Goal: Transaction & Acquisition: Purchase product/service

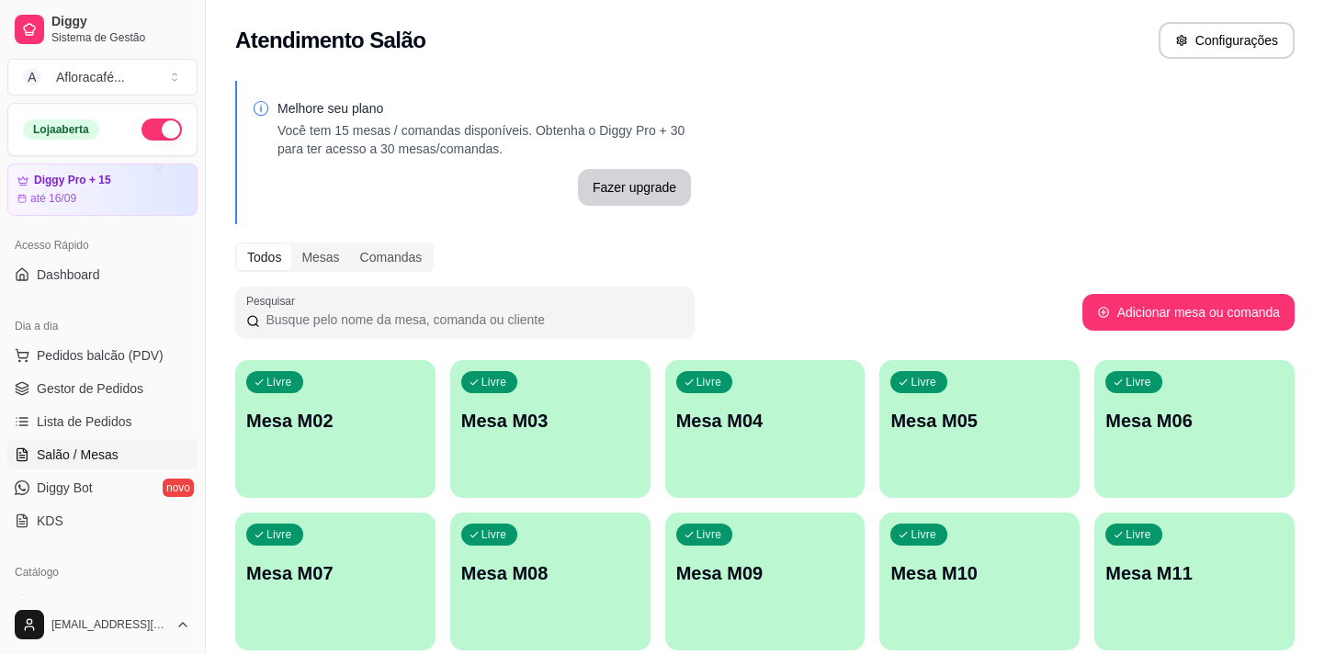
click at [362, 441] on div "Livre Mesa M02" at bounding box center [335, 418] width 200 height 116
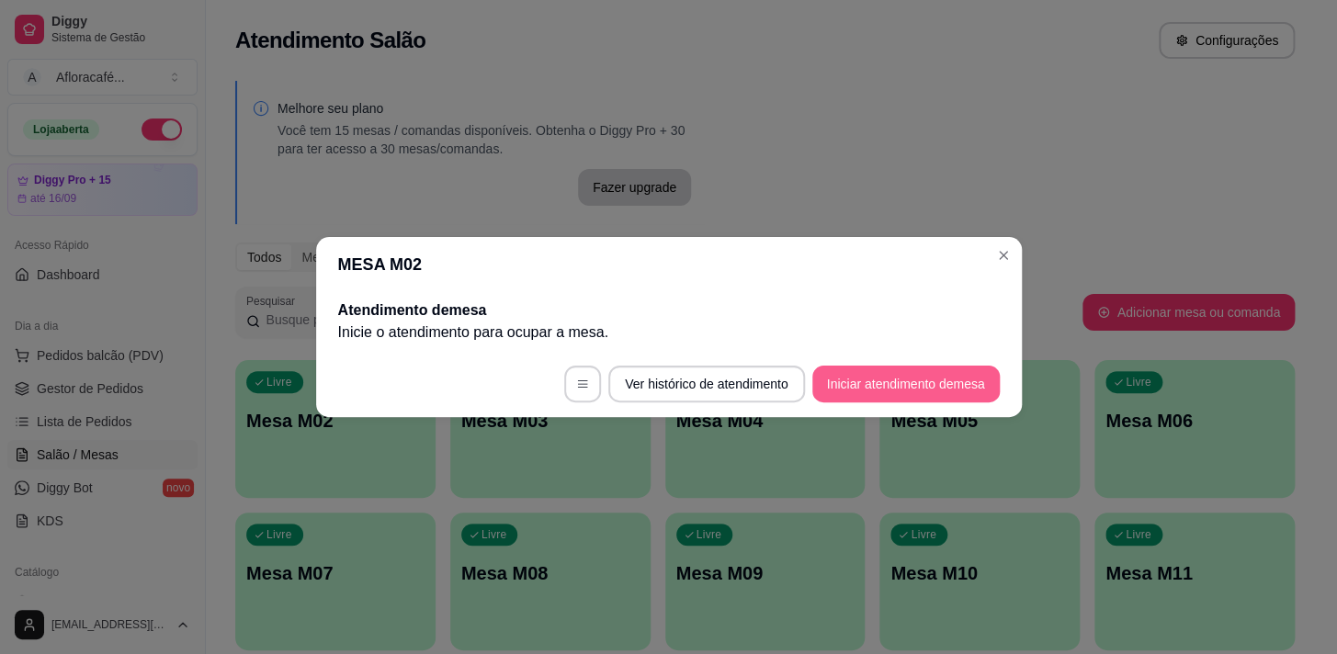
click at [866, 379] on button "Iniciar atendimento de mesa" at bounding box center [905, 384] width 187 height 37
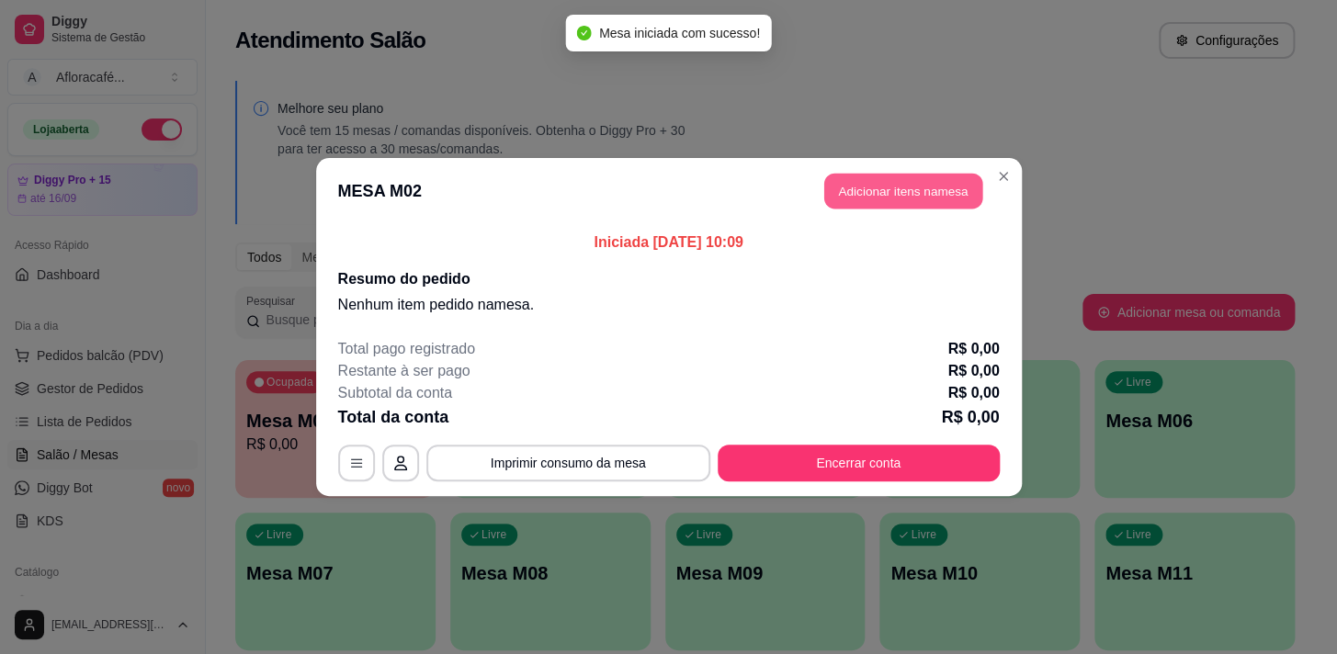
click at [892, 189] on button "Adicionar itens na mesa" at bounding box center [903, 192] width 158 height 36
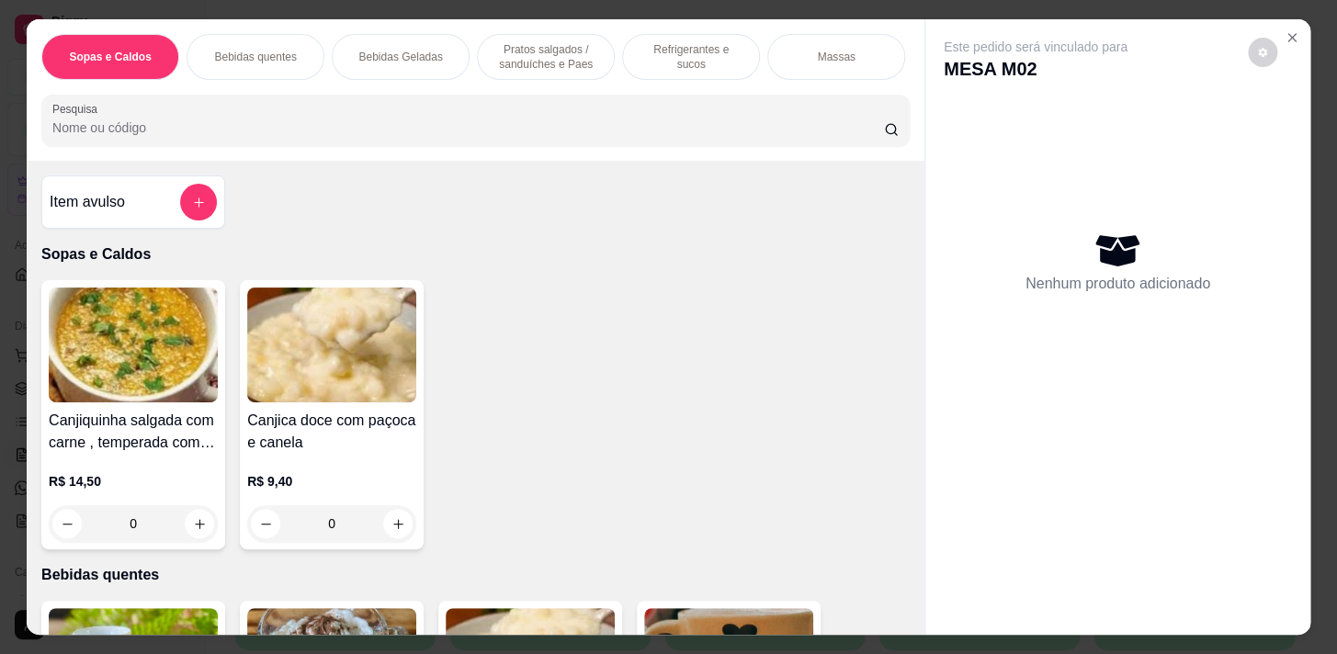
click at [638, 55] on p "Refrigerantes e sucos" at bounding box center [691, 56] width 107 height 29
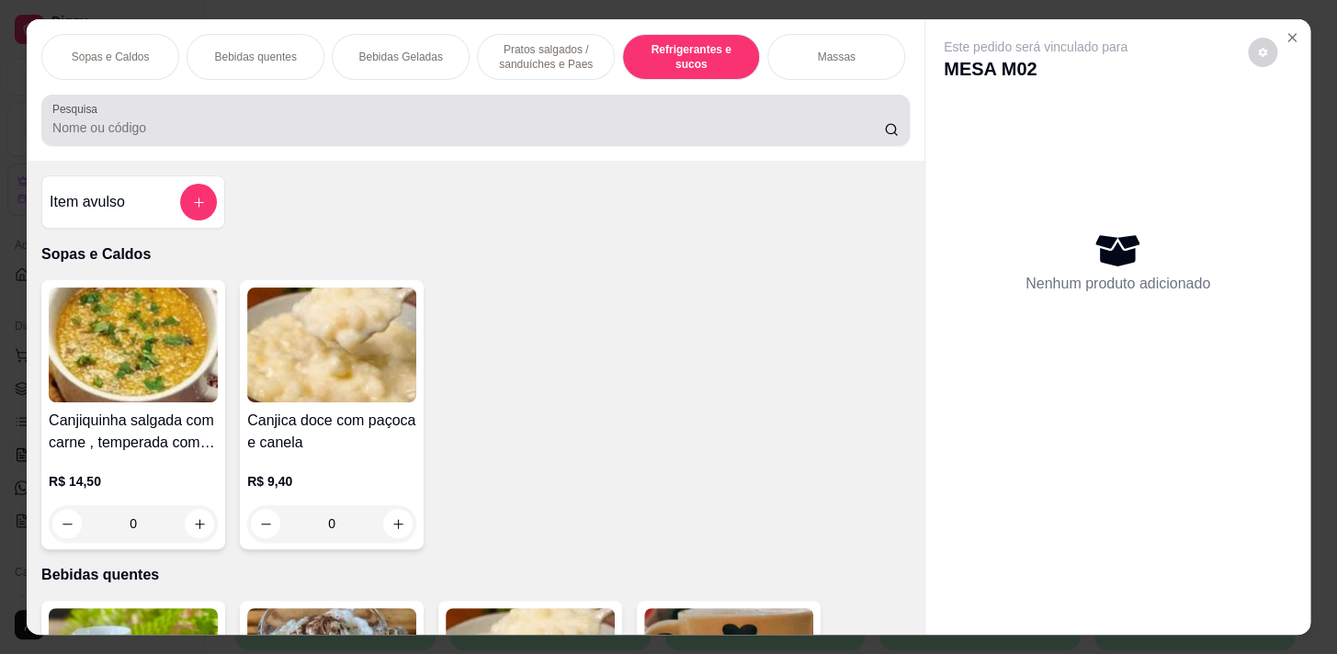
scroll to position [45, 0]
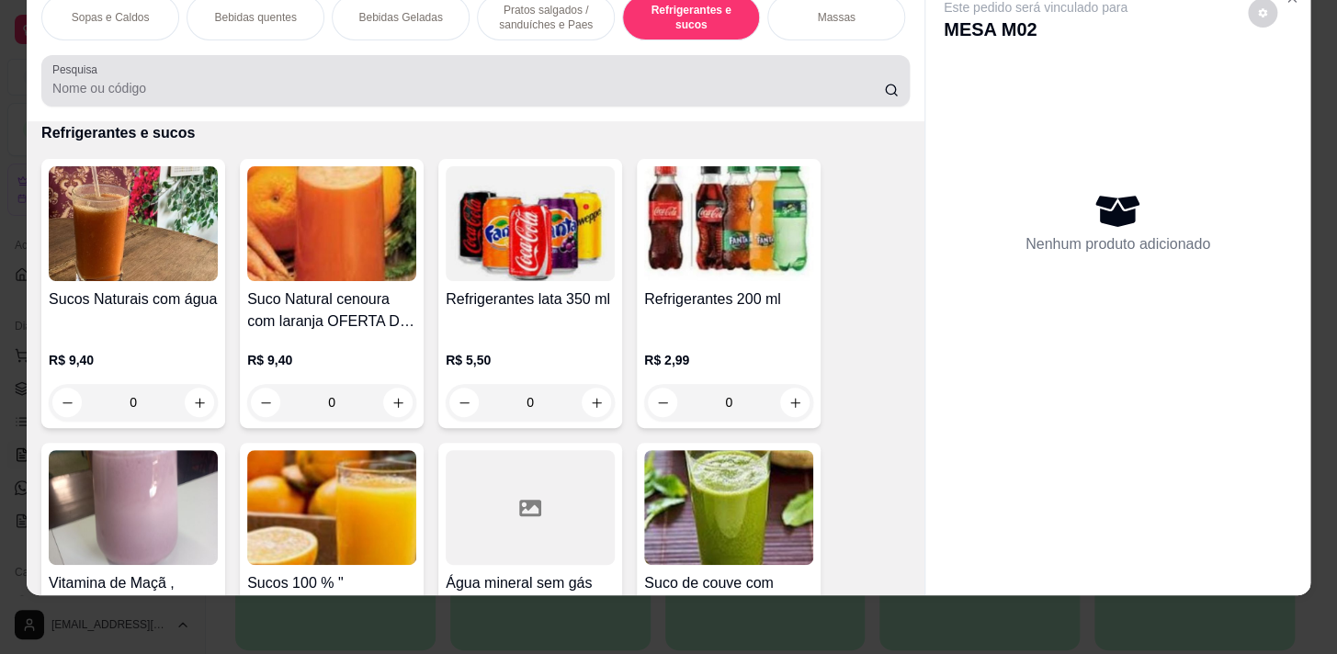
click at [663, 64] on div at bounding box center [475, 80] width 846 height 37
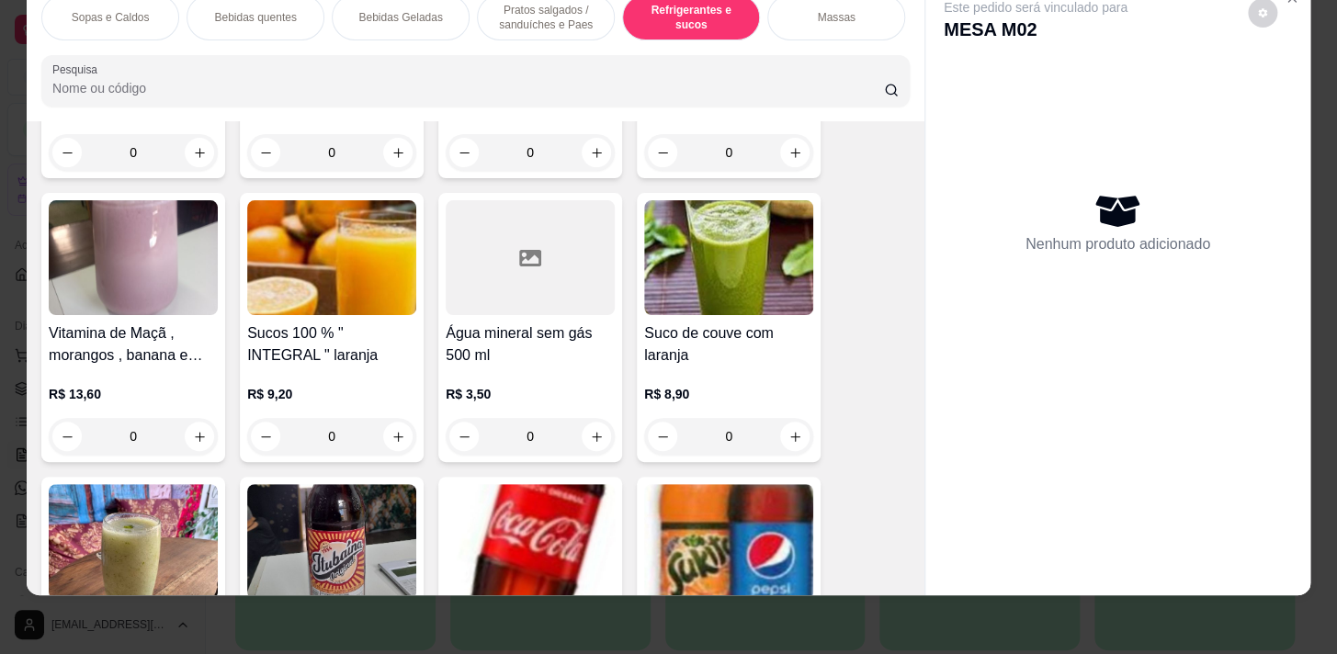
scroll to position [8164, 0]
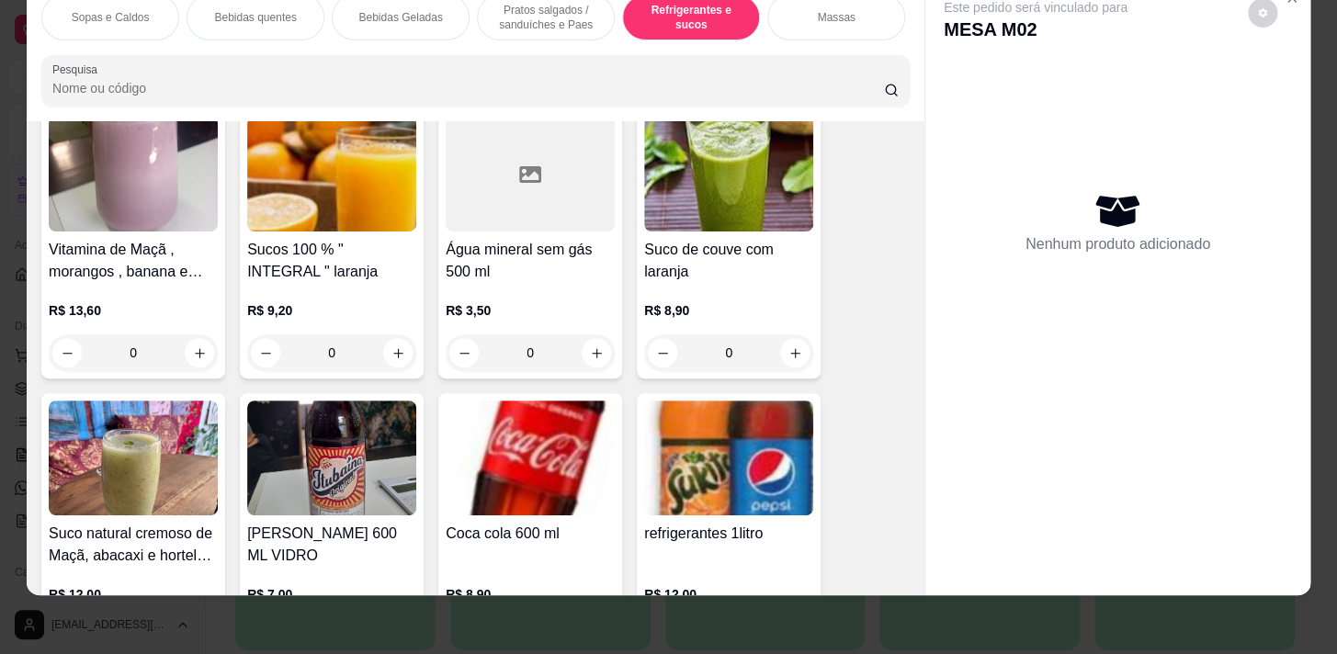
click at [592, 352] on div "0" at bounding box center [530, 353] width 169 height 37
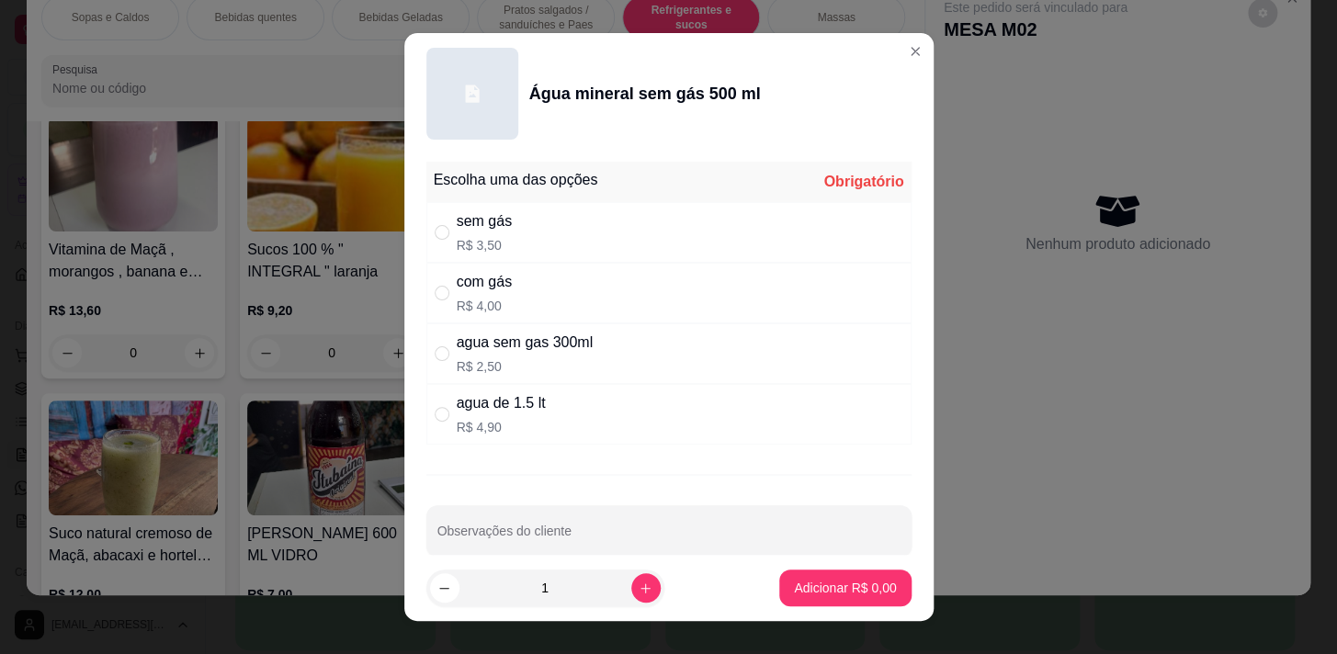
drag, startPoint x: 515, startPoint y: 289, endPoint x: 526, endPoint y: 275, distance: 17.7
click at [517, 289] on div "com gás R$ 4,00" at bounding box center [668, 293] width 485 height 61
radio input "true"
click at [547, 226] on div "sem gás R$ 3,50" at bounding box center [668, 232] width 485 height 61
radio input "true"
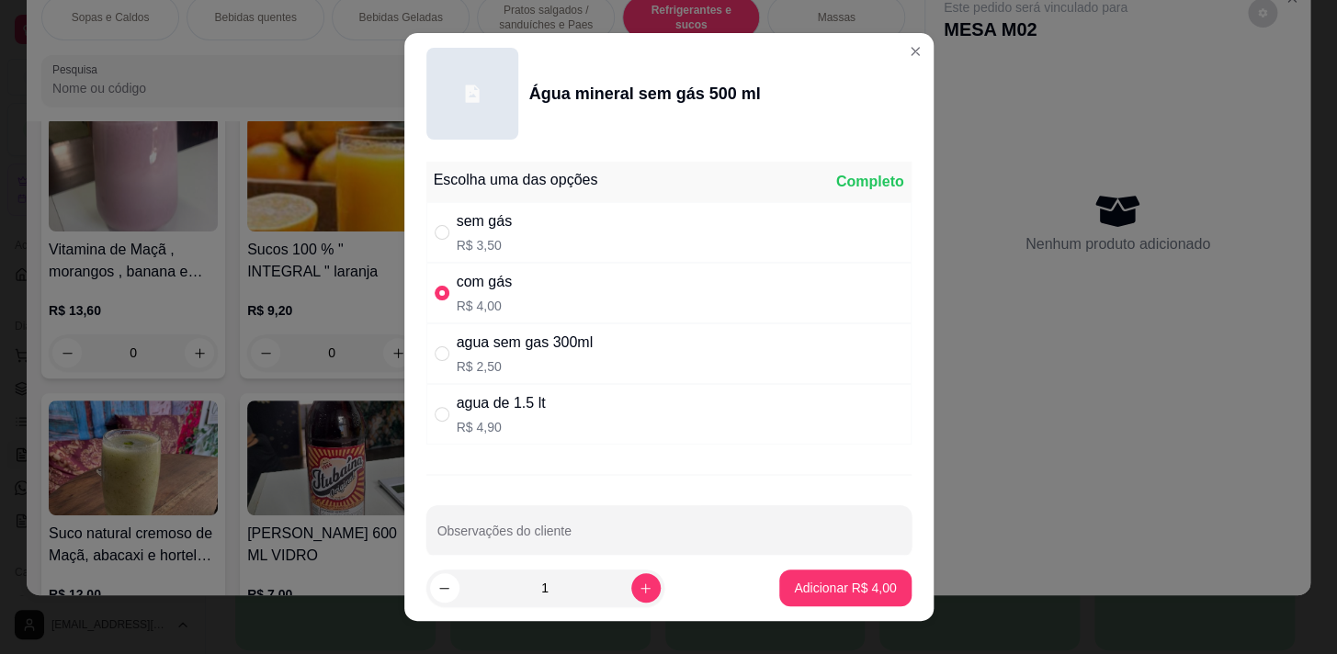
radio input "false"
click at [607, 294] on div "com gás R$ 4,00" at bounding box center [668, 293] width 485 height 61
radio input "false"
radio input "true"
click at [787, 596] on button "Adicionar R$ 4,00" at bounding box center [845, 589] width 128 height 36
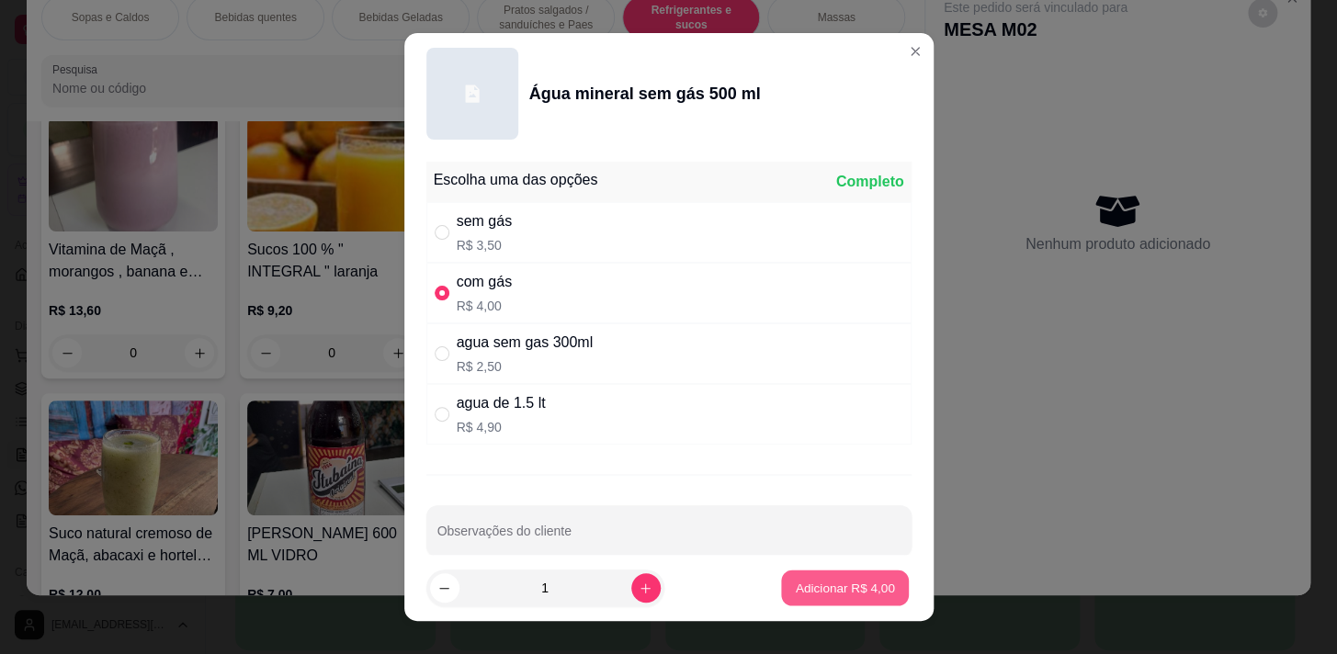
type input "1"
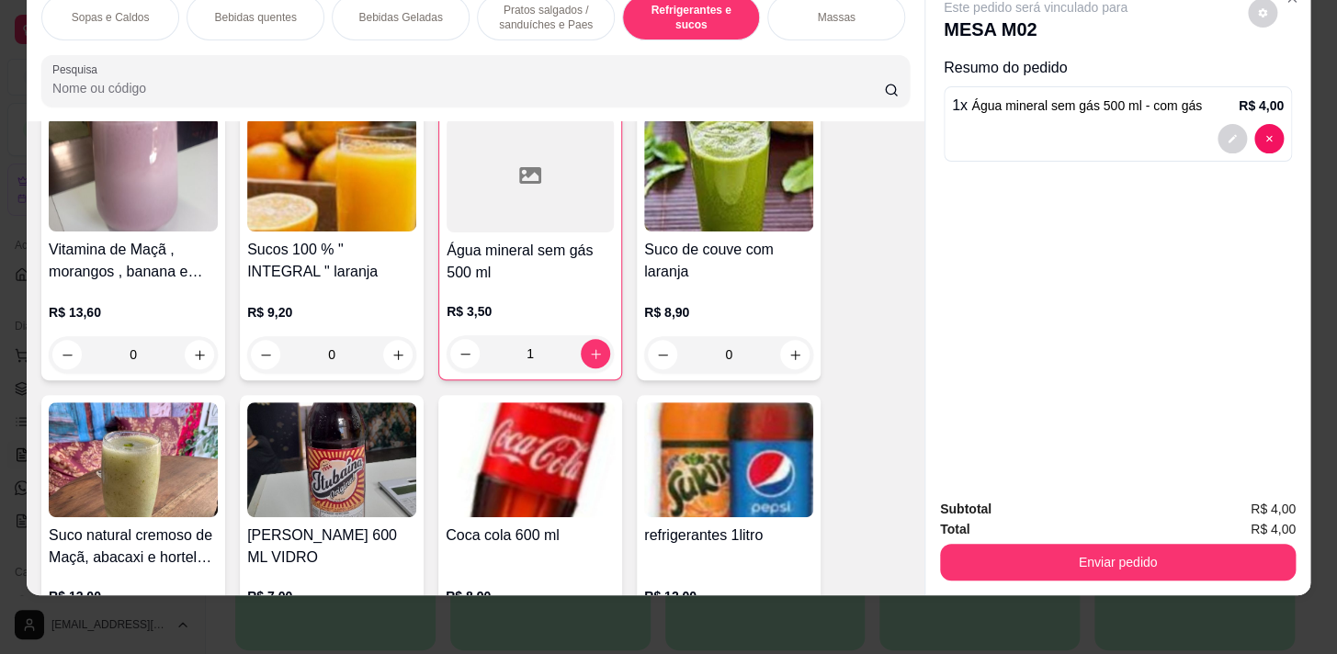
click at [552, 15] on p "Pratos salgados / sanduíches e Paes" at bounding box center [546, 17] width 107 height 29
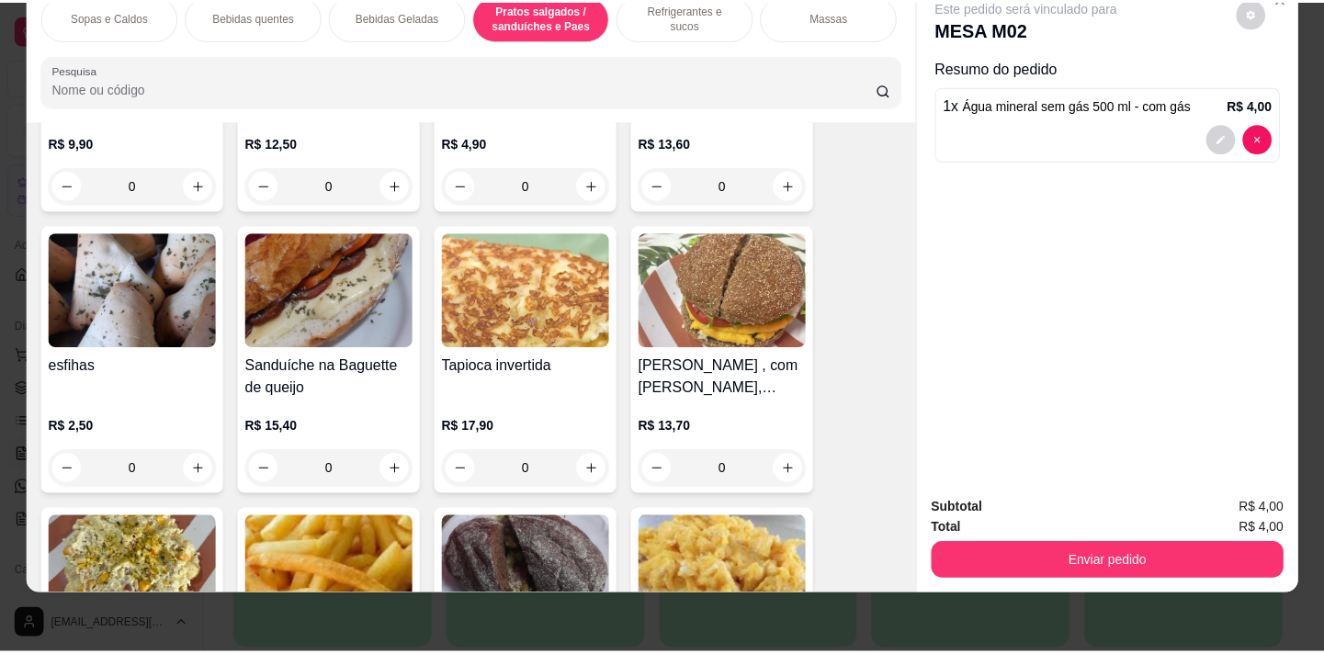
scroll to position [5538, 0]
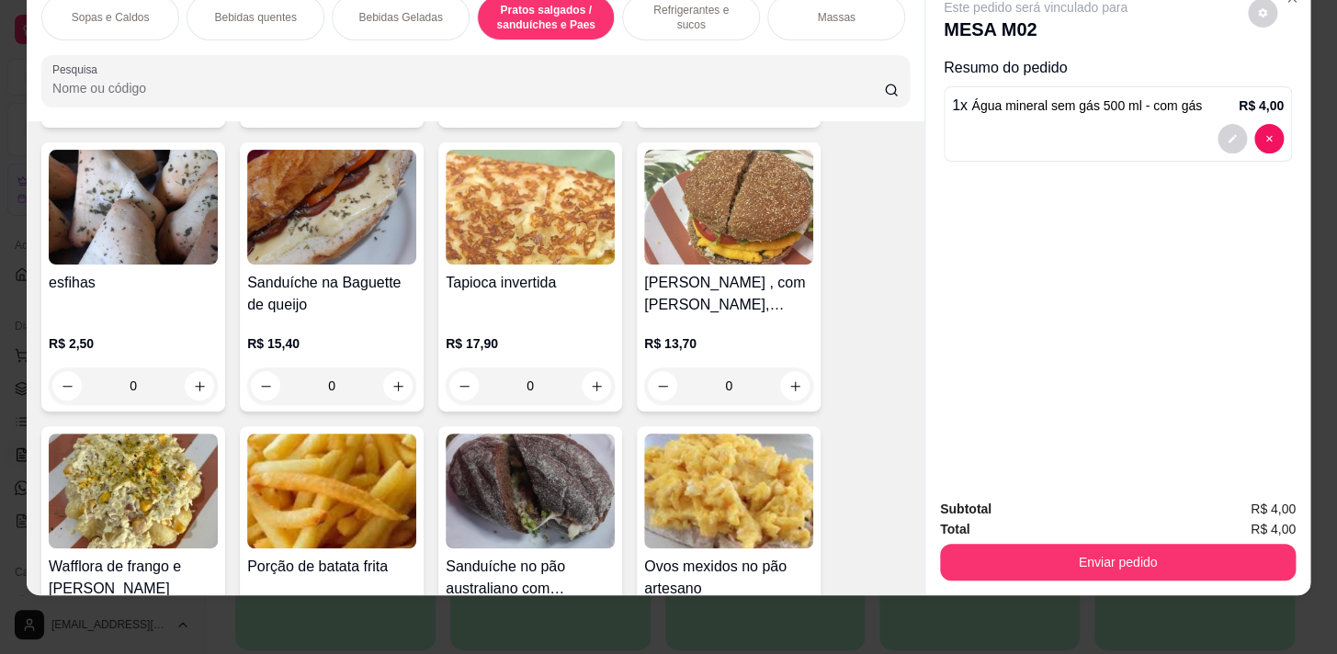
click at [188, 394] on div "0" at bounding box center [133, 386] width 169 height 37
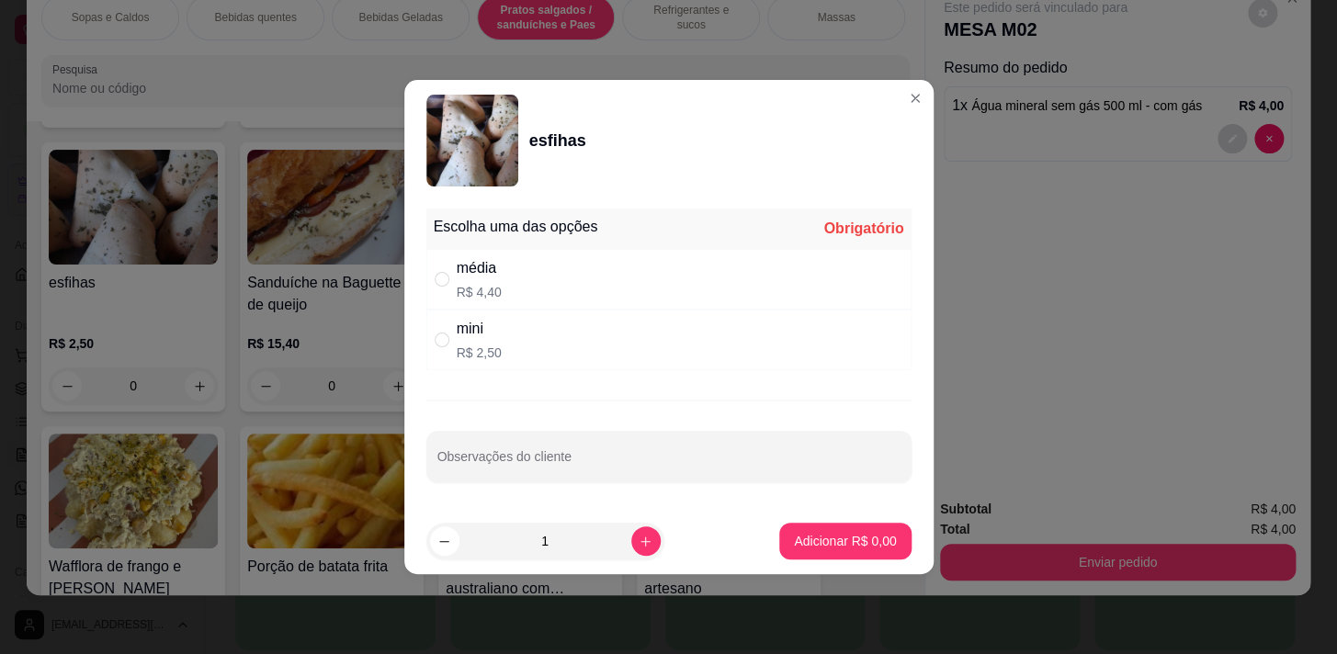
click at [474, 266] on div "média" at bounding box center [479, 268] width 45 height 22
radio input "true"
click at [853, 540] on p "Adicionar R$ 4,40" at bounding box center [845, 541] width 102 height 18
type input "1"
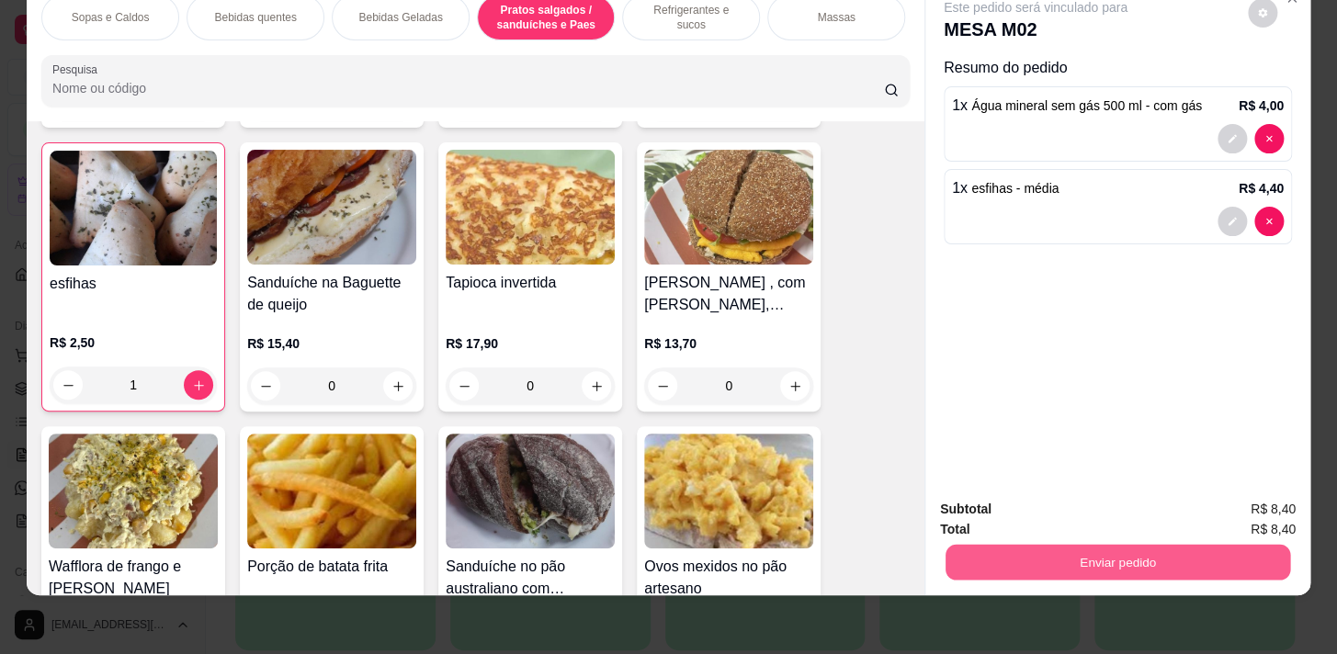
click at [1096, 544] on button "Enviar pedido" at bounding box center [1118, 562] width 345 height 36
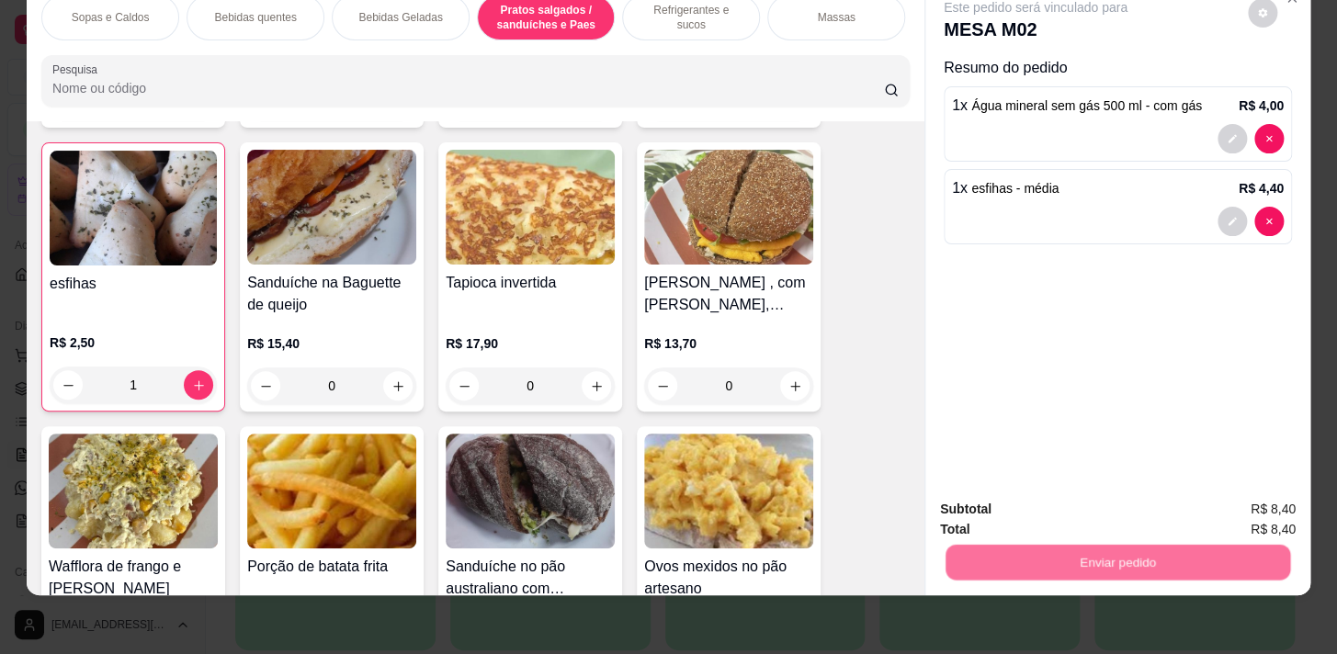
click at [1079, 498] on button "Não registrar e enviar pedido" at bounding box center [1056, 505] width 191 height 35
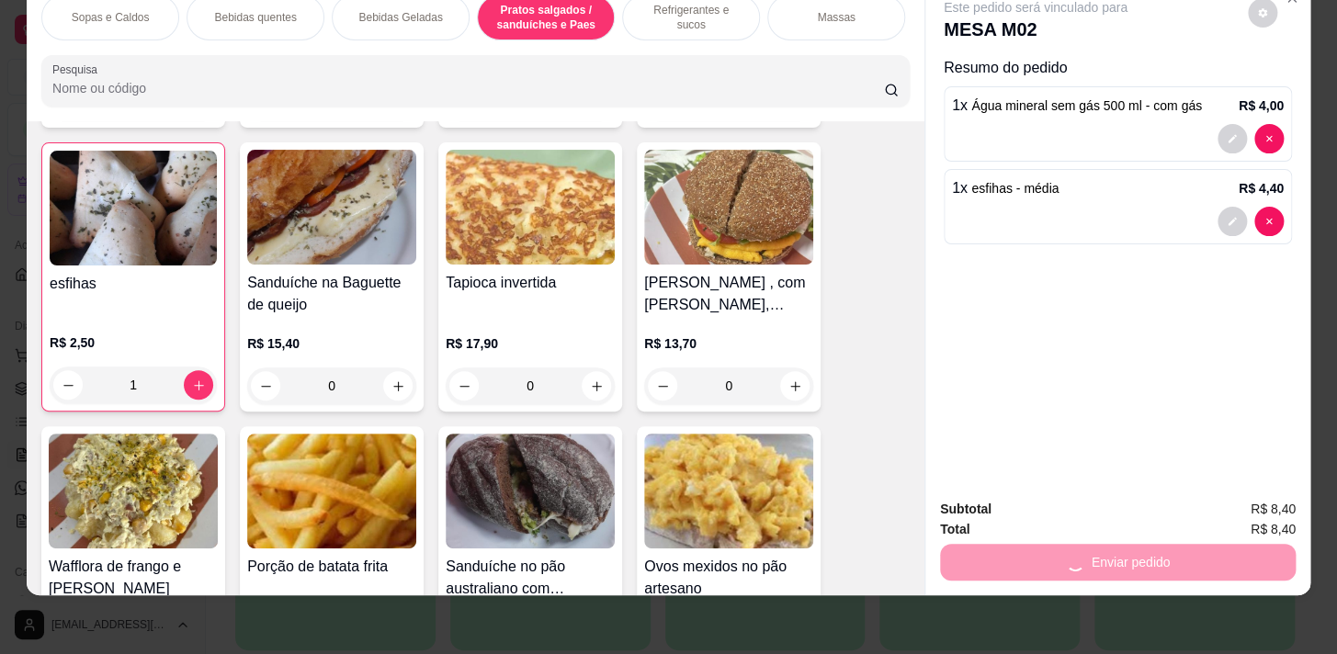
click at [1084, 559] on div "Enviar pedido" at bounding box center [1118, 559] width 356 height 41
click at [1078, 539] on div "Enviar pedido" at bounding box center [1118, 559] width 356 height 41
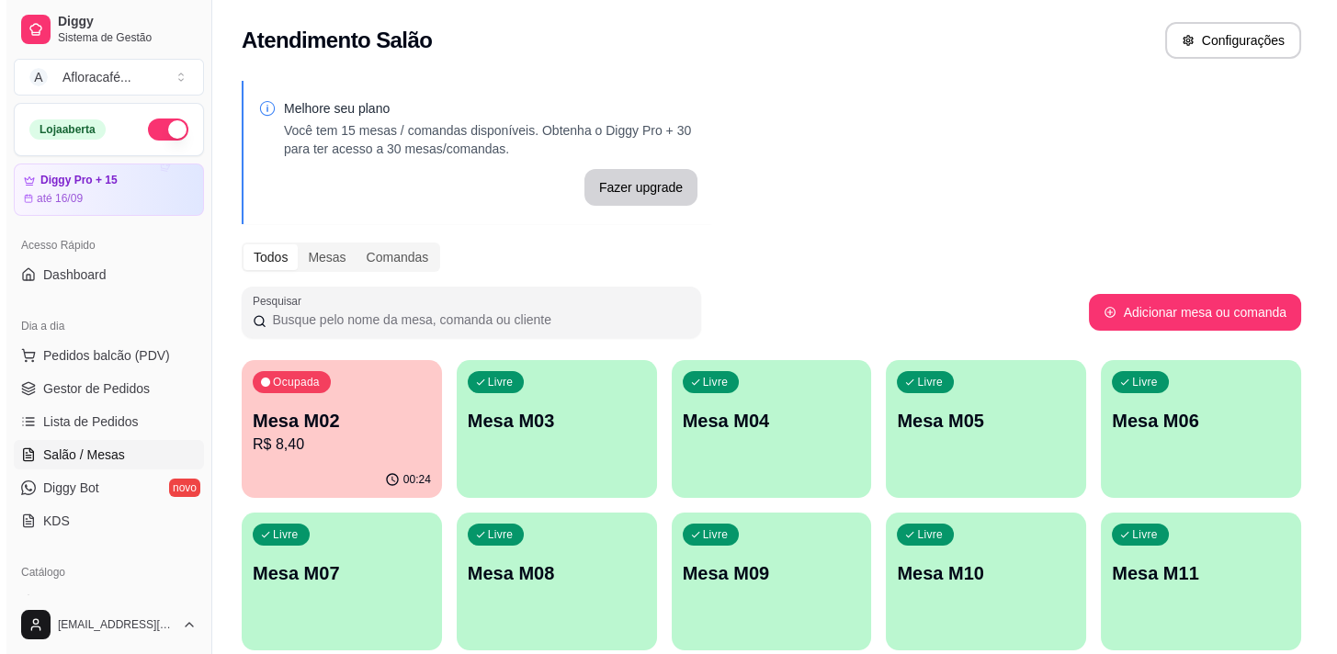
scroll to position [166, 0]
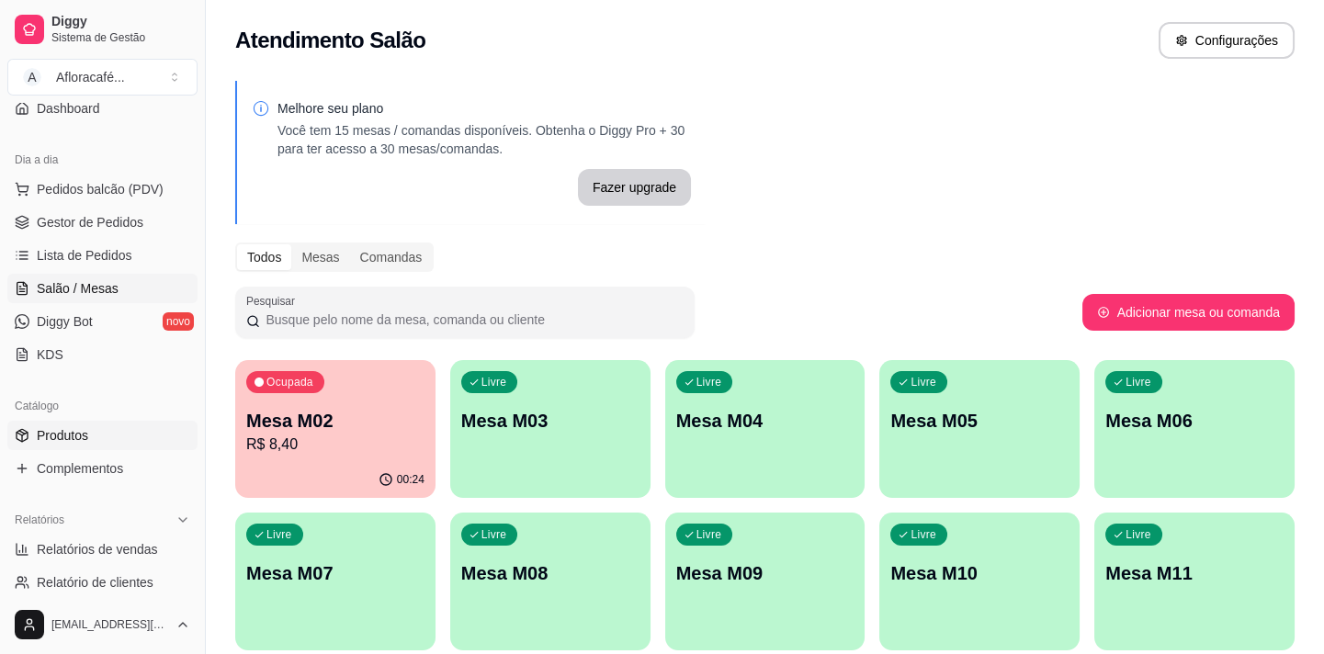
click at [74, 448] on link "Produtos" at bounding box center [102, 435] width 190 height 29
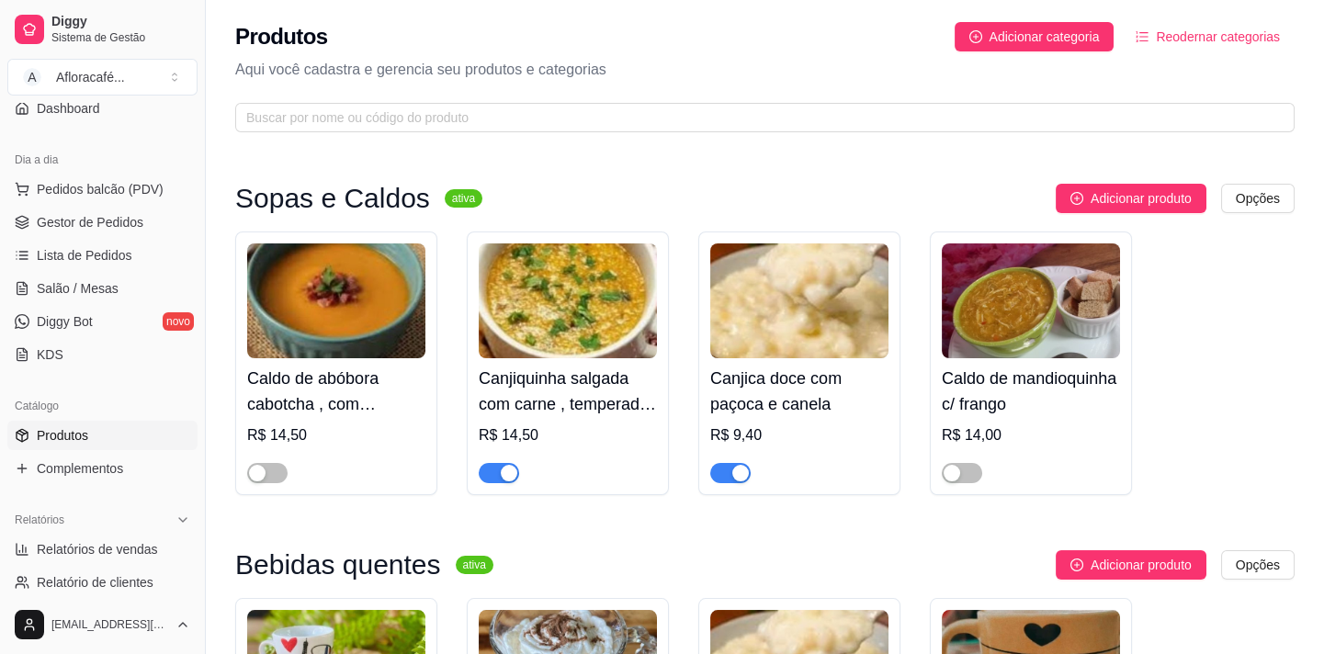
click at [90, 433] on link "Produtos" at bounding box center [102, 435] width 190 height 29
click at [401, 136] on div "Produtos Adicionar categoria Reodernar categorias Aqui você cadastra e gerencia…" at bounding box center [765, 71] width 1118 height 143
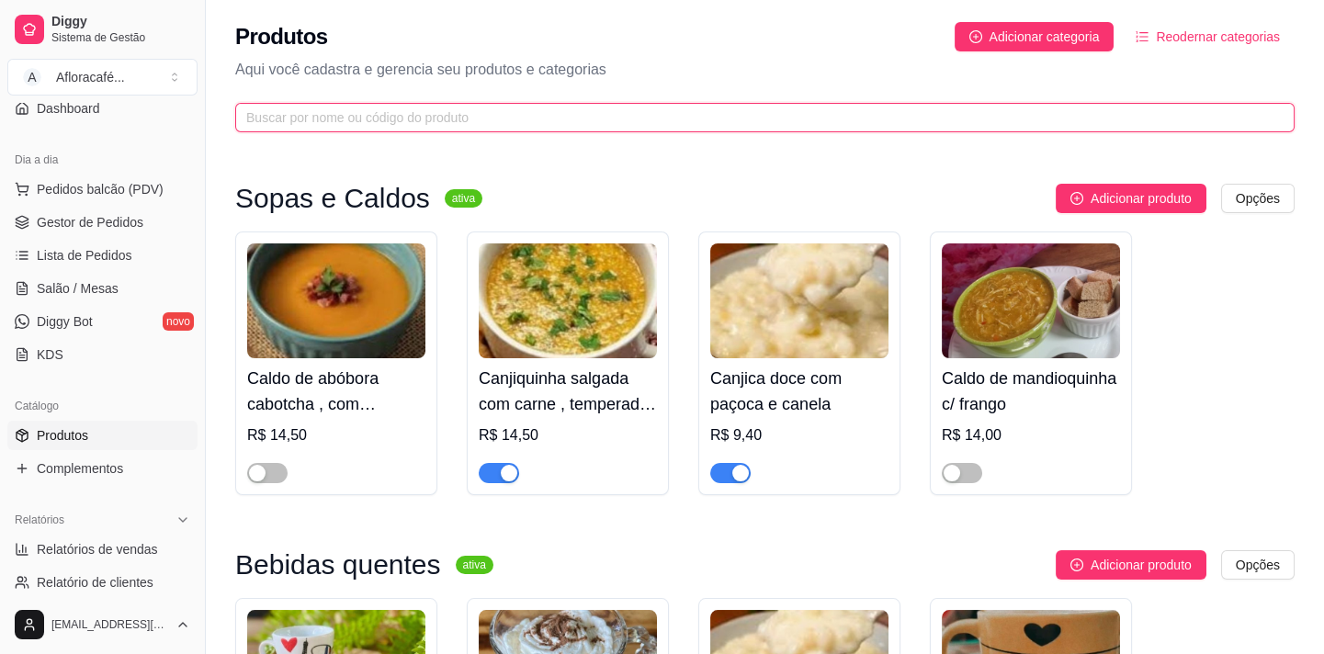
click at [410, 119] on input "text" at bounding box center [757, 118] width 1023 height 20
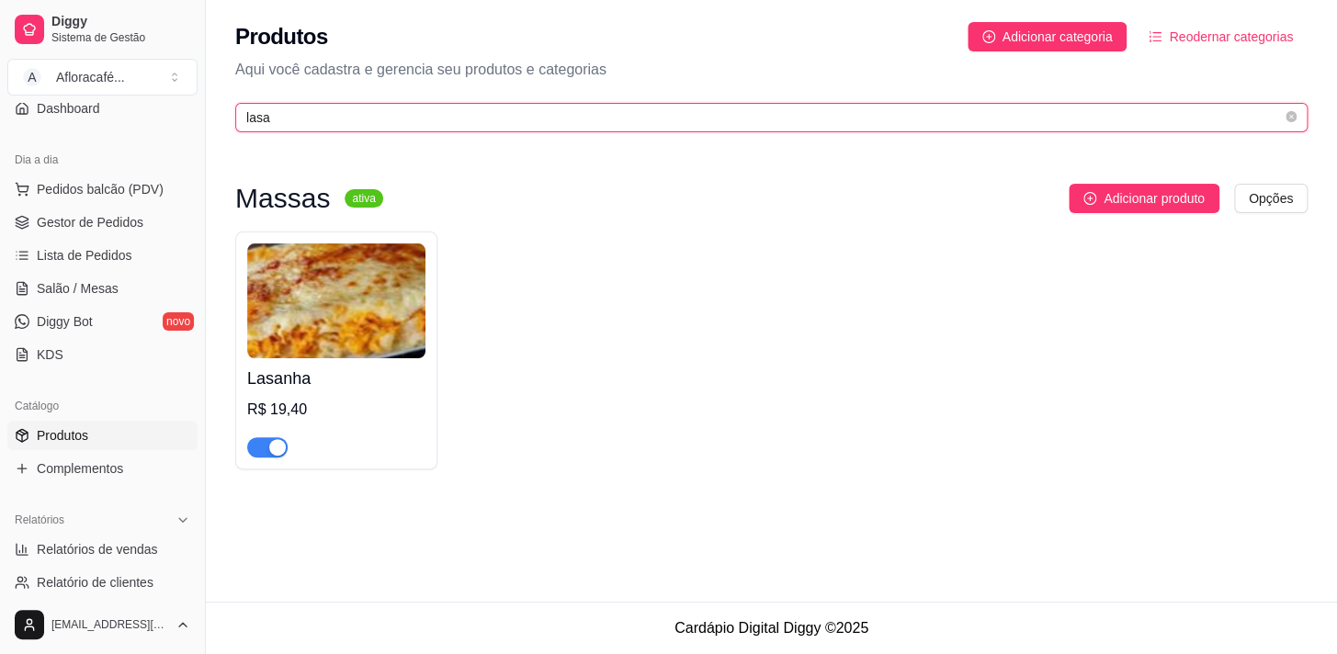
type input "lasa"
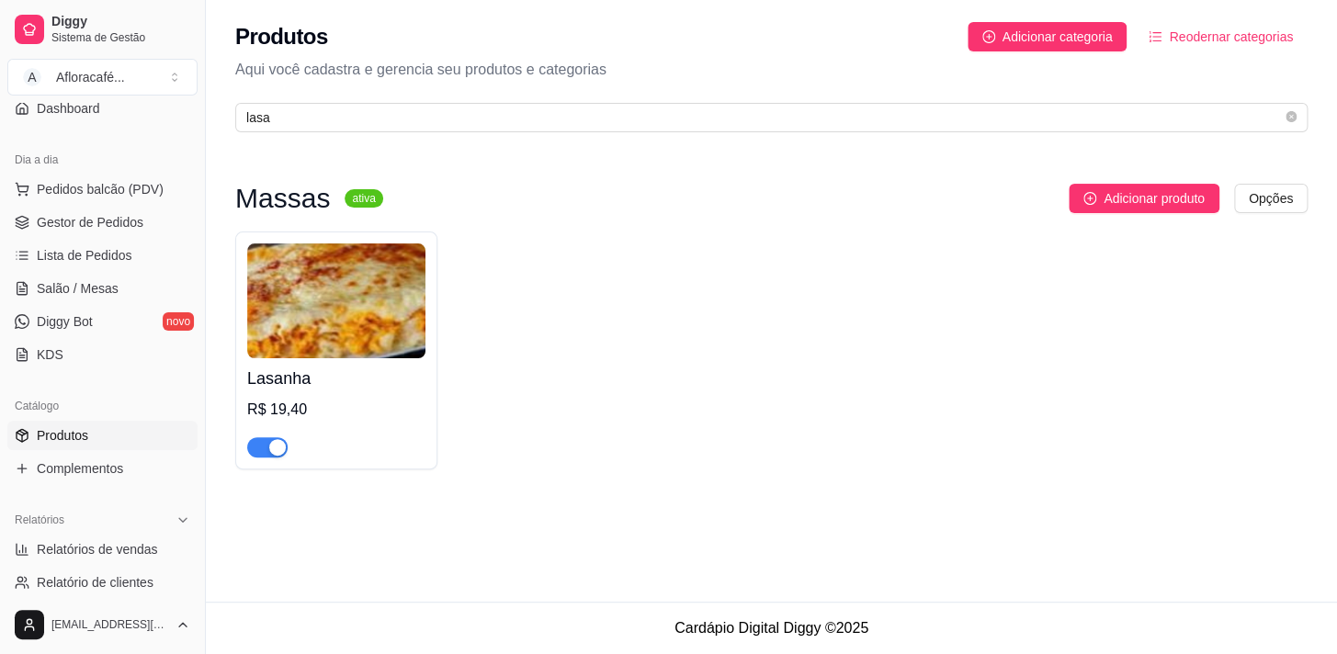
click at [348, 363] on div "Lasanha R$ 19,40" at bounding box center [336, 407] width 178 height 99
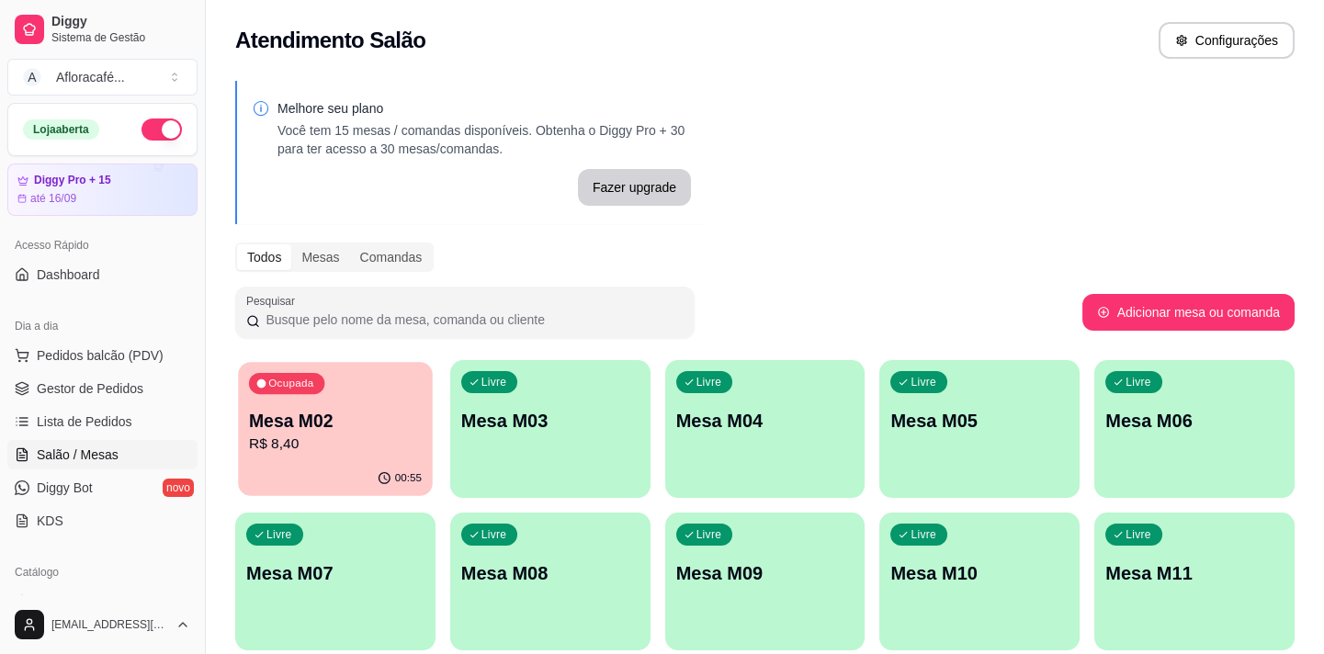
click at [342, 386] on div "Ocupada Mesa M02 R$ 8,40" at bounding box center [335, 411] width 194 height 99
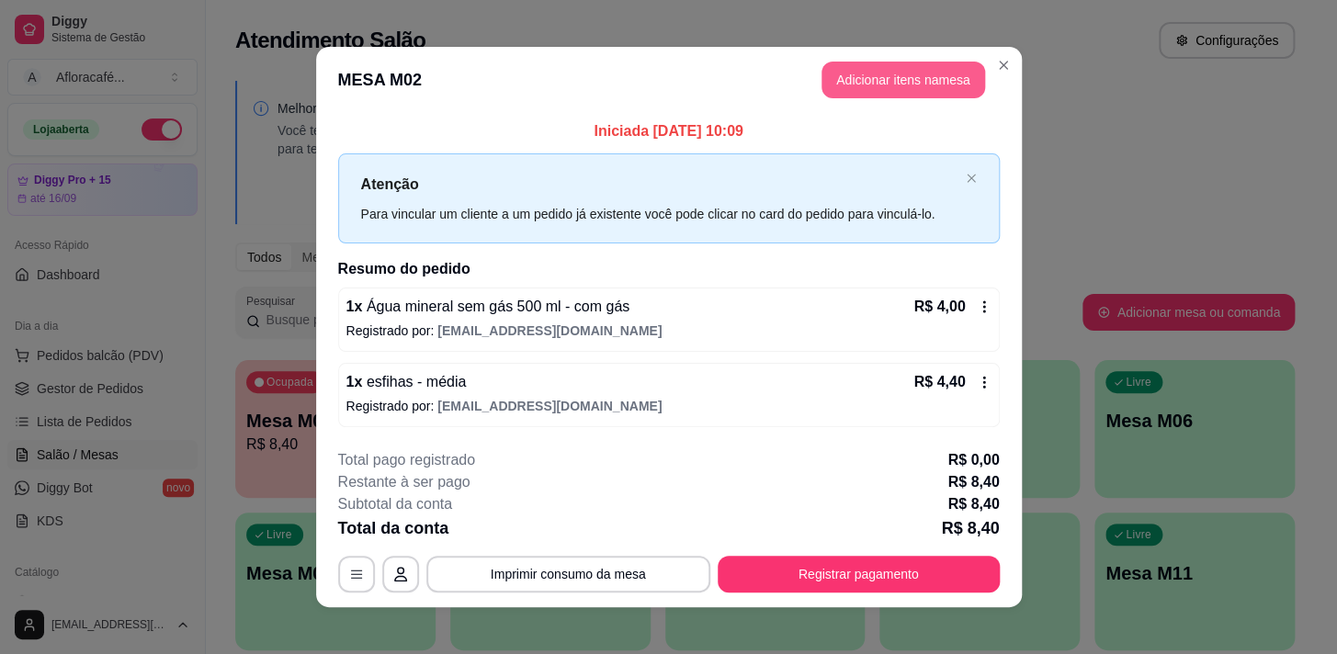
click at [865, 77] on button "Adicionar itens na mesa" at bounding box center [904, 80] width 164 height 37
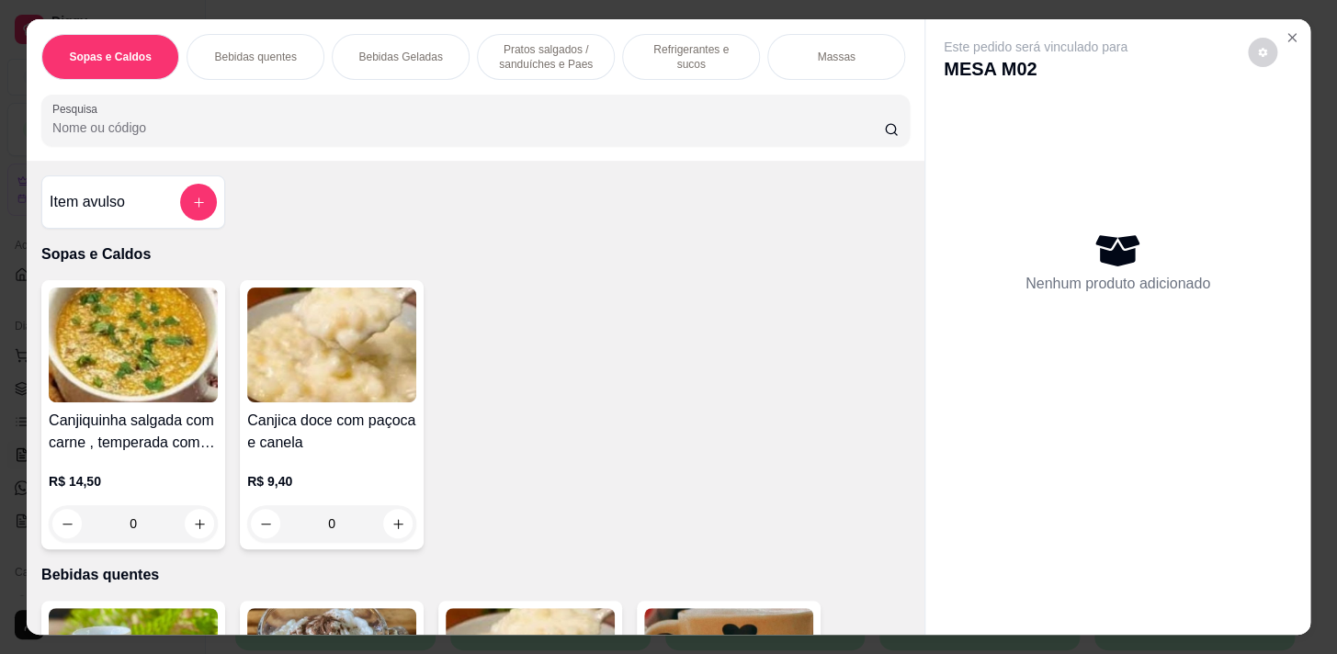
click at [570, 63] on p "Pratos salgados / sanduíches e Paes" at bounding box center [546, 56] width 107 height 29
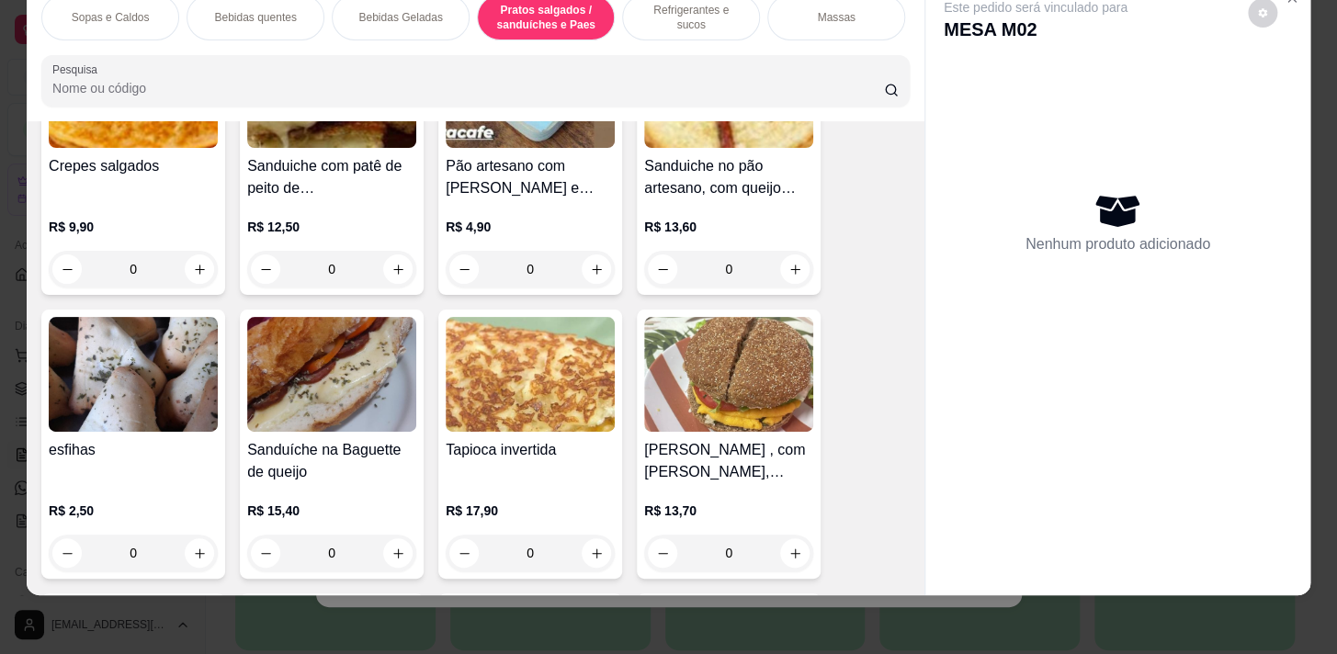
scroll to position [5705, 0]
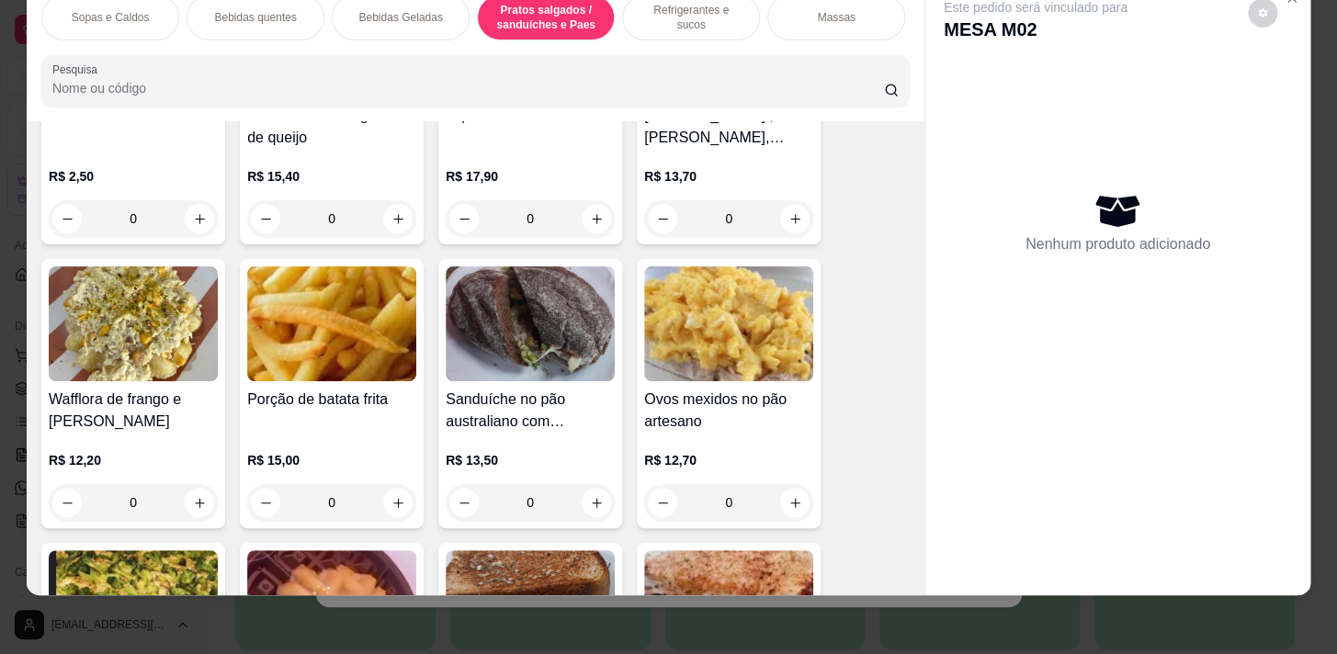
click at [203, 221] on div "0" at bounding box center [133, 218] width 169 height 37
click at [454, 220] on div "Escolha uma das opções Obrigatório" at bounding box center [668, 229] width 485 height 40
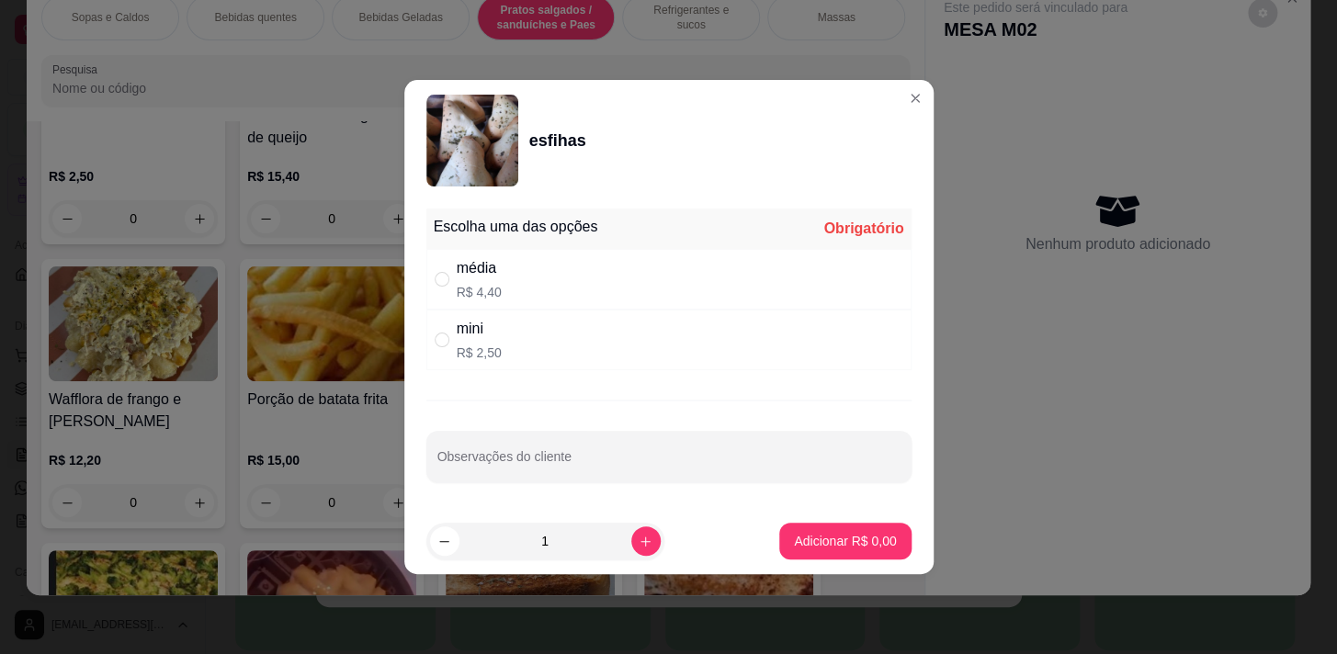
click at [479, 278] on div "média" at bounding box center [479, 268] width 45 height 22
radio input "true"
click at [865, 533] on p "Adicionar R$ 4,40" at bounding box center [845, 540] width 99 height 17
type input "1"
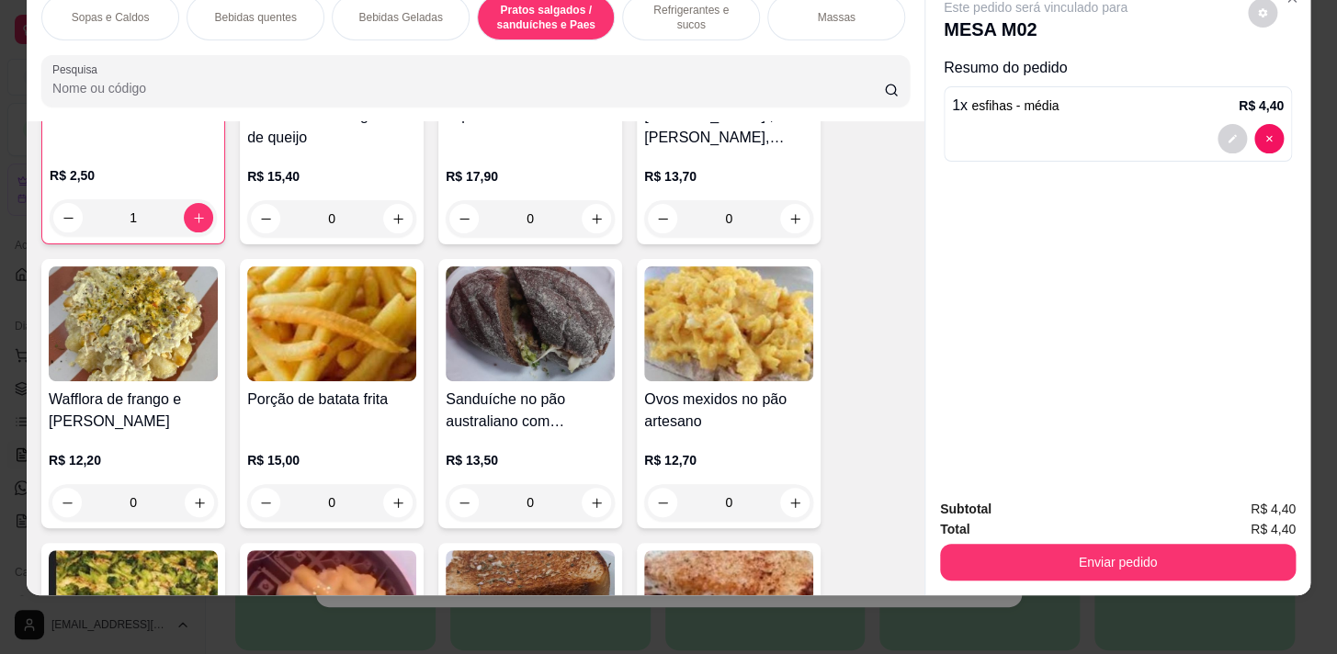
scroll to position [5706, 0]
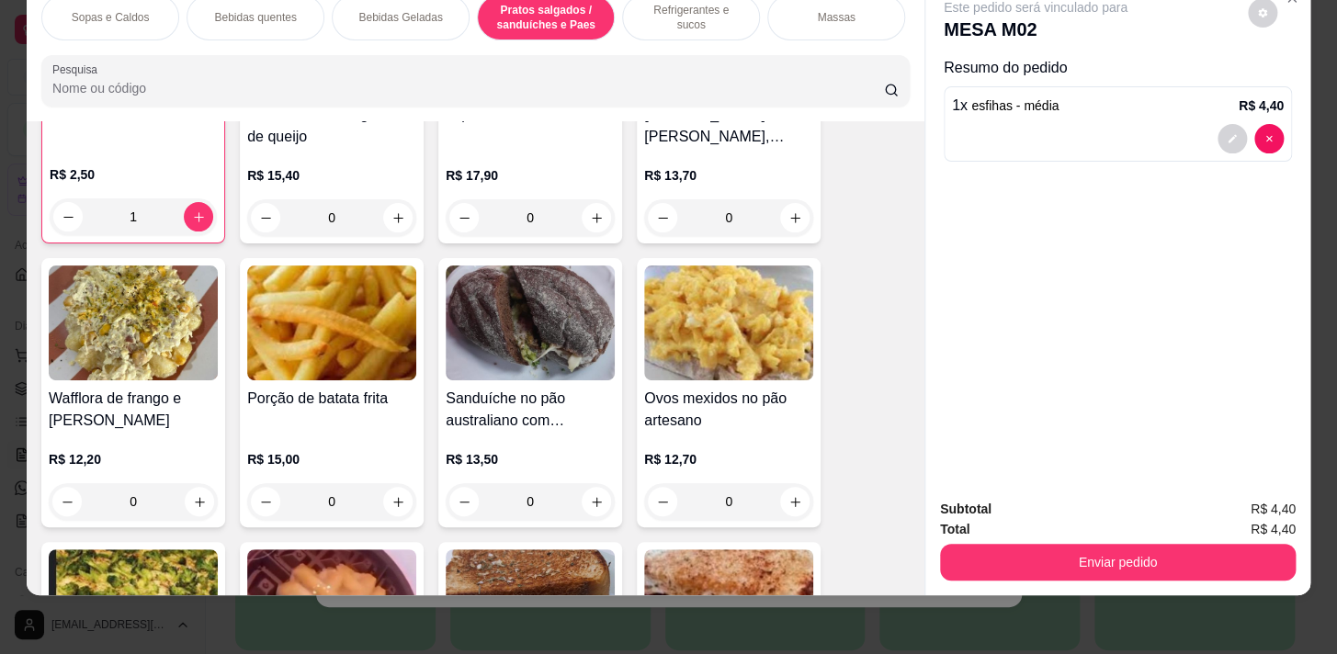
click at [687, 17] on div "Refrigerantes e sucos" at bounding box center [691, 17] width 138 height 46
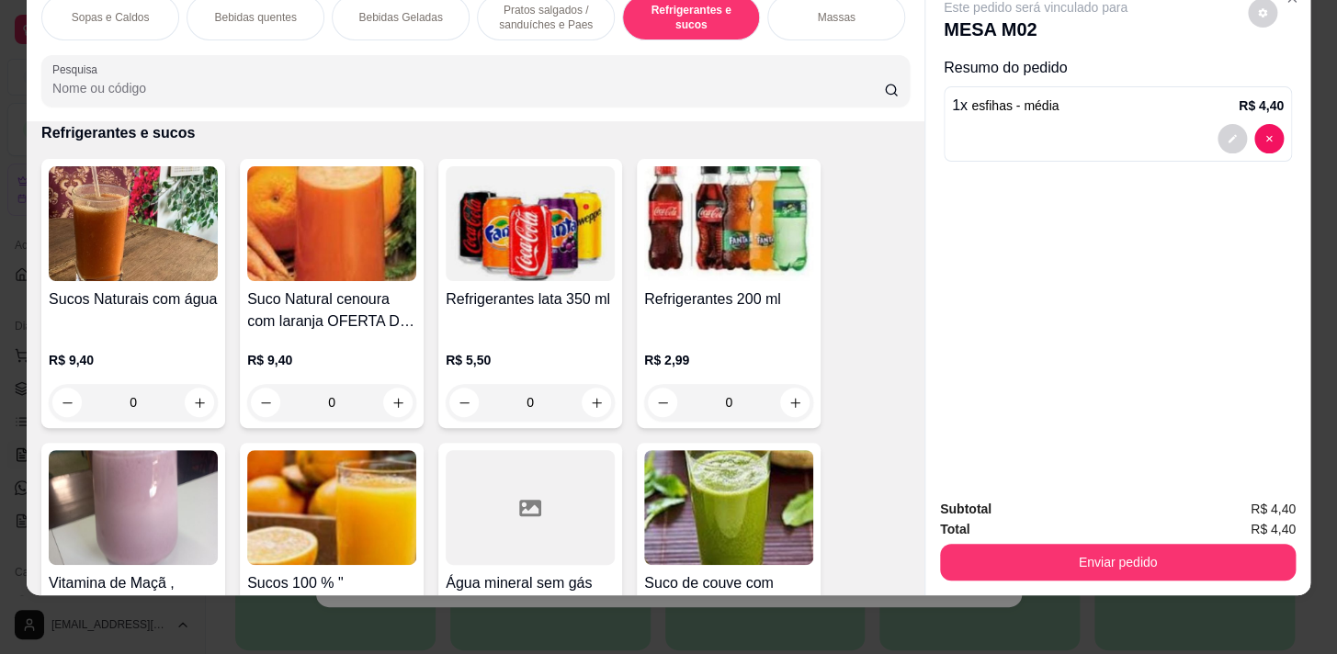
scroll to position [8080, 0]
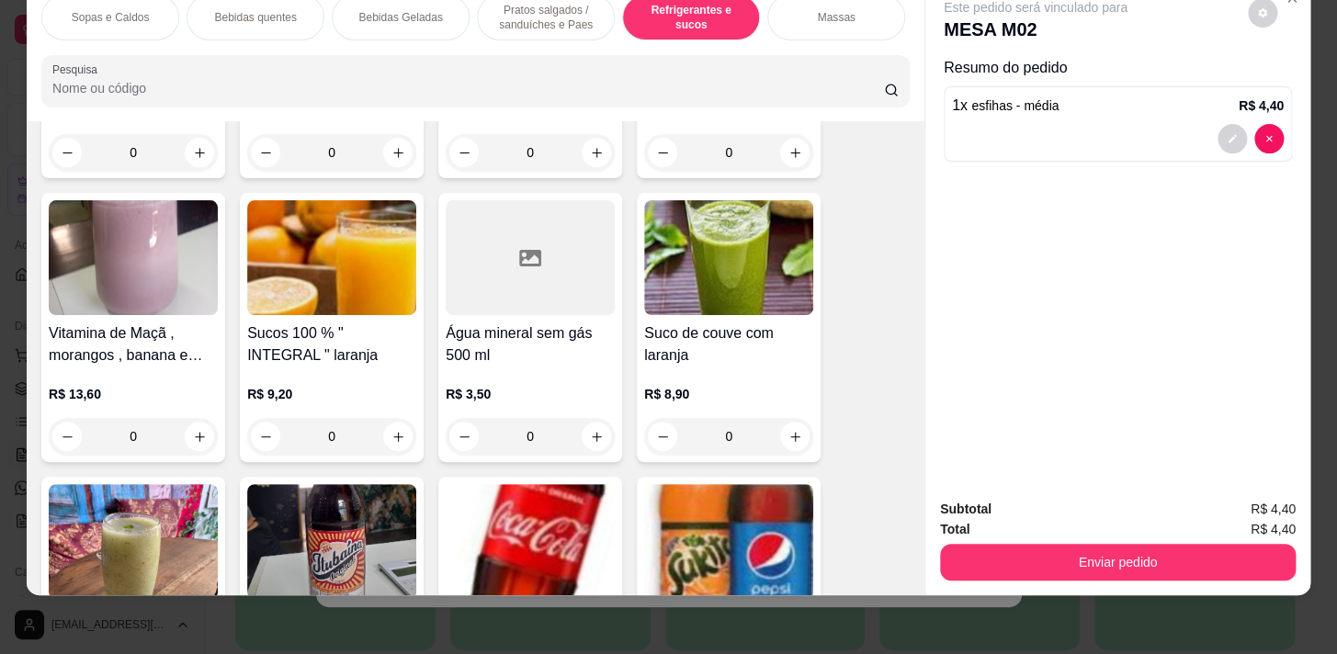
click at [586, 430] on div "0" at bounding box center [530, 436] width 169 height 37
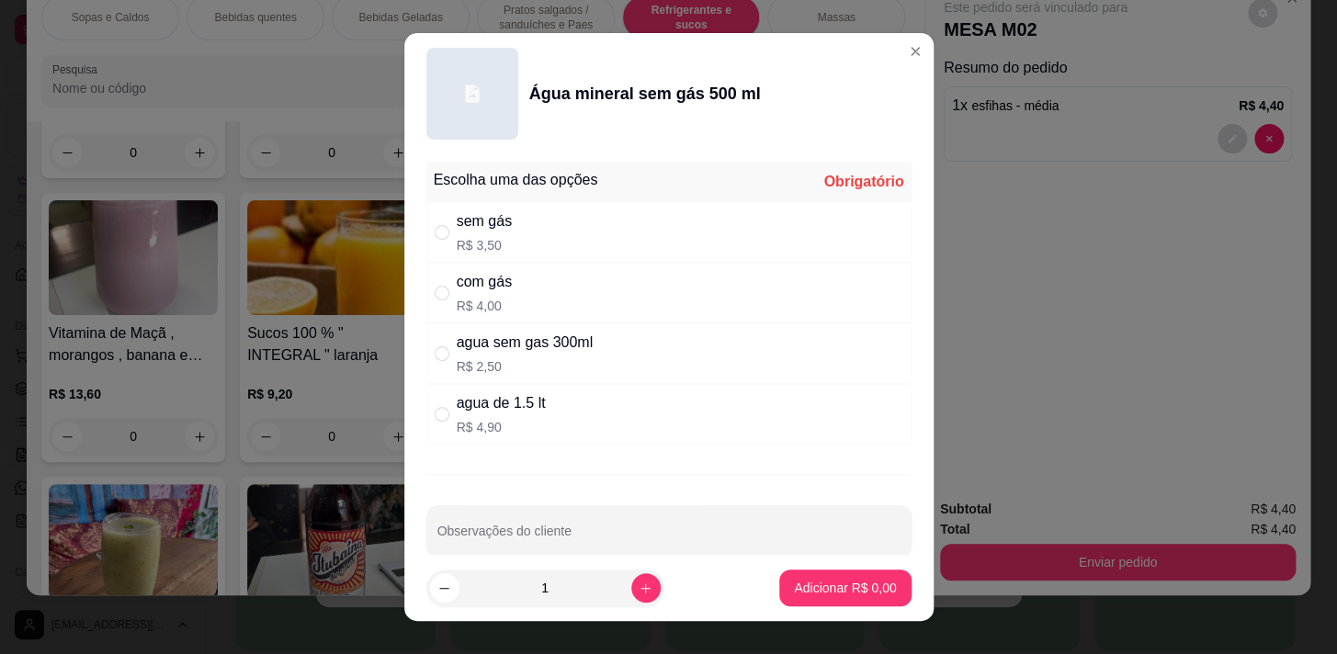
click at [573, 290] on div "com gás R$ 4,00" at bounding box center [668, 293] width 485 height 61
radio input "true"
drag, startPoint x: 763, startPoint y: 588, endPoint x: 802, endPoint y: 573, distance: 42.2
click at [764, 588] on footer "1 Adicionar R$ 4,00" at bounding box center [668, 588] width 529 height 66
click at [804, 573] on button "Adicionar R$ 4,00" at bounding box center [844, 588] width 131 height 37
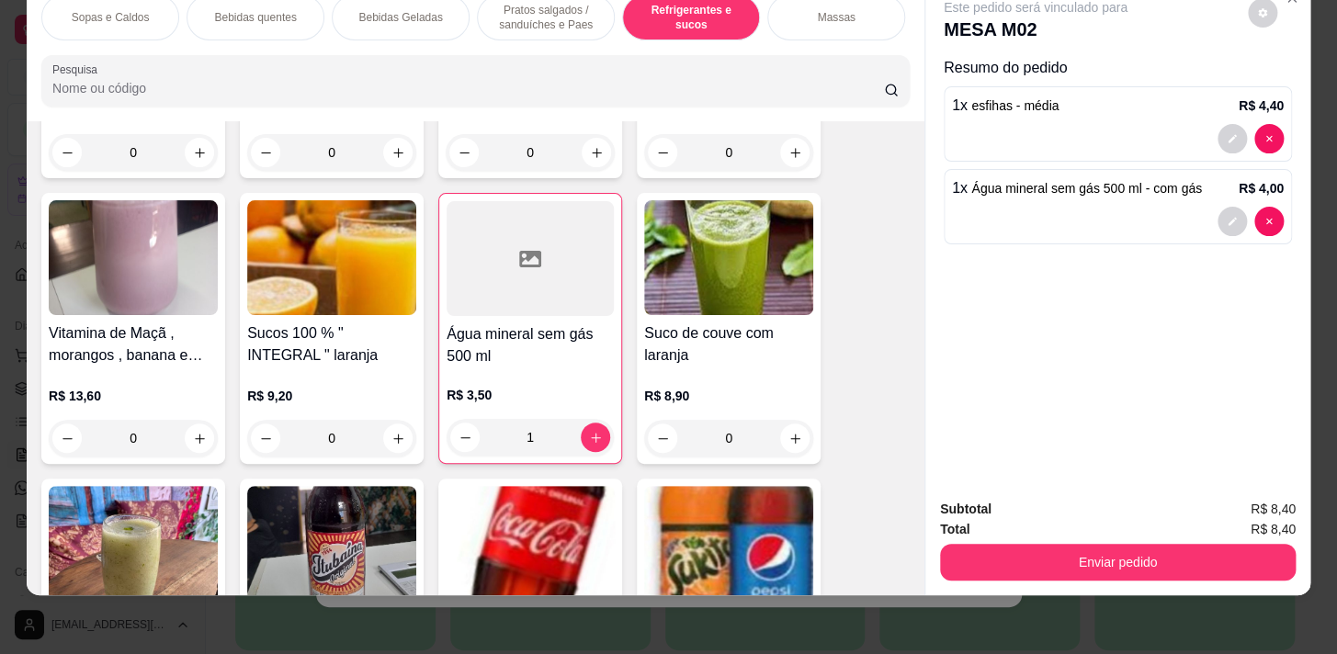
type input "1"
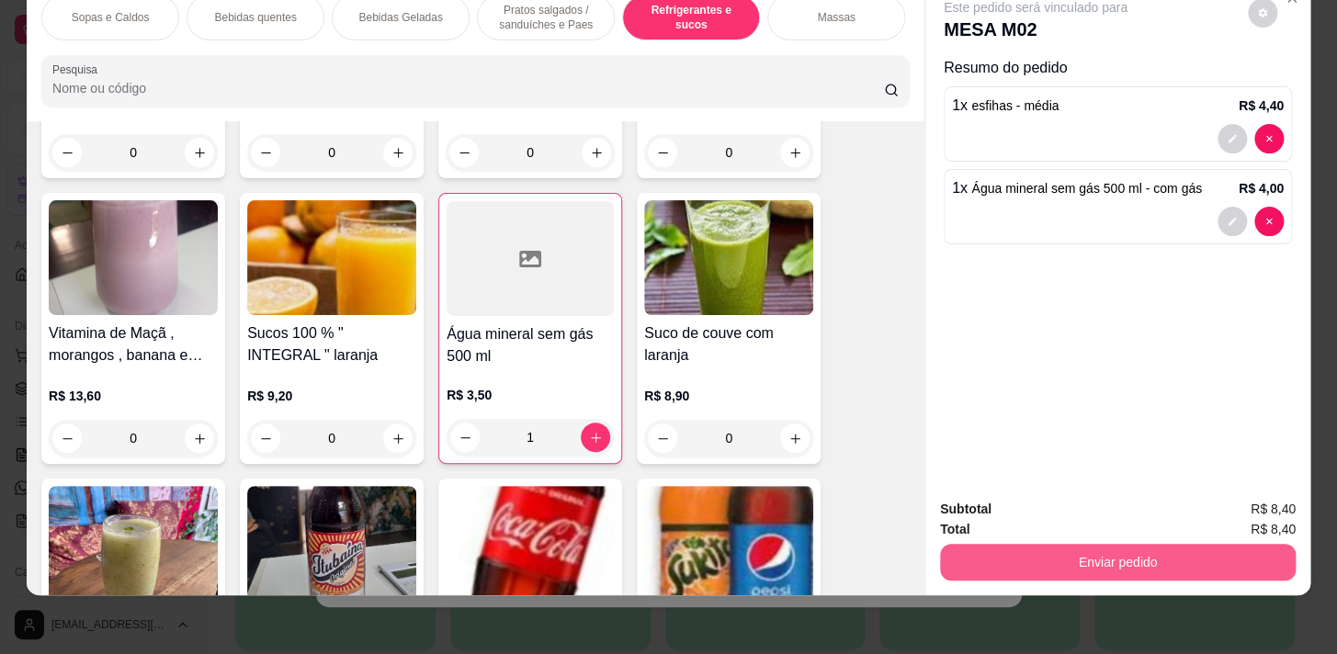
click at [1036, 551] on button "Enviar pedido" at bounding box center [1118, 562] width 356 height 37
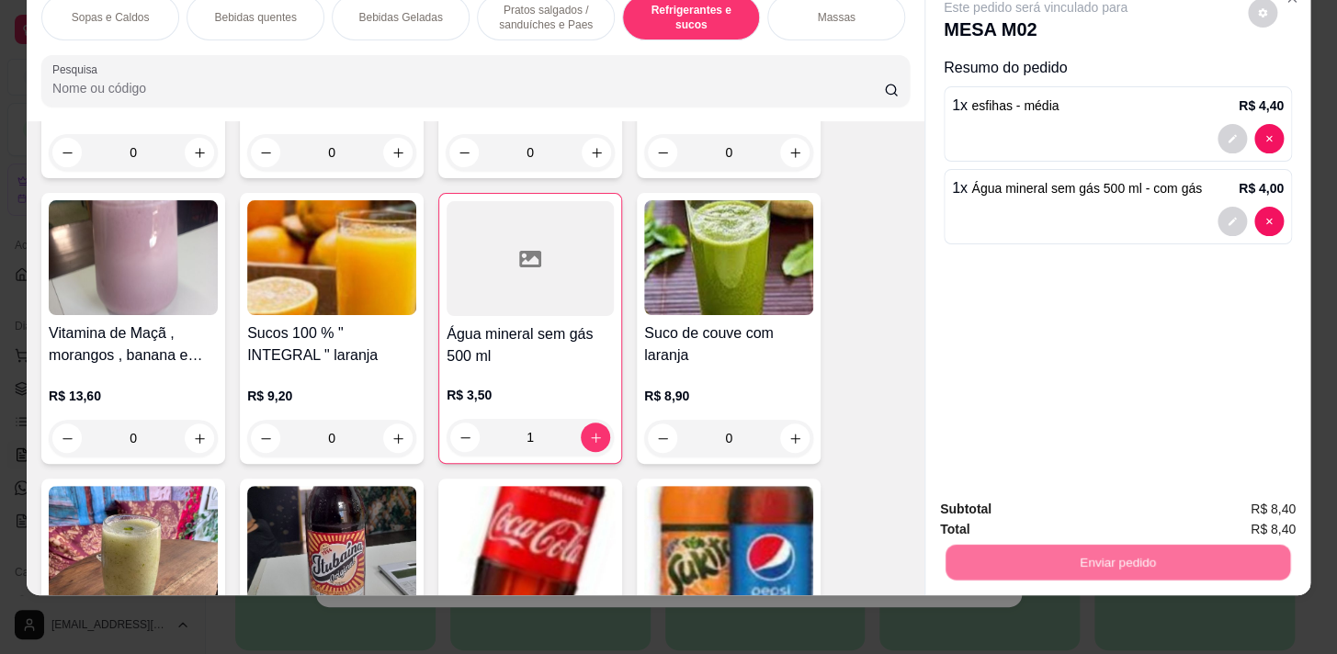
click at [1063, 489] on button "Não registrar e enviar pedido" at bounding box center [1056, 505] width 191 height 35
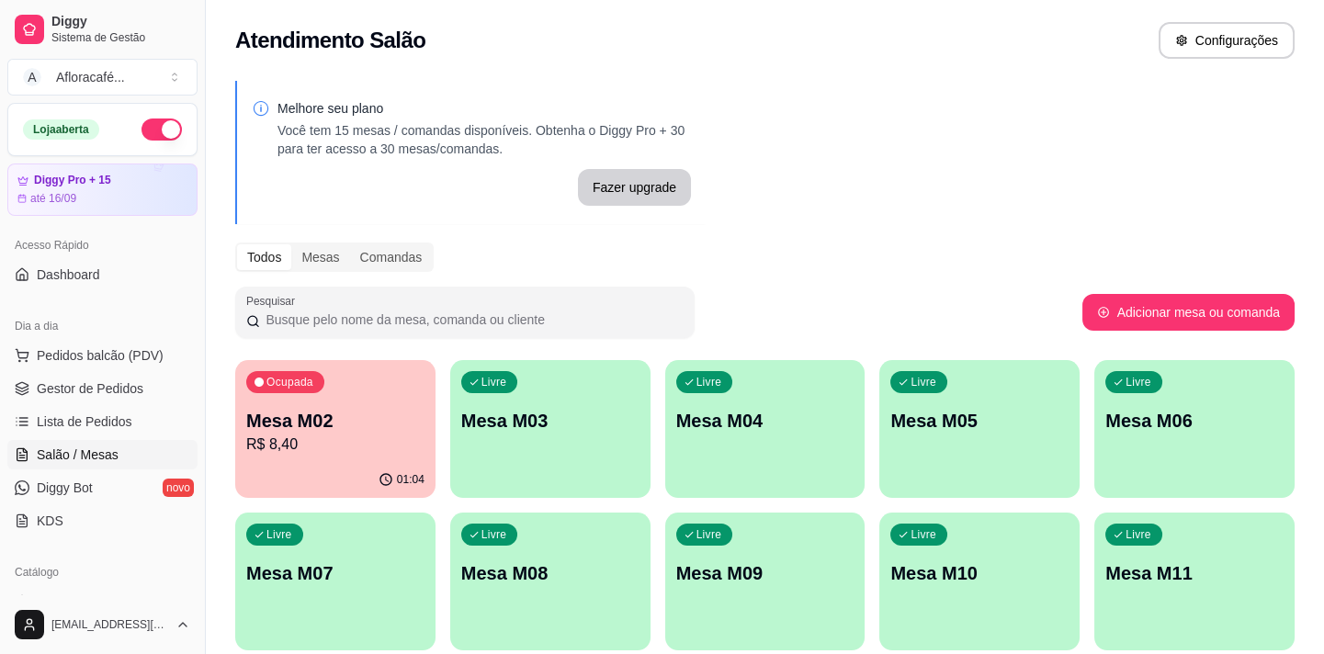
click at [530, 455] on div "Livre Mesa M03" at bounding box center [550, 418] width 200 height 116
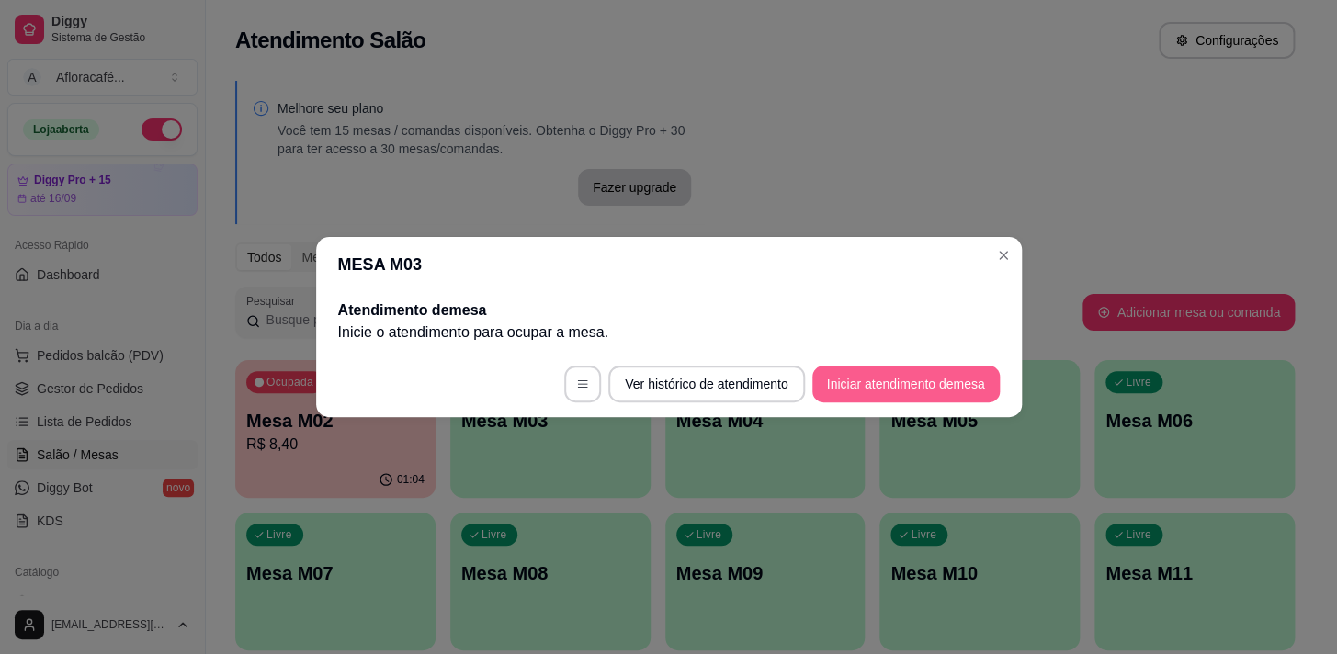
click at [854, 380] on button "Iniciar atendimento de mesa" at bounding box center [905, 384] width 187 height 37
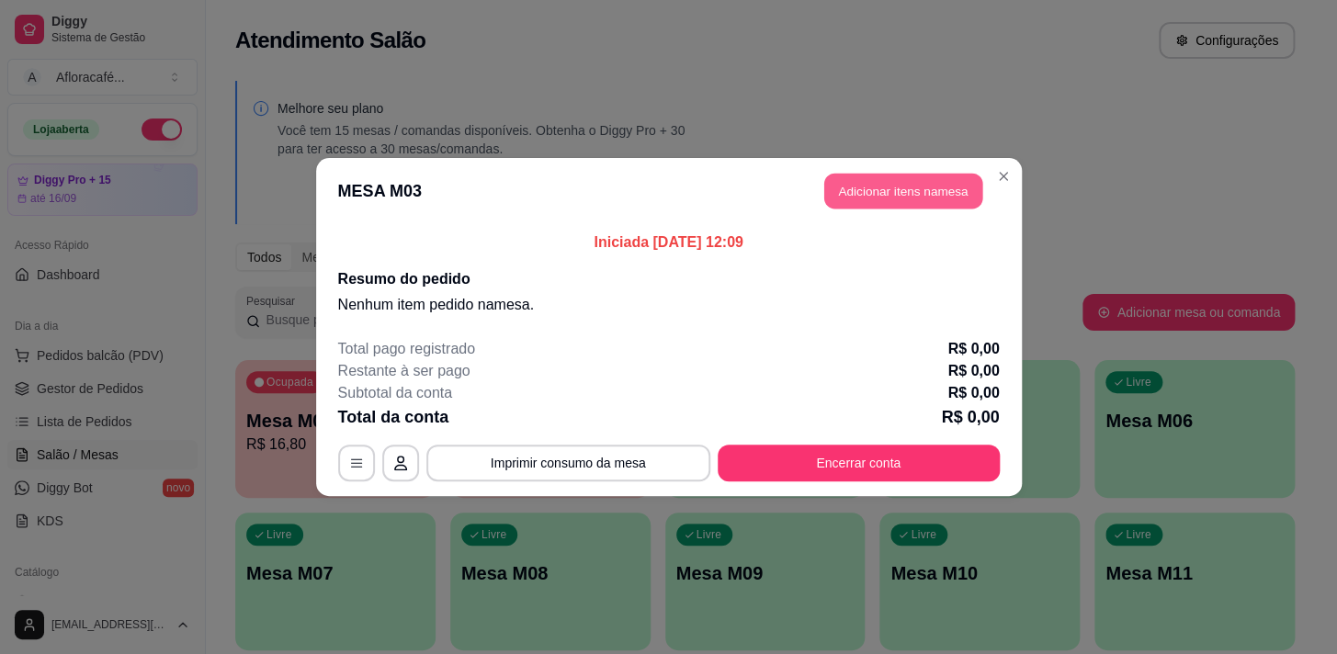
click at [863, 194] on button "Adicionar itens na mesa" at bounding box center [903, 192] width 158 height 36
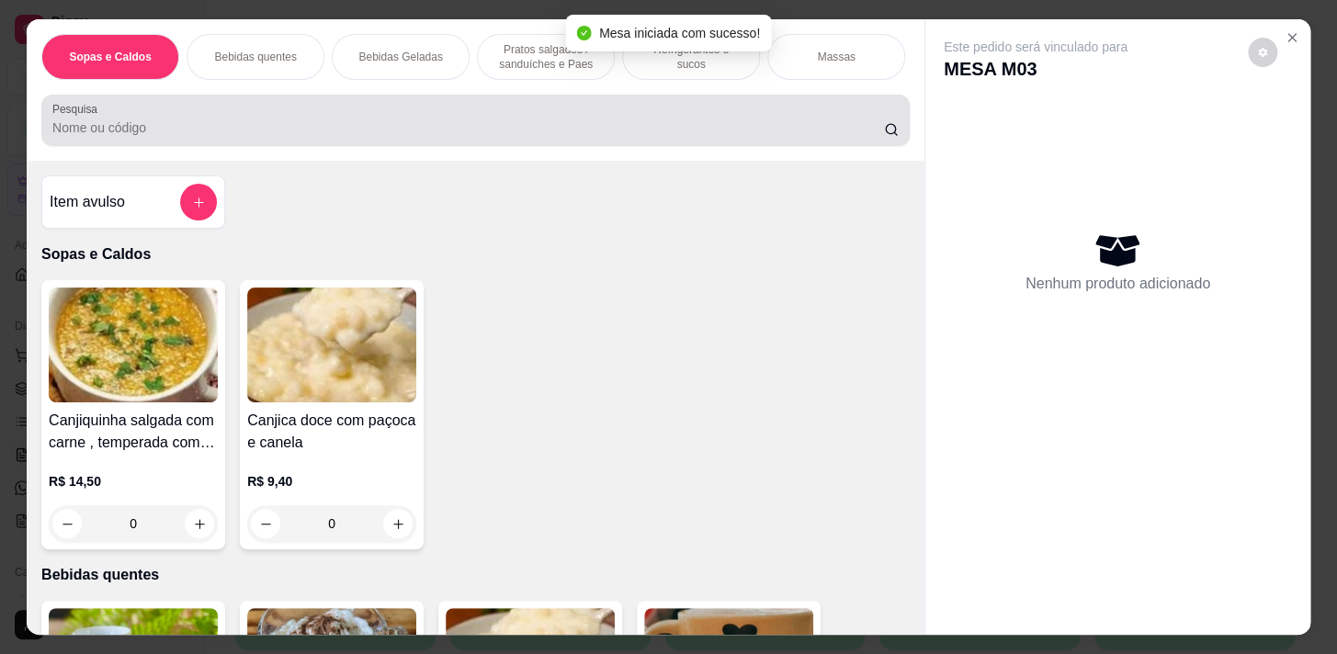
click at [298, 146] on div "Pesquisa" at bounding box center [475, 120] width 869 height 51
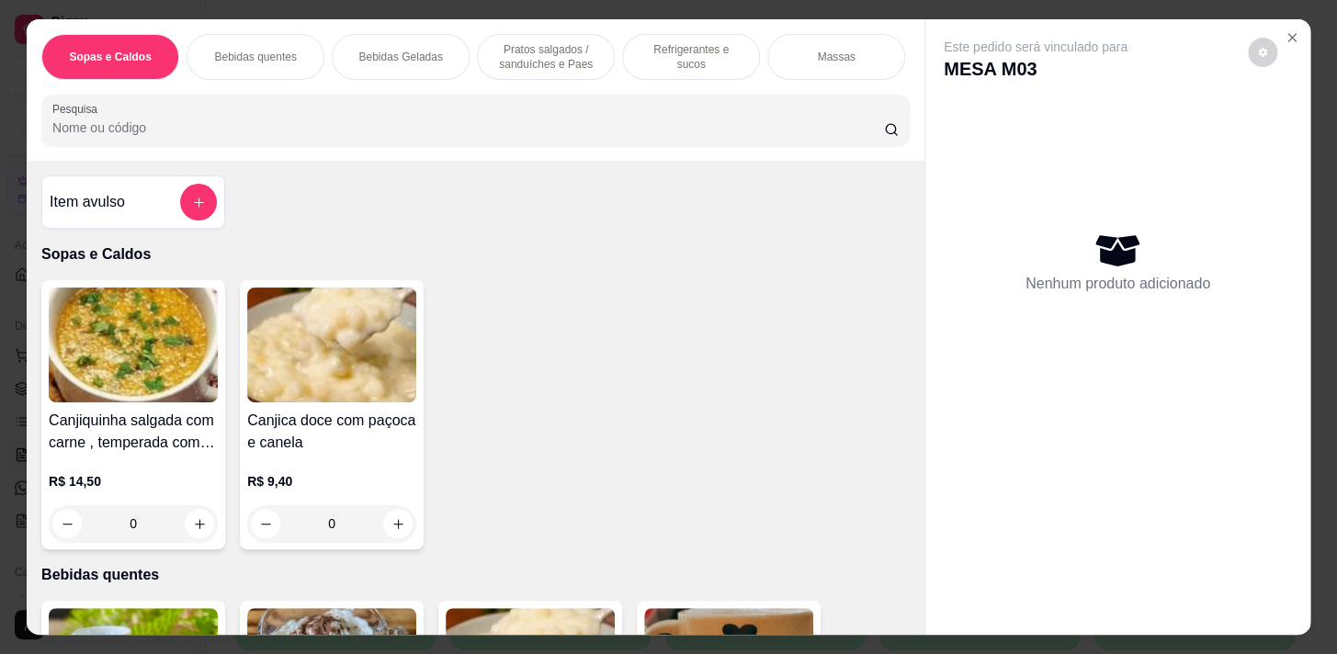
scroll to position [45, 0]
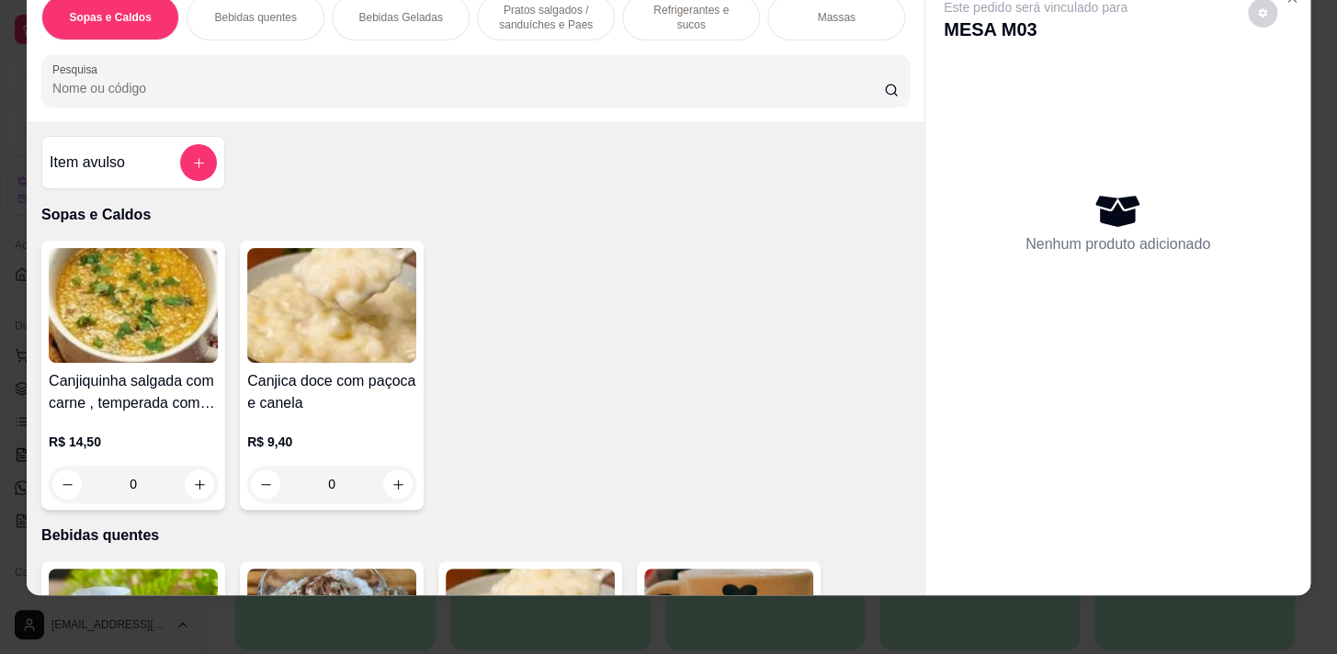
click at [516, 16] on p "Pratos salgados / sanduíches e Paes" at bounding box center [546, 17] width 107 height 29
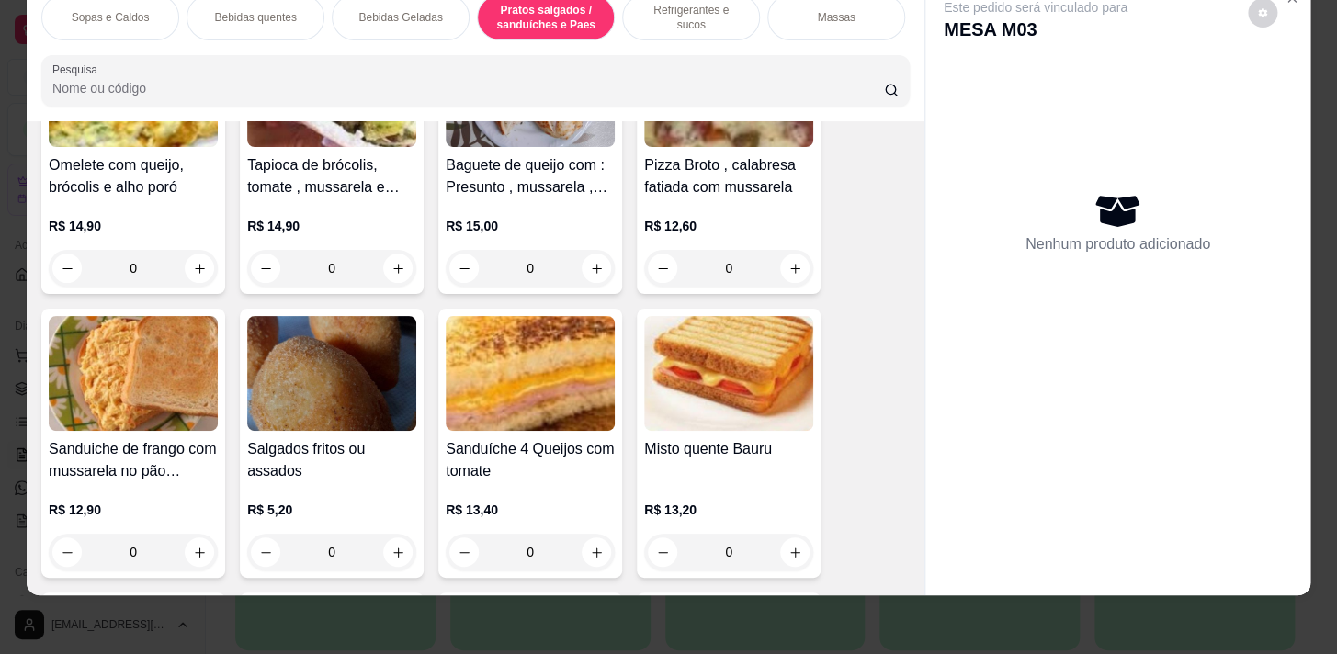
scroll to position [6624, 0]
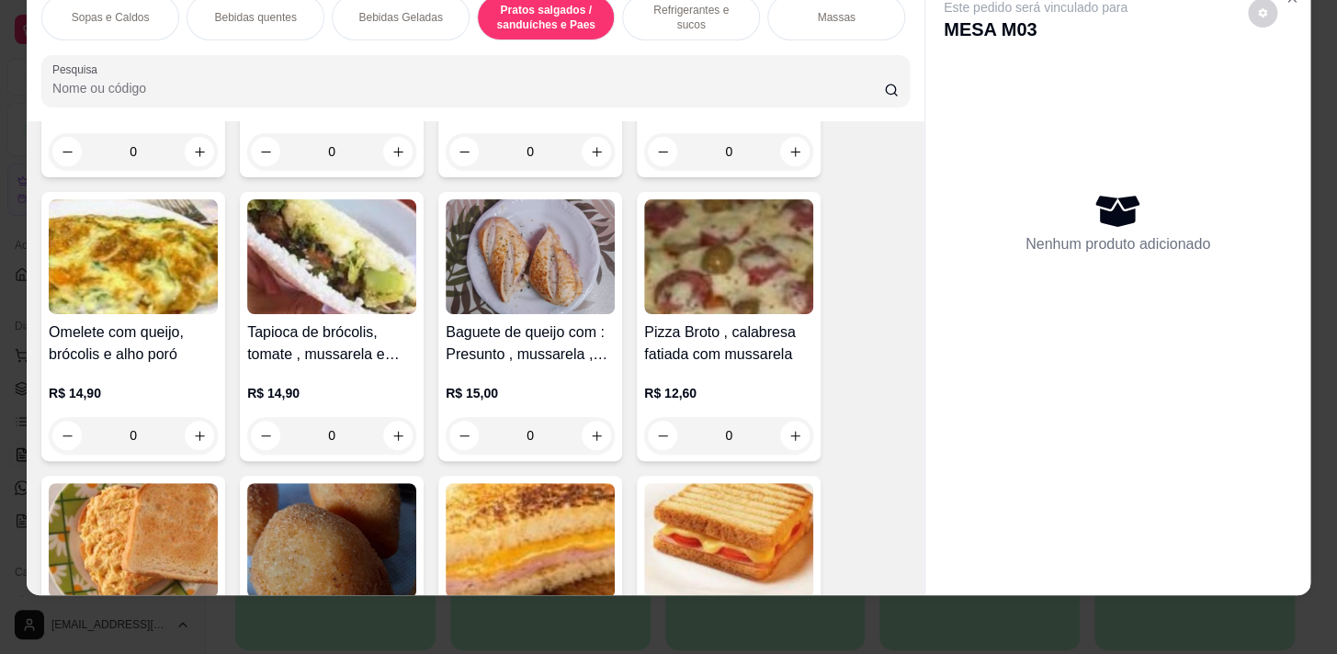
click at [196, 426] on div "0" at bounding box center [133, 435] width 169 height 37
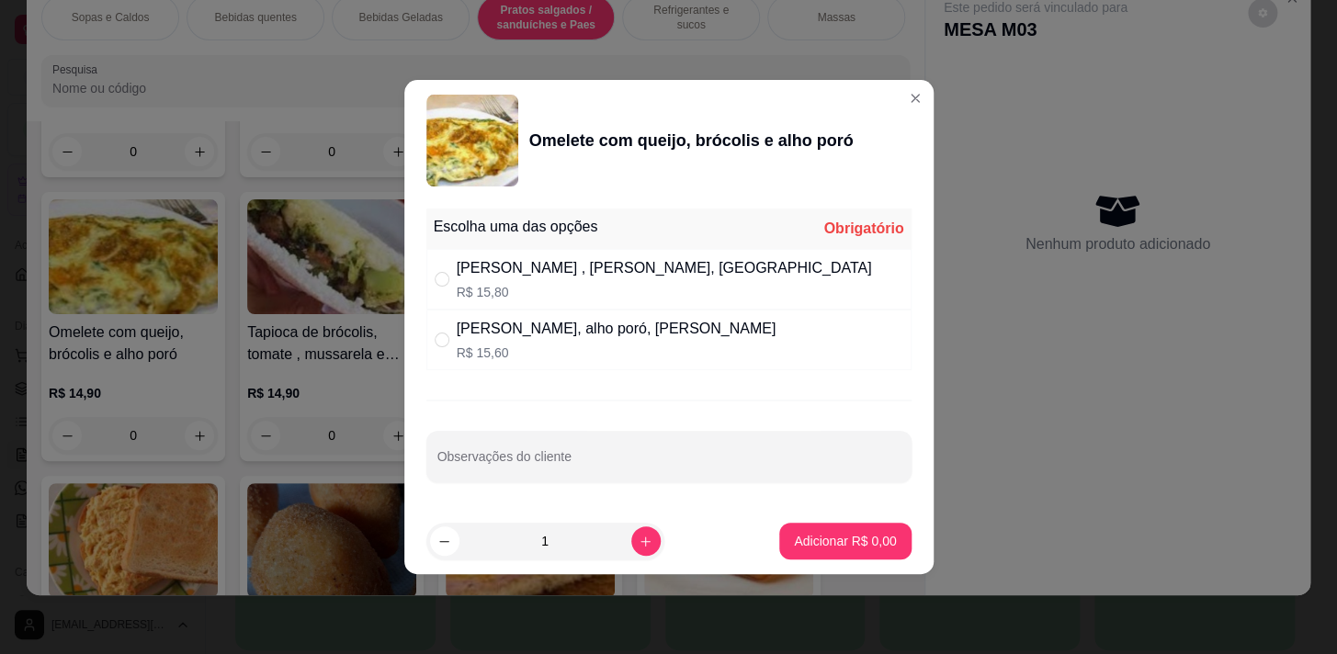
click at [467, 346] on p "R$ 15,60" at bounding box center [617, 353] width 320 height 18
radio input "true"
click at [765, 534] on footer "1 Adicionar R$ 15,60" at bounding box center [668, 541] width 529 height 66
click at [775, 537] on button "Adicionar R$ 15,60" at bounding box center [842, 542] width 135 height 36
type input "1"
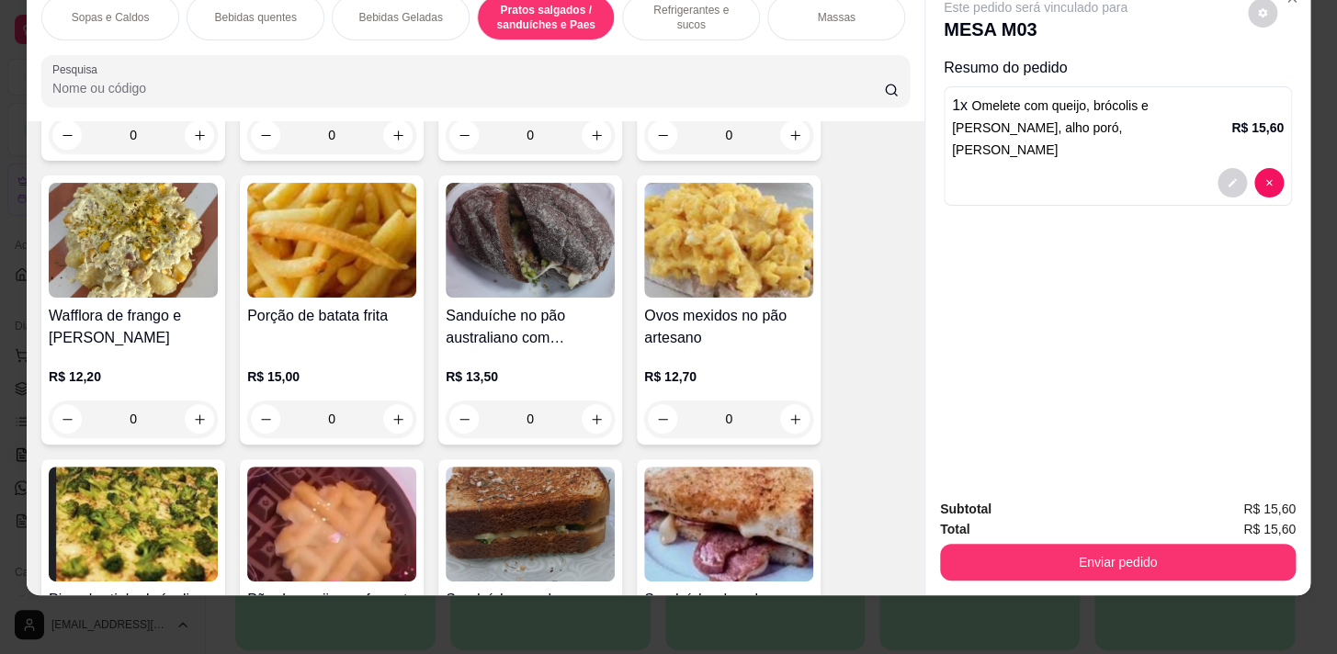
scroll to position [5705, 0]
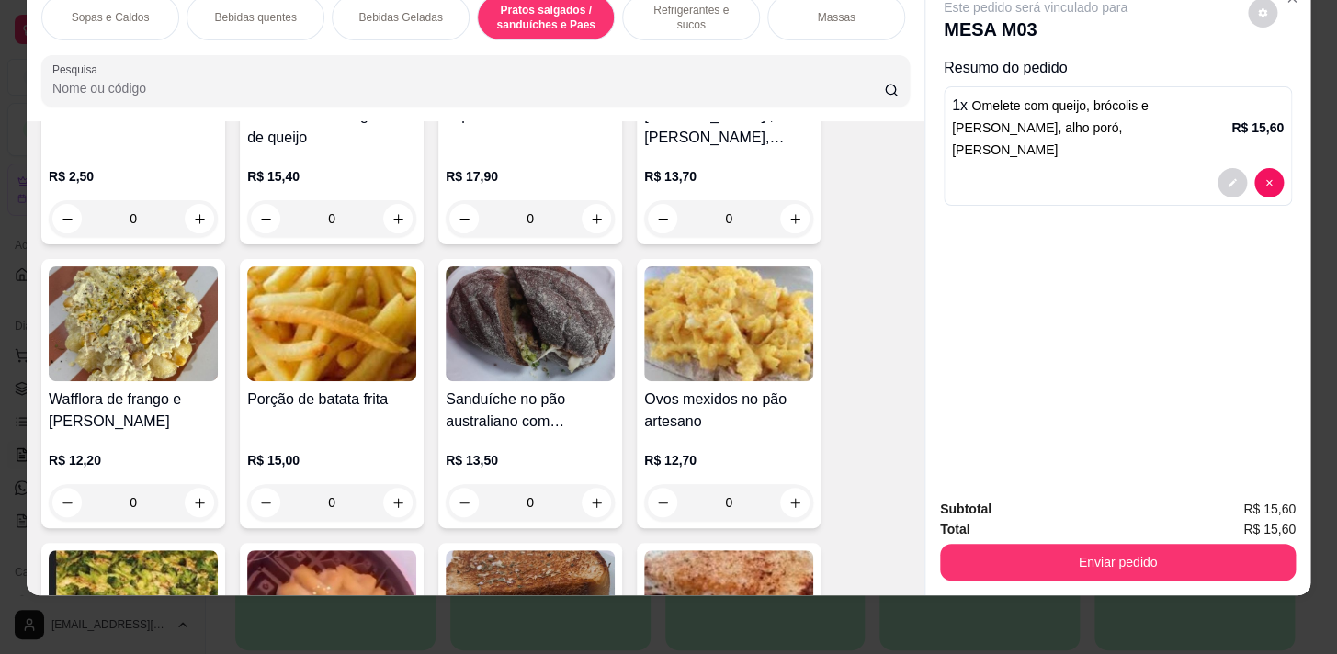
click at [720, 17] on div "Refrigerantes e sucos" at bounding box center [691, 17] width 138 height 46
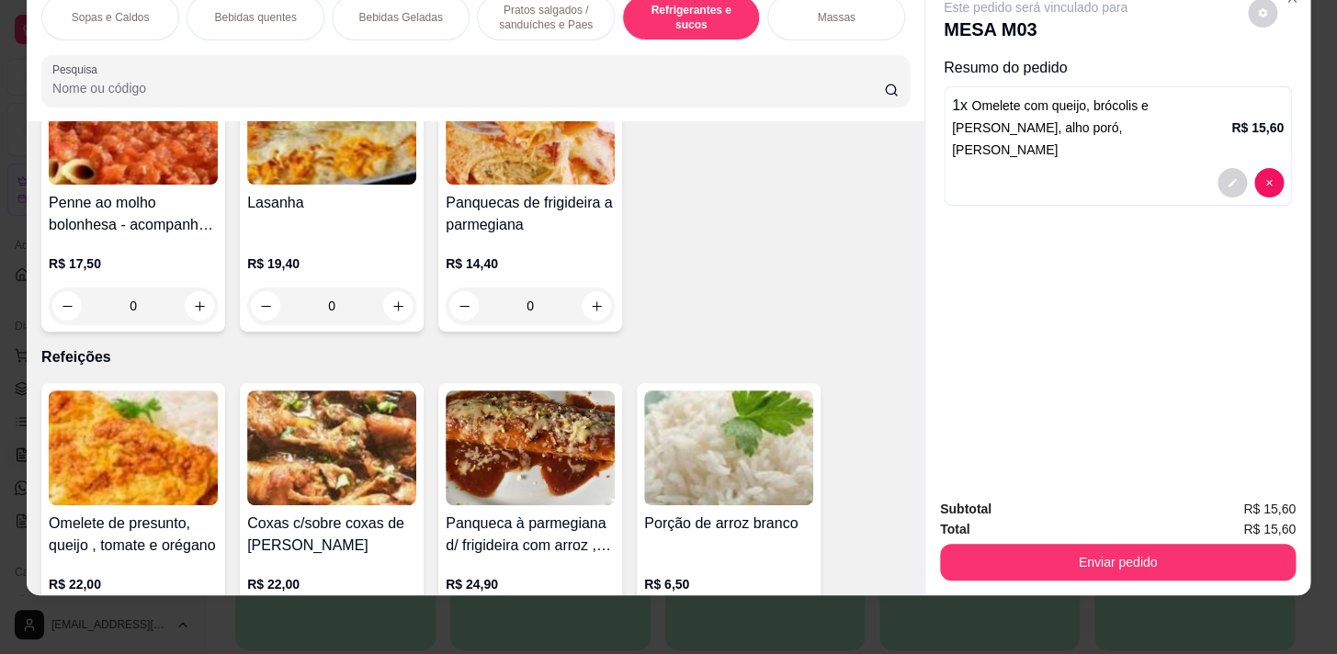
scroll to position [9753, 0]
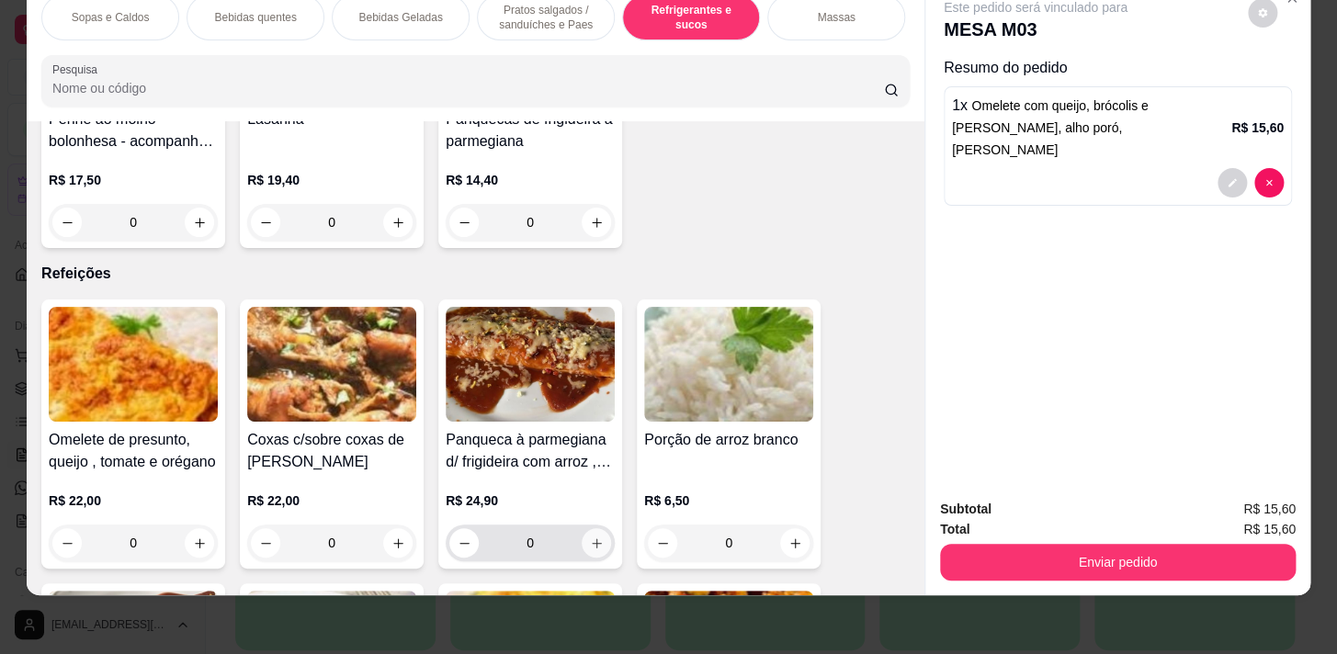
click at [590, 537] on icon "increase-product-quantity" at bounding box center [597, 544] width 14 height 14
type input "1"
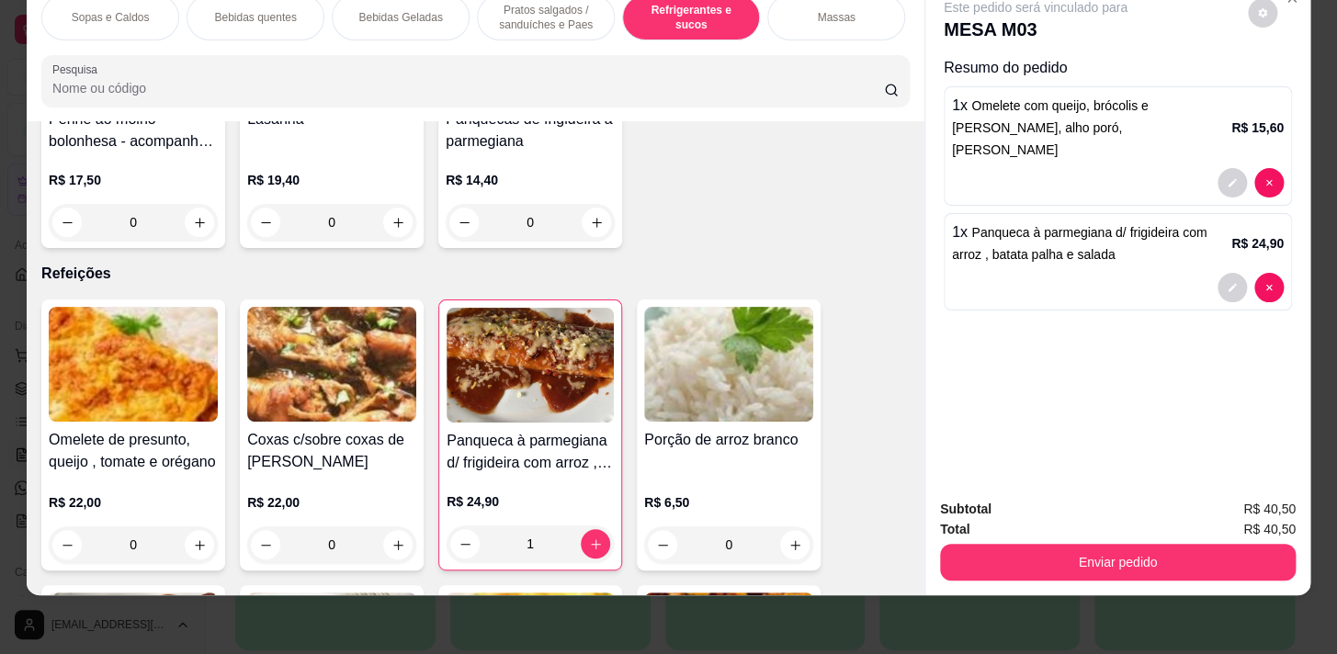
click at [424, 17] on div "Bebidas Geladas" at bounding box center [401, 17] width 138 height 46
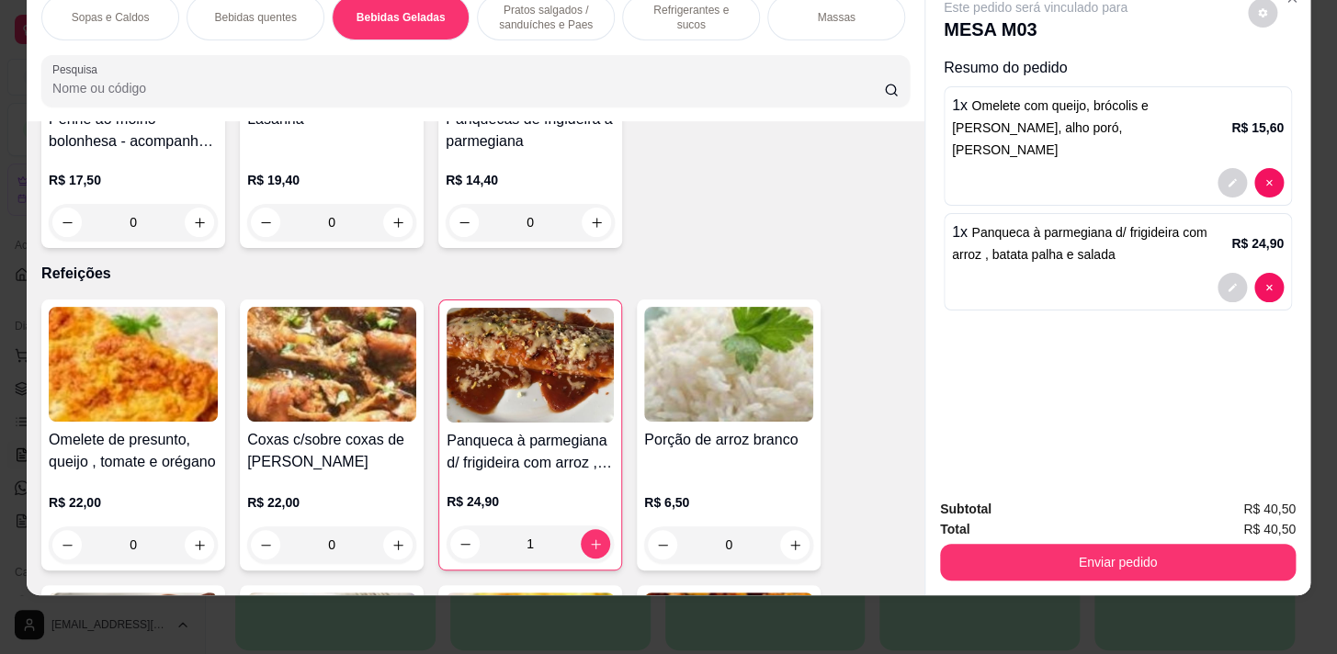
scroll to position [2405, 0]
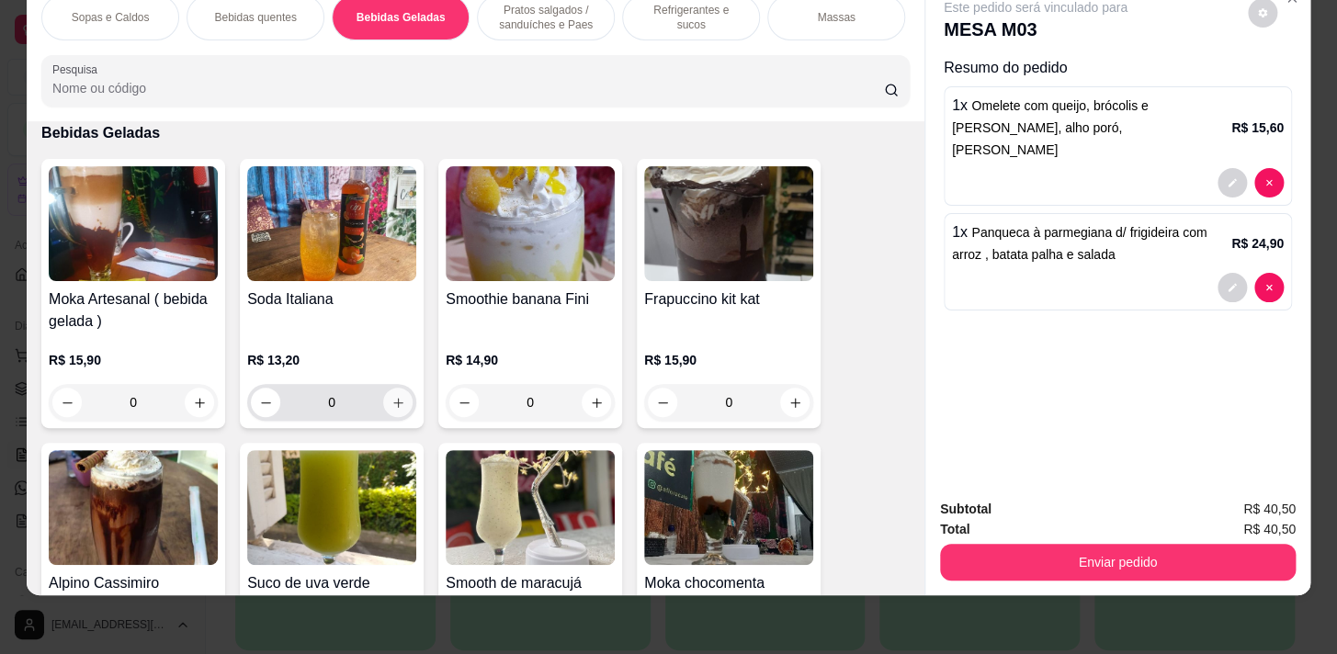
click at [392, 396] on icon "increase-product-quantity" at bounding box center [399, 403] width 14 height 14
type input "1"
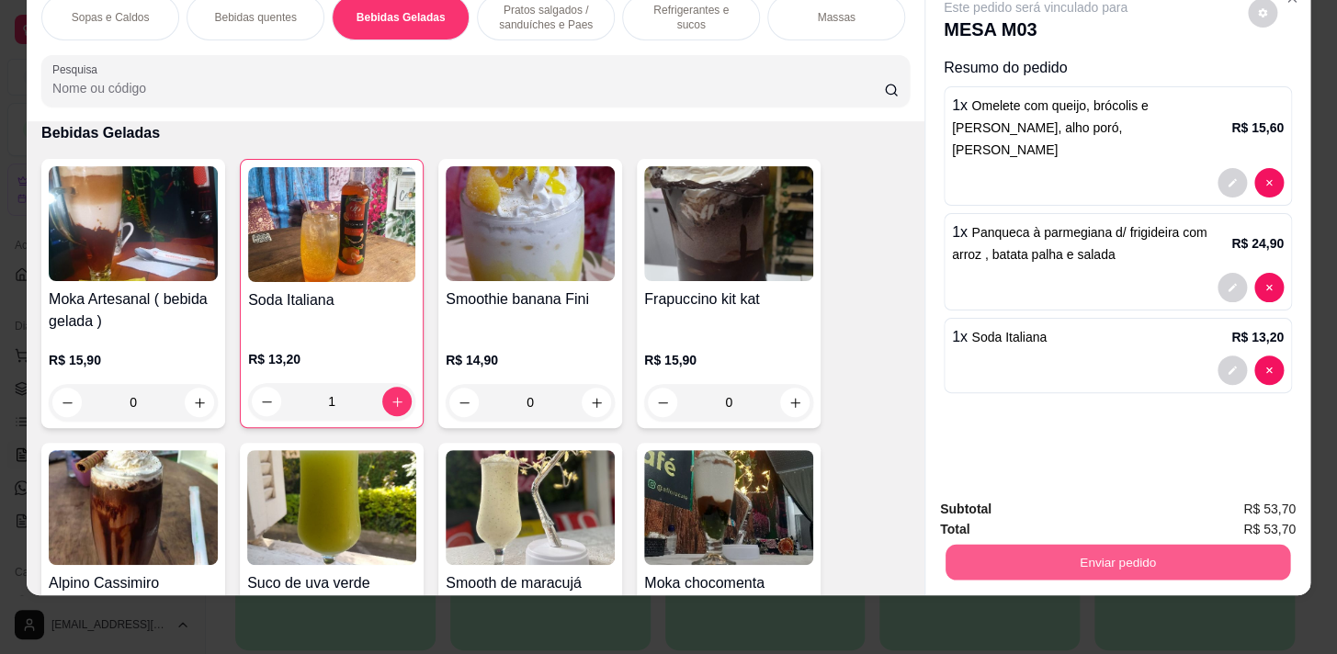
click at [1127, 551] on button "Enviar pedido" at bounding box center [1118, 562] width 345 height 36
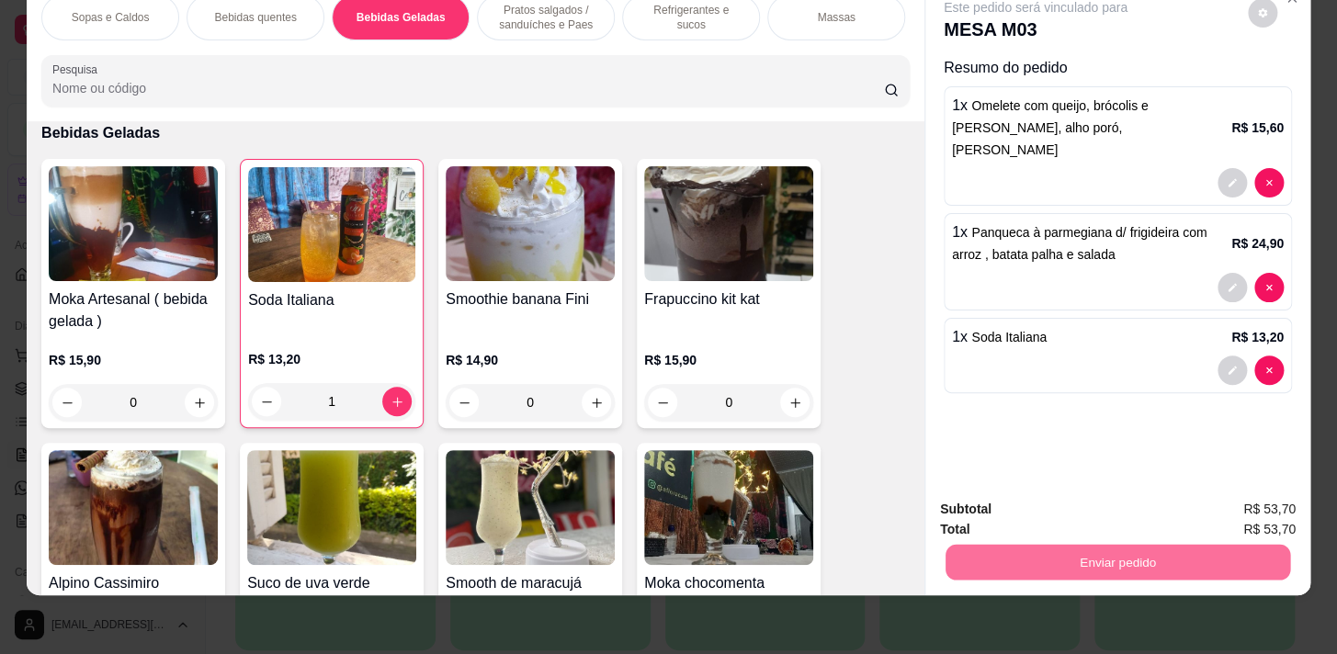
click at [1102, 506] on button "Não registrar e enviar pedido" at bounding box center [1057, 505] width 186 height 34
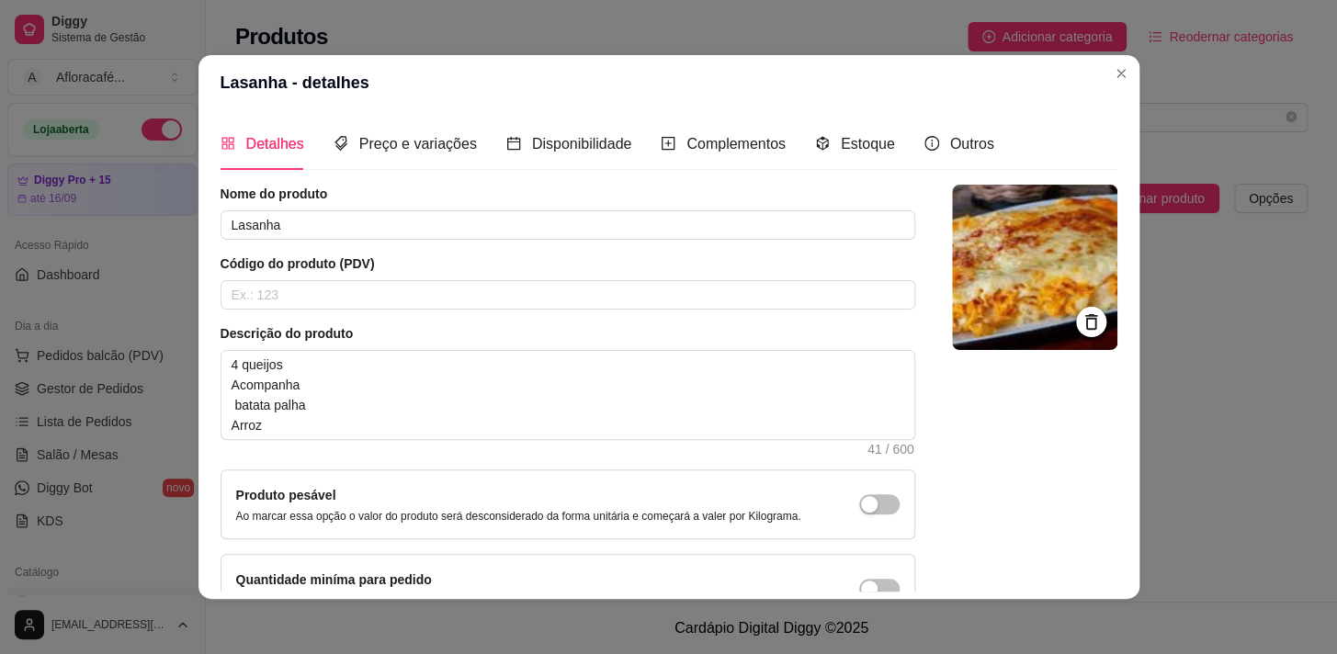
scroll to position [166, 0]
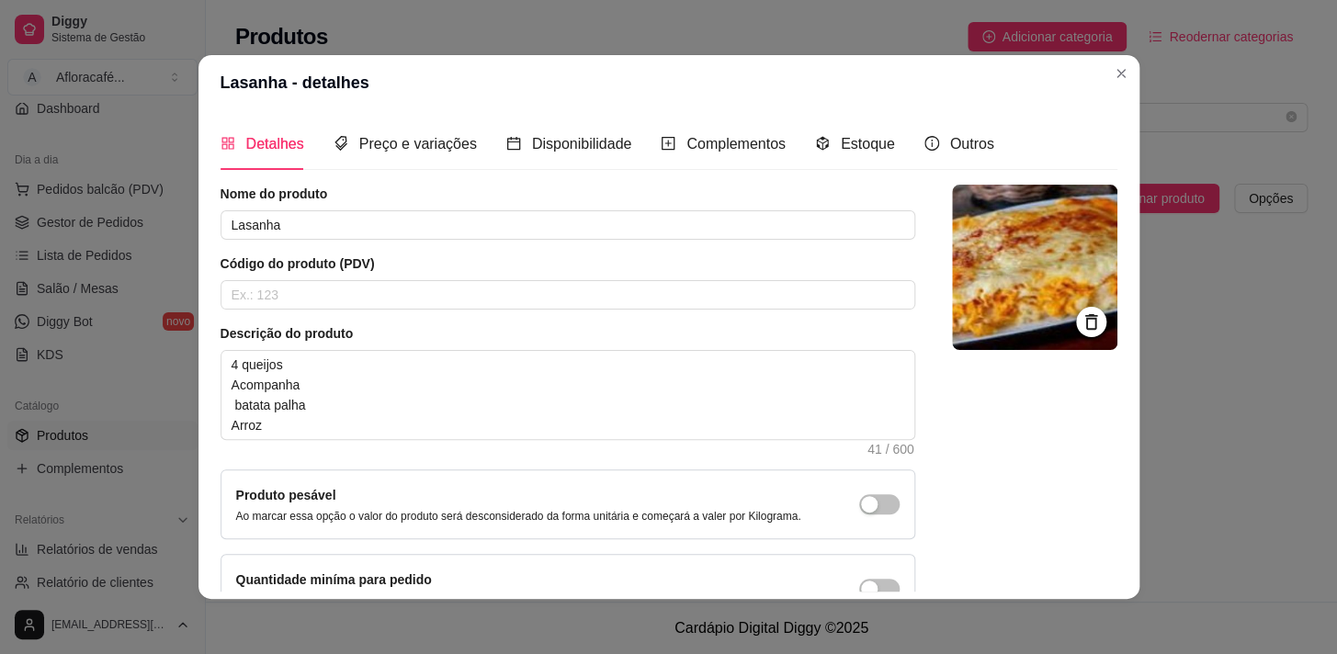
click at [564, 345] on div "Descrição do produto 4 queijos Acompanha batata palha Arroz 41 / 600" at bounding box center [568, 389] width 695 height 131
click at [403, 361] on textarea "4 queijos Acompanha batata palha Arroz" at bounding box center [567, 395] width 693 height 88
type textarea "4 queijos o Acompanha batata palha Arroz"
type textarea "4 queijos ou Acompanha batata palha Arroz"
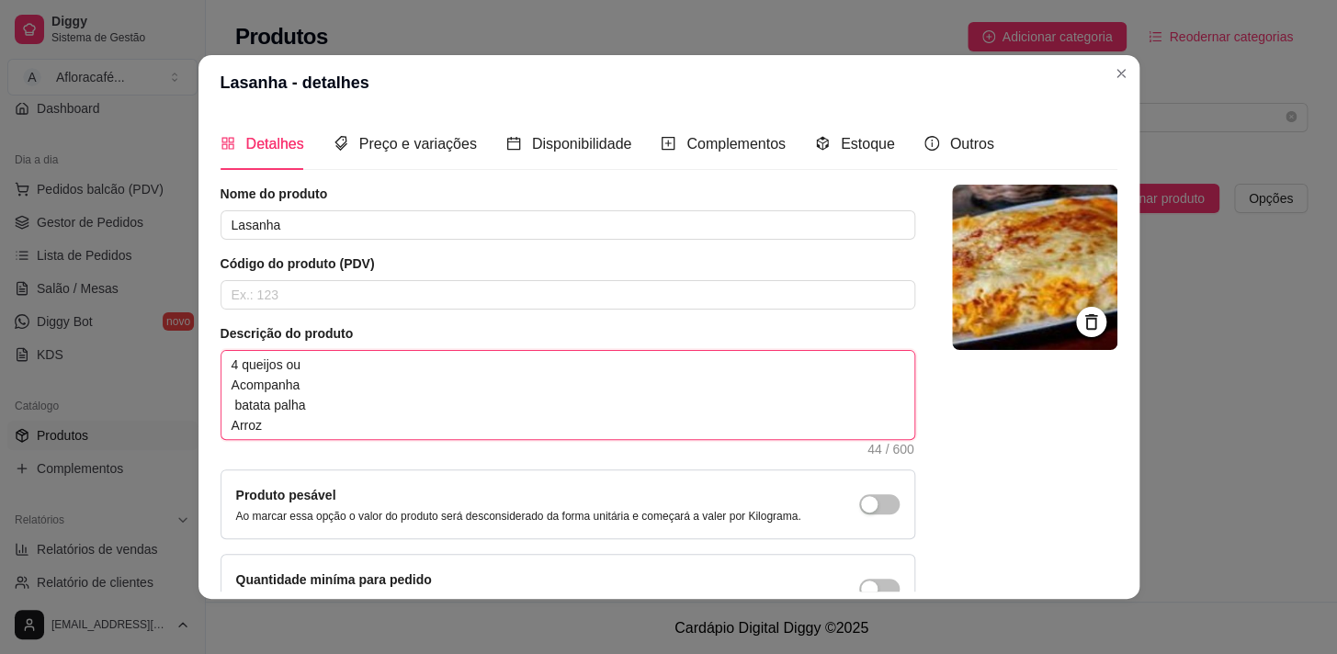
type textarea "4 queijos ou b Acompanha batata palha Arroz"
type textarea "4 queijos ou bo Acompanha batata palha Arroz"
type textarea "4 queijos ou bol Acompanha batata palha Arroz"
type textarea "4 queijos ou bola Acompanha batata palha Arroz"
type textarea "4 queijos ou bolan Acompanha batata palha Arroz"
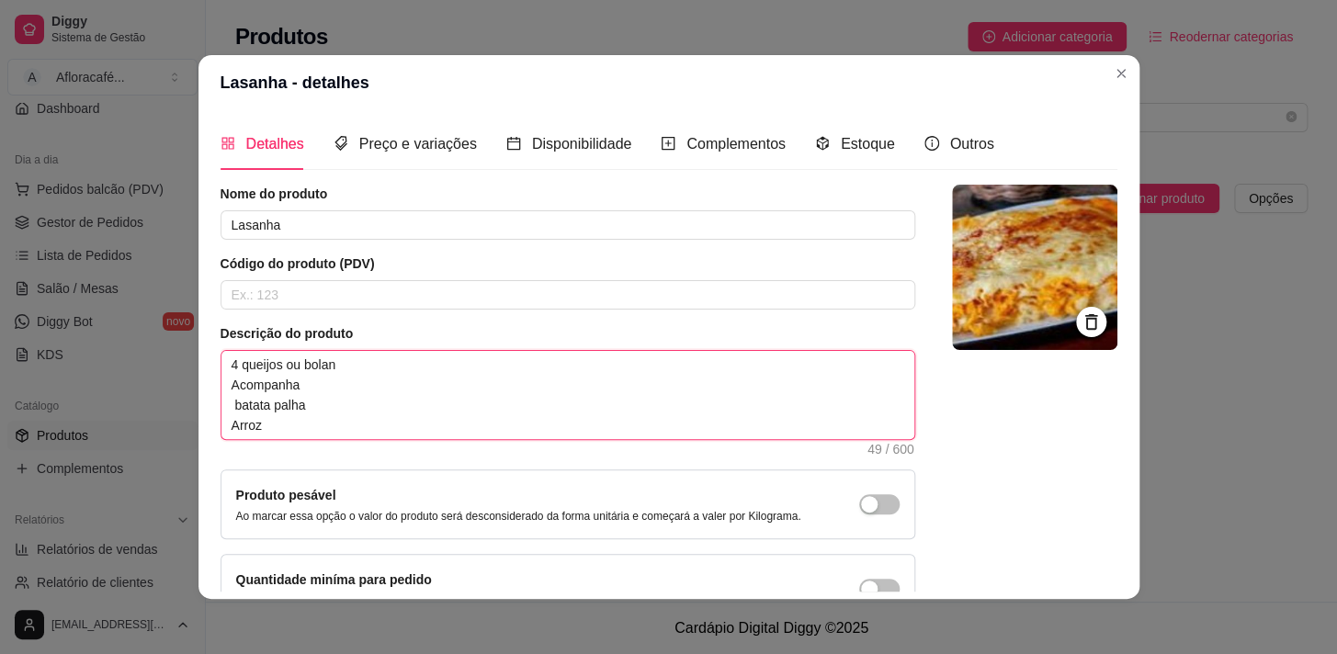
type textarea "4 queijos ou bolanh Acompanha batata palha Arroz"
type textarea "4 queijos ou bolanhe Acompanha batata palha Arroz"
type textarea "4 queijos ou bolanhes Acompanha batata palha Arroz"
type textarea "4 queijos ou bolanhesa Acompanha batata palha Arroz"
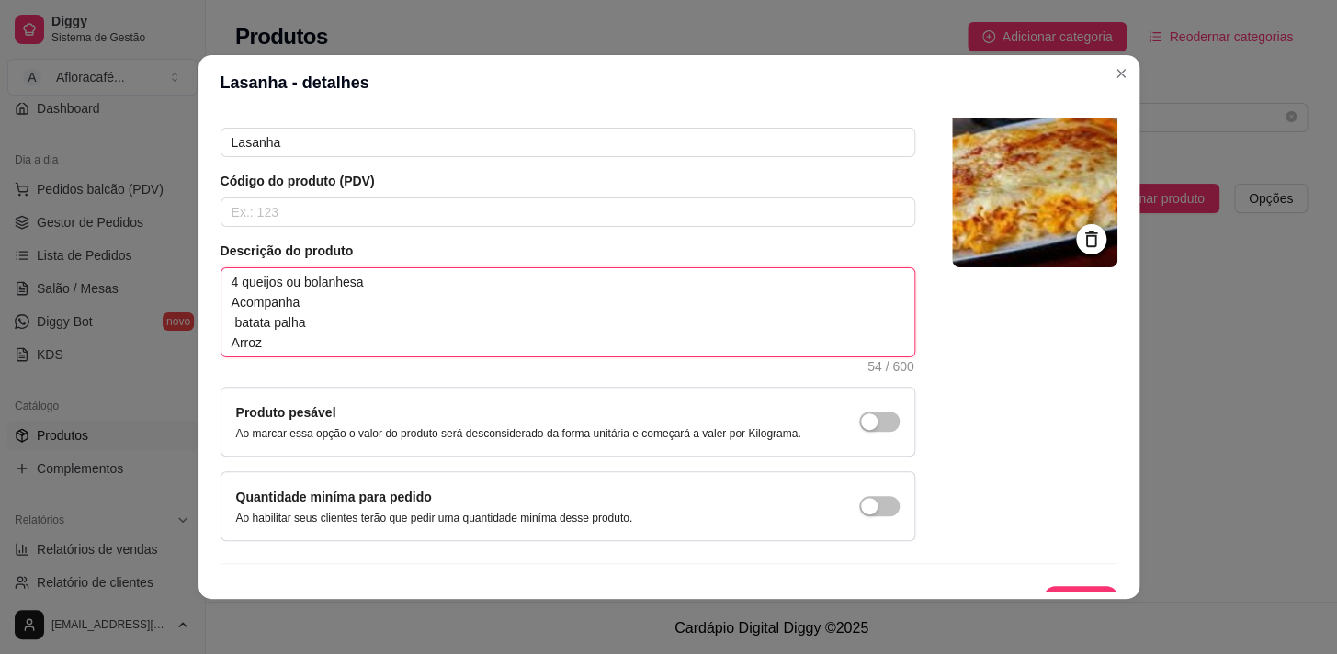
scroll to position [128, 0]
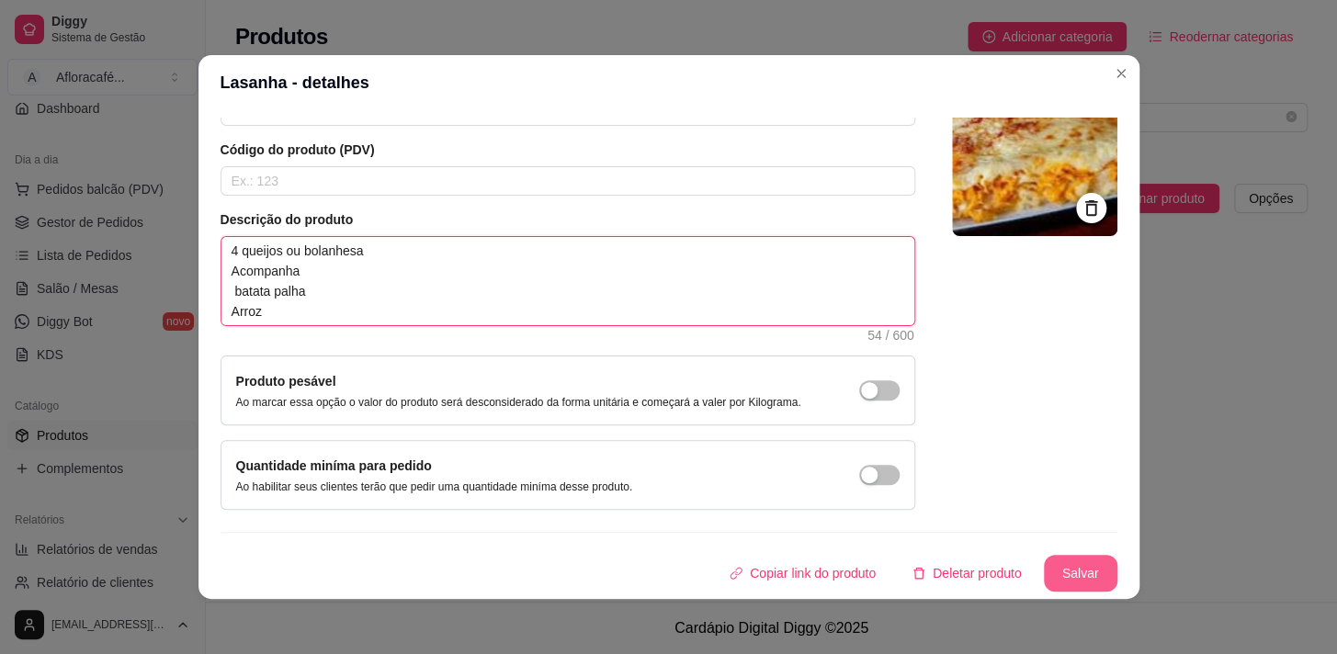
type textarea "4 queijos ou bolanhesa Acompanha batata palha Arroz"
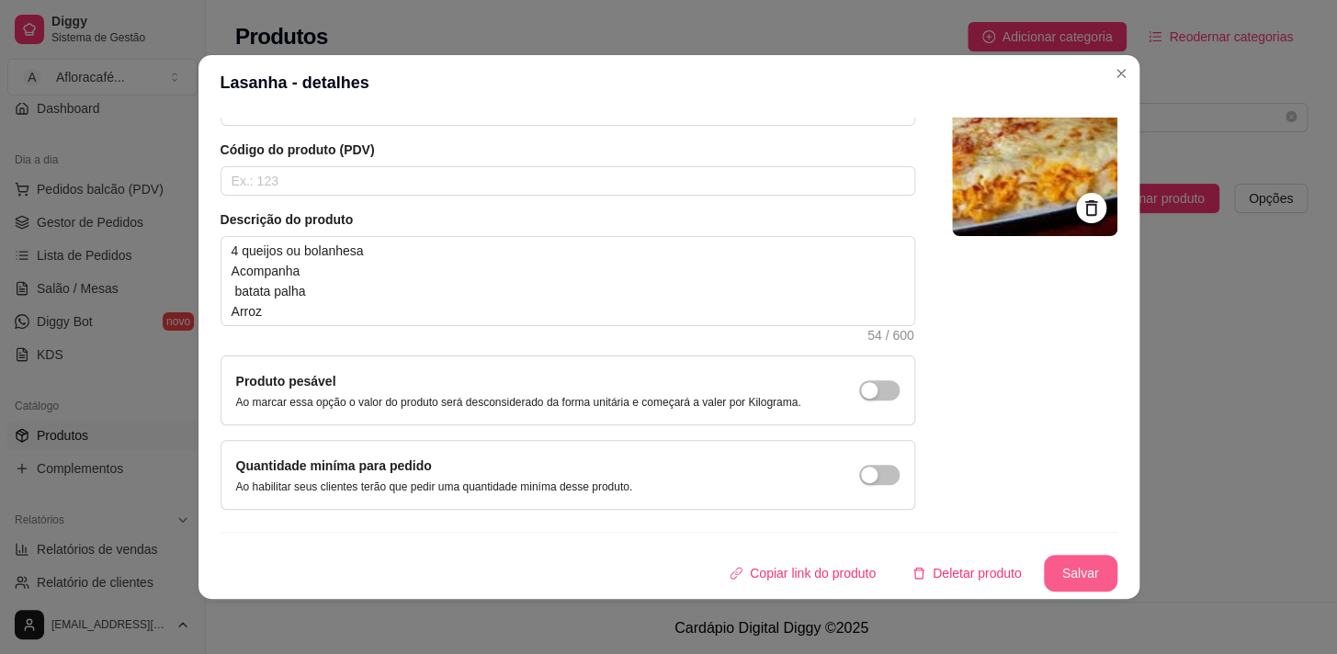
click at [1055, 569] on button "Salvar" at bounding box center [1081, 573] width 74 height 37
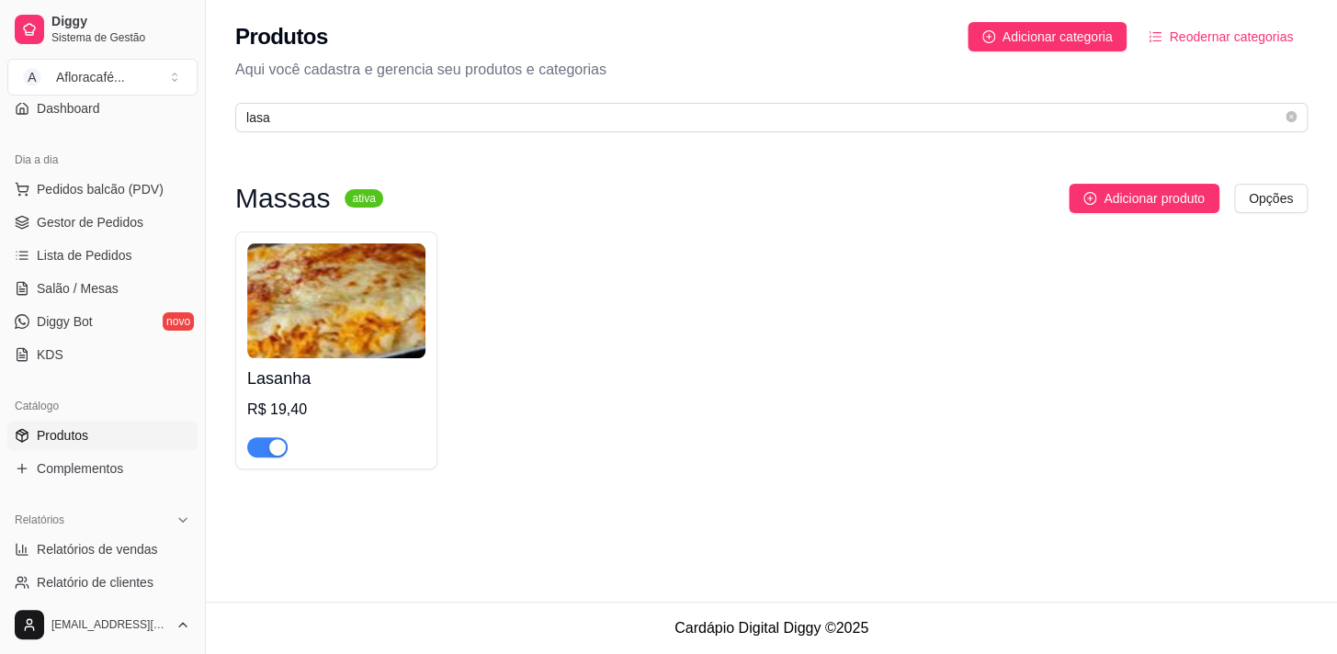
click at [118, 422] on link "Produtos" at bounding box center [102, 435] width 190 height 29
click at [444, 92] on div "Produtos Adicionar categoria Reodernar categorias Aqui você cadastra e gerencia…" at bounding box center [771, 71] width 1131 height 143
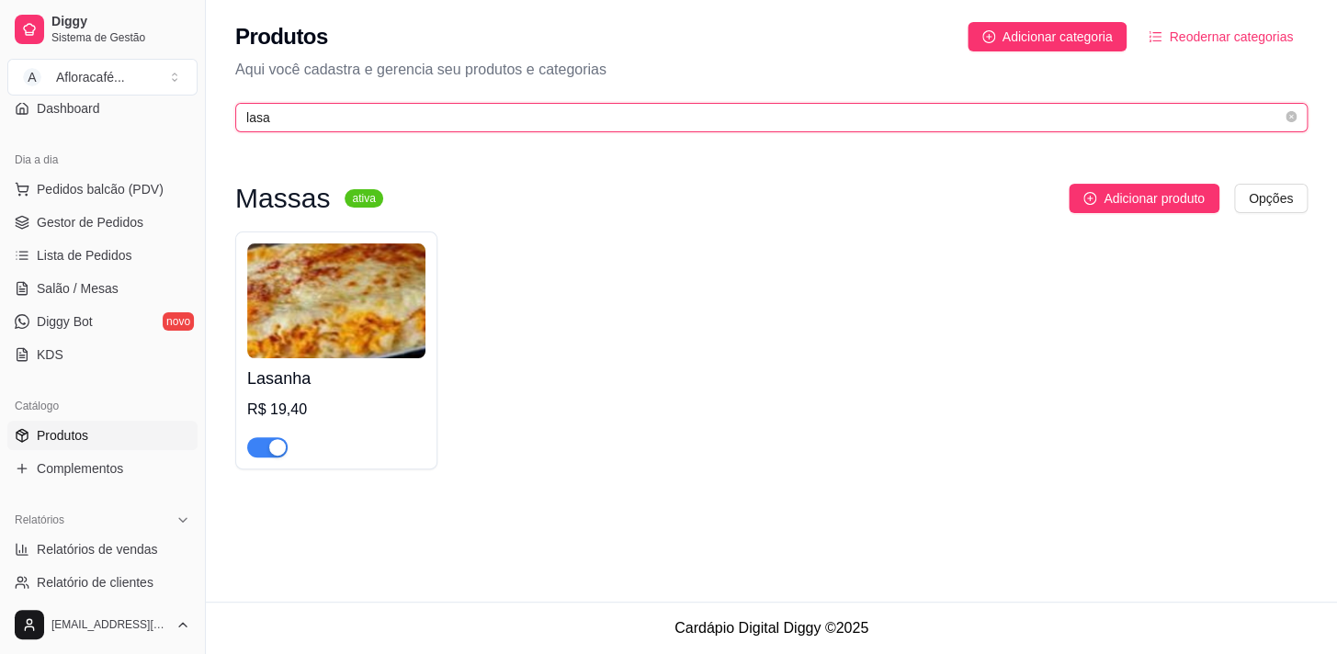
click at [435, 108] on input "lasa" at bounding box center [764, 118] width 1036 height 20
type input "l"
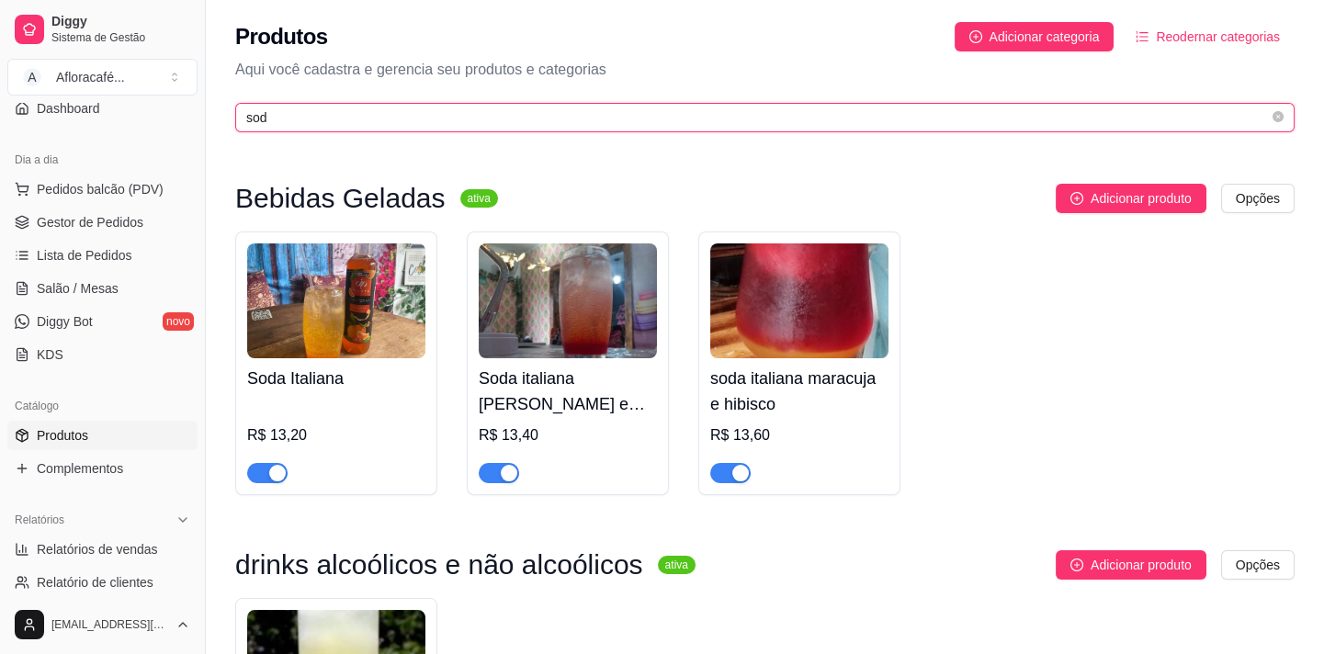
type input "sod"
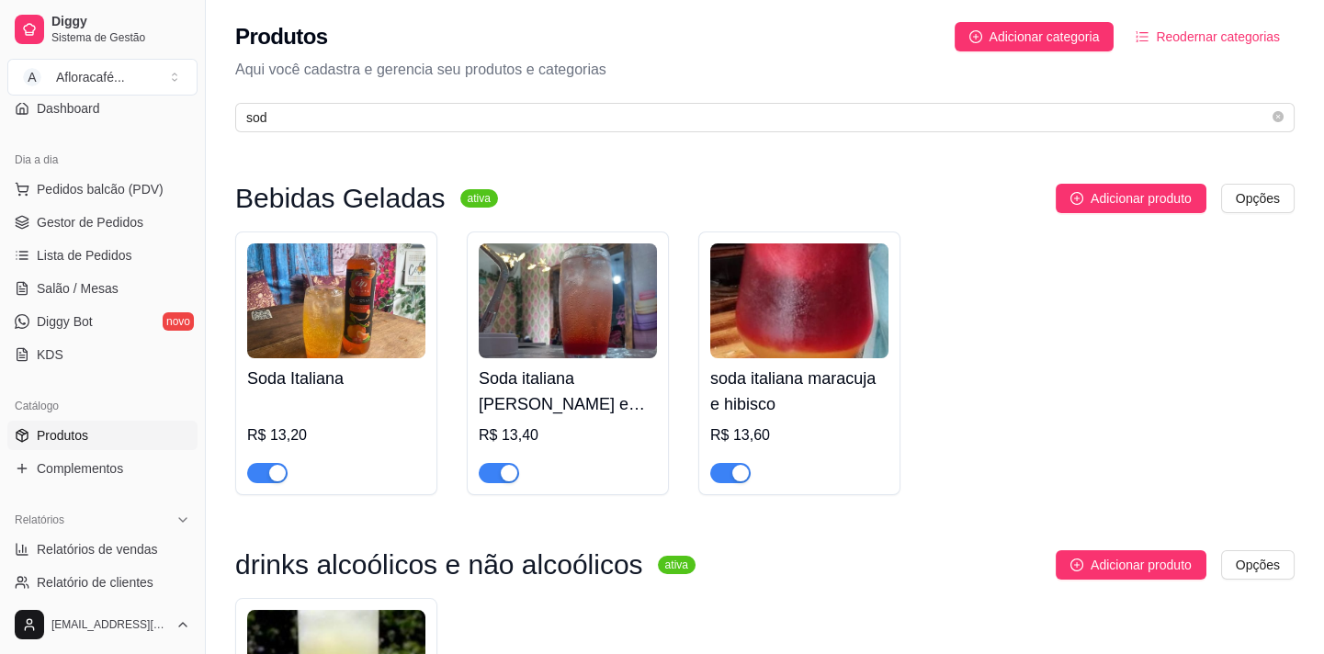
click at [303, 366] on h4 "Soda Italiana" at bounding box center [336, 379] width 178 height 26
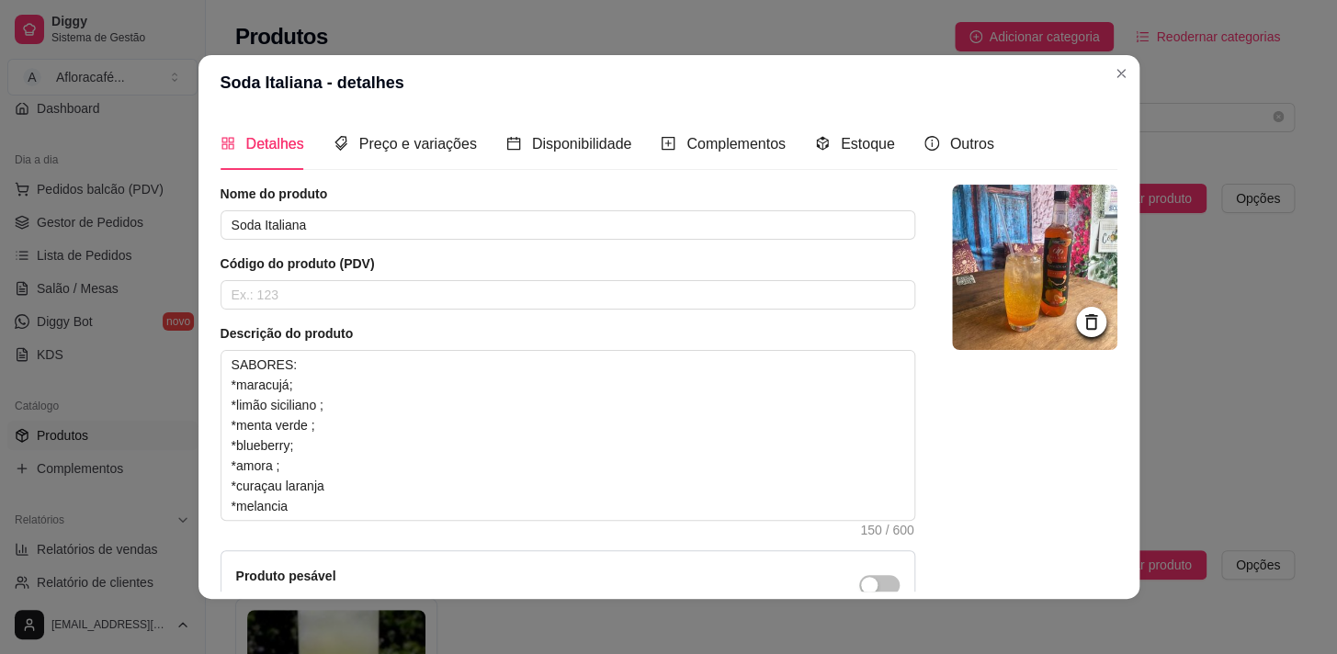
click at [1017, 299] on img at bounding box center [1034, 267] width 165 height 165
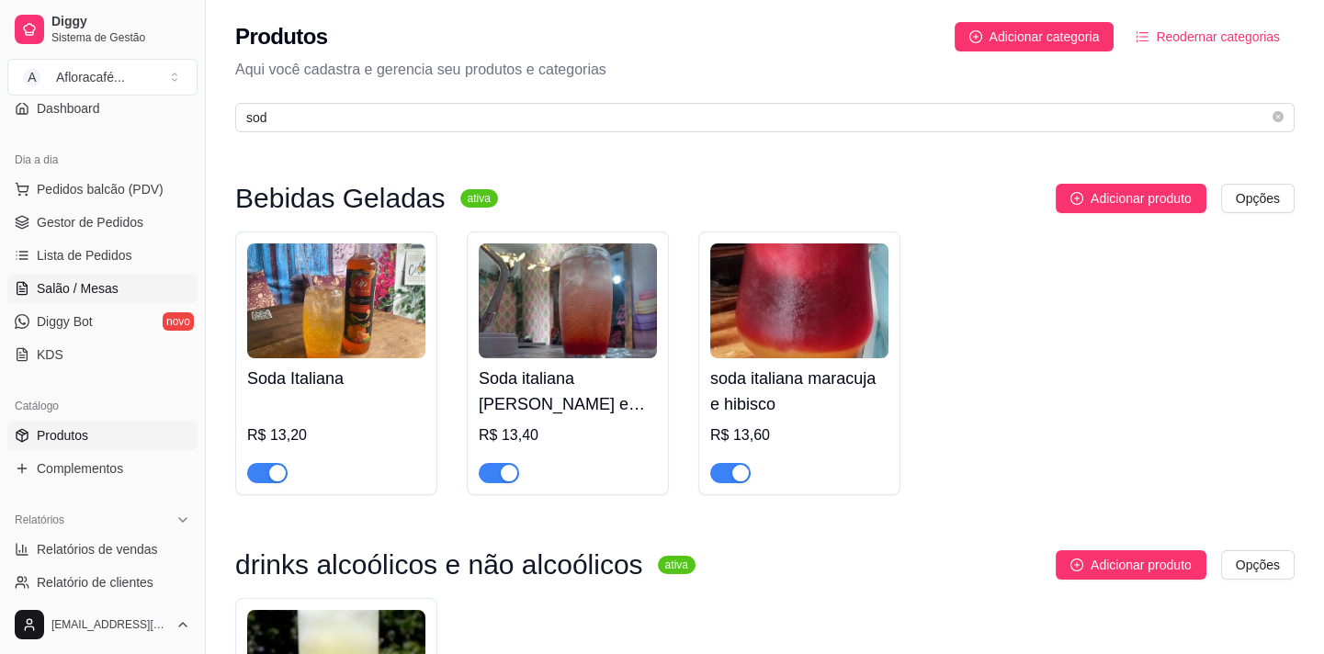
click at [83, 280] on span "Salão / Mesas" at bounding box center [78, 288] width 82 height 18
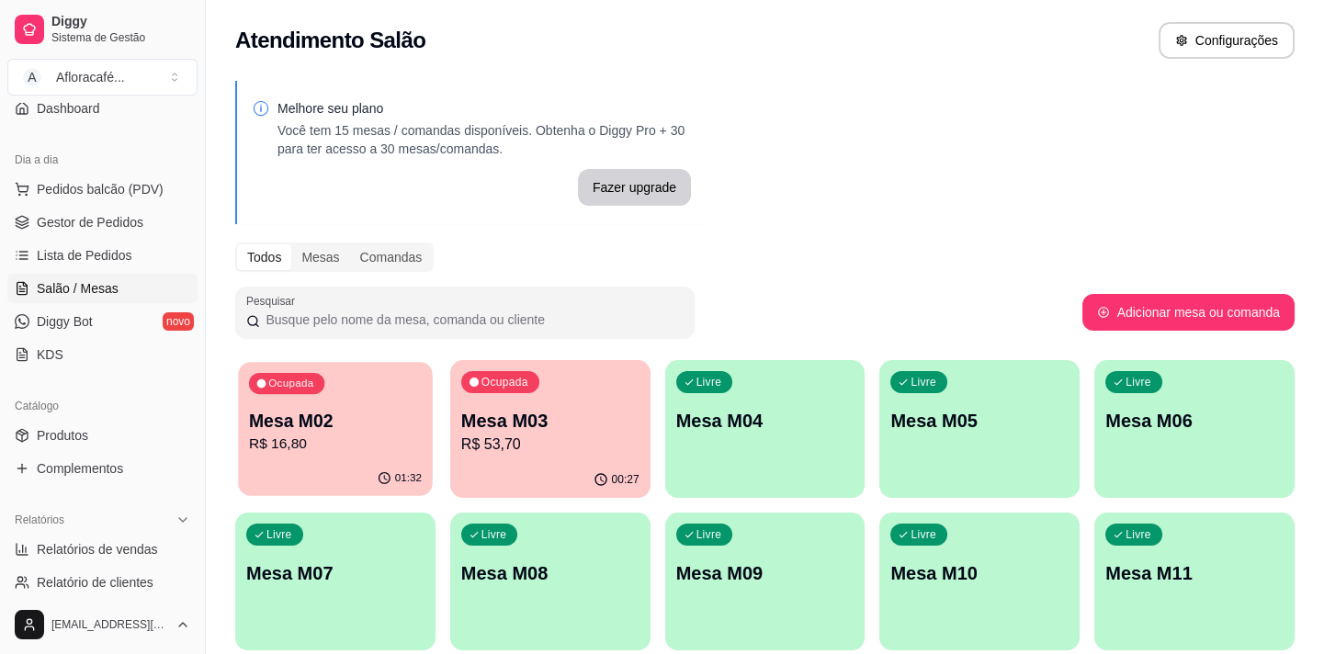
click at [317, 487] on div "01:32" at bounding box center [335, 478] width 194 height 35
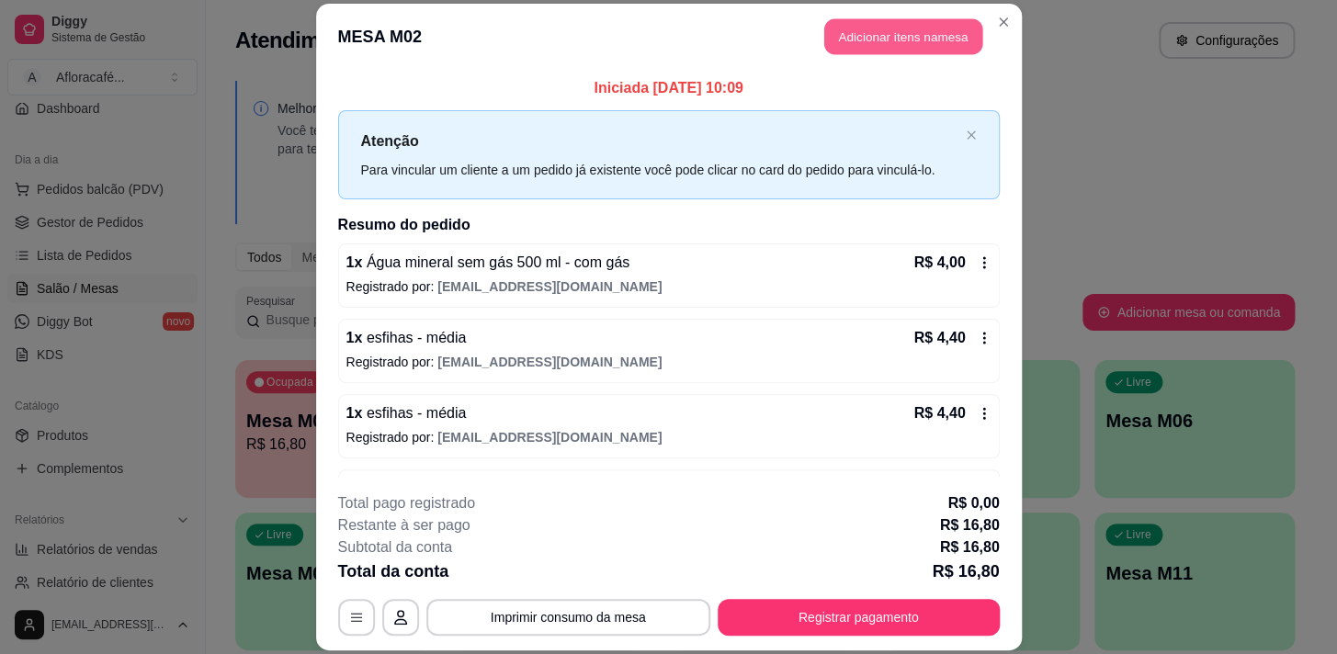
click at [877, 27] on button "Adicionar itens na mesa" at bounding box center [903, 36] width 158 height 36
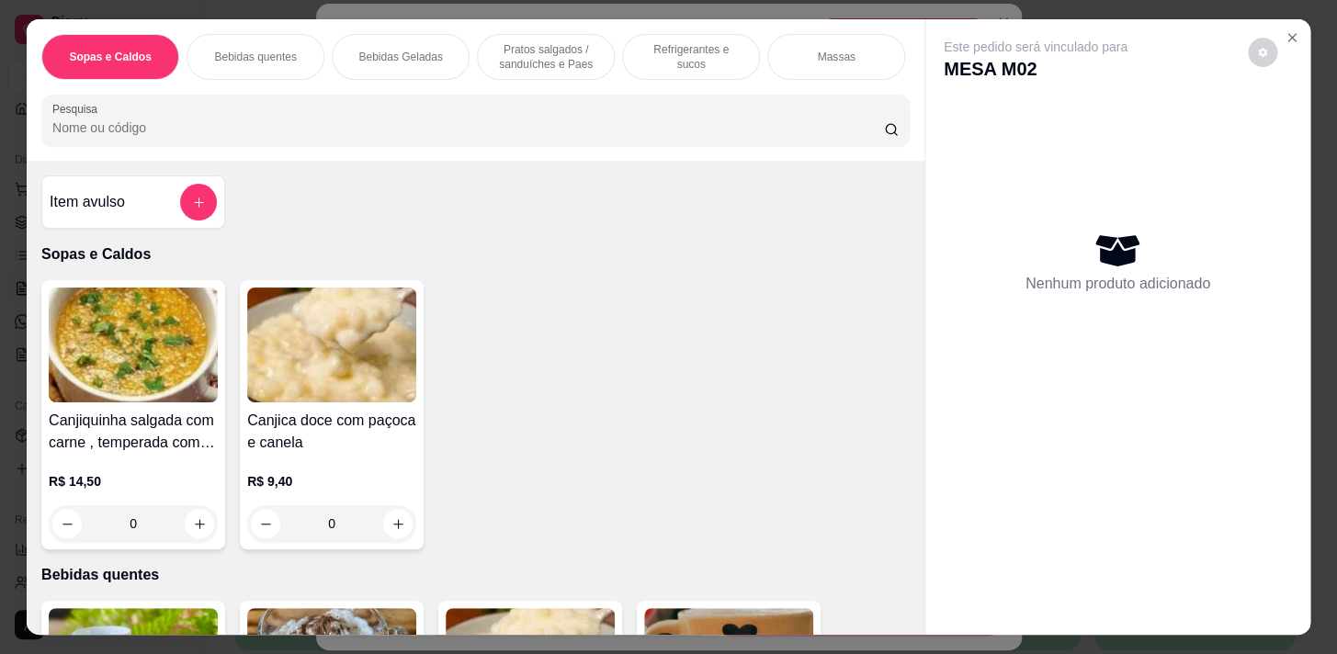
scroll to position [0, 759]
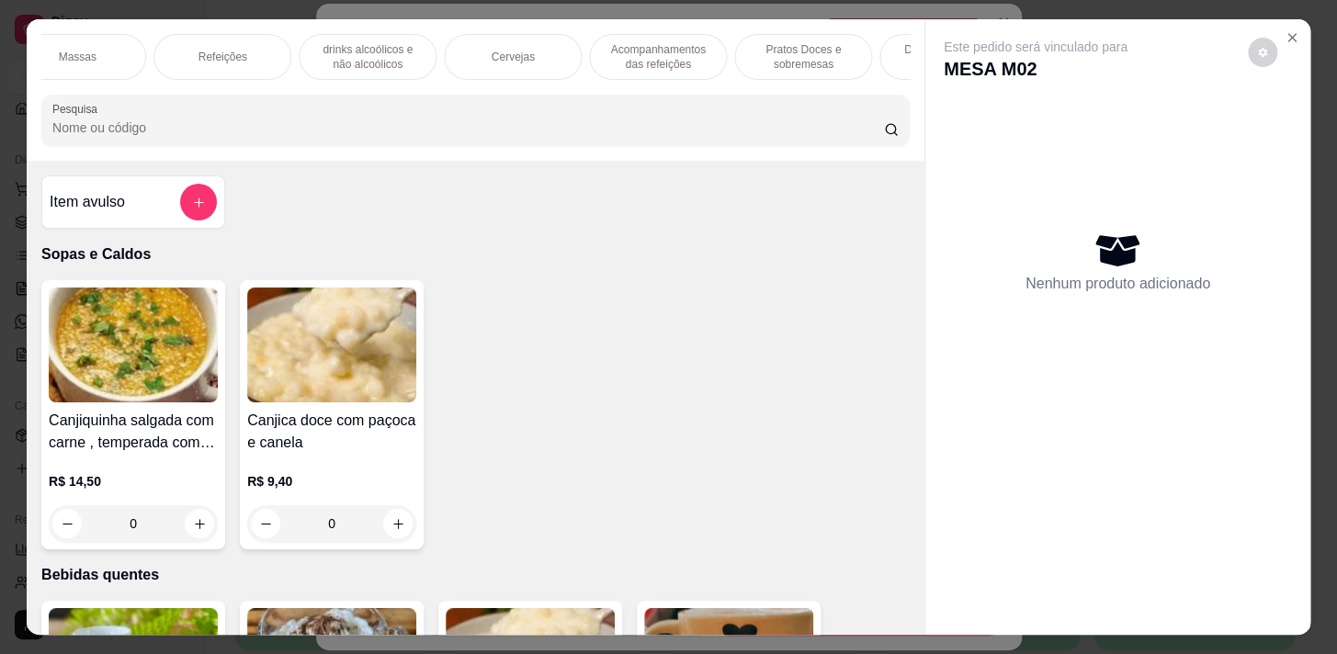
click at [223, 50] on p "Refeições" at bounding box center [222, 57] width 49 height 15
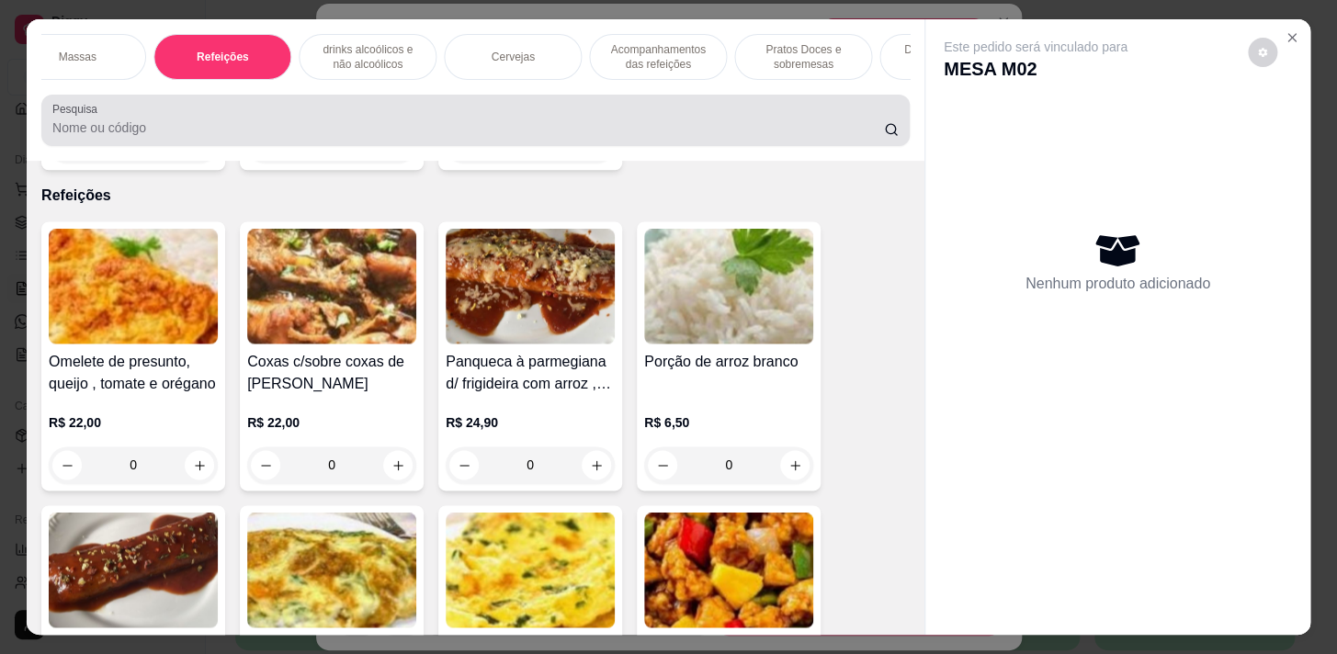
scroll to position [45, 0]
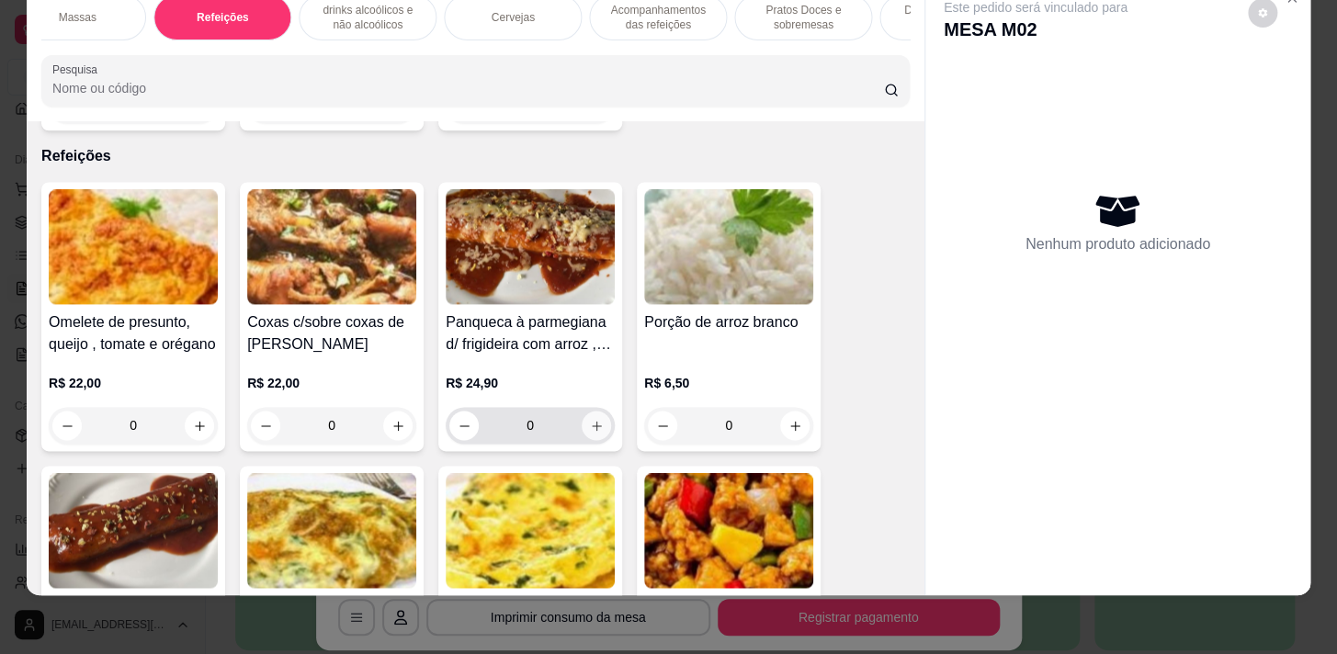
click at [593, 419] on icon "increase-product-quantity" at bounding box center [597, 426] width 14 height 14
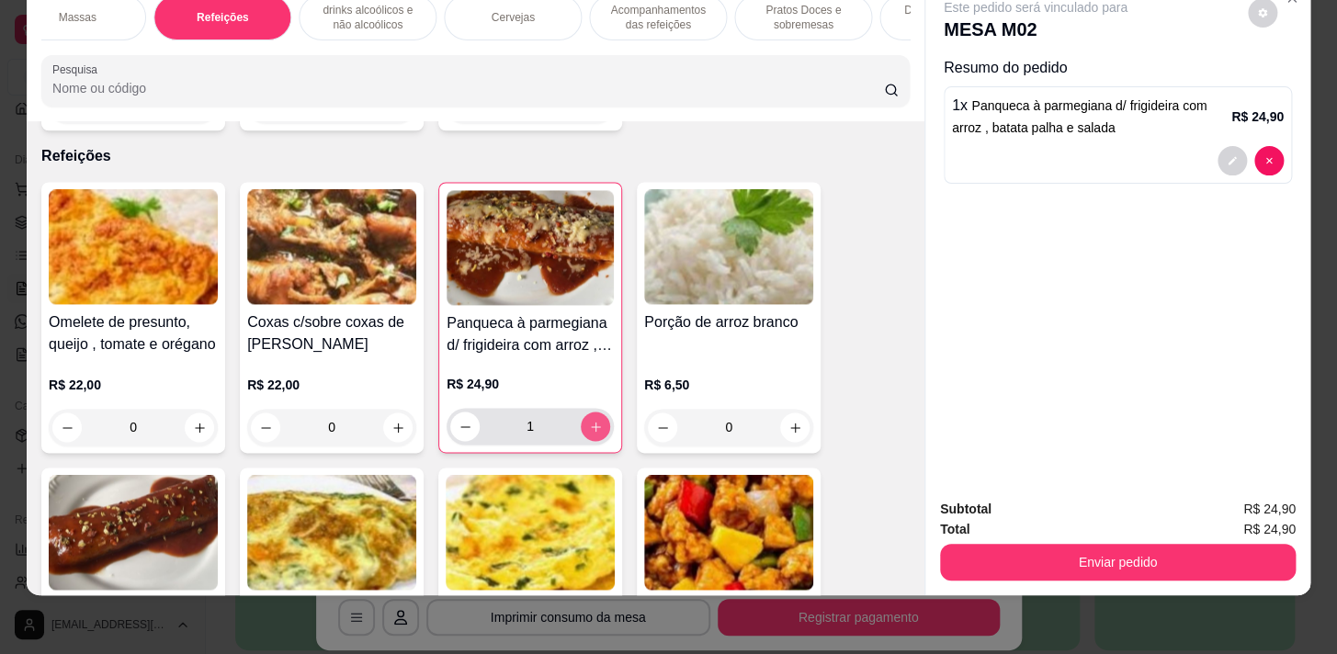
type input "1"
drag, startPoint x: 1151, startPoint y: 530, endPoint x: 1143, endPoint y: 551, distance: 22.4
click at [1151, 539] on div "Enviar pedido" at bounding box center [1118, 559] width 356 height 41
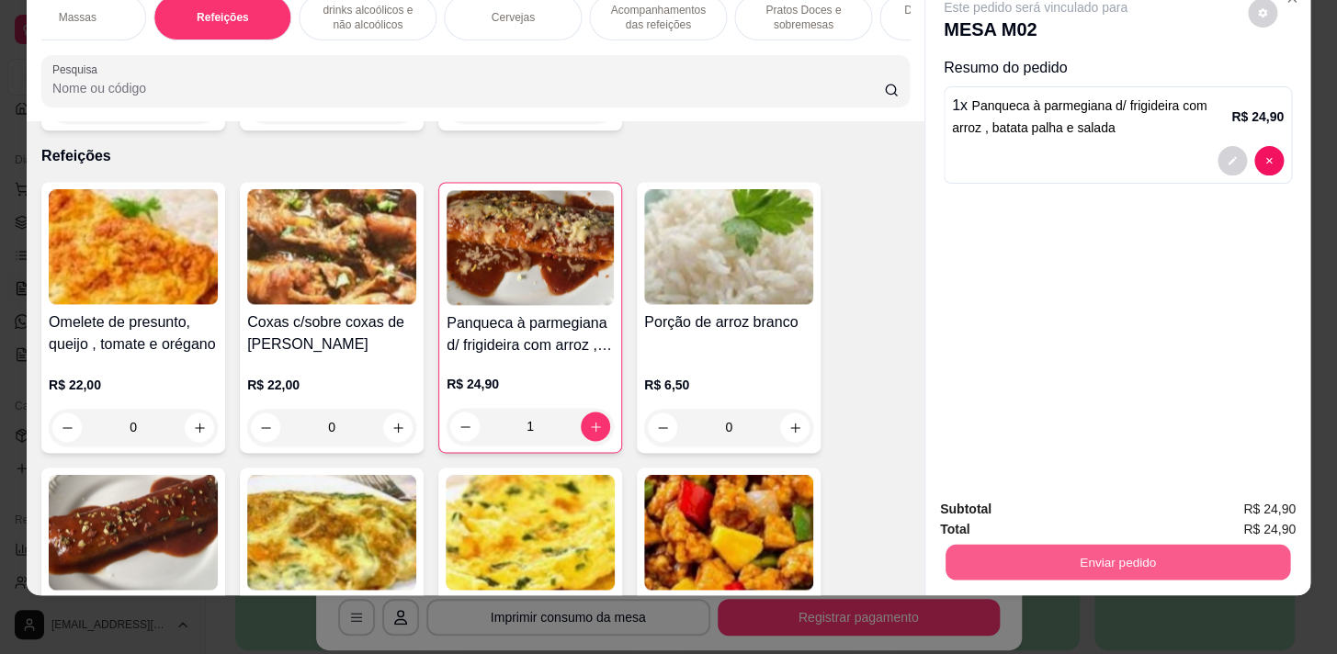
click at [1143, 551] on button "Enviar pedido" at bounding box center [1118, 562] width 345 height 36
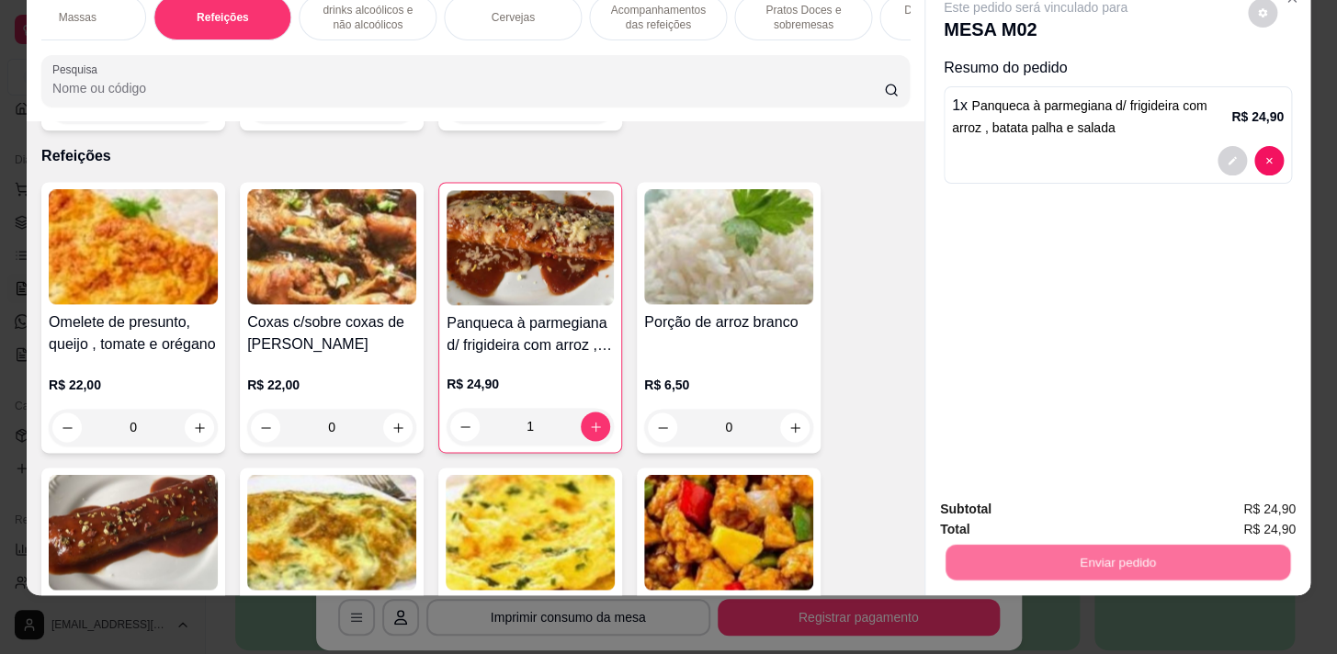
click at [1083, 505] on button "Não registrar e enviar pedido" at bounding box center [1057, 505] width 186 height 34
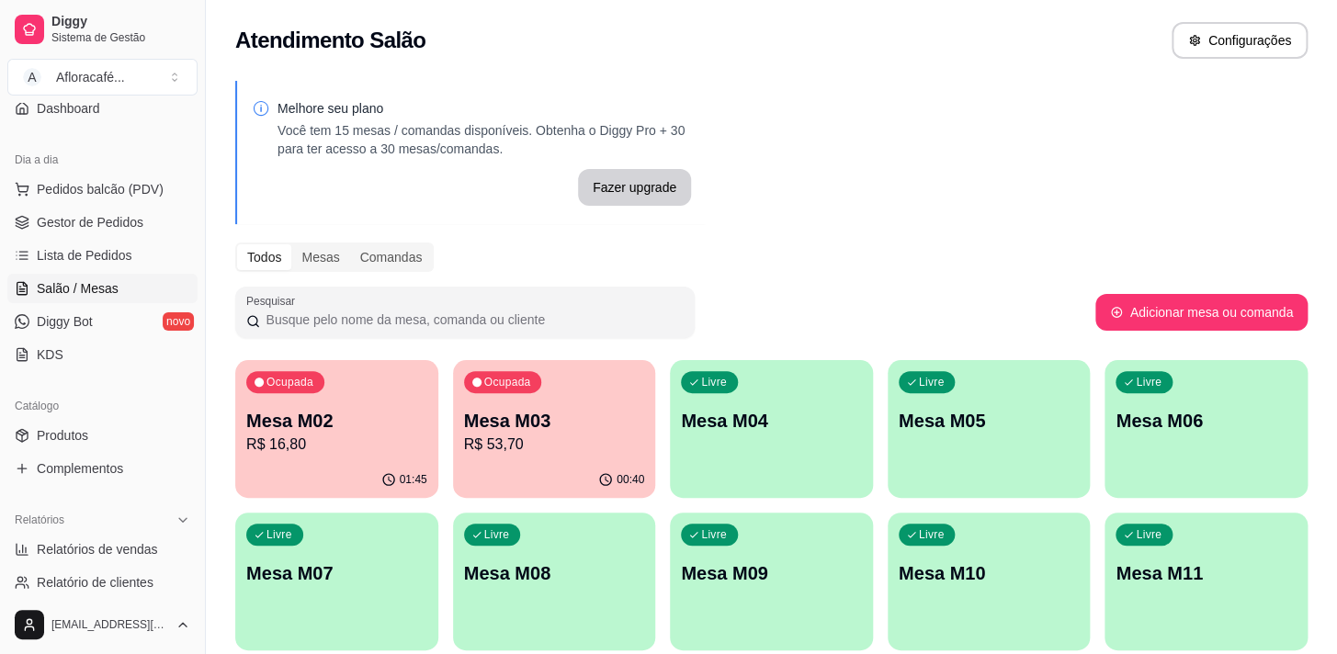
click at [1006, 253] on div "Todos Mesas Comandas" at bounding box center [771, 257] width 1073 height 29
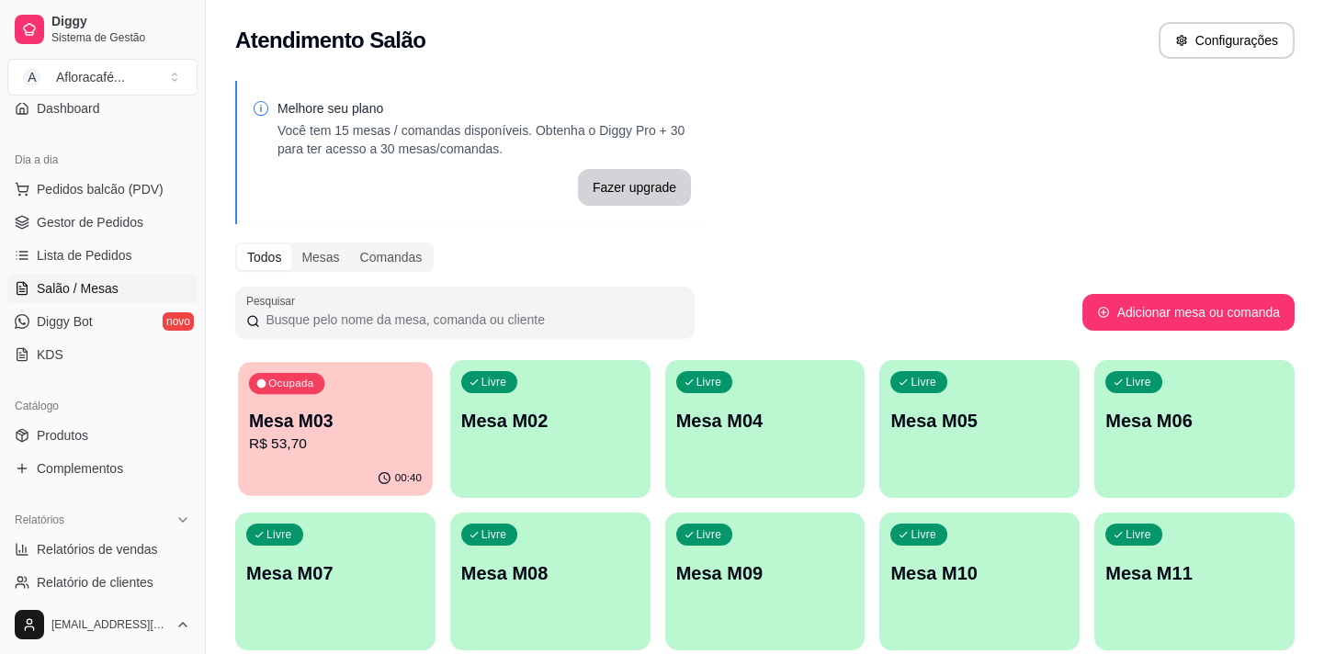
click at [404, 412] on p "Mesa M03" at bounding box center [335, 421] width 173 height 25
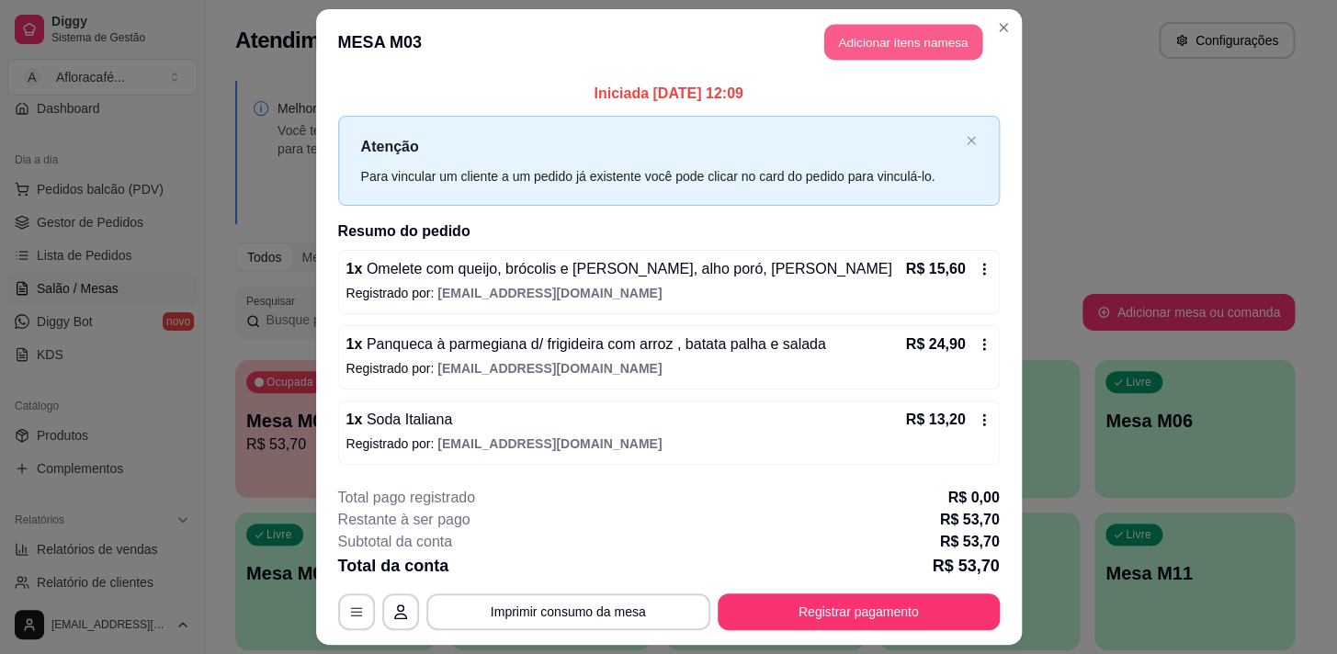
click at [980, 37] on header "MESA M03 Adicionar itens na mesa" at bounding box center [669, 42] width 706 height 66
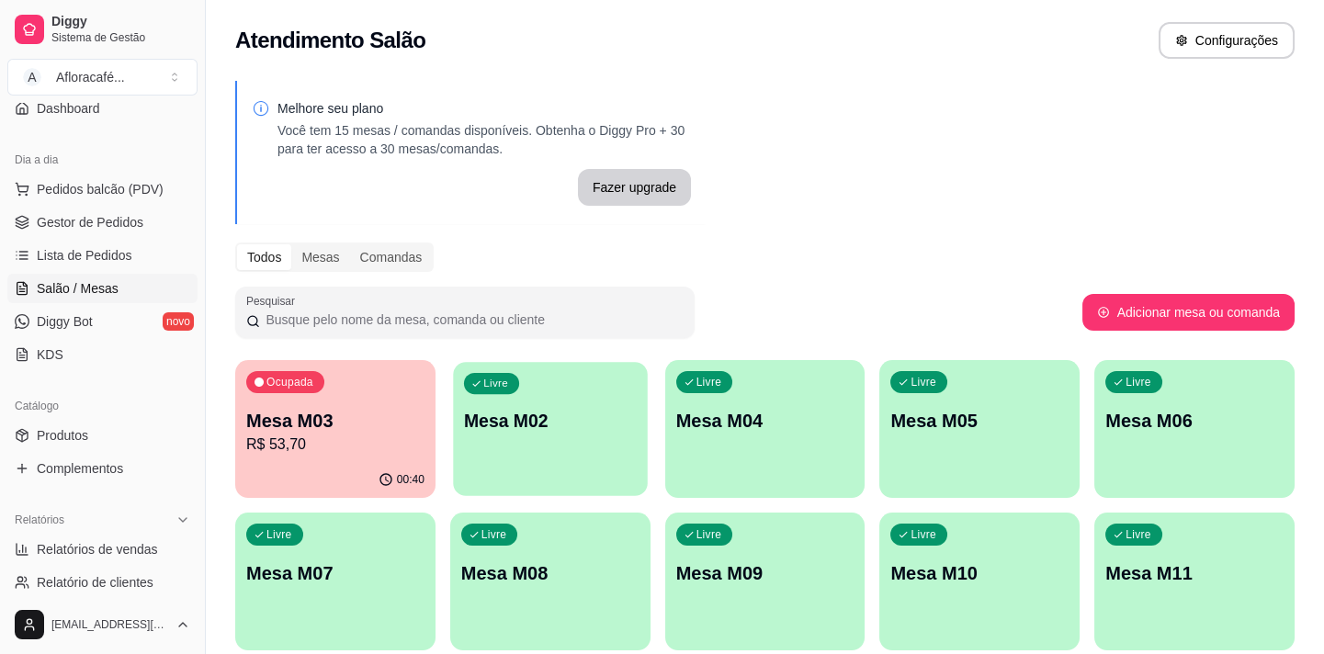
click at [571, 404] on div "Livre Mesa M02" at bounding box center [550, 418] width 194 height 112
click at [945, 402] on div "Livre Mesa M05" at bounding box center [980, 418] width 194 height 112
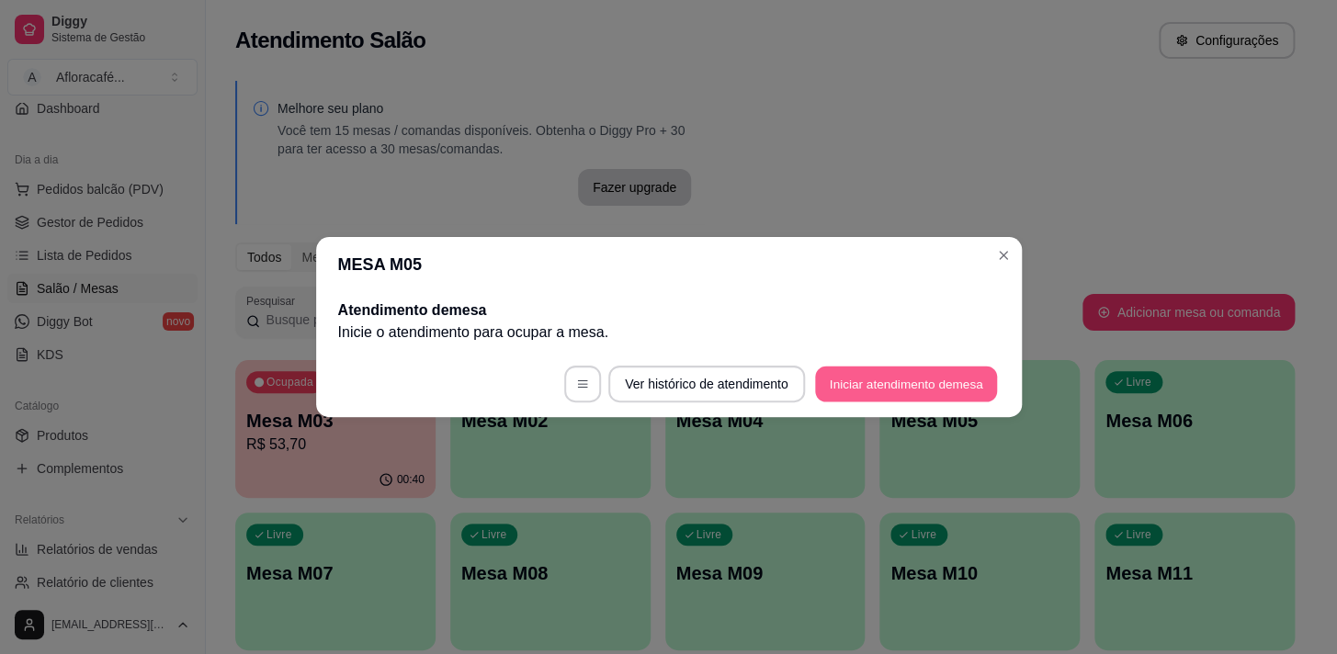
click at [926, 394] on button "Iniciar atendimento de mesa" at bounding box center [906, 385] width 182 height 36
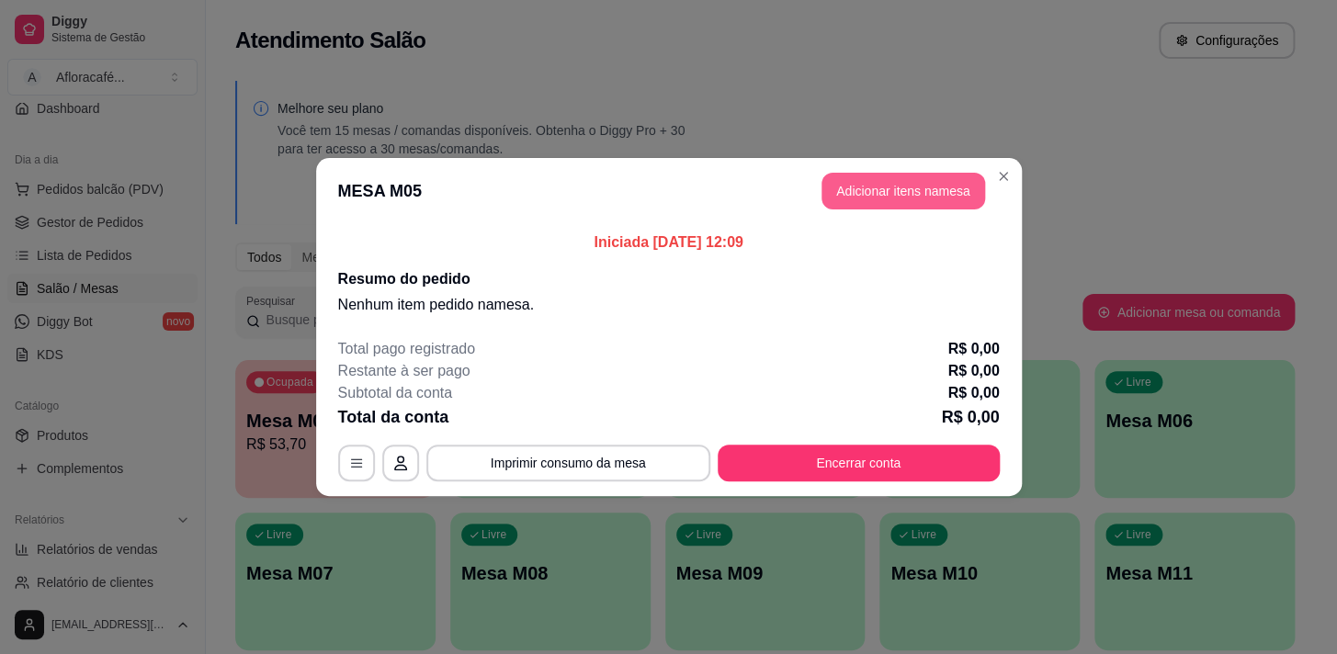
click at [869, 187] on button "Adicionar itens na mesa" at bounding box center [904, 191] width 164 height 37
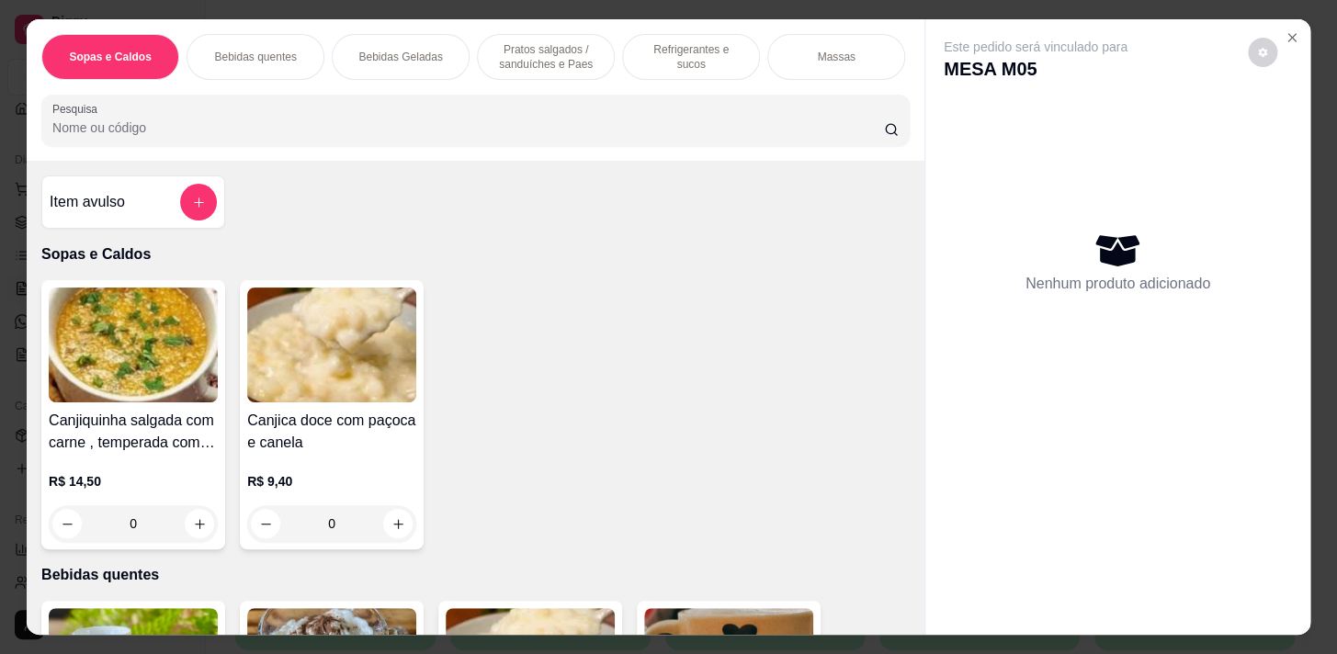
click at [461, 156] on div "Sopas e Caldos Bebidas quentes Bebidas Geladas Pratos salgados / sanduíches e P…" at bounding box center [476, 90] width 898 height 142
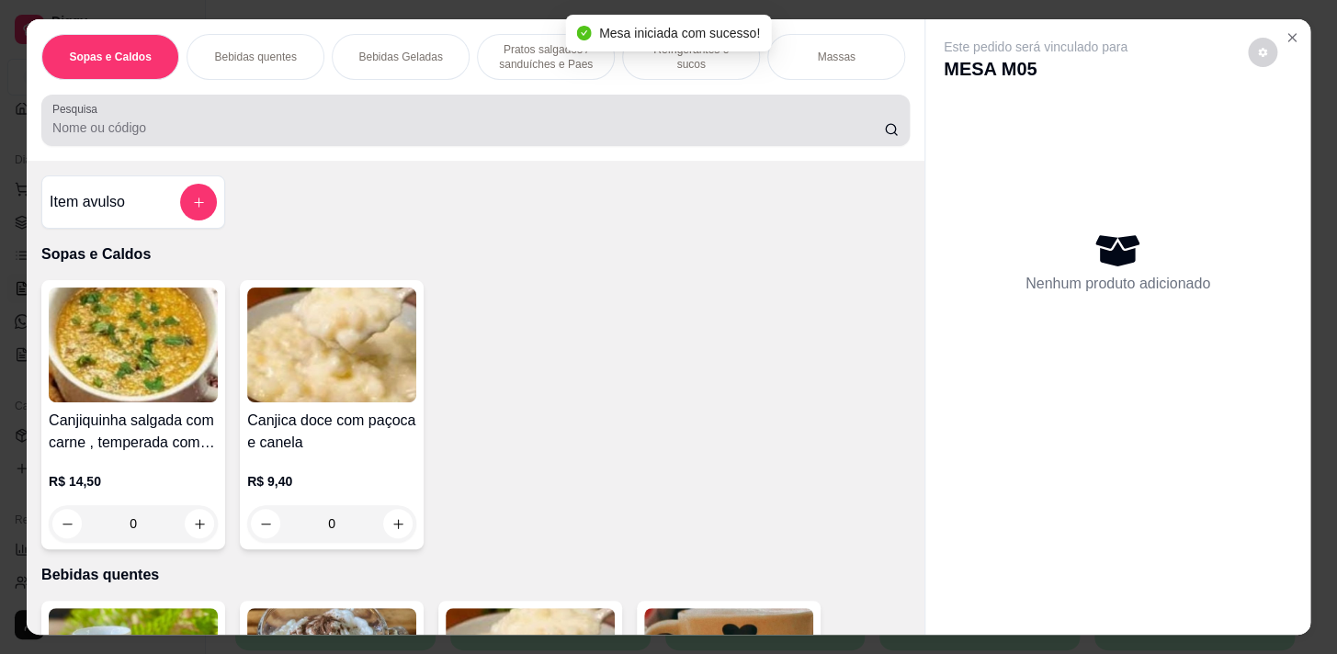
click at [458, 146] on div "Pesquisa" at bounding box center [475, 120] width 869 height 51
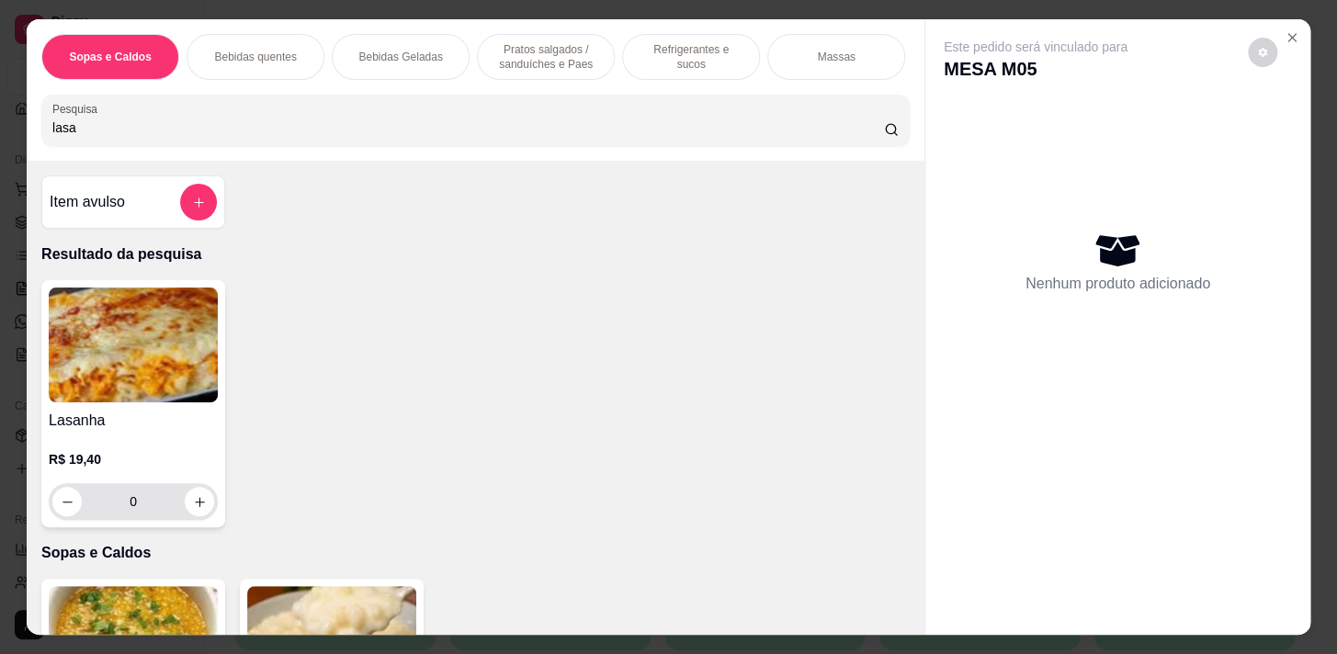
type input "lasa"
click at [199, 506] on icon "increase-product-quantity" at bounding box center [200, 502] width 14 height 14
type input "1"
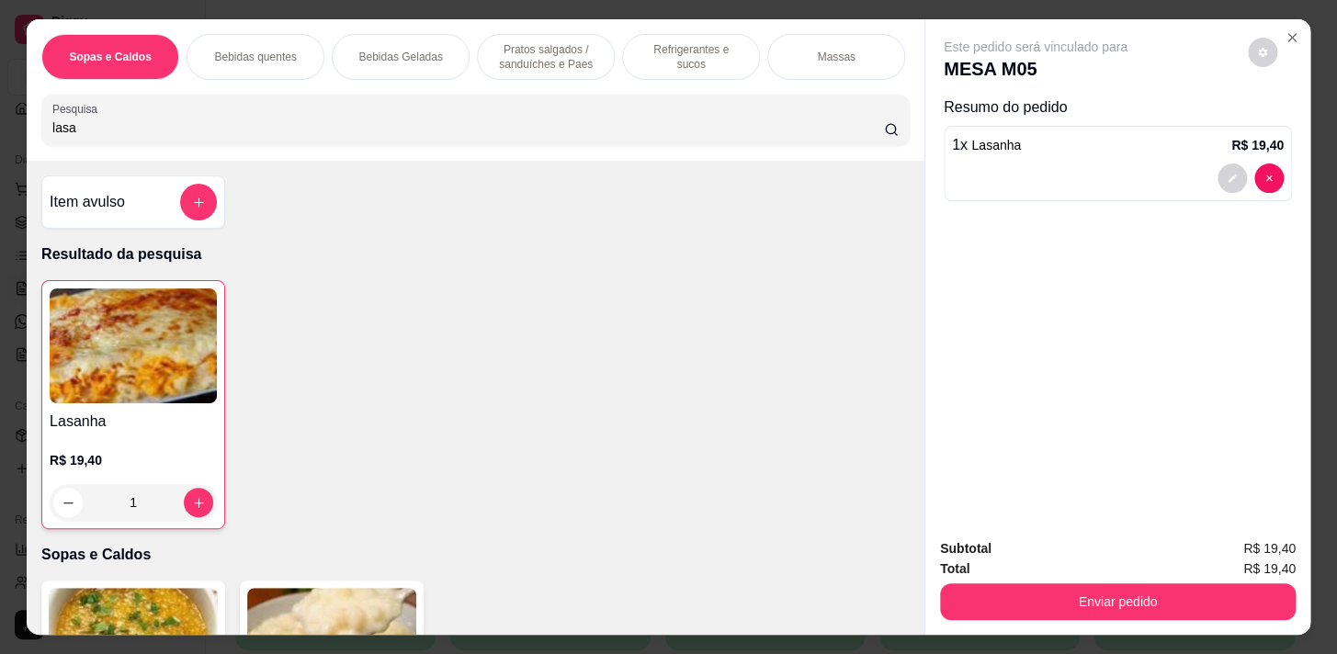
click at [630, 51] on div "Refrigerantes e sucos" at bounding box center [691, 57] width 138 height 46
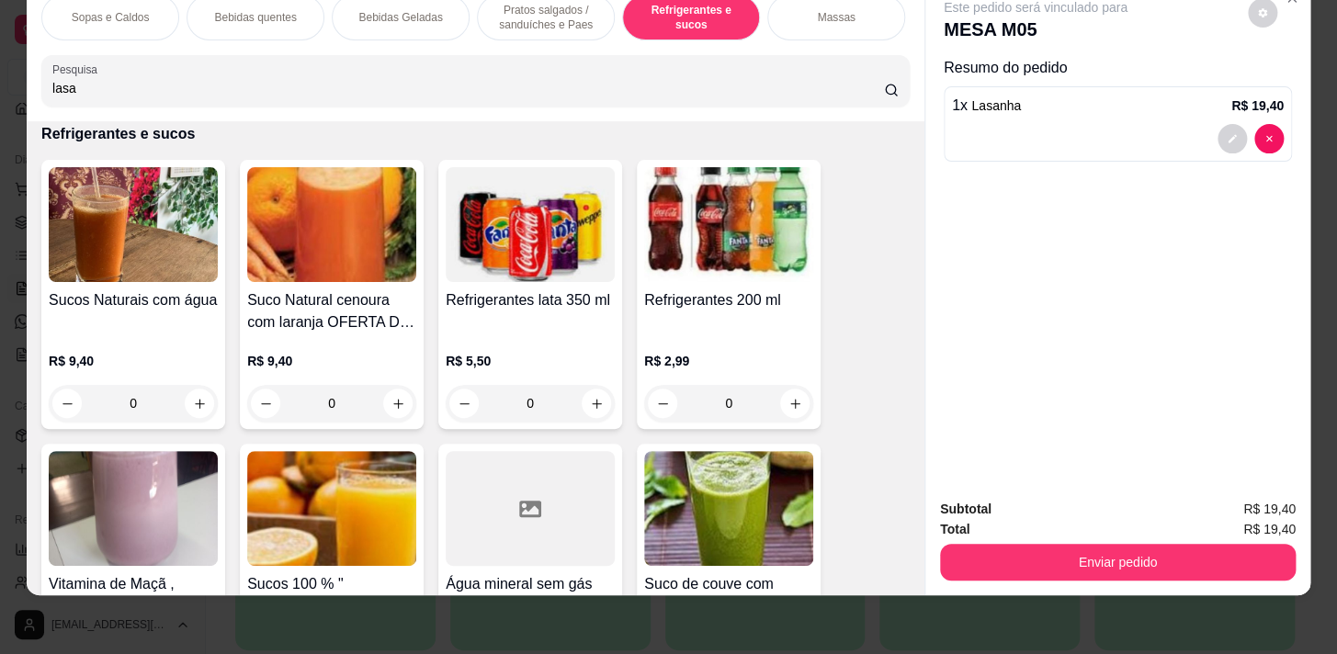
click at [789, 397] on icon "increase-product-quantity" at bounding box center [796, 404] width 14 height 14
type input "1"
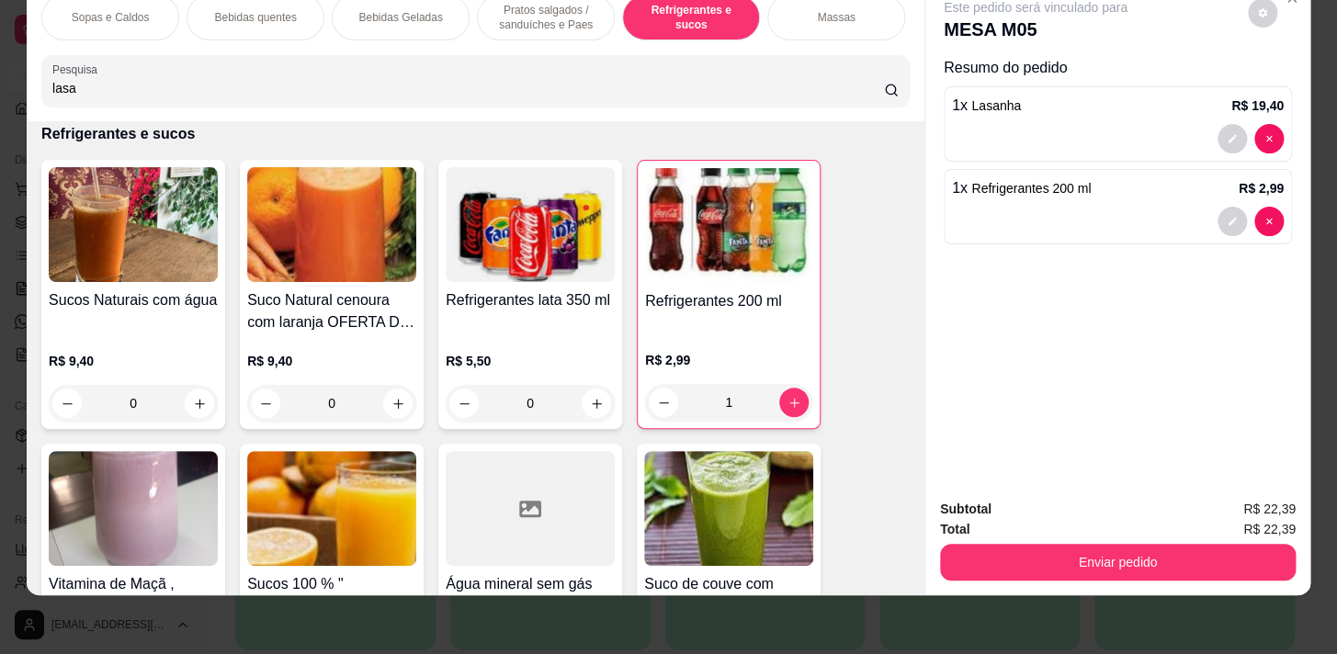
click at [975, 547] on button "Enviar pedido" at bounding box center [1118, 562] width 356 height 37
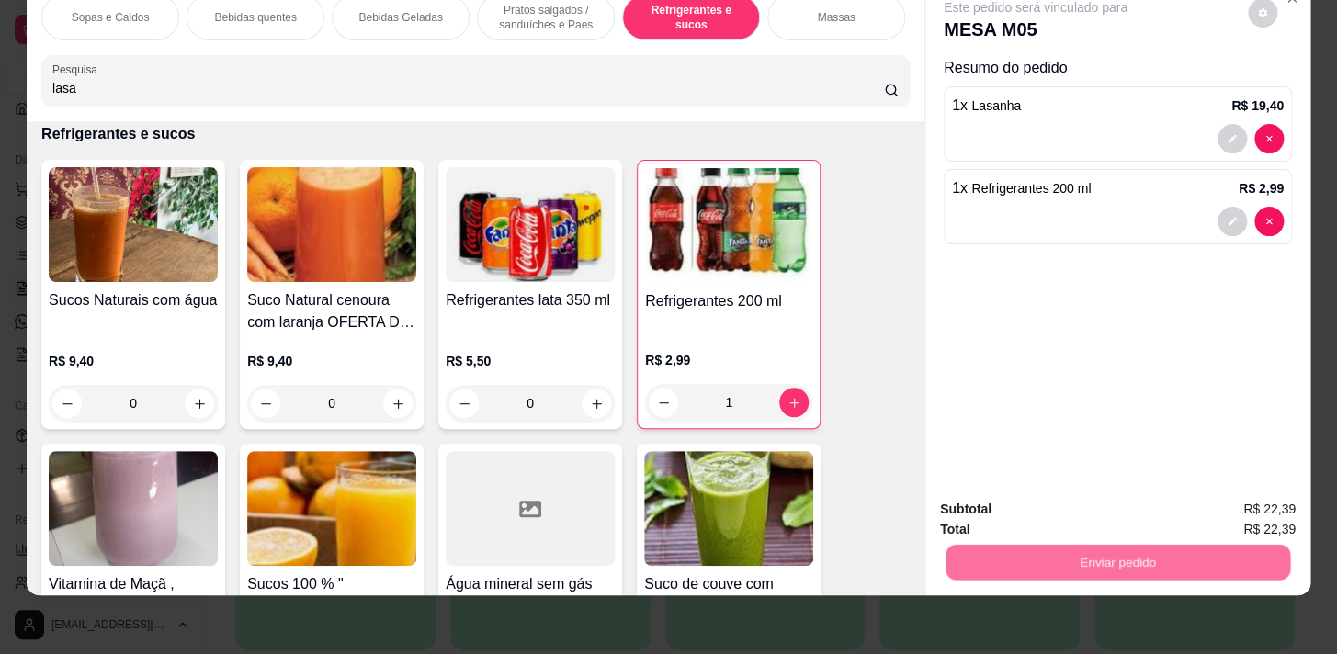
click at [993, 505] on button "Não registrar e enviar pedido" at bounding box center [1057, 505] width 186 height 34
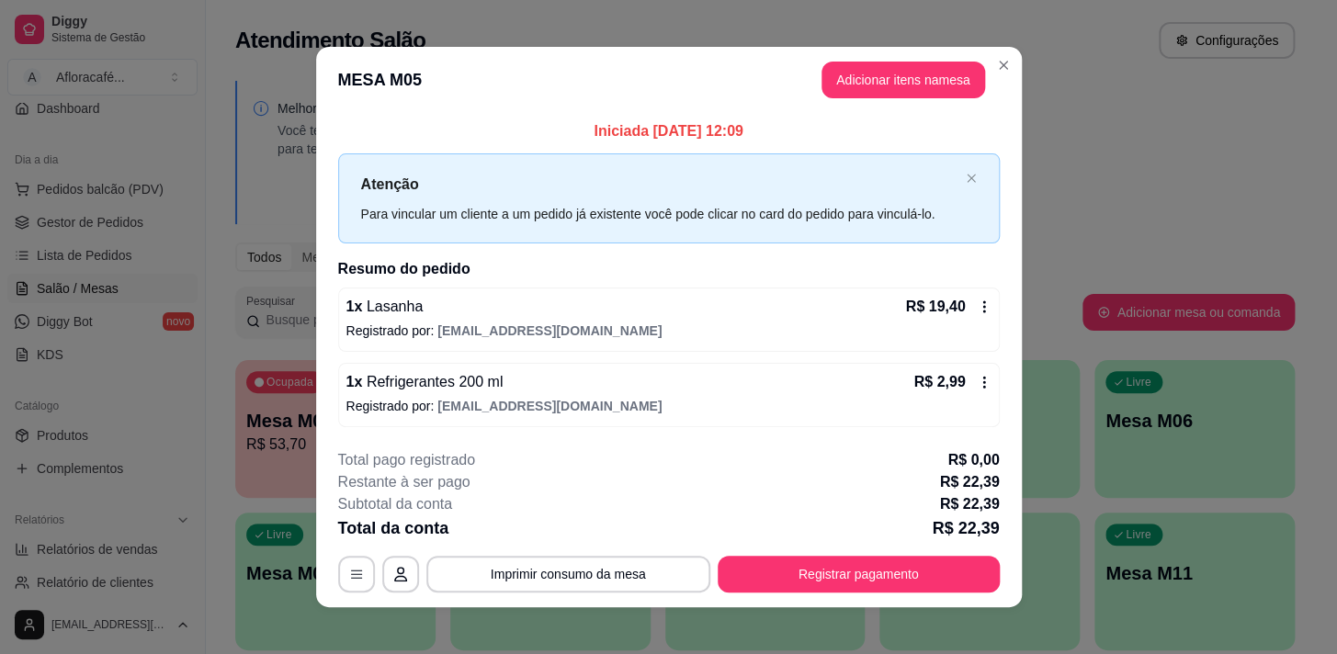
click at [865, 595] on footer "**********" at bounding box center [669, 521] width 706 height 173
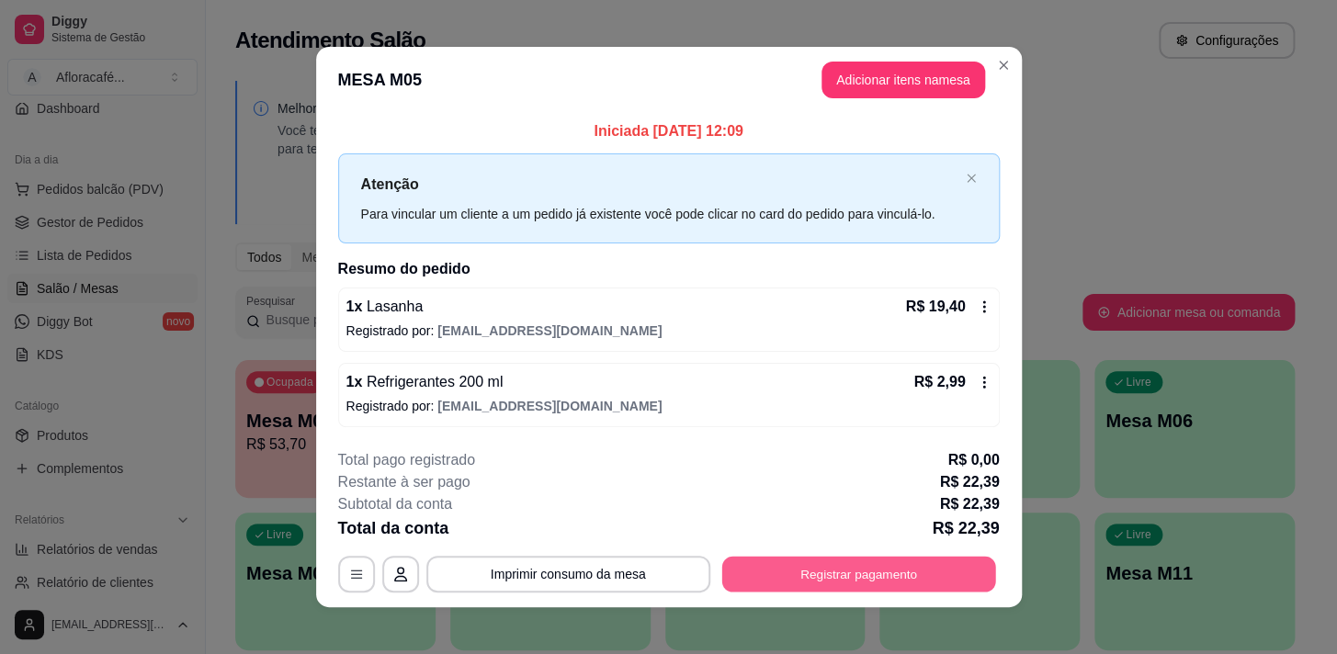
click at [836, 562] on button "Registrar pagamento" at bounding box center [858, 574] width 274 height 36
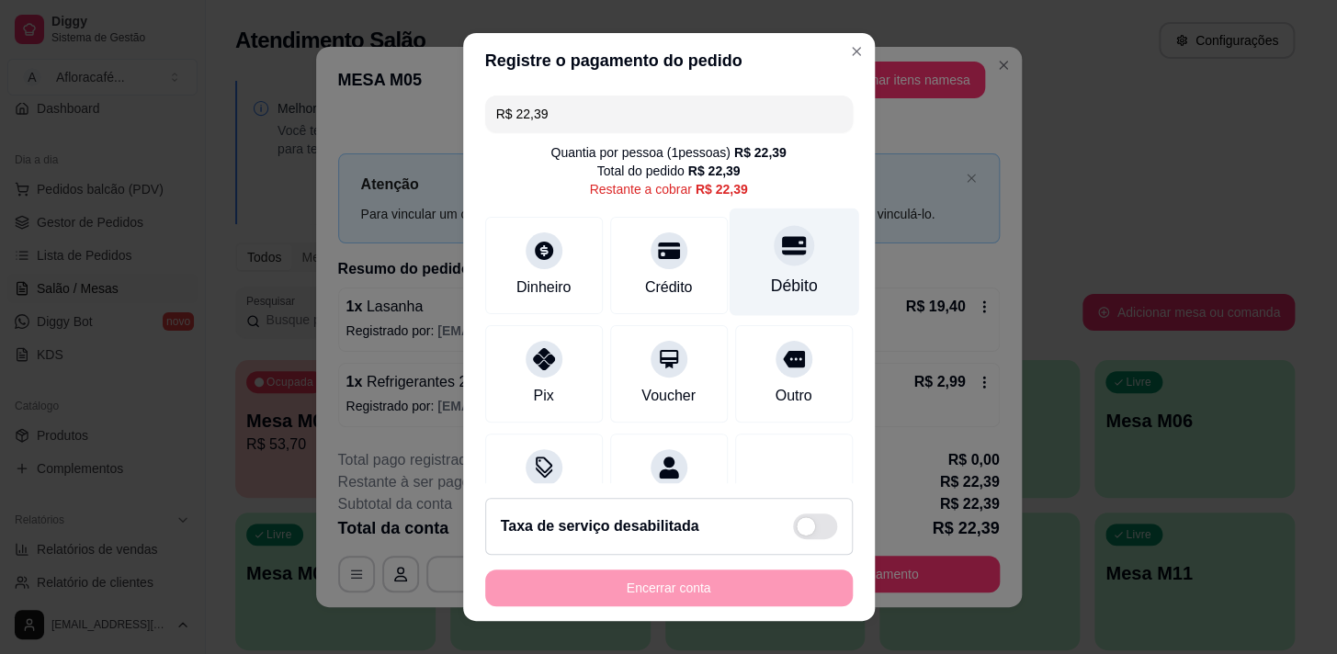
click at [781, 250] on icon at bounding box center [793, 245] width 24 height 24
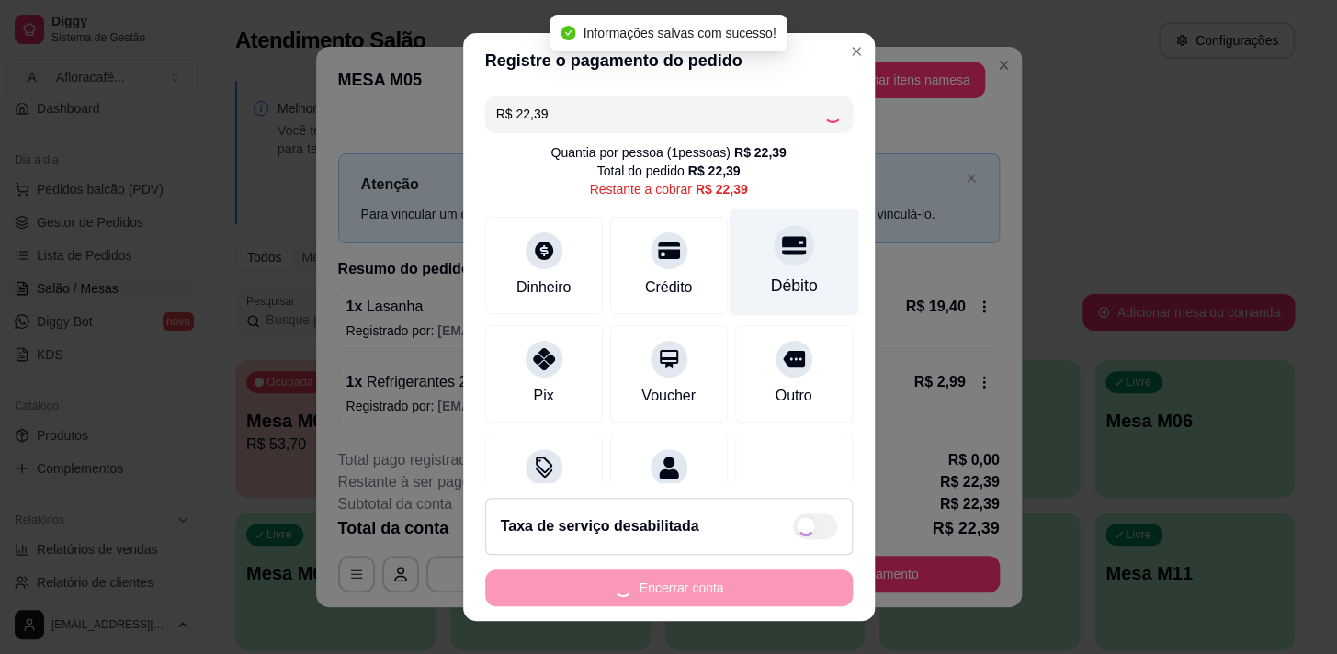
type input "R$ 0,00"
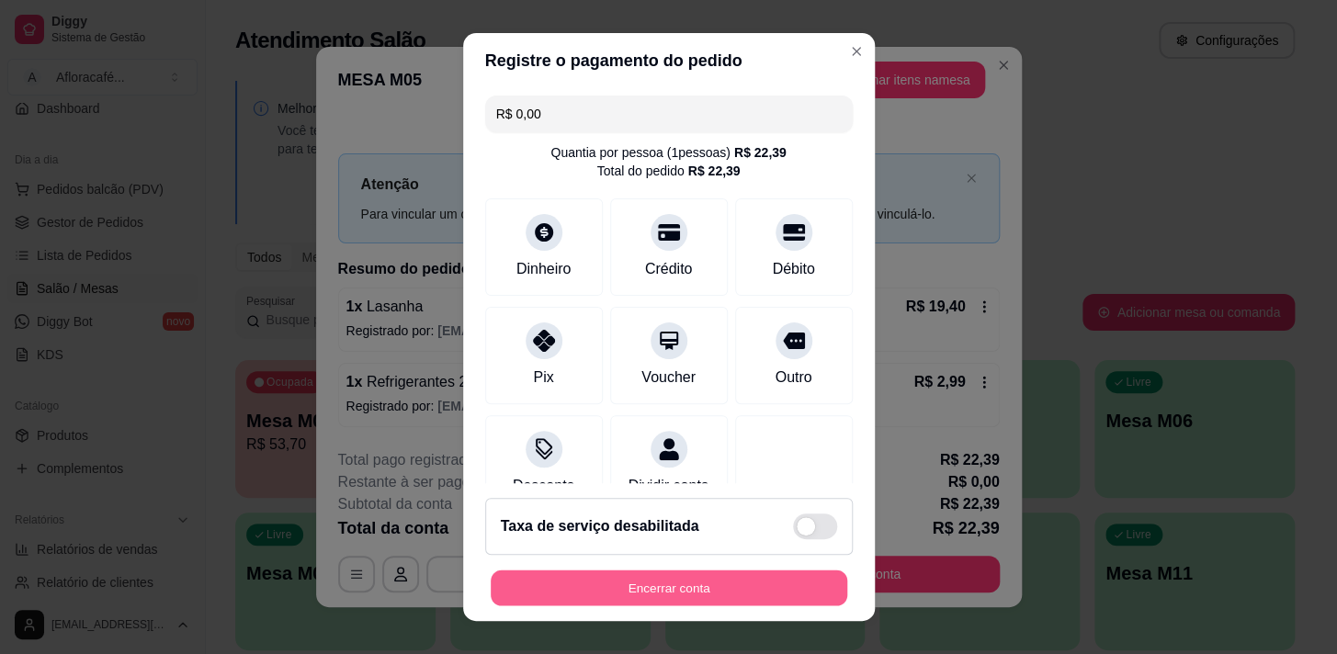
click at [749, 576] on button "Encerrar conta" at bounding box center [669, 589] width 357 height 36
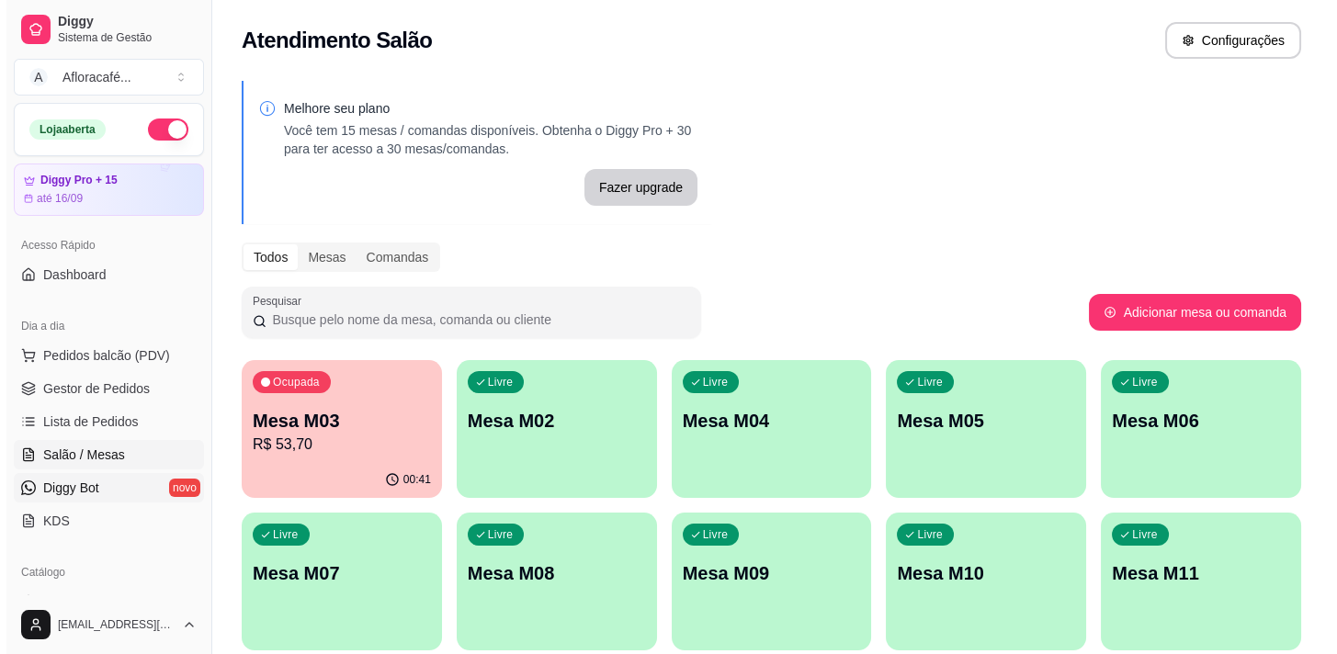
scroll to position [83, 0]
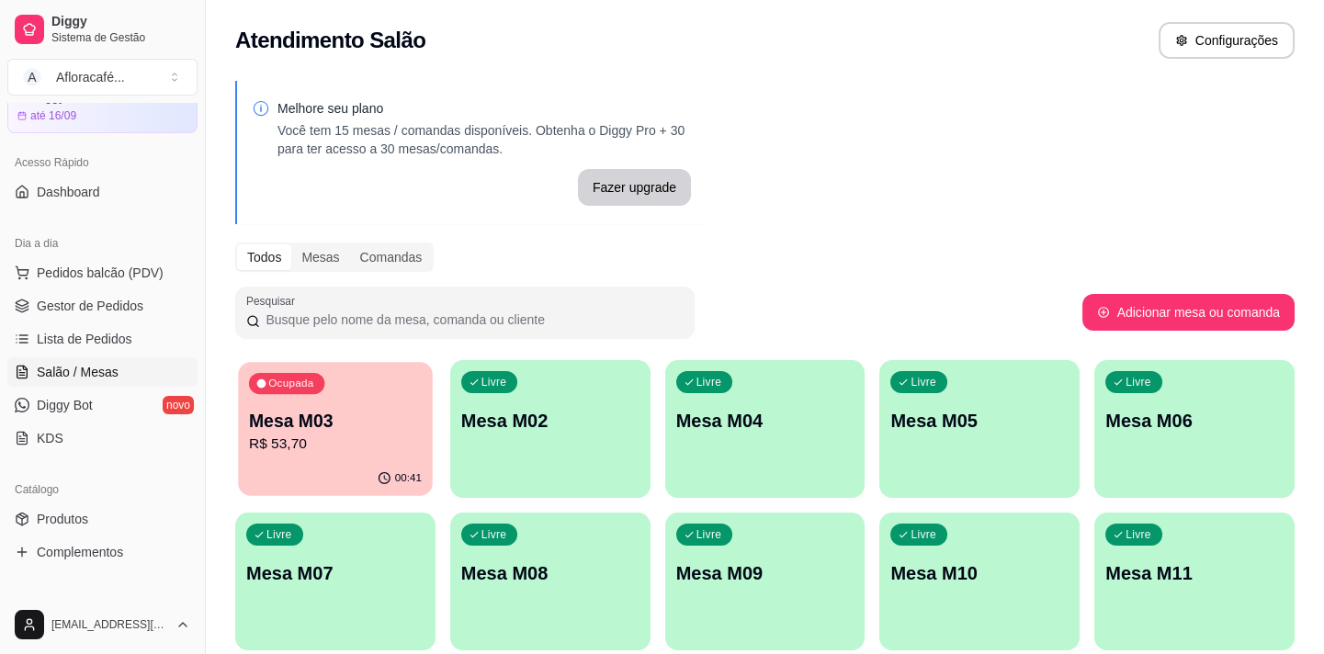
click at [280, 394] on div "Ocupada Mesa M03 R$ 53,70" at bounding box center [335, 411] width 194 height 99
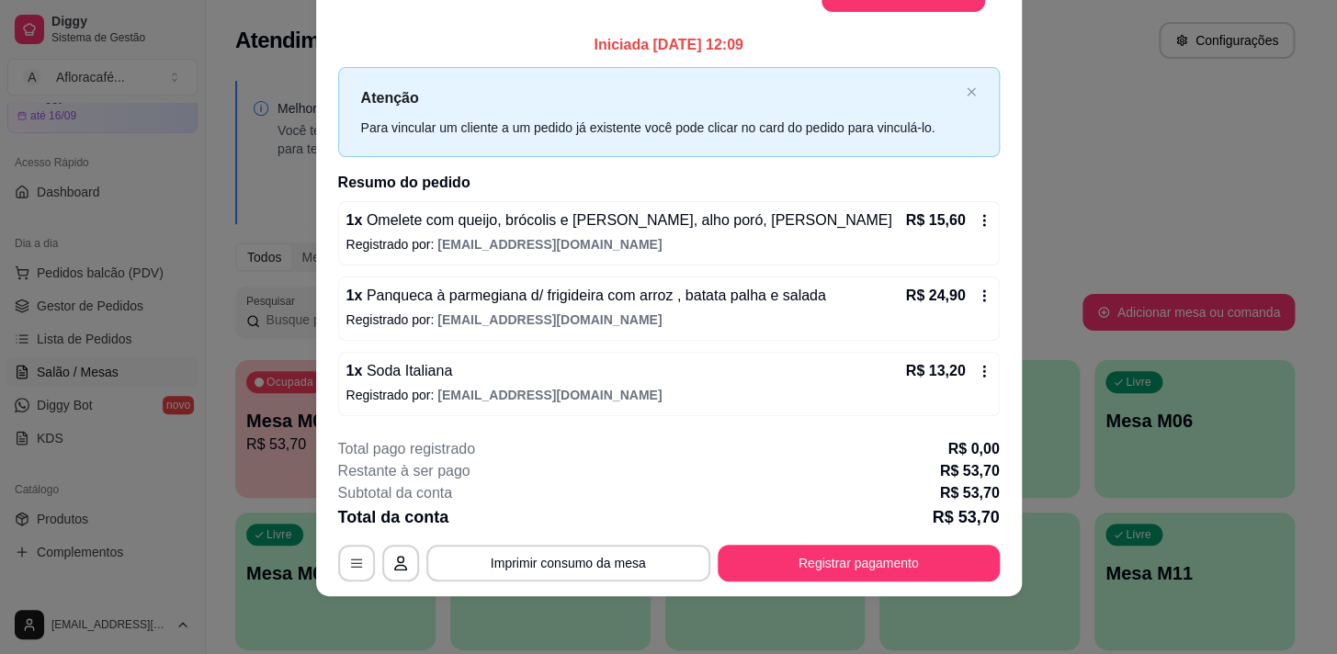
scroll to position [0, 0]
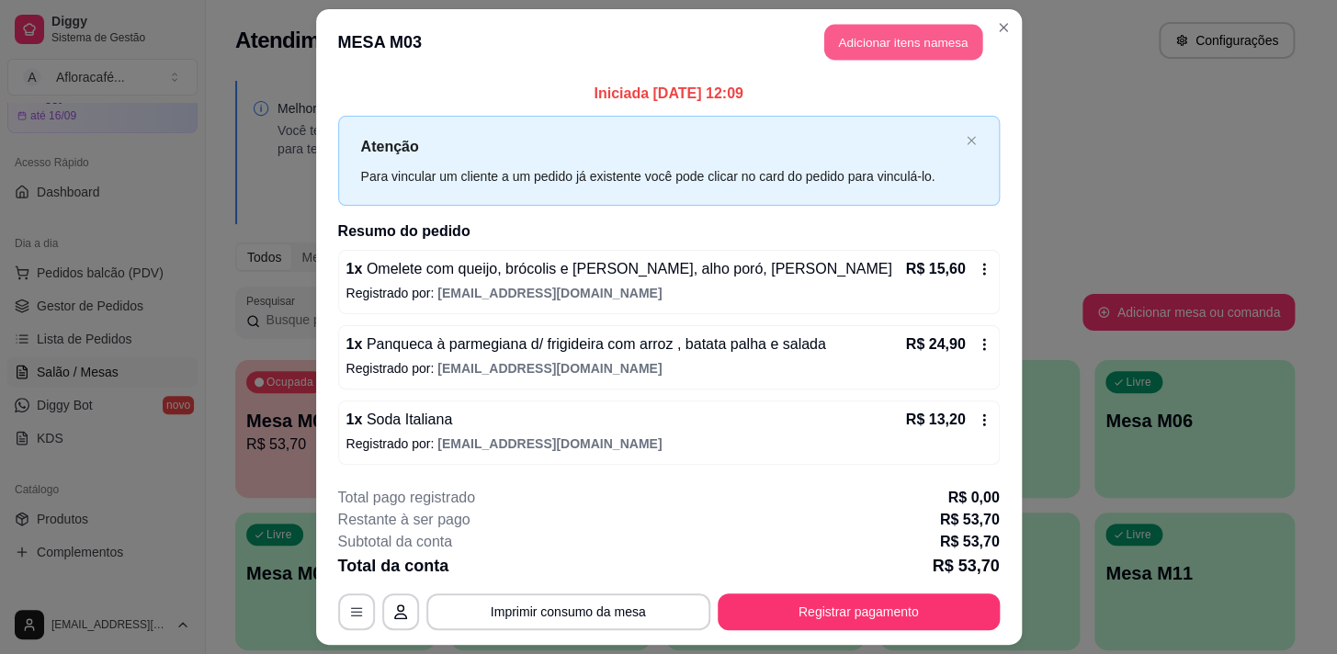
click at [918, 47] on button "Adicionar itens na mesa" at bounding box center [903, 43] width 158 height 36
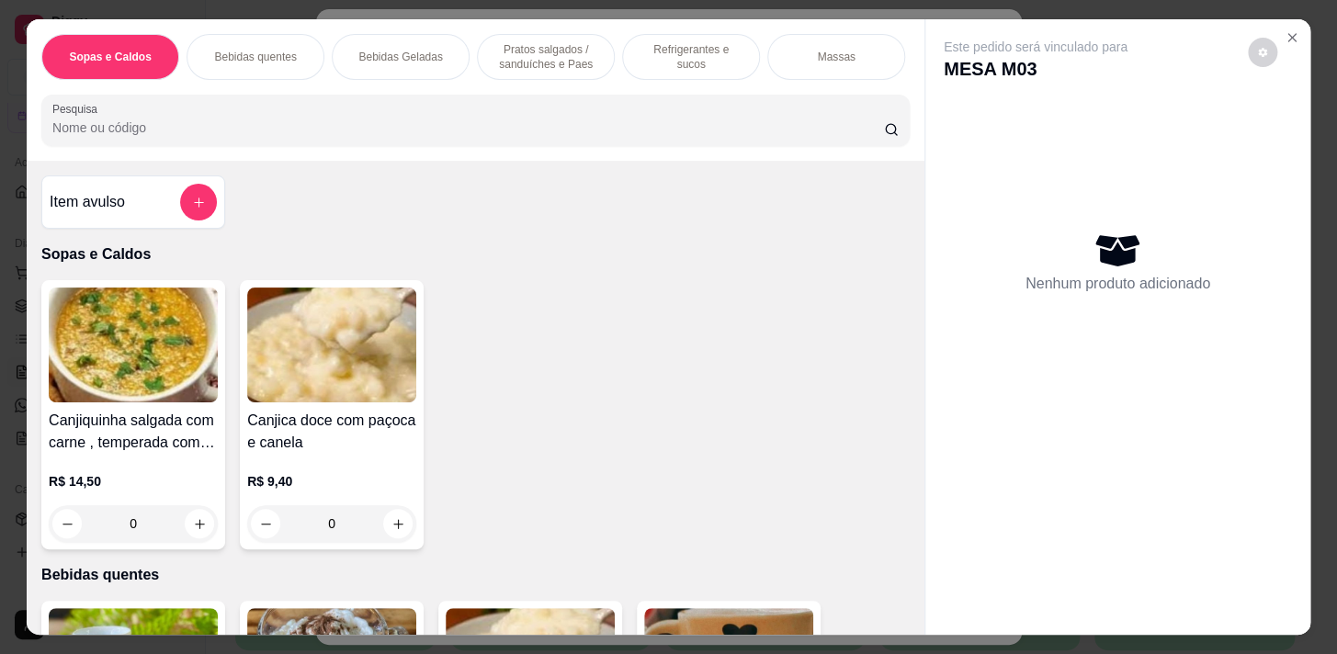
click at [462, 145] on div "Pesquisa" at bounding box center [475, 120] width 869 height 51
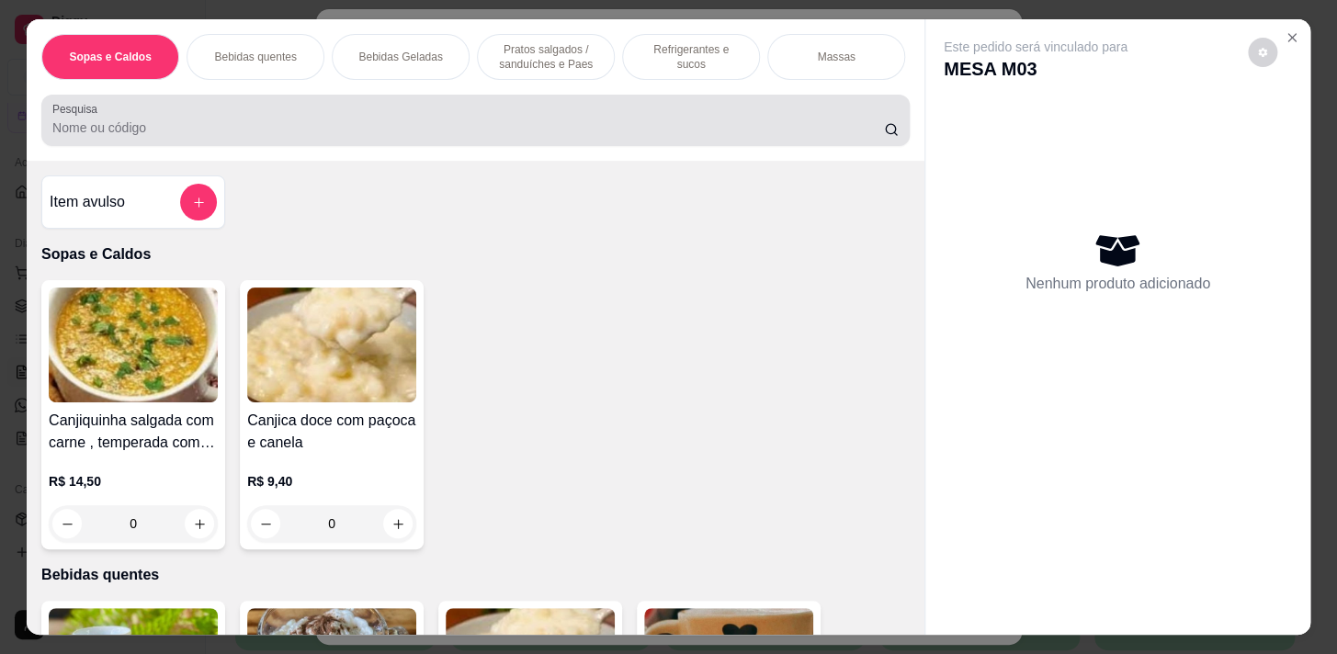
click at [517, 122] on div at bounding box center [475, 120] width 846 height 37
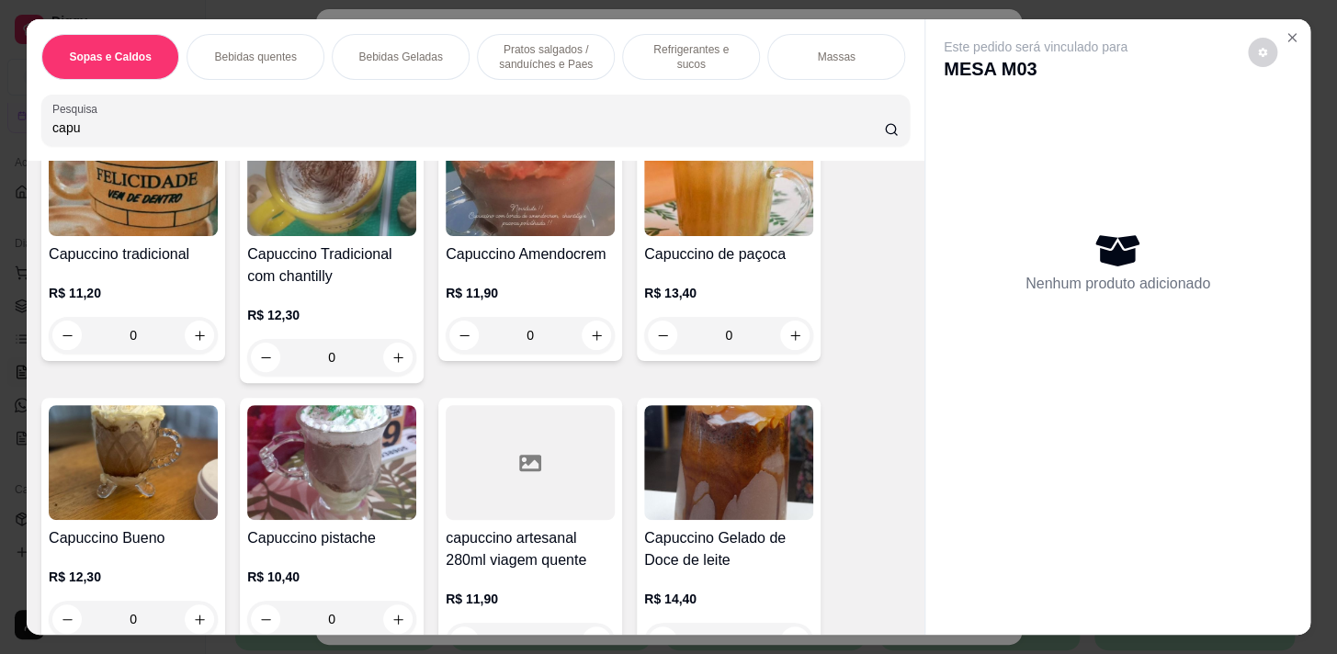
scroll to position [334, 0]
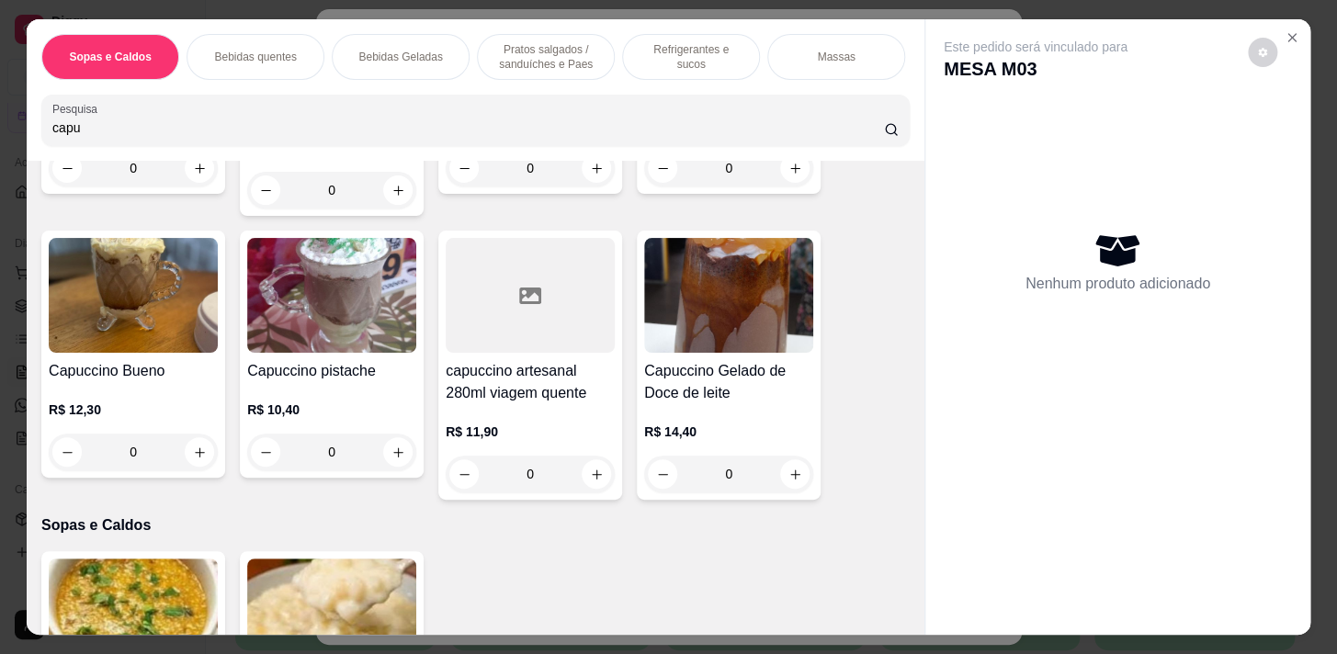
type input "capu"
click at [581, 471] on div "0" at bounding box center [530, 474] width 169 height 37
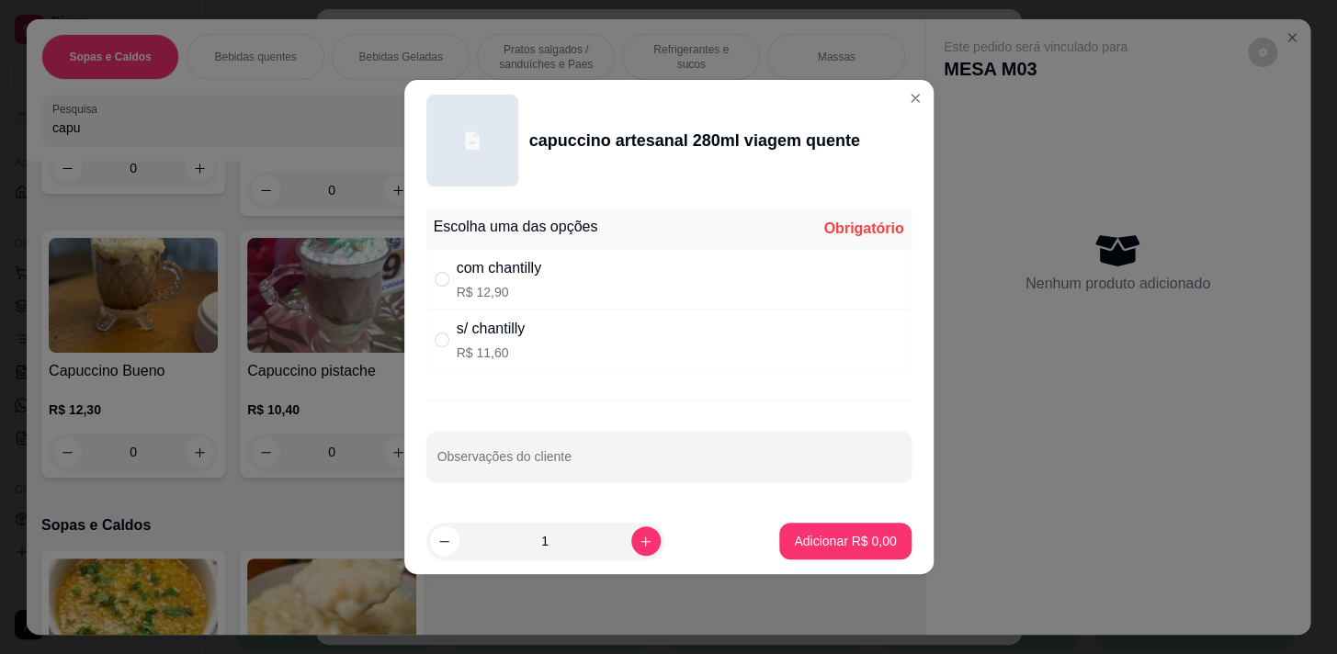
drag, startPoint x: 570, startPoint y: 285, endPoint x: 615, endPoint y: 303, distance: 48.6
click at [571, 285] on div "com chantilly R$ 12,90" at bounding box center [668, 279] width 485 height 61
radio input "true"
click at [817, 538] on p "Adicionar R$ 12,90" at bounding box center [841, 541] width 109 height 18
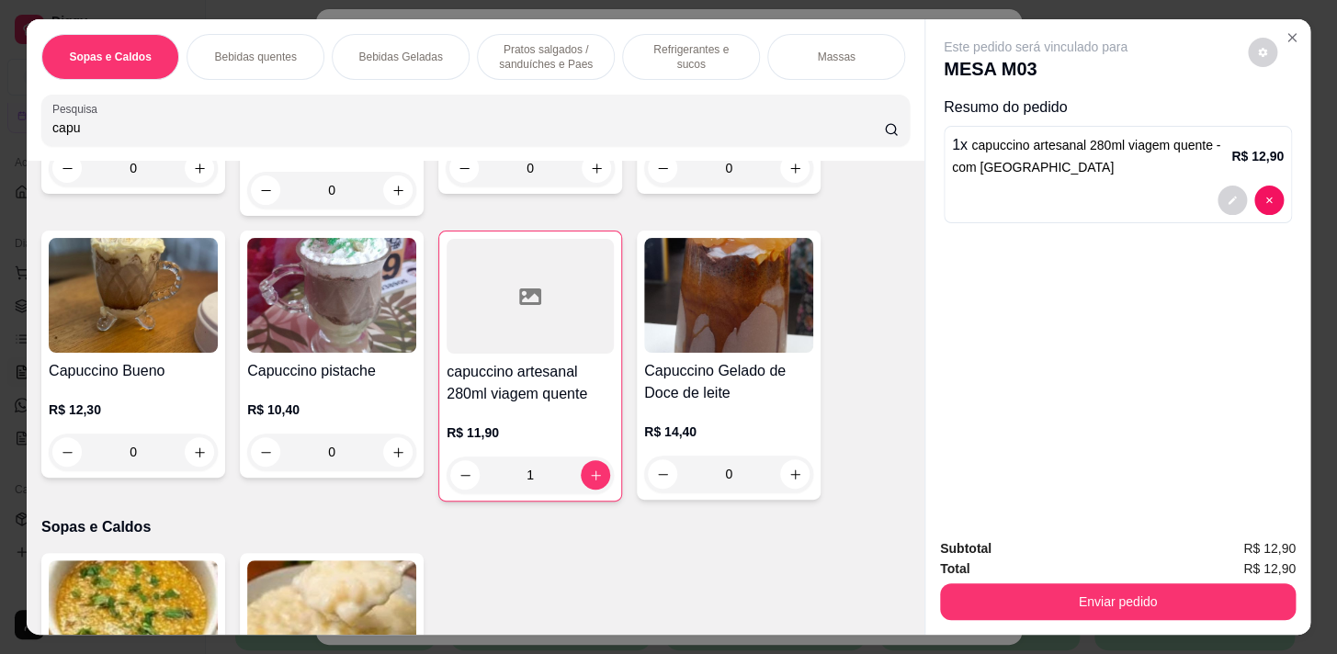
type input "1"
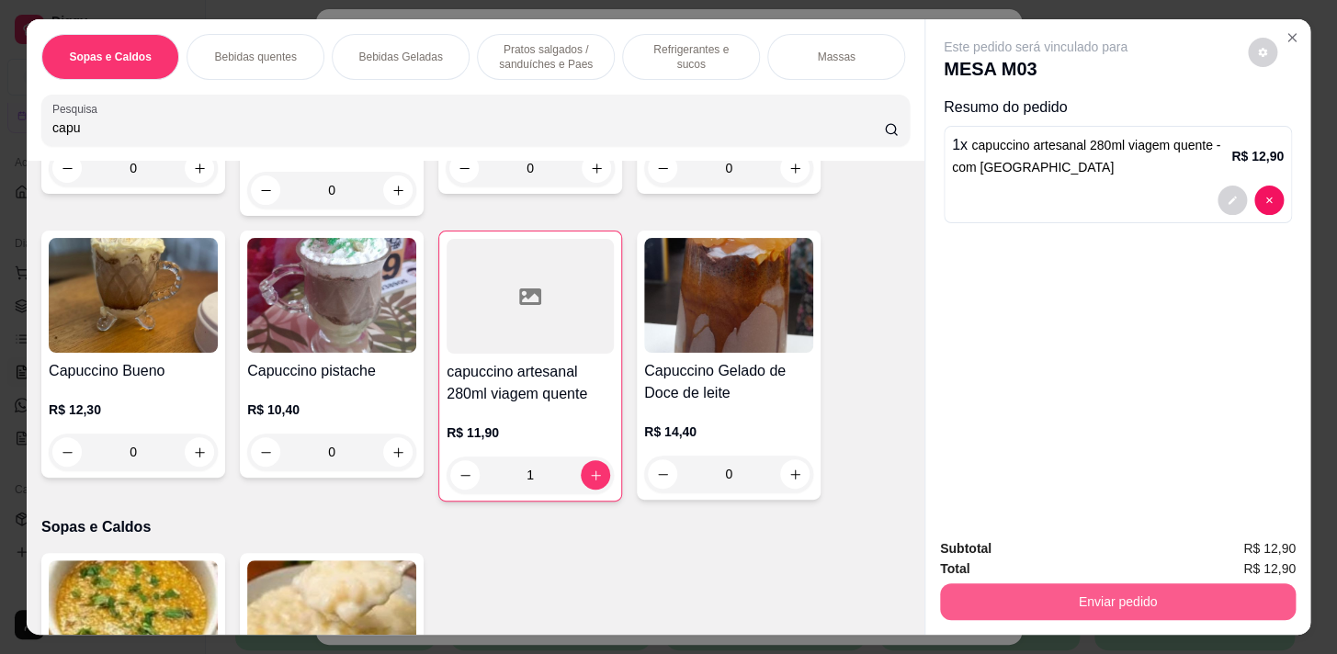
click at [1140, 607] on button "Enviar pedido" at bounding box center [1118, 602] width 356 height 37
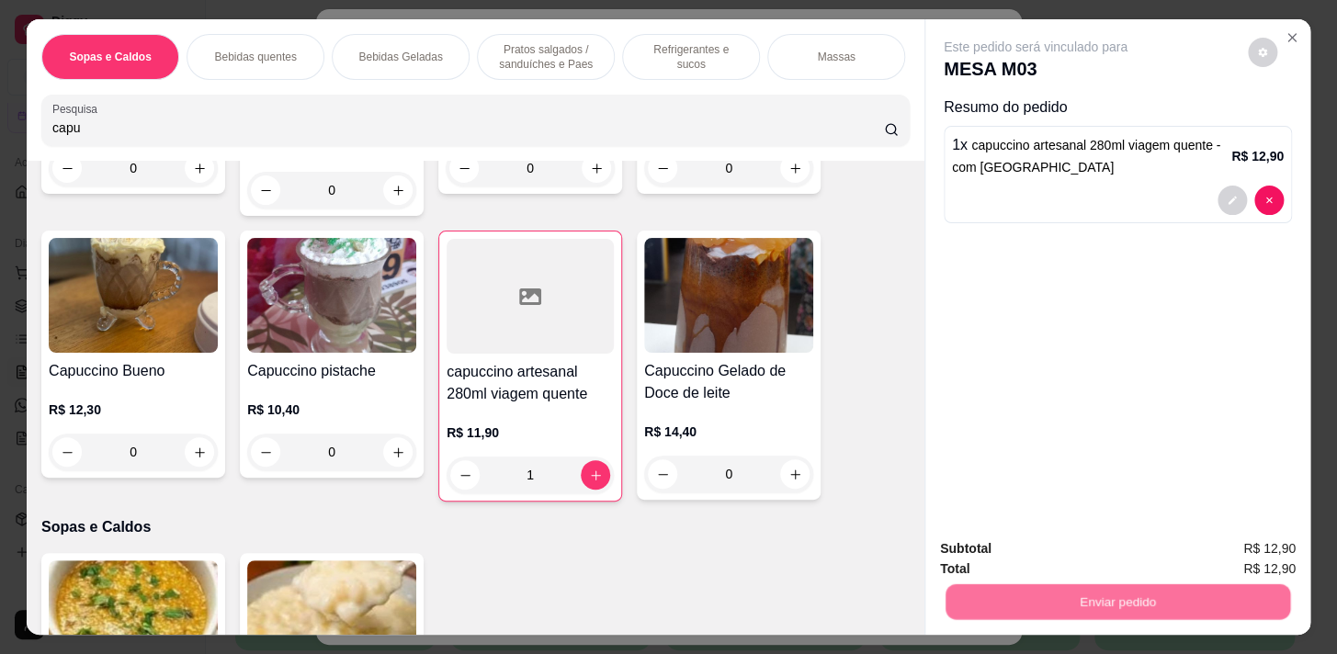
click at [1111, 547] on button "Não registrar e enviar pedido" at bounding box center [1056, 550] width 191 height 35
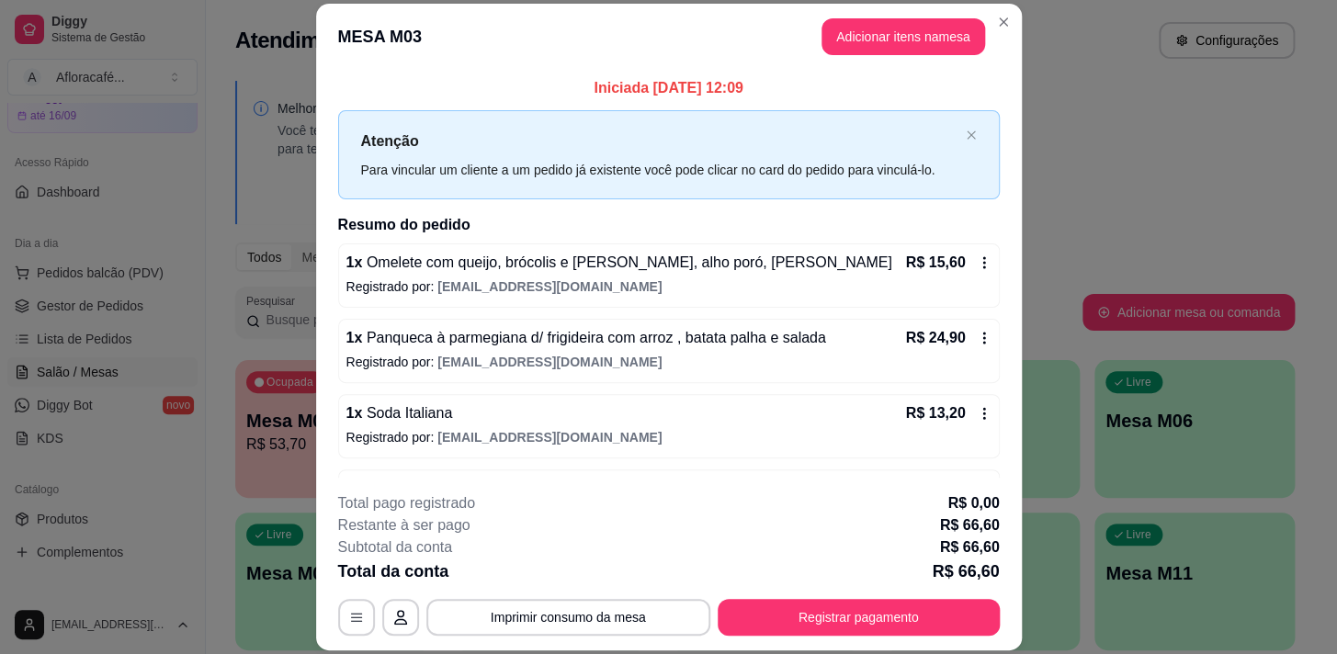
scroll to position [62, 0]
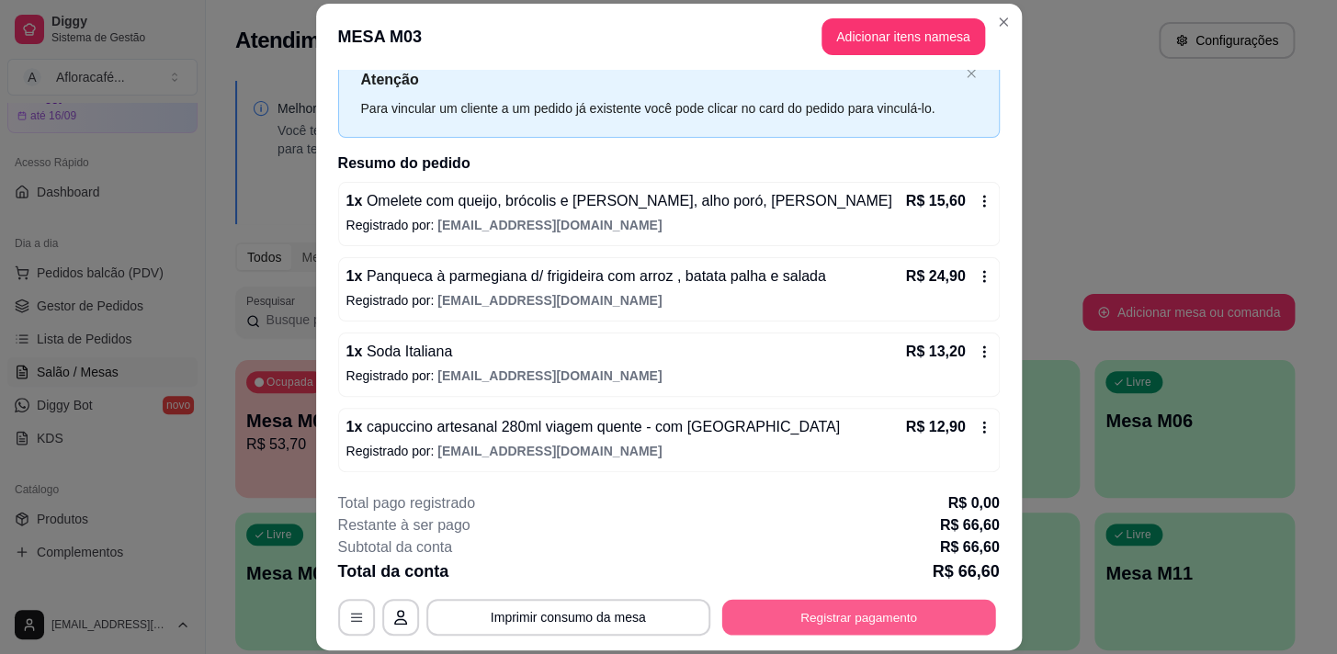
click at [729, 610] on button "Registrar pagamento" at bounding box center [858, 618] width 274 height 36
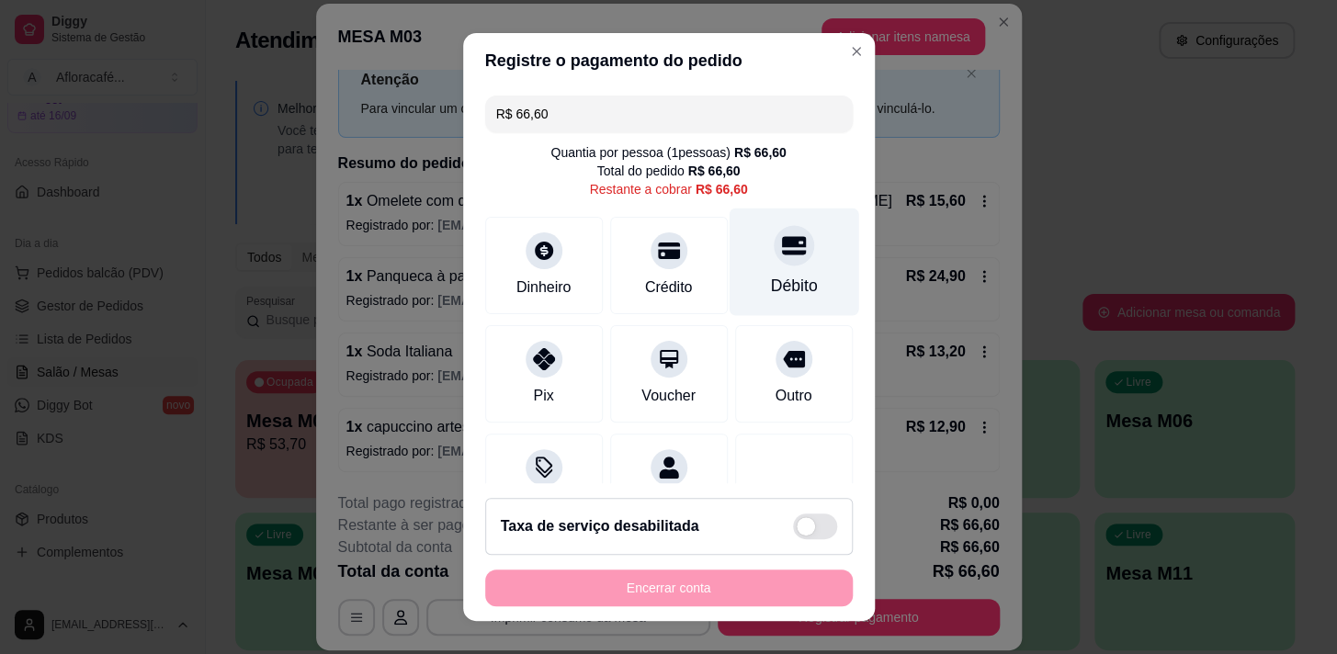
click at [774, 261] on div at bounding box center [794, 245] width 40 height 40
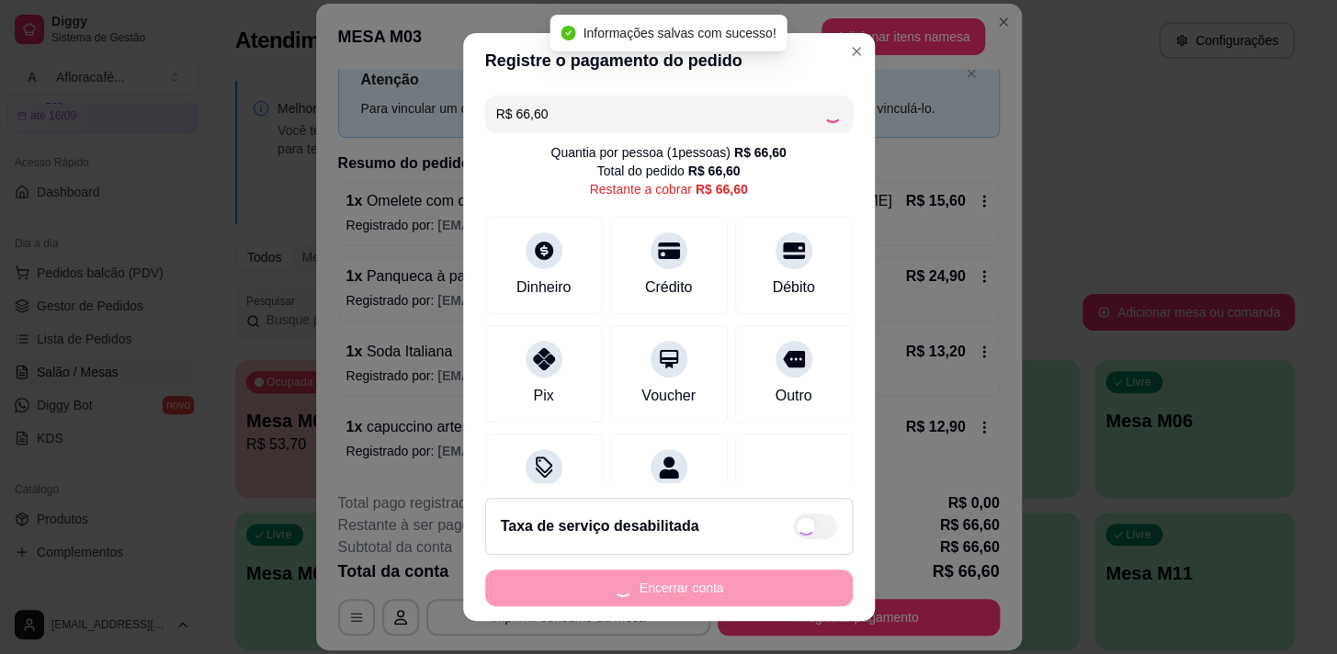
type input "R$ 0,00"
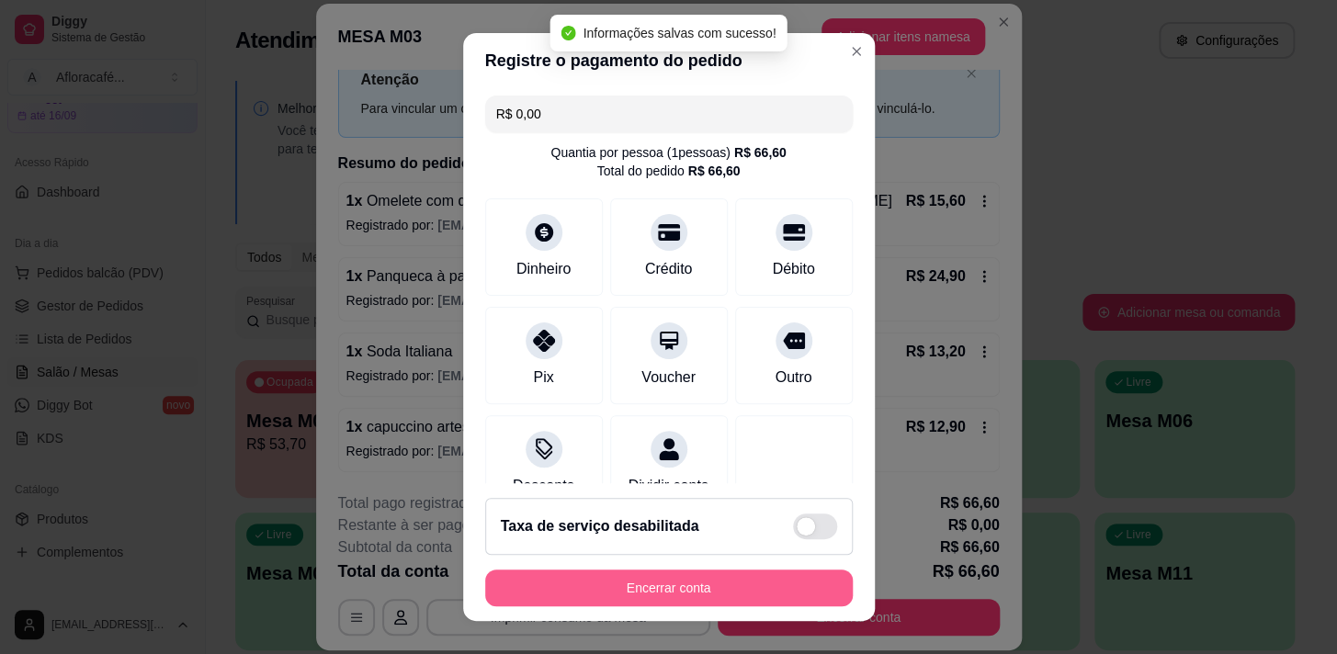
click at [689, 585] on button "Encerrar conta" at bounding box center [669, 588] width 368 height 37
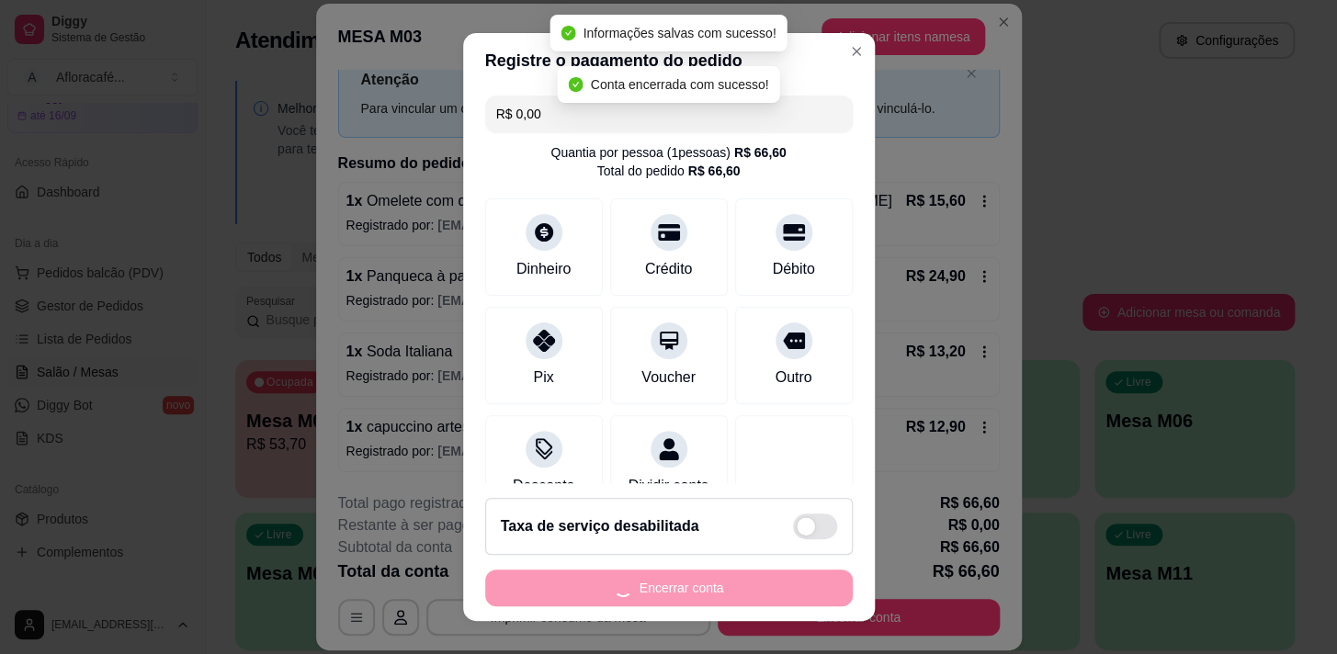
scroll to position [0, 0]
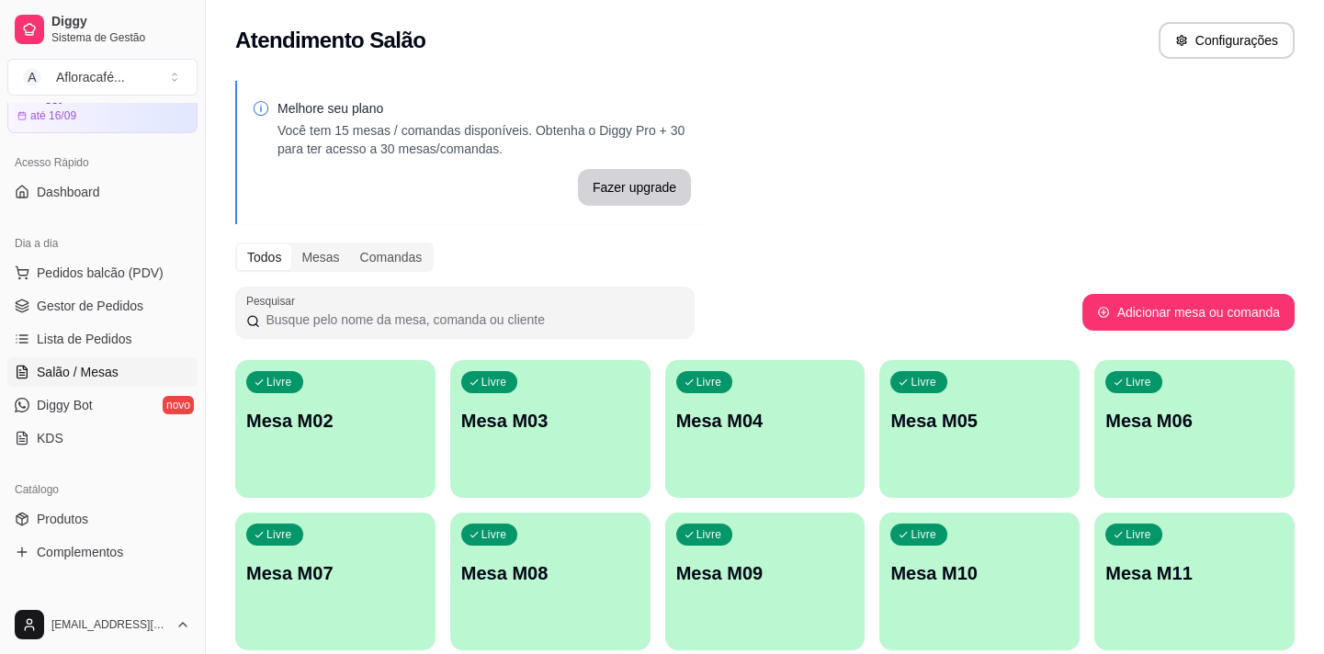
click at [401, 440] on div "Livre Mesa M02" at bounding box center [335, 418] width 200 height 116
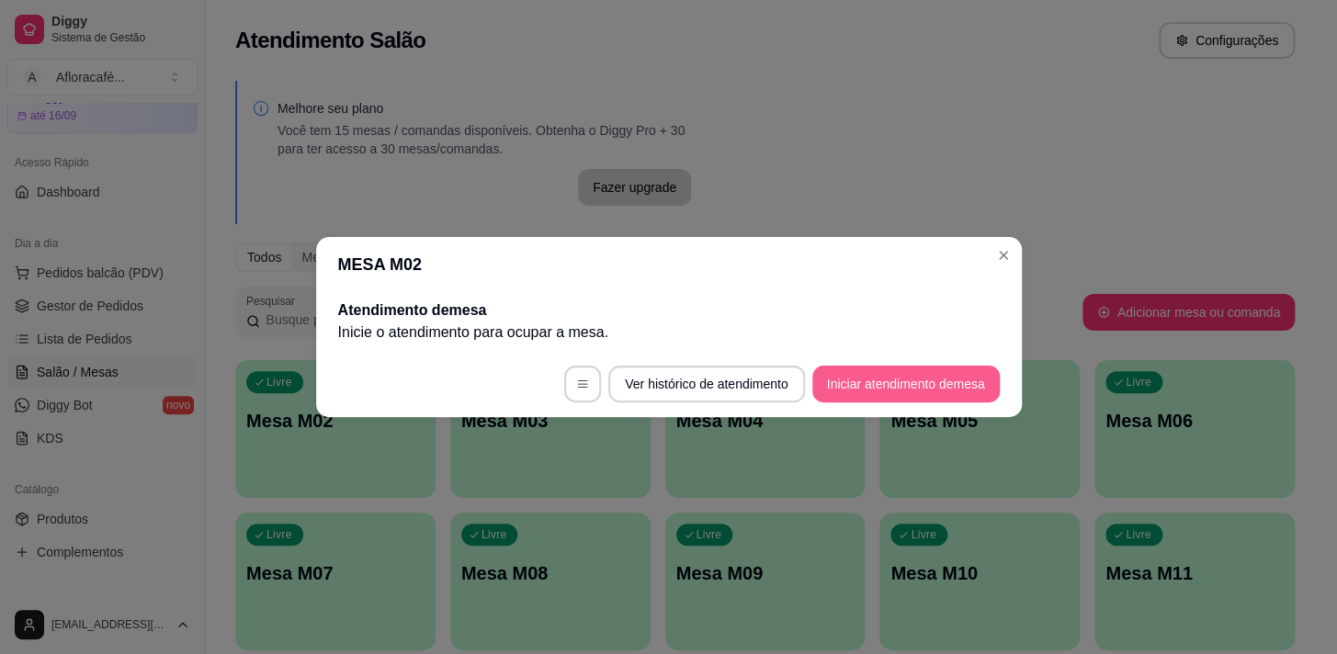
click at [864, 365] on footer "Ver histórico de atendimento Iniciar atendimento de mesa" at bounding box center [669, 384] width 706 height 66
click at [911, 388] on button "Iniciar atendimento de mesa" at bounding box center [905, 384] width 187 height 37
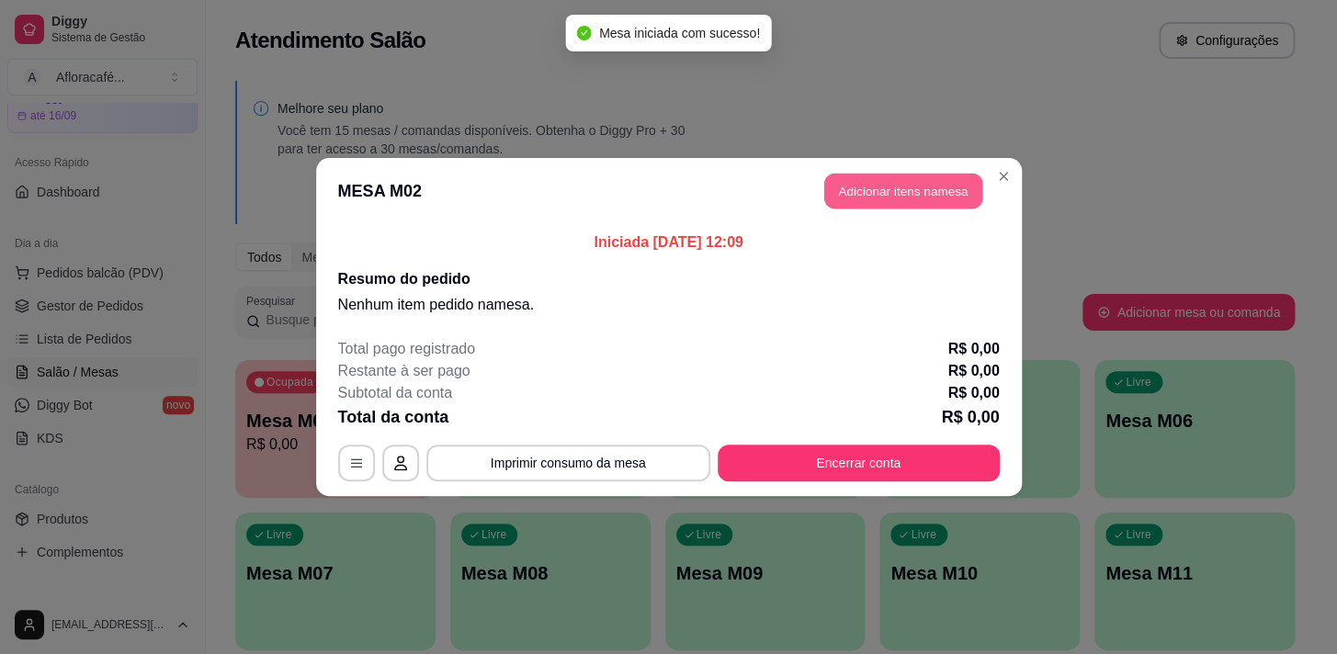
click at [863, 207] on button "Adicionar itens na mesa" at bounding box center [903, 192] width 158 height 36
click at [505, 161] on div "Sopas e Caldos Bebidas quentes Bebidas Geladas Pratos salgados / sanduíches e P…" at bounding box center [476, 90] width 898 height 142
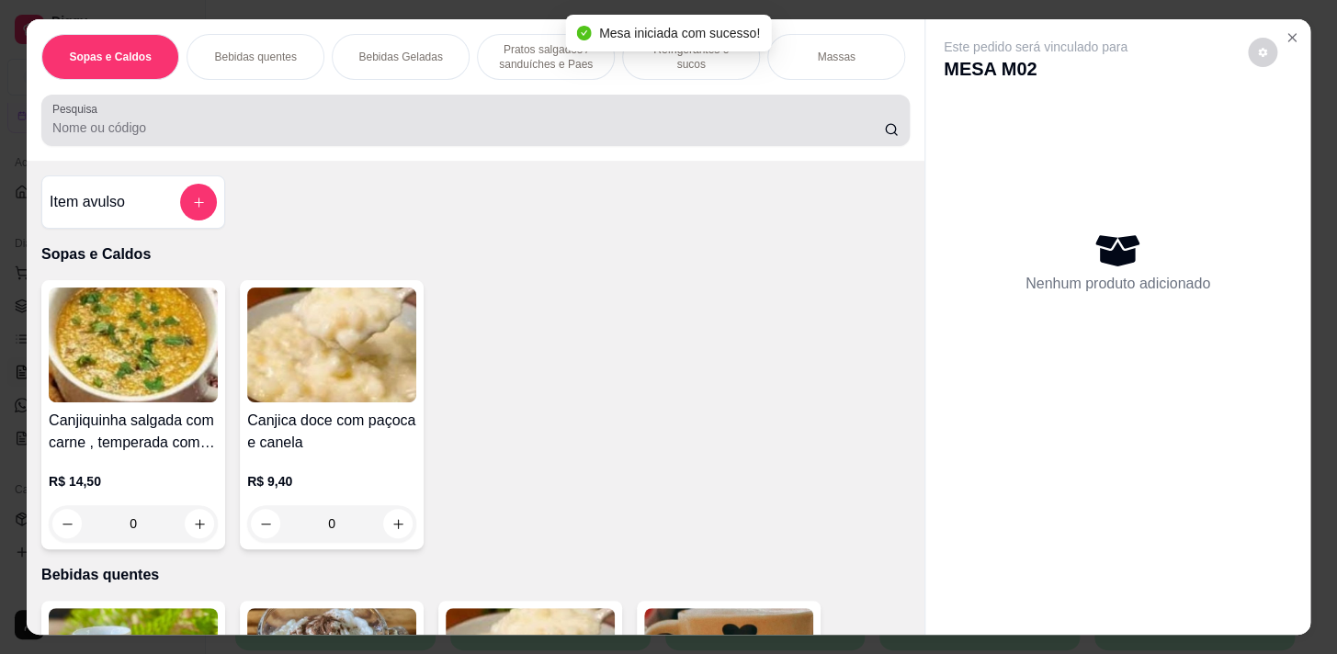
click at [505, 146] on div "Pesquisa" at bounding box center [475, 120] width 869 height 51
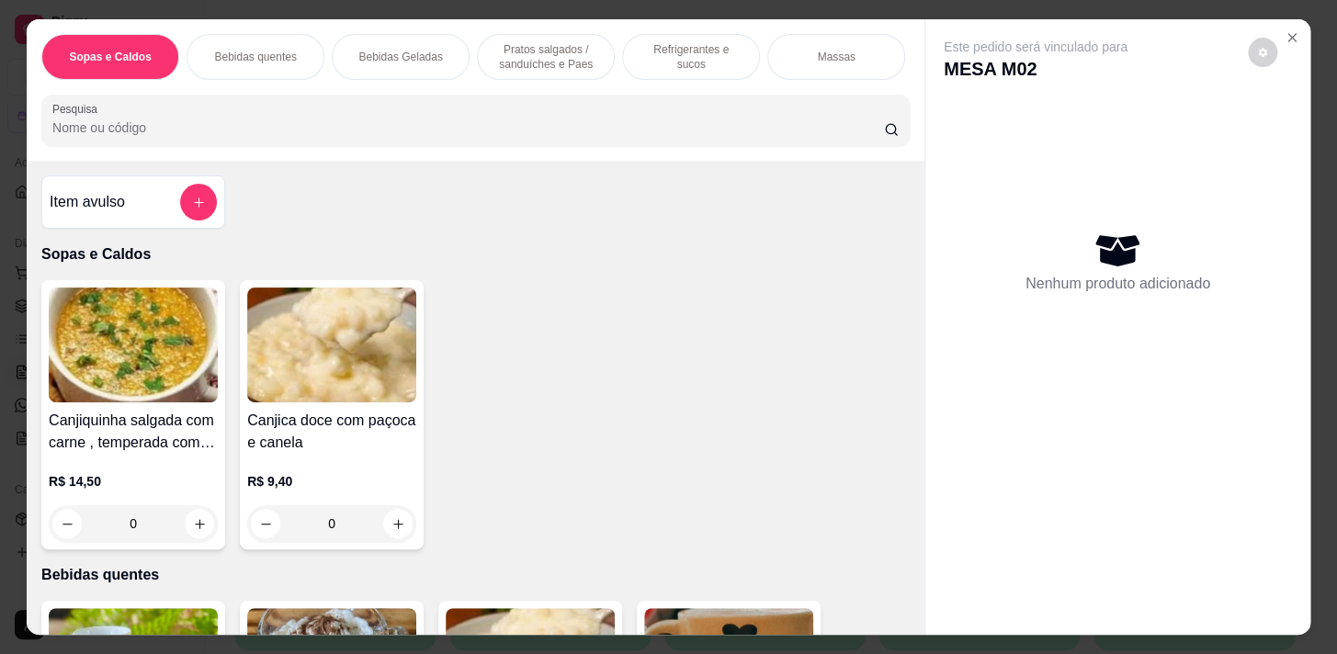
click at [687, 45] on p "Refrigerantes e sucos" at bounding box center [691, 56] width 107 height 29
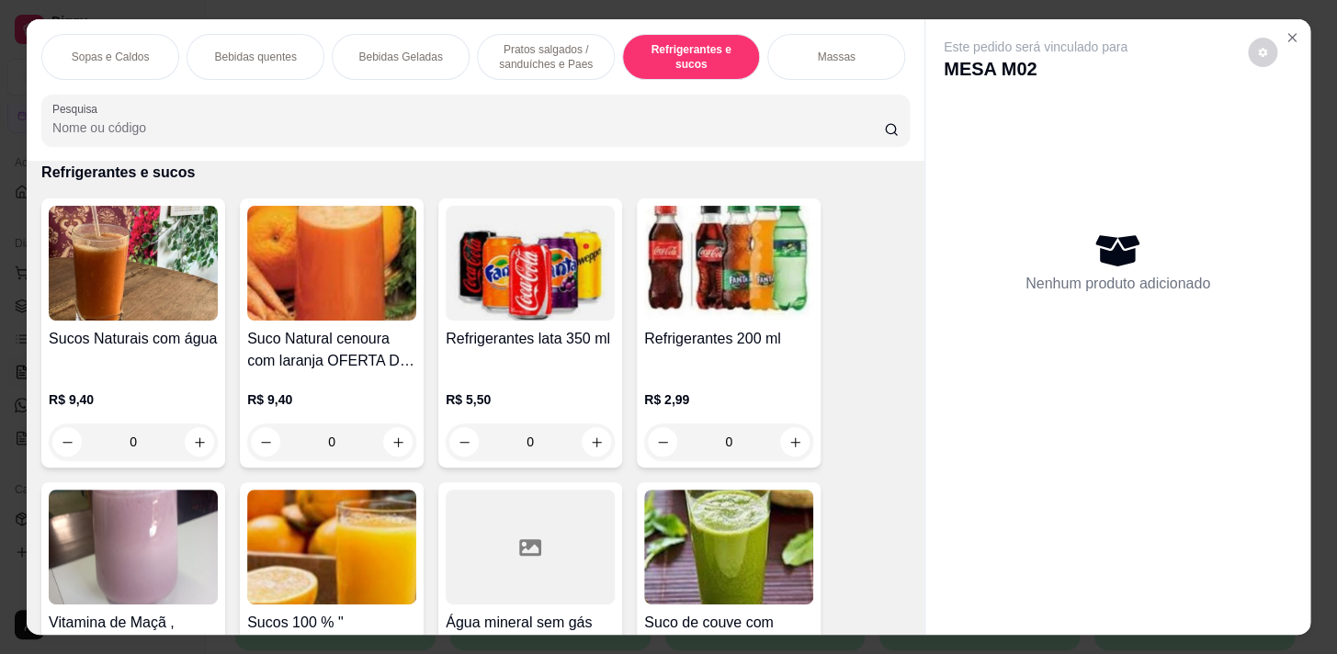
scroll to position [45, 0]
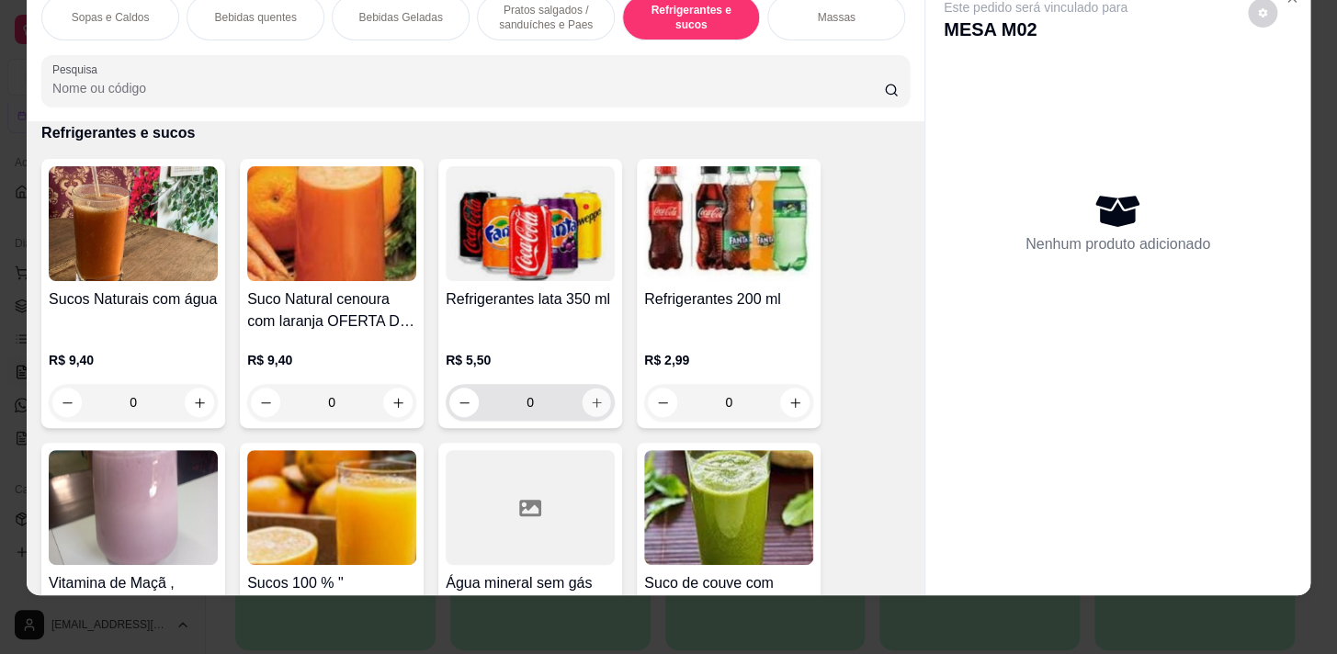
click at [590, 398] on icon "increase-product-quantity" at bounding box center [597, 403] width 14 height 14
type input "1"
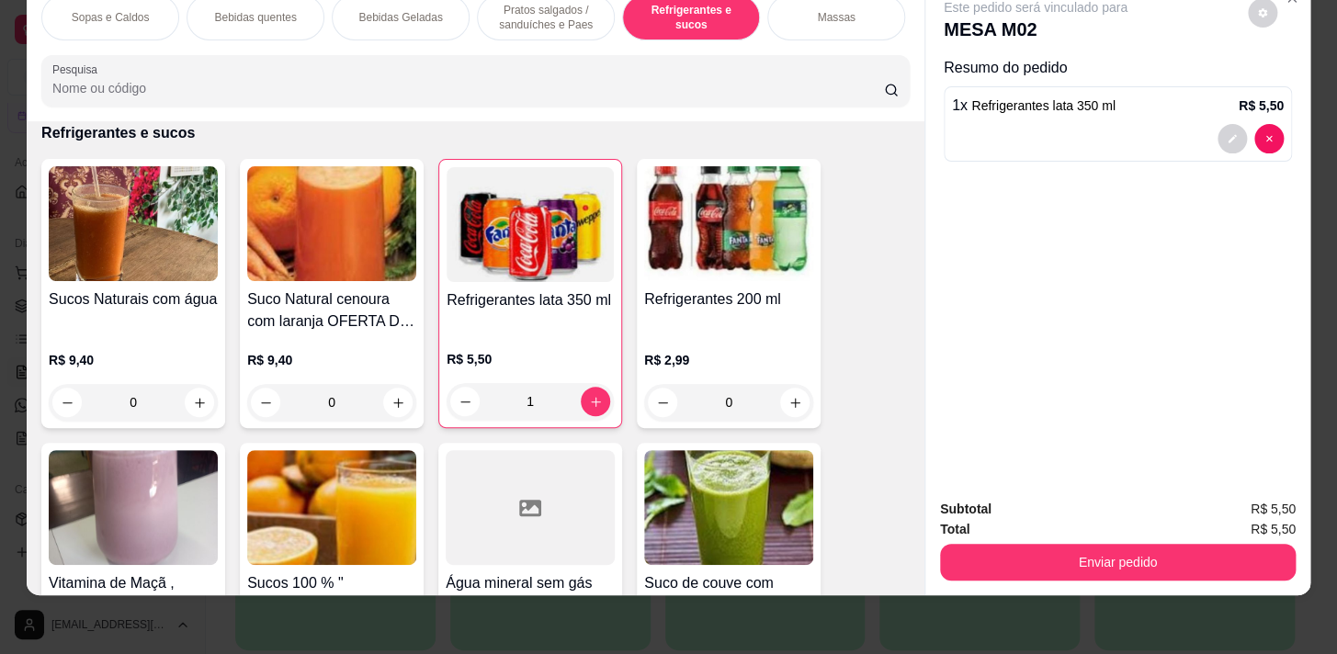
click at [533, 16] on p "Pratos salgados / sanduíches e Paes" at bounding box center [546, 17] width 107 height 29
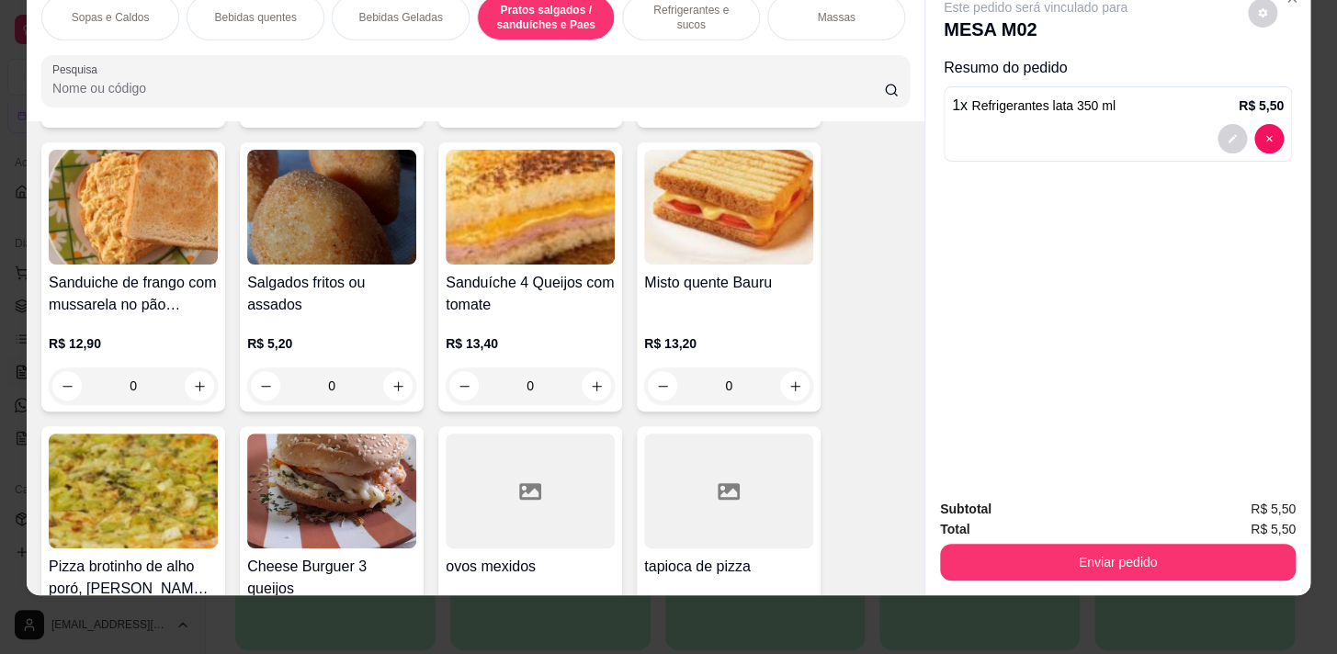
scroll to position [7209, 0]
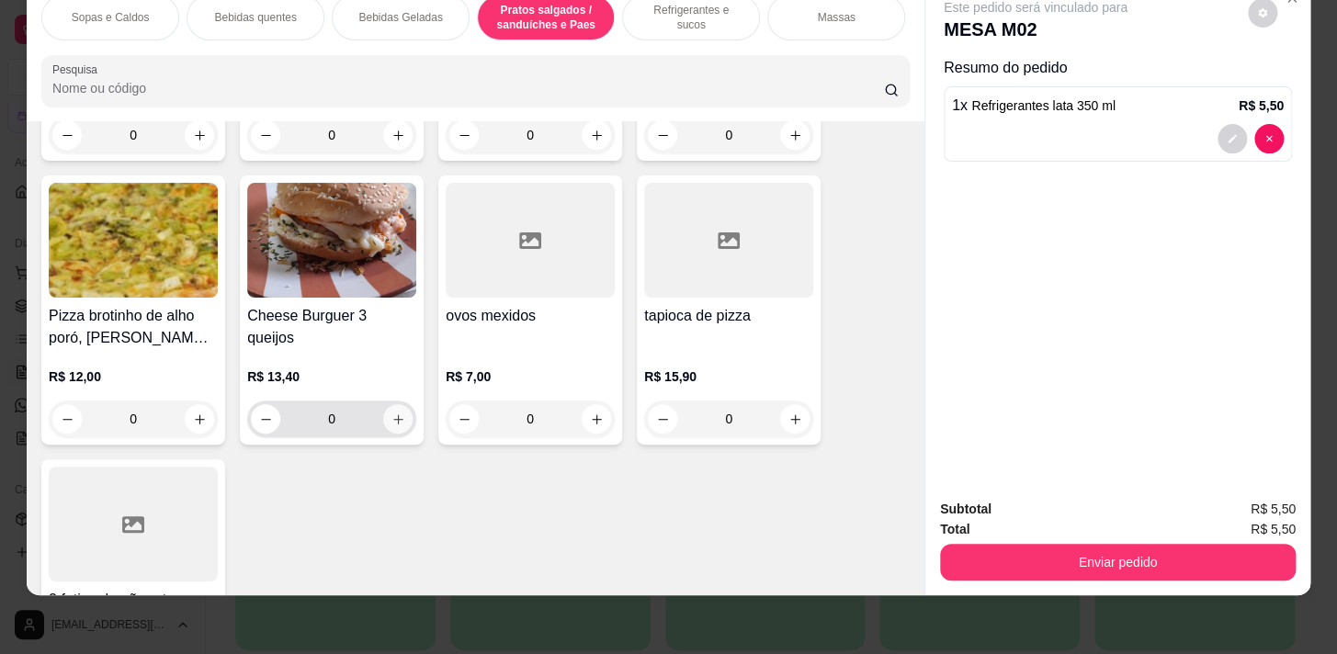
click at [403, 415] on button "increase-product-quantity" at bounding box center [397, 418] width 29 height 29
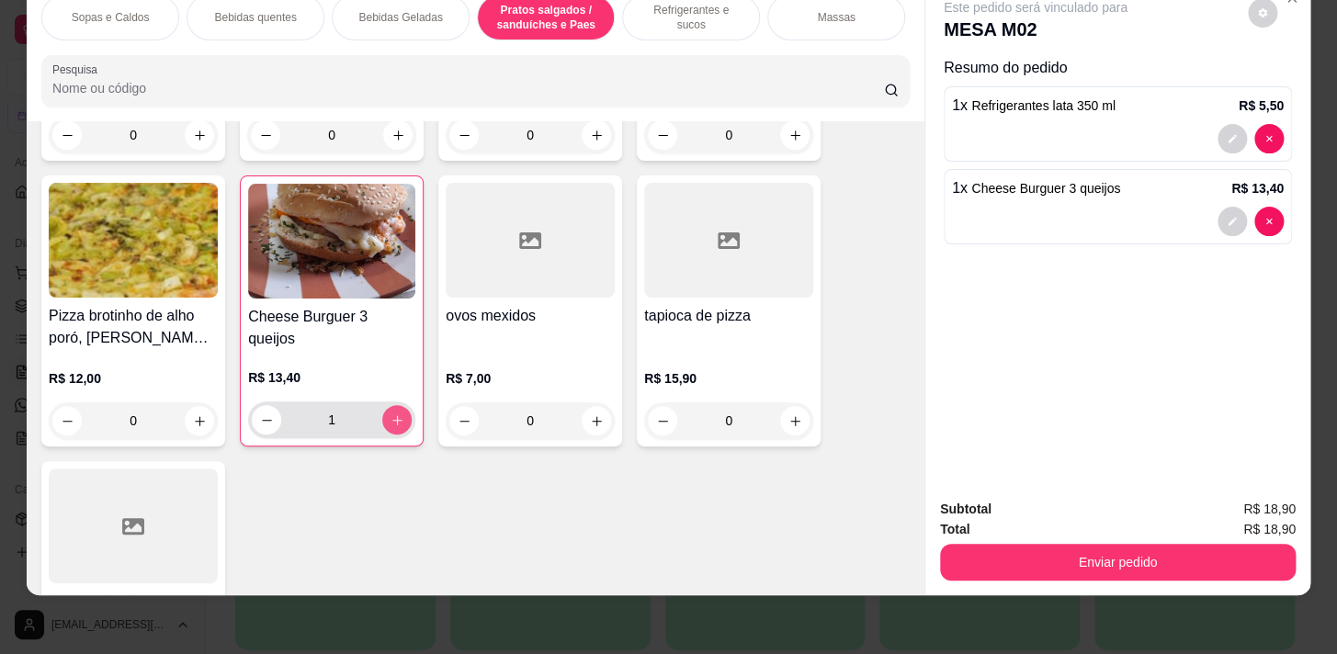
type input "1"
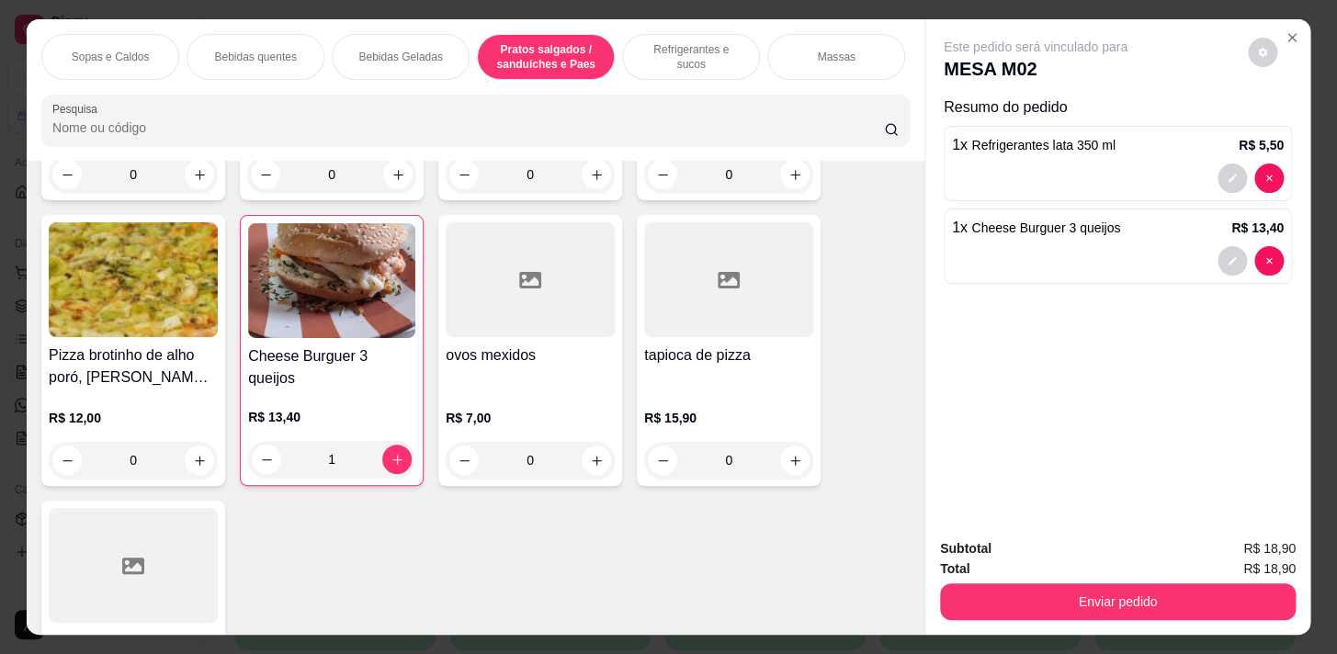
click at [711, 88] on div "Sopas e Caldos Bebidas quentes Bebidas Geladas Pratos salgados / sanduíches e P…" at bounding box center [476, 90] width 898 height 142
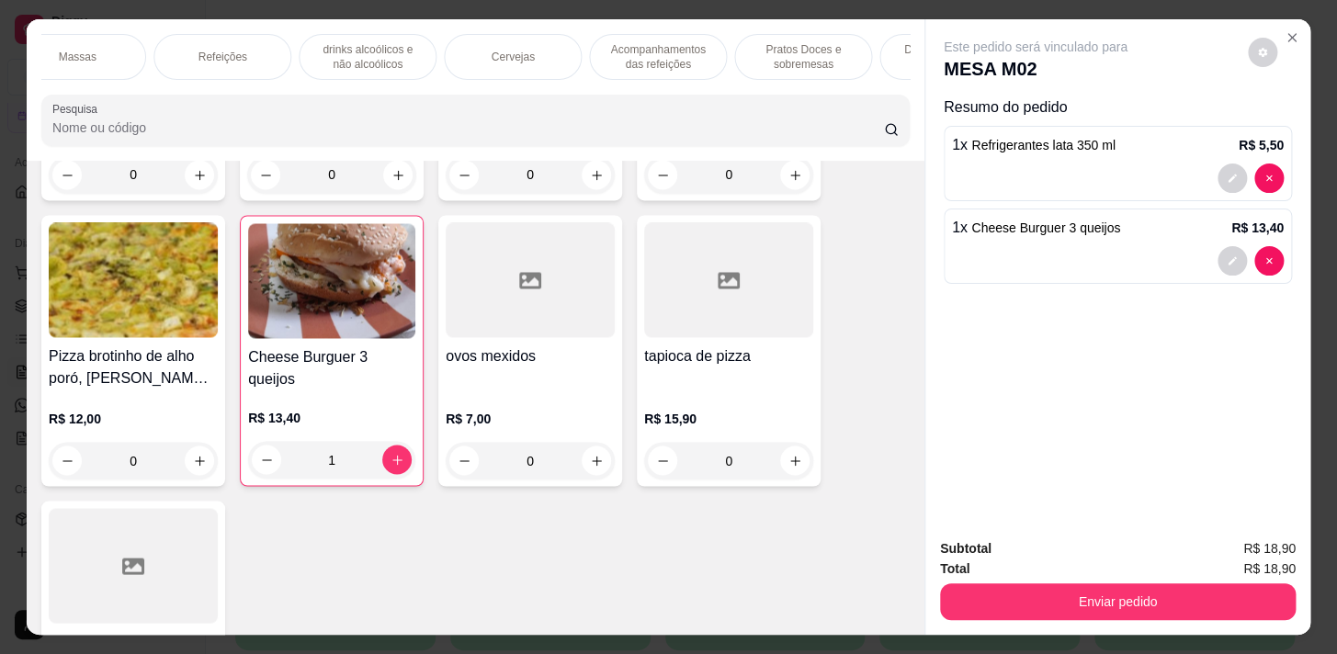
click at [698, 52] on p "Acompanhamentos das refeições" at bounding box center [658, 56] width 107 height 29
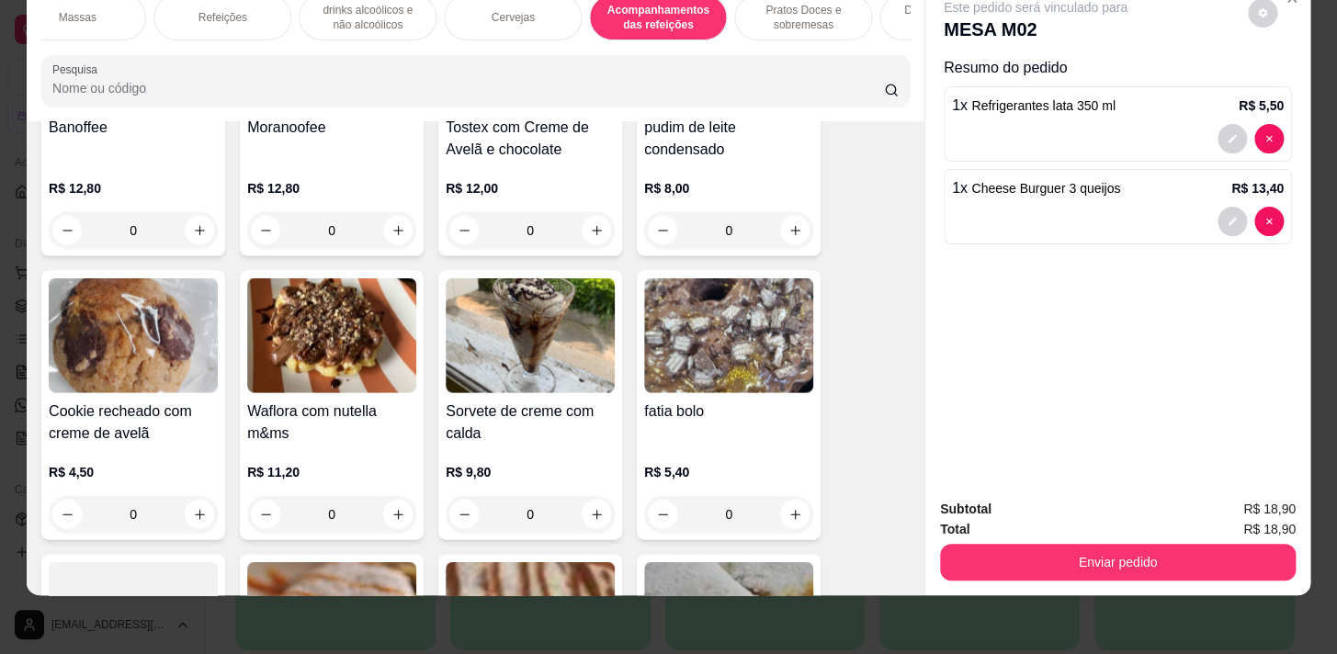
scroll to position [13104, 0]
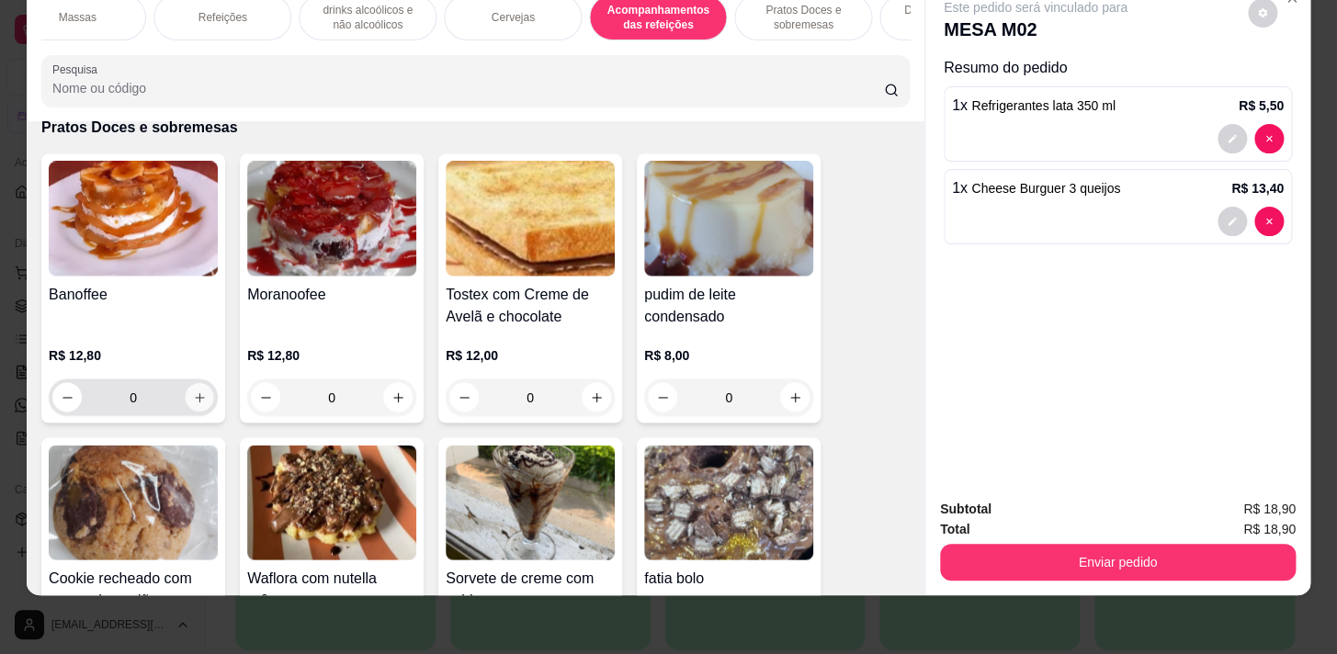
click at [186, 383] on button "increase-product-quantity" at bounding box center [200, 397] width 28 height 28
type input "1"
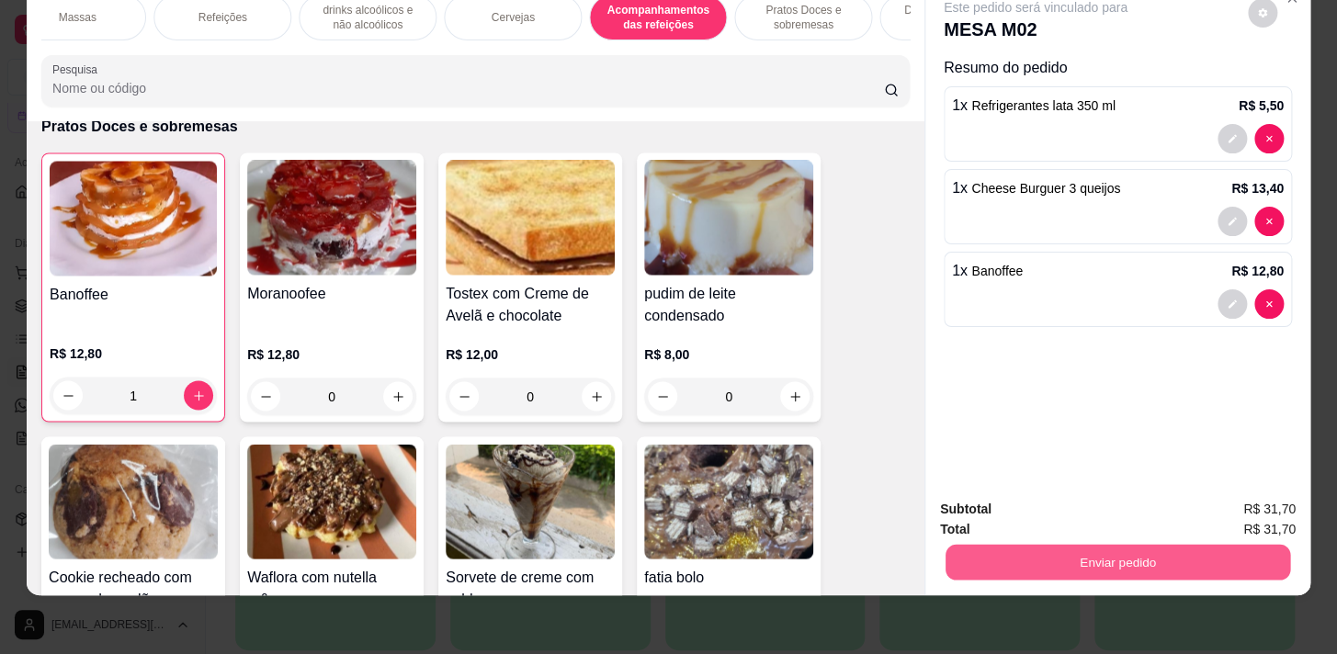
click at [1079, 545] on button "Enviar pedido" at bounding box center [1118, 562] width 345 height 36
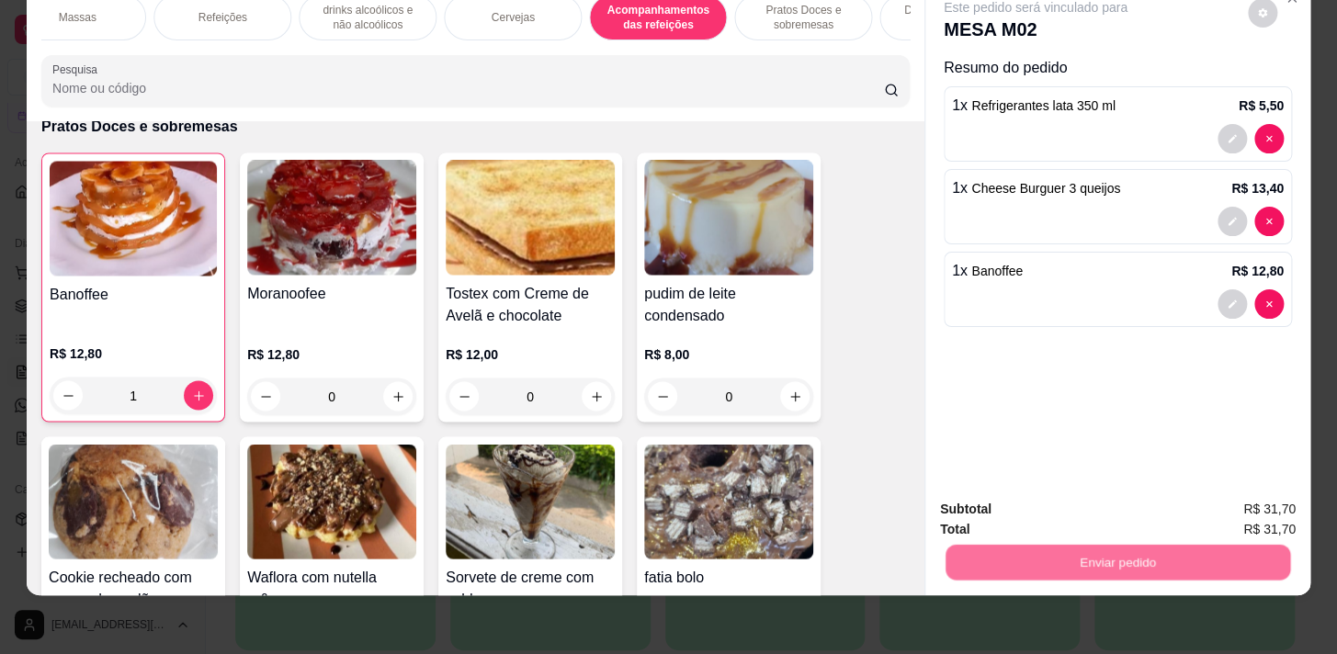
click at [1074, 507] on button "Não registrar e enviar pedido" at bounding box center [1057, 505] width 186 height 34
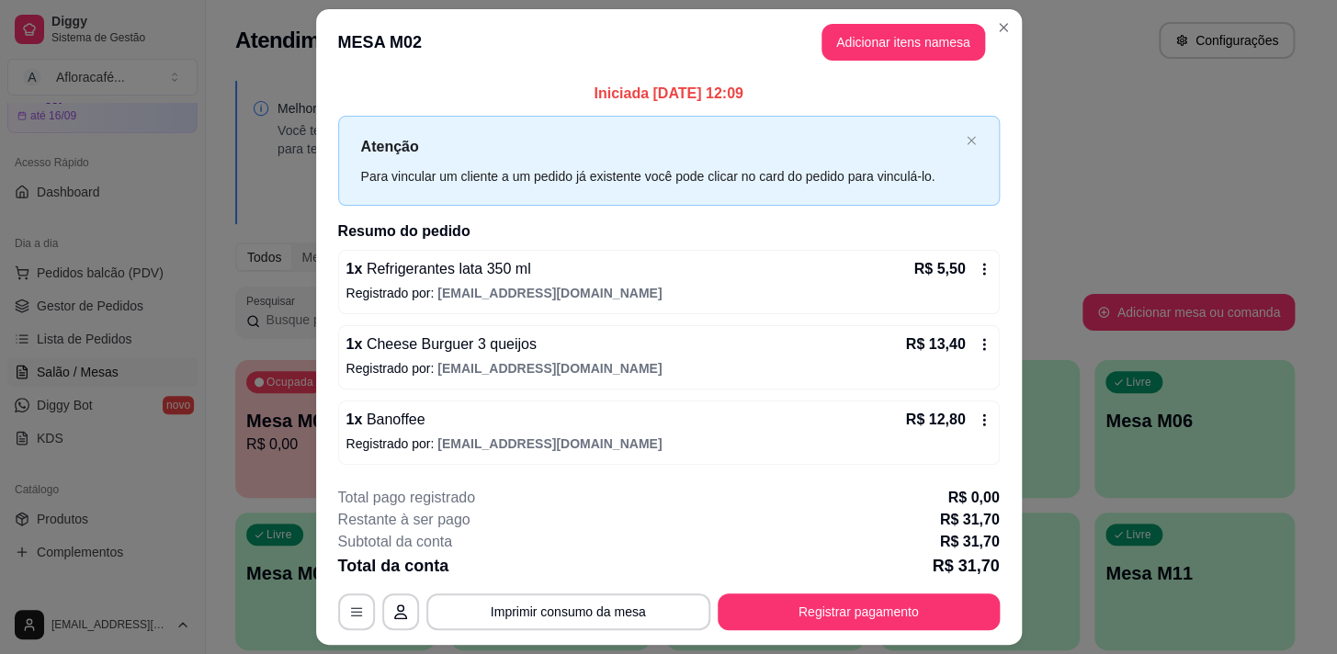
scroll to position [49, 0]
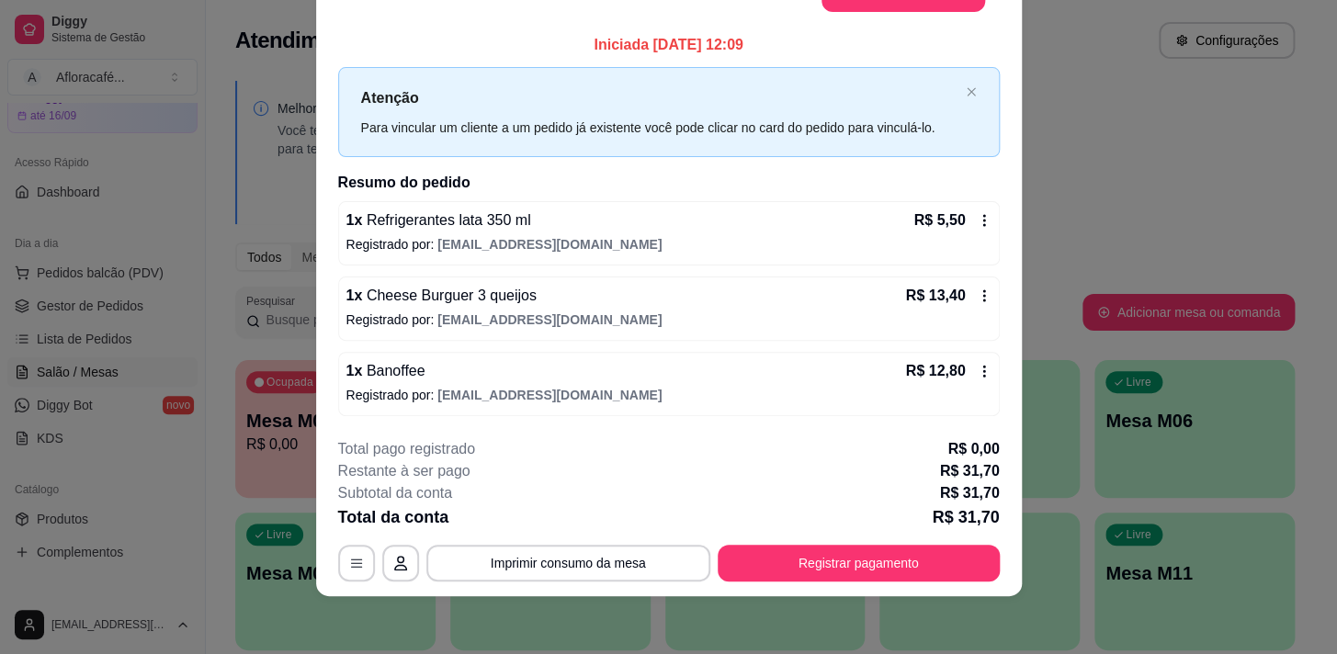
click at [536, 360] on div "1 x Banoffee R$ 12,80" at bounding box center [668, 371] width 645 height 22
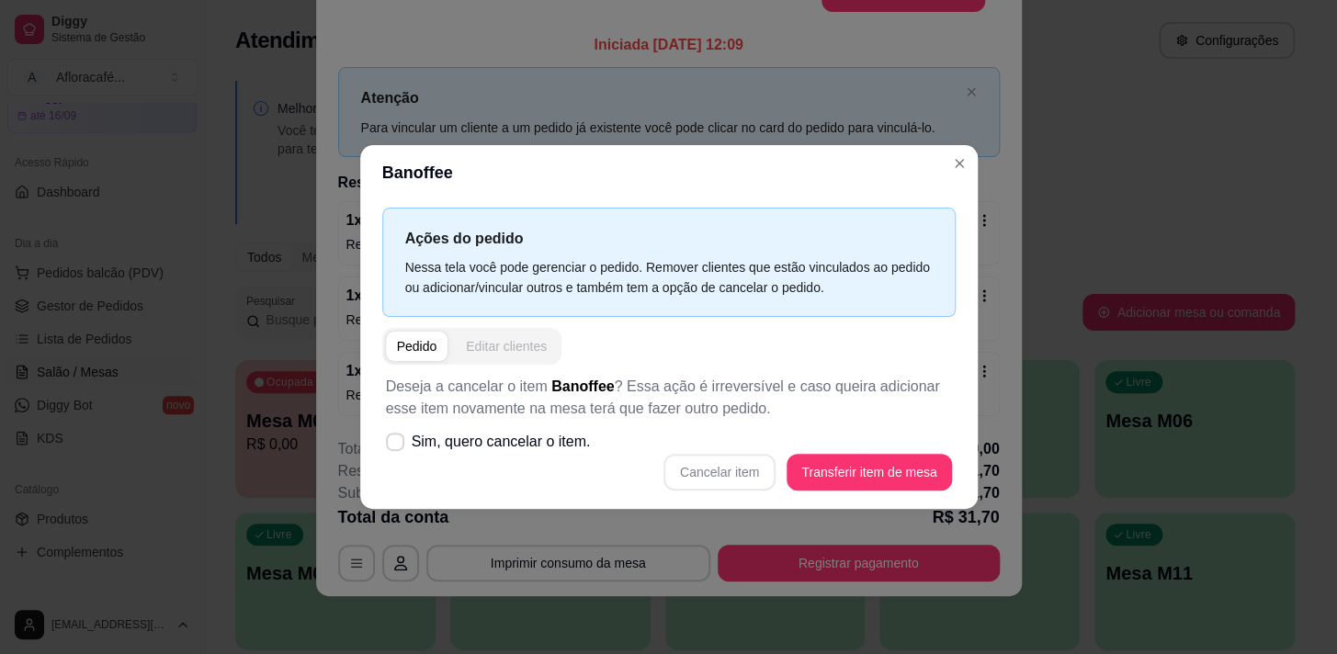
click at [498, 351] on div "Editar clientes" at bounding box center [506, 346] width 81 height 18
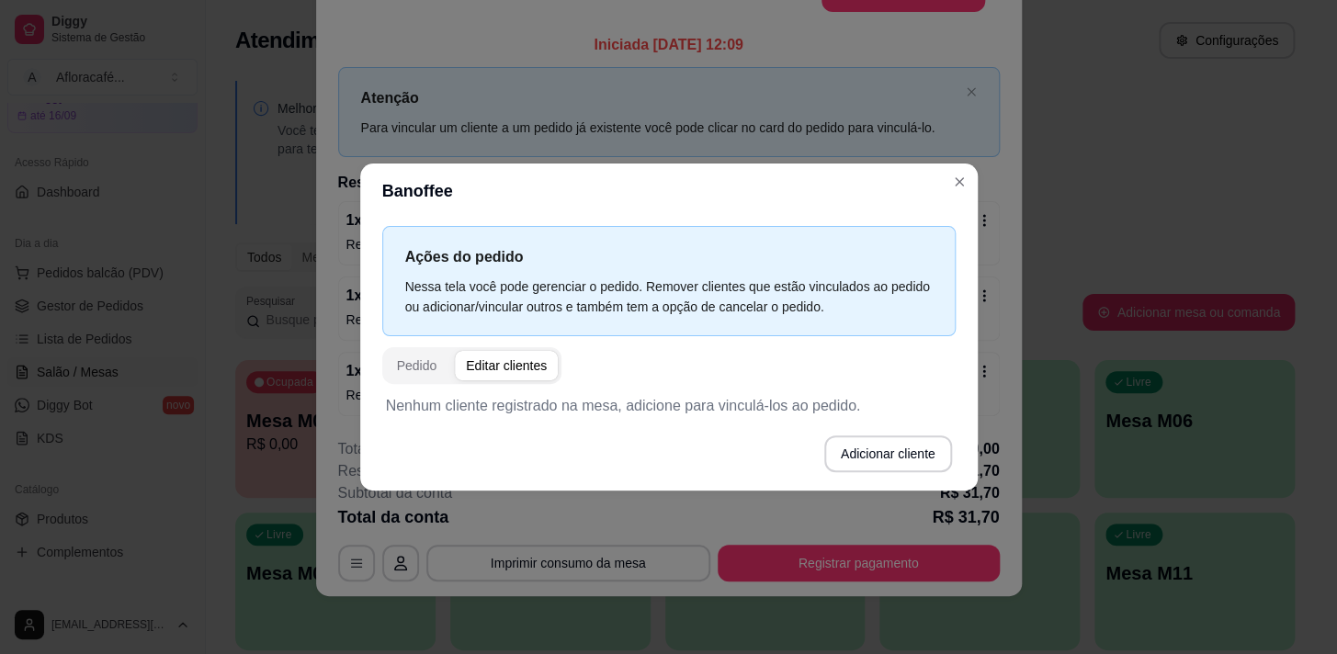
click at [529, 397] on p "Nenhum cliente registrado na mesa, adicione para vinculá-los ao pedido." at bounding box center [669, 406] width 566 height 22
click at [870, 460] on button "Adicionar cliente" at bounding box center [888, 454] width 124 height 36
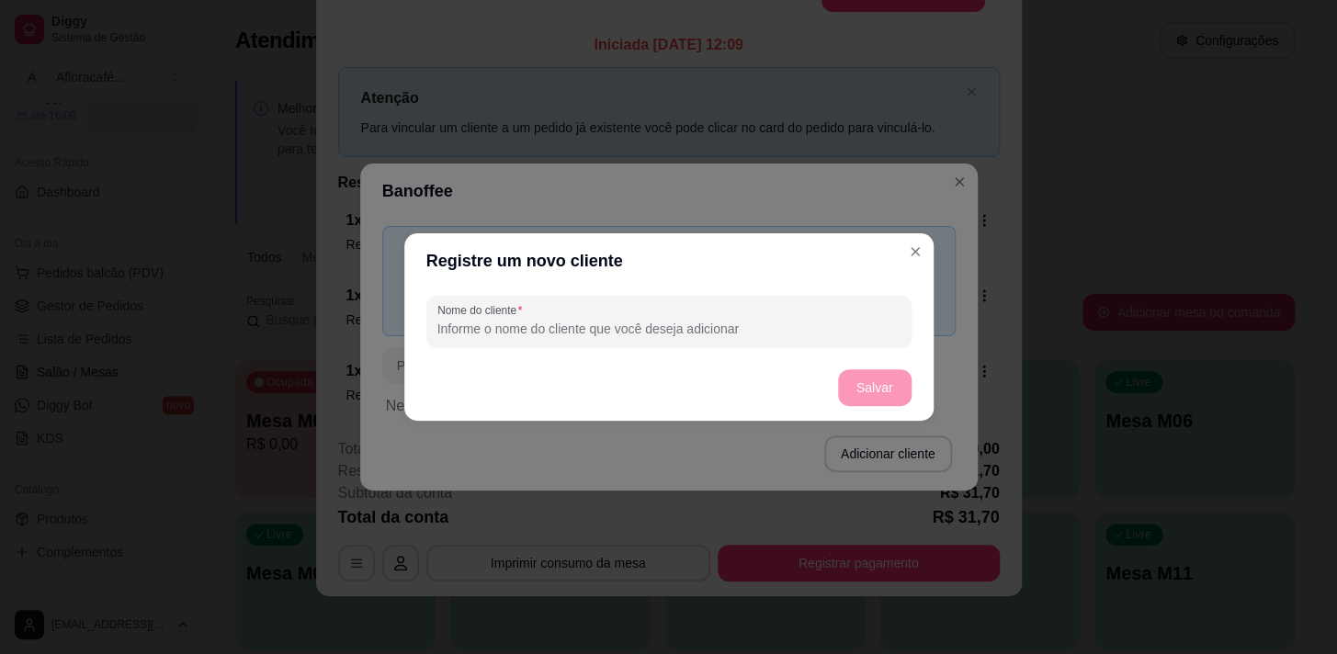
click at [831, 333] on input "Nome do cliente" at bounding box center [668, 329] width 463 height 18
type input "1"
click at [851, 363] on footer "Salvar" at bounding box center [668, 388] width 529 height 66
click at [857, 395] on button "Salvar" at bounding box center [875, 387] width 74 height 37
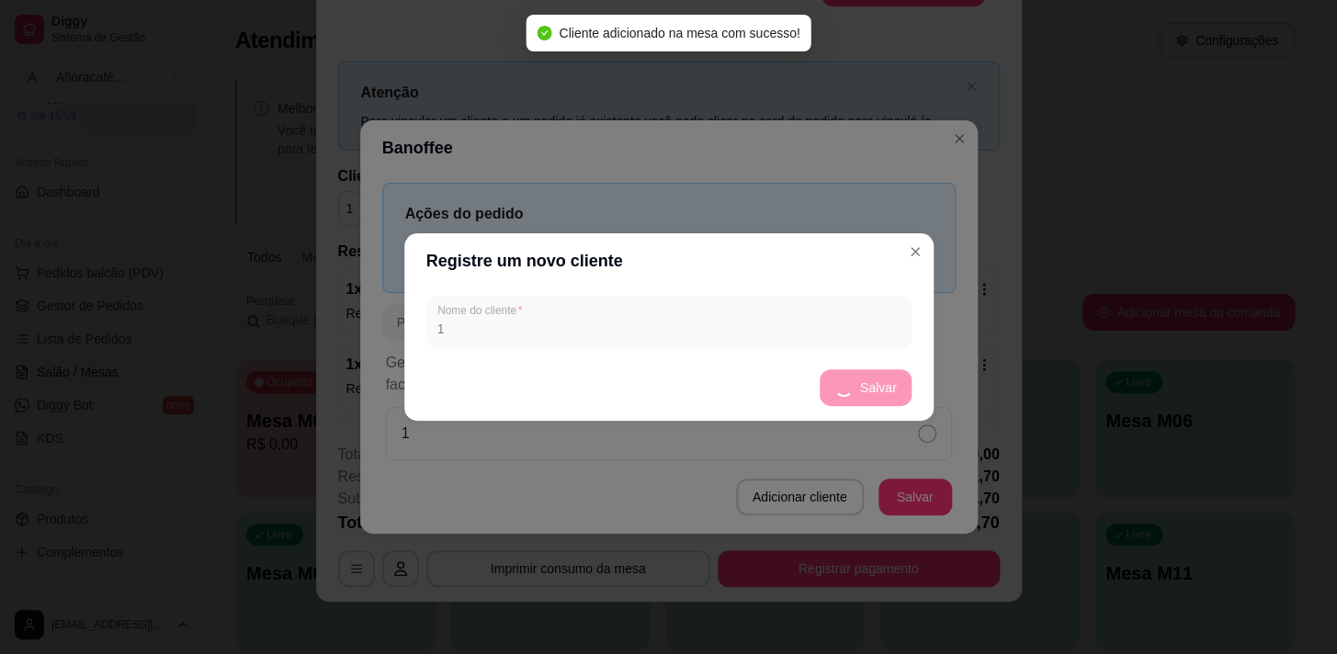
scroll to position [42, 0]
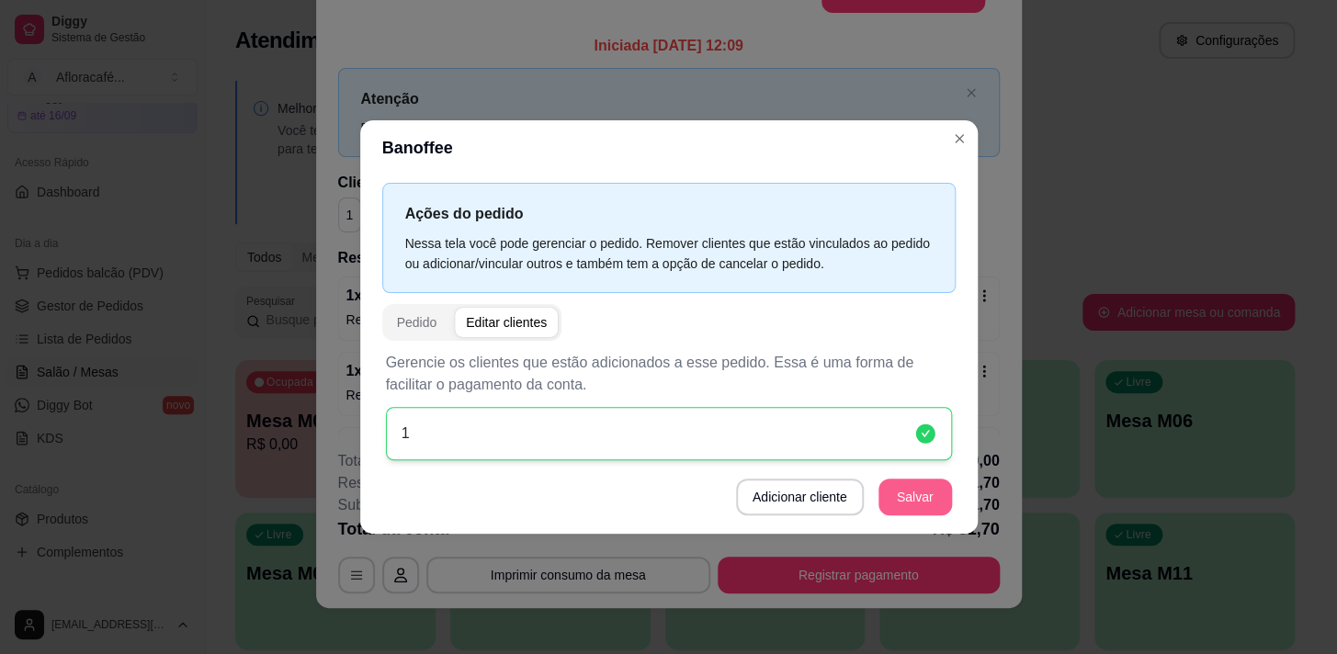
click at [893, 497] on button "Salvar" at bounding box center [916, 497] width 74 height 37
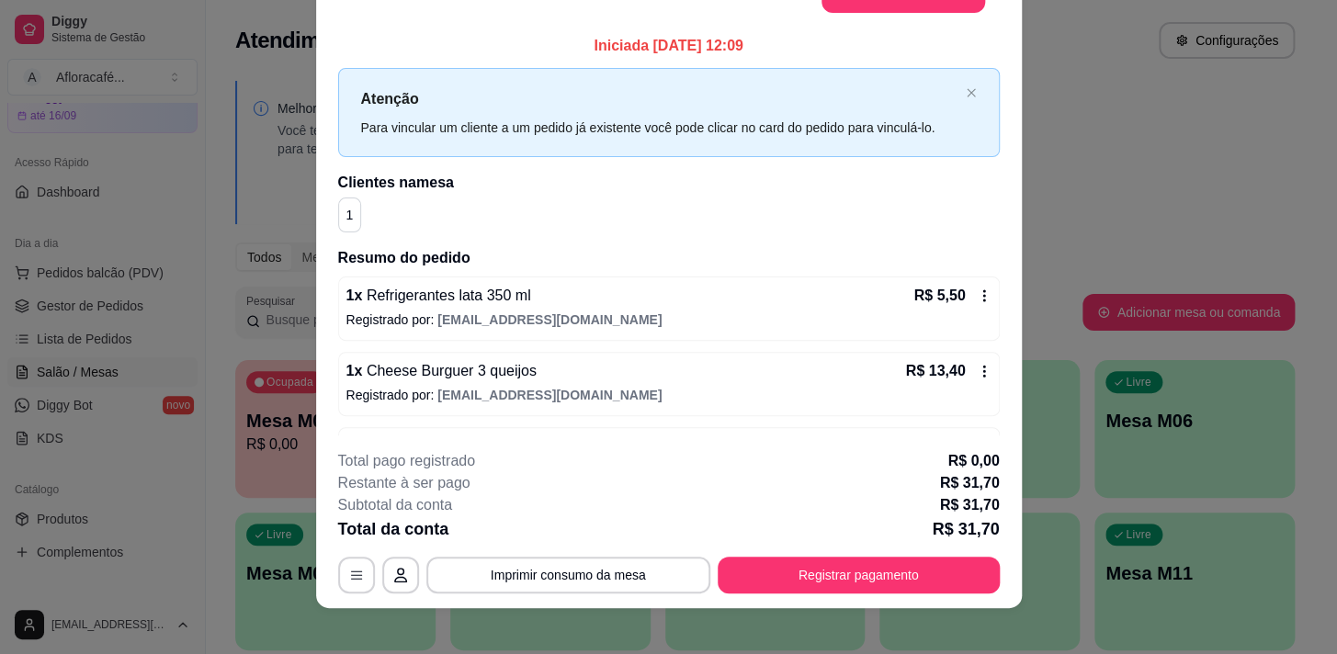
click at [687, 342] on div "1 x Refrigerantes lata 350 ml R$ 5,50 Registrado por: [EMAIL_ADDRESS][DOMAIN_NA…" at bounding box center [669, 393] width 662 height 233
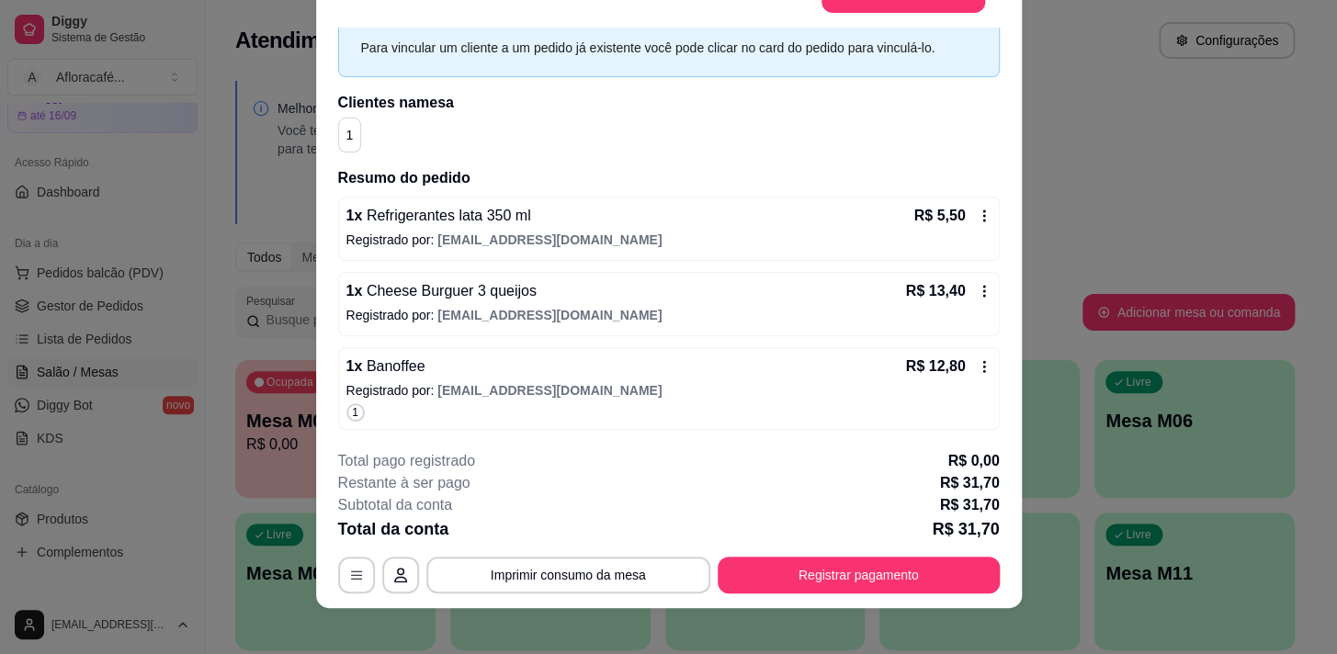
click at [662, 320] on p "Registrado por: [EMAIL_ADDRESS][DOMAIN_NAME]" at bounding box center [668, 315] width 645 height 18
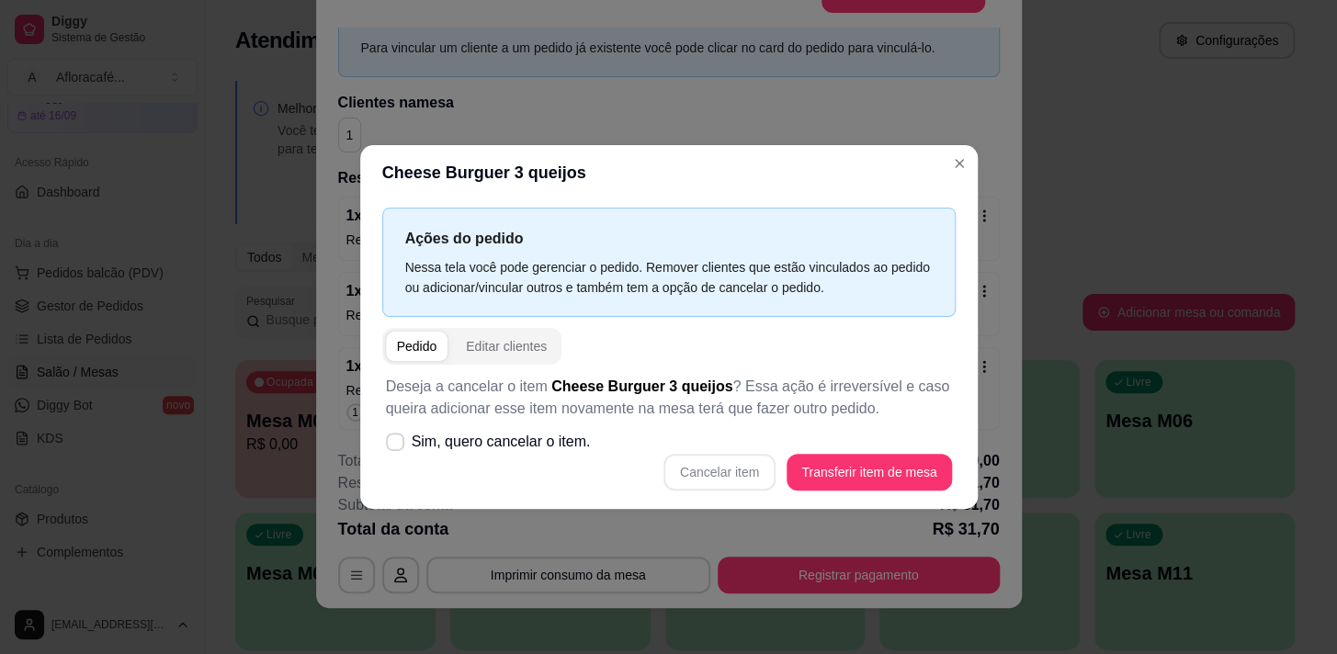
click at [520, 357] on button "Editar clientes" at bounding box center [506, 346] width 103 height 29
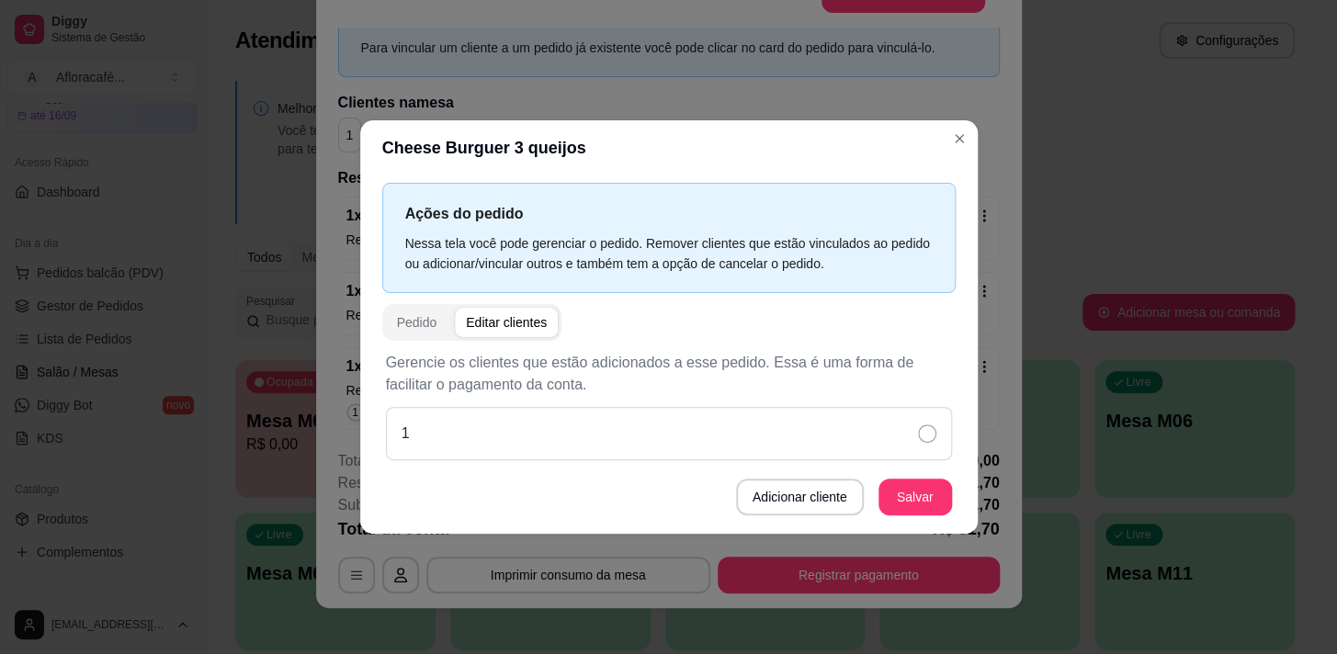
click at [889, 459] on div "1" at bounding box center [669, 433] width 566 height 53
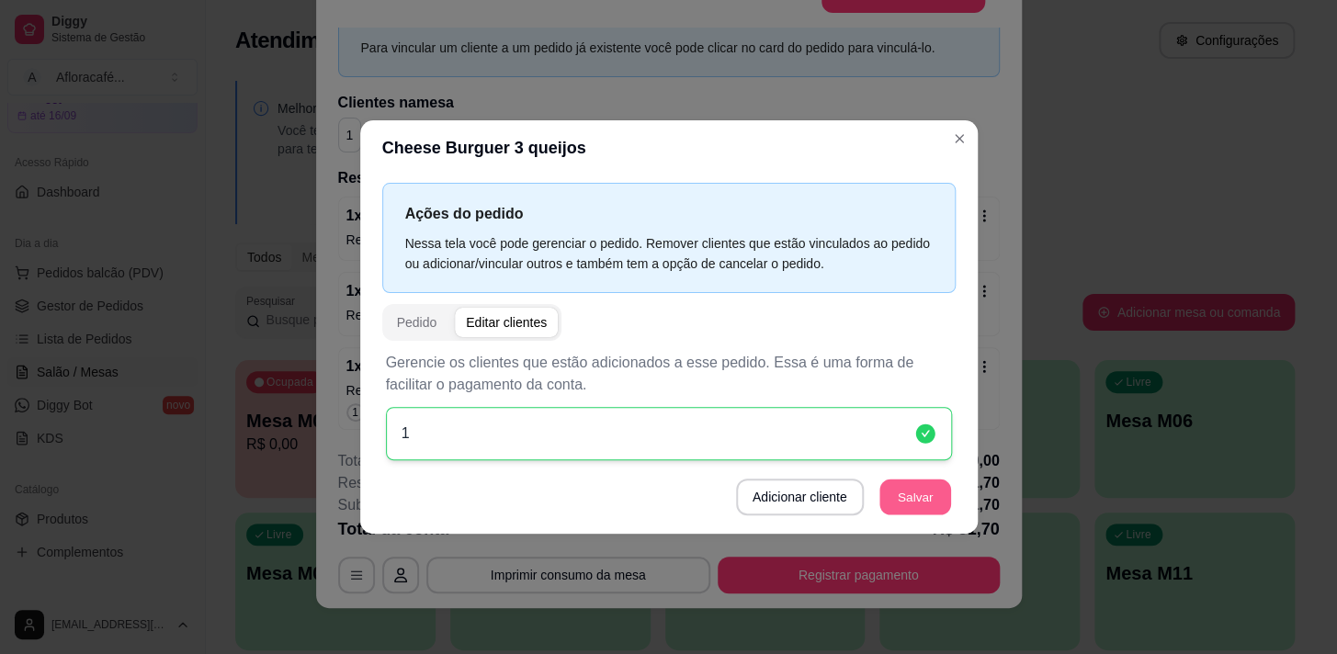
click at [928, 494] on button "Salvar" at bounding box center [916, 497] width 72 height 36
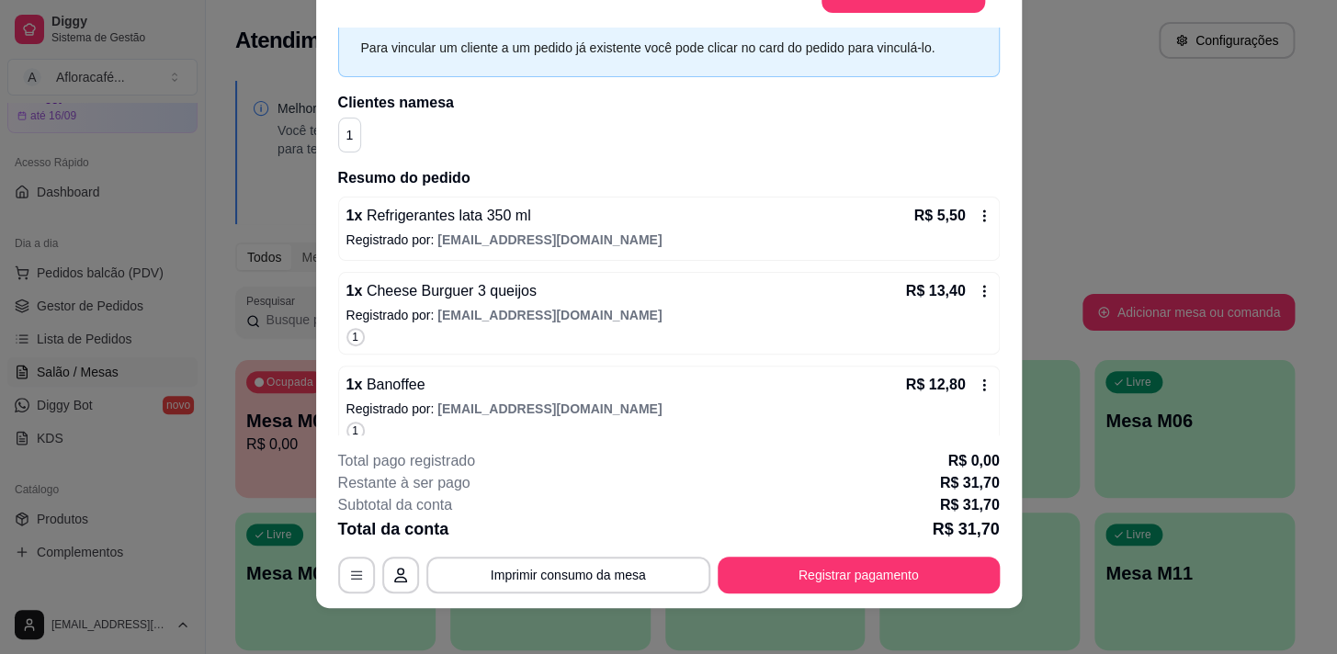
click at [539, 241] on span "[EMAIL_ADDRESS][DOMAIN_NAME]" at bounding box center [549, 240] width 224 height 15
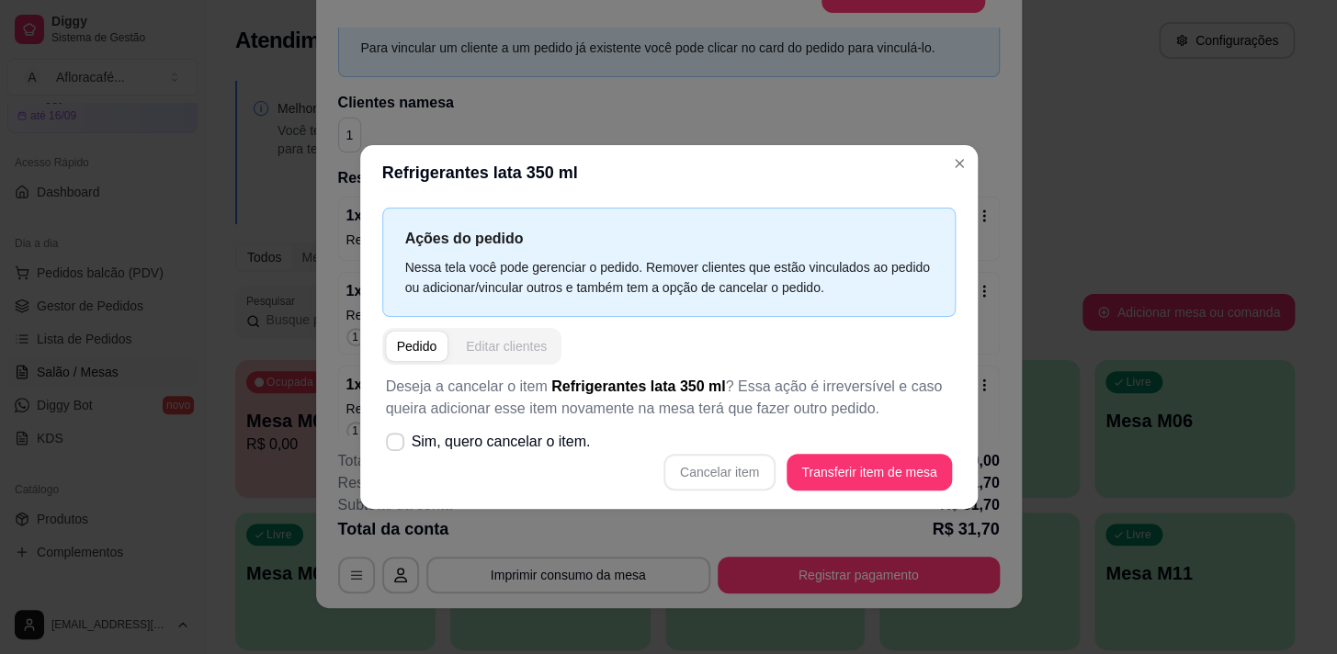
click at [537, 346] on div "Editar clientes" at bounding box center [506, 346] width 81 height 18
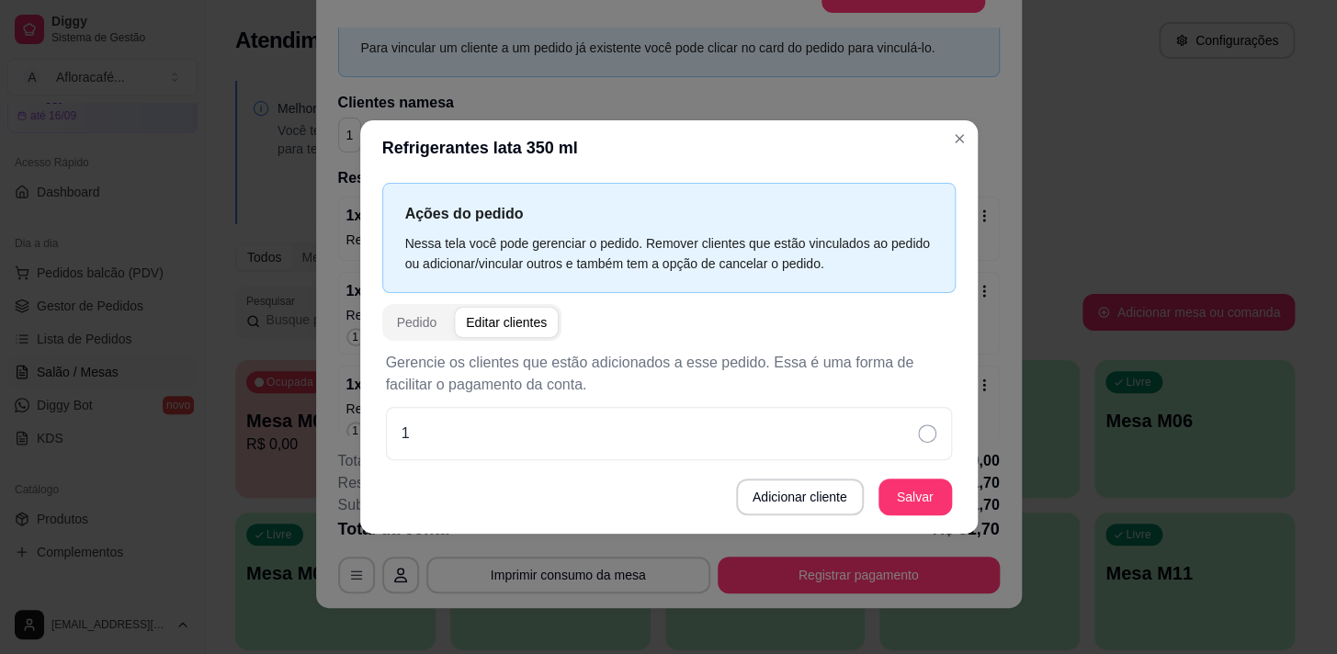
drag, startPoint x: 772, startPoint y: 438, endPoint x: 959, endPoint y: 454, distance: 187.2
click at [777, 439] on div "1" at bounding box center [669, 433] width 566 height 53
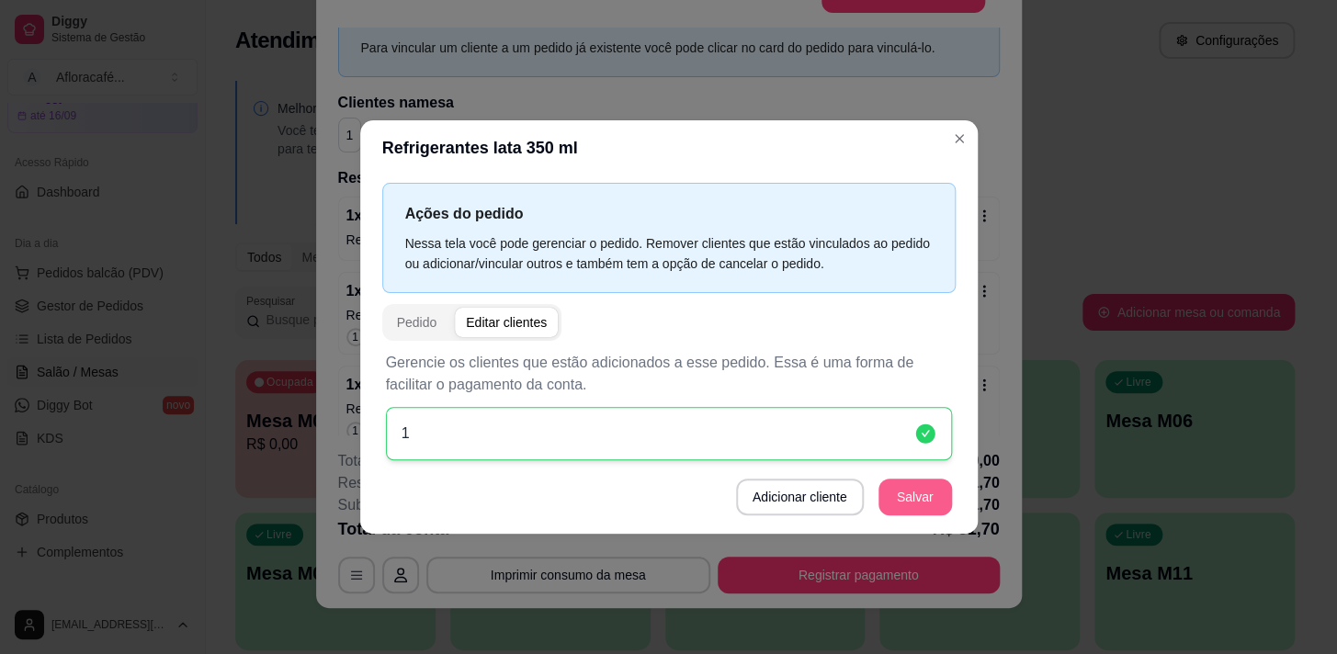
click at [907, 496] on button "Salvar" at bounding box center [916, 497] width 74 height 37
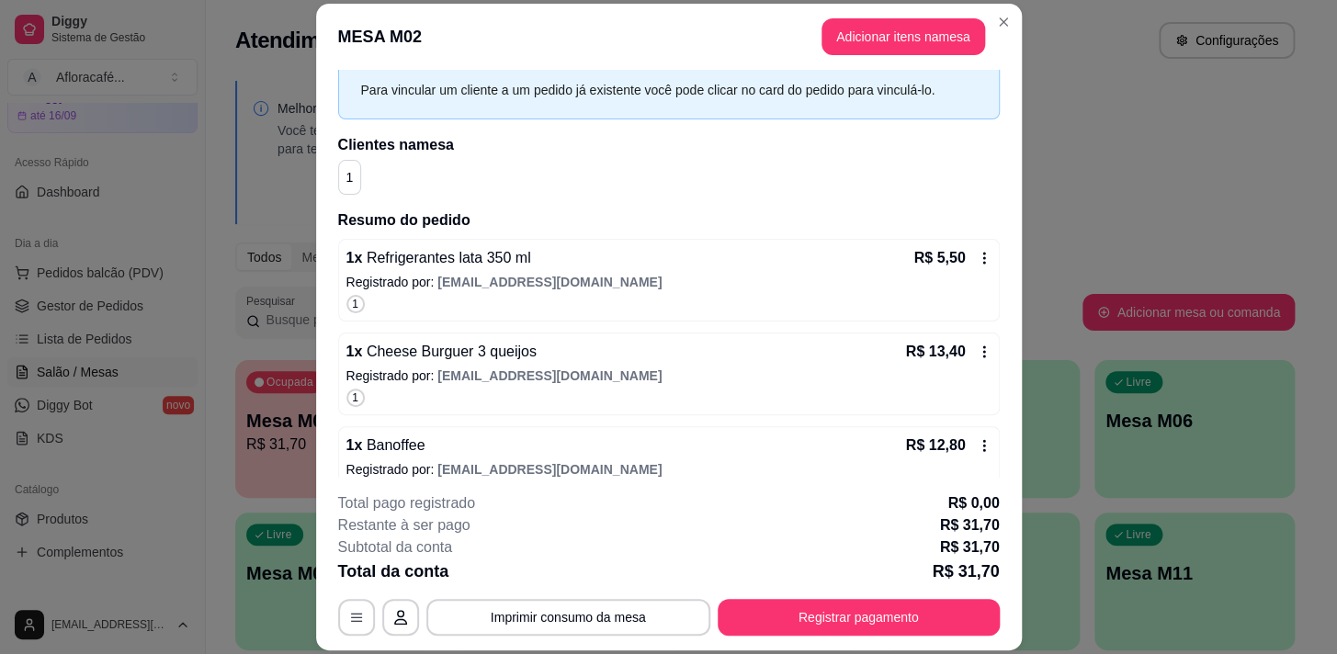
scroll to position [0, 0]
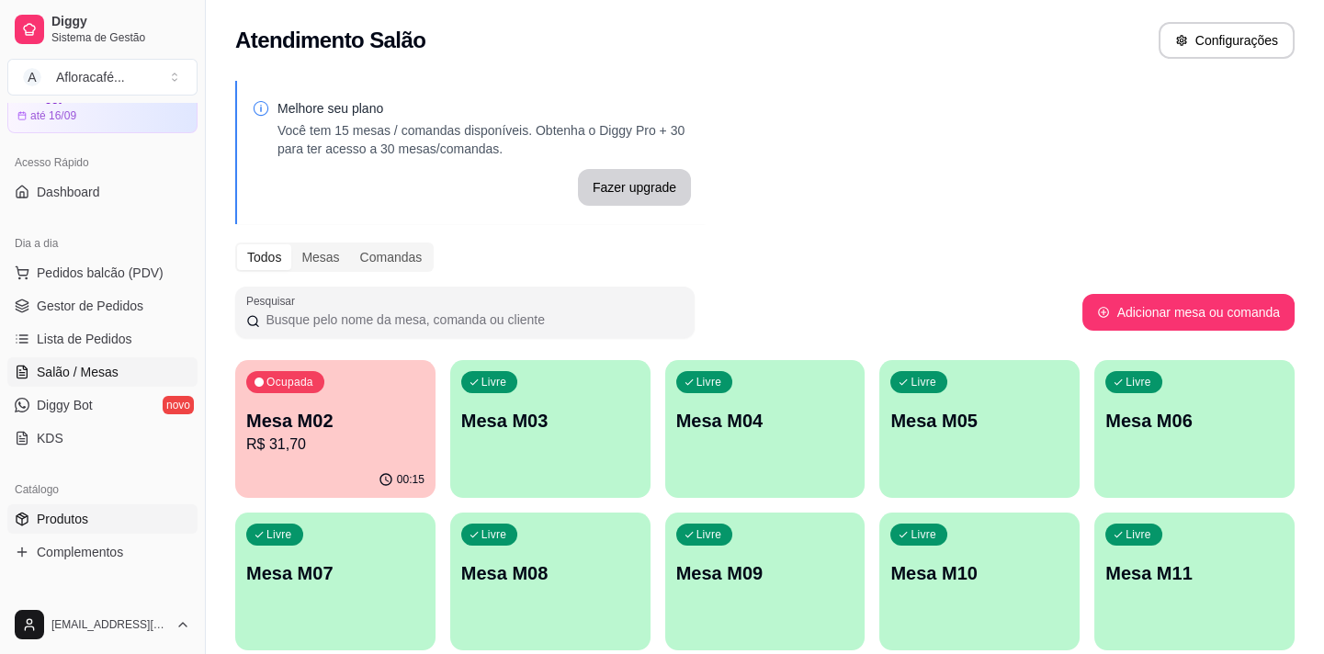
click at [40, 530] on link "Produtos" at bounding box center [102, 519] width 190 height 29
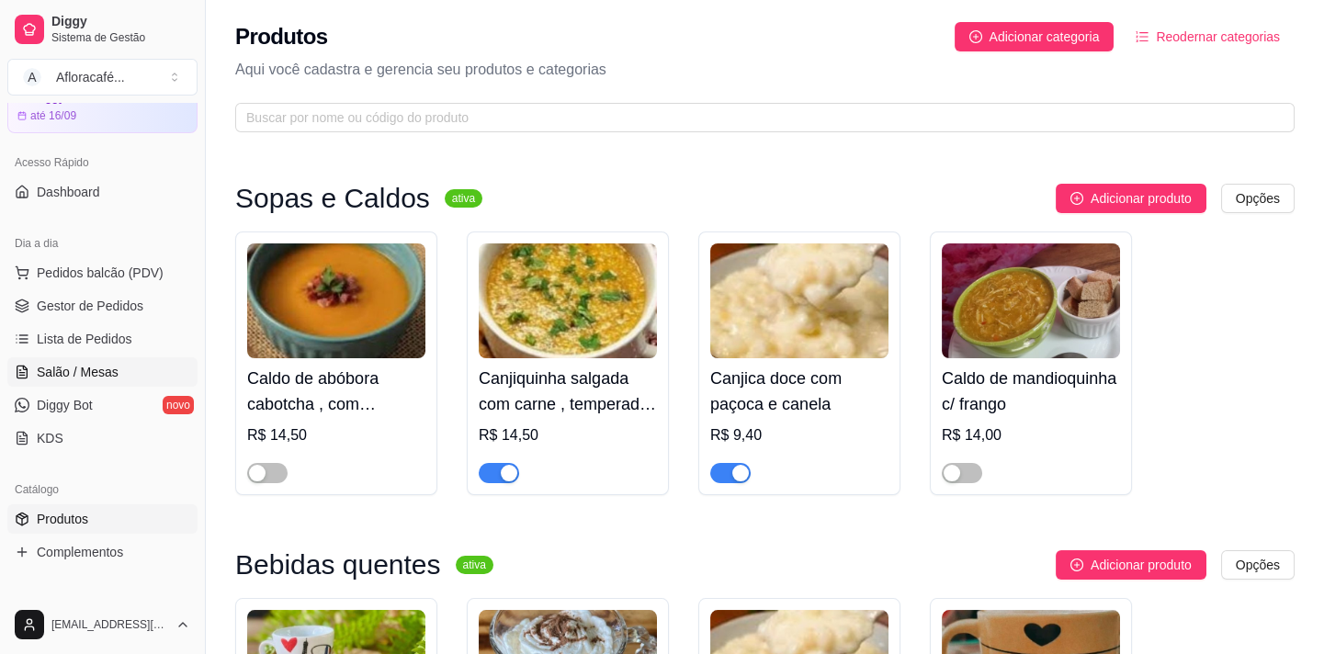
drag, startPoint x: 104, startPoint y: 377, endPoint x: 522, endPoint y: 374, distance: 418.2
click at [106, 377] on span "Salão / Mesas" at bounding box center [78, 372] width 82 height 18
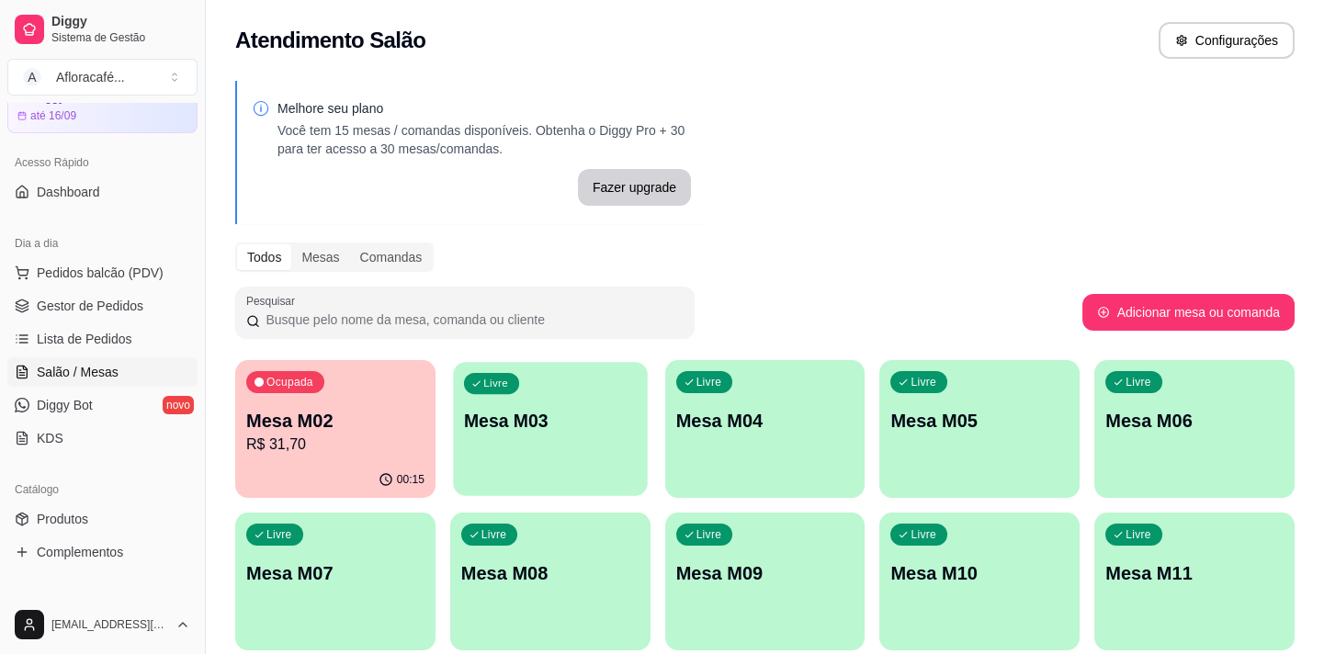
click at [514, 413] on p "Mesa M03" at bounding box center [550, 421] width 173 height 25
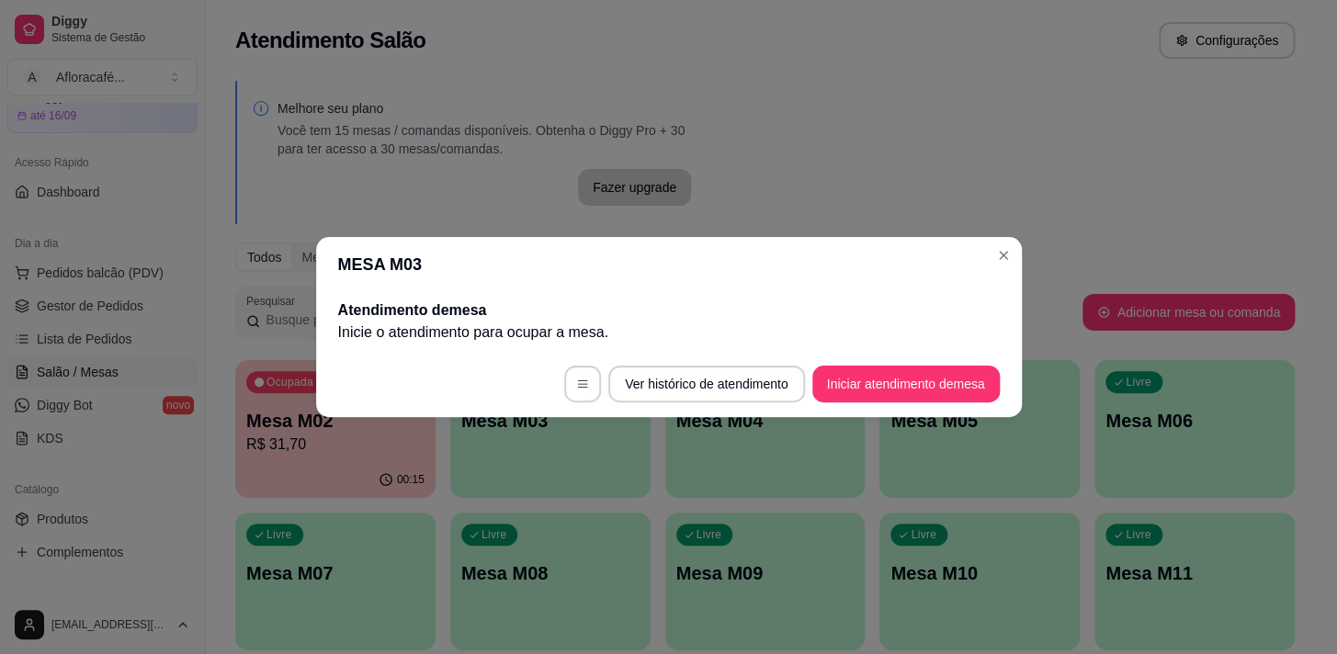
drag, startPoint x: 974, startPoint y: 403, endPoint x: 963, endPoint y: 393, distance: 15.0
click at [965, 397] on footer "Ver histórico de atendimento Iniciar atendimento de mesa" at bounding box center [669, 384] width 706 height 66
click at [953, 372] on button "Iniciar atendimento de mesa" at bounding box center [906, 385] width 182 height 36
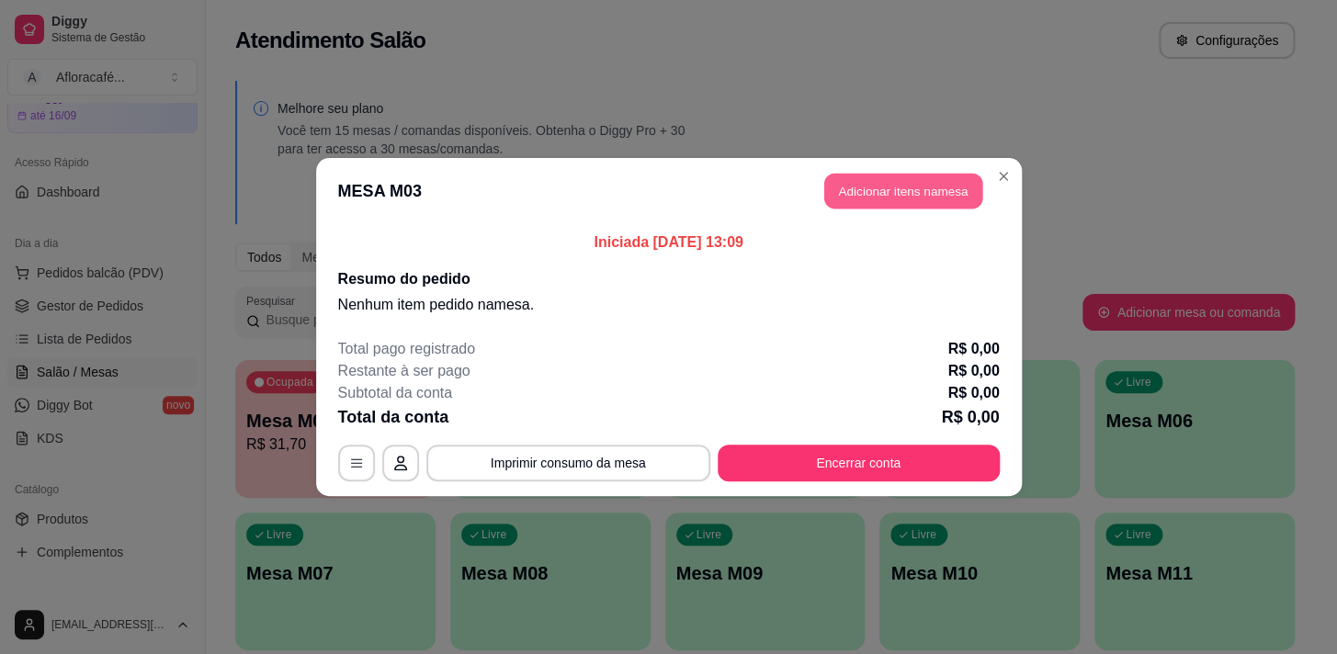
click at [909, 187] on button "Adicionar itens na mesa" at bounding box center [903, 192] width 158 height 36
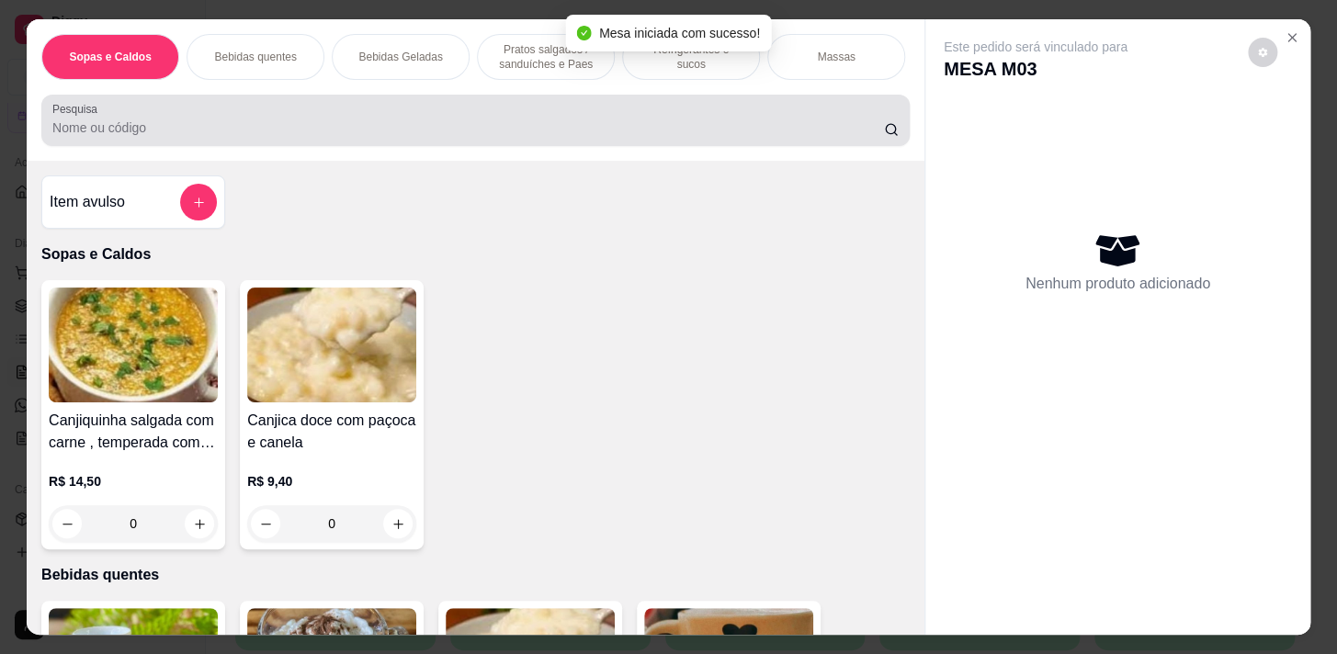
click at [717, 145] on div "Pesquisa" at bounding box center [475, 120] width 869 height 51
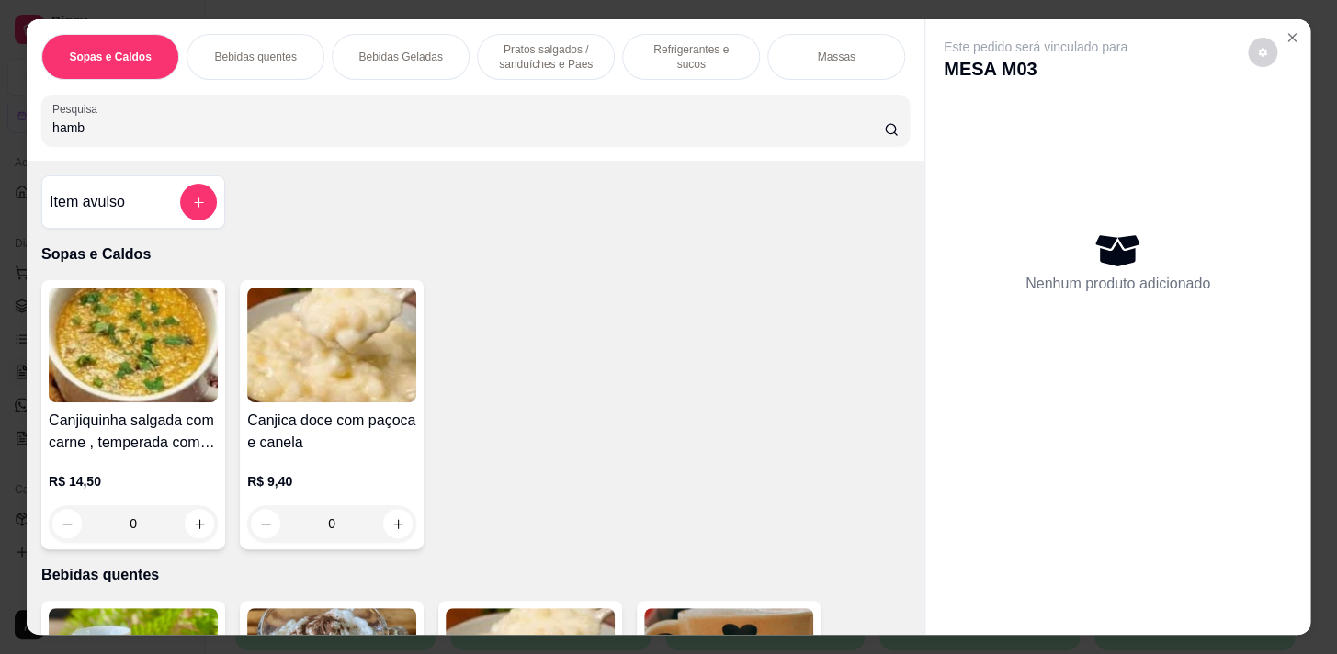
click at [335, 131] on input "hamb" at bounding box center [468, 128] width 832 height 18
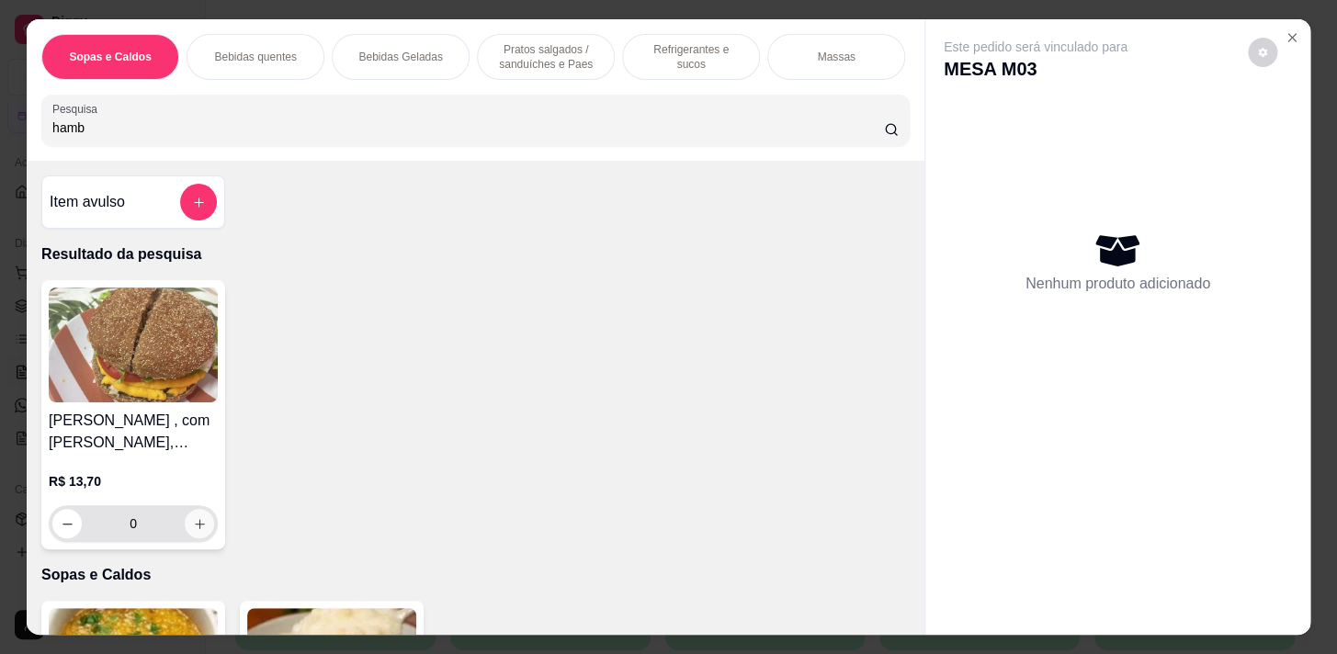
type input "hamb"
click at [185, 525] on button "increase-product-quantity" at bounding box center [199, 523] width 29 height 29
type input "2"
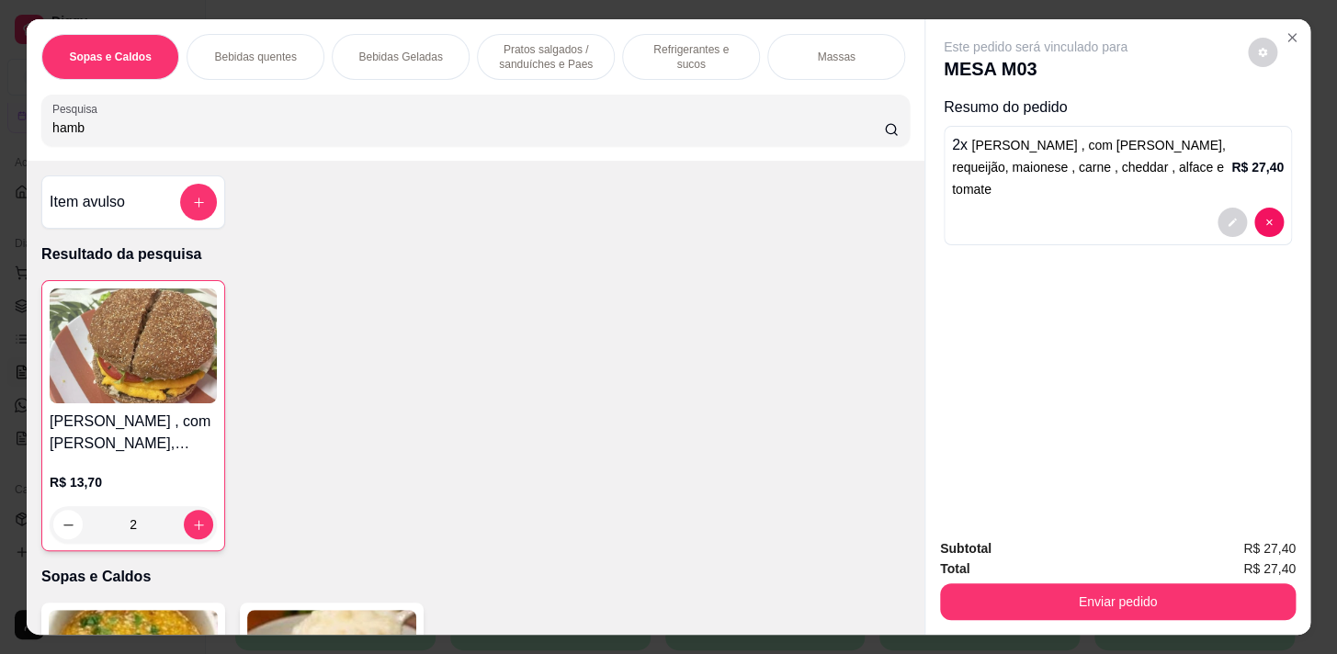
click at [715, 56] on p "Refrigerantes e sucos" at bounding box center [691, 56] width 107 height 29
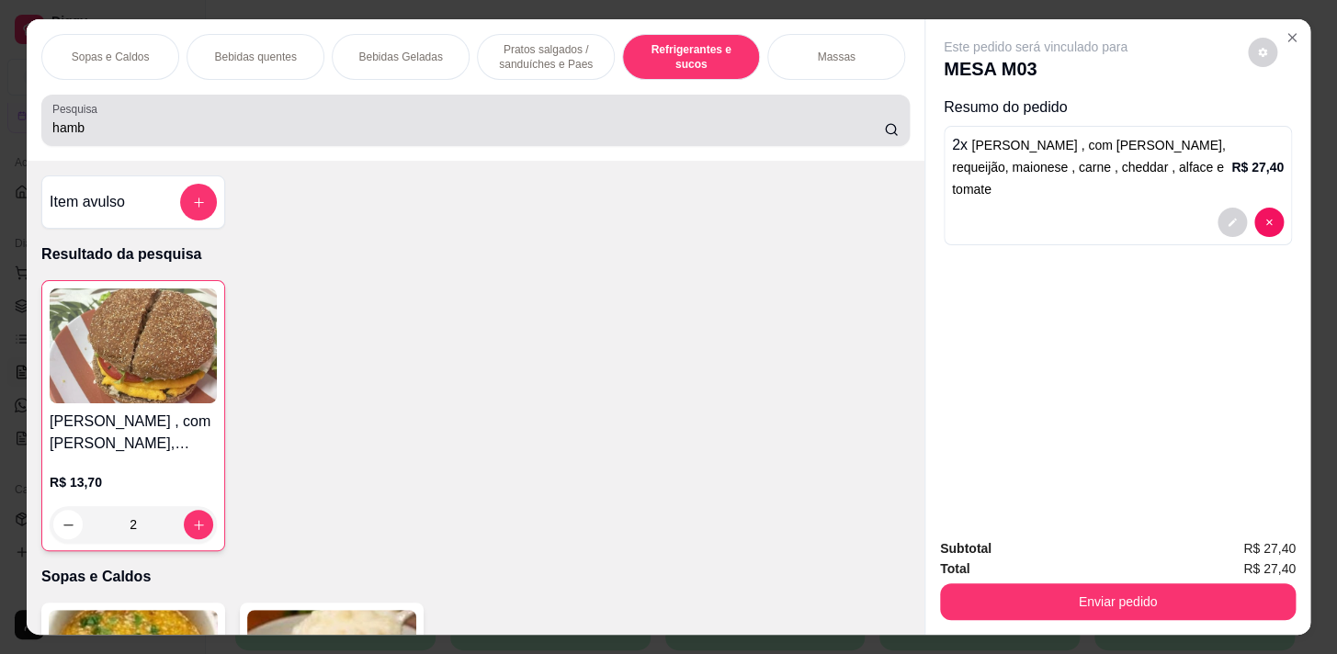
scroll to position [45, 0]
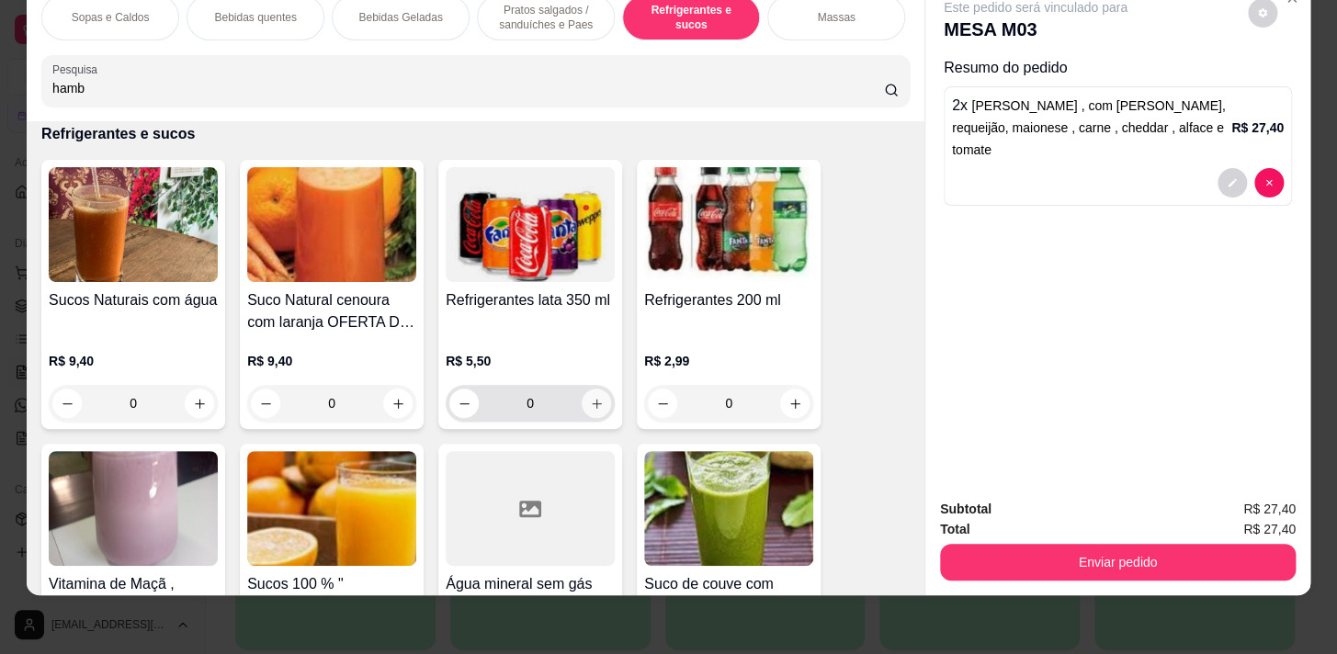
click at [592, 403] on icon "increase-product-quantity" at bounding box center [597, 404] width 14 height 14
type input "1"
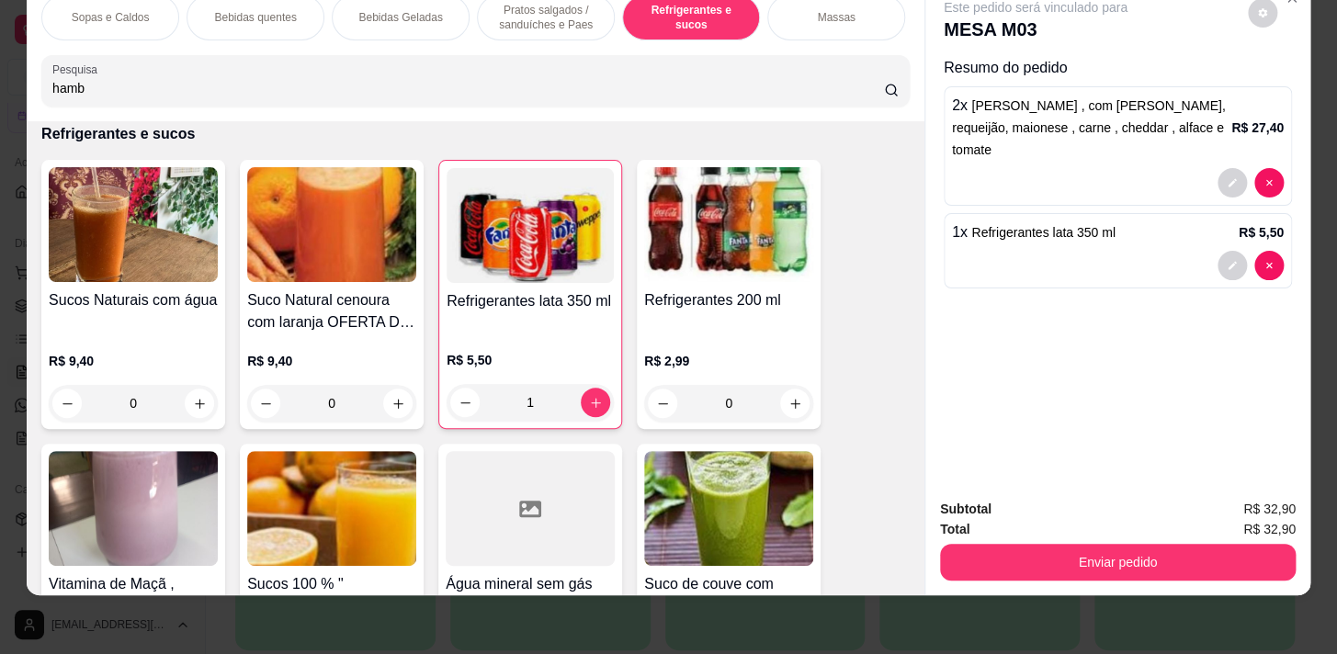
click at [555, 16] on p "Pratos salgados / sanduíches e Paes" at bounding box center [546, 17] width 107 height 29
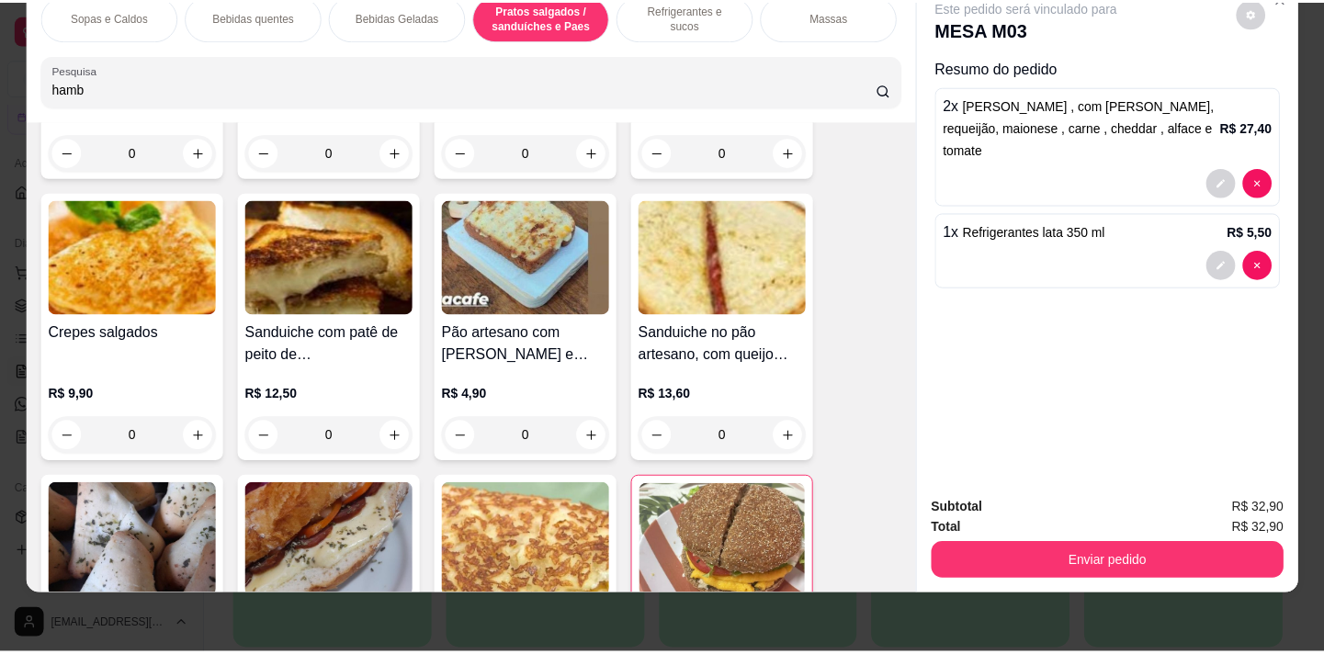
scroll to position [5777, 0]
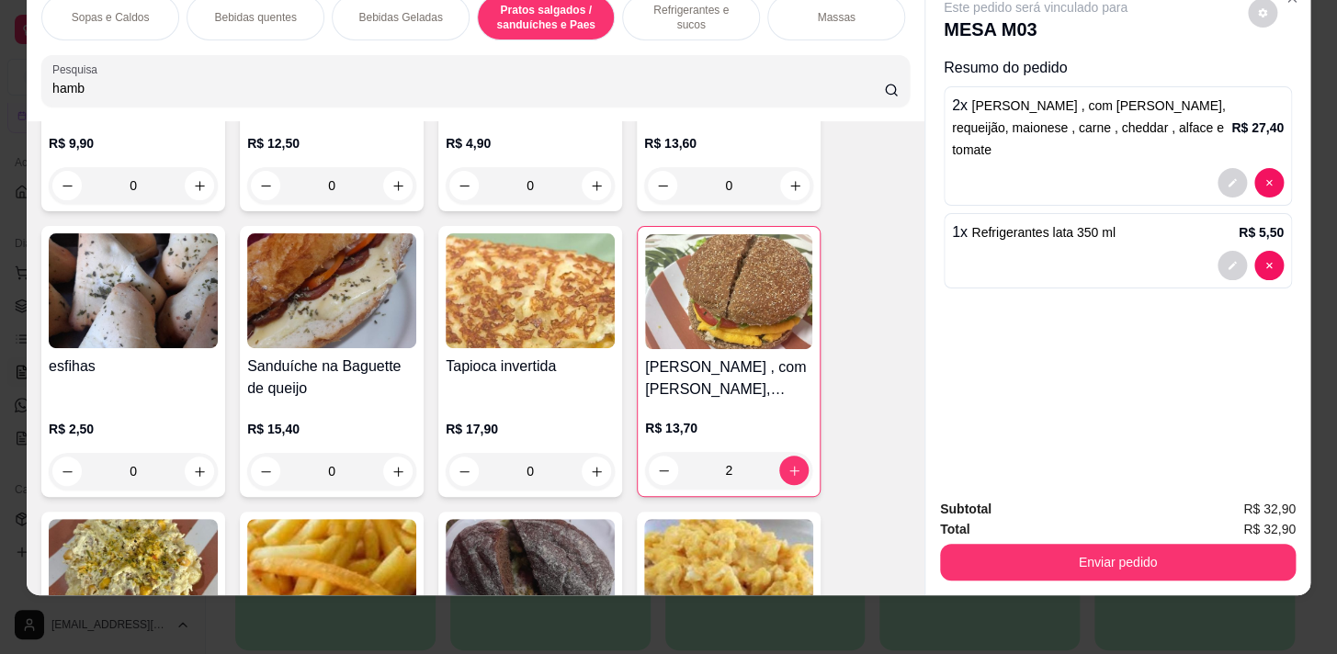
click at [202, 476] on div "0" at bounding box center [133, 471] width 169 height 37
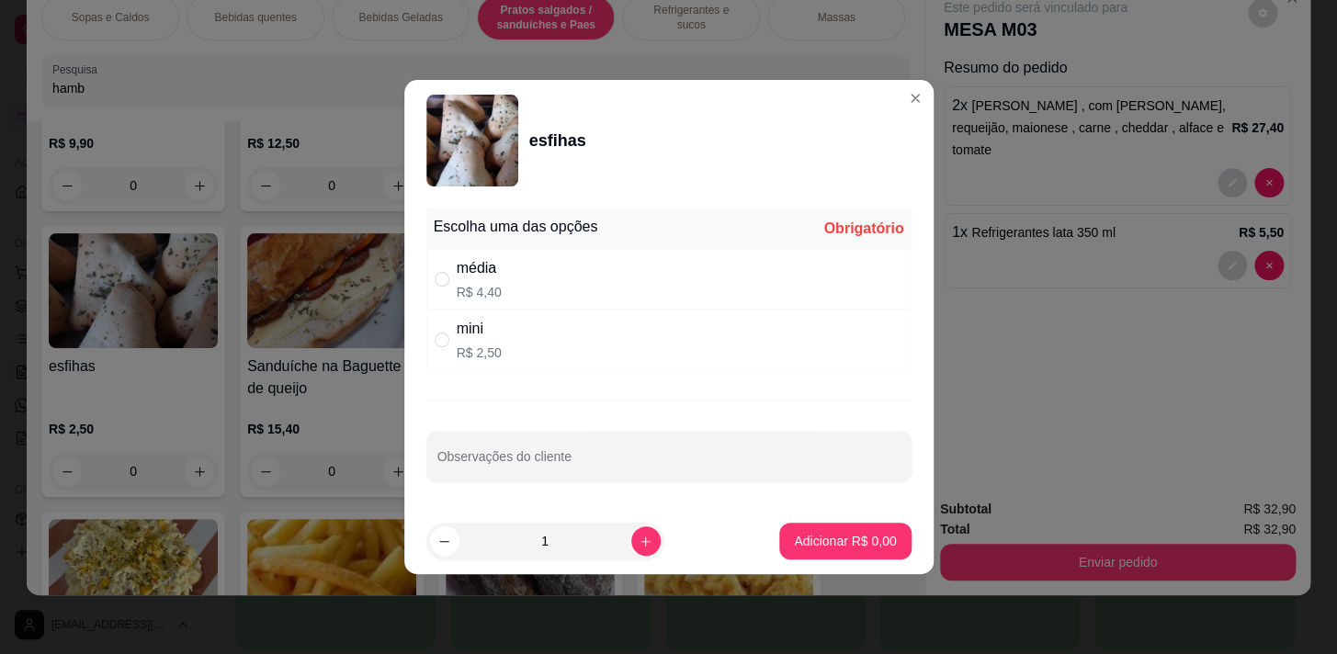
drag, startPoint x: 609, startPoint y: 286, endPoint x: 638, endPoint y: 297, distance: 30.6
click at [612, 288] on div "média R$ 4,40" at bounding box center [668, 279] width 485 height 61
radio input "true"
click at [825, 532] on footer "1 Adicionar R$ 4,40" at bounding box center [668, 541] width 529 height 66
click at [857, 535] on p "Adicionar R$ 4,40" at bounding box center [845, 540] width 99 height 17
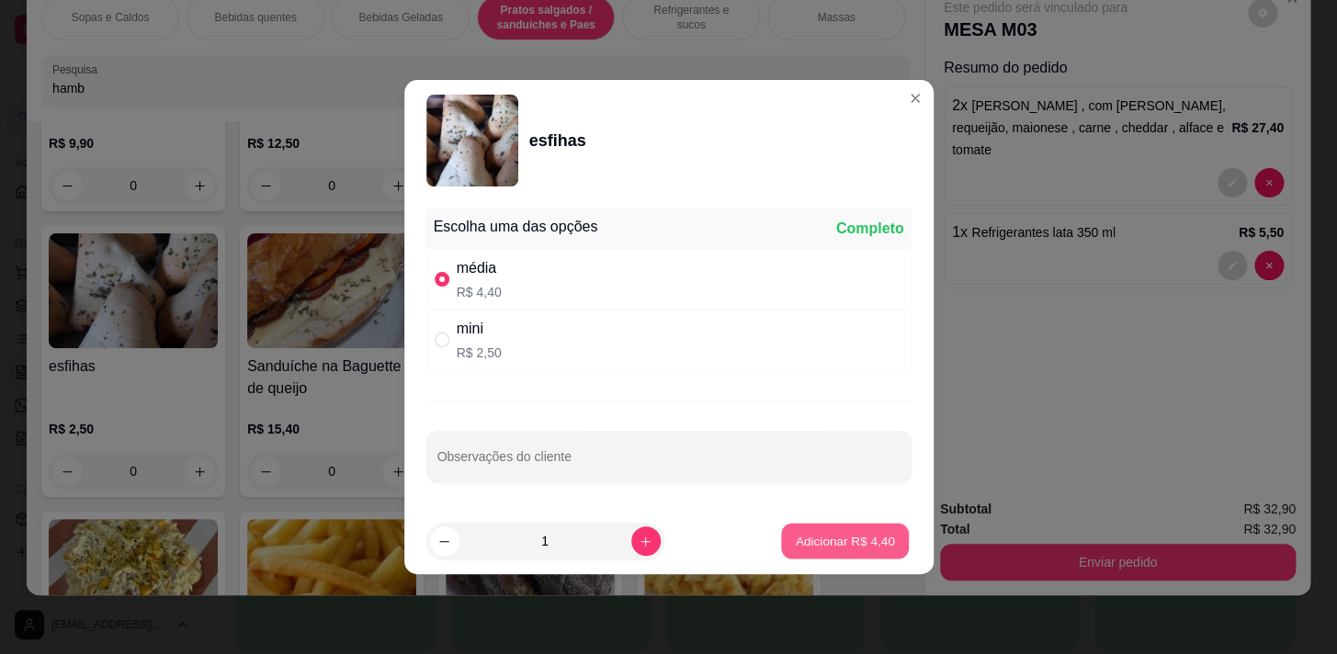
type input "1"
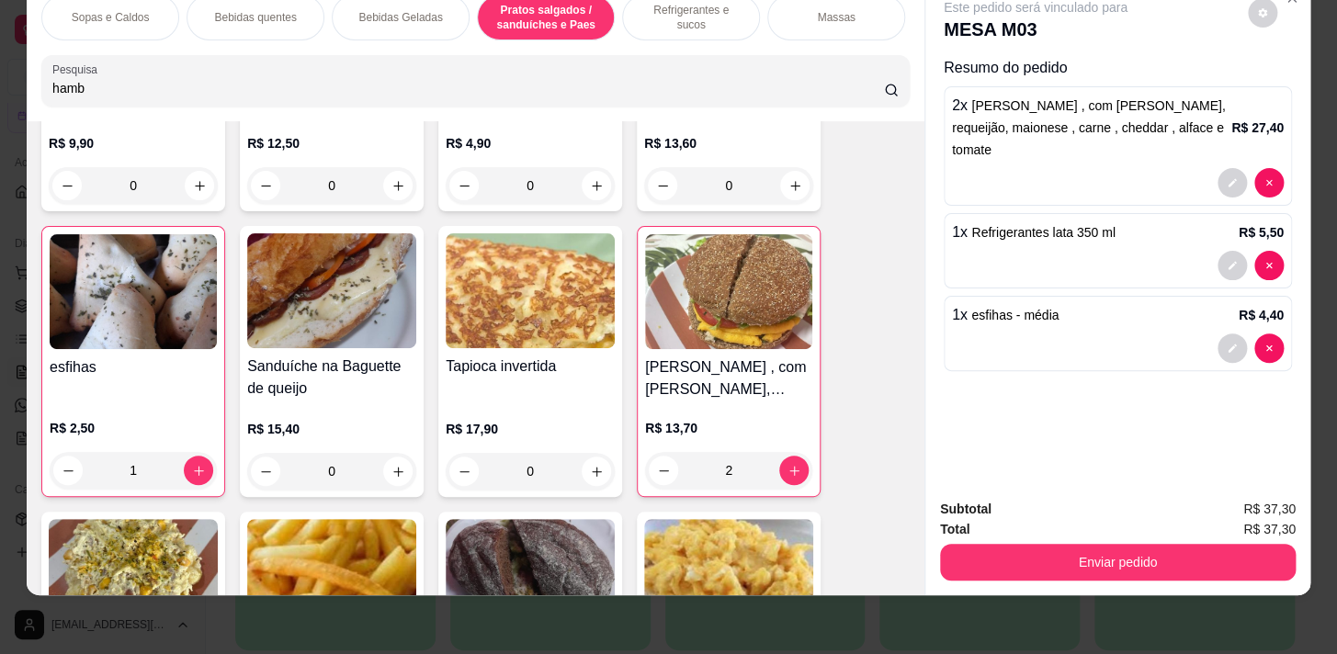
click at [990, 539] on div "Enviar pedido" at bounding box center [1118, 559] width 356 height 41
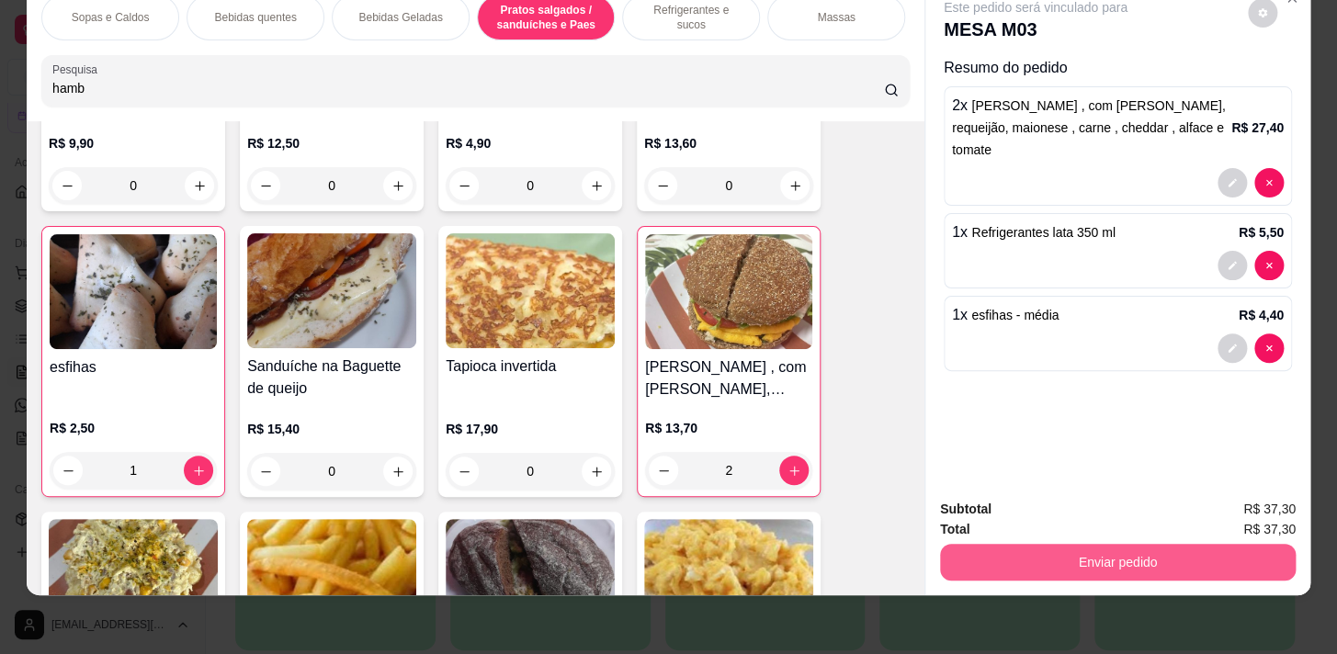
click at [1022, 544] on button "Enviar pedido" at bounding box center [1118, 562] width 356 height 37
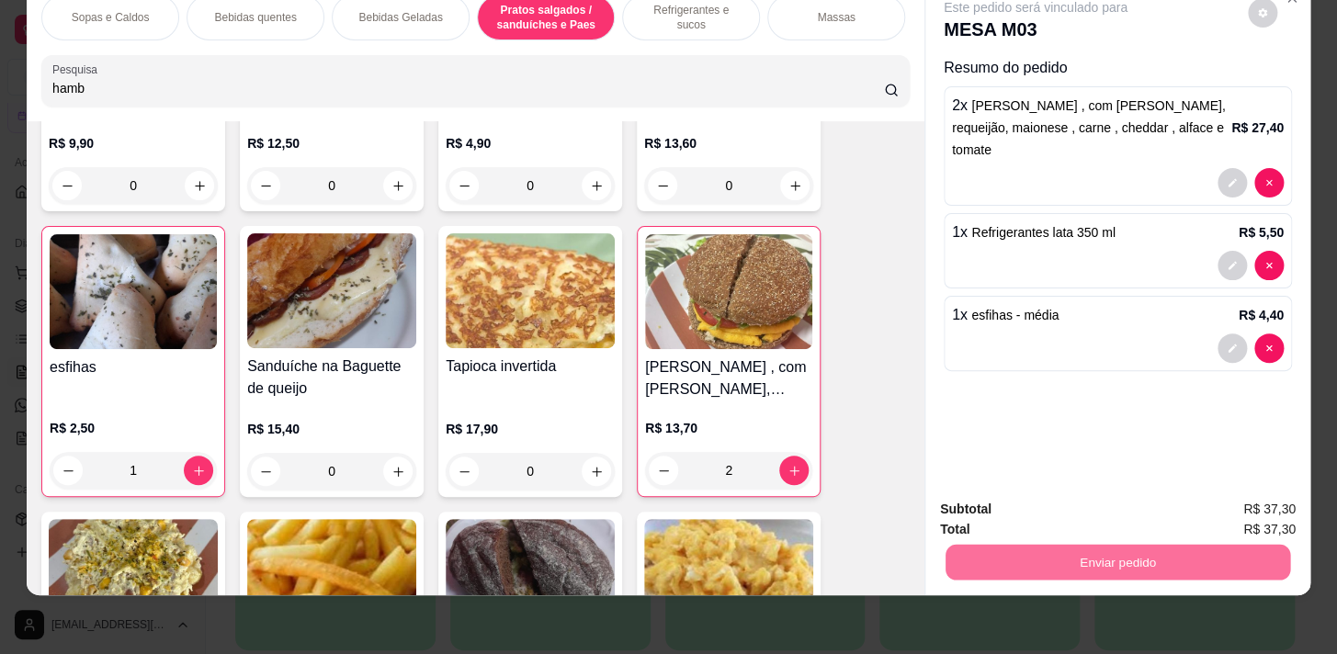
click at [1022, 500] on button "Não registrar e enviar pedido" at bounding box center [1057, 505] width 186 height 34
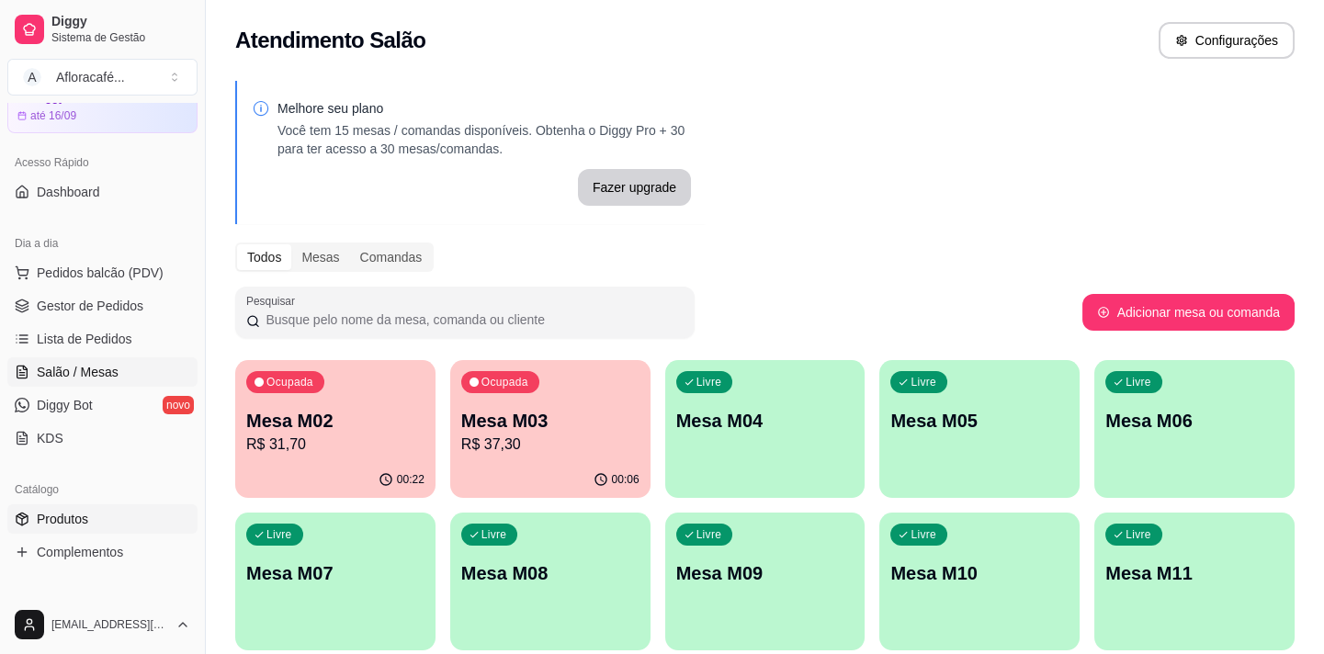
click at [100, 518] on link "Produtos" at bounding box center [102, 519] width 190 height 29
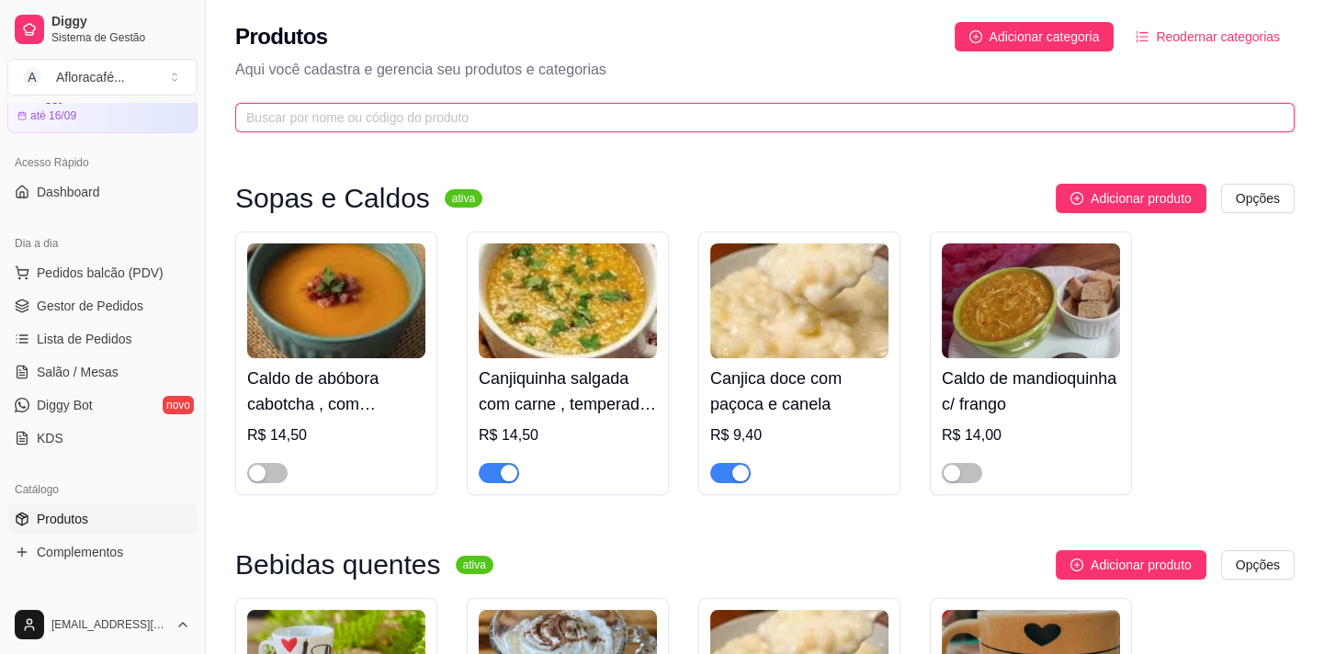
click at [424, 119] on input "text" at bounding box center [757, 118] width 1023 height 20
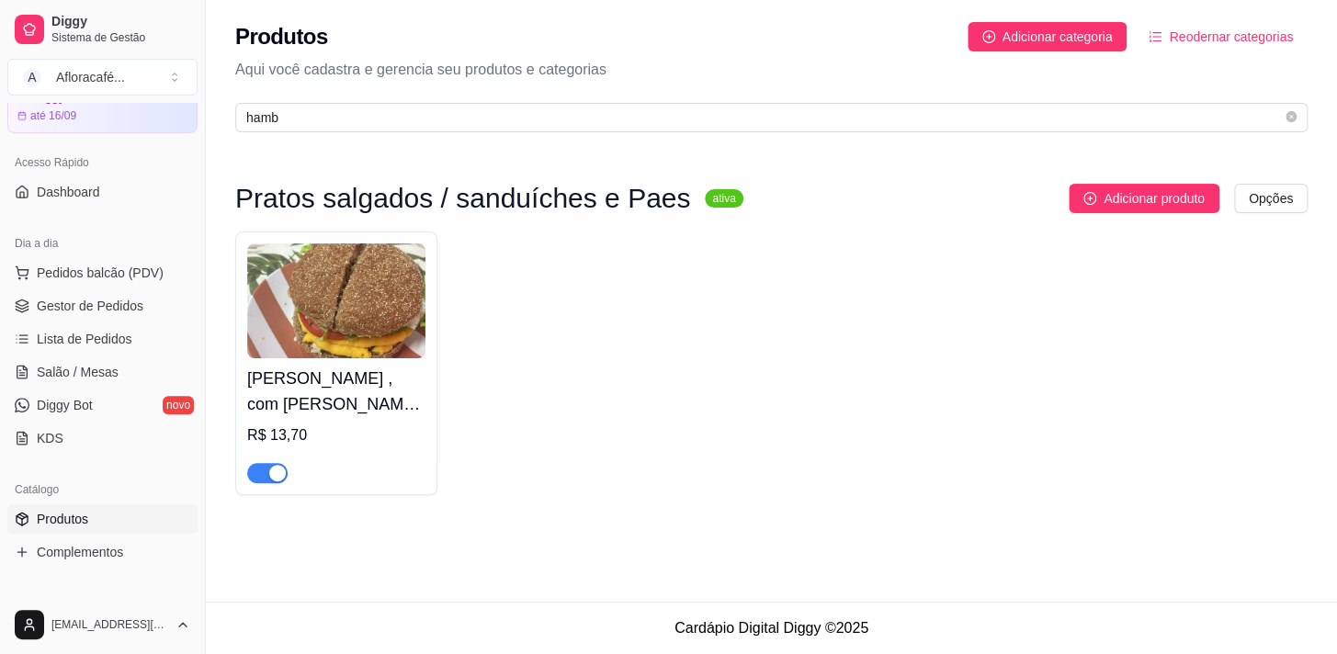
click at [271, 474] on div "button" at bounding box center [277, 473] width 17 height 17
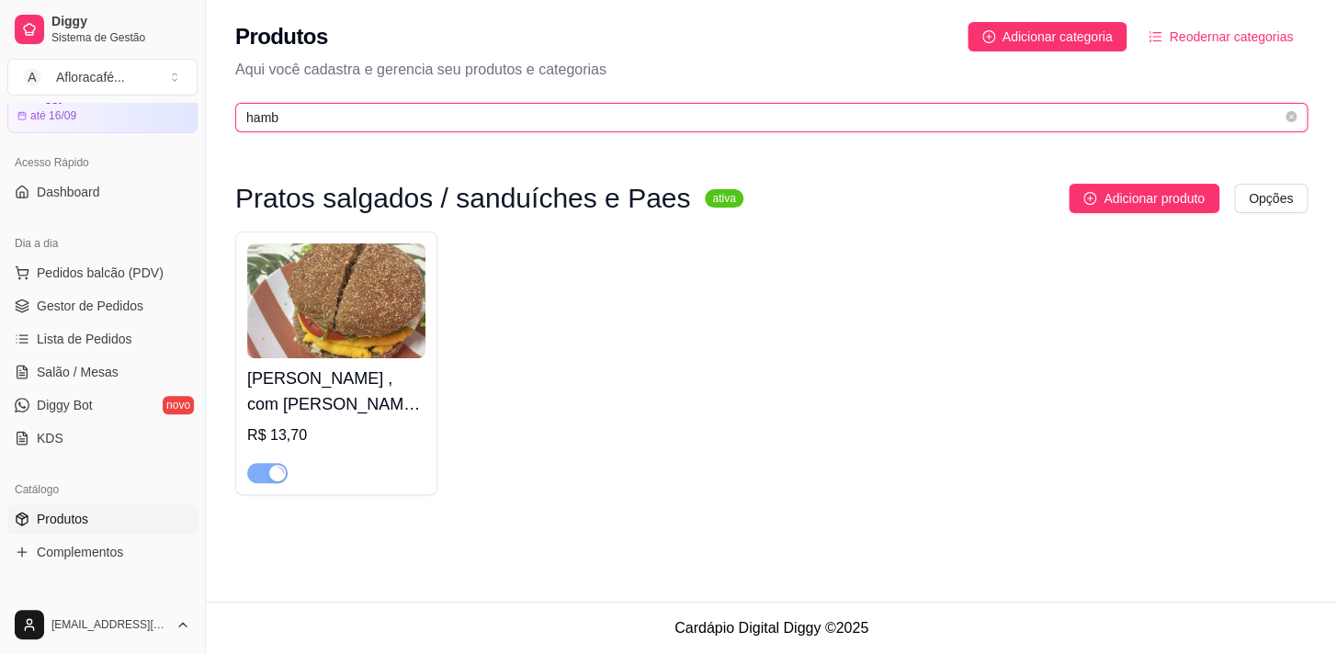
click at [443, 112] on input "hamb" at bounding box center [764, 118] width 1036 height 20
type input "h"
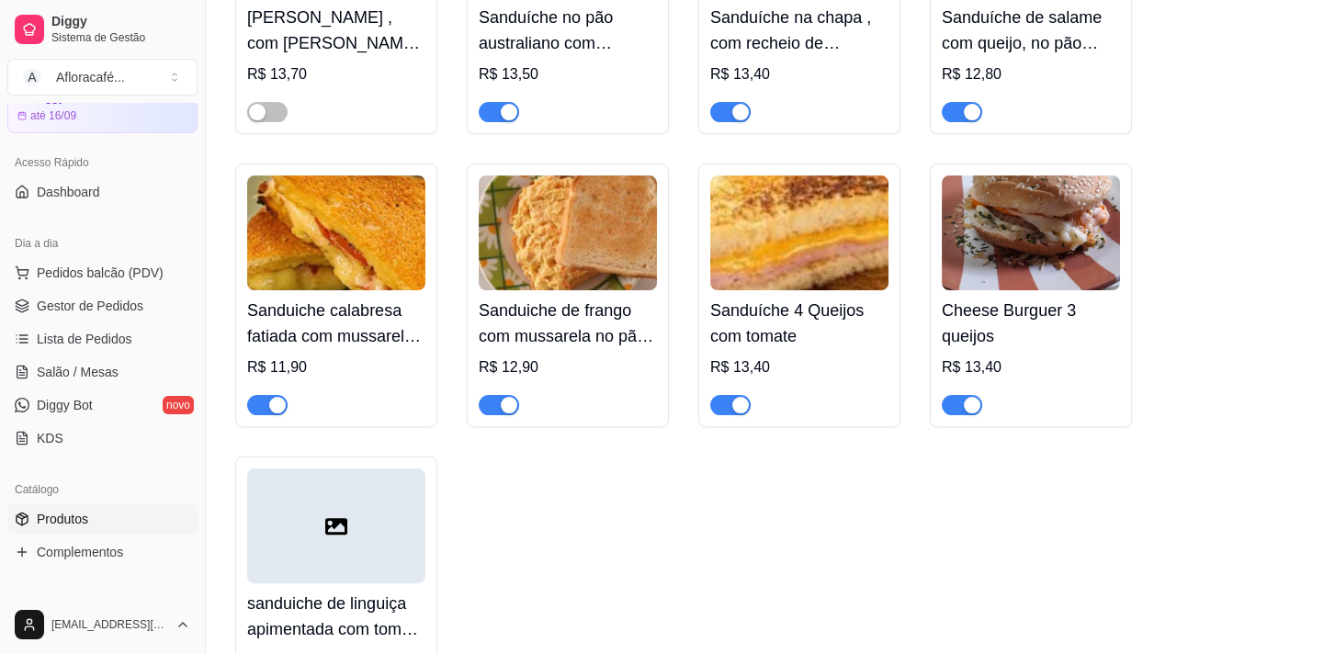
scroll to position [1420, 0]
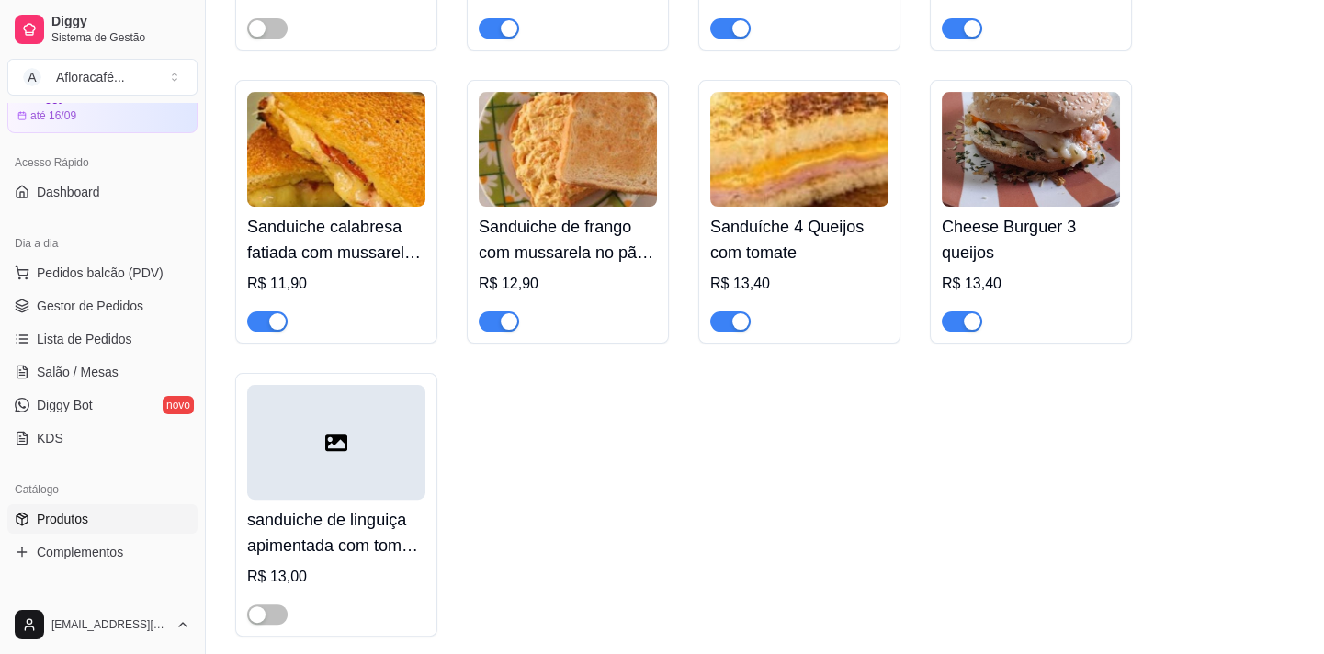
type input "che"
click at [972, 322] on div "button" at bounding box center [972, 321] width 17 height 17
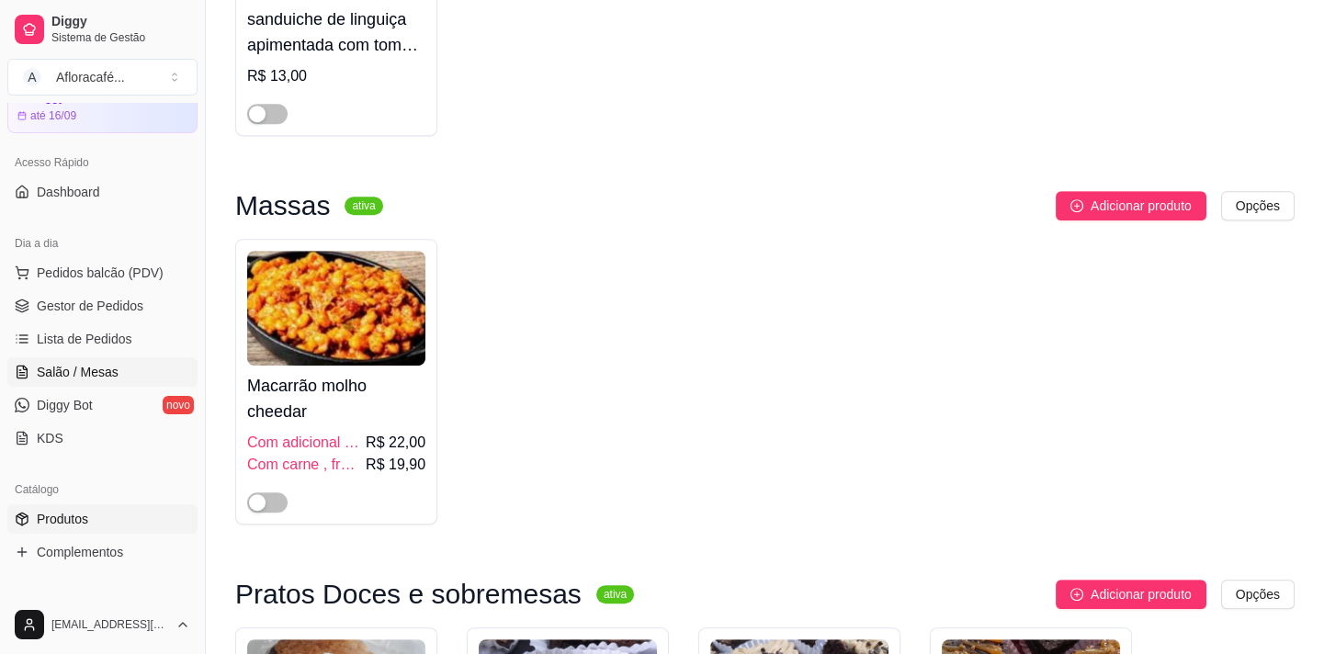
click at [102, 368] on span "Salão / Mesas" at bounding box center [78, 372] width 82 height 18
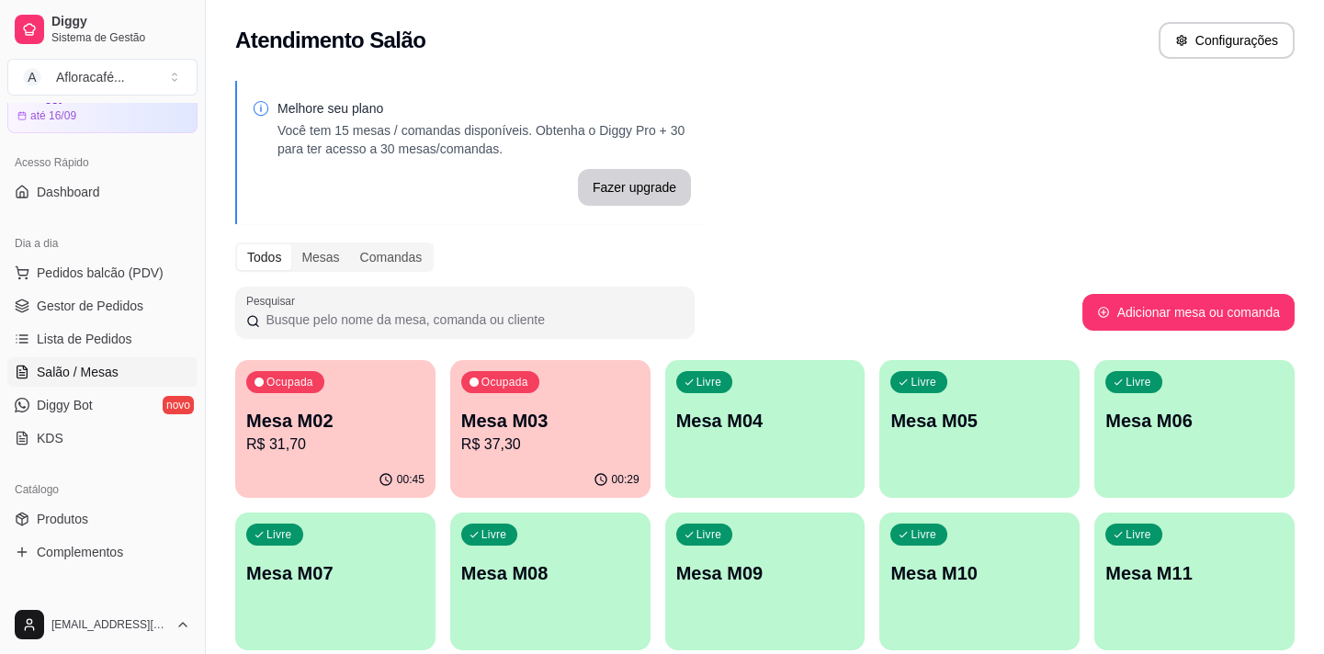
click at [739, 416] on p "Mesa M04" at bounding box center [765, 421] width 178 height 26
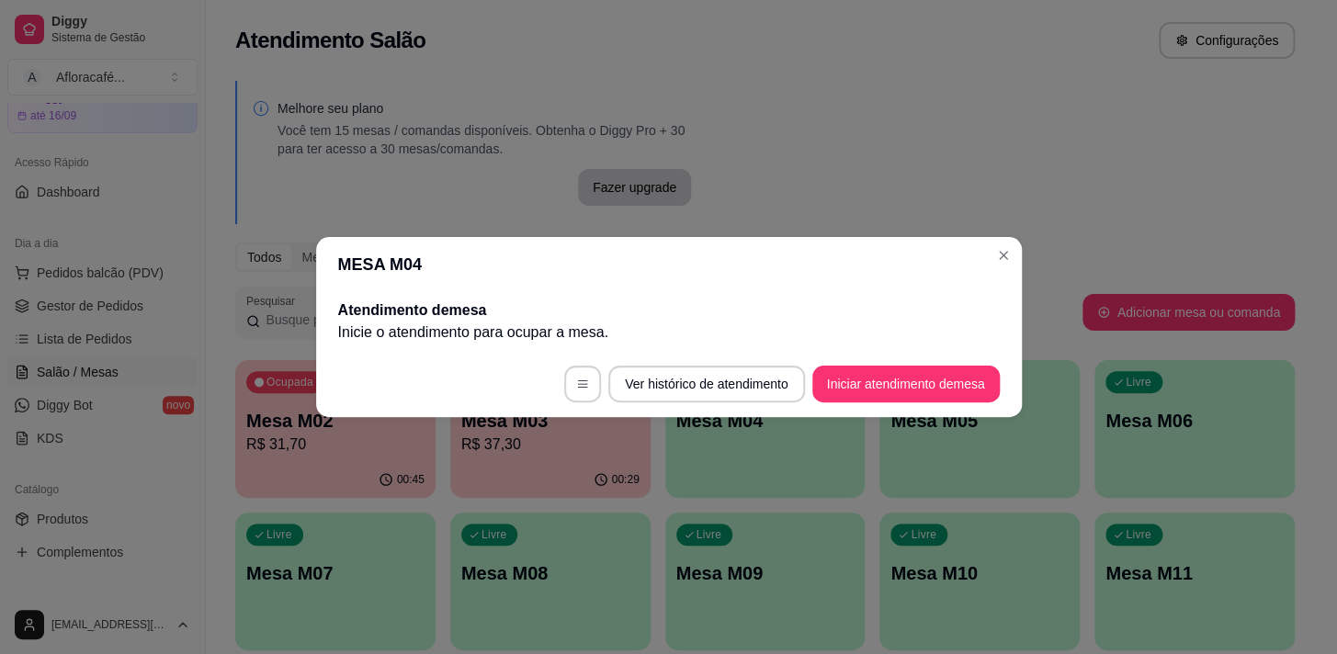
drag, startPoint x: 854, startPoint y: 362, endPoint x: 857, endPoint y: 394, distance: 32.4
click at [857, 370] on footer "Ver histórico de atendimento Iniciar atendimento de mesa" at bounding box center [669, 384] width 706 height 66
click at [855, 394] on button "Iniciar atendimento de mesa" at bounding box center [906, 385] width 182 height 36
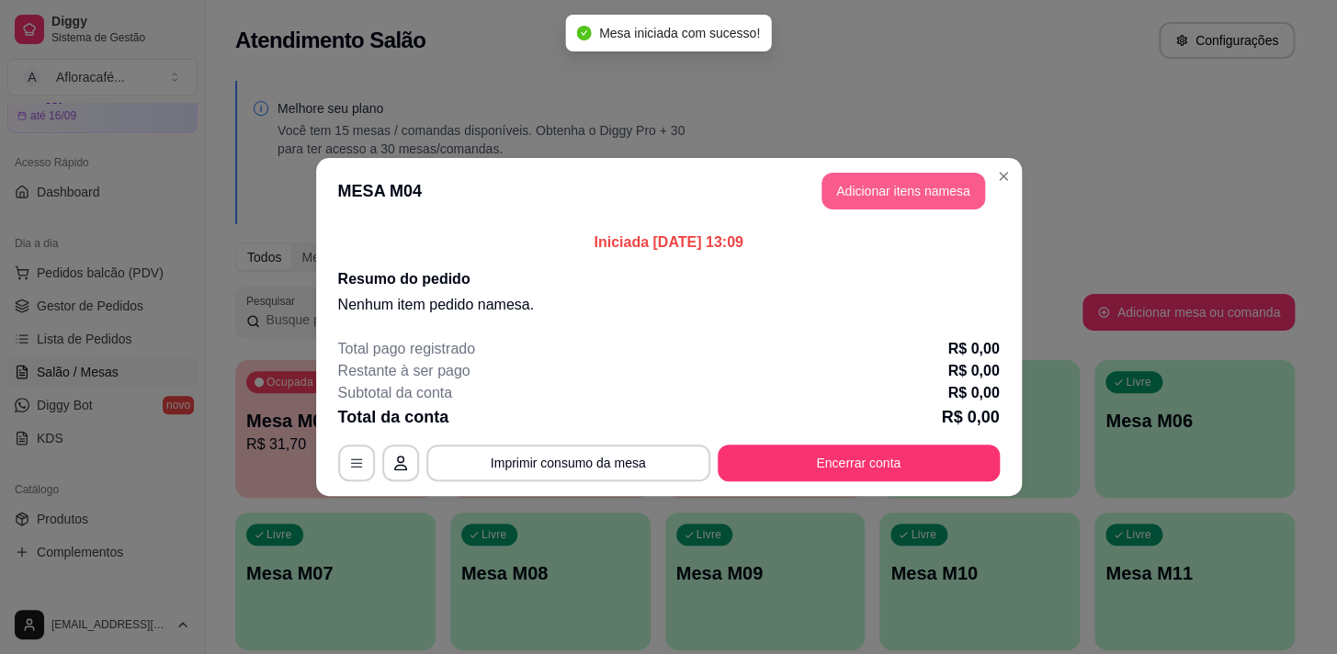
click at [847, 184] on button "Adicionar itens na mesa" at bounding box center [904, 191] width 164 height 37
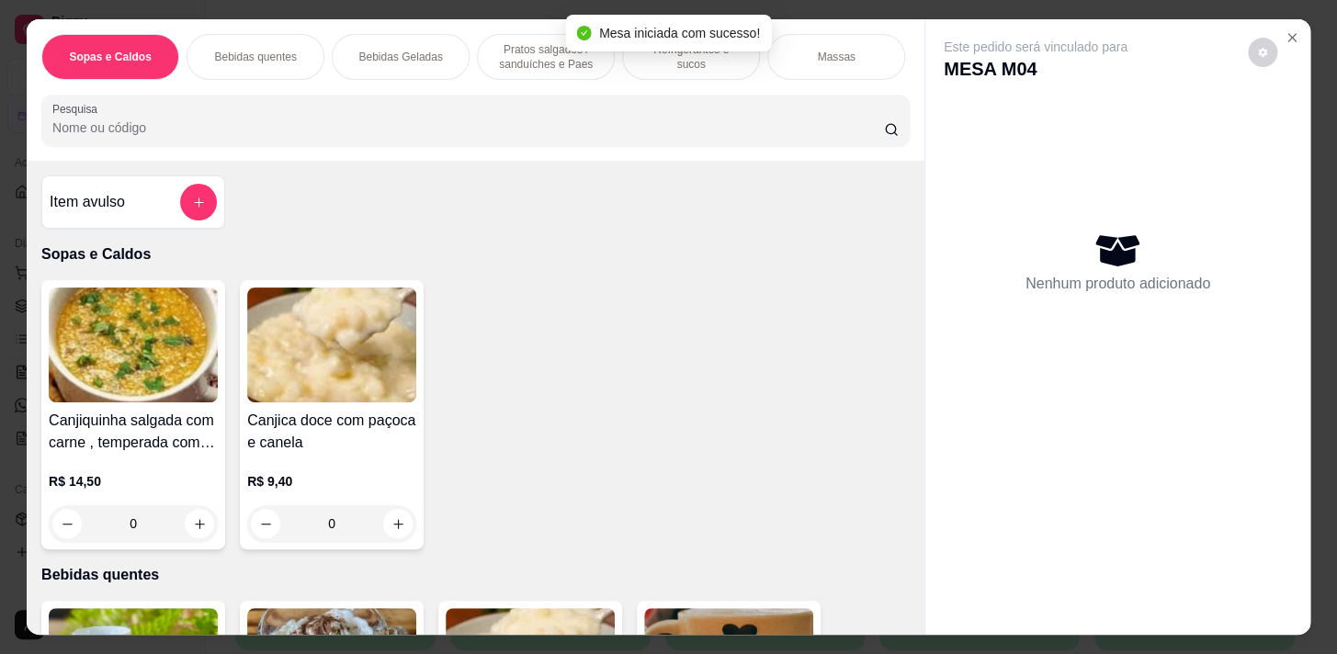
click at [606, 100] on div "Sopas e Caldos Bebidas quentes Bebidas Geladas Pratos salgados / sanduíches e P…" at bounding box center [476, 90] width 898 height 142
click at [323, 154] on div "Sopas e Caldos Bebidas quentes Bebidas Geladas Pratos salgados / sanduíches e P…" at bounding box center [476, 90] width 898 height 142
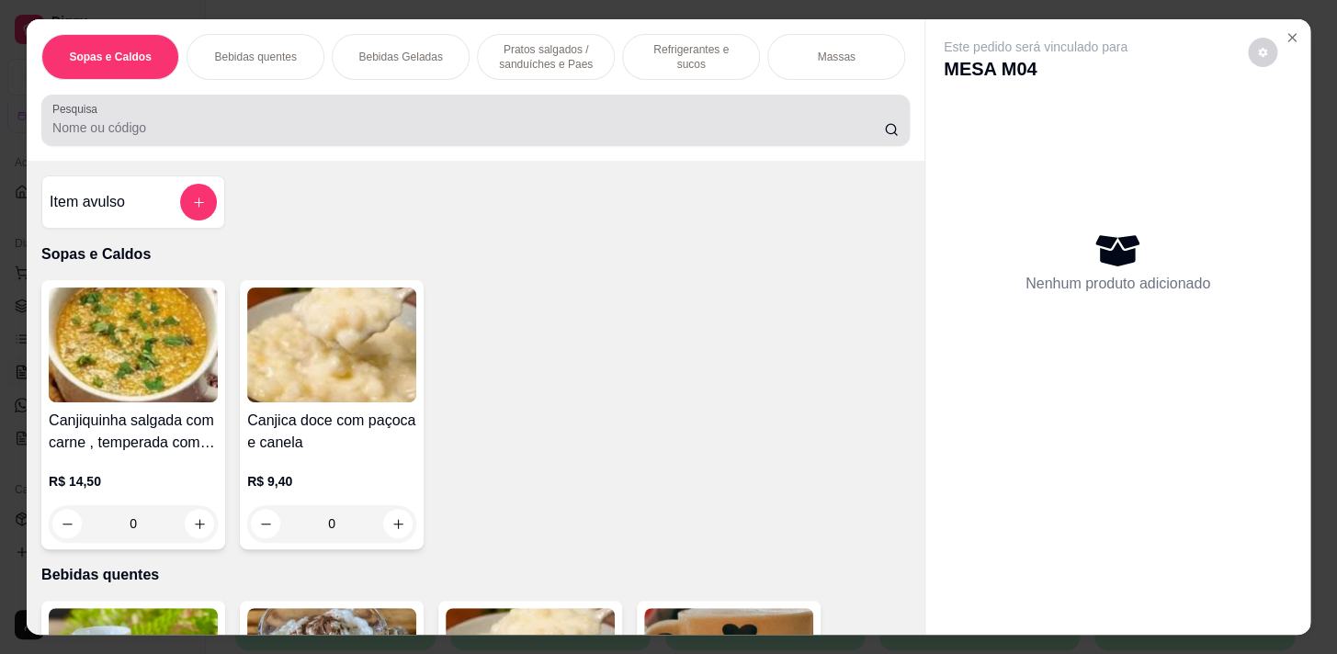
click at [332, 146] on div "Pesquisa" at bounding box center [475, 120] width 869 height 51
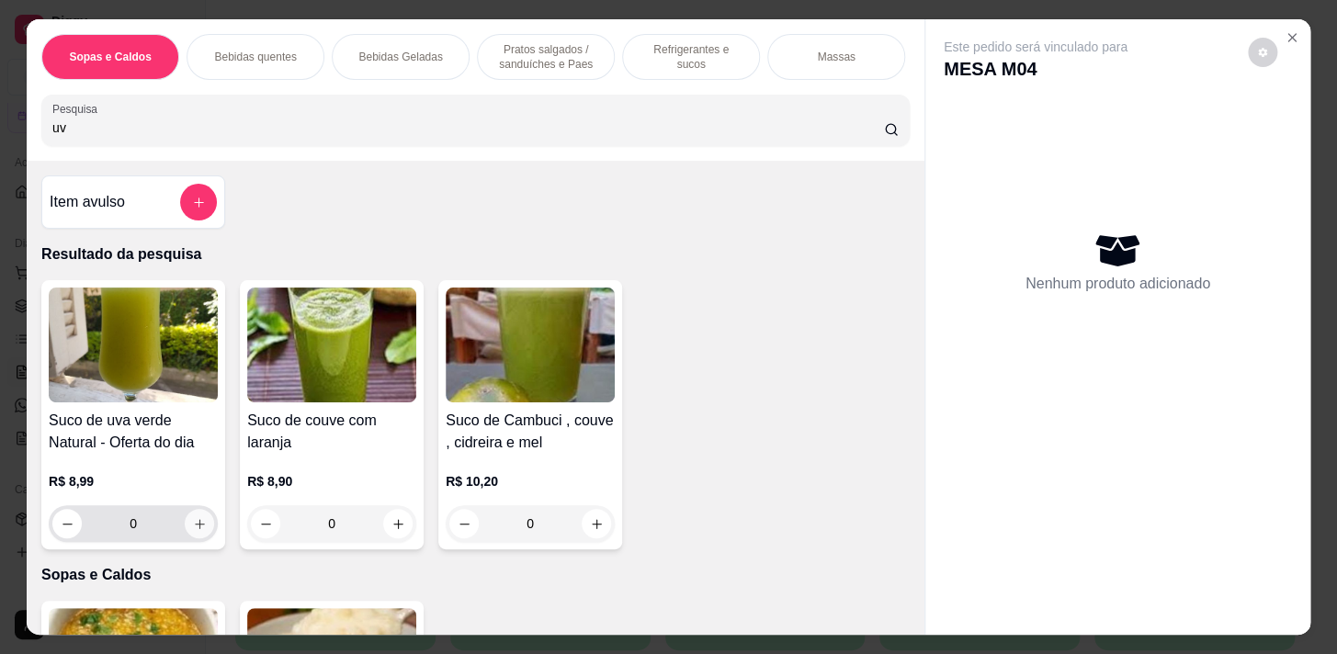
type input "uv"
click at [193, 528] on icon "increase-product-quantity" at bounding box center [200, 524] width 14 height 14
type input "1"
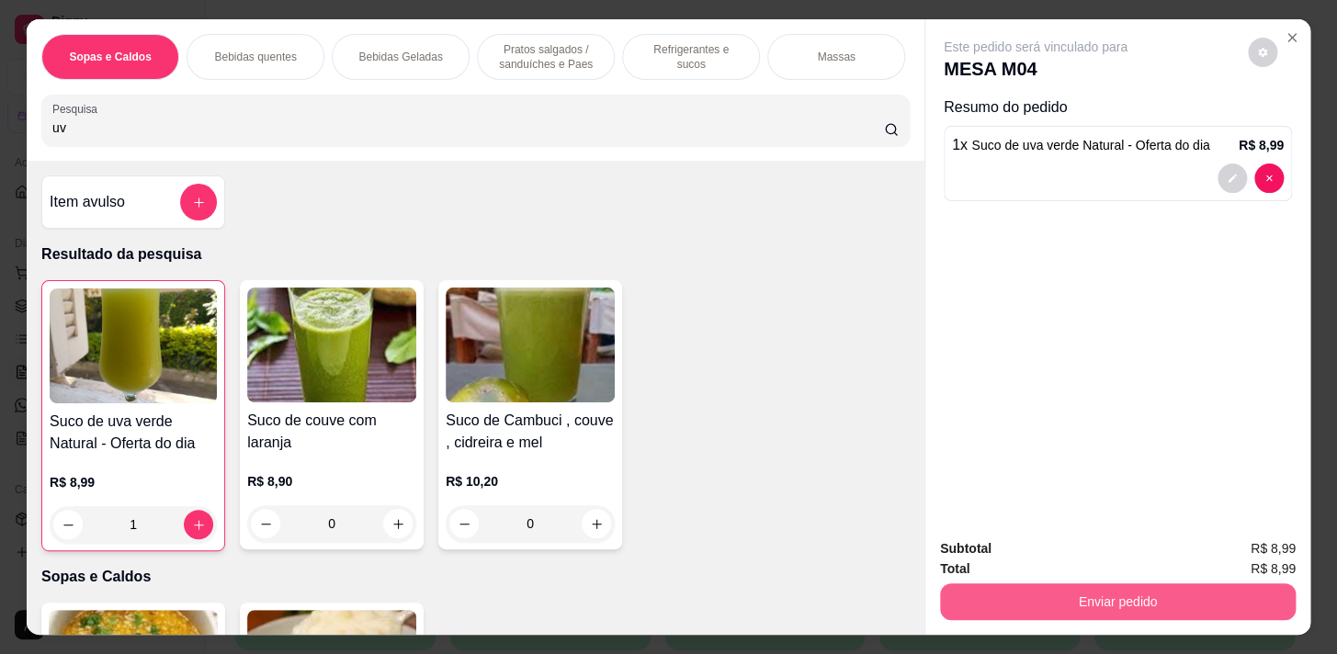
click at [1092, 588] on button "Enviar pedido" at bounding box center [1118, 602] width 356 height 37
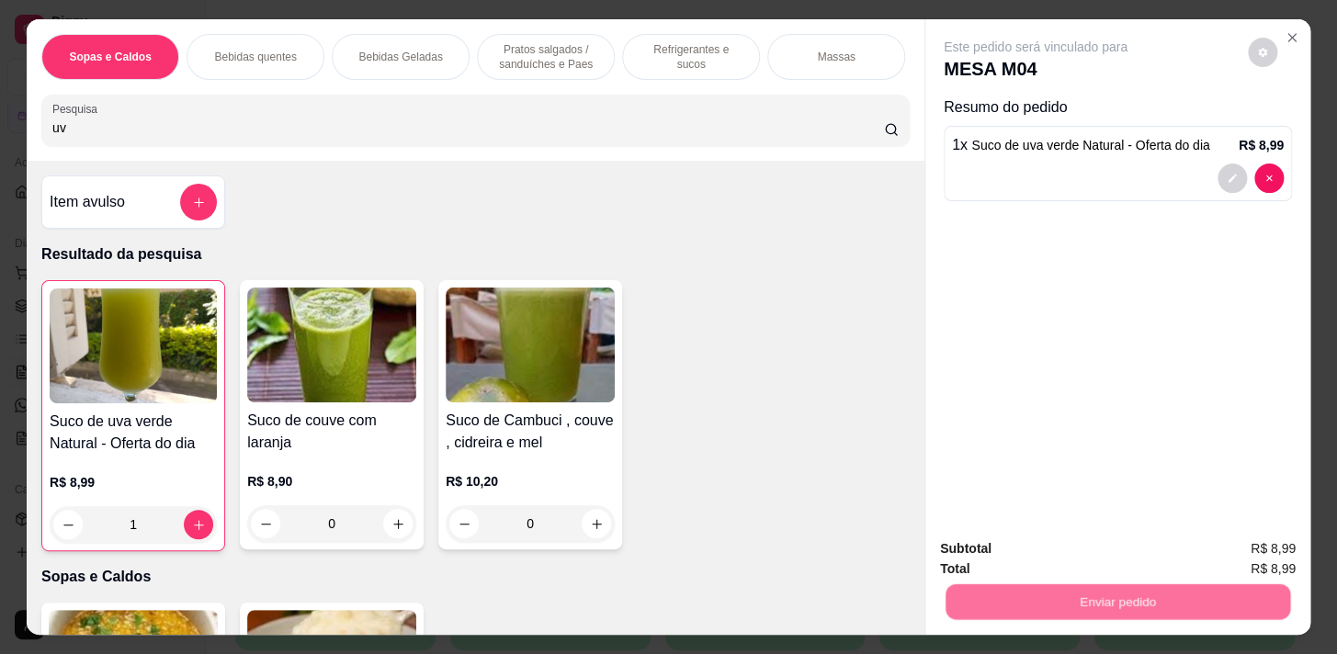
click at [1058, 537] on button "Não registrar e enviar pedido" at bounding box center [1057, 550] width 186 height 34
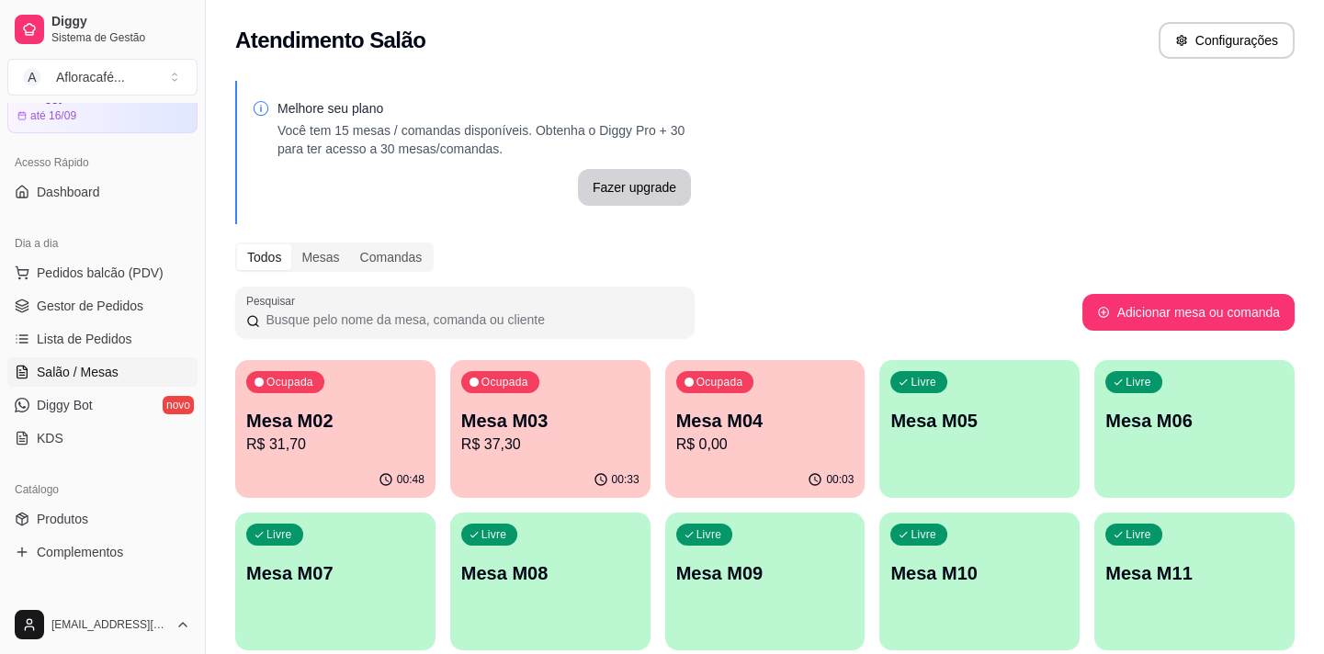
click at [326, 446] on p "R$ 31,70" at bounding box center [335, 445] width 178 height 22
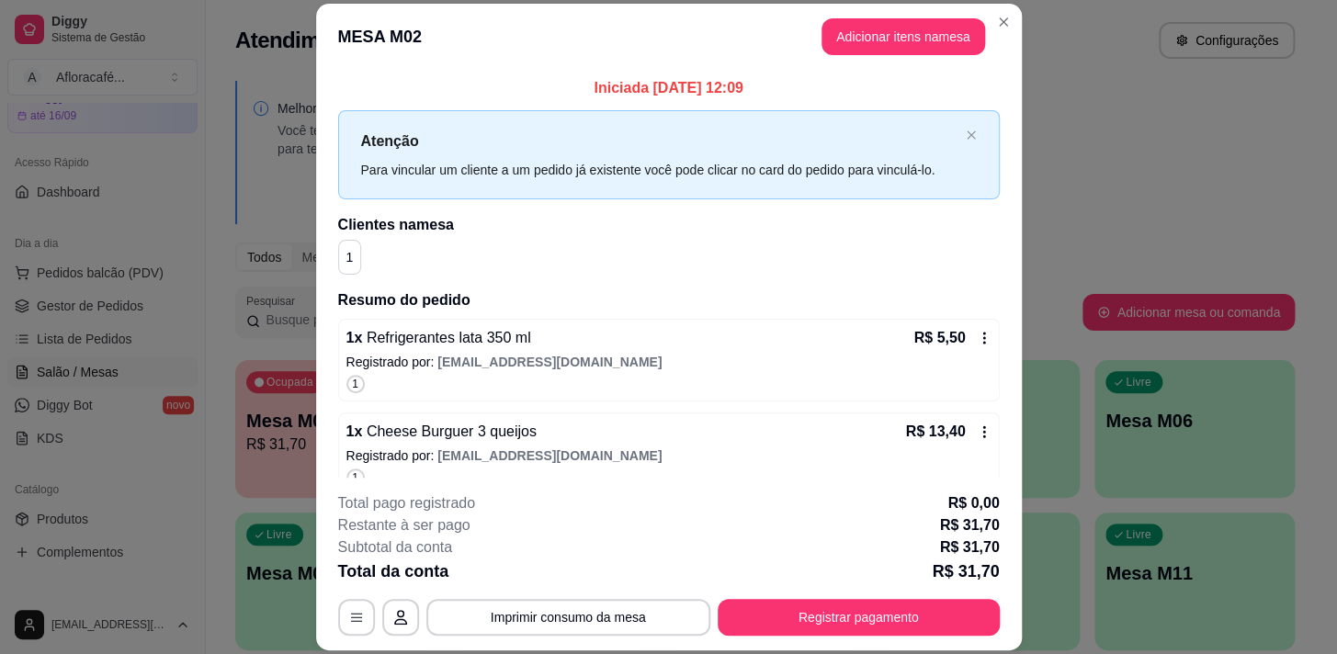
scroll to position [117, 0]
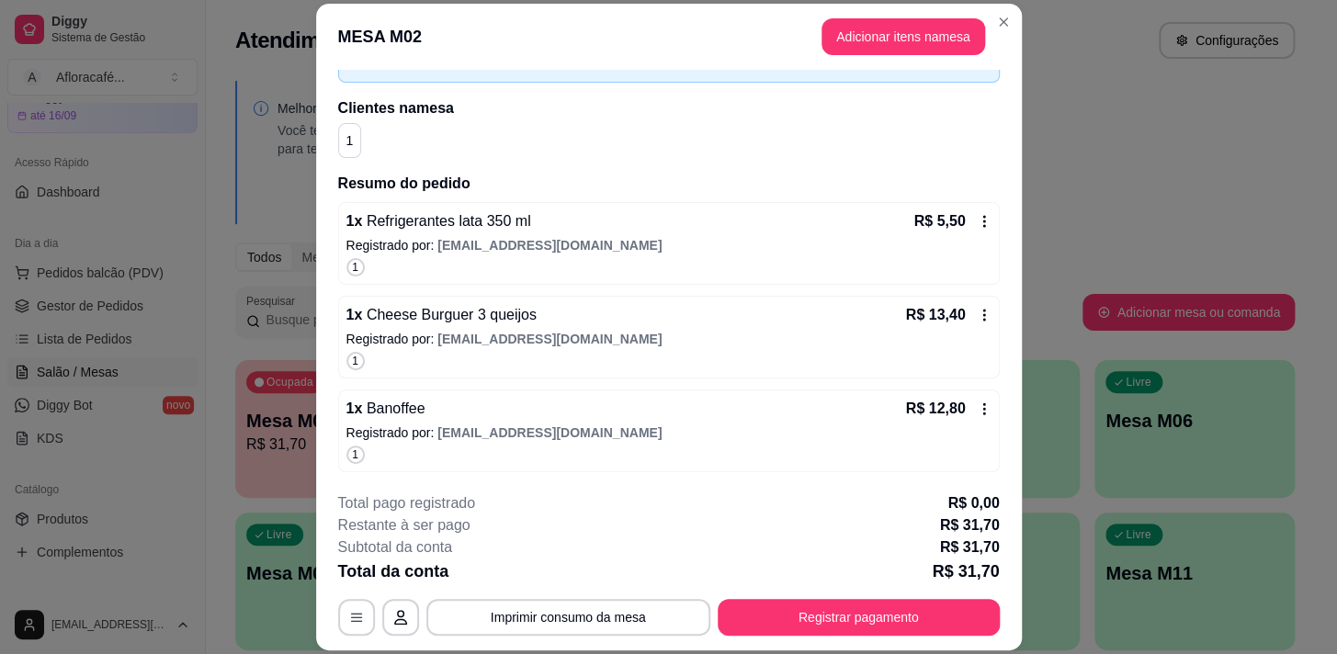
click at [983, 33] on header "MESA M02 Adicionar itens na mesa" at bounding box center [669, 37] width 706 height 66
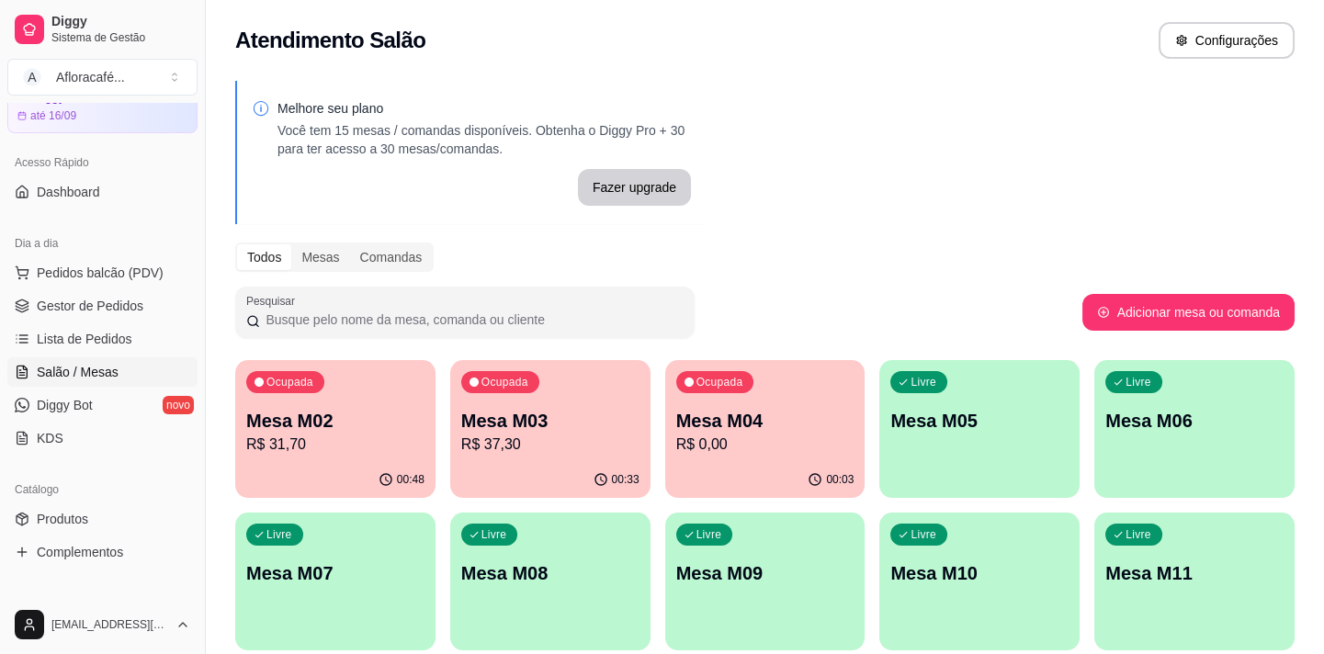
click at [604, 401] on div "Ocupada Mesa M03 R$ 37,30" at bounding box center [550, 411] width 200 height 102
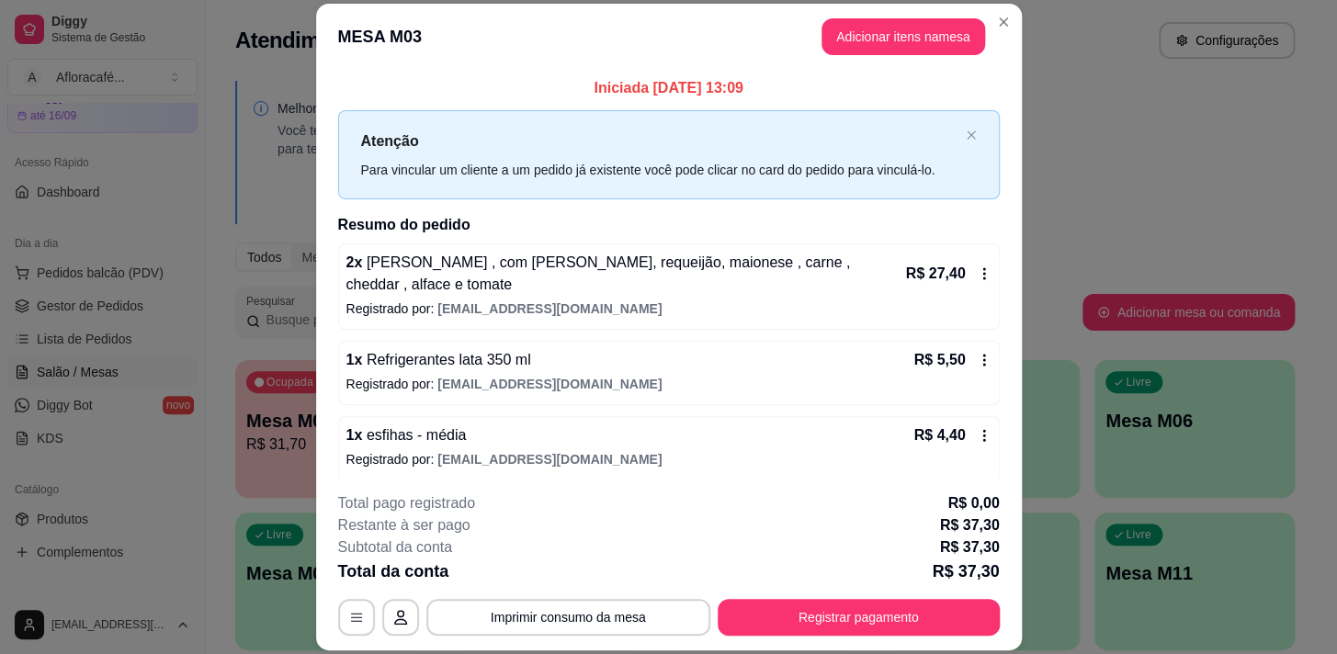
scroll to position [9, 0]
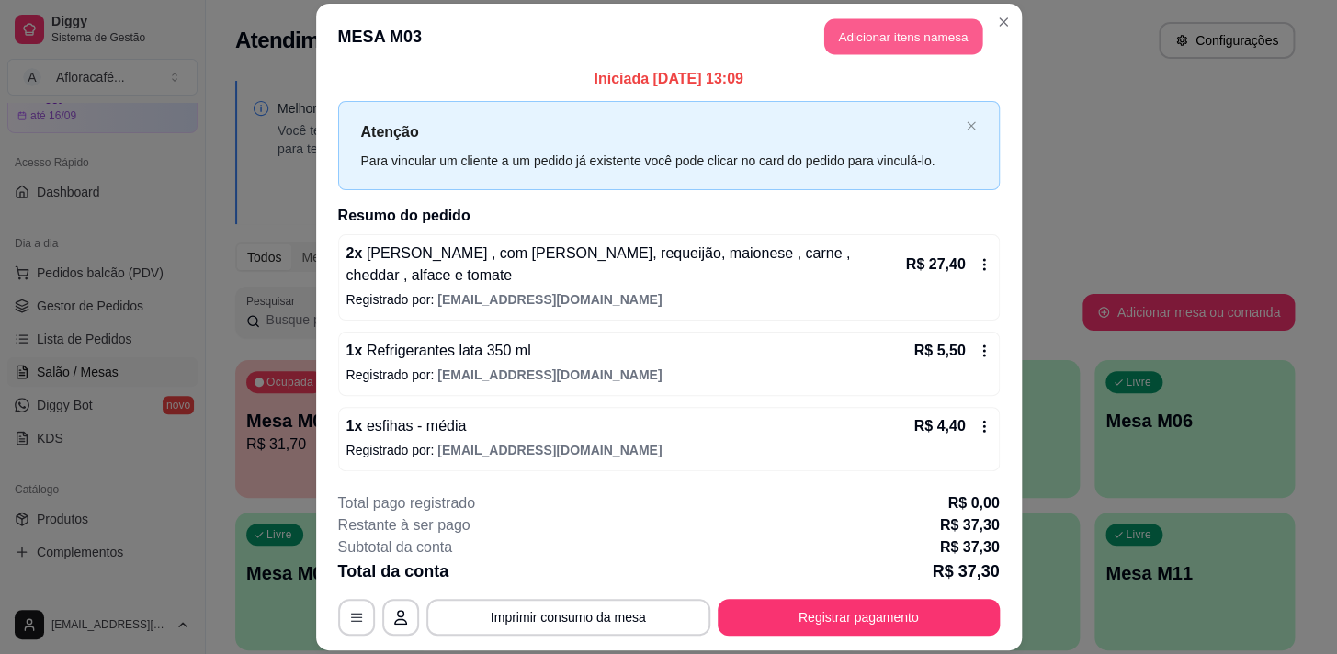
click at [863, 25] on button "Adicionar itens na mesa" at bounding box center [903, 36] width 158 height 36
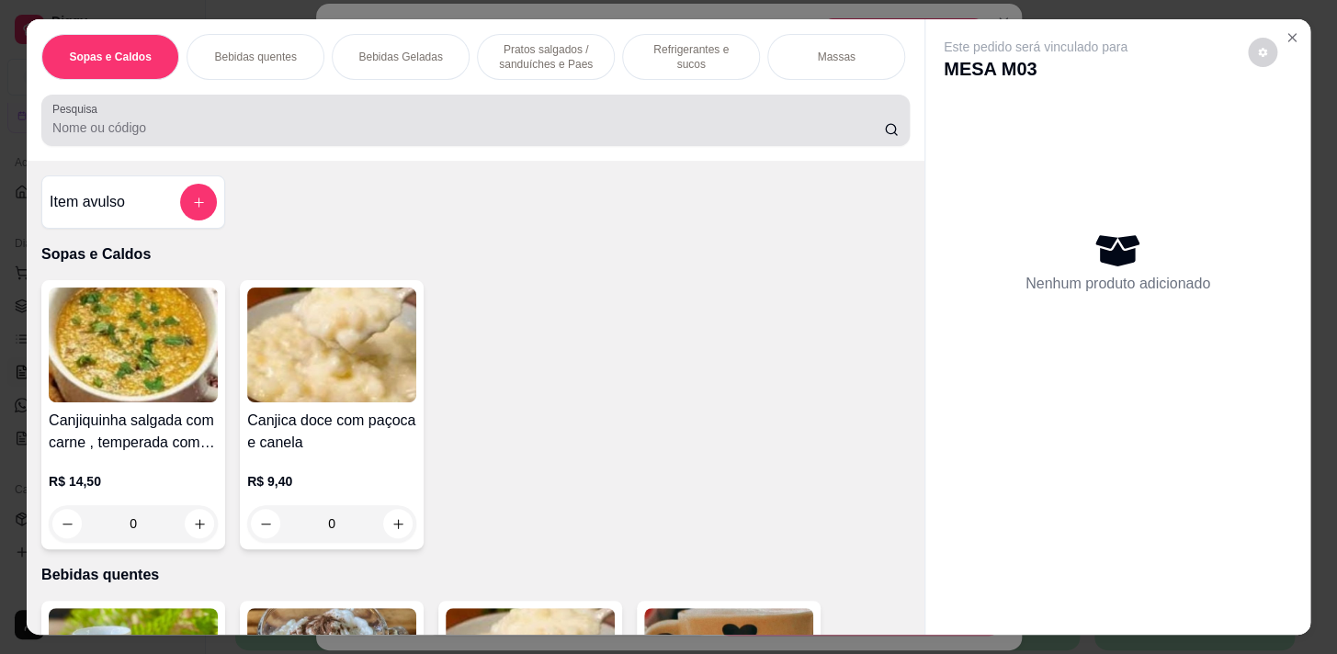
click at [368, 146] on div "Pesquisa" at bounding box center [475, 120] width 869 height 51
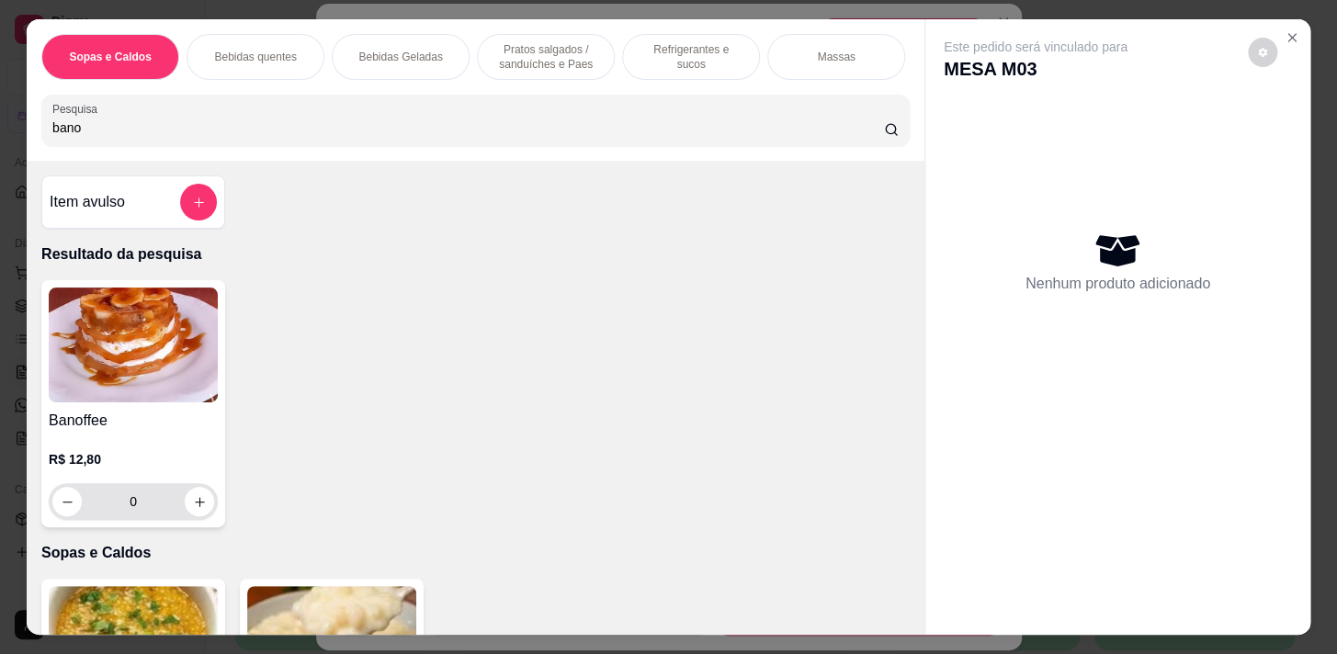
type input "bano"
click at [209, 515] on div "0" at bounding box center [133, 501] width 169 height 37
click at [201, 504] on button "increase-product-quantity" at bounding box center [200, 502] width 28 height 28
type input "1"
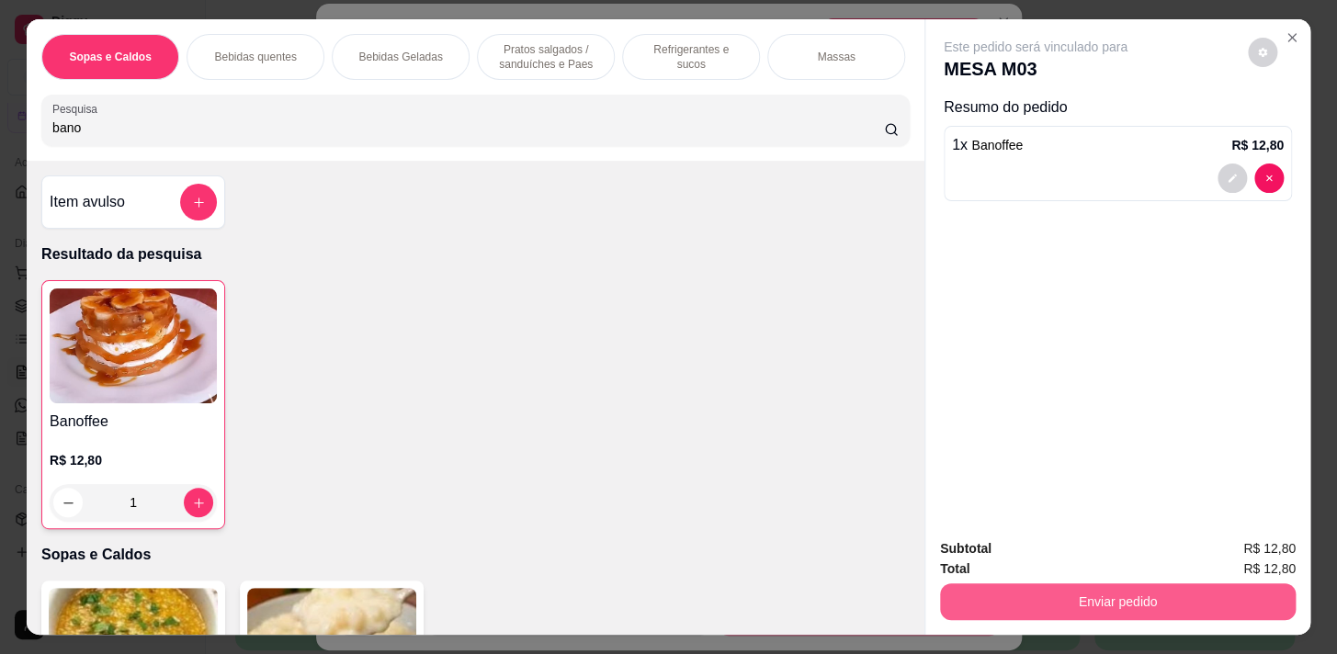
click at [1050, 599] on button "Enviar pedido" at bounding box center [1118, 602] width 356 height 37
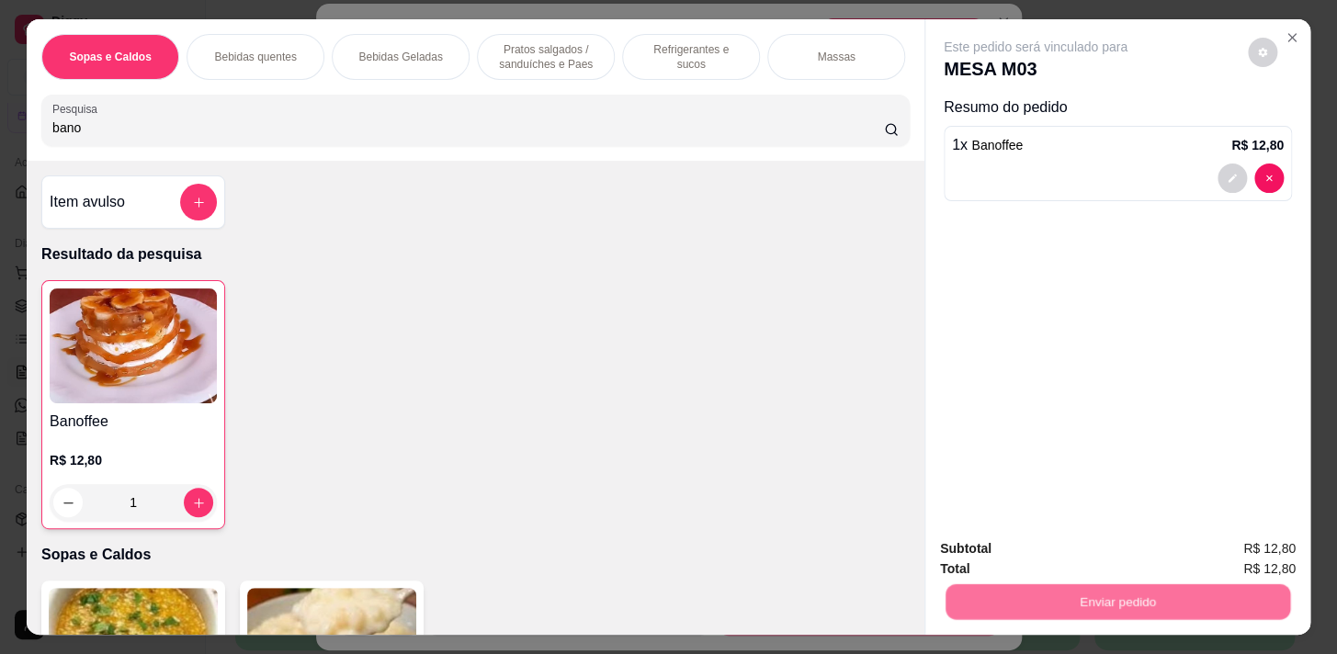
click at [1044, 542] on button "Não registrar e enviar pedido" at bounding box center [1057, 550] width 186 height 34
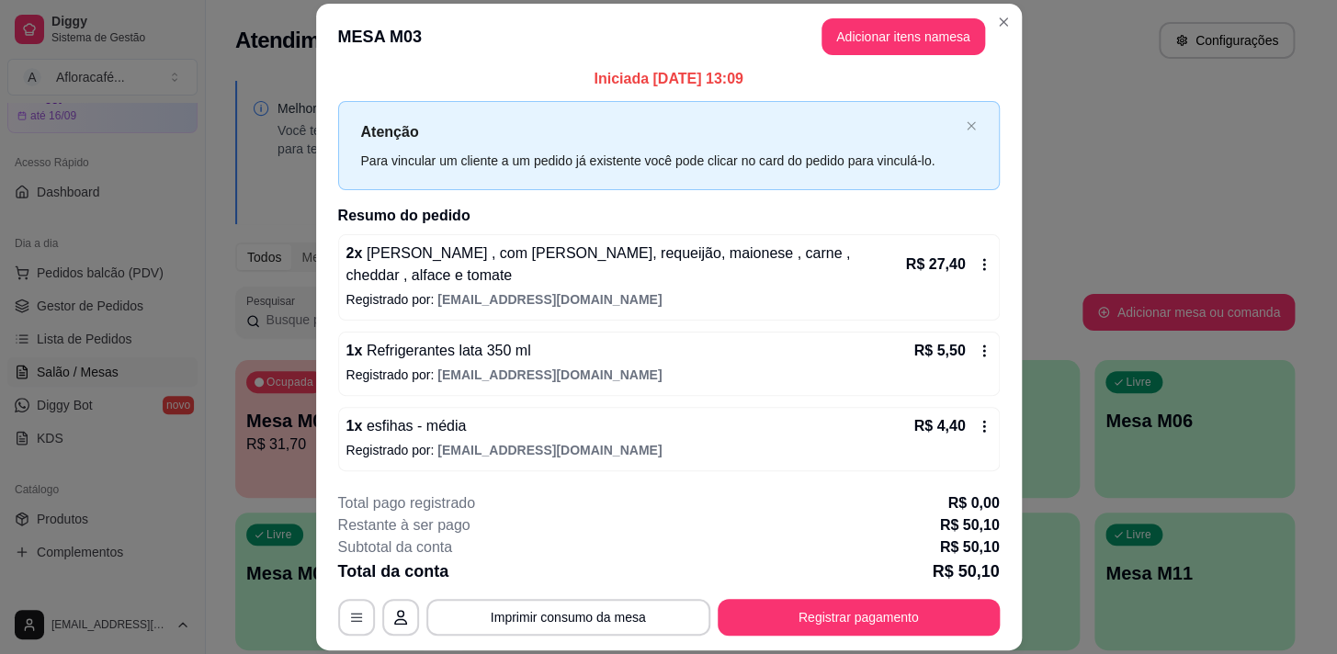
click at [1014, 29] on header "MESA M03 Adicionar itens na mesa" at bounding box center [669, 37] width 706 height 66
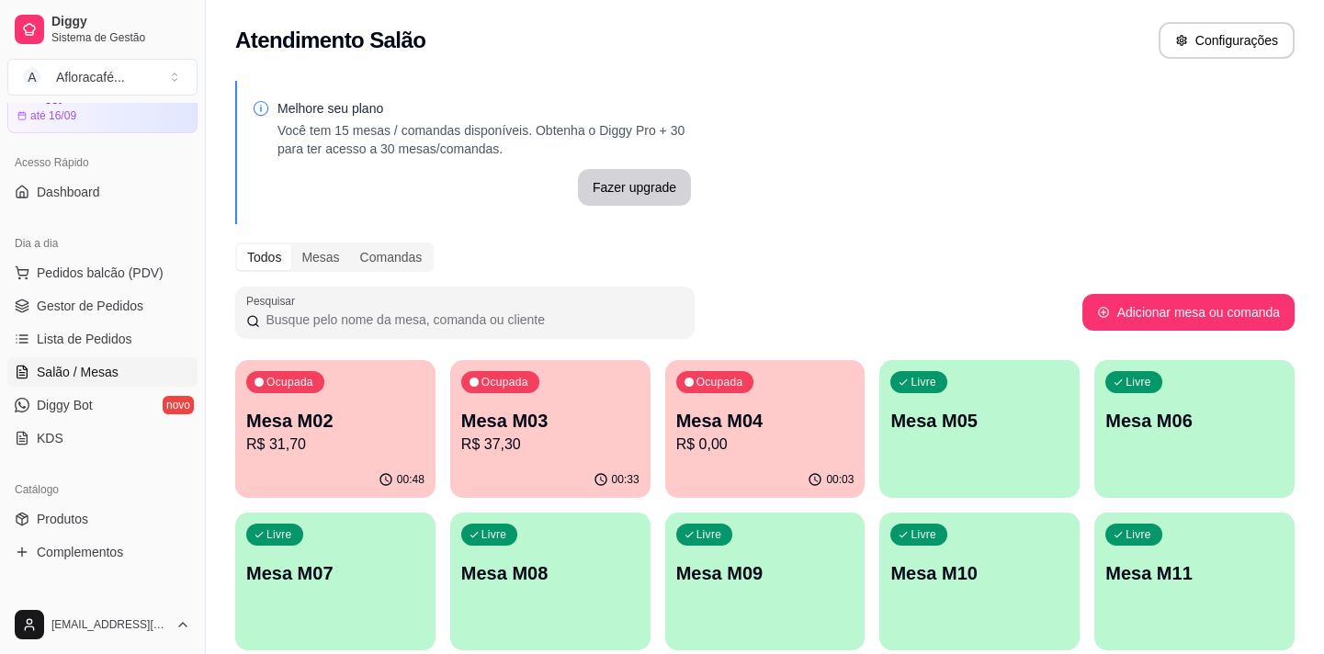
click at [834, 430] on p "Mesa M04" at bounding box center [765, 421] width 178 height 26
click at [912, 368] on div "Melhore seu plano Você tem 15 mesas / comandas disponíveis. Obtenha o Diggy Pro…" at bounding box center [765, 447] width 1118 height 755
click at [911, 394] on div "Livre Mesa M05" at bounding box center [980, 418] width 200 height 116
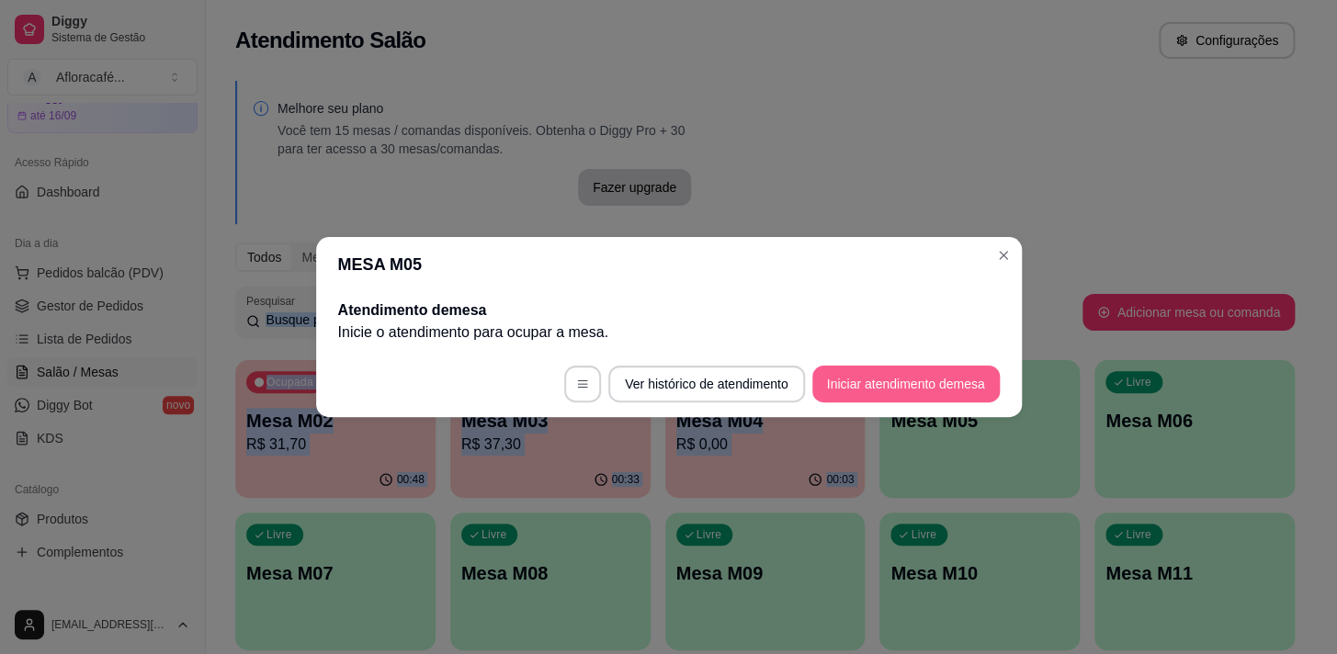
click at [937, 381] on button "Iniciar atendimento de mesa" at bounding box center [905, 384] width 187 height 37
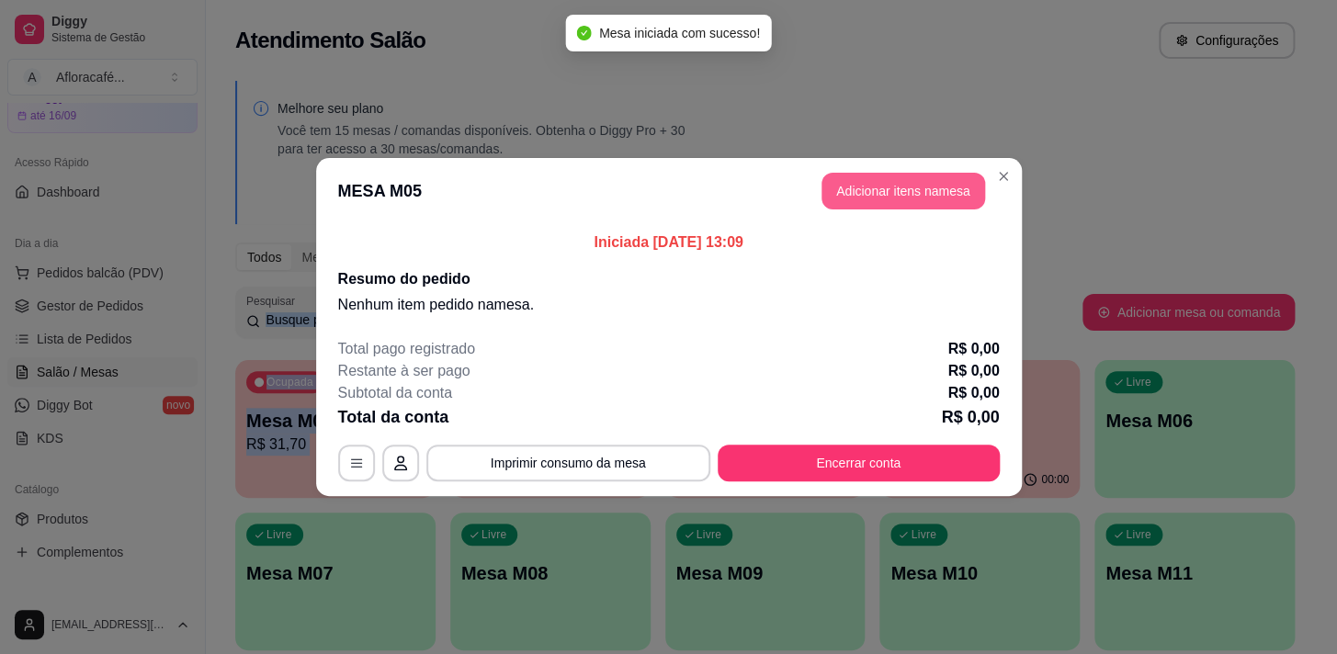
click at [925, 201] on button "Adicionar itens na mesa" at bounding box center [904, 191] width 164 height 37
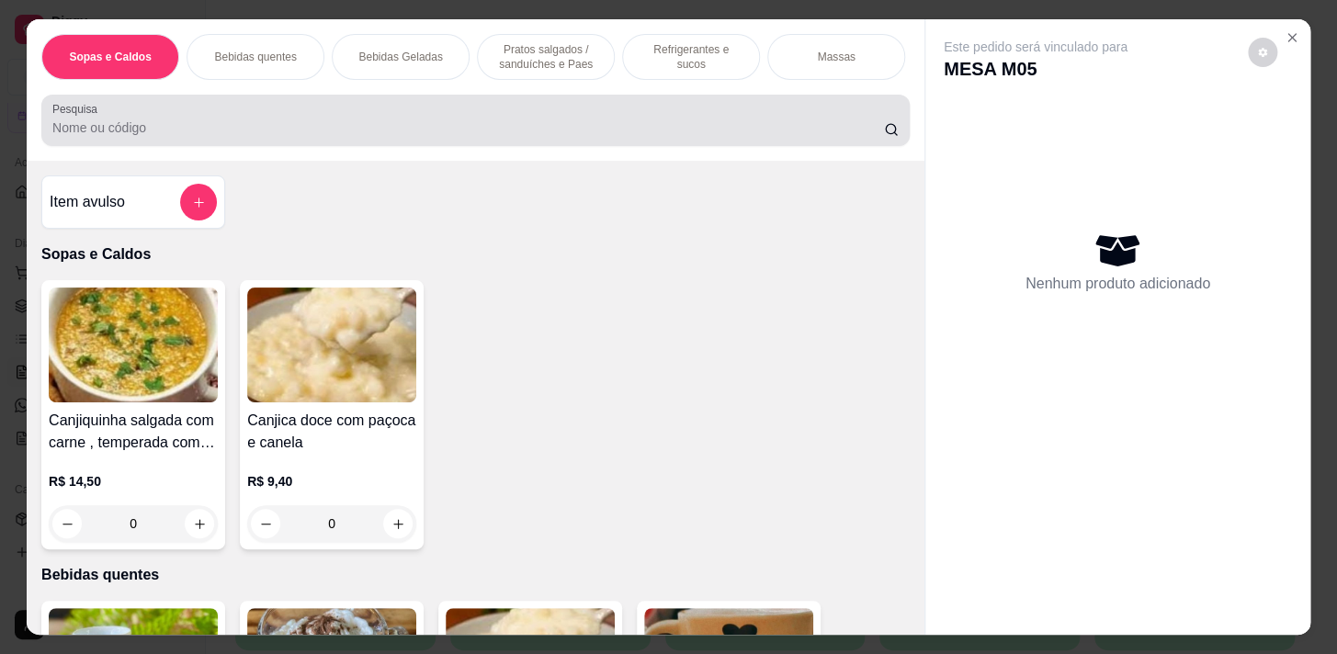
click at [358, 128] on input "Pesquisa" at bounding box center [468, 128] width 832 height 18
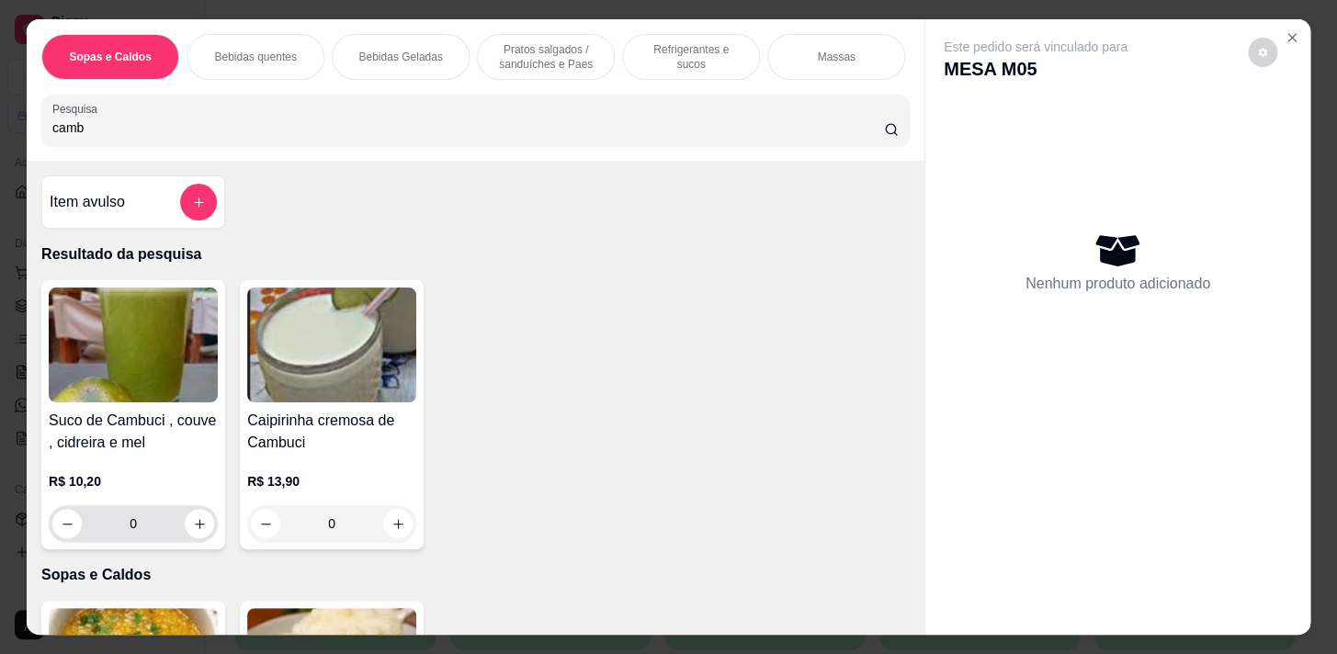
type input "camb"
click at [203, 542] on div "0" at bounding box center [133, 523] width 162 height 37
click at [193, 523] on icon "increase-product-quantity" at bounding box center [200, 524] width 14 height 14
type input "1"
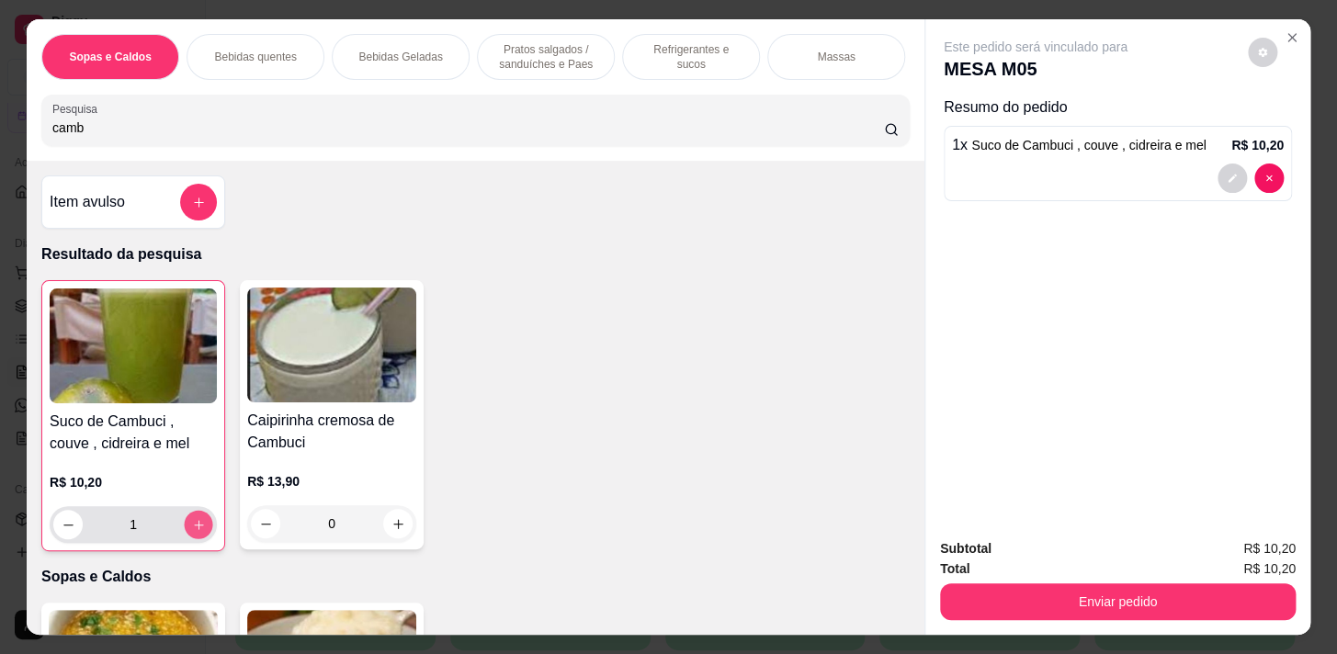
click at [193, 522] on button "increase-product-quantity" at bounding box center [199, 525] width 28 height 28
type input "2"
drag, startPoint x: 866, startPoint y: 64, endPoint x: 367, endPoint y: 324, distance: 562.3
click at [864, 64] on div "Massas" at bounding box center [836, 57] width 138 height 46
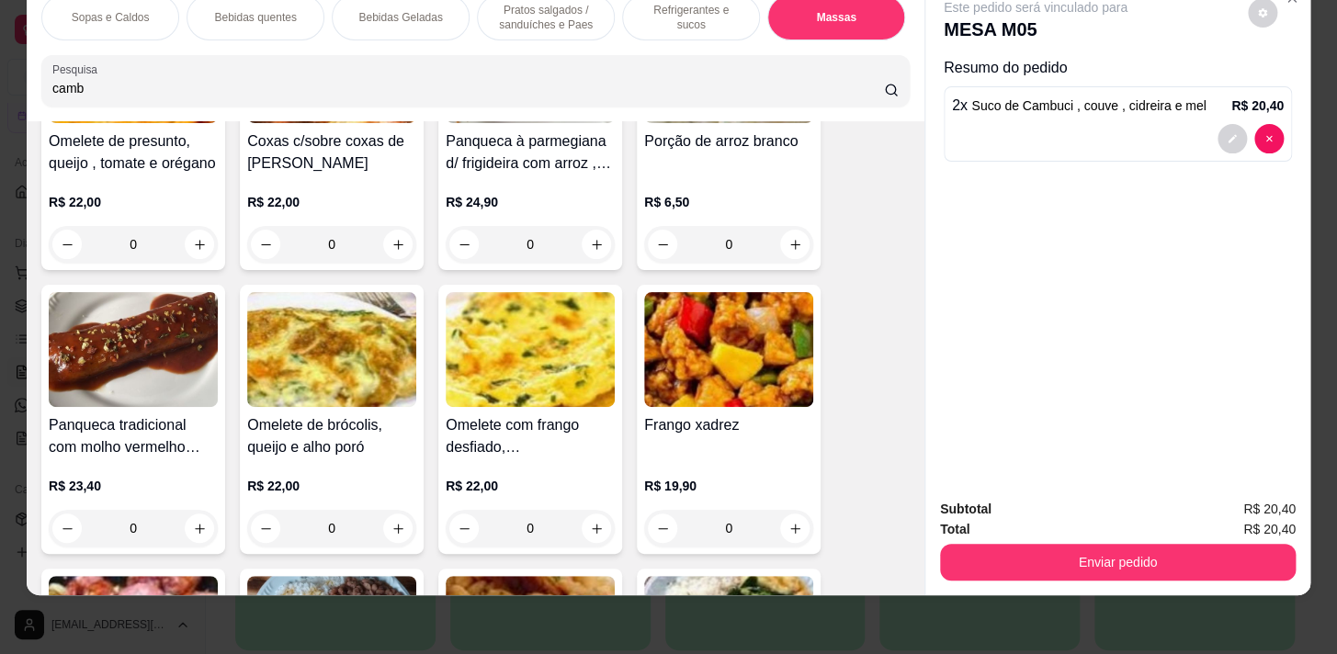
scroll to position [10591, 0]
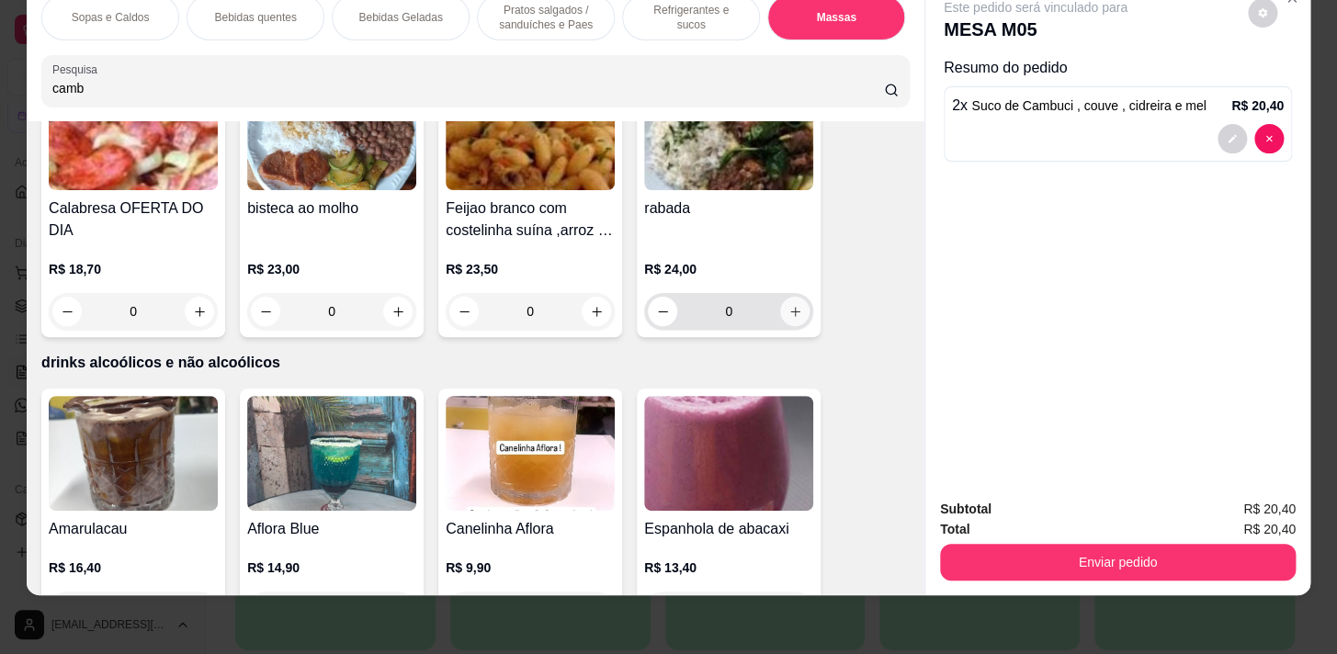
click at [796, 297] on button "increase-product-quantity" at bounding box center [794, 311] width 29 height 29
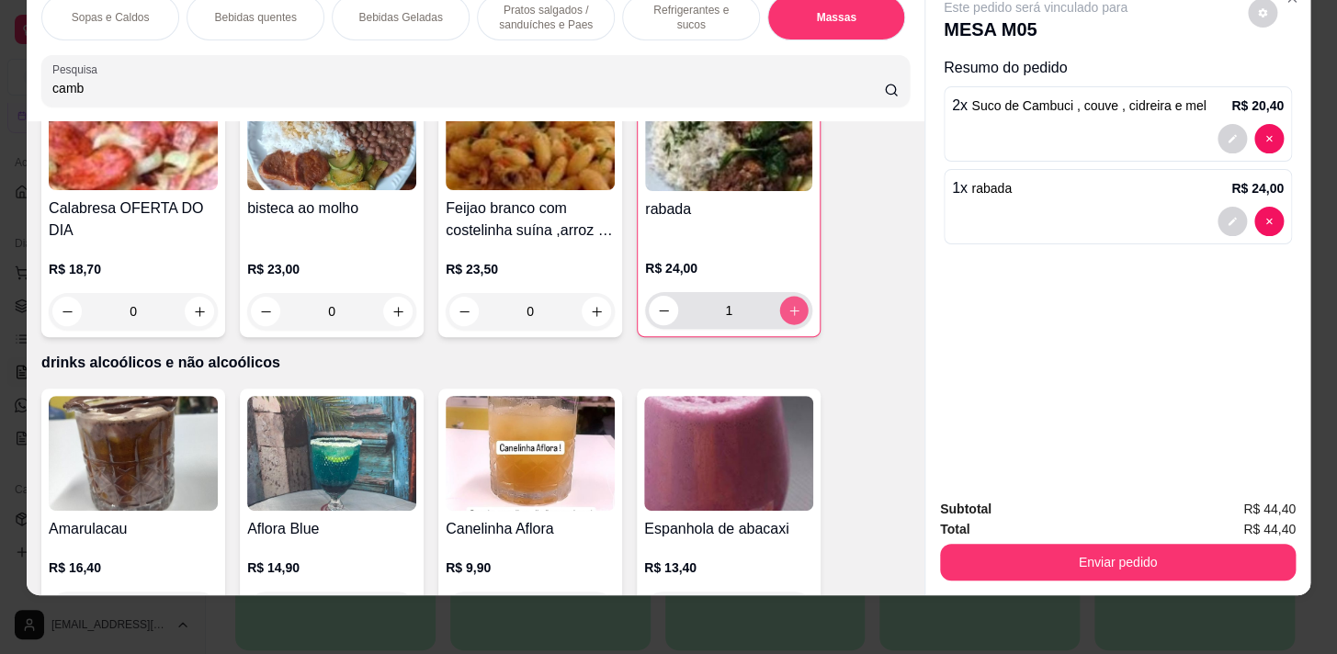
click at [796, 297] on button "increase-product-quantity" at bounding box center [794, 311] width 28 height 28
type input "2"
click at [1134, 539] on div "Enviar pedido" at bounding box center [1118, 559] width 356 height 41
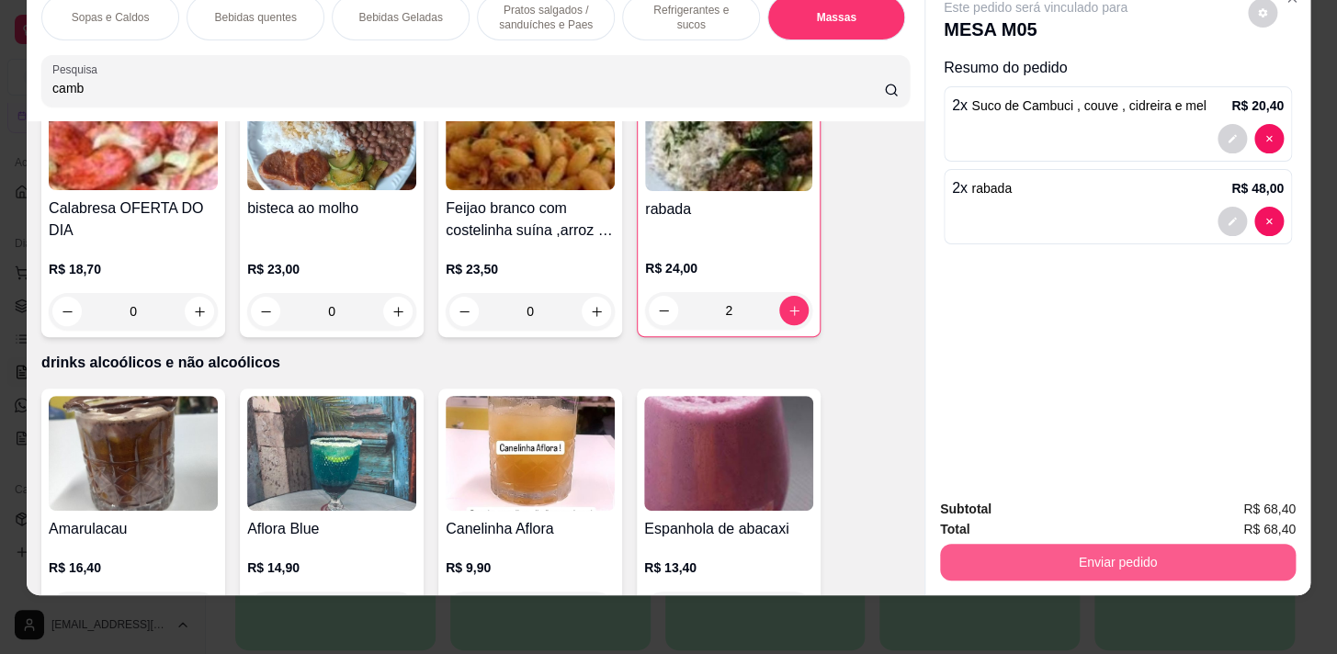
click at [1132, 544] on button "Enviar pedido" at bounding box center [1118, 562] width 356 height 37
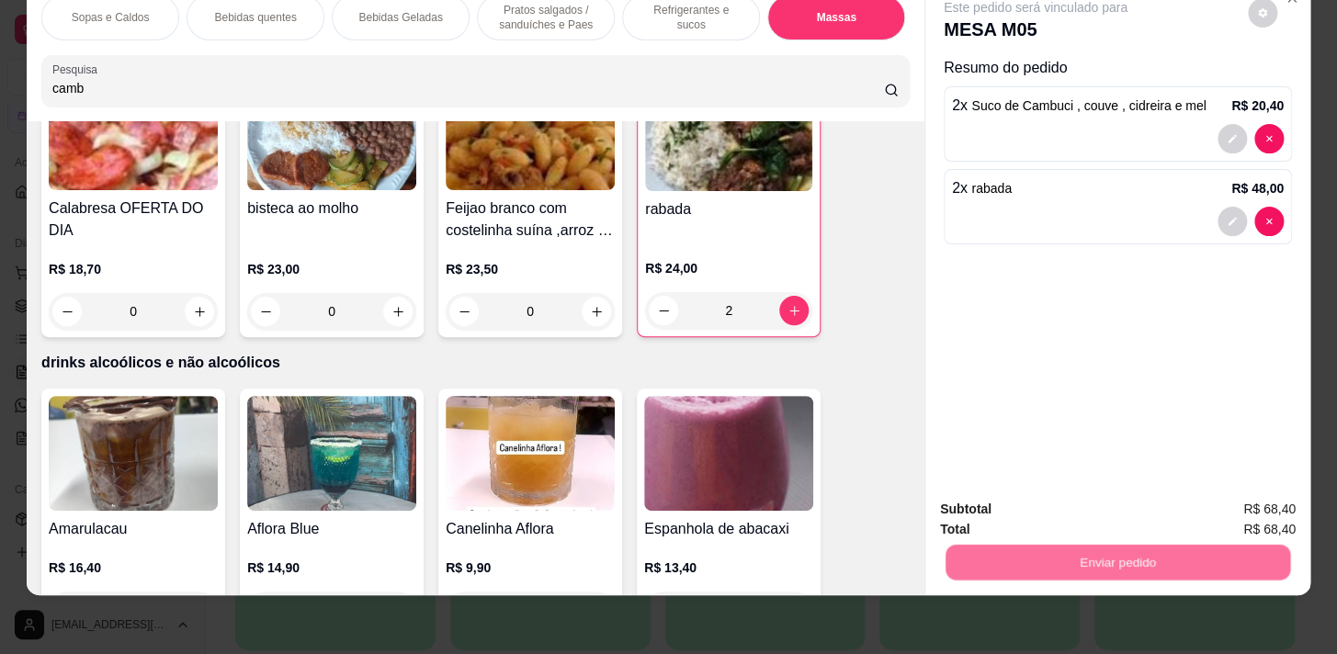
click at [1124, 517] on button "Não registrar e enviar pedido" at bounding box center [1056, 505] width 191 height 35
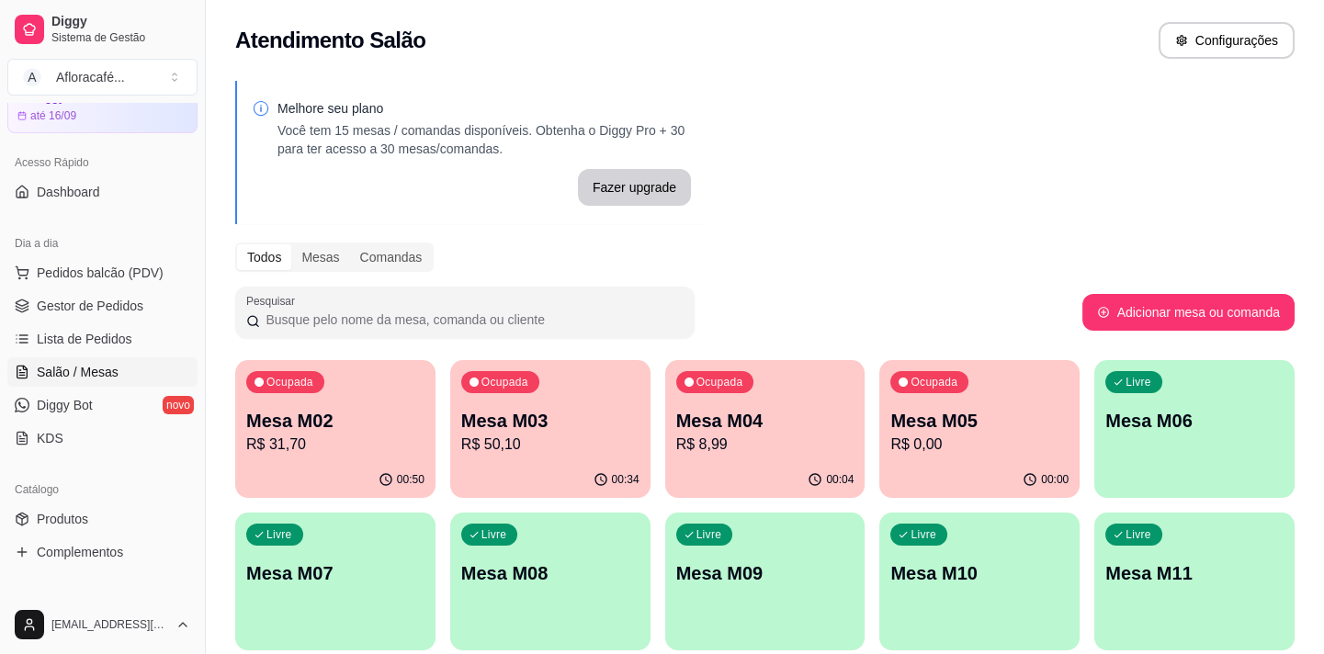
click at [731, 442] on p "R$ 8,99" at bounding box center [765, 445] width 178 height 22
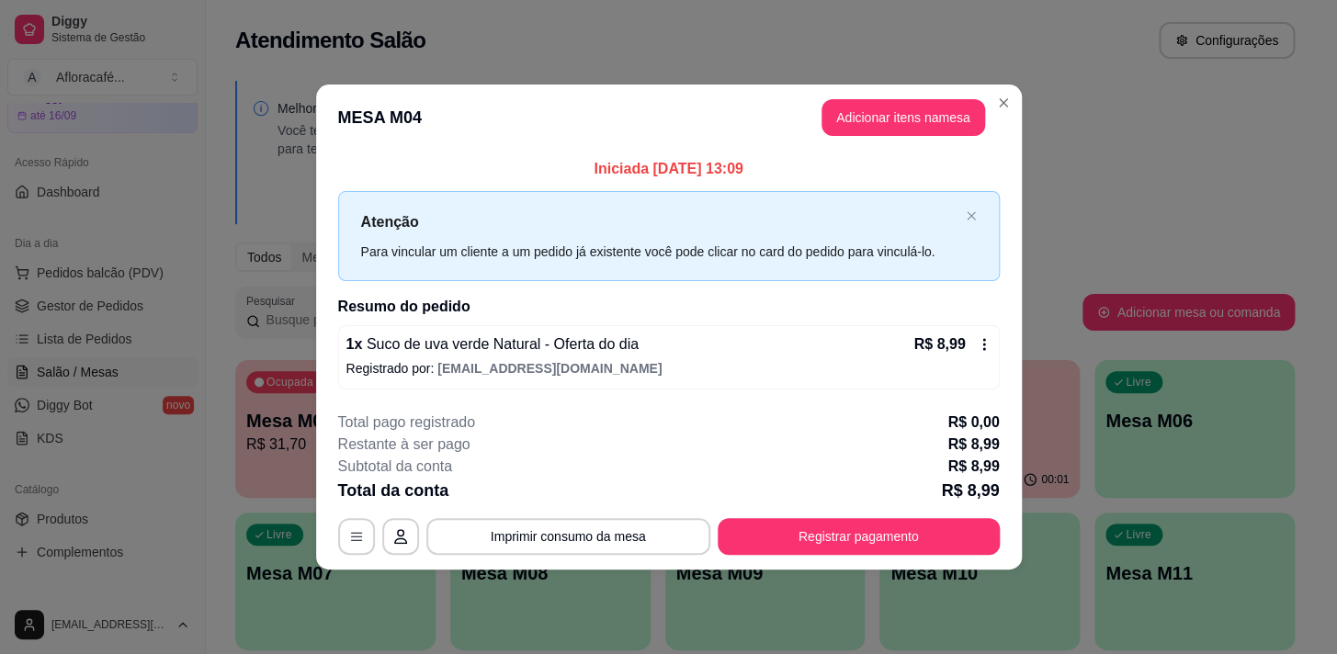
drag, startPoint x: 955, startPoint y: 488, endPoint x: 906, endPoint y: 594, distance: 116.4
click at [934, 525] on div "**********" at bounding box center [669, 483] width 662 height 143
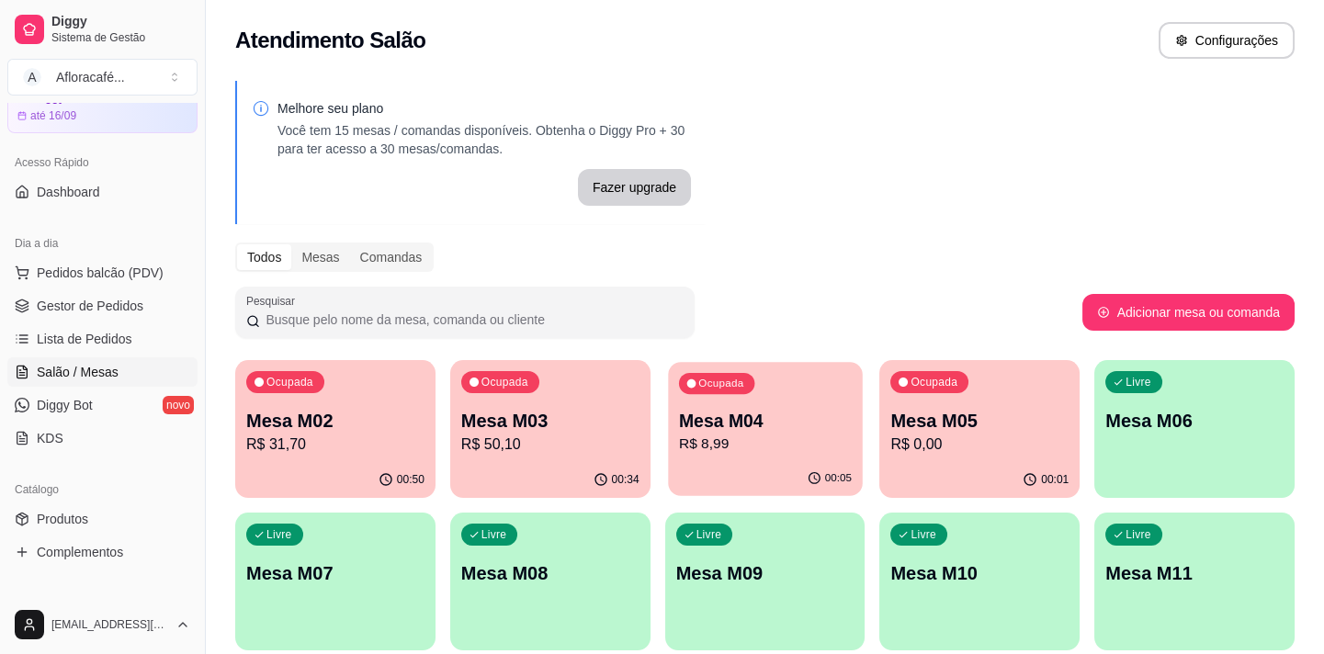
click at [789, 457] on div "Ocupada Mesa M04 R$ 8,99" at bounding box center [765, 411] width 194 height 99
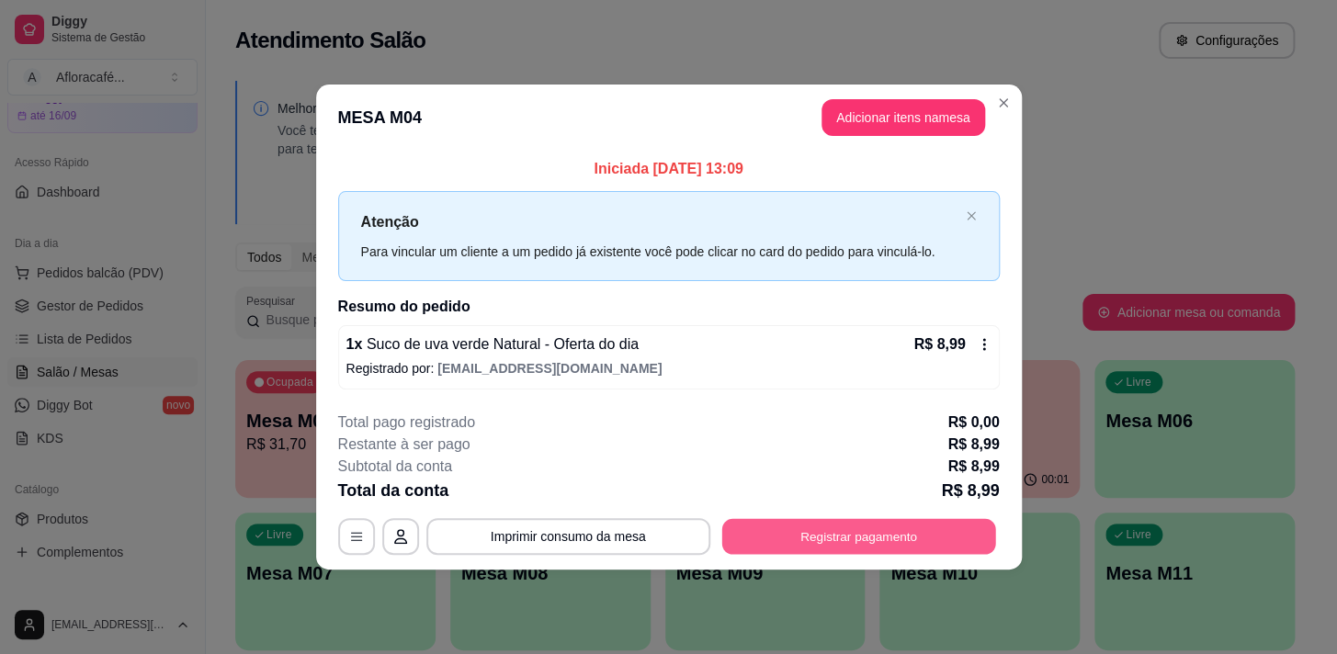
click at [792, 548] on button "Registrar pagamento" at bounding box center [858, 536] width 274 height 36
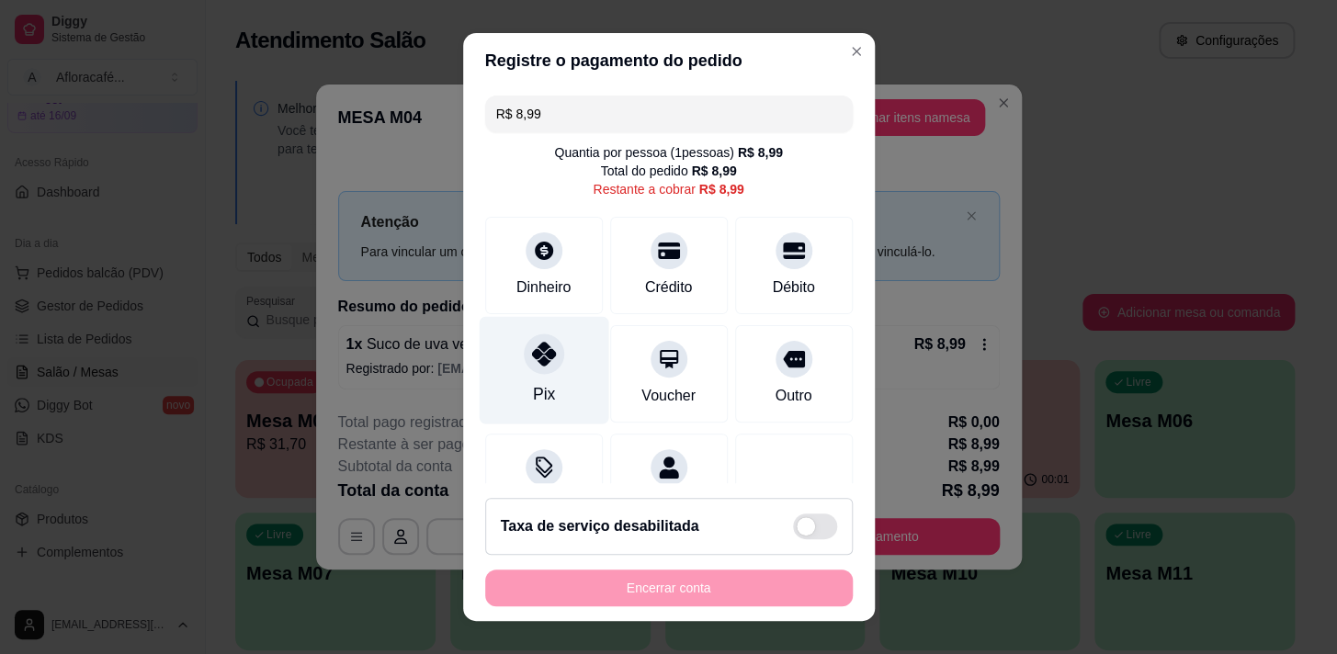
click at [531, 350] on icon at bounding box center [543, 354] width 24 height 24
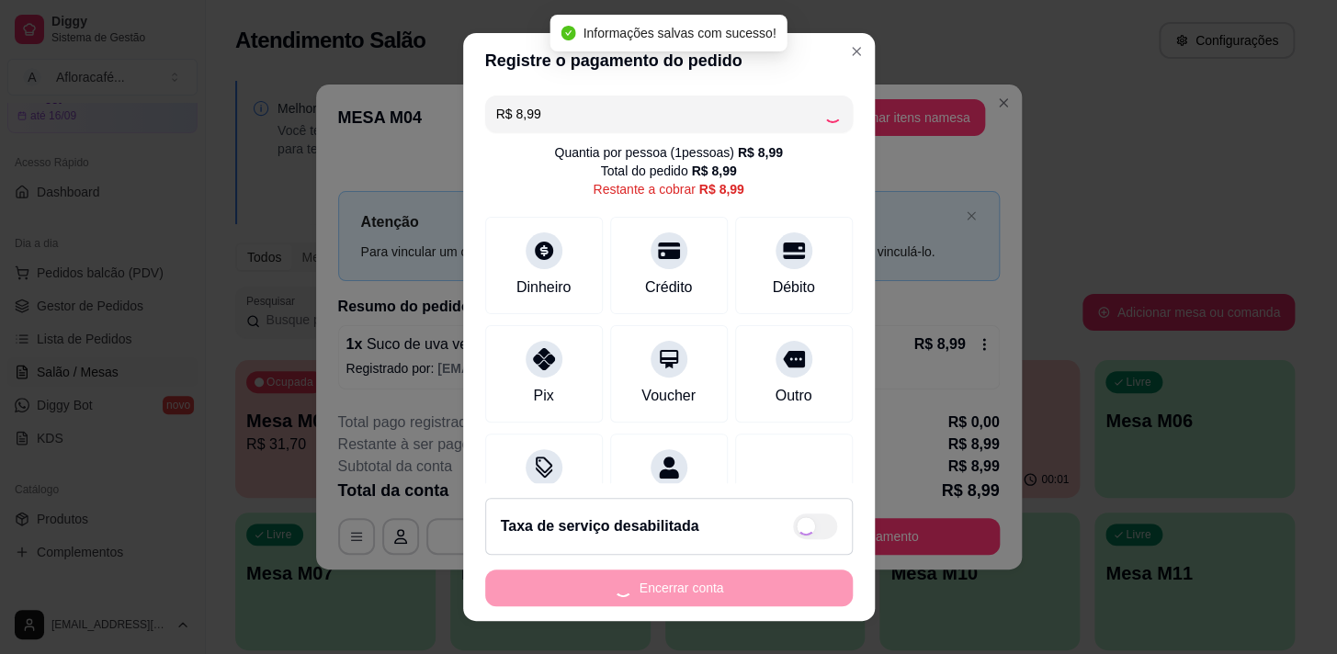
type input "R$ 0,00"
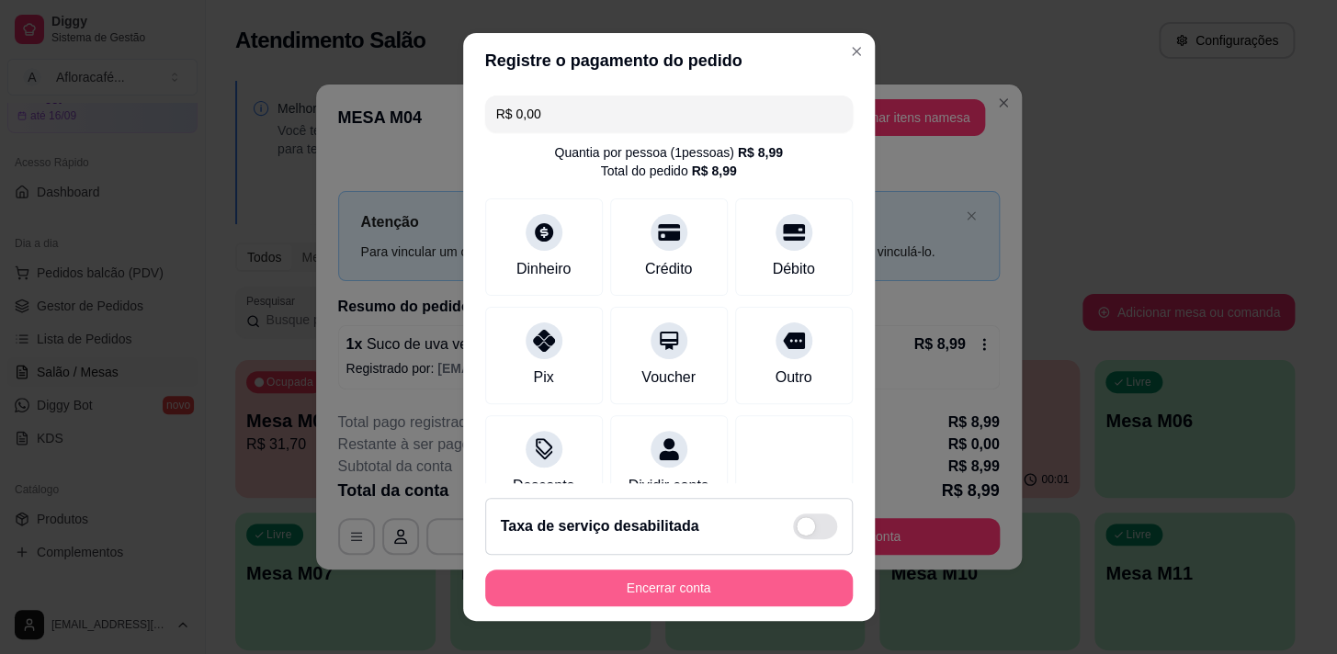
click at [708, 587] on button "Encerrar conta" at bounding box center [669, 588] width 368 height 37
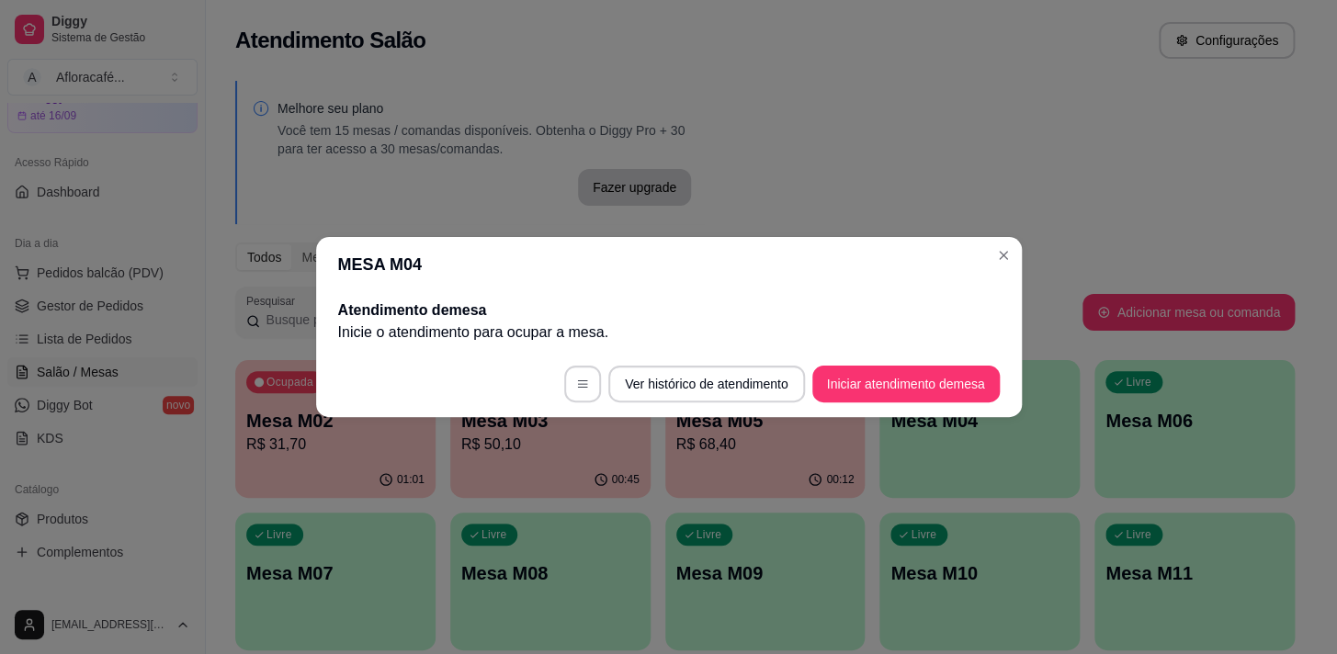
click at [983, 253] on header "MESA M04" at bounding box center [669, 264] width 706 height 55
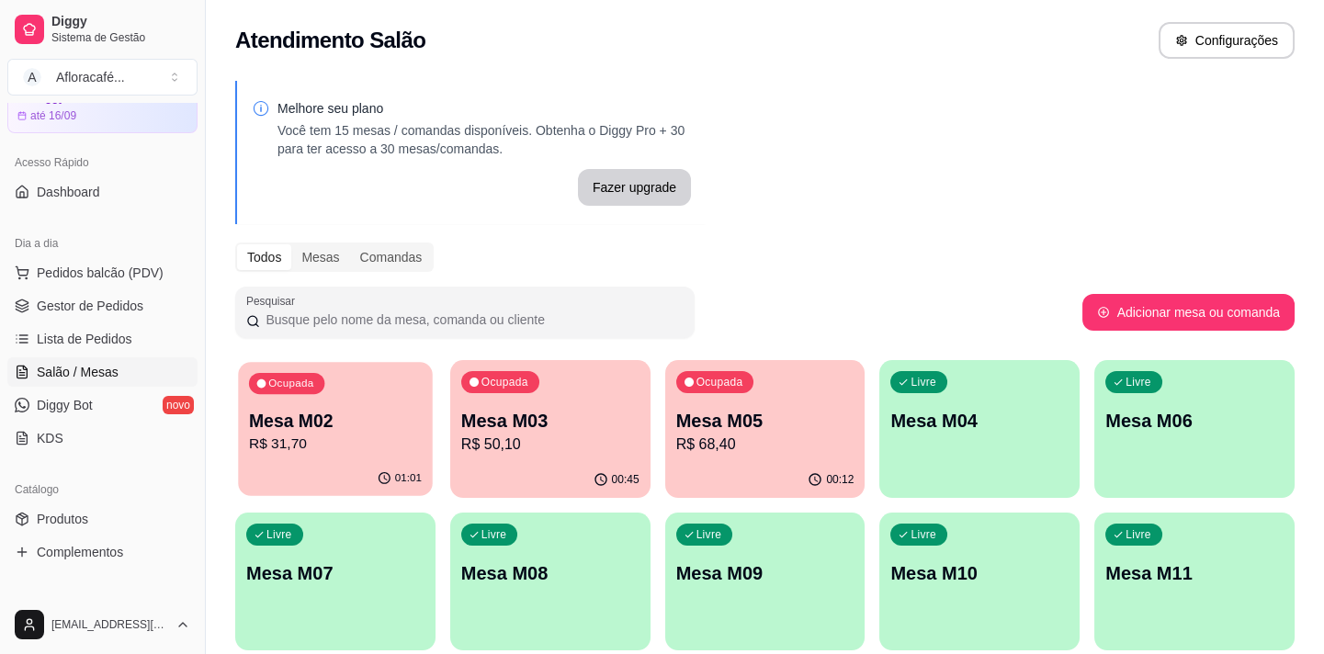
click at [406, 374] on div "Ocupada Mesa M02 R$ 31,70" at bounding box center [335, 411] width 194 height 99
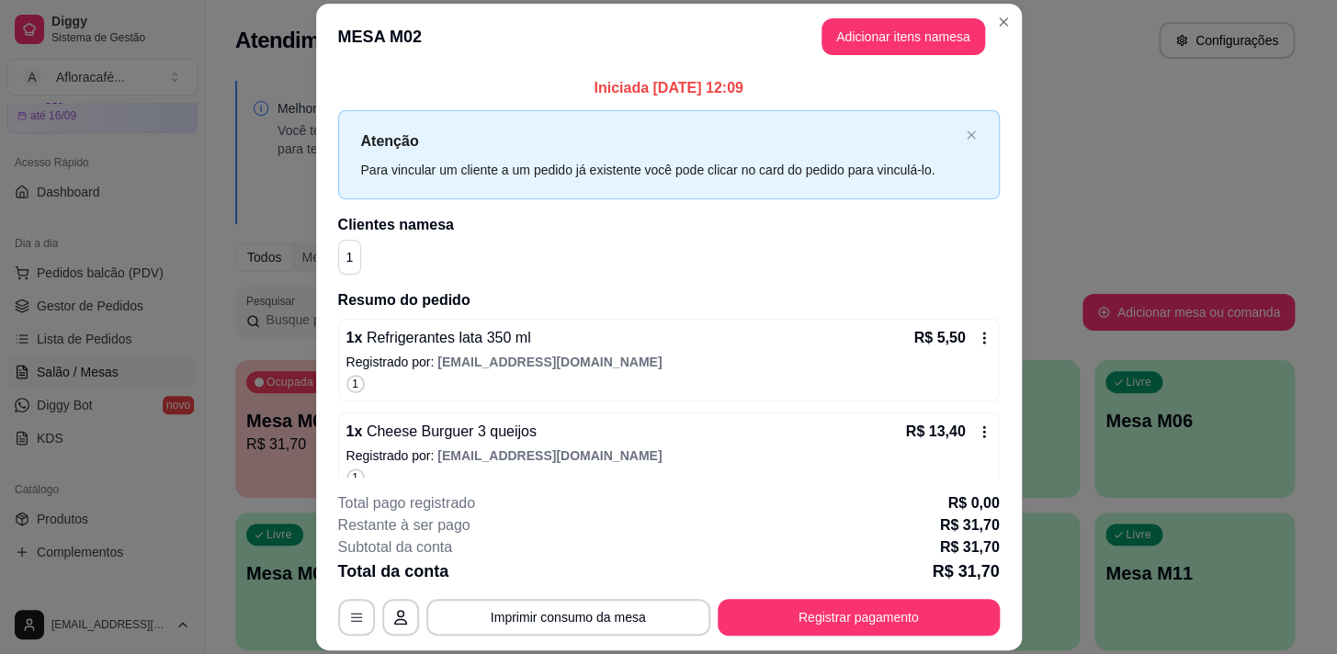
scroll to position [117, 0]
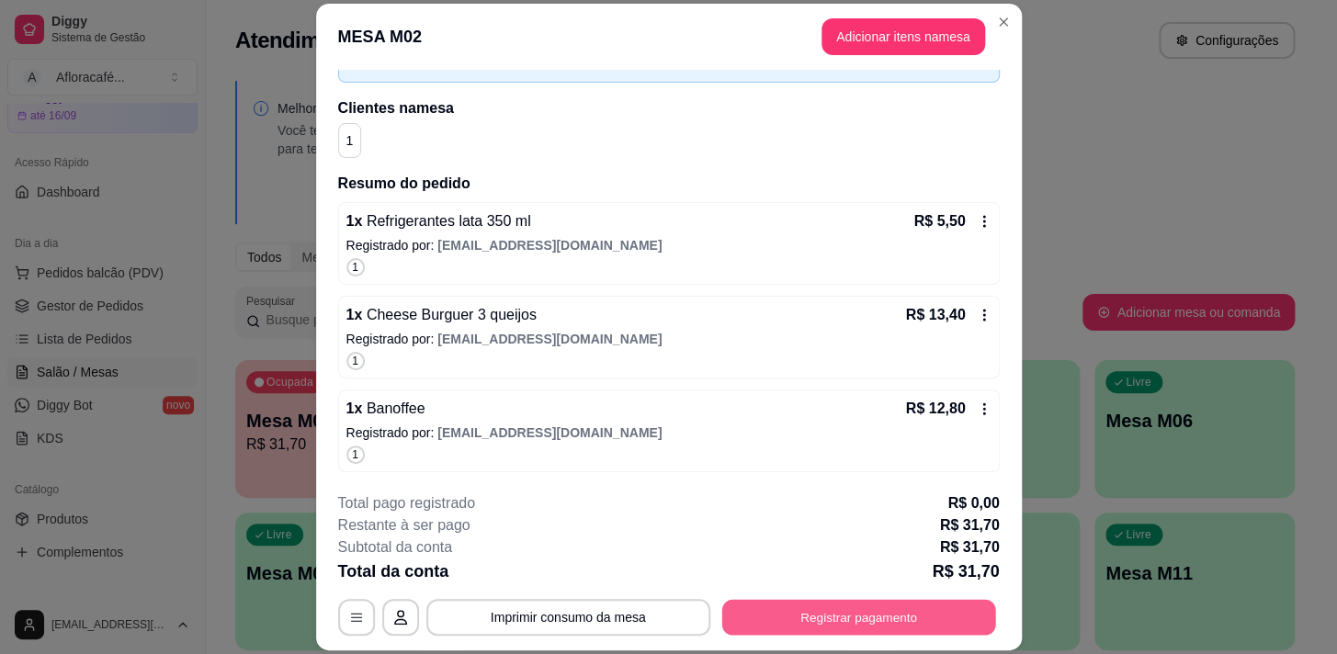
click at [911, 616] on button "Registrar pagamento" at bounding box center [858, 618] width 274 height 36
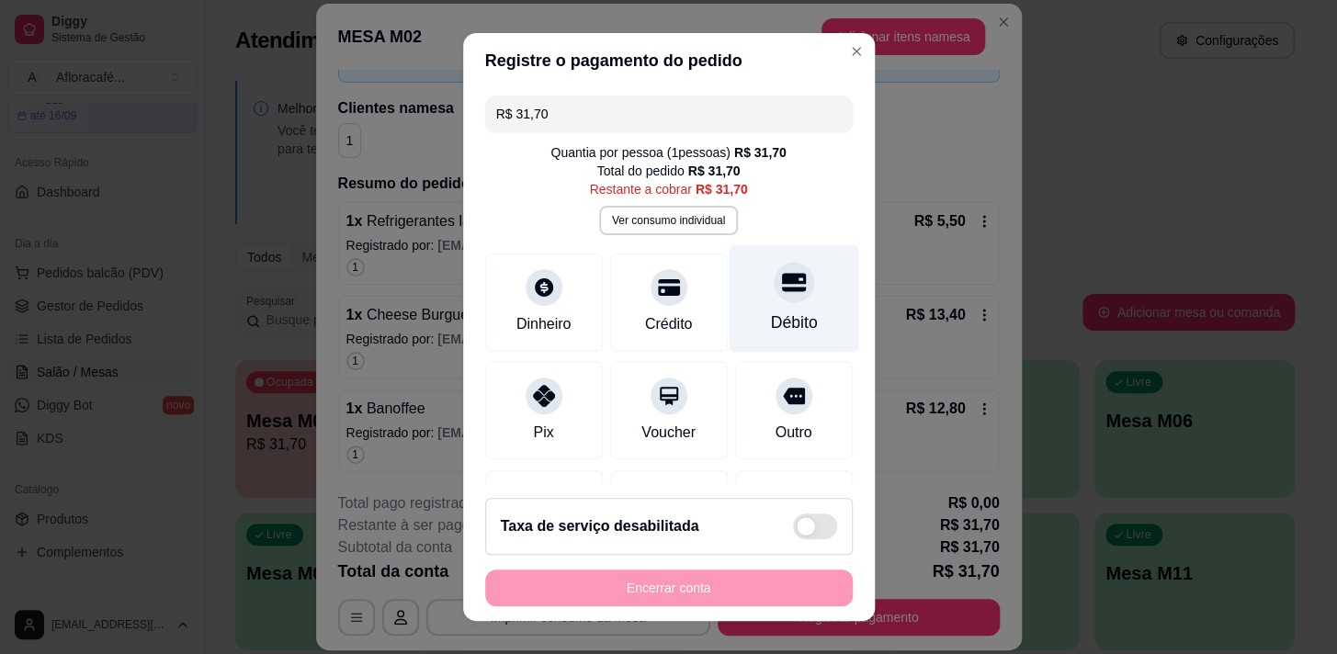
click at [783, 271] on div at bounding box center [794, 282] width 40 height 40
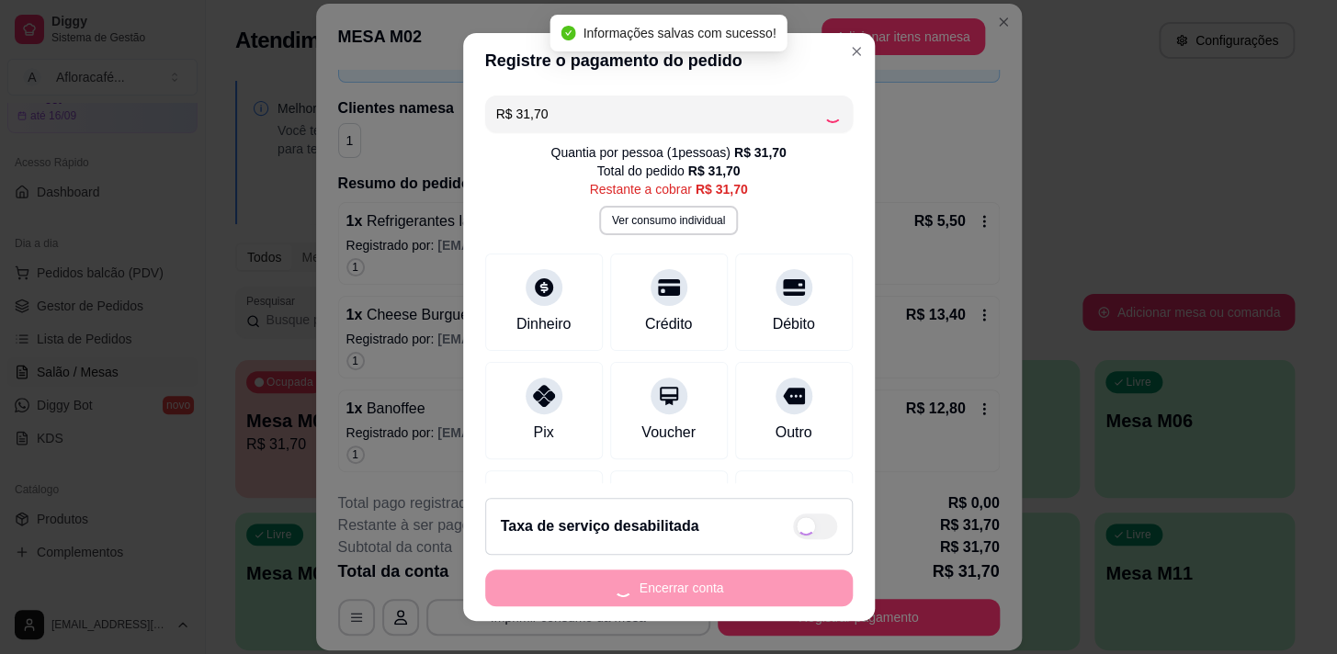
type input "R$ 0,00"
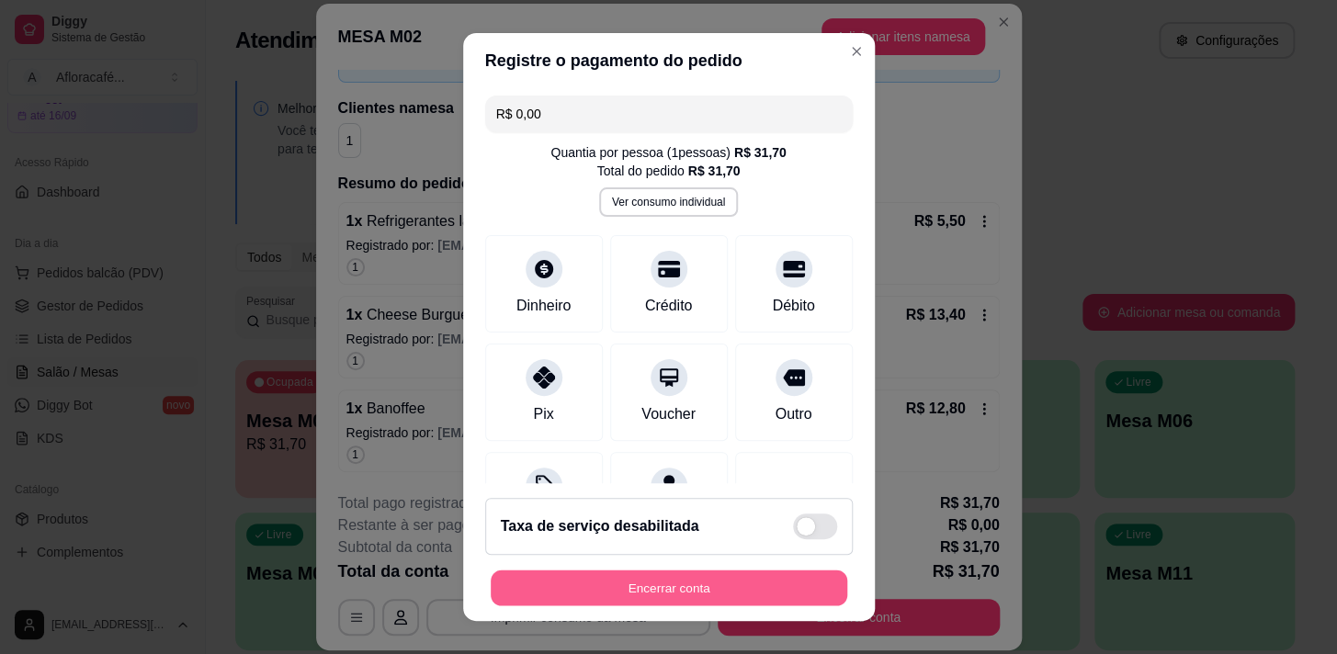
click at [731, 587] on button "Encerrar conta" at bounding box center [669, 589] width 357 height 36
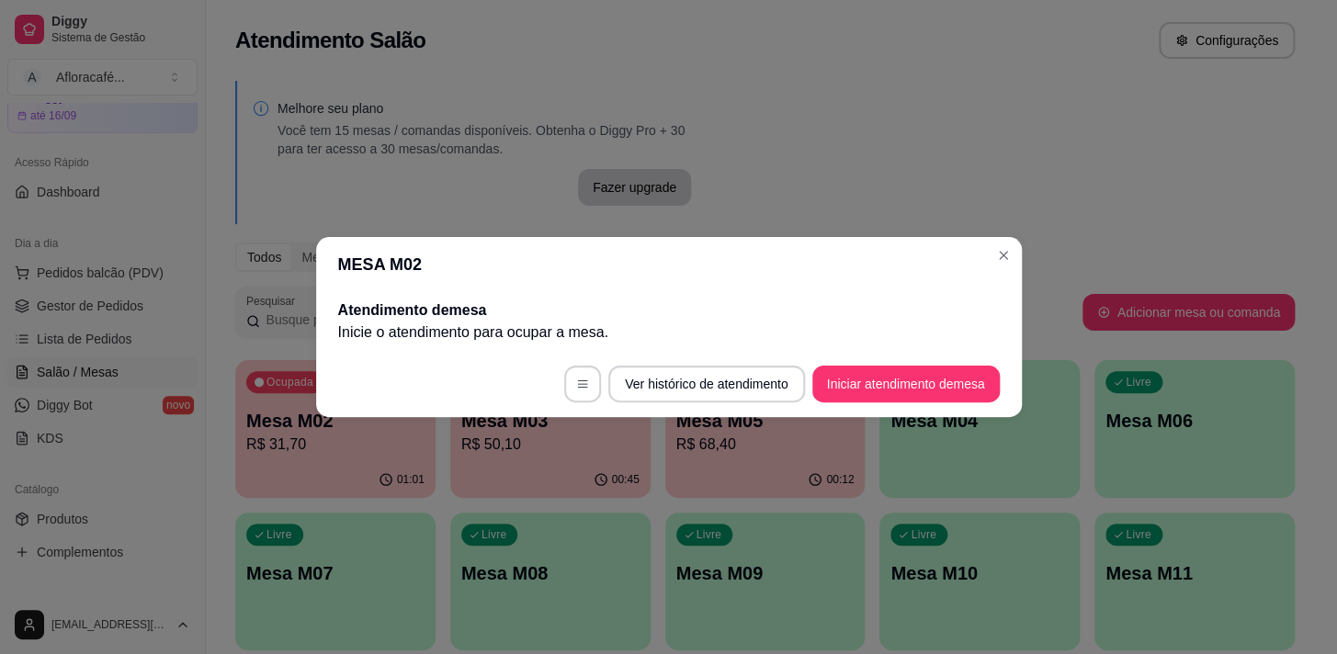
scroll to position [0, 0]
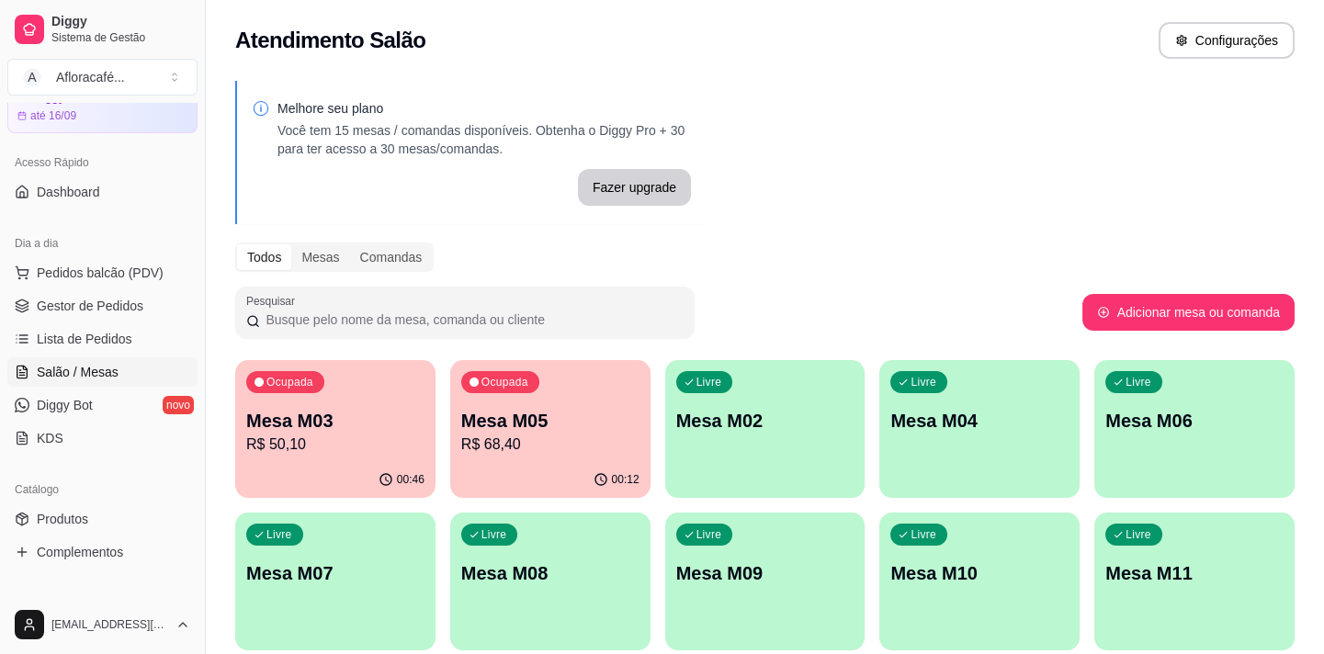
click at [499, 453] on p "R$ 68,40" at bounding box center [550, 445] width 178 height 22
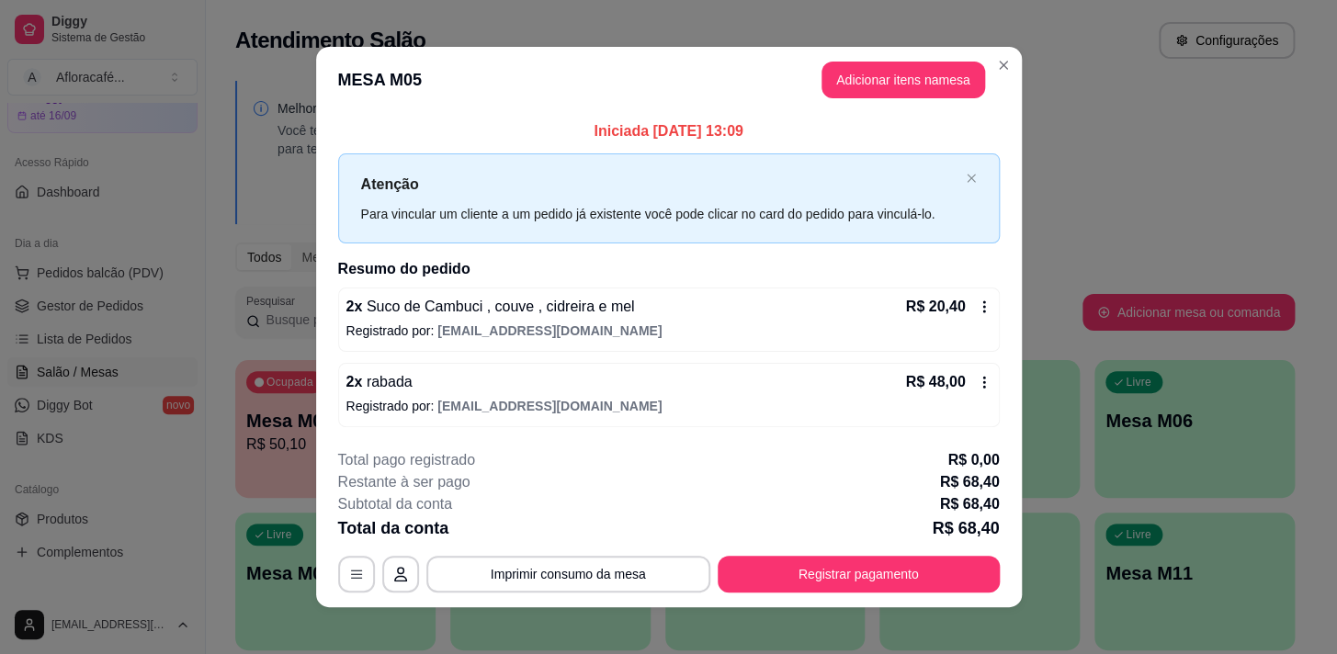
click at [1012, 68] on header "MESA M05 Adicionar itens na mesa" at bounding box center [669, 80] width 706 height 66
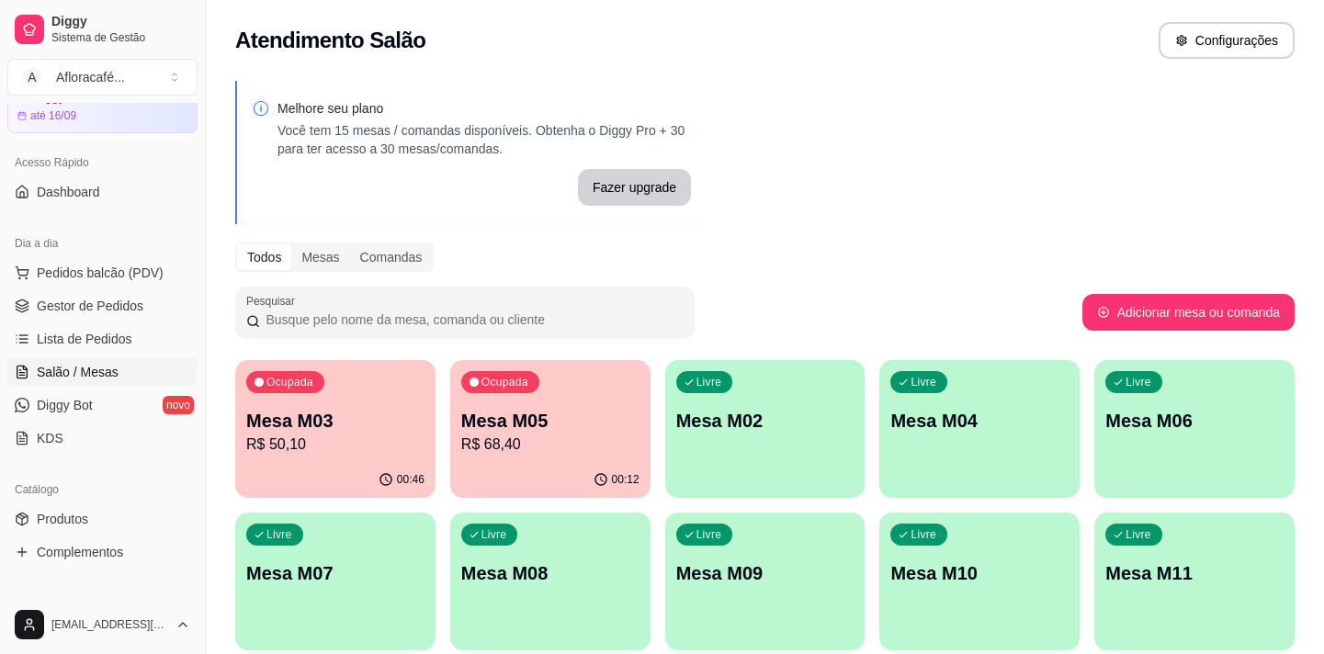
click at [346, 469] on div "00:46" at bounding box center [335, 480] width 200 height 36
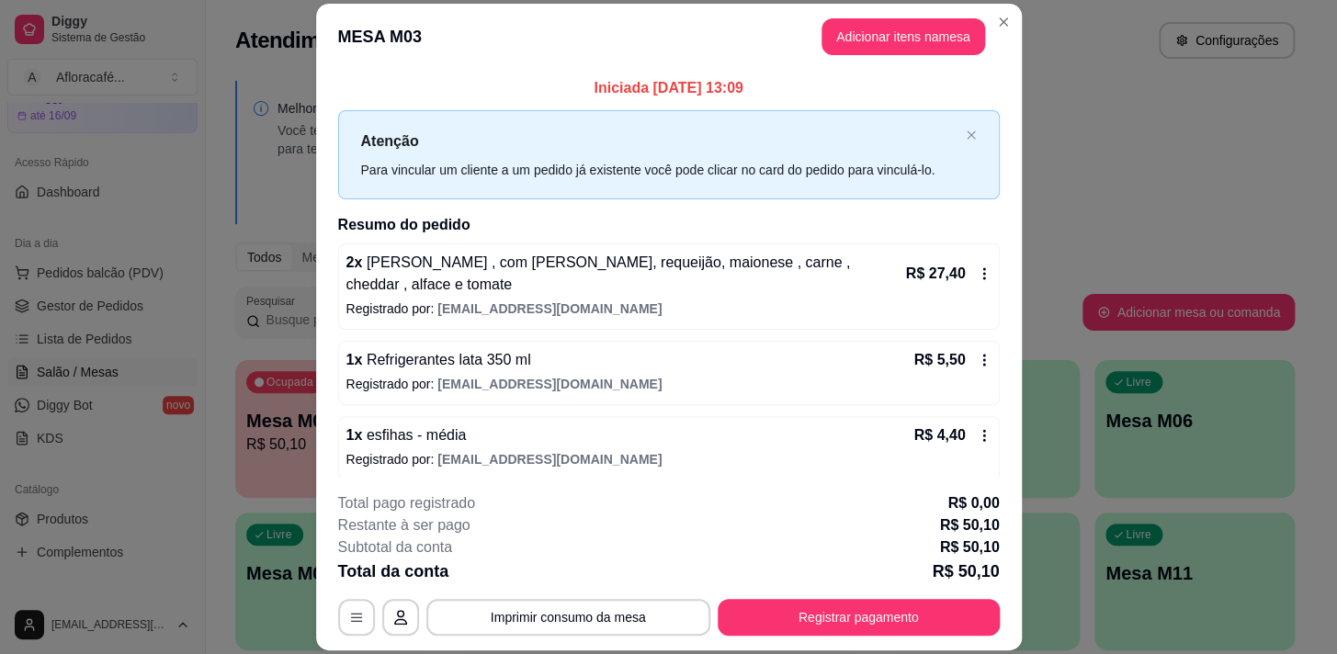
scroll to position [84, 0]
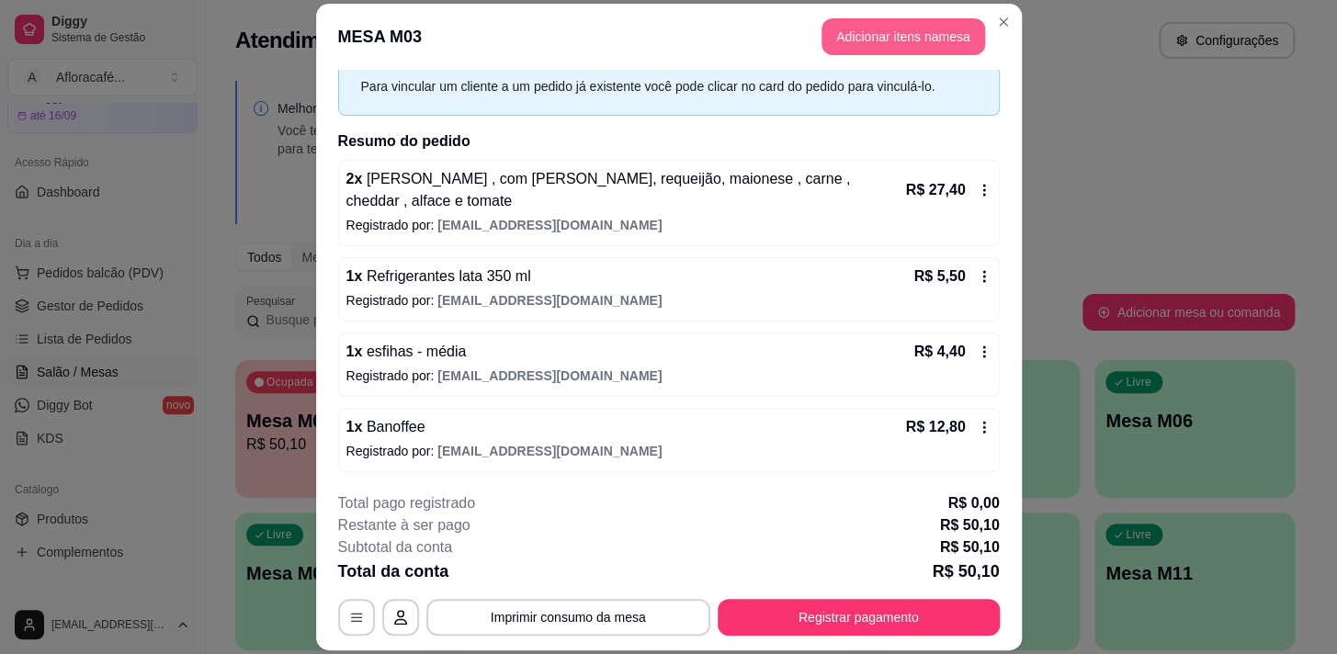
click at [899, 29] on button "Adicionar itens na mesa" at bounding box center [904, 36] width 164 height 37
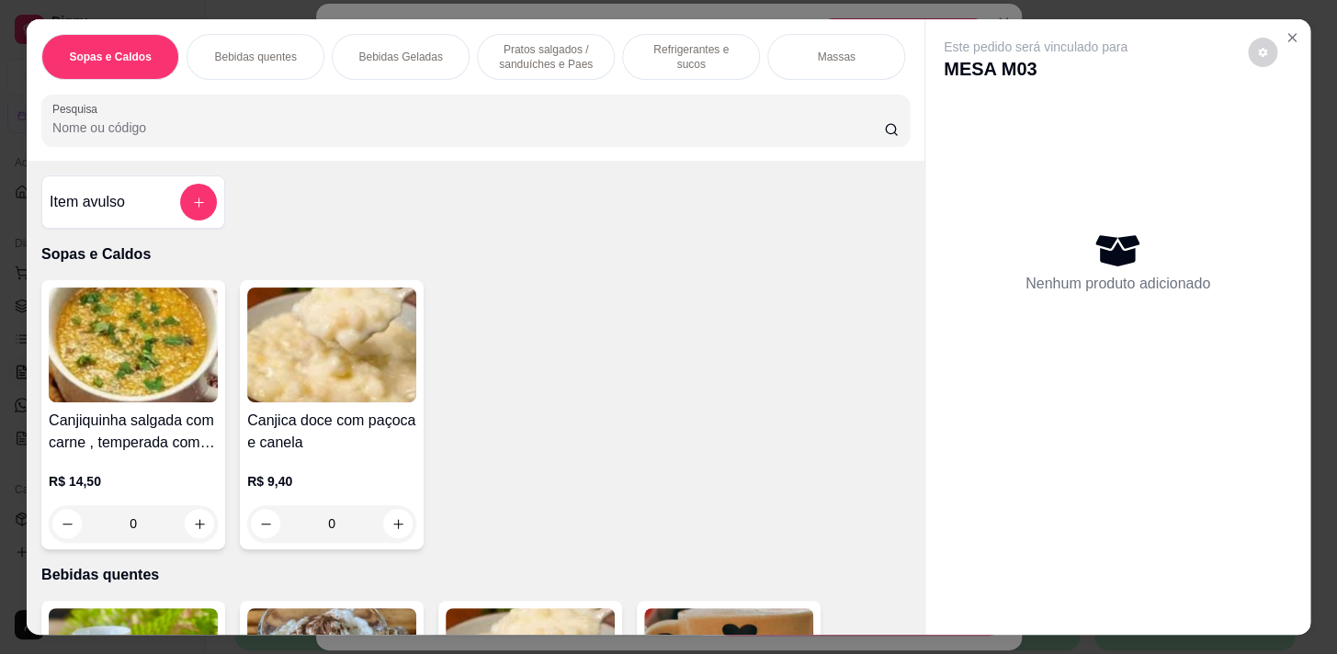
click at [403, 137] on input "Pesquisa" at bounding box center [468, 128] width 832 height 18
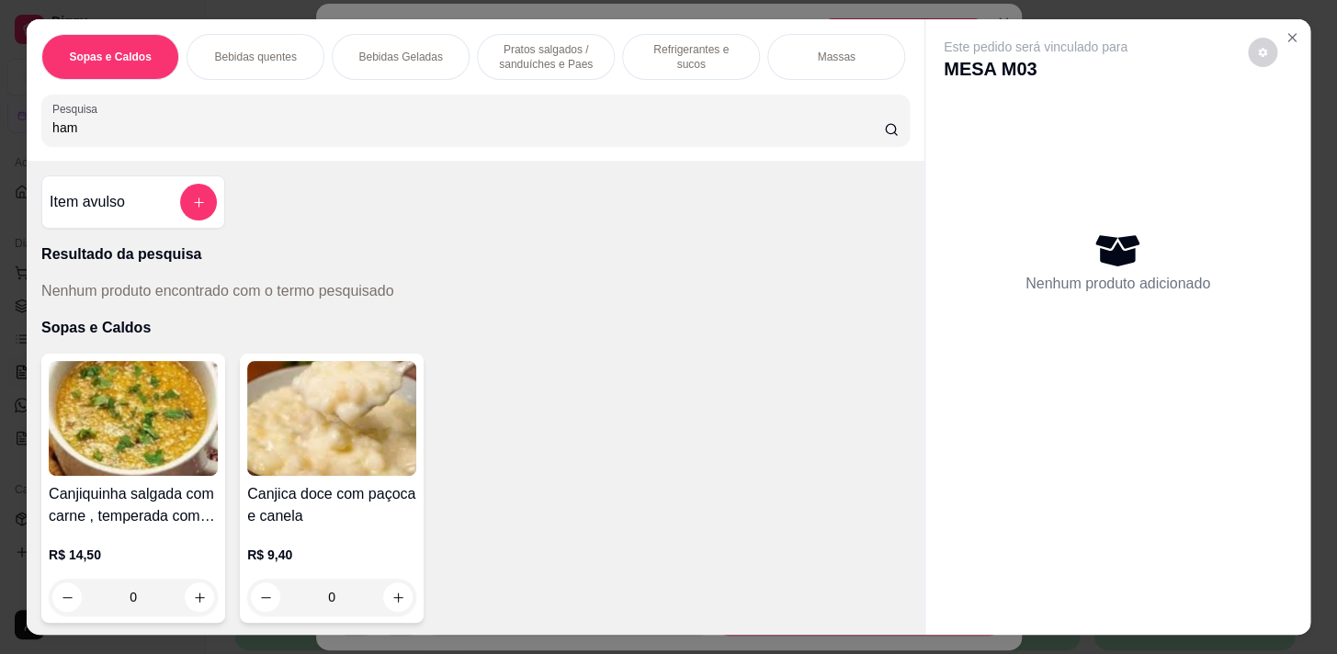
type input "ham"
drag, startPoint x: 571, startPoint y: 40, endPoint x: 649, endPoint y: 153, distance: 138.2
click at [572, 42] on p "Pratos salgados / sanduíches e Paes" at bounding box center [546, 56] width 107 height 29
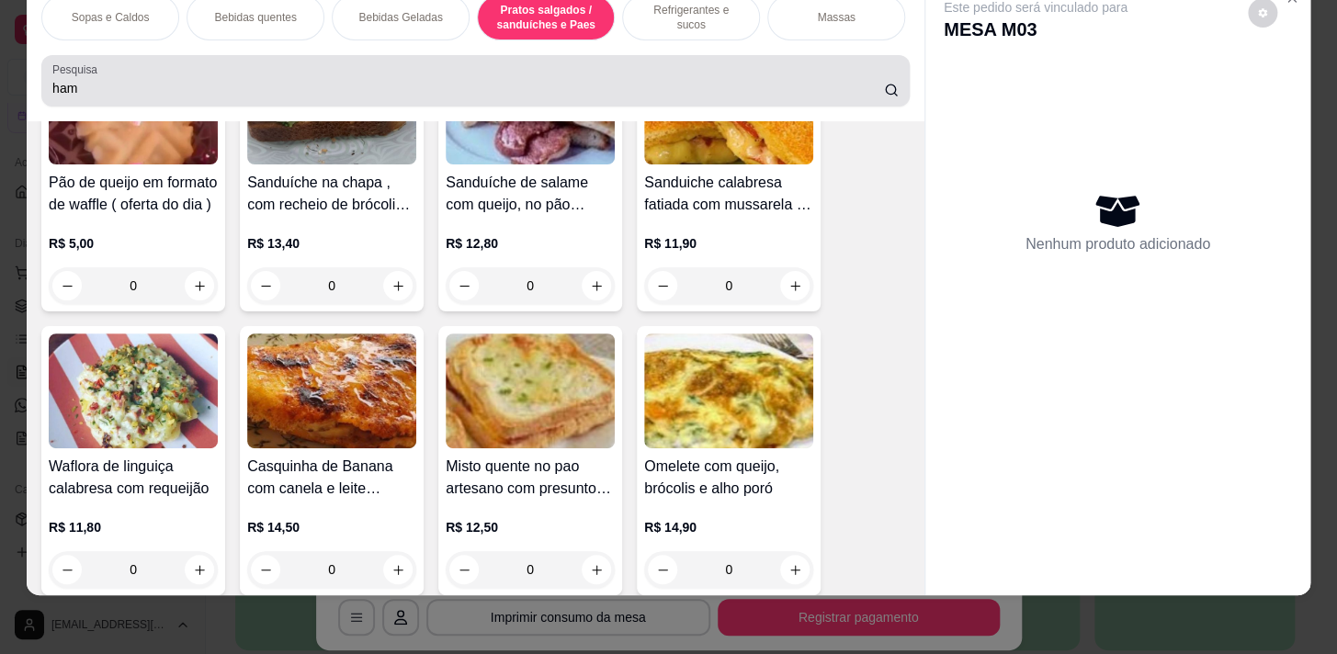
scroll to position [0, 0]
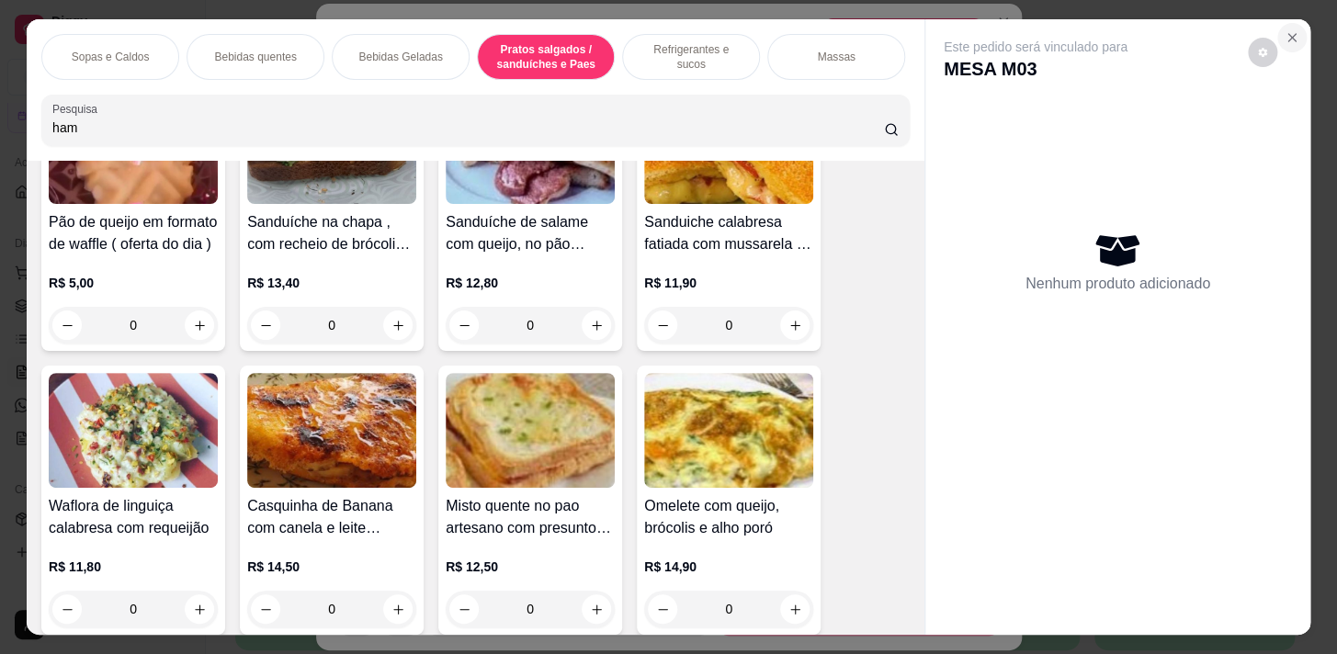
click at [1290, 30] on icon "Close" at bounding box center [1292, 37] width 15 height 15
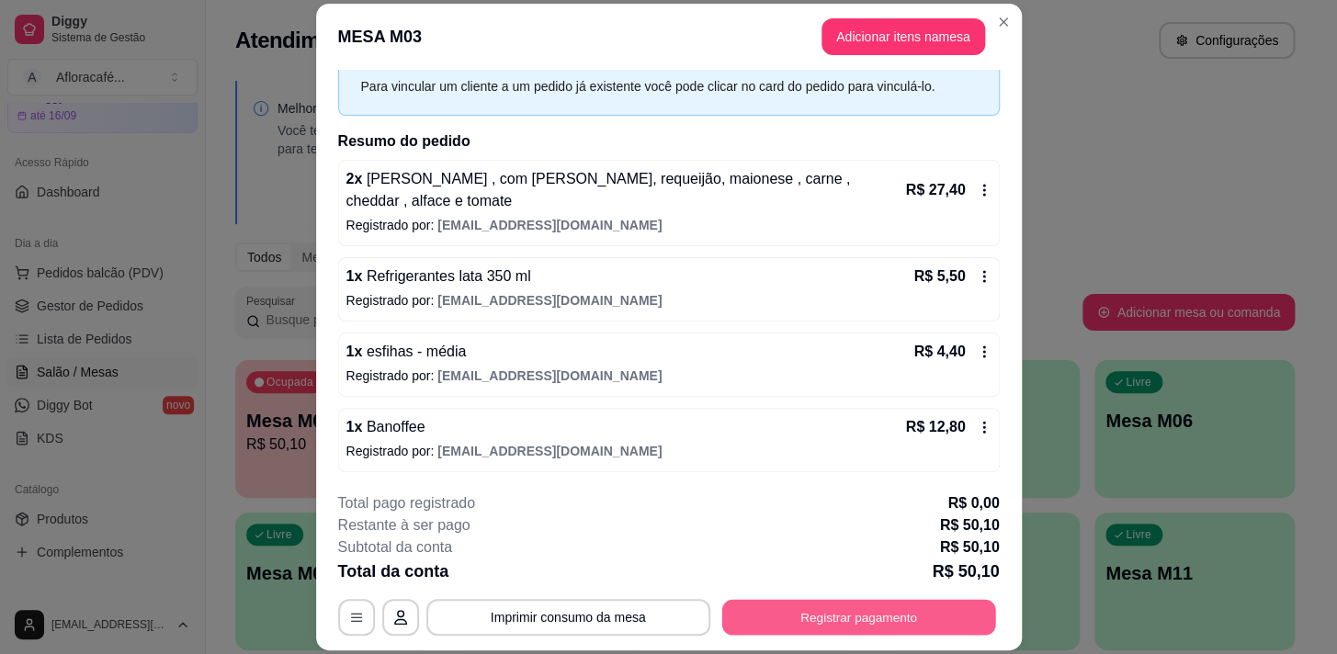
click at [831, 612] on button "Registrar pagamento" at bounding box center [858, 618] width 274 height 36
click at [676, 123] on input "R$ 50,10" at bounding box center [668, 113] width 346 height 37
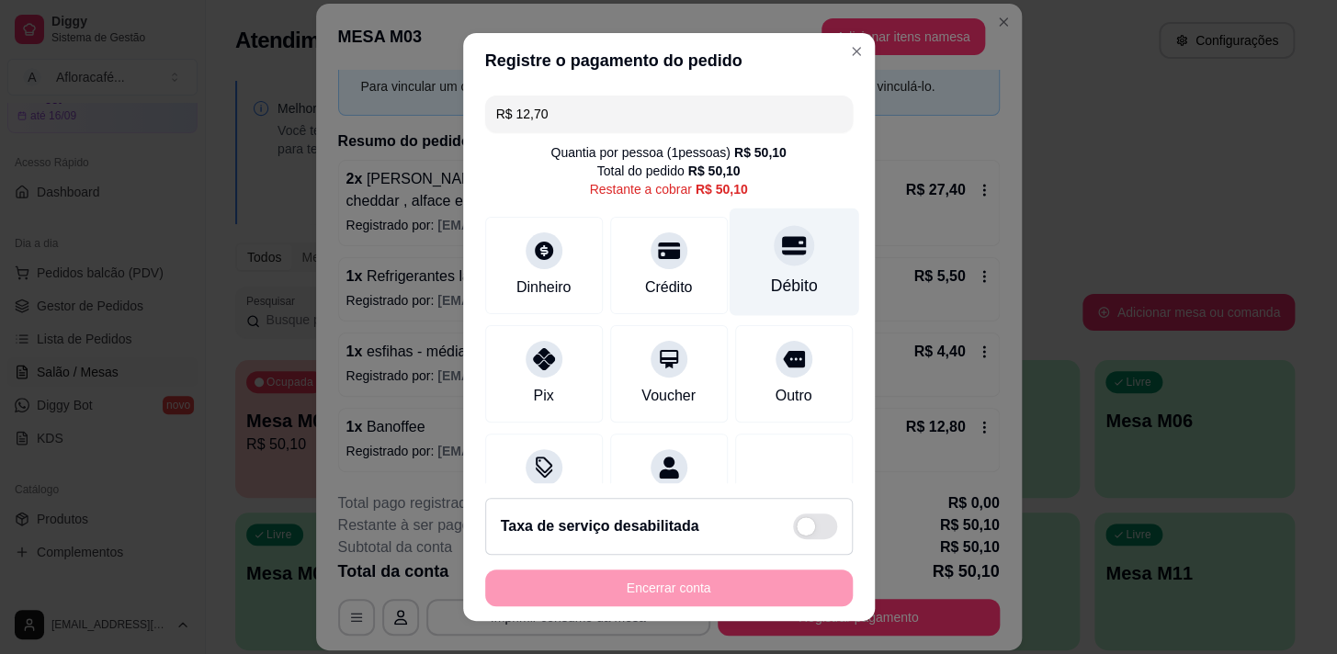
click at [755, 274] on div "Débito" at bounding box center [794, 262] width 130 height 108
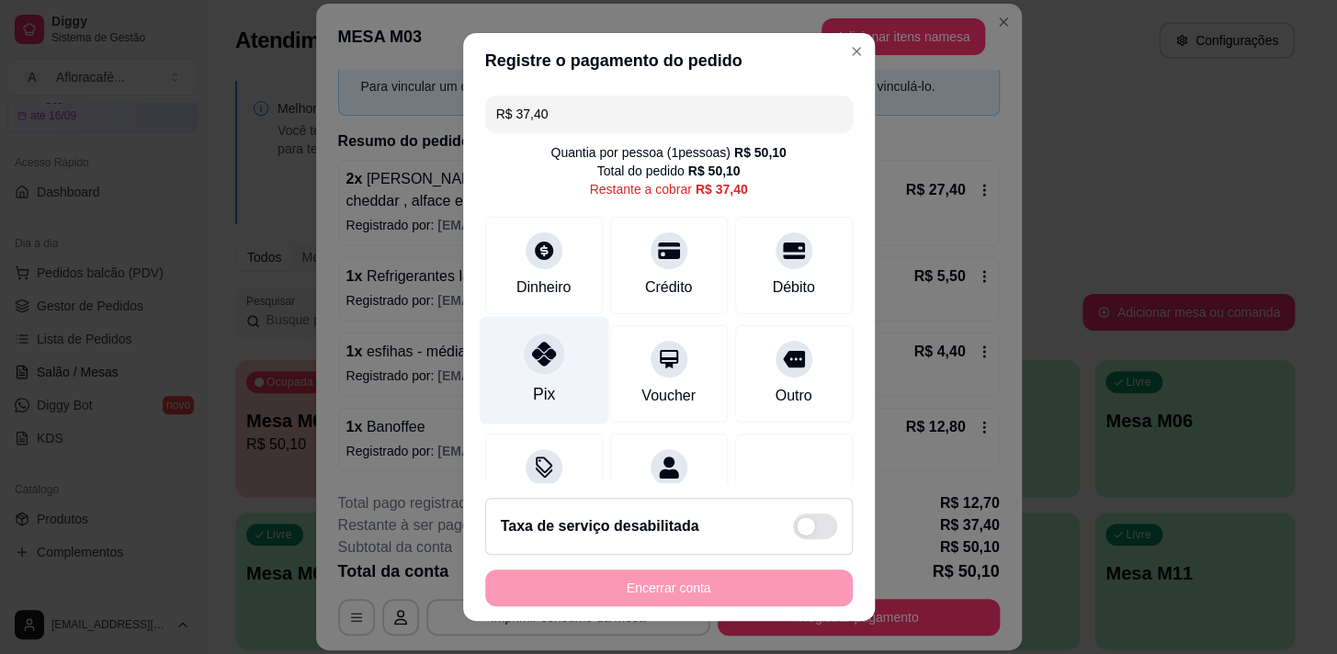
click at [522, 339] on div "Pix" at bounding box center [544, 370] width 130 height 108
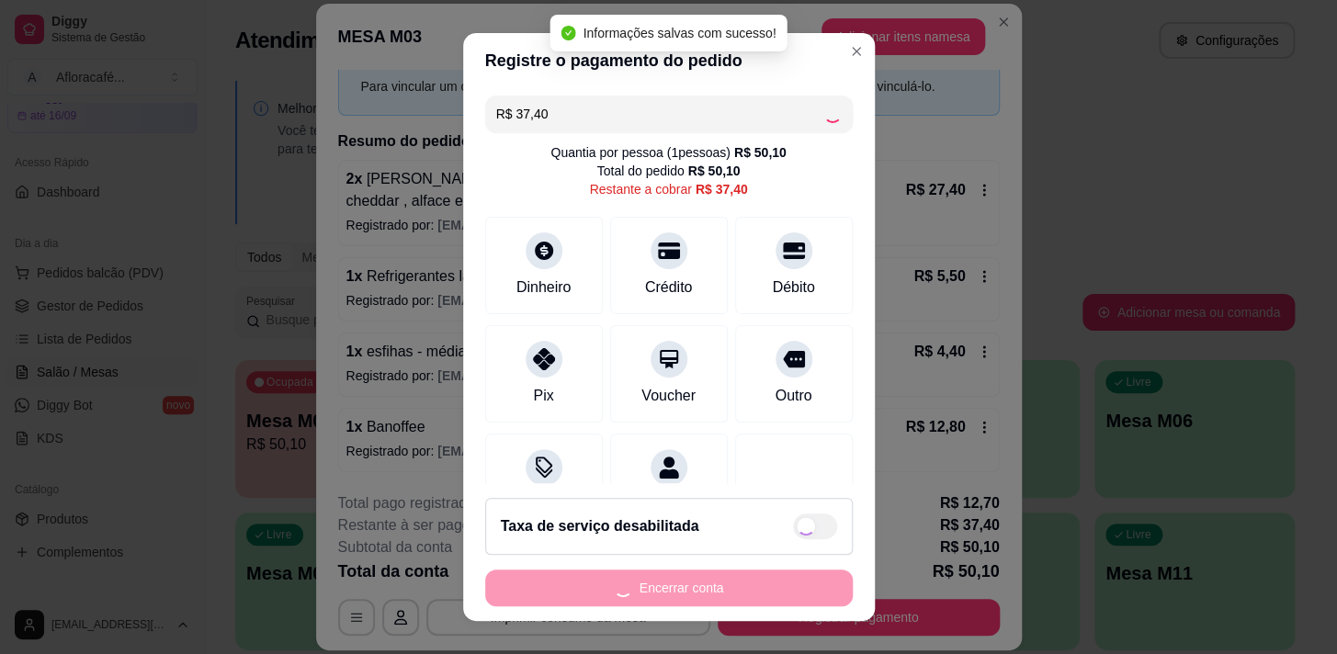
type input "R$ 0,00"
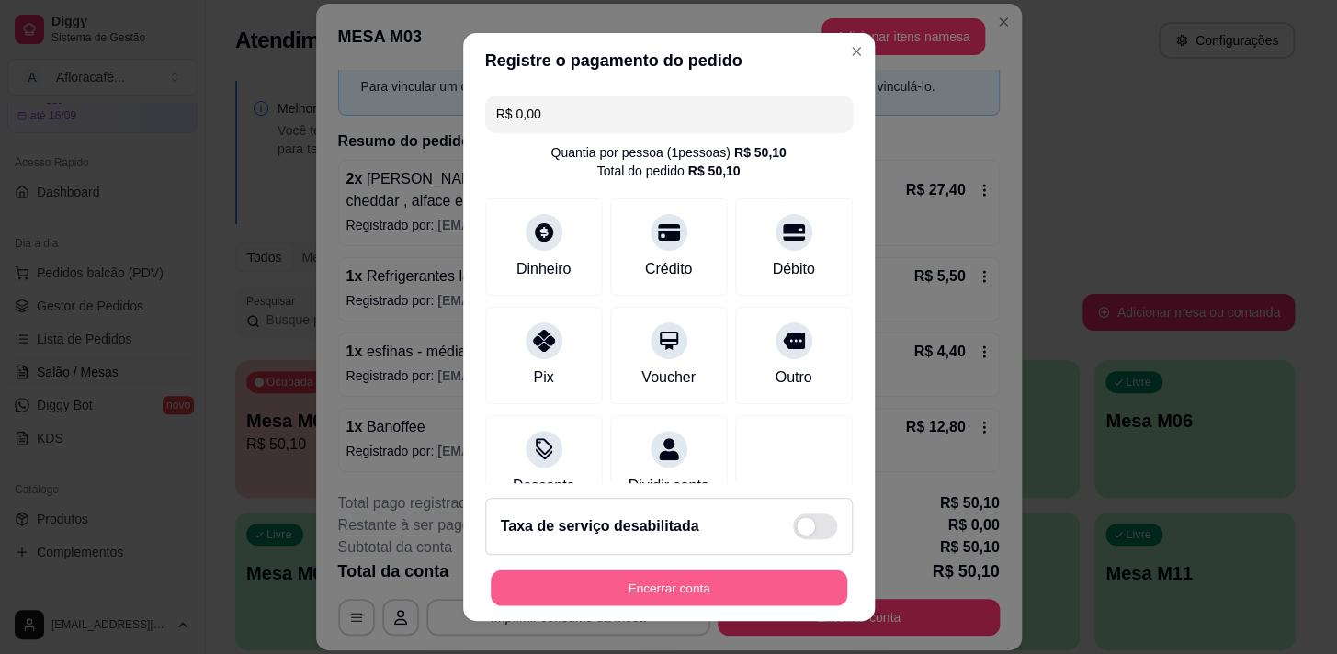
click at [658, 584] on button "Encerrar conta" at bounding box center [669, 589] width 357 height 36
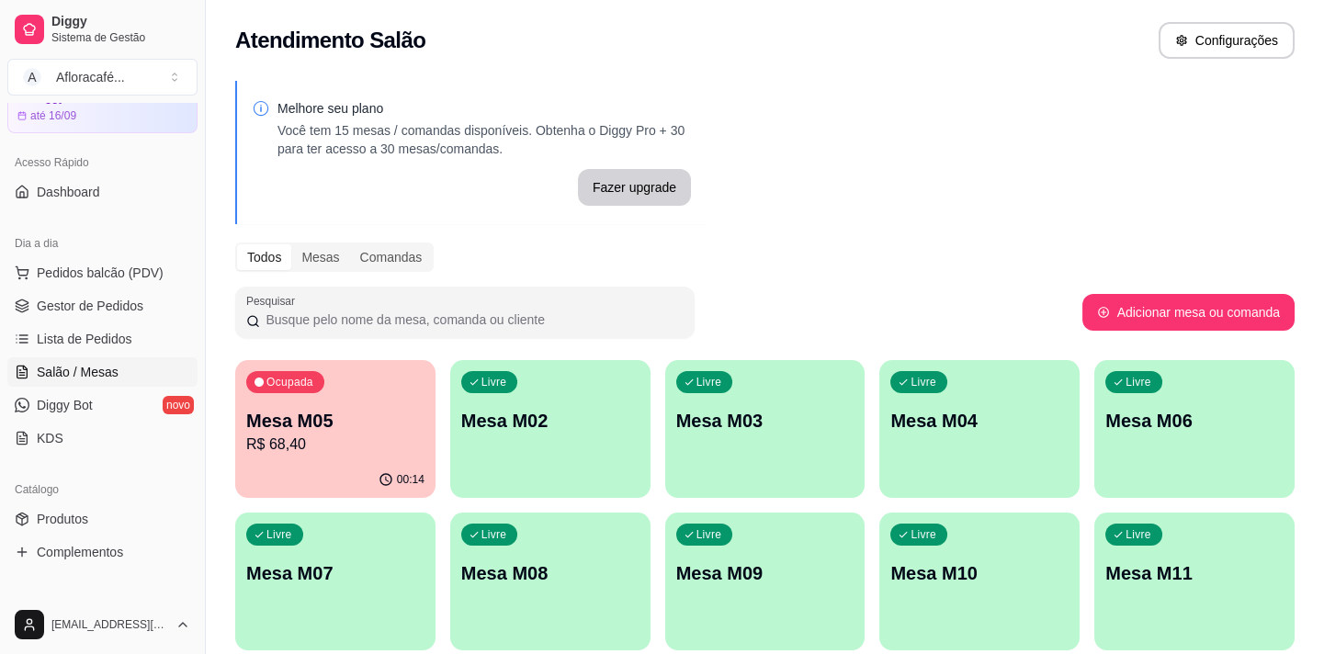
click at [533, 377] on div "Livre Mesa M02" at bounding box center [550, 418] width 200 height 116
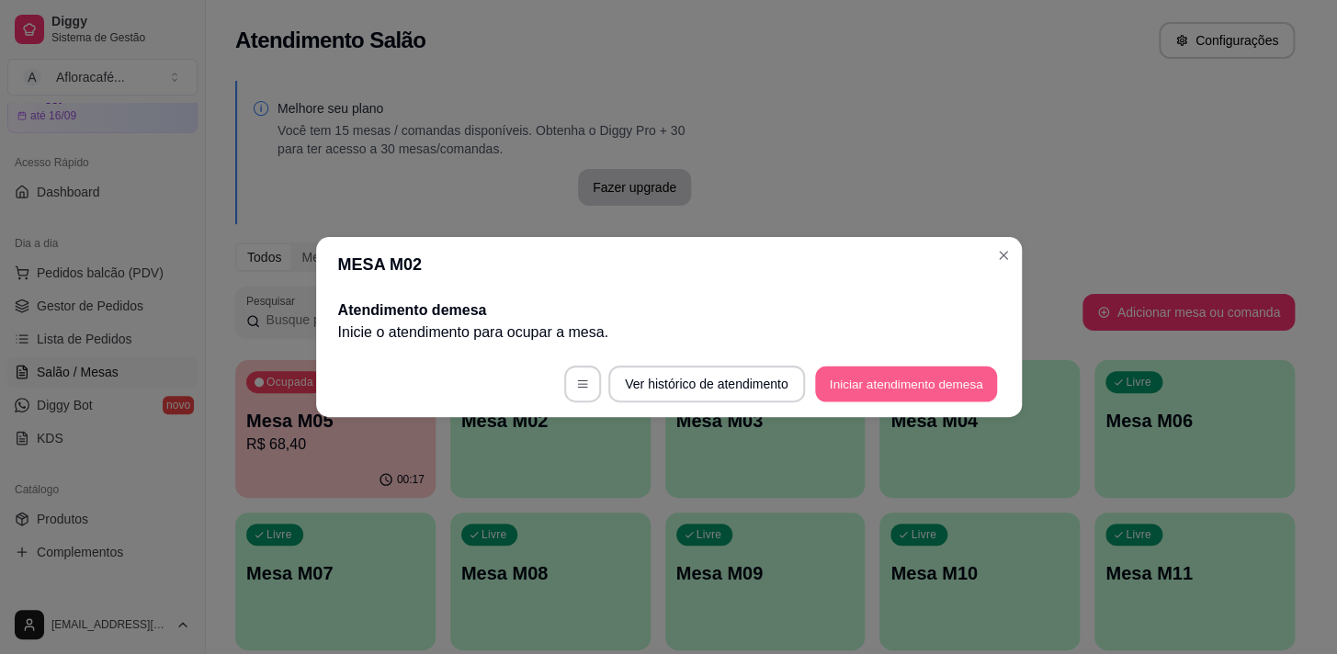
click at [840, 377] on button "Iniciar atendimento de mesa" at bounding box center [906, 385] width 182 height 36
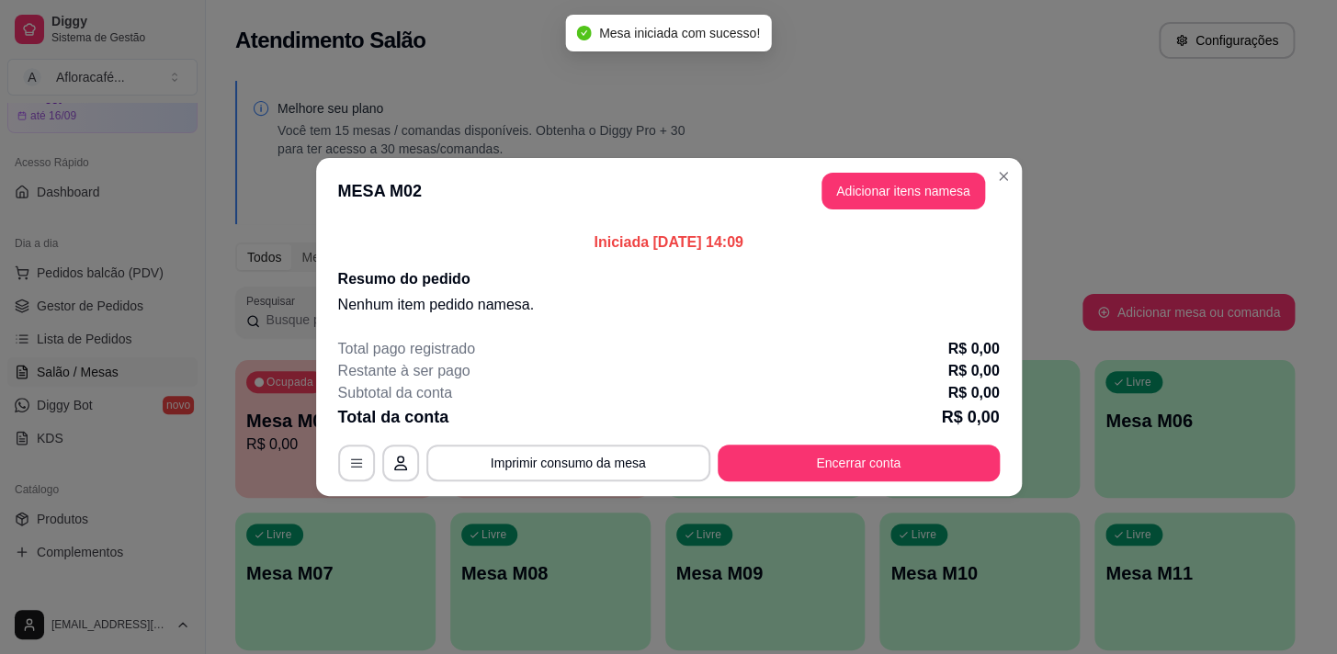
drag, startPoint x: 881, startPoint y: 221, endPoint x: 892, endPoint y: 187, distance: 36.6
click at [888, 213] on header "MESA M02 Adicionar itens na mesa" at bounding box center [669, 191] width 706 height 66
click at [892, 187] on button "Adicionar itens na mesa" at bounding box center [903, 192] width 158 height 36
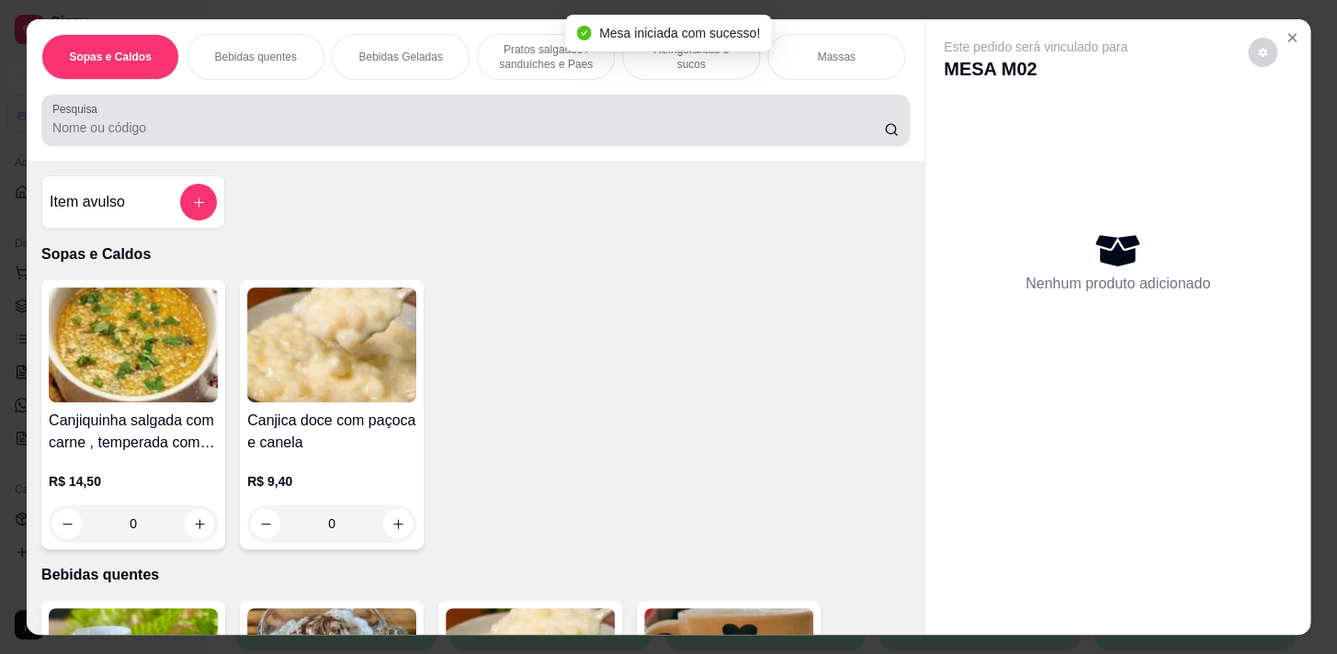
click at [527, 153] on div "Sopas e Caldos Bebidas quentes Bebidas Geladas Pratos salgados / sanduíches e P…" at bounding box center [476, 90] width 898 height 142
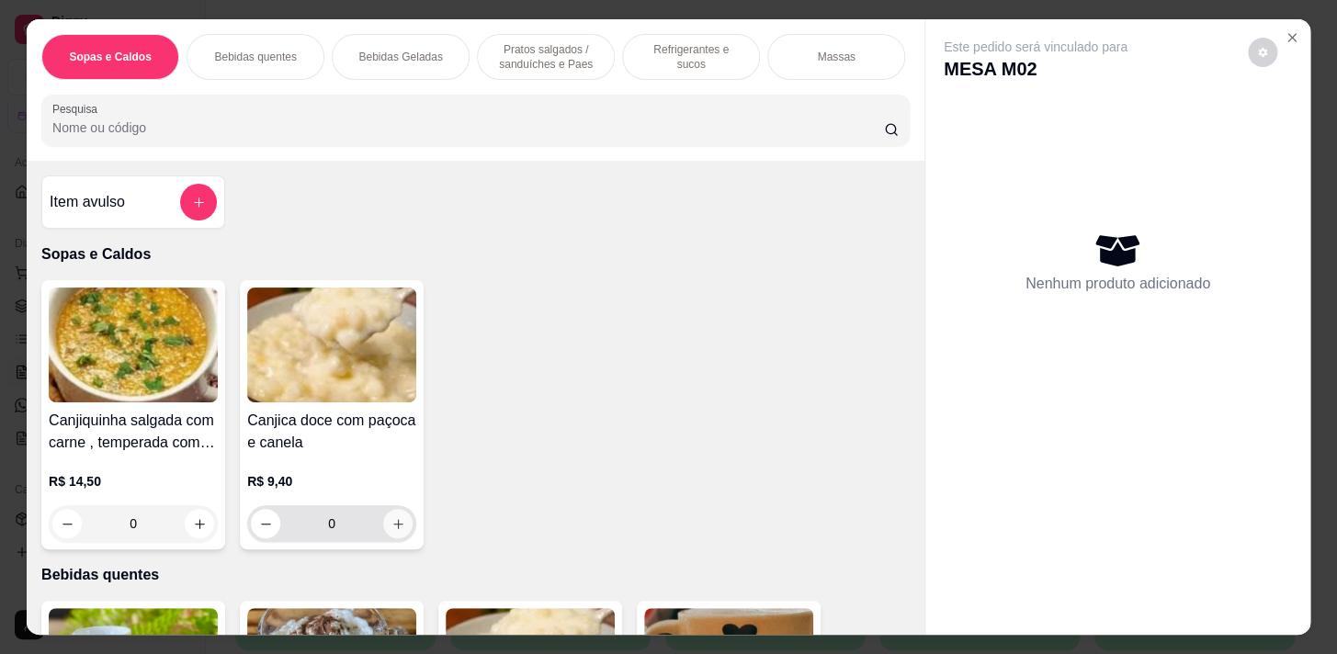
click at [393, 529] on icon "increase-product-quantity" at bounding box center [398, 524] width 10 height 10
type input "1"
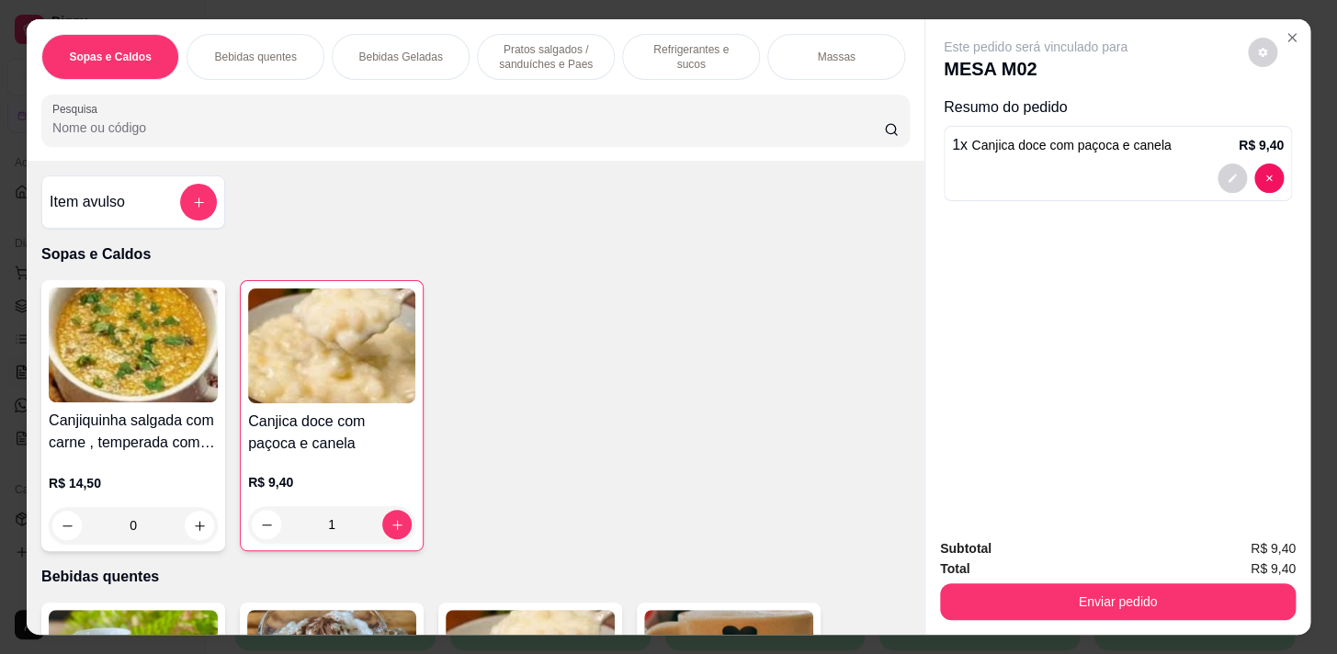
click at [649, 56] on p "Refrigerantes e sucos" at bounding box center [691, 56] width 107 height 29
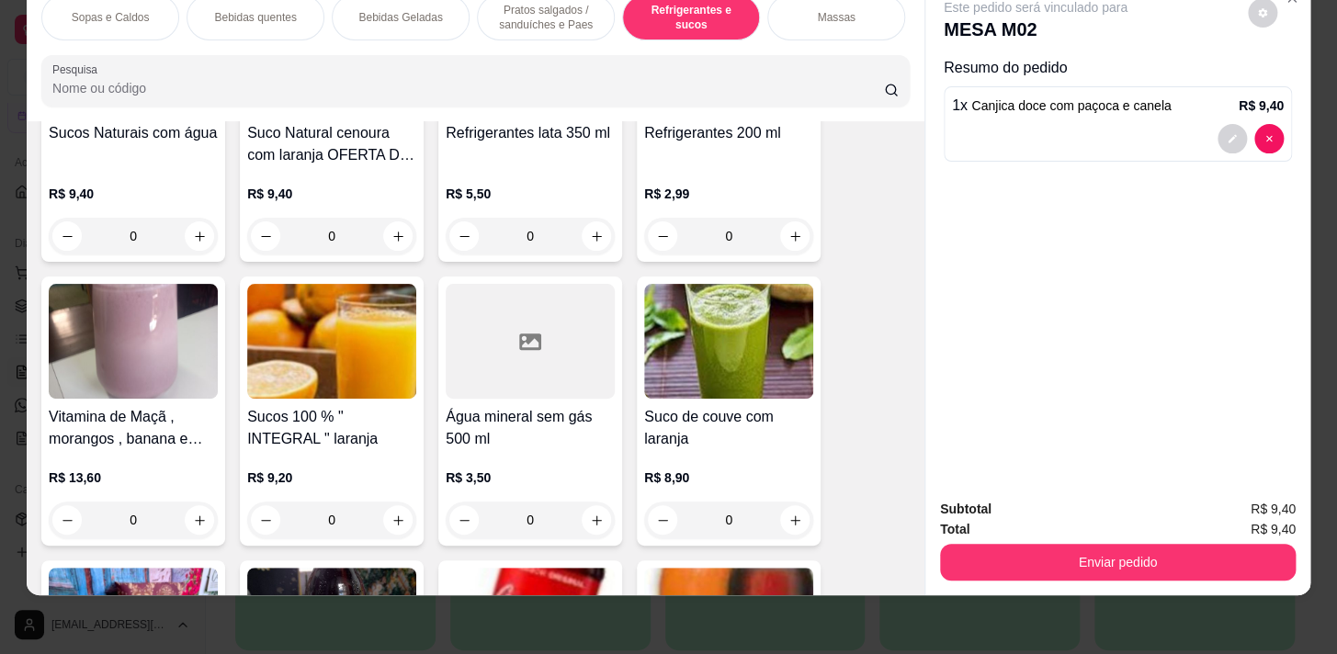
scroll to position [8133, 0]
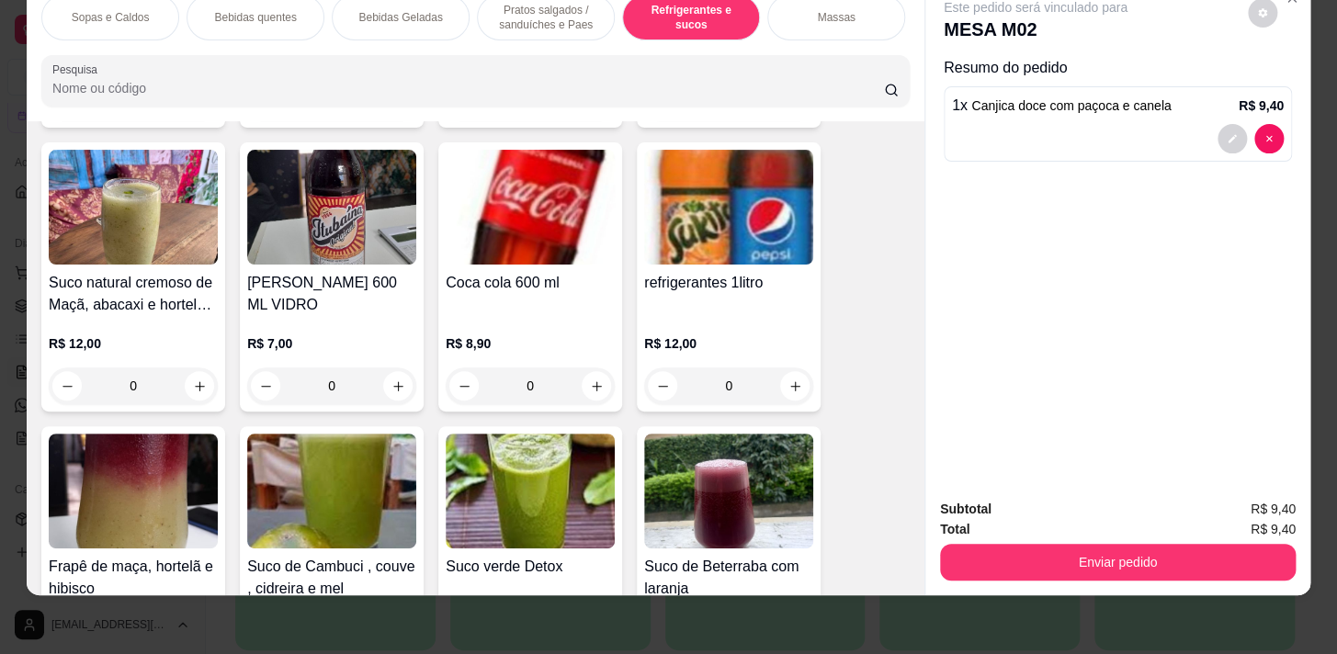
click at [370, 10] on p "Bebidas Geladas" at bounding box center [400, 17] width 84 height 15
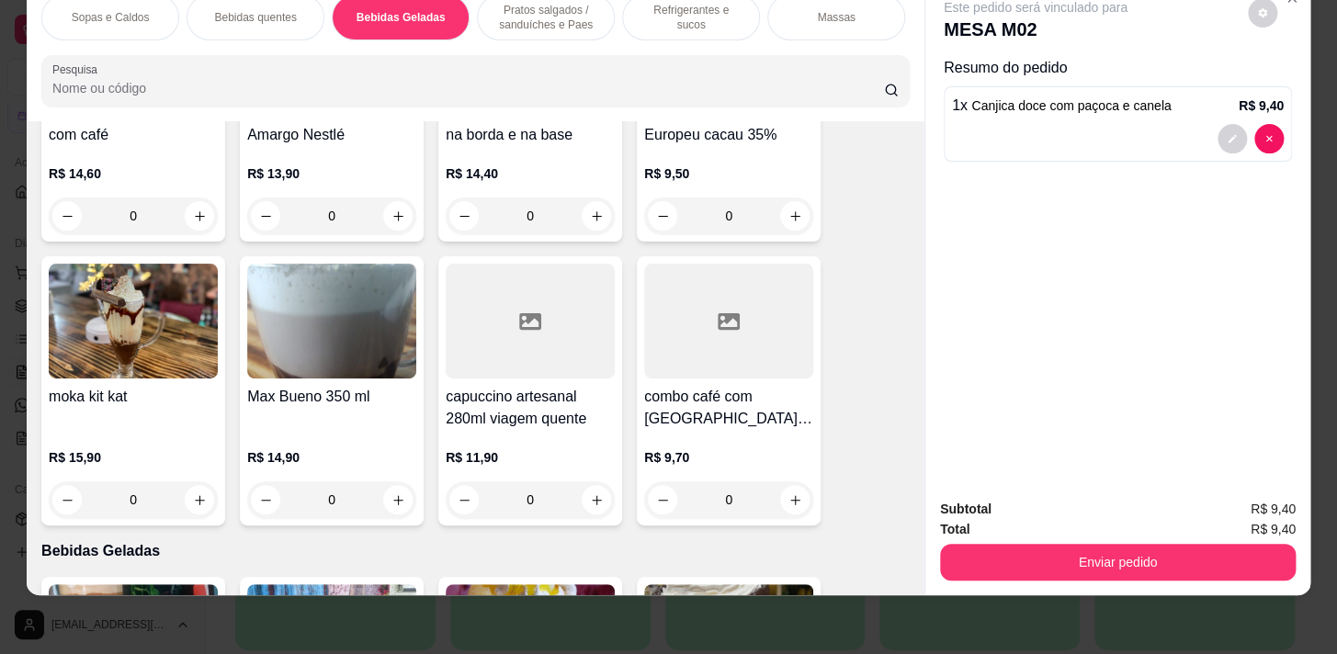
scroll to position [2323, 0]
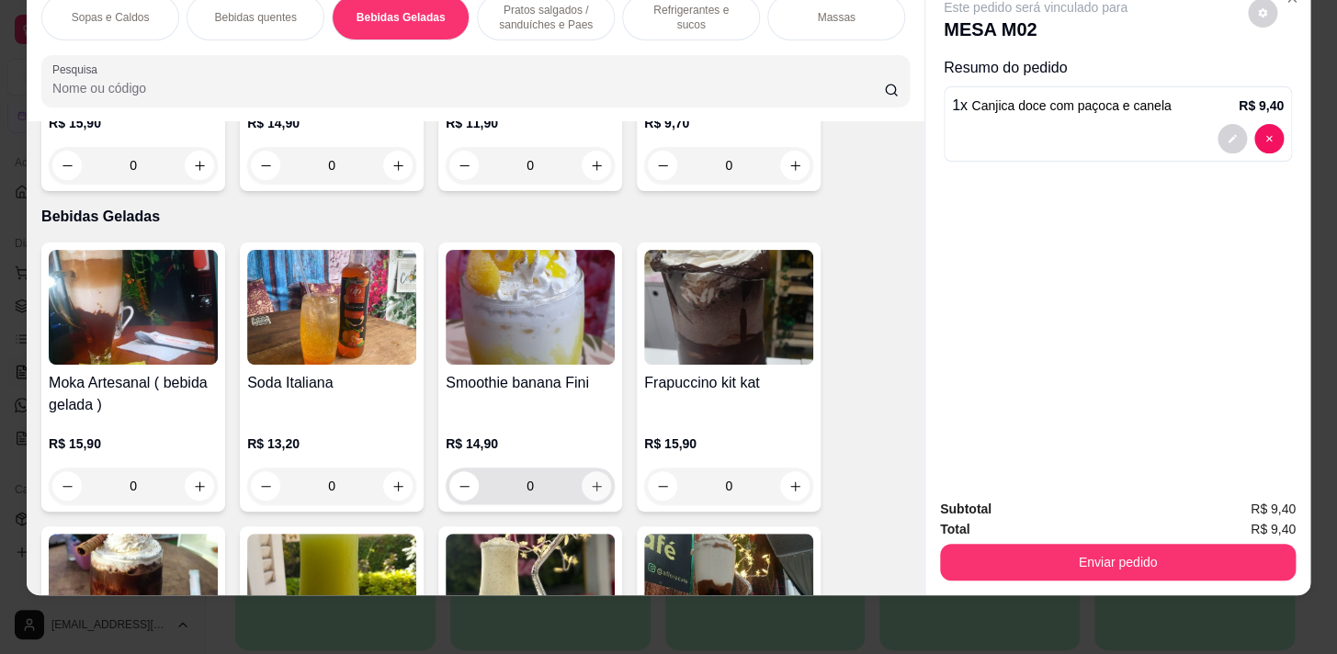
click at [582, 490] on button "increase-product-quantity" at bounding box center [596, 485] width 29 height 29
type input "1"
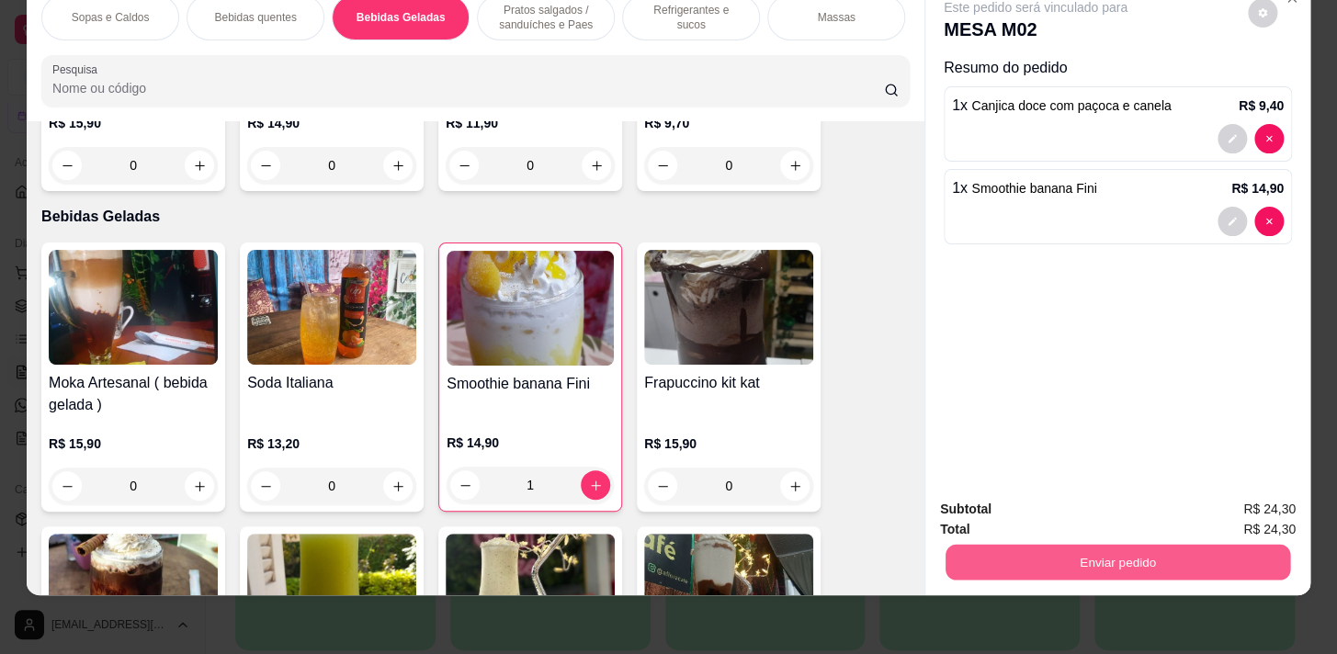
click at [1086, 561] on button "Enviar pedido" at bounding box center [1118, 562] width 345 height 36
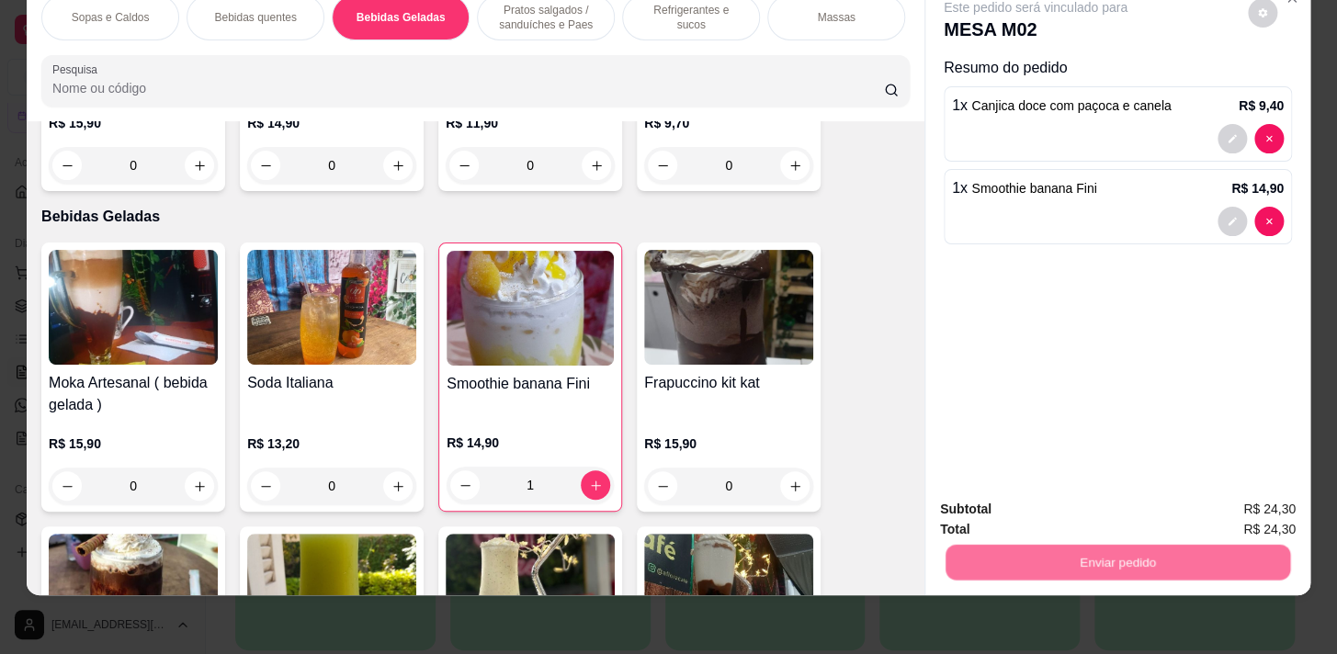
click at [1074, 508] on button "Não registrar e enviar pedido" at bounding box center [1056, 505] width 191 height 35
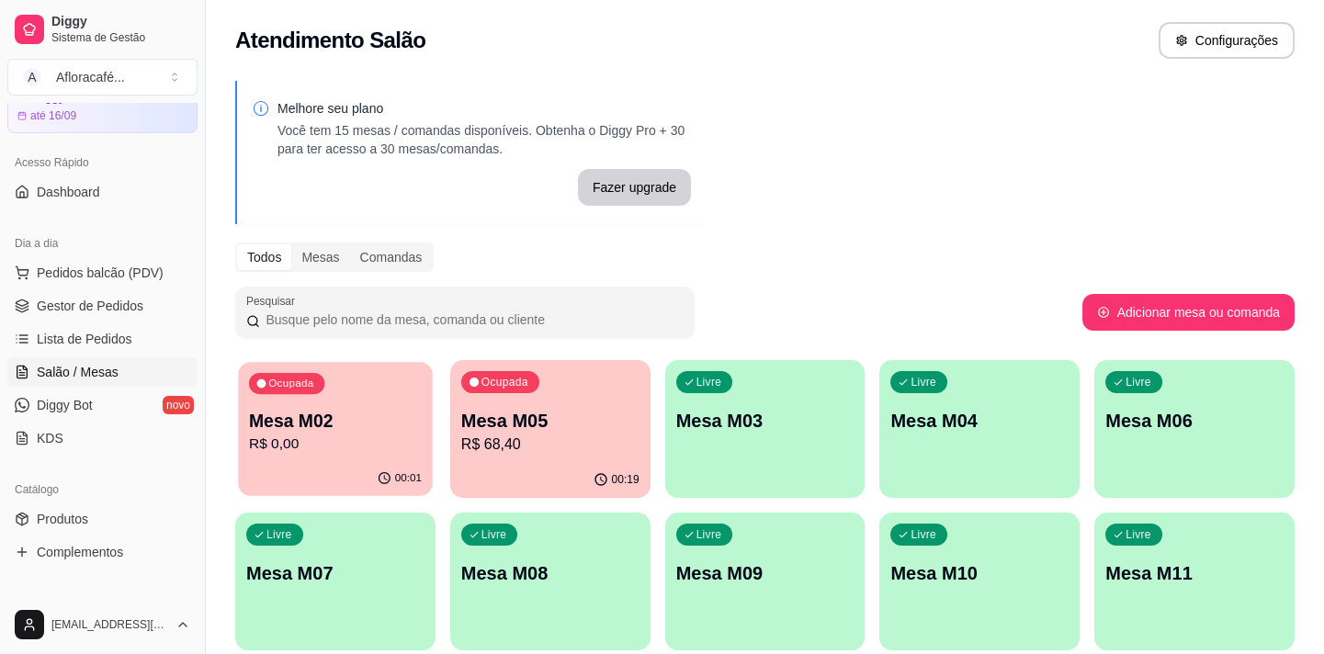
click at [422, 413] on div "Ocupada Mesa M02 R$ 0,00" at bounding box center [335, 411] width 194 height 99
click at [570, 370] on div "Ocupada Mesa M05 R$ 68,40" at bounding box center [550, 411] width 200 height 102
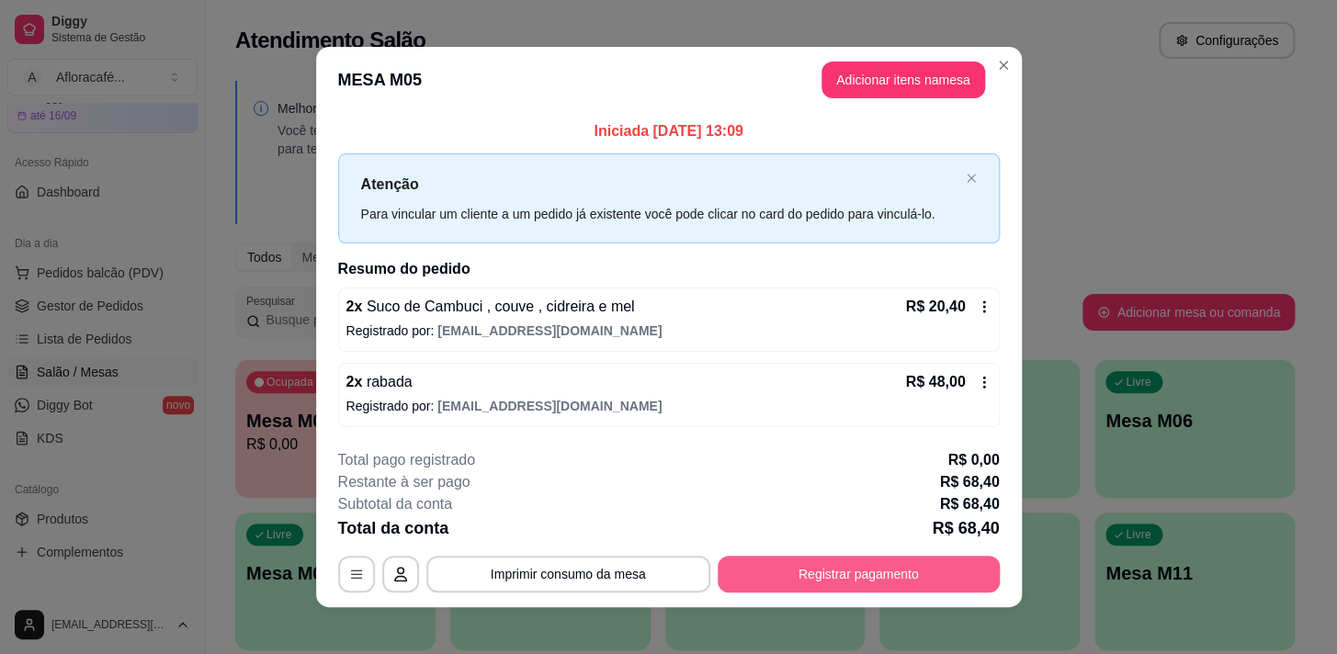
click at [777, 584] on button "Registrar pagamento" at bounding box center [859, 574] width 282 height 37
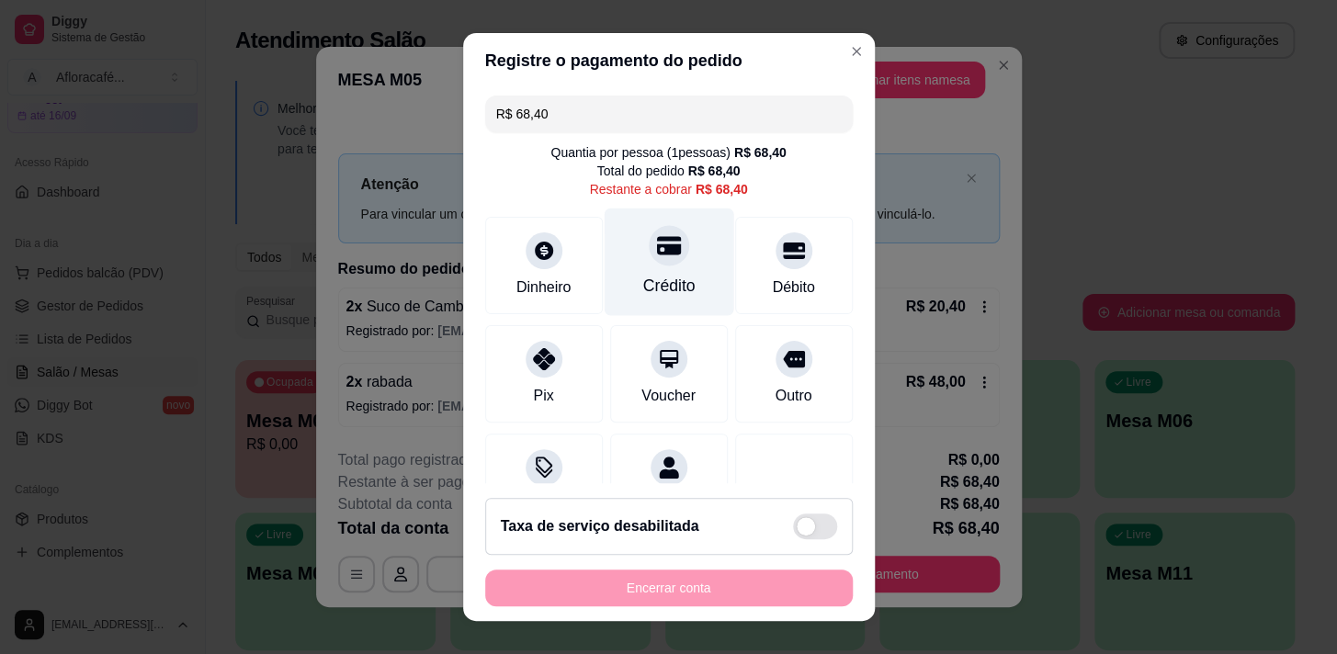
click at [642, 267] on div "Crédito" at bounding box center [669, 262] width 130 height 108
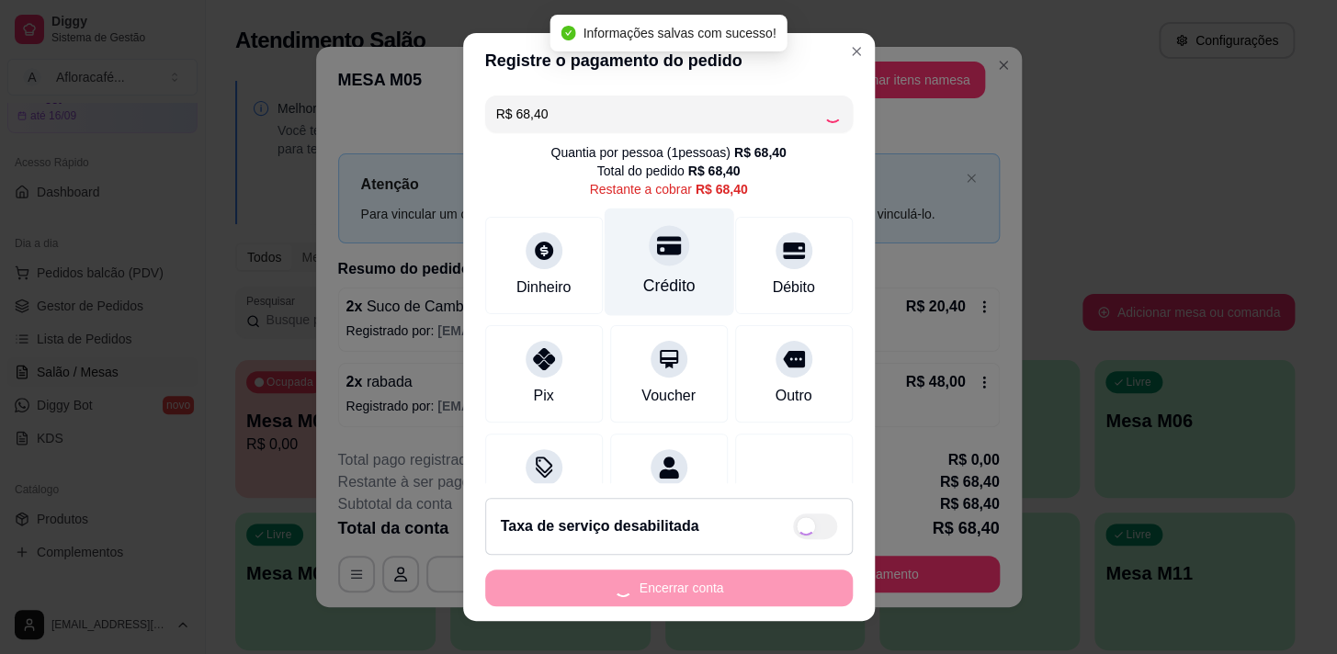
type input "R$ 0,00"
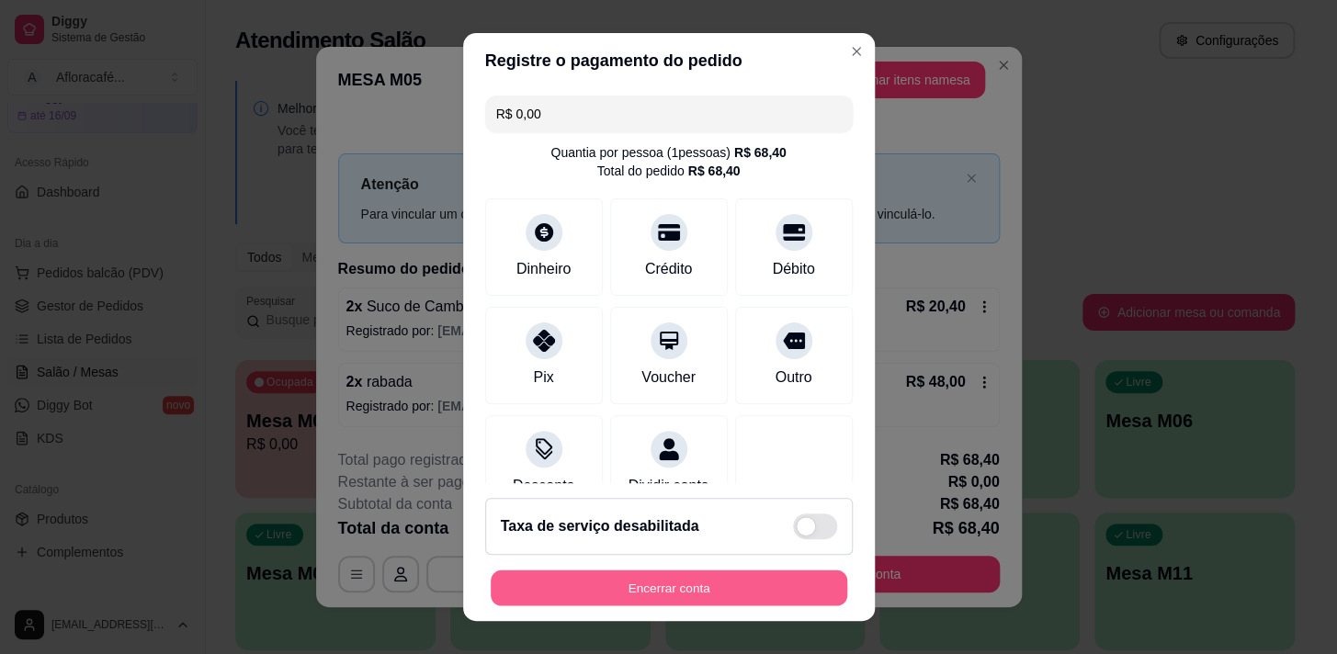
click at [588, 595] on button "Encerrar conta" at bounding box center [669, 589] width 357 height 36
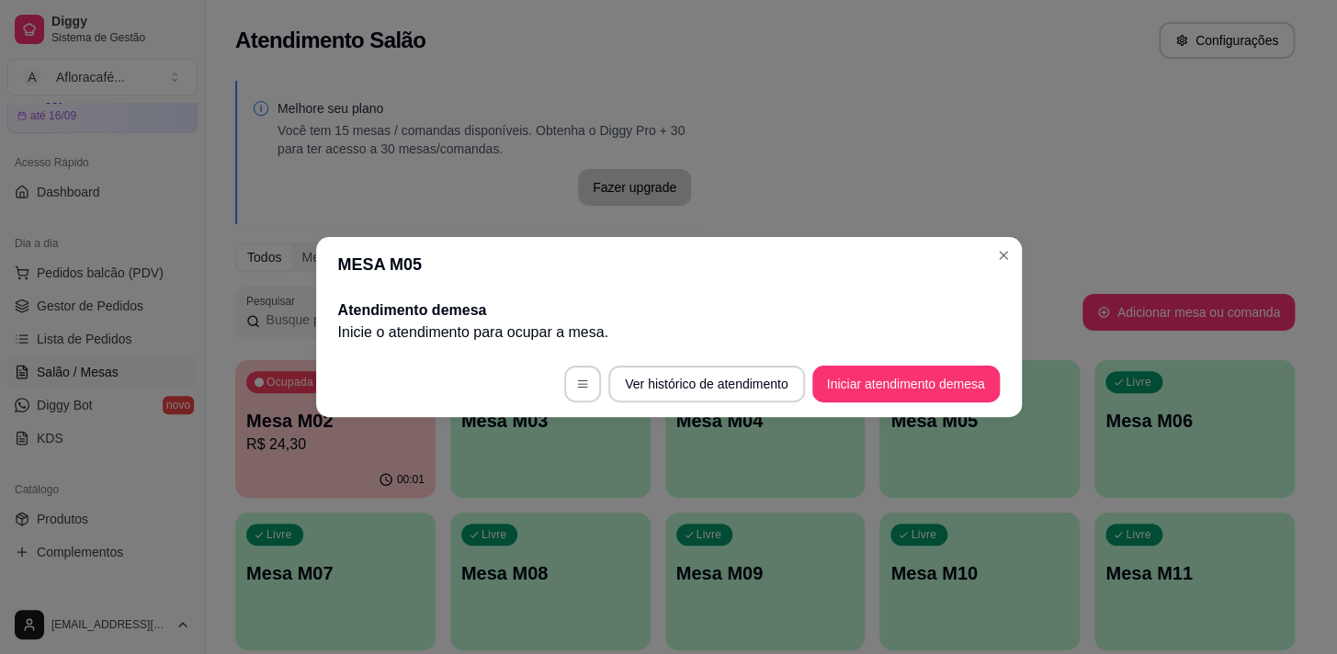
drag, startPoint x: 987, startPoint y: 265, endPoint x: 1090, endPoint y: 235, distance: 107.1
click at [995, 262] on section "MESA M05 Atendimento de mesa Inicie o atendimento para ocupar a mesa . Ver hist…" at bounding box center [669, 327] width 706 height 180
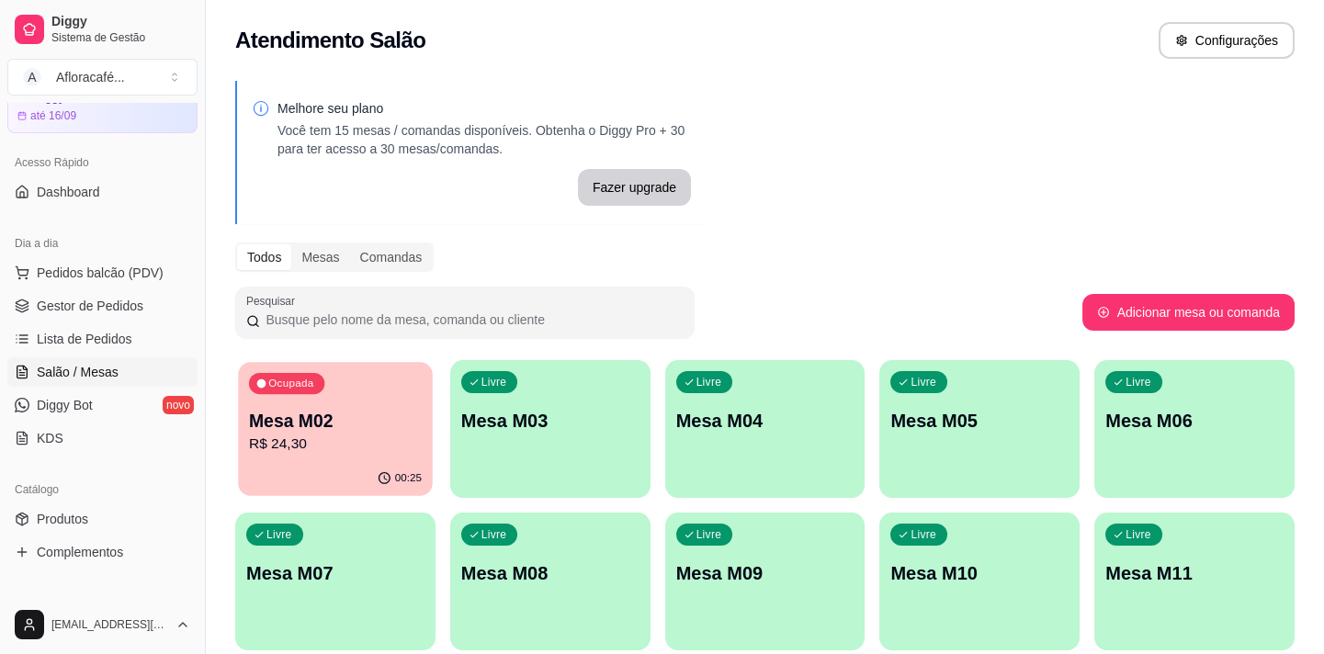
click at [362, 428] on p "Mesa M02" at bounding box center [335, 421] width 173 height 25
click at [335, 424] on p "Mesa M02" at bounding box center [335, 421] width 178 height 26
click at [97, 351] on link "Lista de Pedidos" at bounding box center [102, 338] width 190 height 29
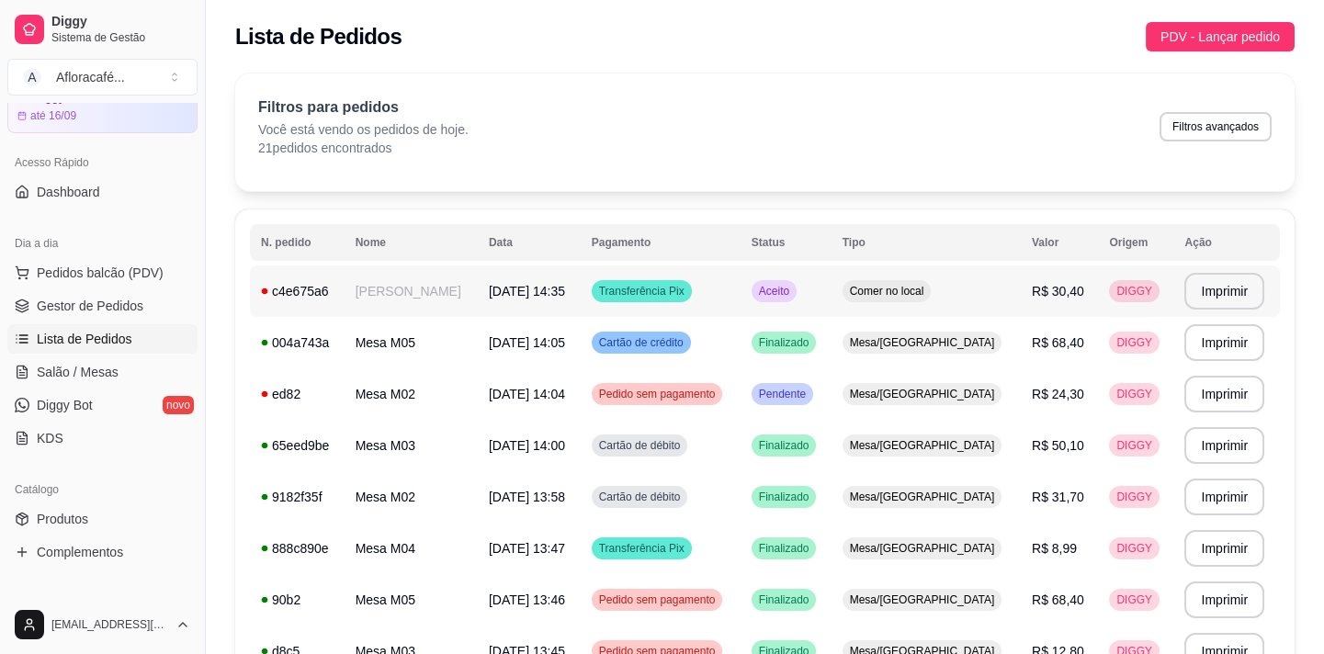
click at [429, 294] on td "[PERSON_NAME]" at bounding box center [411, 291] width 133 height 51
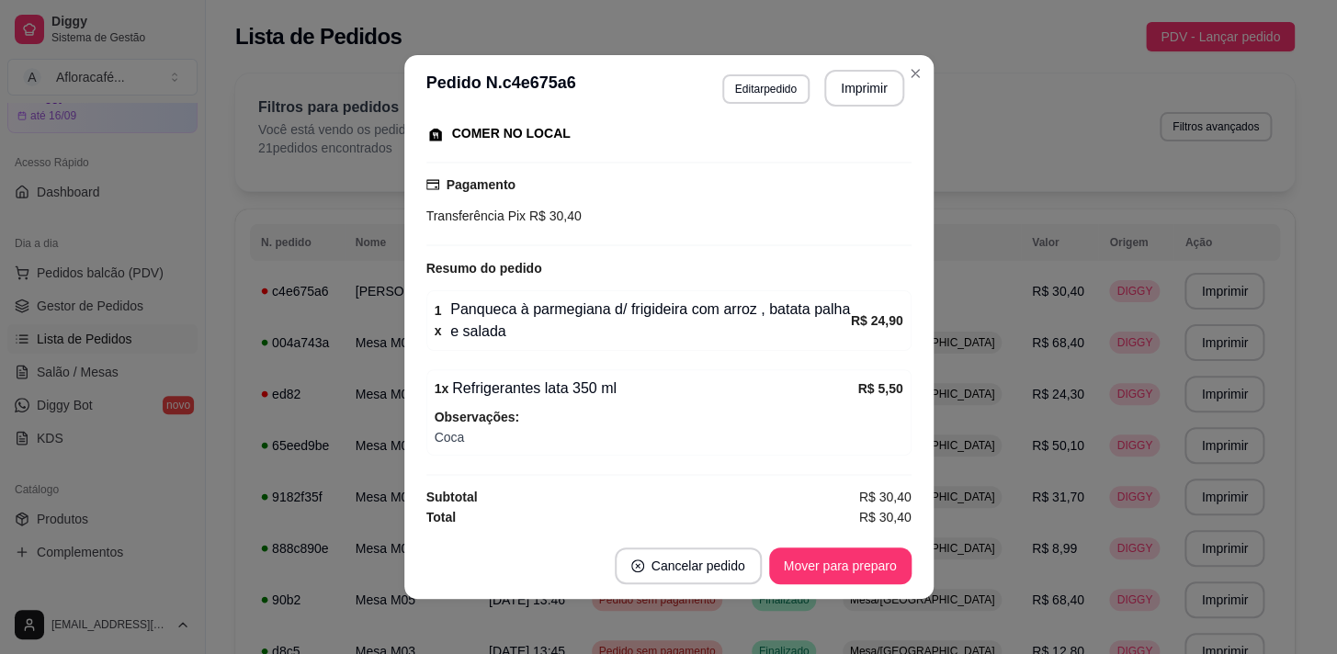
scroll to position [3, 0]
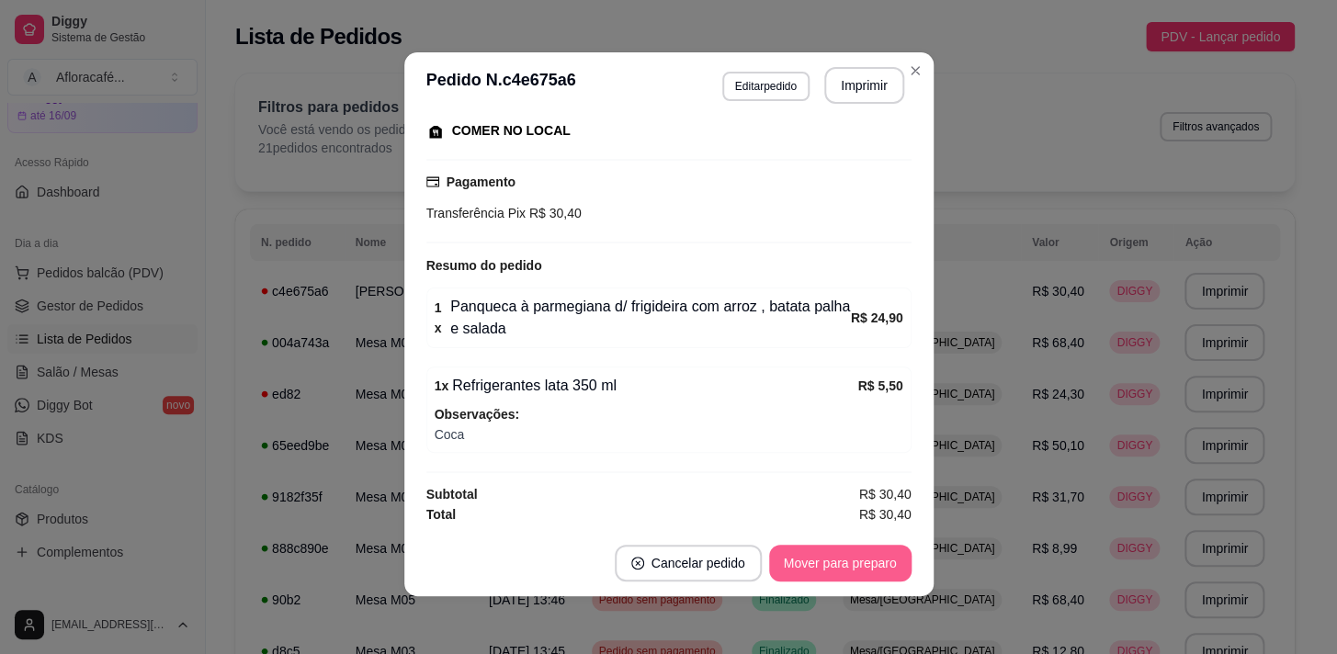
click at [817, 551] on button "Mover para preparo" at bounding box center [840, 563] width 142 height 37
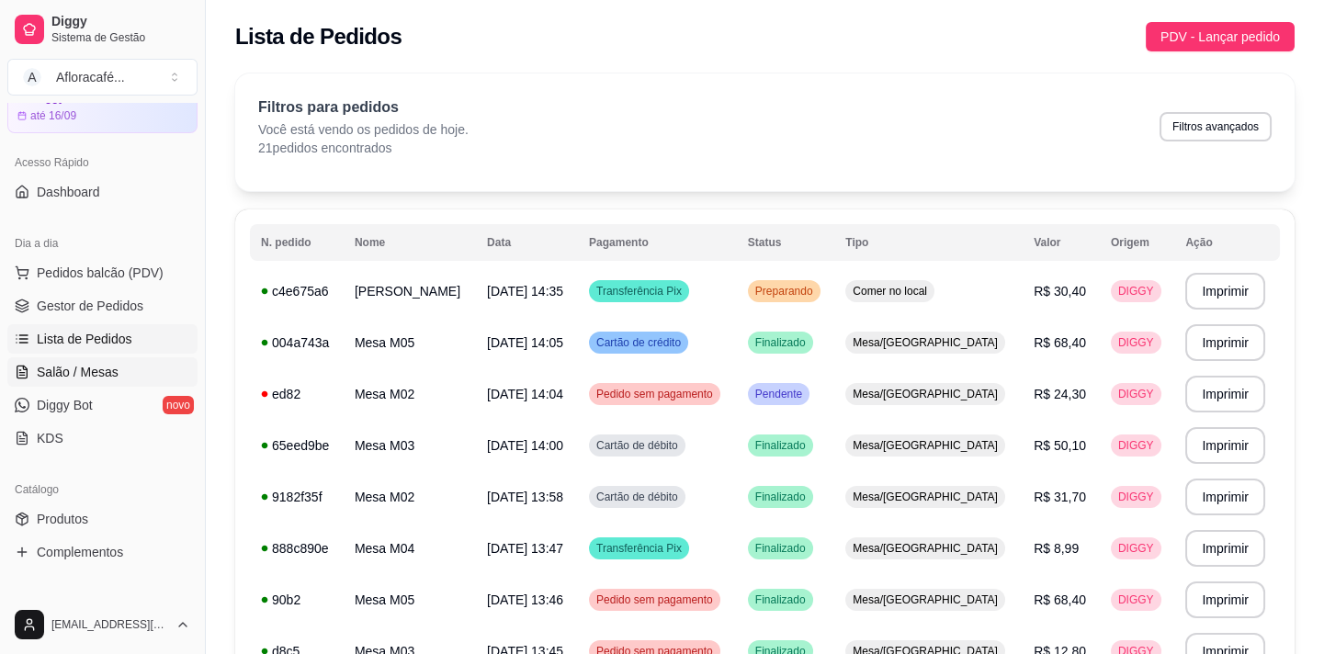
click at [112, 383] on link "Salão / Mesas" at bounding box center [102, 372] width 190 height 29
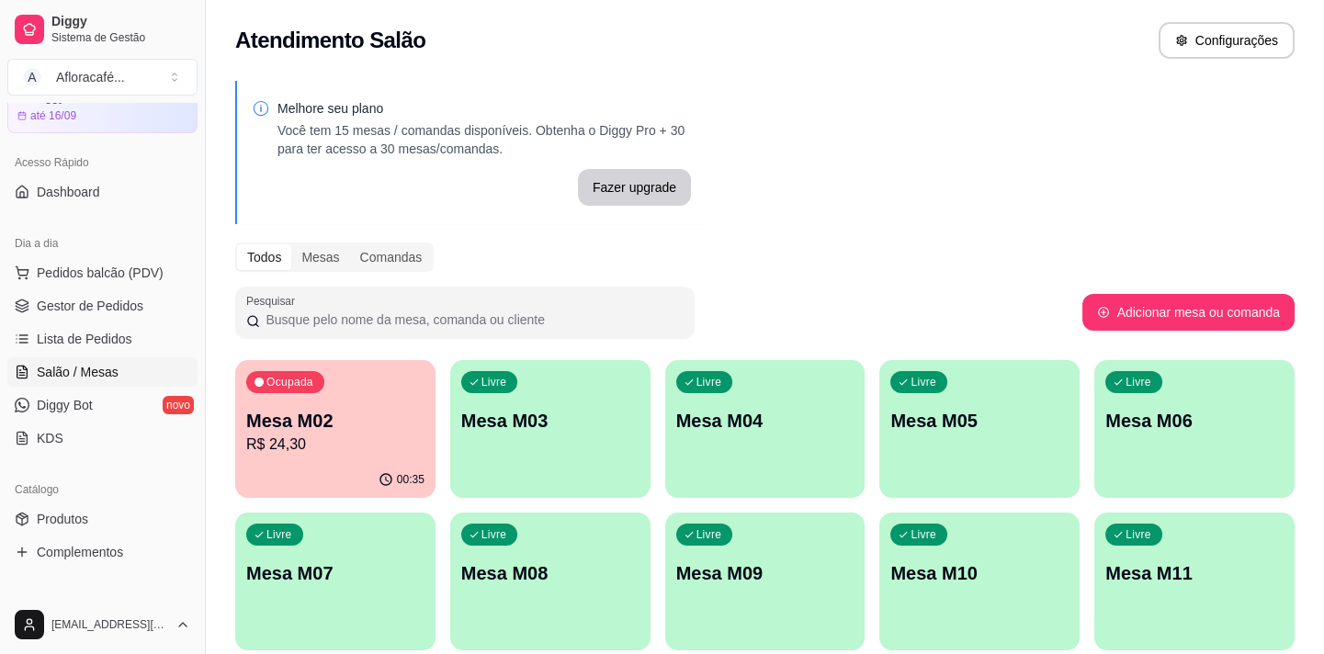
click at [299, 494] on div "Ocupada Mesa M02 R$ 24,30 00:35 Livre Mesa M03 Livre Mesa M04 Livre Mesa M05 Li…" at bounding box center [765, 581] width 1060 height 443
click at [329, 450] on p "R$ 24,30" at bounding box center [335, 445] width 178 height 22
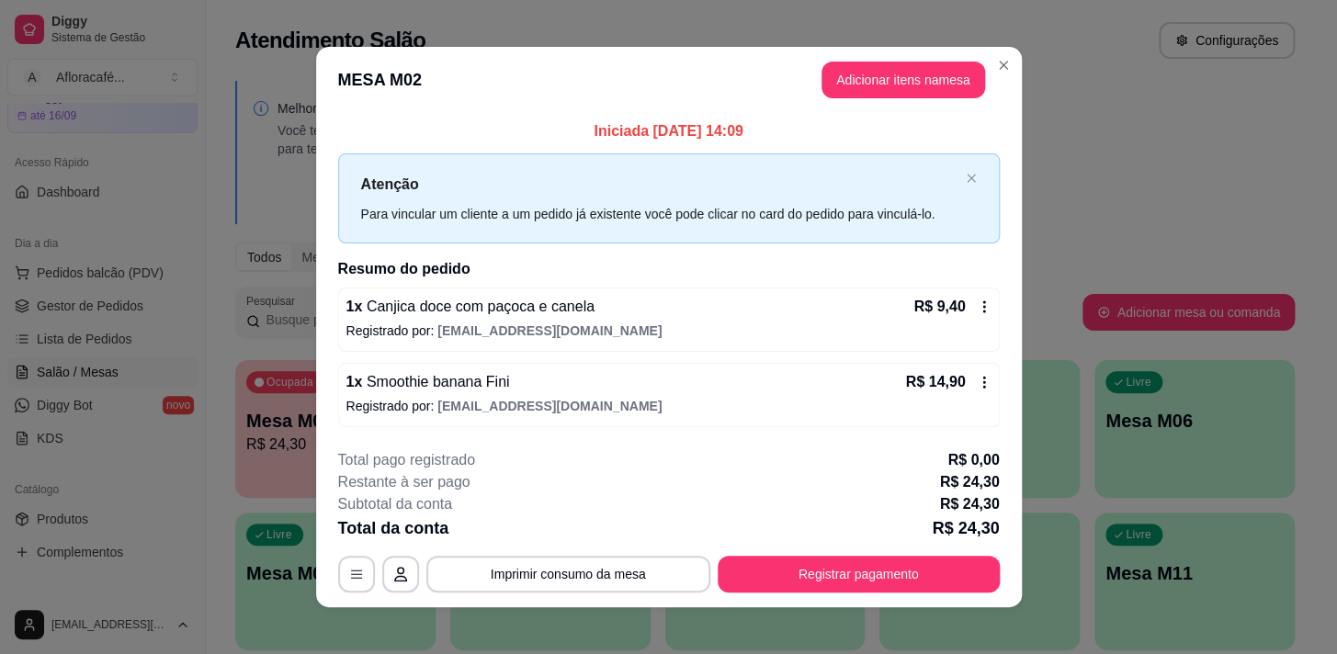
scroll to position [11, 0]
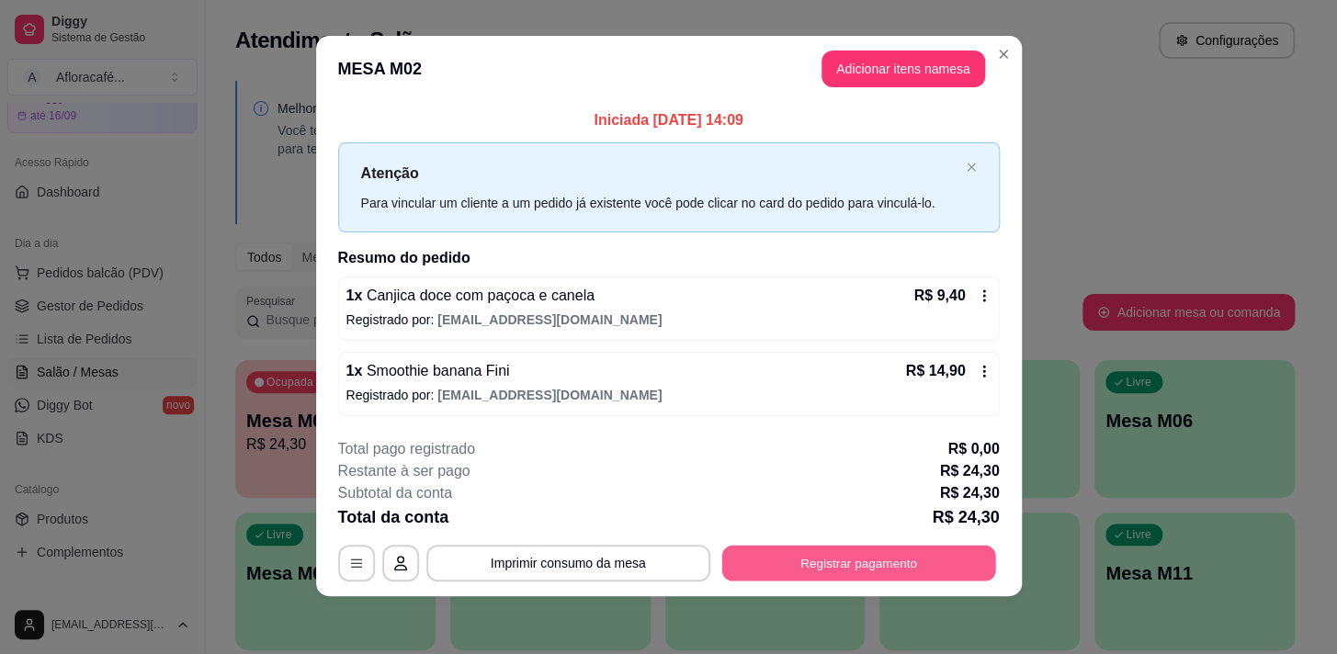
click at [854, 562] on button "Registrar pagamento" at bounding box center [858, 563] width 274 height 36
click at [805, 573] on button "Registrar pagamento" at bounding box center [858, 563] width 274 height 36
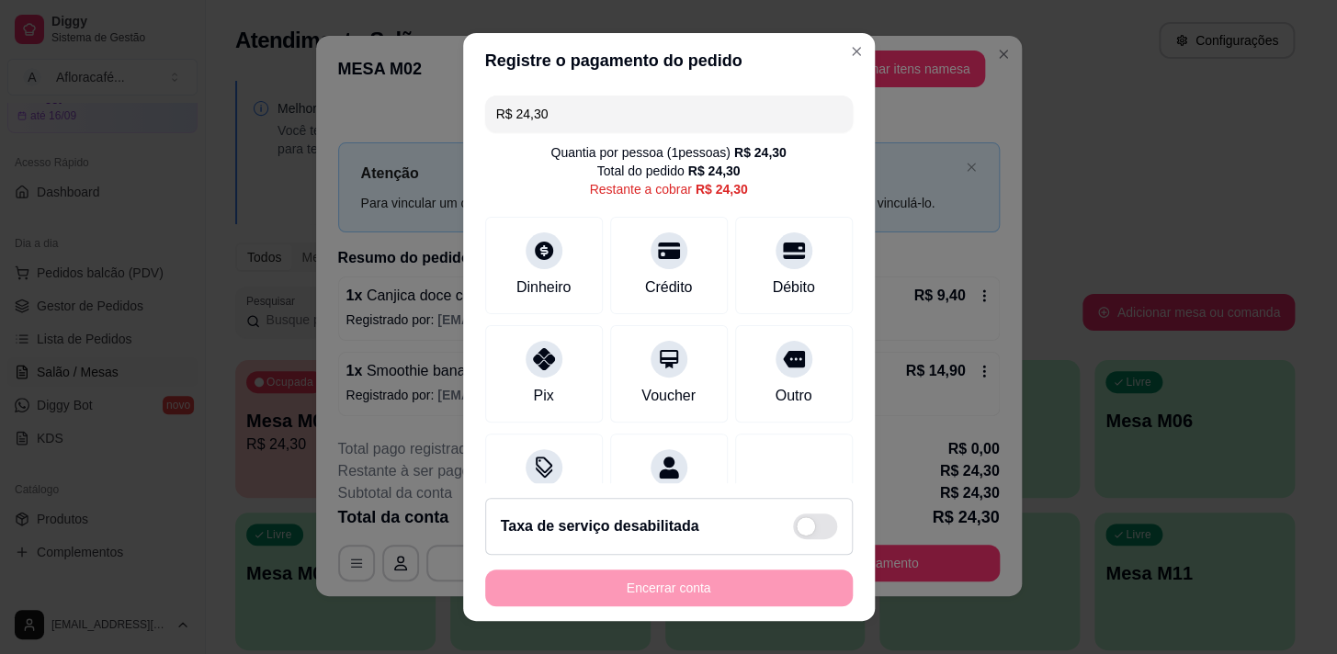
click at [625, 124] on input "R$ 24,30" at bounding box center [669, 114] width 346 height 37
click at [554, 357] on div "Pix" at bounding box center [544, 370] width 130 height 108
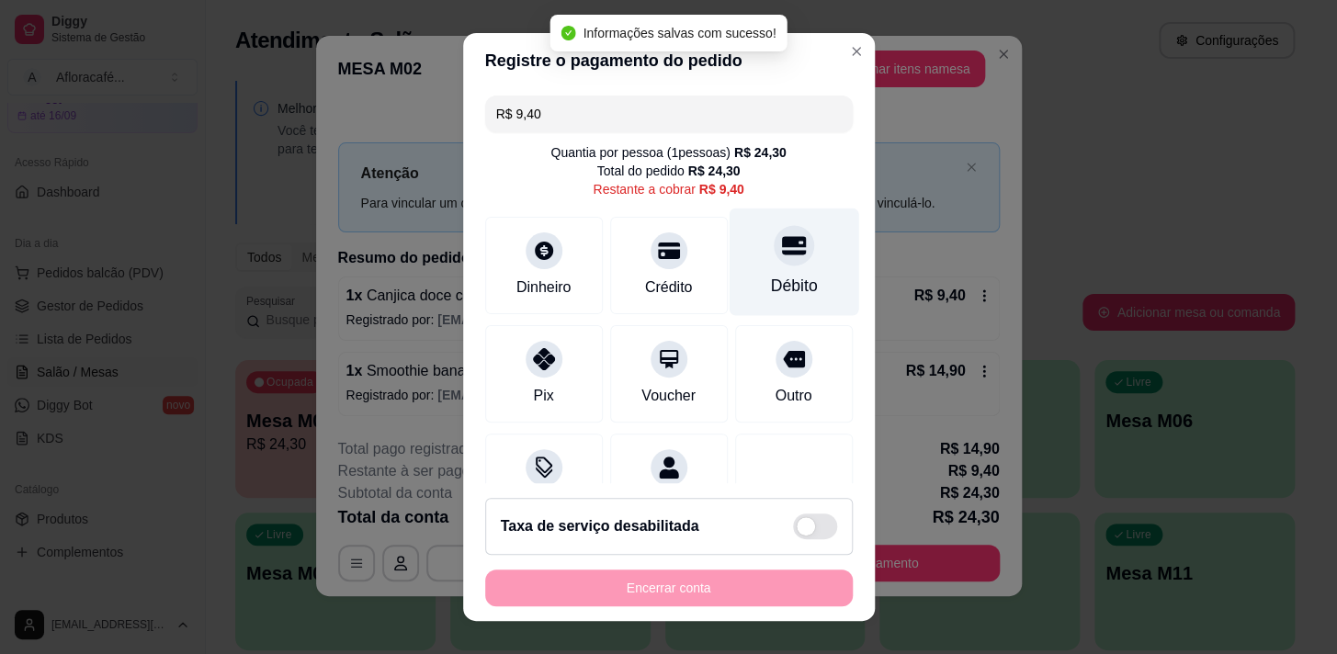
click at [799, 249] on div "Débito" at bounding box center [794, 262] width 130 height 108
type input "R$ 0,00"
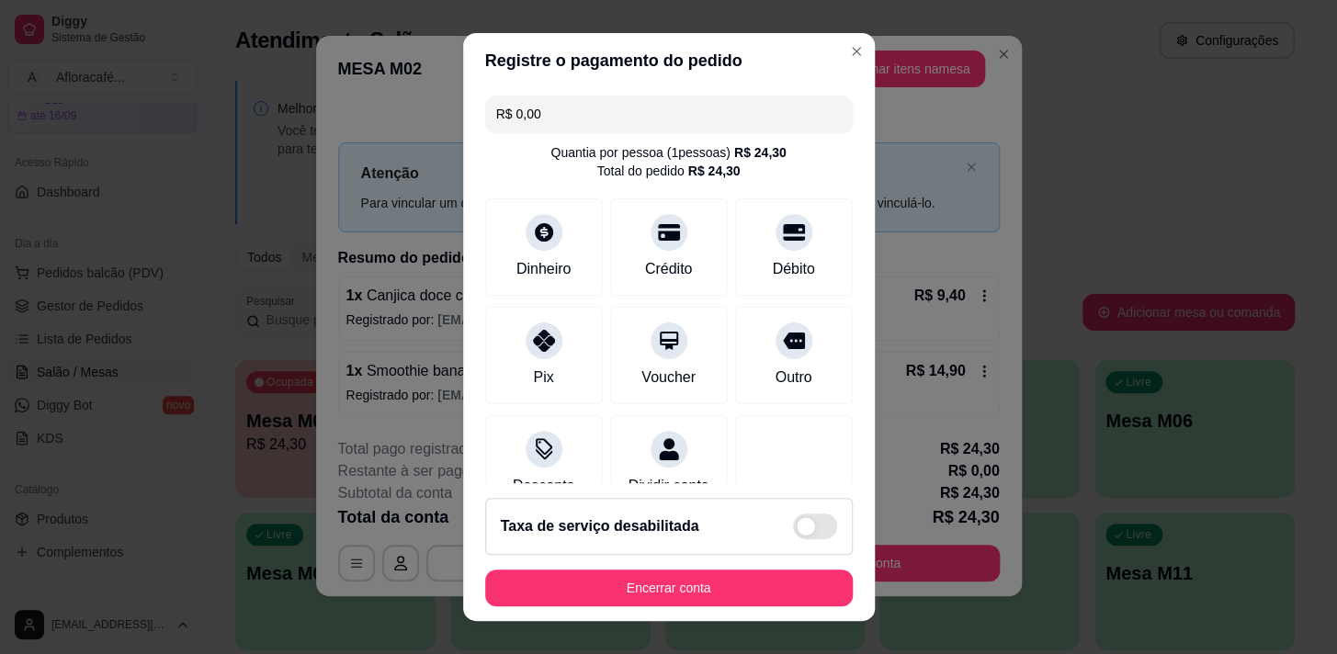
scroll to position [222, 0]
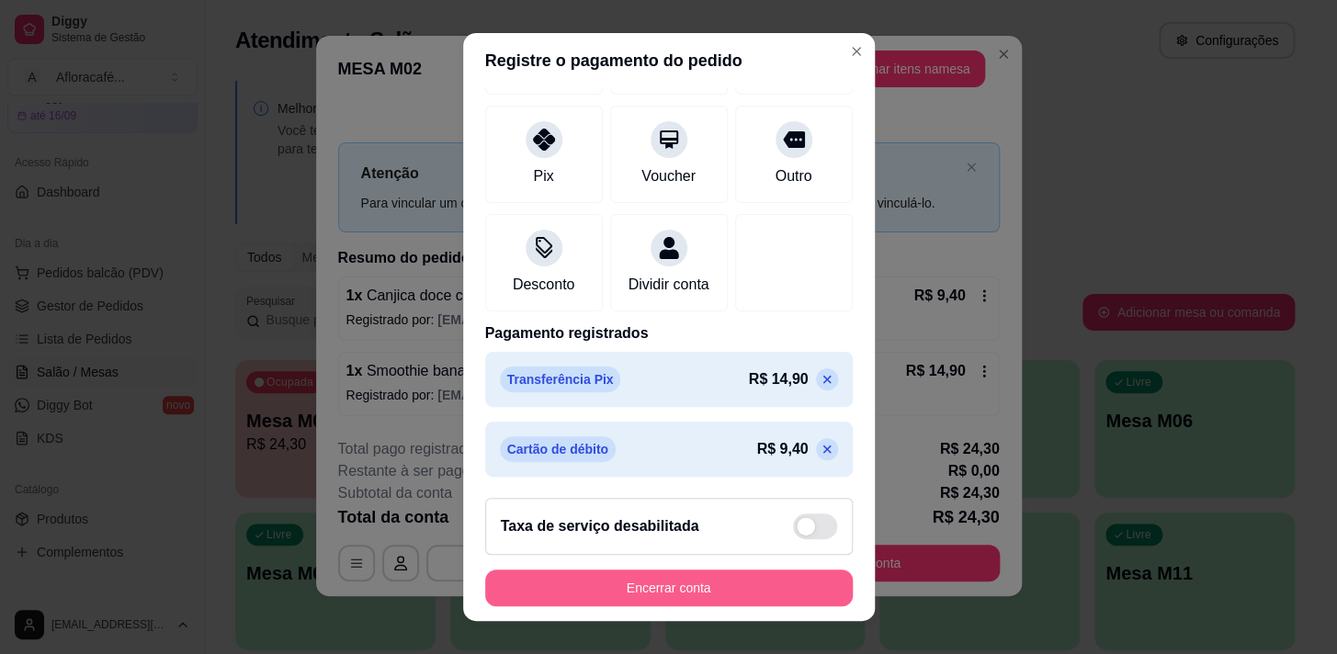
click at [744, 591] on button "Encerrar conta" at bounding box center [669, 588] width 368 height 37
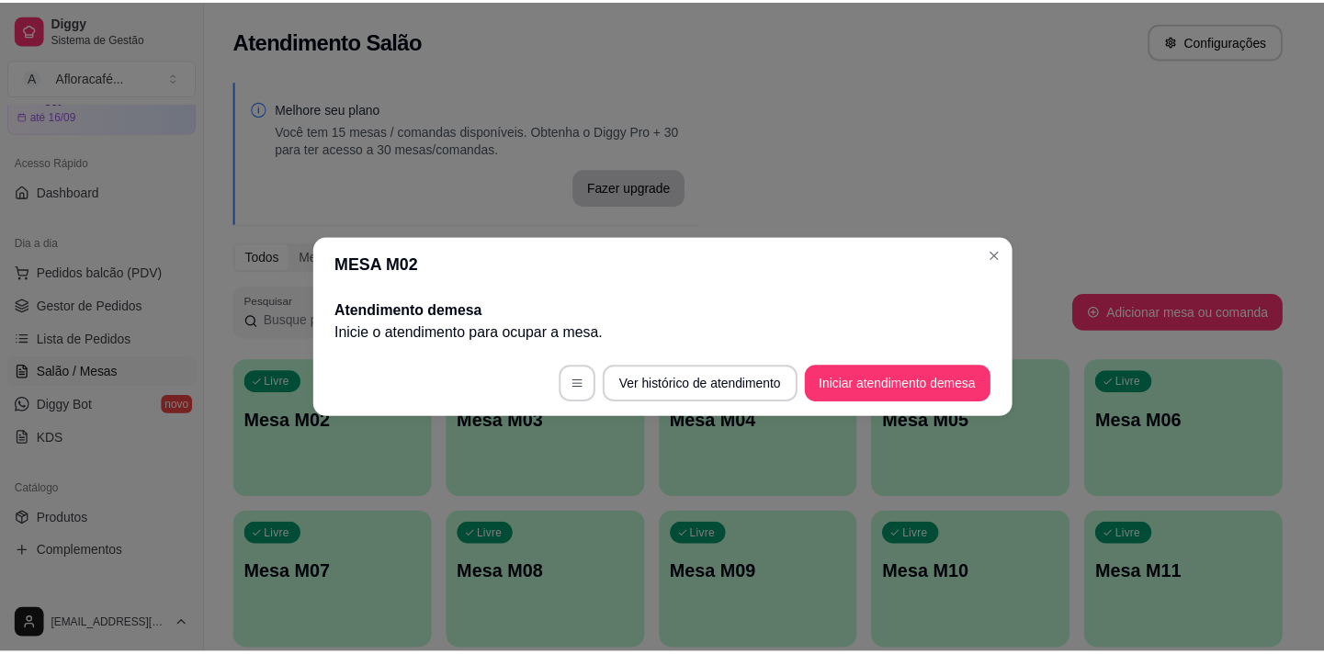
scroll to position [0, 0]
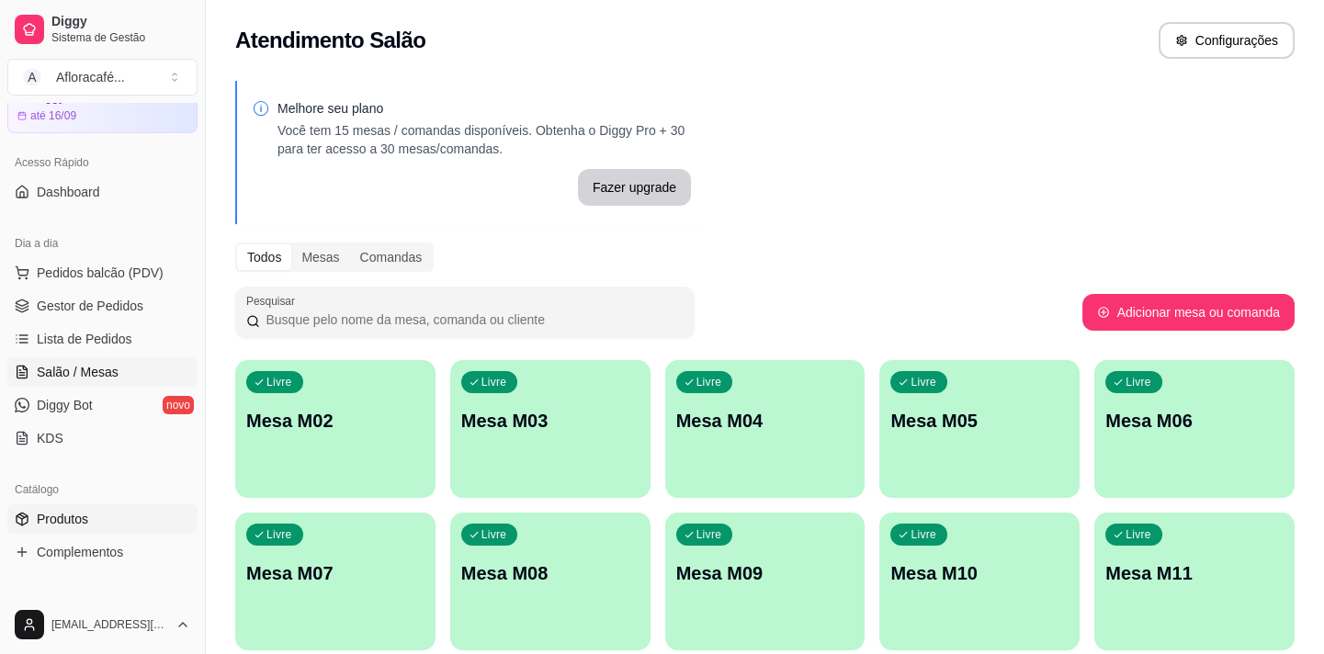
drag, startPoint x: 112, startPoint y: 529, endPoint x: 110, endPoint y: 515, distance: 14.8
click at [112, 528] on link "Produtos" at bounding box center [102, 519] width 190 height 29
click at [110, 515] on link "Produtos" at bounding box center [102, 519] width 190 height 29
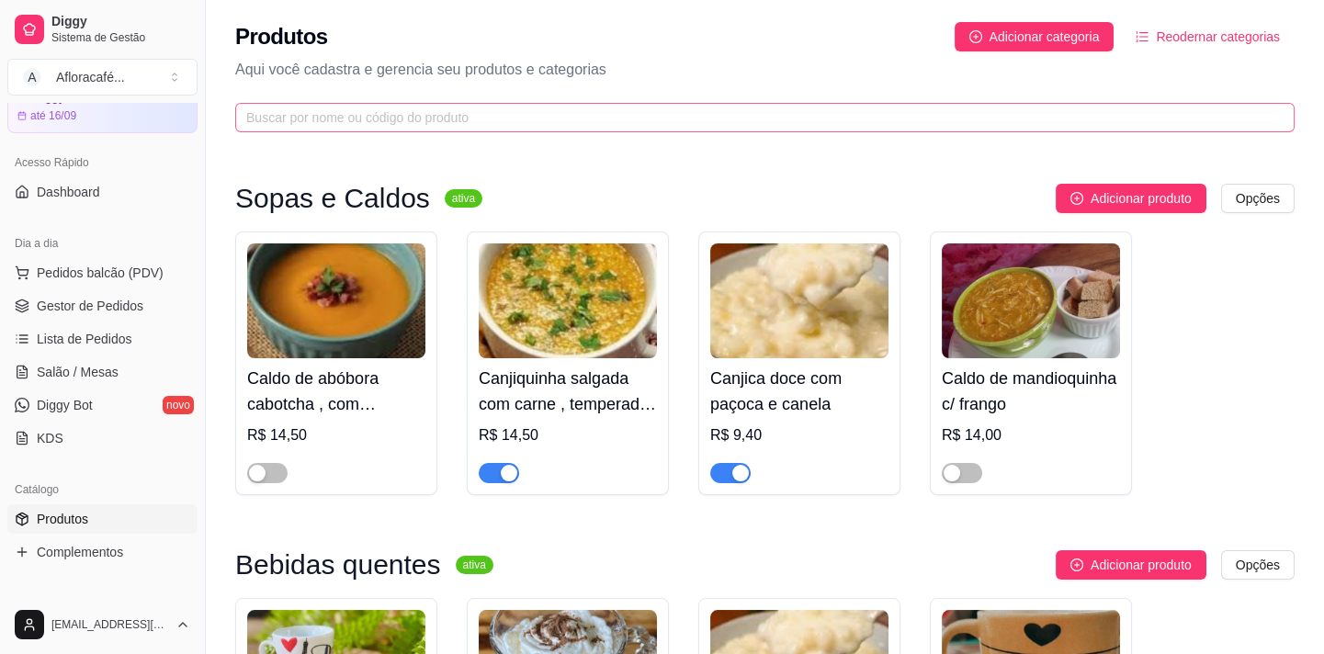
click at [460, 108] on div "Produtos Adicionar categoria Reodernar categorias Aqui você cadastra e gerencia…" at bounding box center [765, 71] width 1118 height 143
click at [463, 122] on input "text" at bounding box center [757, 118] width 1023 height 20
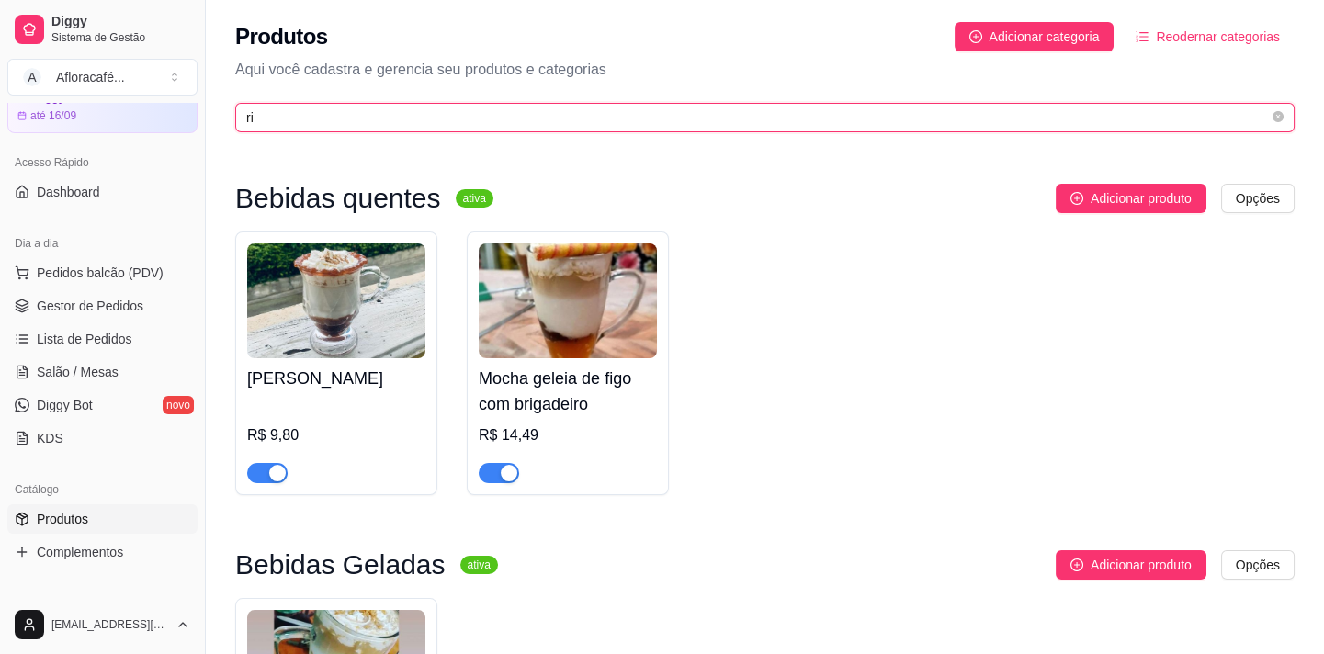
type input "rig"
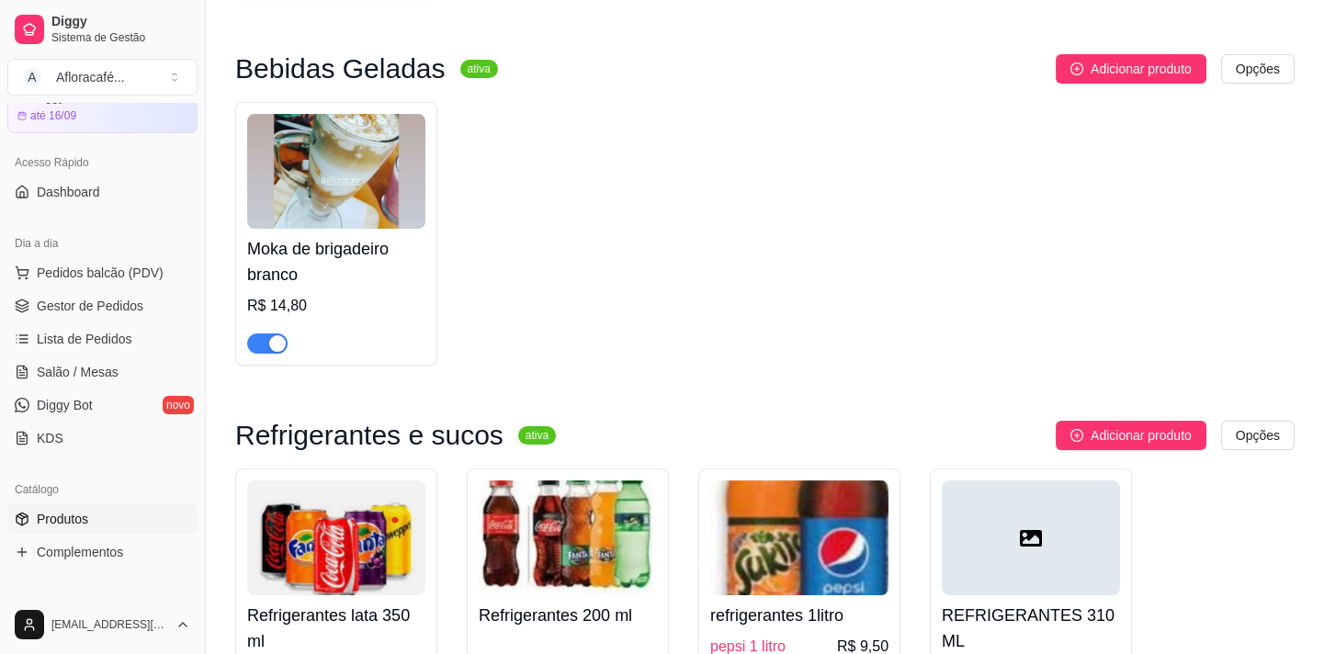
scroll to position [78, 0]
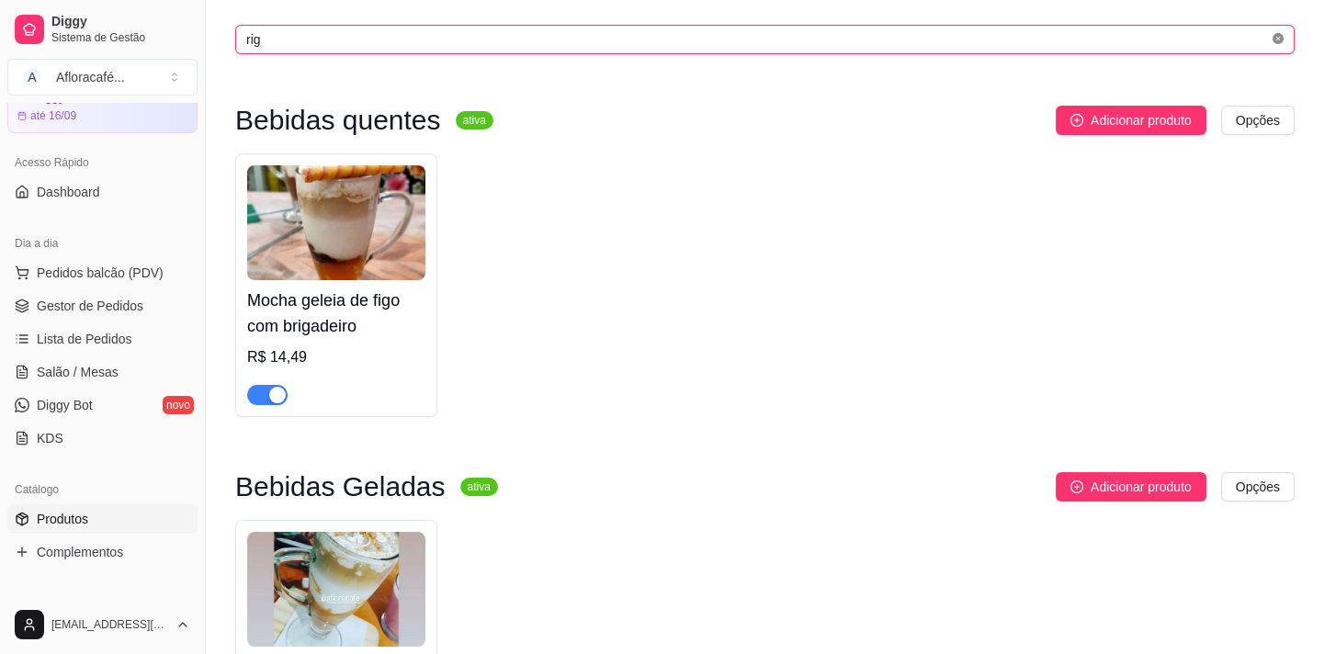
click at [1280, 37] on icon "close-circle" at bounding box center [1278, 38] width 11 height 11
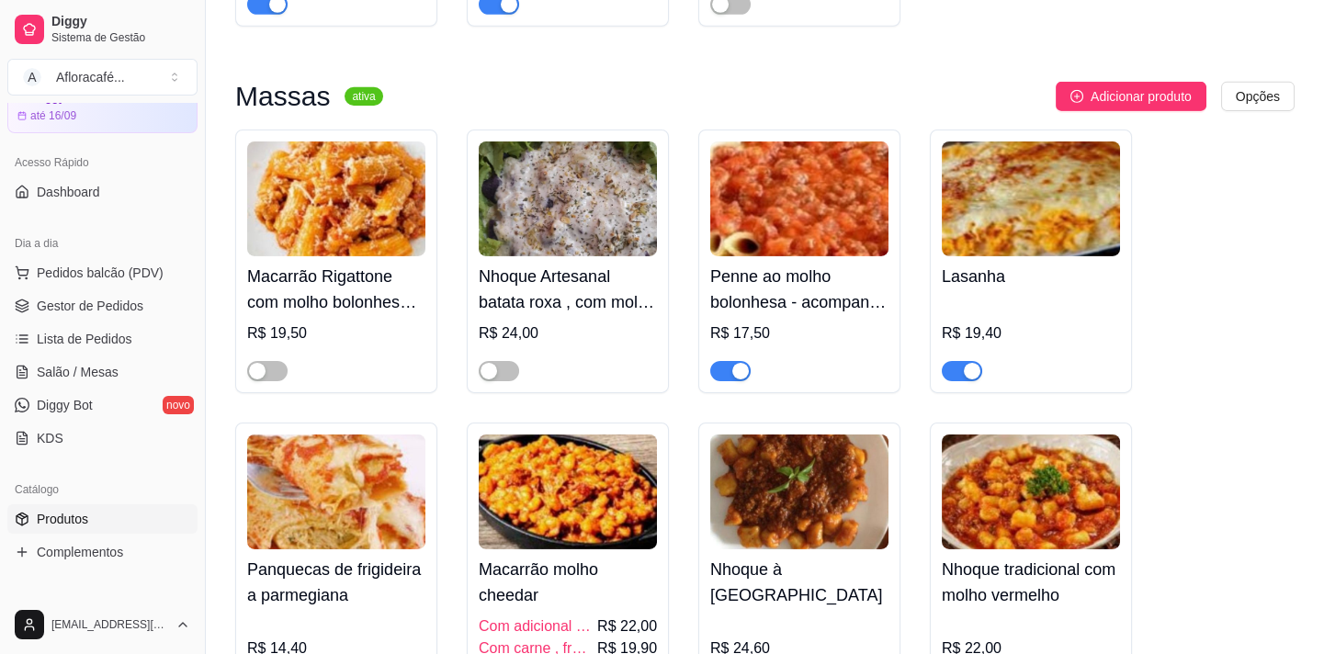
scroll to position [12612, 0]
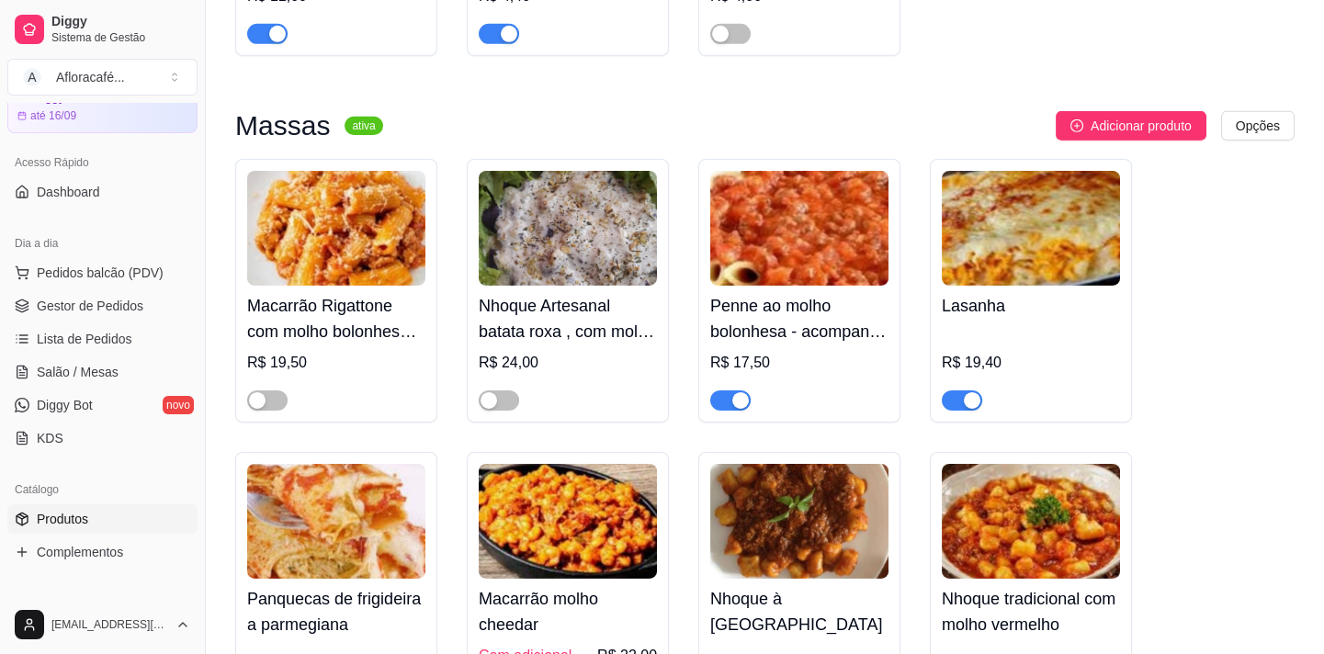
click at [745, 409] on div "button" at bounding box center [740, 400] width 17 height 17
click at [92, 355] on ul "Pedidos balcão (PDV) Gestor de Pedidos Lista de Pedidos Salão / Mesas Diggy Bot…" at bounding box center [102, 355] width 190 height 195
click at [66, 379] on span "Salão / Mesas" at bounding box center [78, 372] width 82 height 18
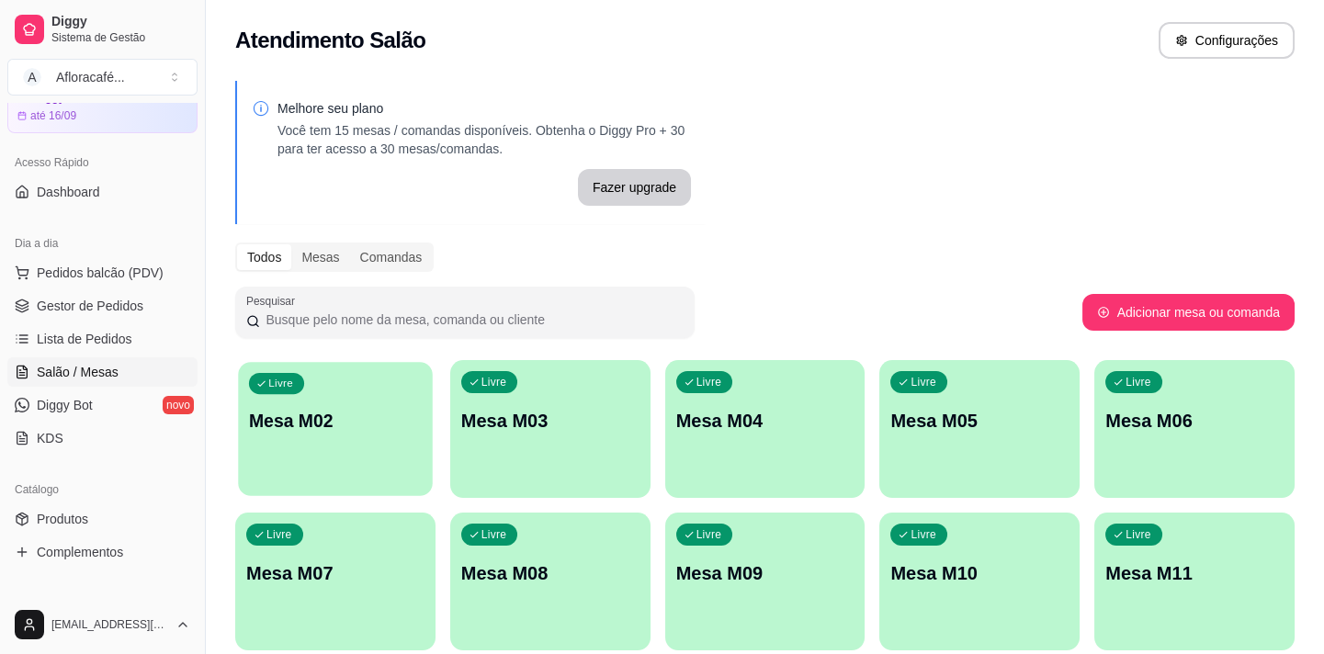
click at [311, 440] on div "Livre Mesa M02" at bounding box center [335, 418] width 194 height 112
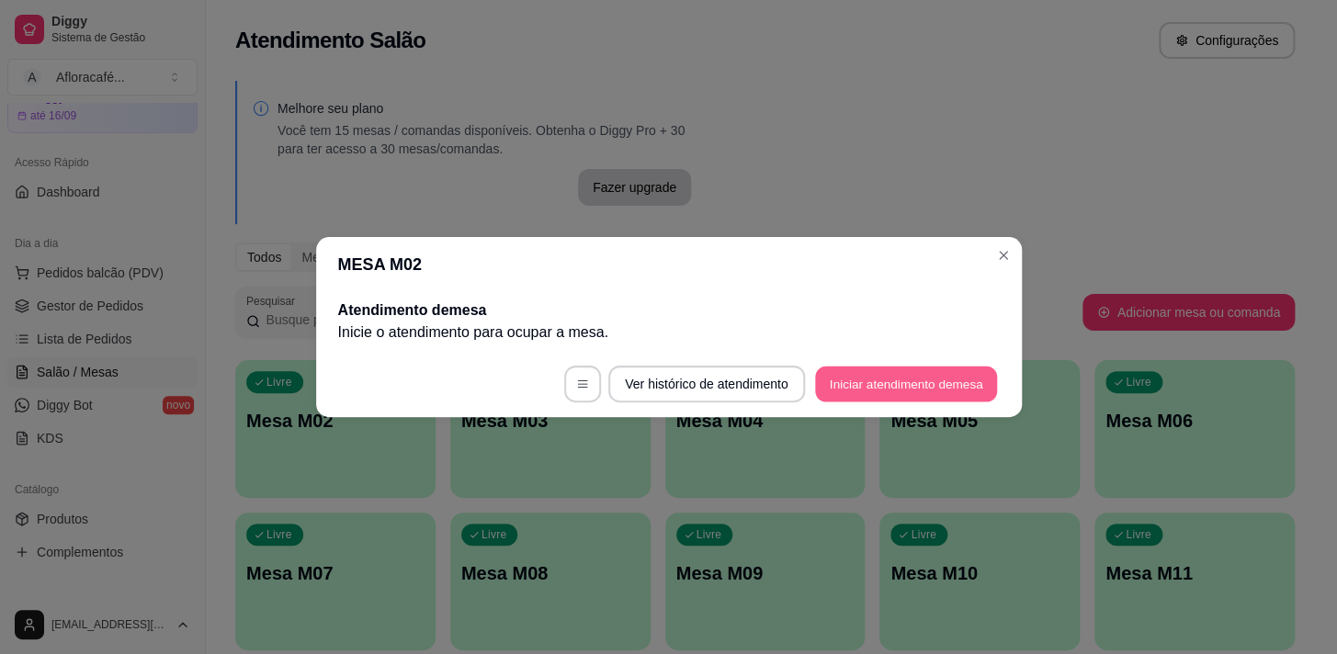
click at [934, 378] on button "Iniciar atendimento de mesa" at bounding box center [906, 385] width 182 height 36
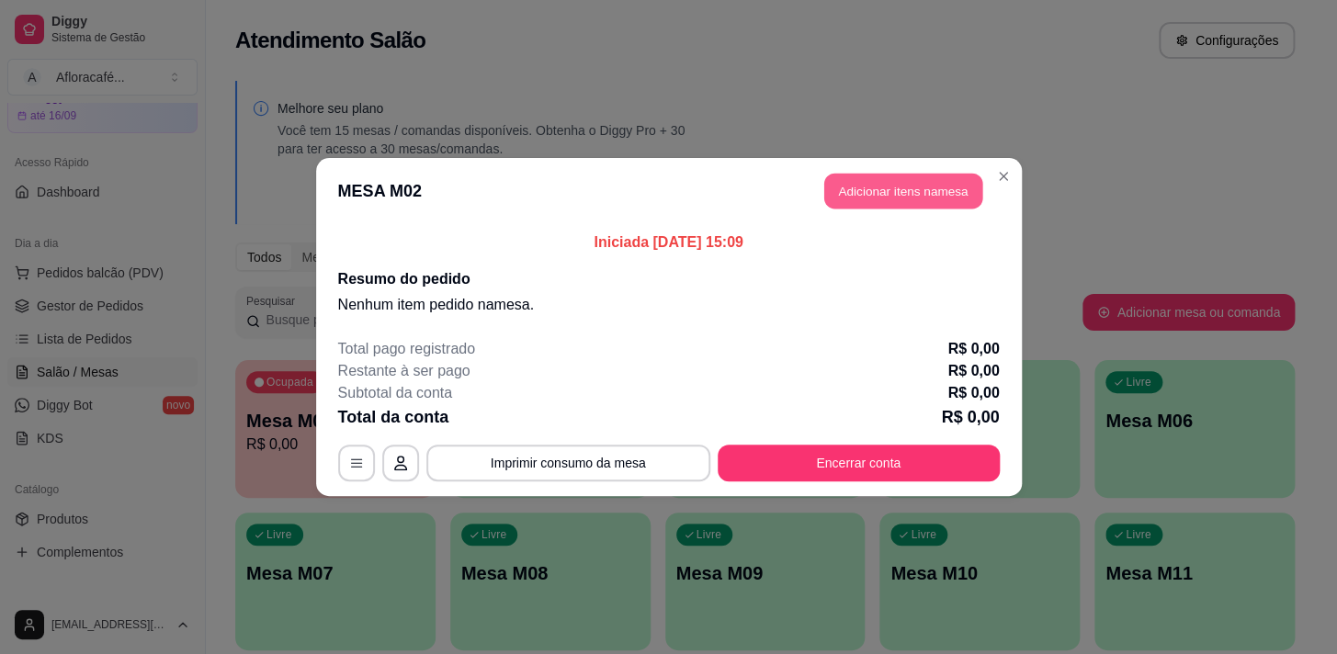
click at [900, 192] on button "Adicionar itens na mesa" at bounding box center [903, 192] width 158 height 36
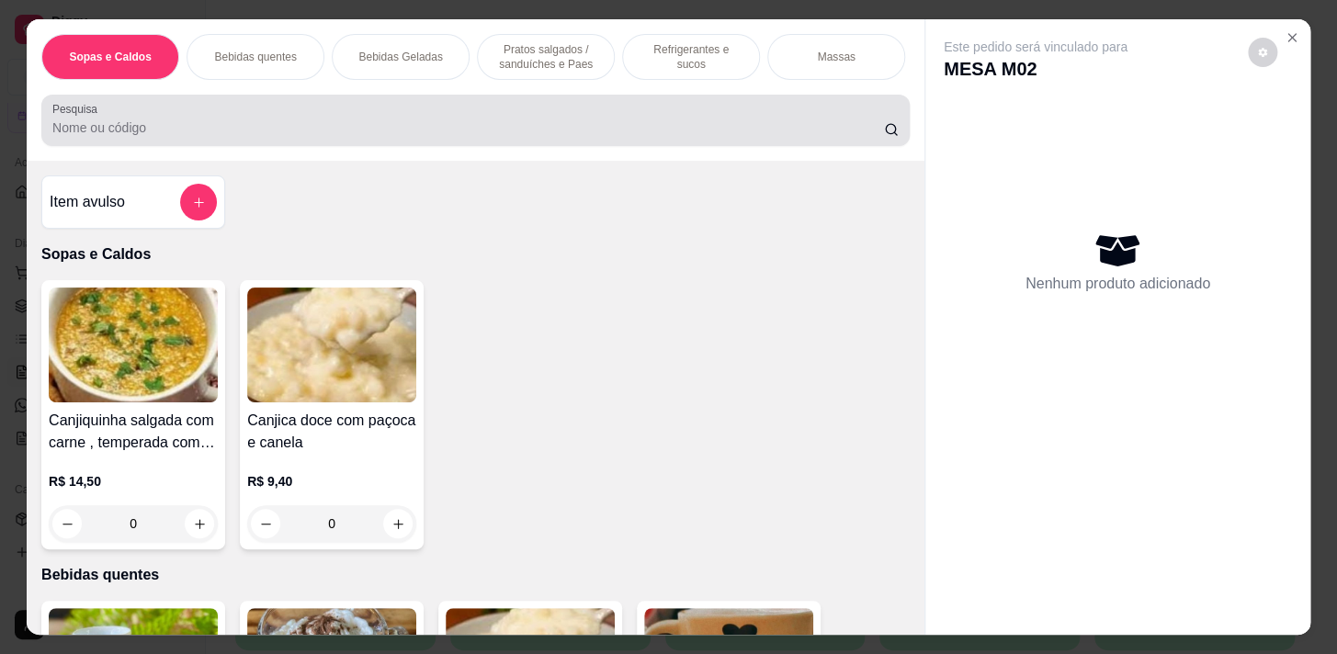
click at [256, 129] on input "Pesquisa" at bounding box center [468, 128] width 832 height 18
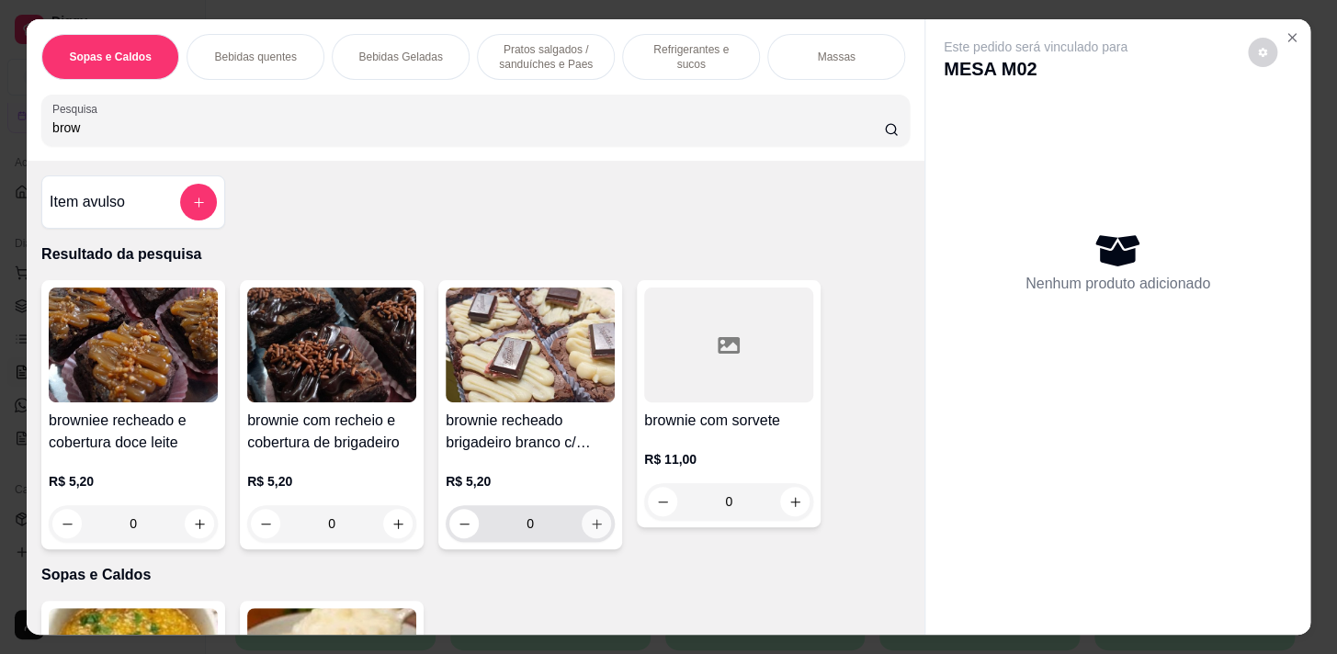
type input "brow"
click at [595, 517] on button "increase-product-quantity" at bounding box center [596, 523] width 29 height 29
type input "1"
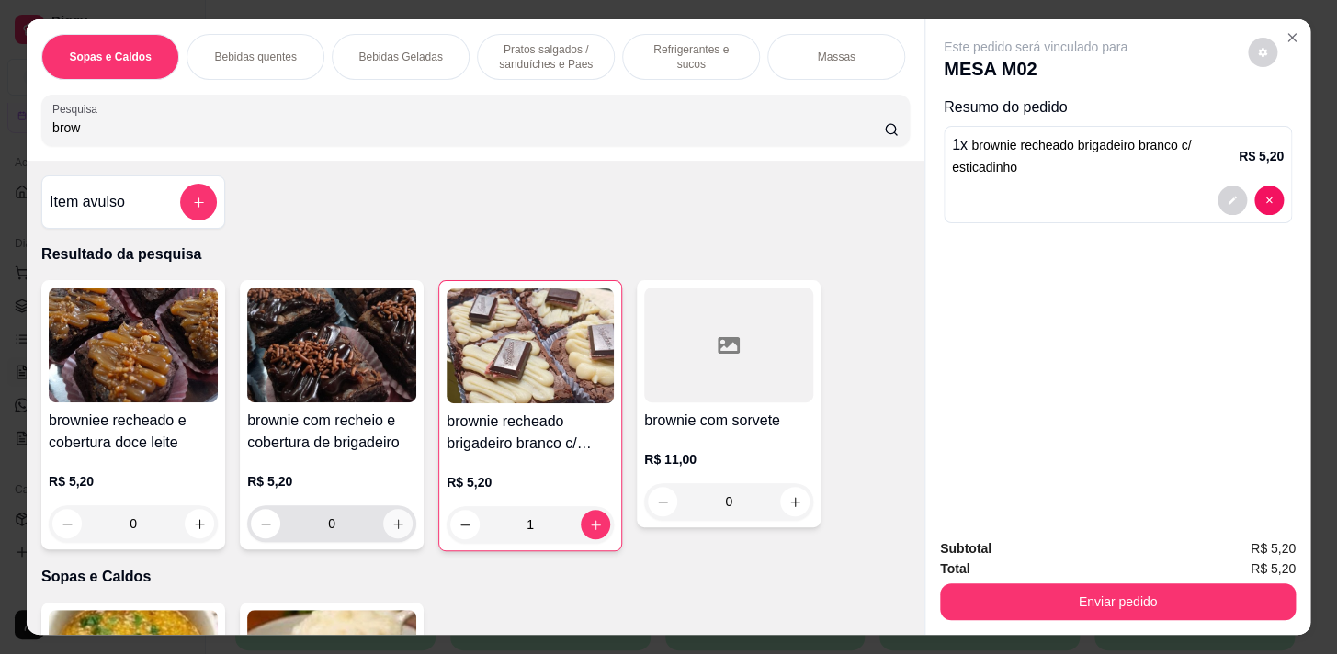
click at [392, 531] on icon "increase-product-quantity" at bounding box center [399, 524] width 14 height 14
type input "1"
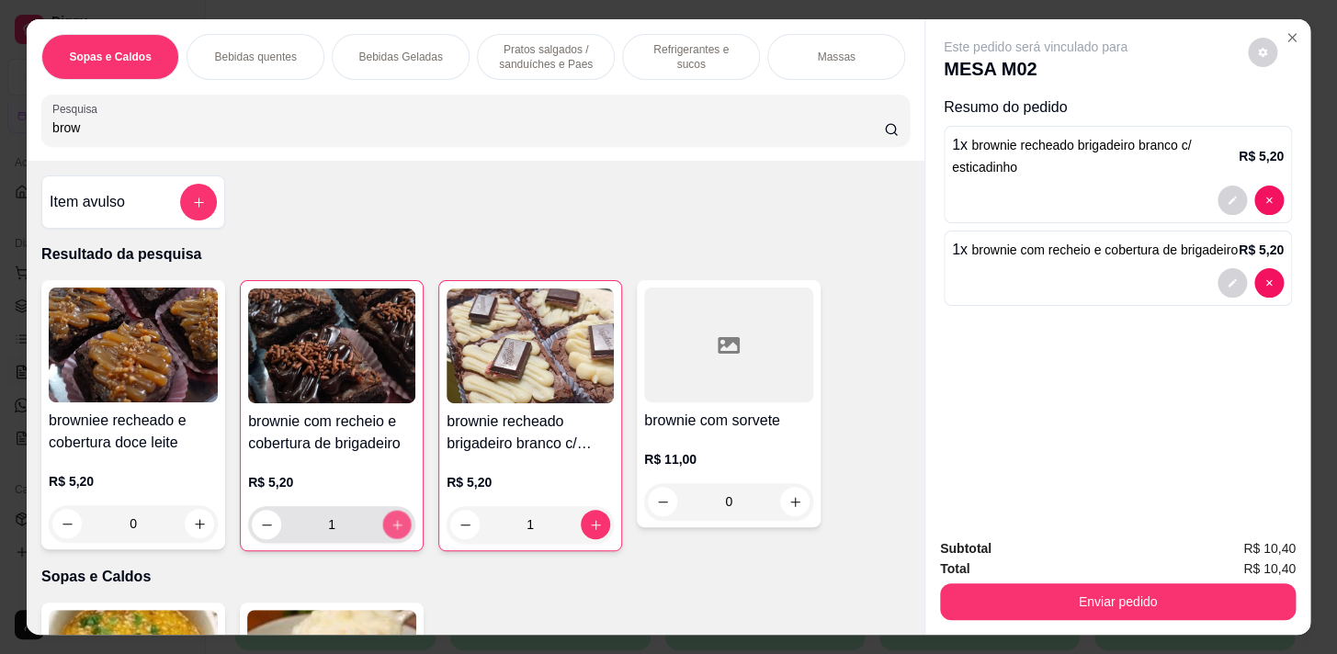
click at [391, 532] on icon "increase-product-quantity" at bounding box center [398, 525] width 14 height 14
type input "2"
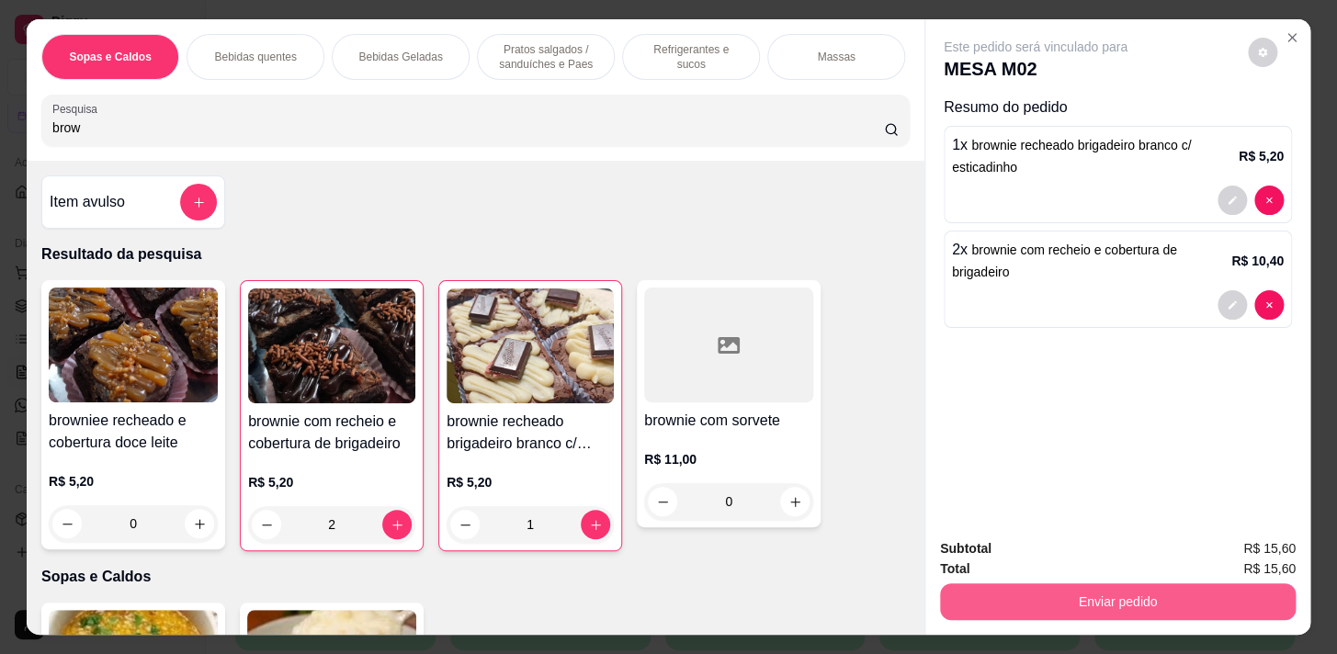
click at [1022, 594] on button "Enviar pedido" at bounding box center [1118, 602] width 356 height 37
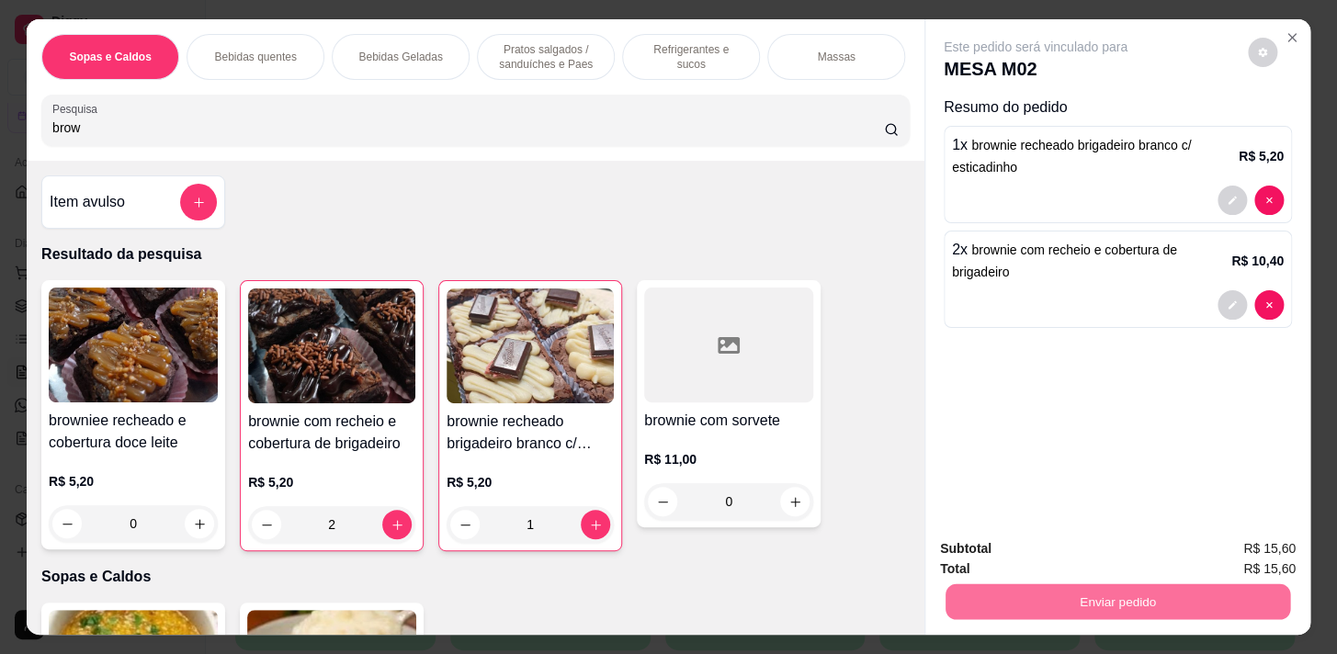
click at [1075, 558] on button "Não registrar e enviar pedido" at bounding box center [1057, 550] width 186 height 34
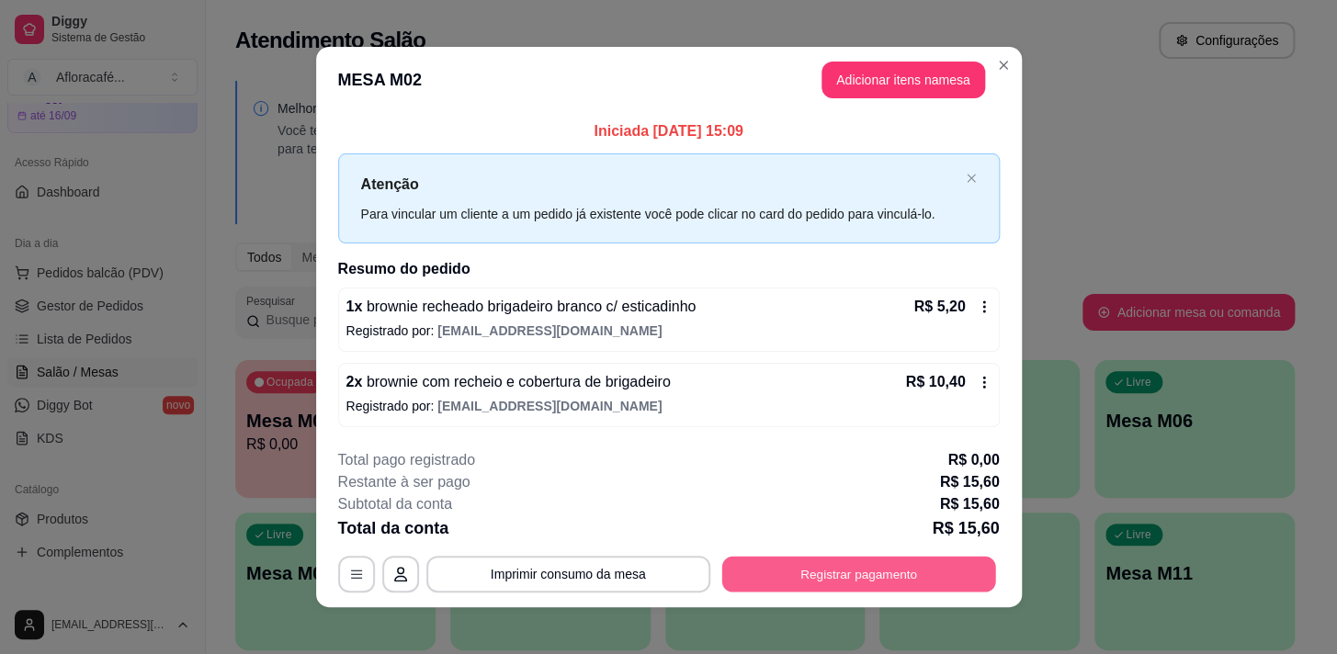
click at [811, 577] on button "Registrar pagamento" at bounding box center [858, 574] width 274 height 36
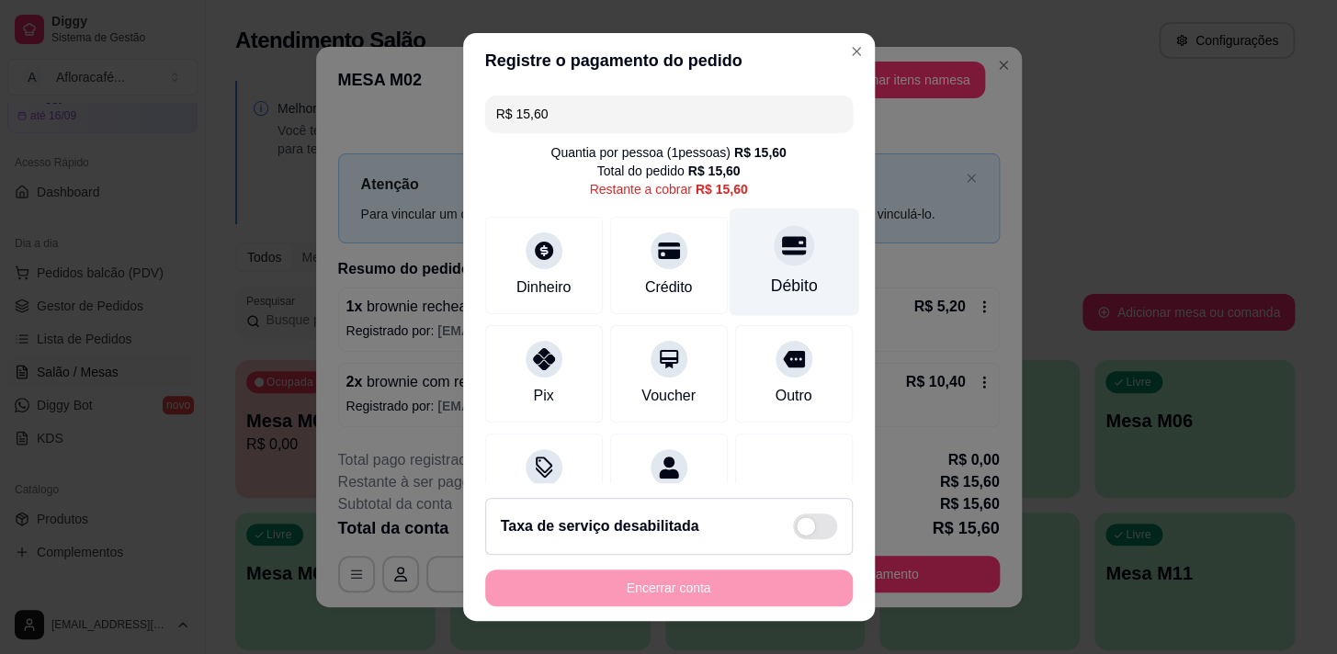
click at [772, 283] on div "Débito" at bounding box center [793, 286] width 47 height 24
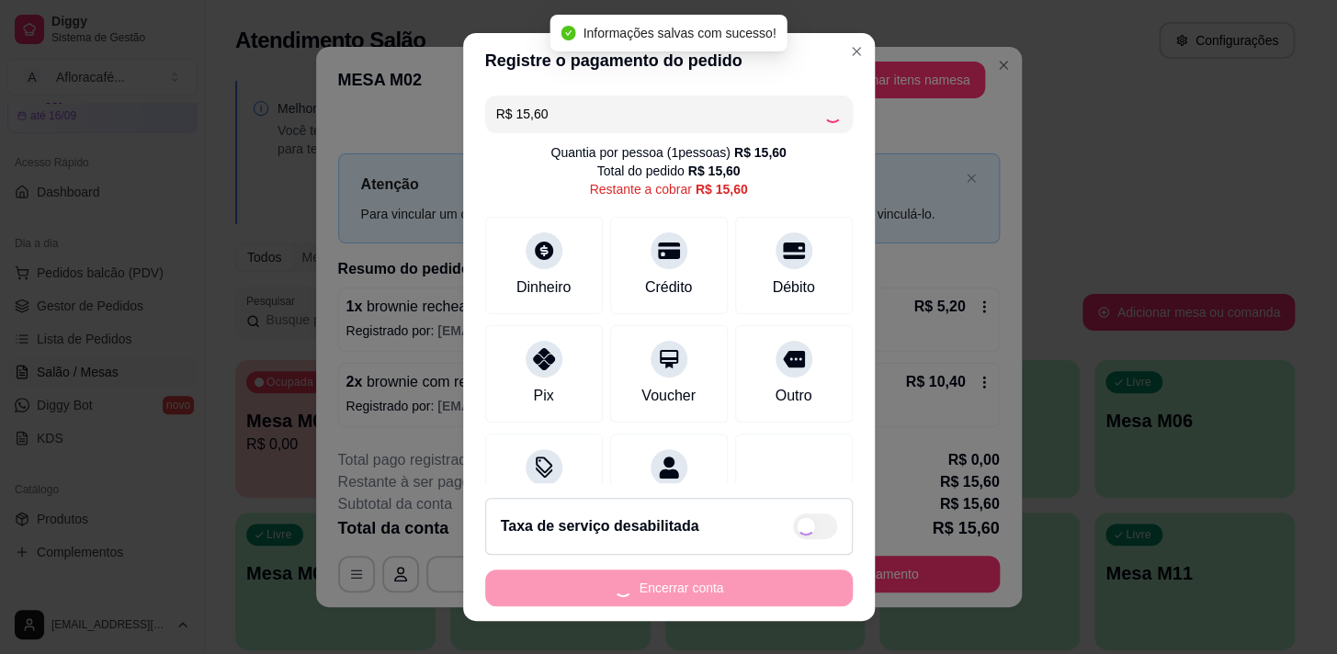
type input "R$ 0,00"
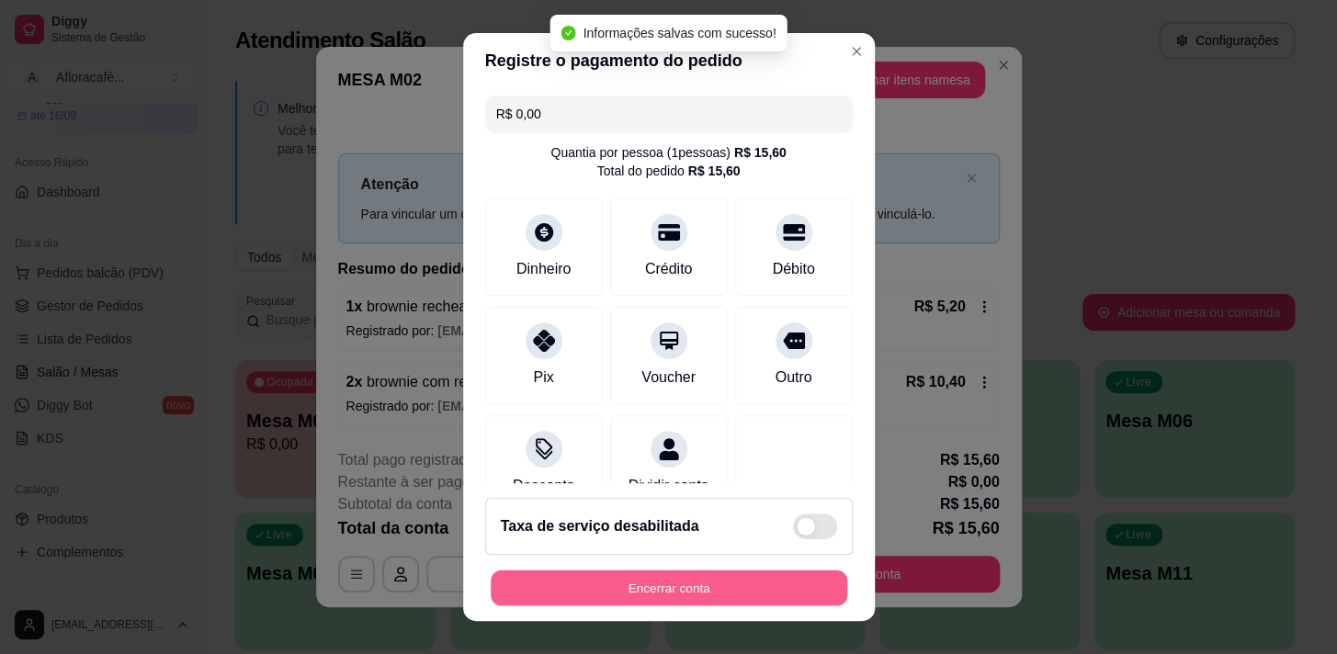
click at [640, 589] on button "Encerrar conta" at bounding box center [669, 589] width 357 height 36
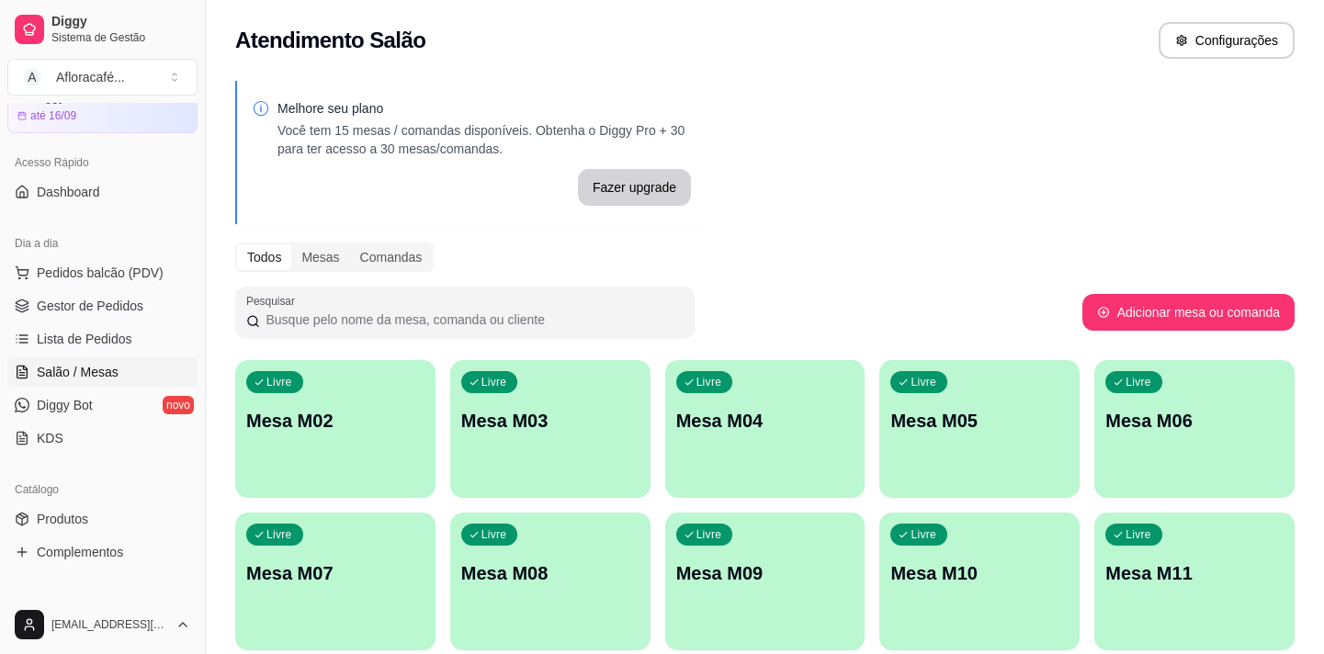
click at [344, 382] on div "Livre Mesa M02" at bounding box center [335, 418] width 200 height 116
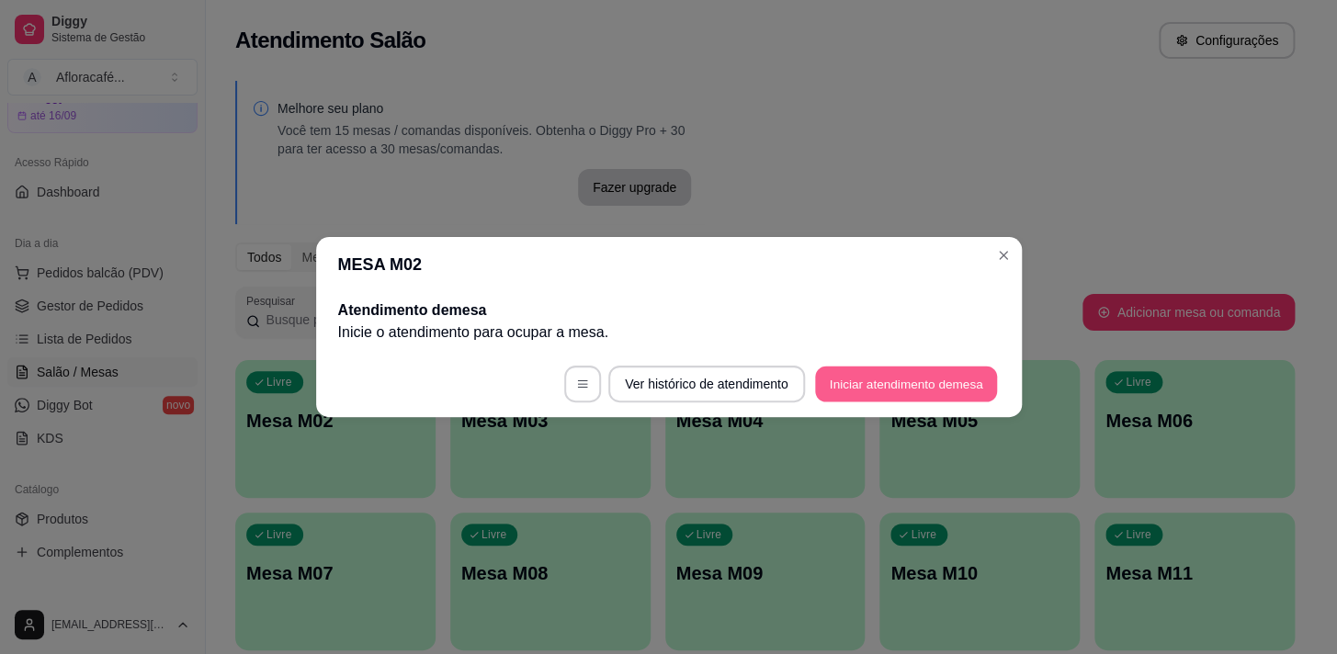
click at [880, 373] on button "Iniciar atendimento de mesa" at bounding box center [906, 385] width 182 height 36
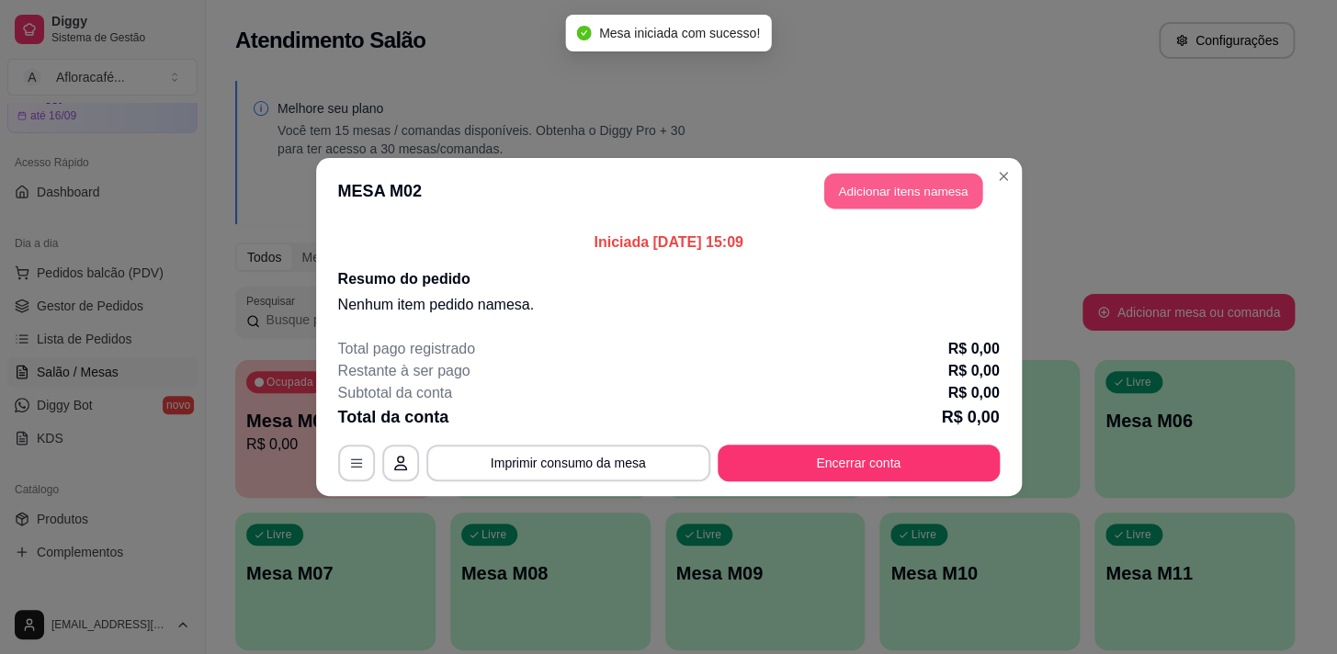
click at [863, 187] on button "Adicionar itens na mesa" at bounding box center [903, 192] width 158 height 36
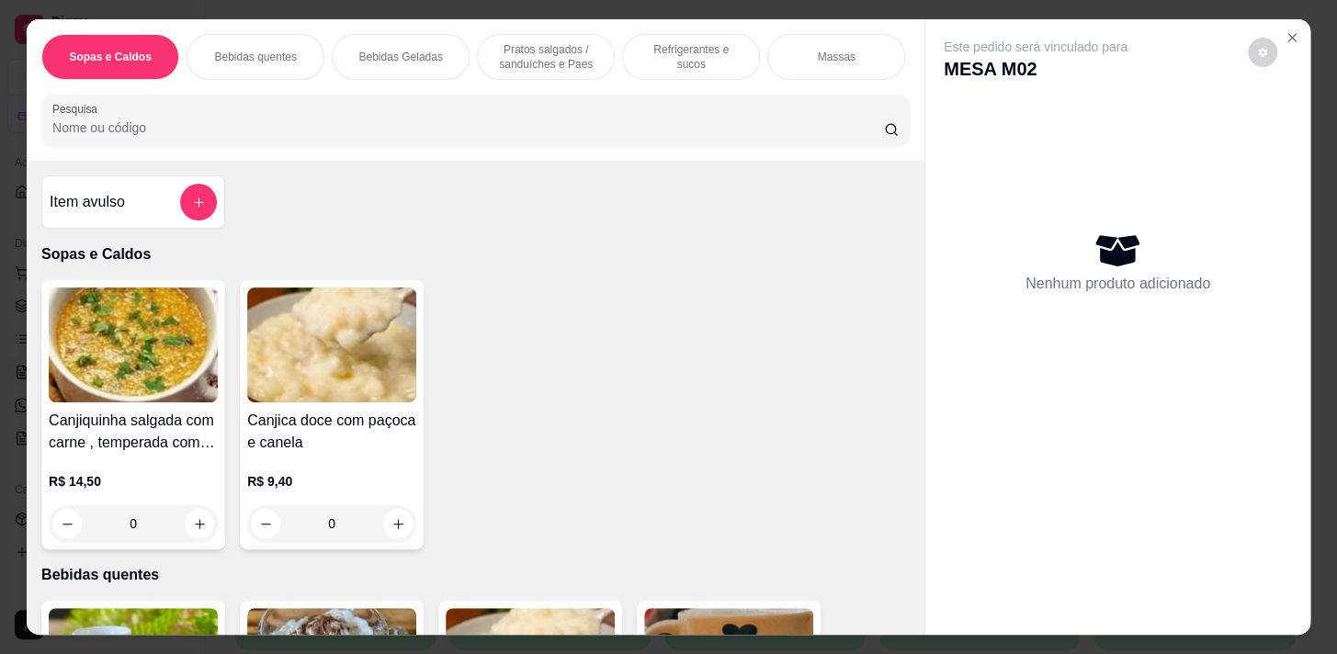
click at [345, 131] on input "Pesquisa" at bounding box center [468, 128] width 832 height 18
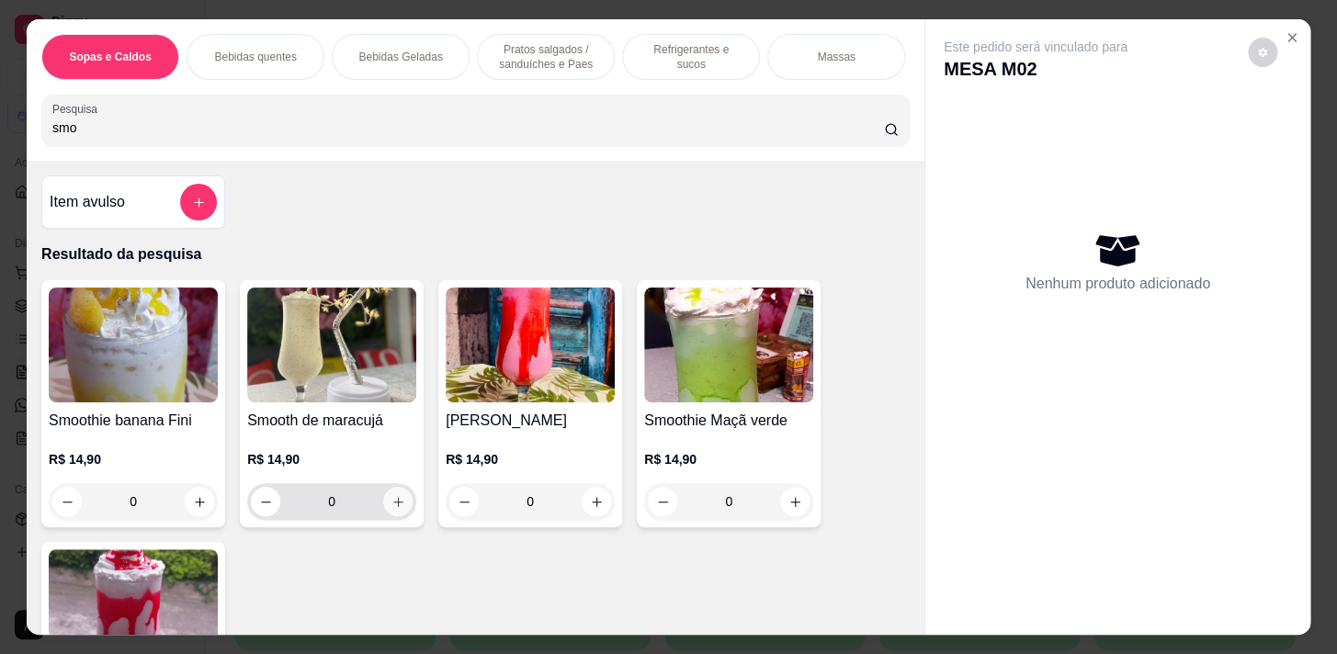
type input "smo"
click at [403, 503] on button "increase-product-quantity" at bounding box center [398, 502] width 28 height 28
type input "1"
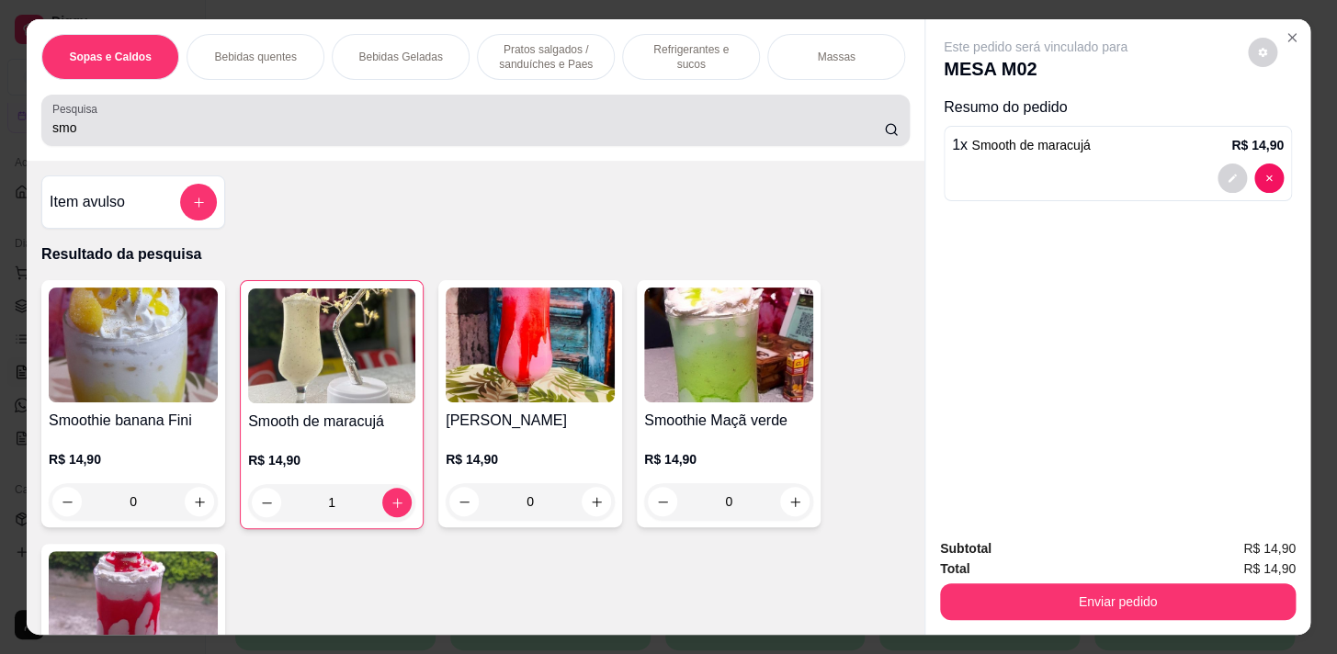
click at [234, 136] on input "smo" at bounding box center [468, 128] width 832 height 18
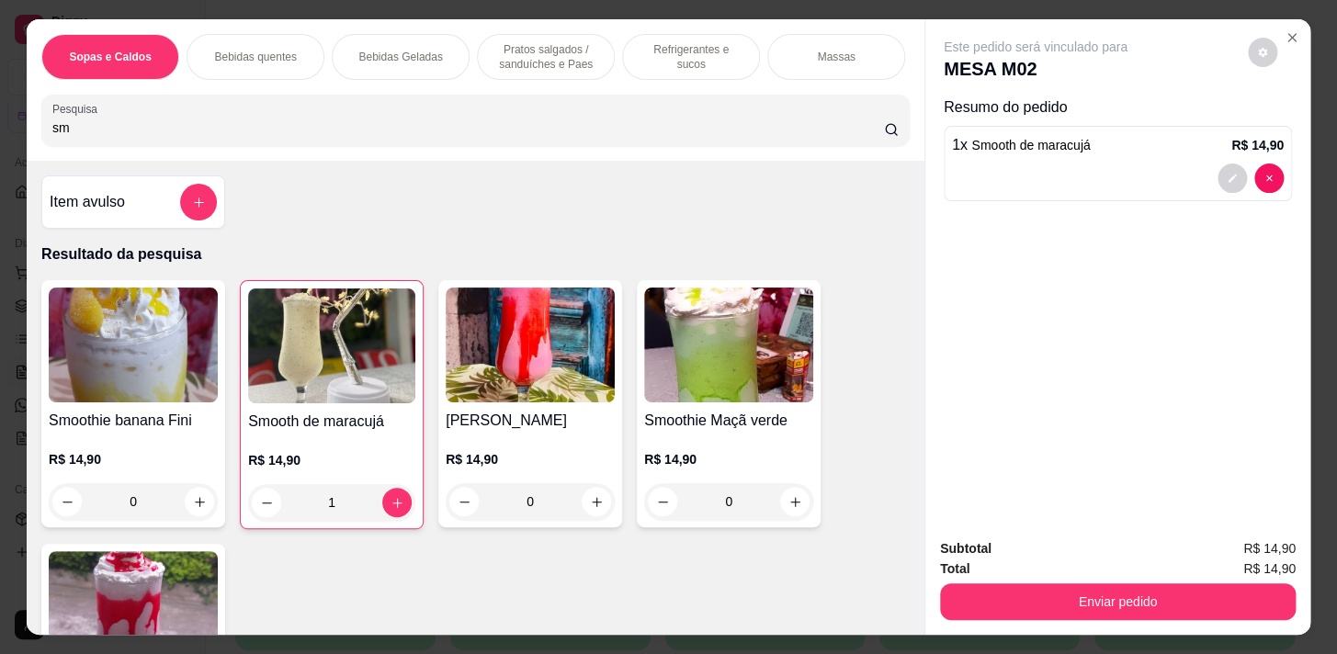
type input "s"
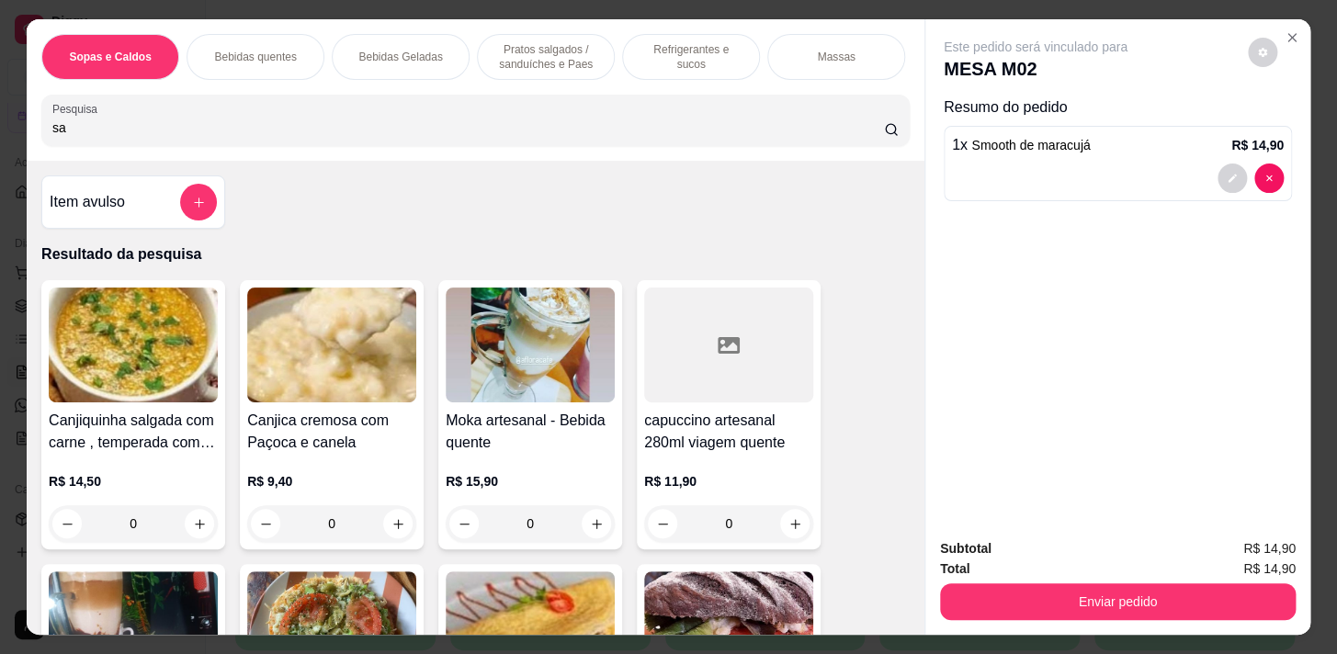
type input "s"
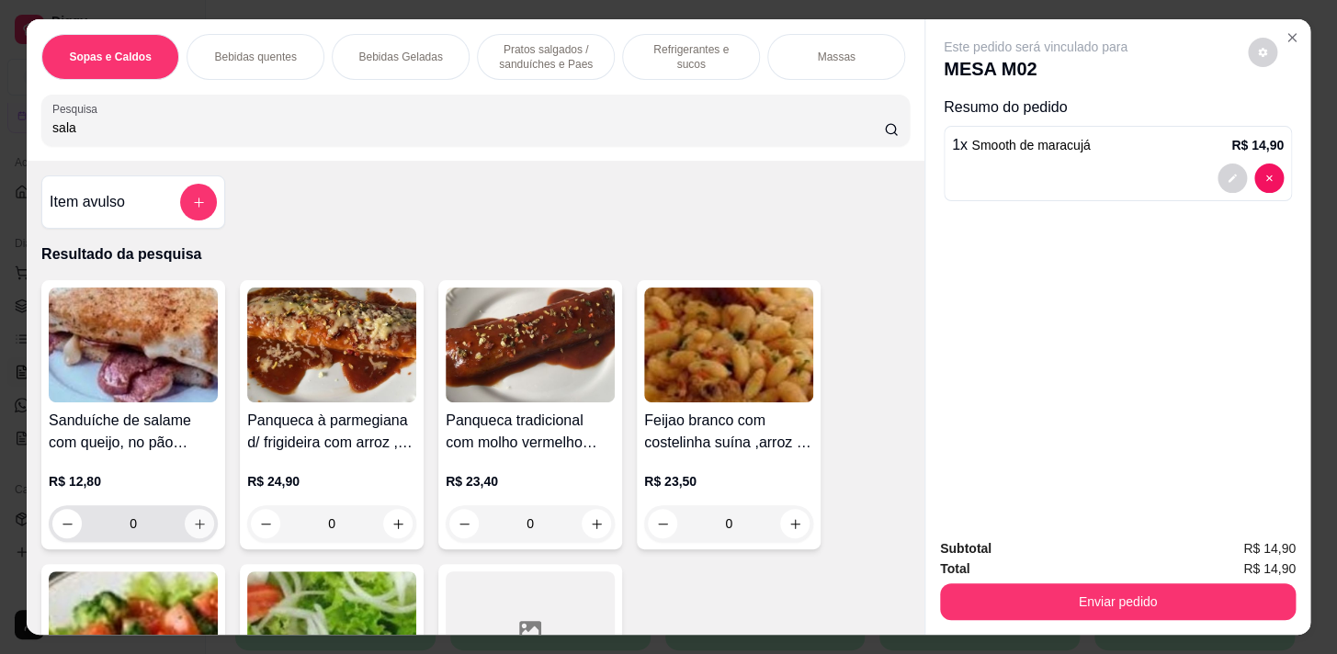
type input "sala"
click at [193, 523] on icon "increase-product-quantity" at bounding box center [200, 524] width 14 height 14
type input "1"
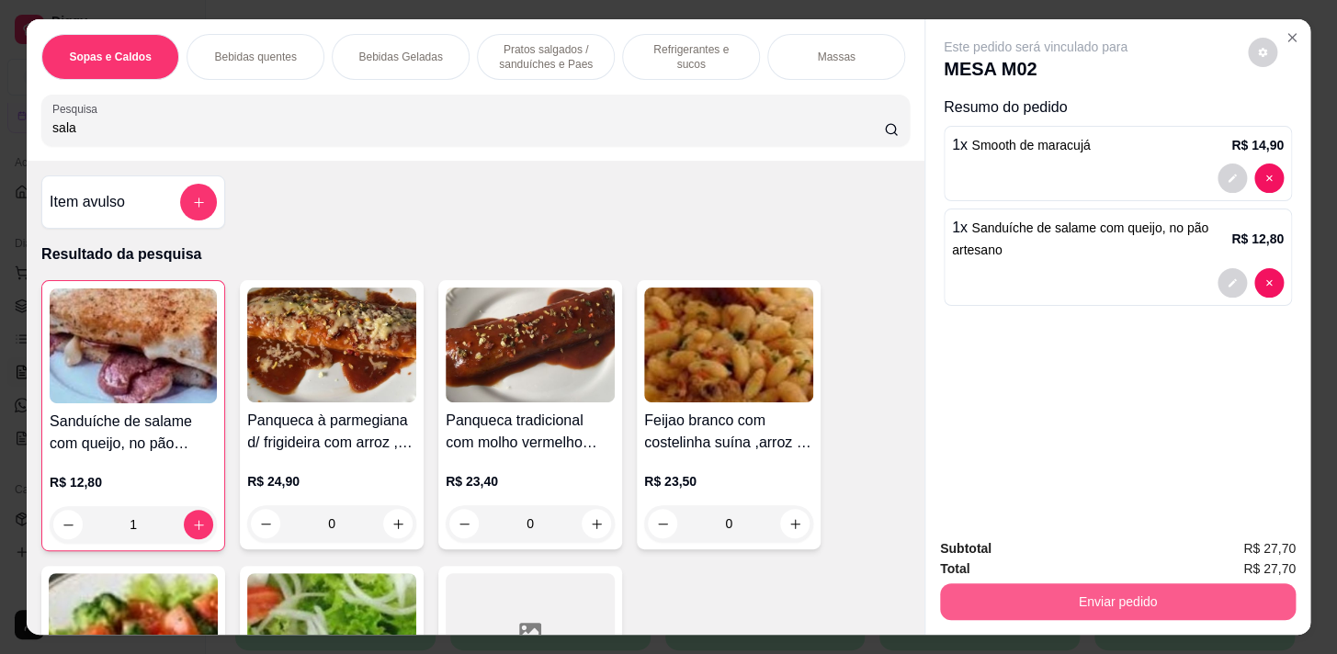
click at [1023, 595] on button "Enviar pedido" at bounding box center [1118, 602] width 356 height 37
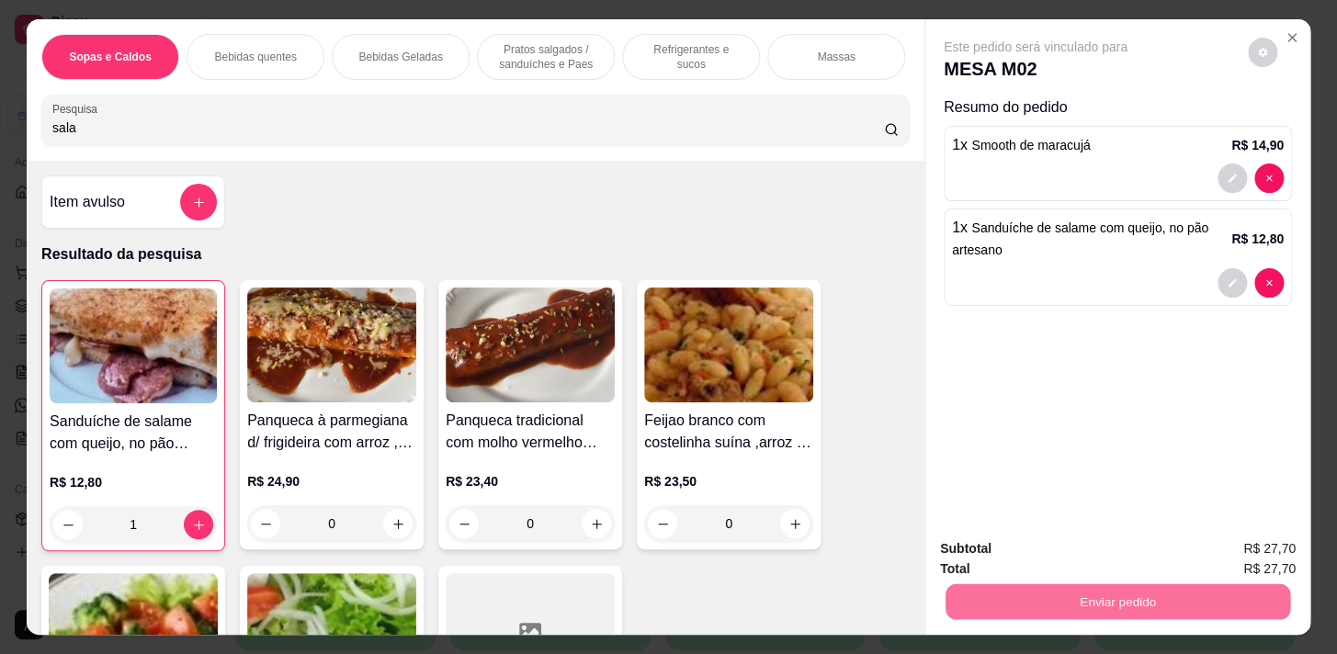
click at [1236, 557] on button "Sim, quero registrar" at bounding box center [1232, 550] width 137 height 35
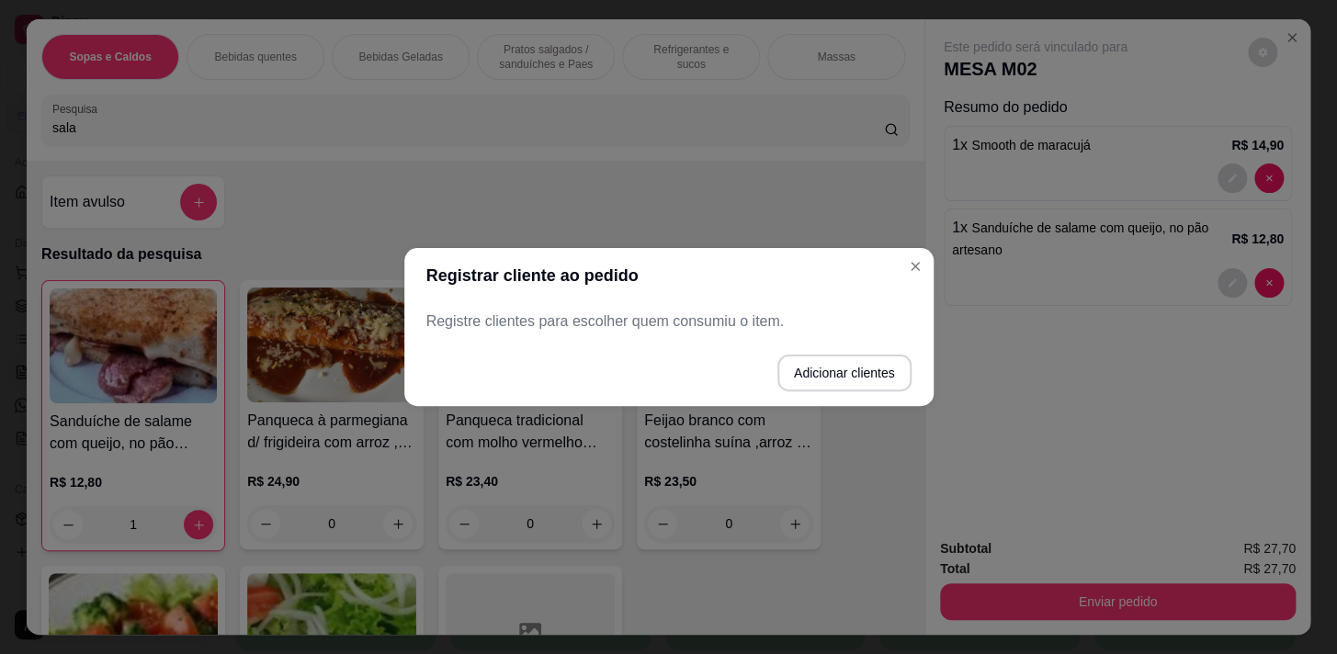
click at [642, 321] on p "Registre clientes para escolher quem consumiu o item." at bounding box center [668, 322] width 485 height 22
click at [833, 379] on button "Adicionar clientes" at bounding box center [845, 373] width 134 height 37
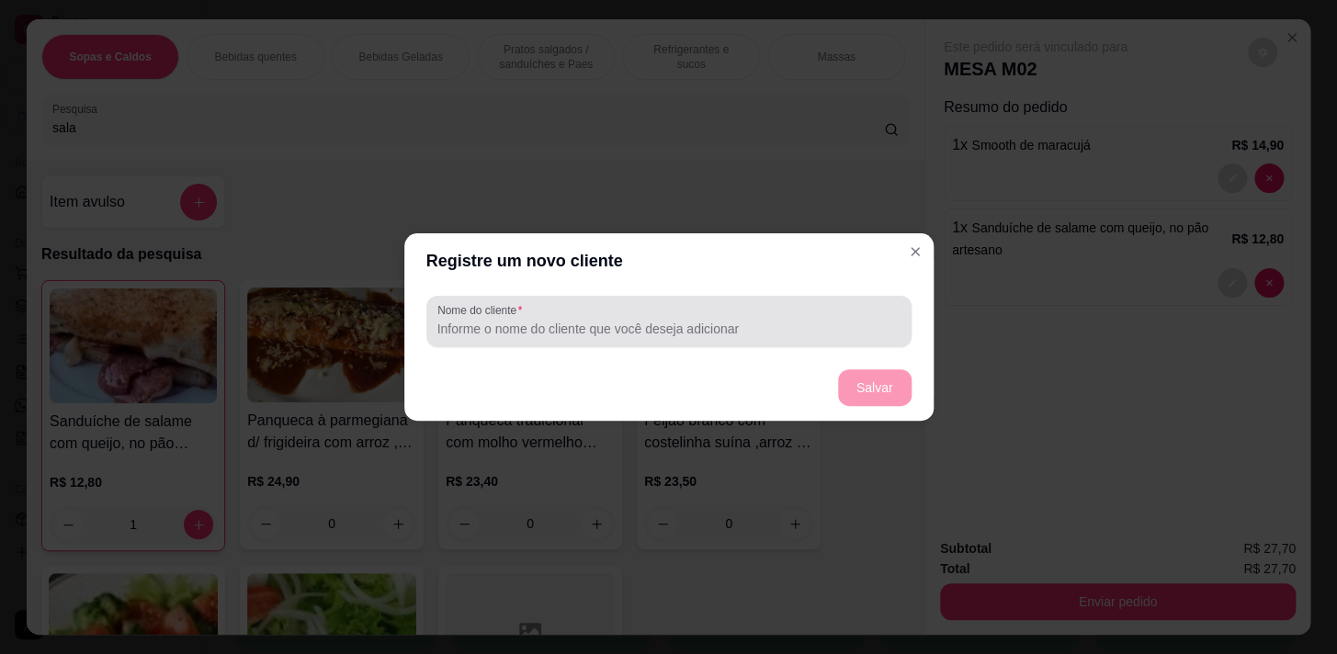
click at [585, 327] on input "Nome do cliente" at bounding box center [668, 329] width 463 height 18
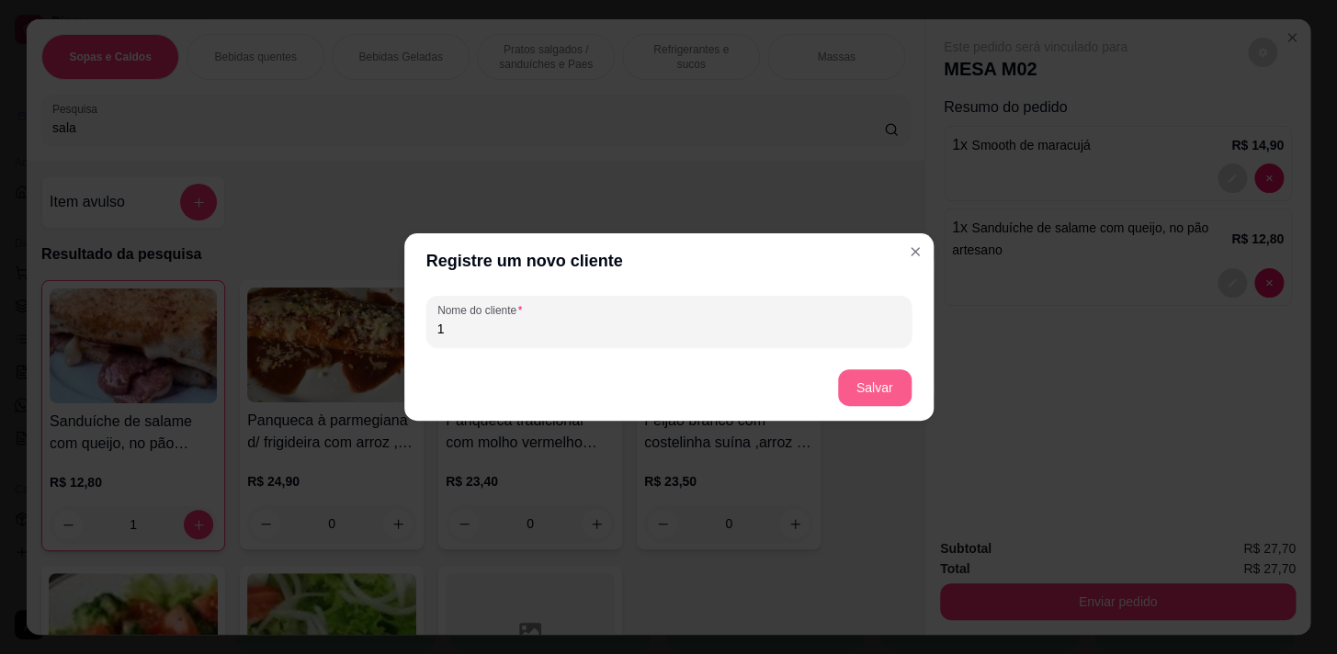
type input "1"
click at [892, 392] on button "Salvar" at bounding box center [875, 387] width 74 height 37
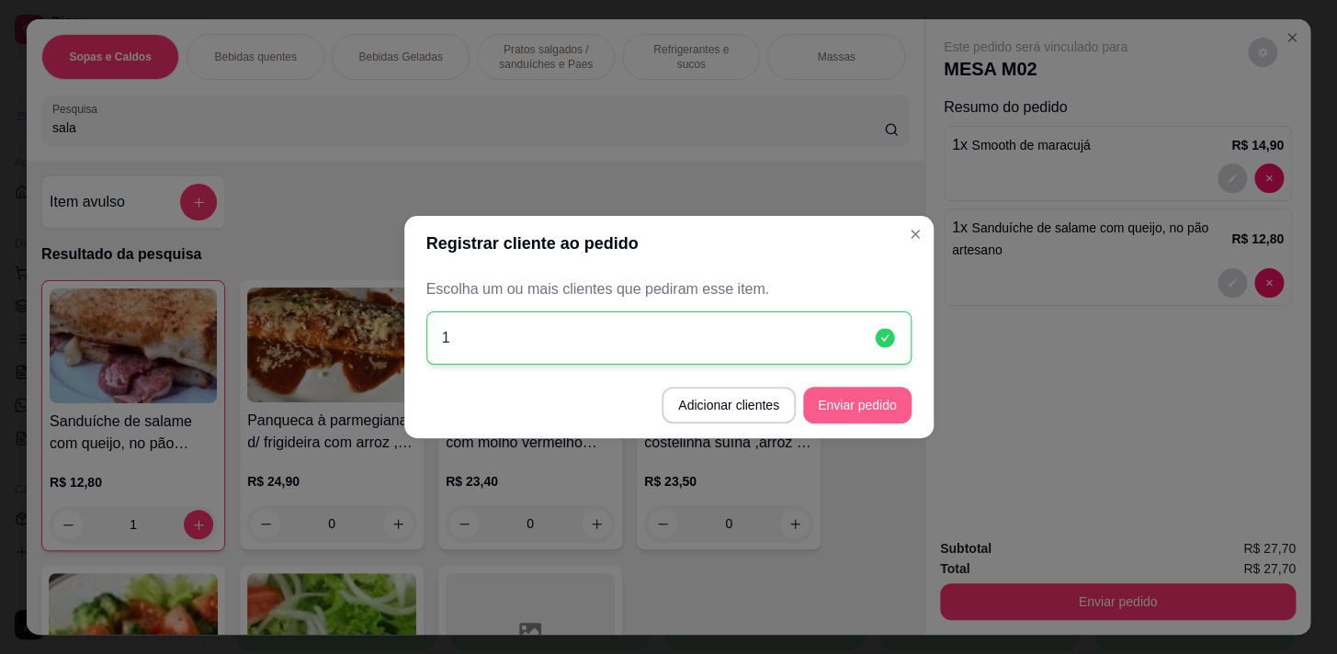
click at [870, 412] on button "Enviar pedido" at bounding box center [857, 405] width 108 height 37
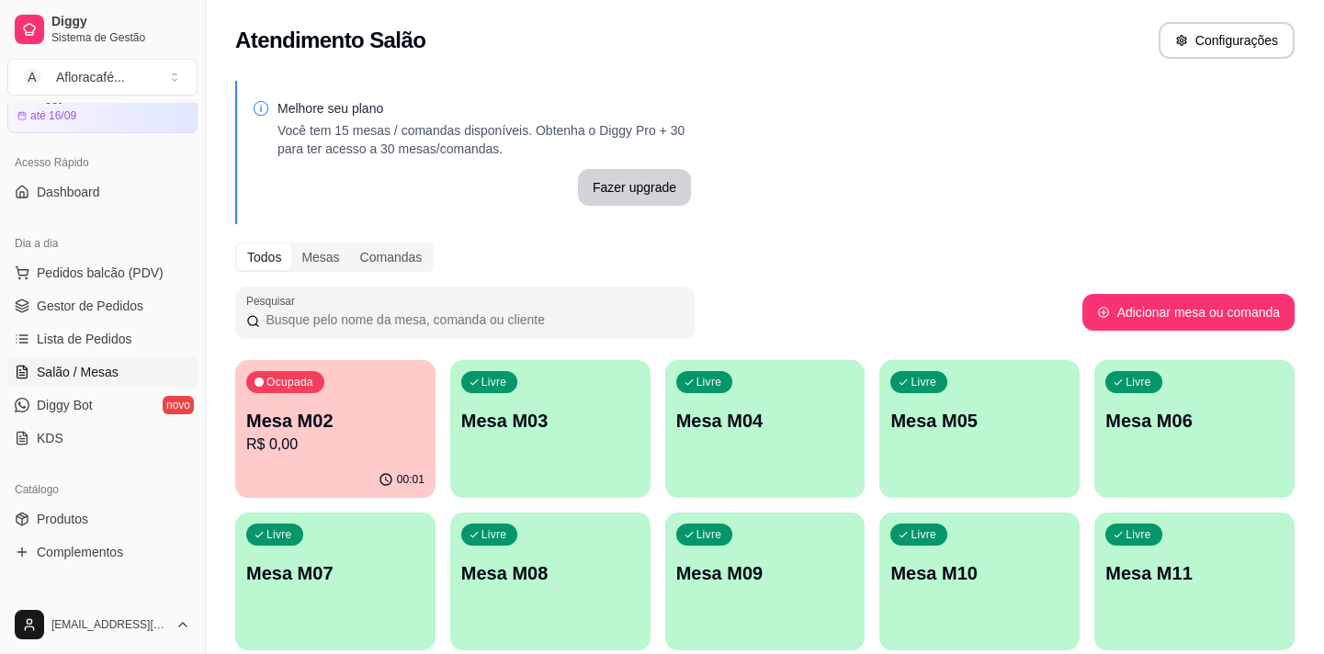
click at [603, 414] on p "Mesa M03" at bounding box center [550, 421] width 178 height 26
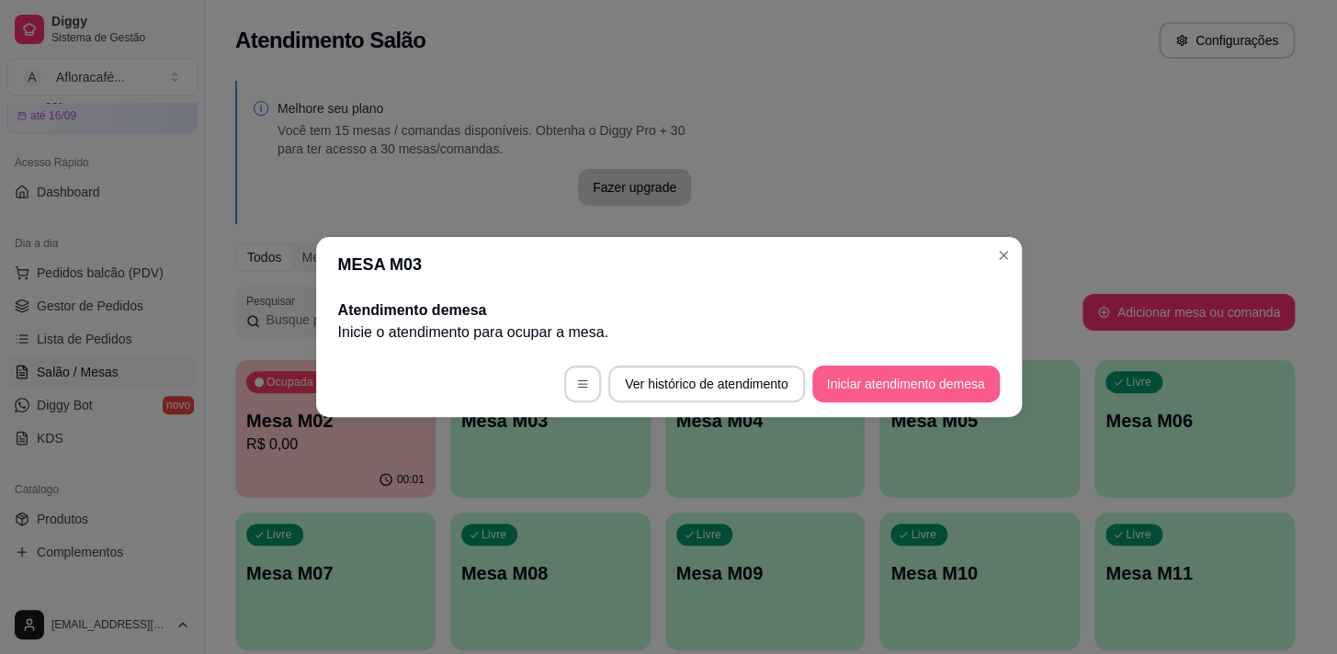
click at [900, 386] on button "Iniciar atendimento de mesa" at bounding box center [905, 384] width 187 height 37
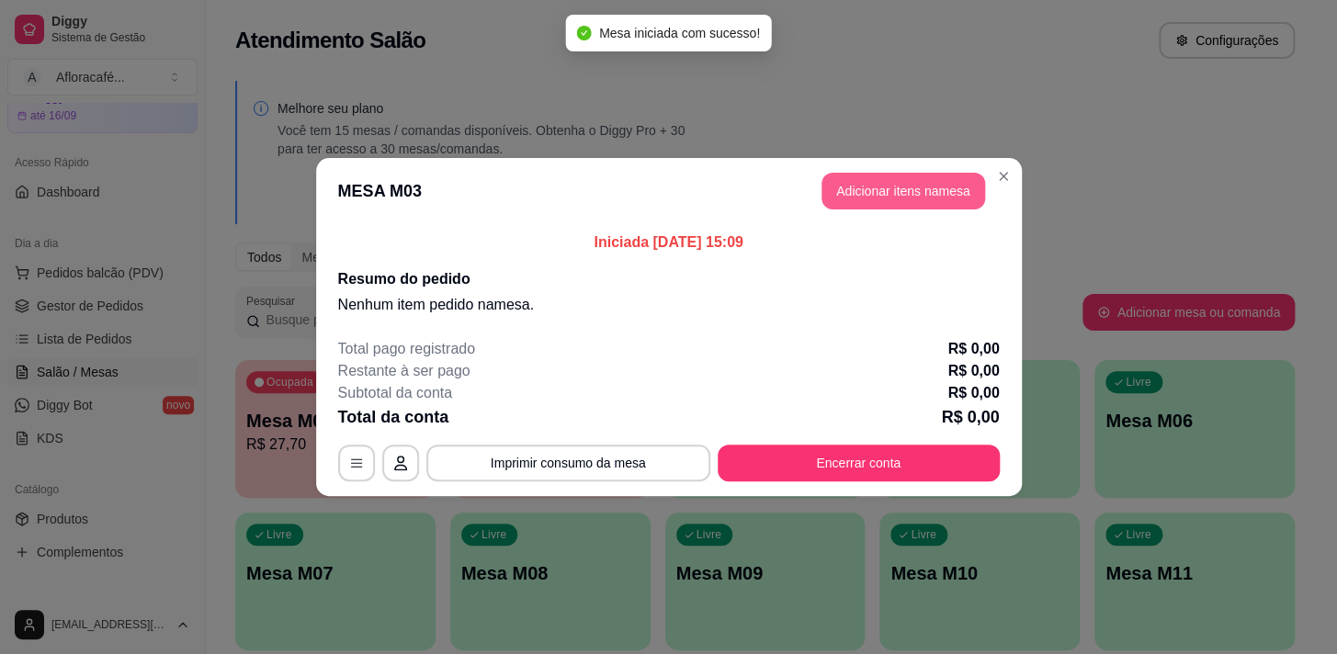
click at [934, 201] on button "Adicionar itens na mesa" at bounding box center [904, 191] width 164 height 37
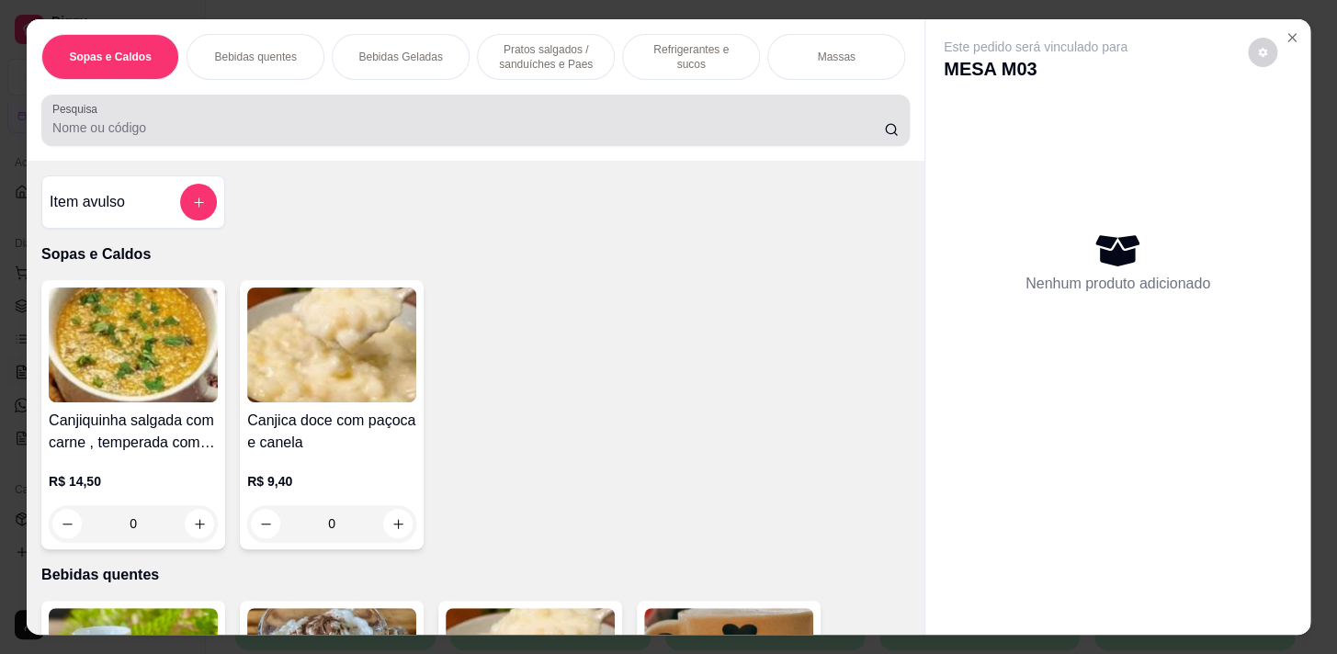
click at [377, 139] on div at bounding box center [475, 120] width 846 height 37
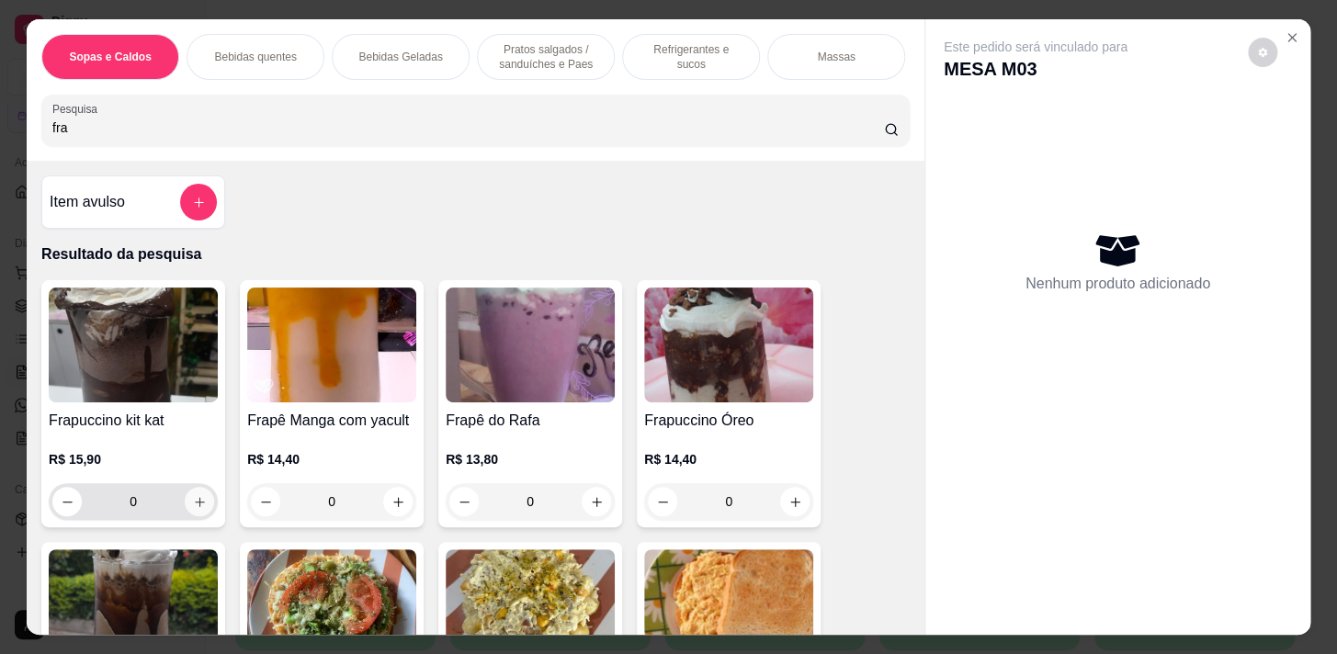
type input "fra"
click at [194, 517] on button "increase-product-quantity" at bounding box center [199, 501] width 29 height 29
type input "1"
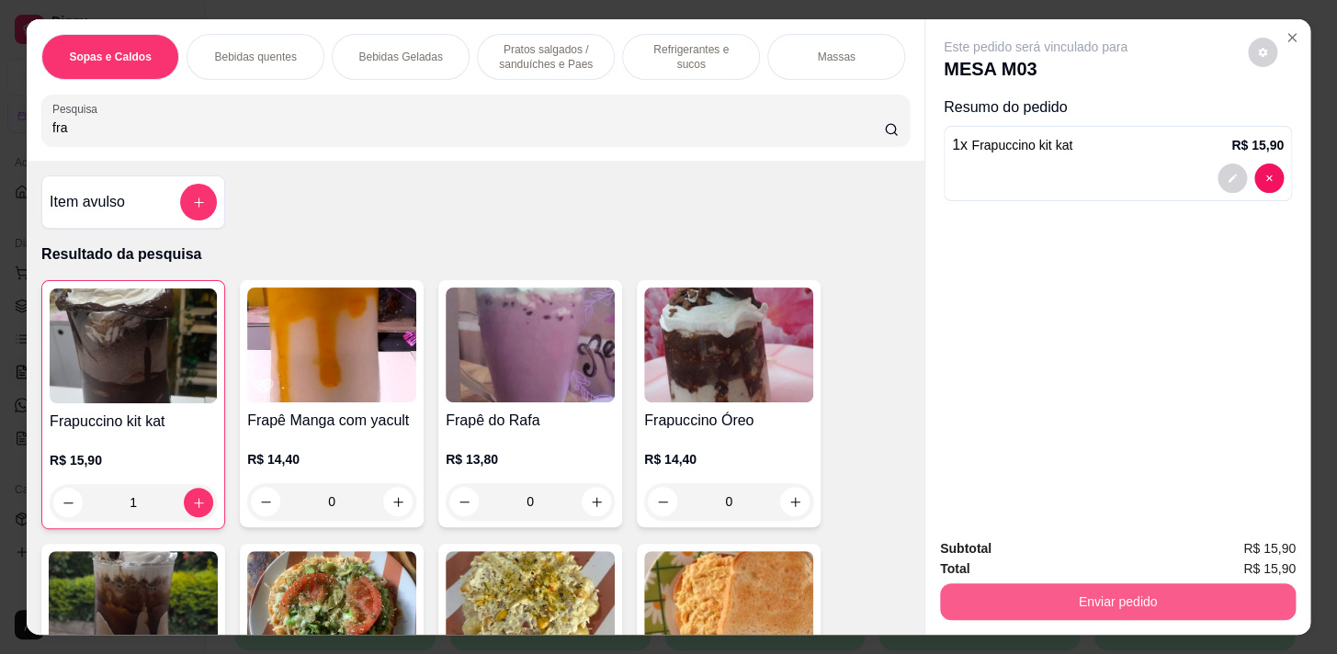
click at [986, 584] on button "Enviar pedido" at bounding box center [1118, 602] width 356 height 37
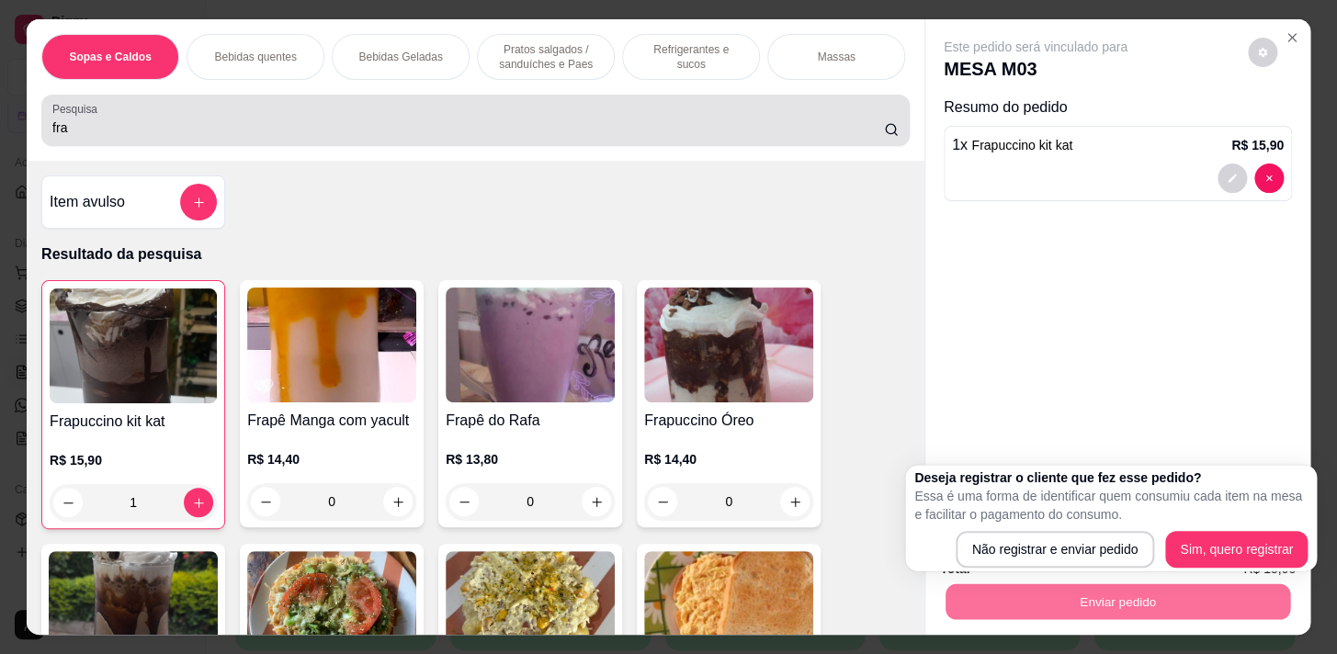
click at [460, 137] on input "fra" at bounding box center [468, 128] width 832 height 18
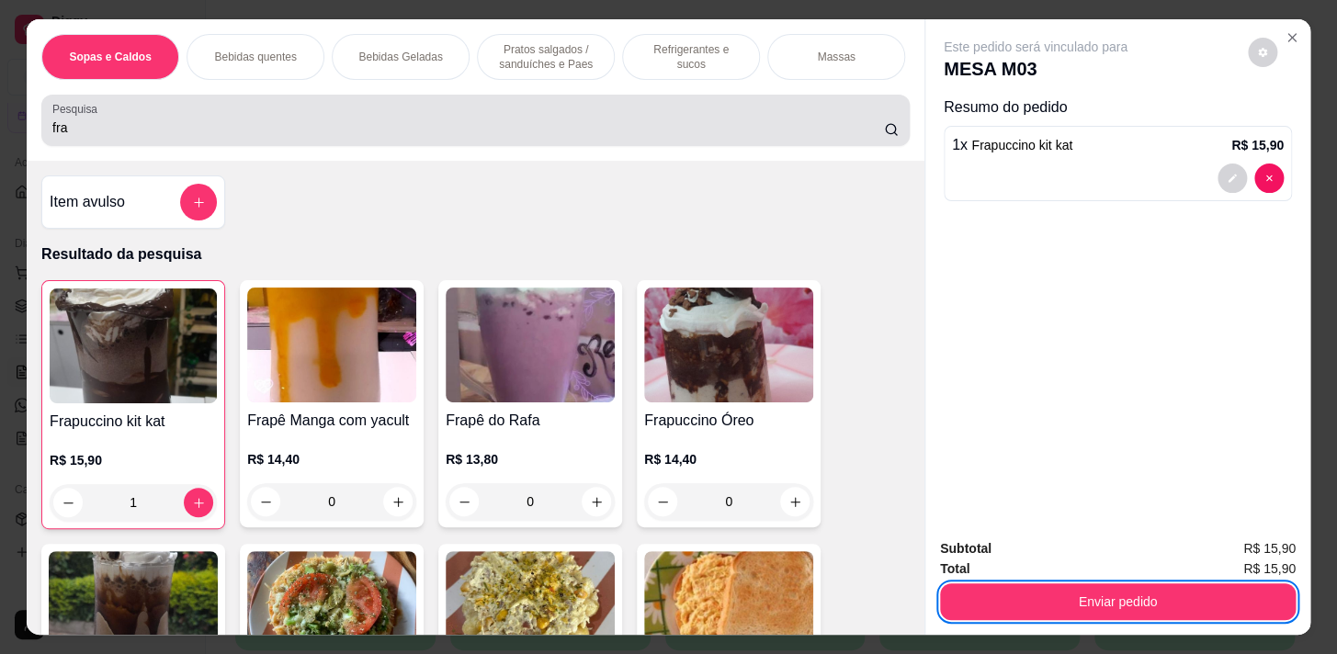
click at [752, 135] on input "fra" at bounding box center [468, 128] width 832 height 18
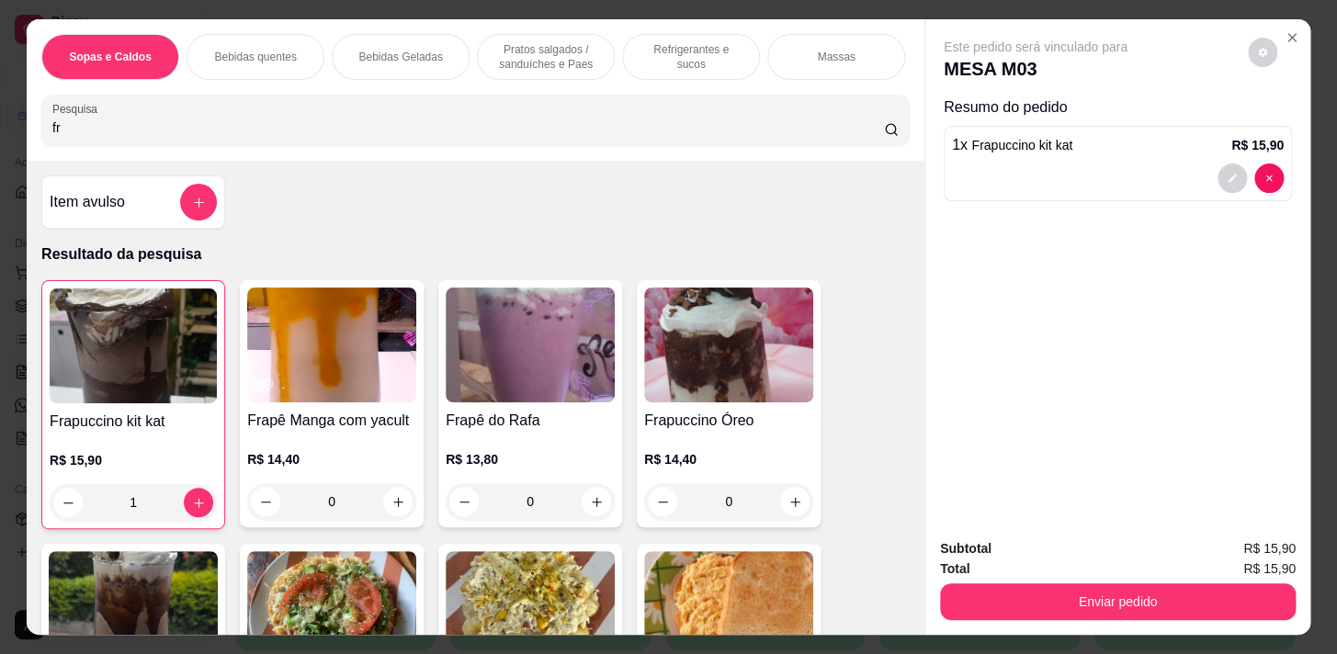
type input "f"
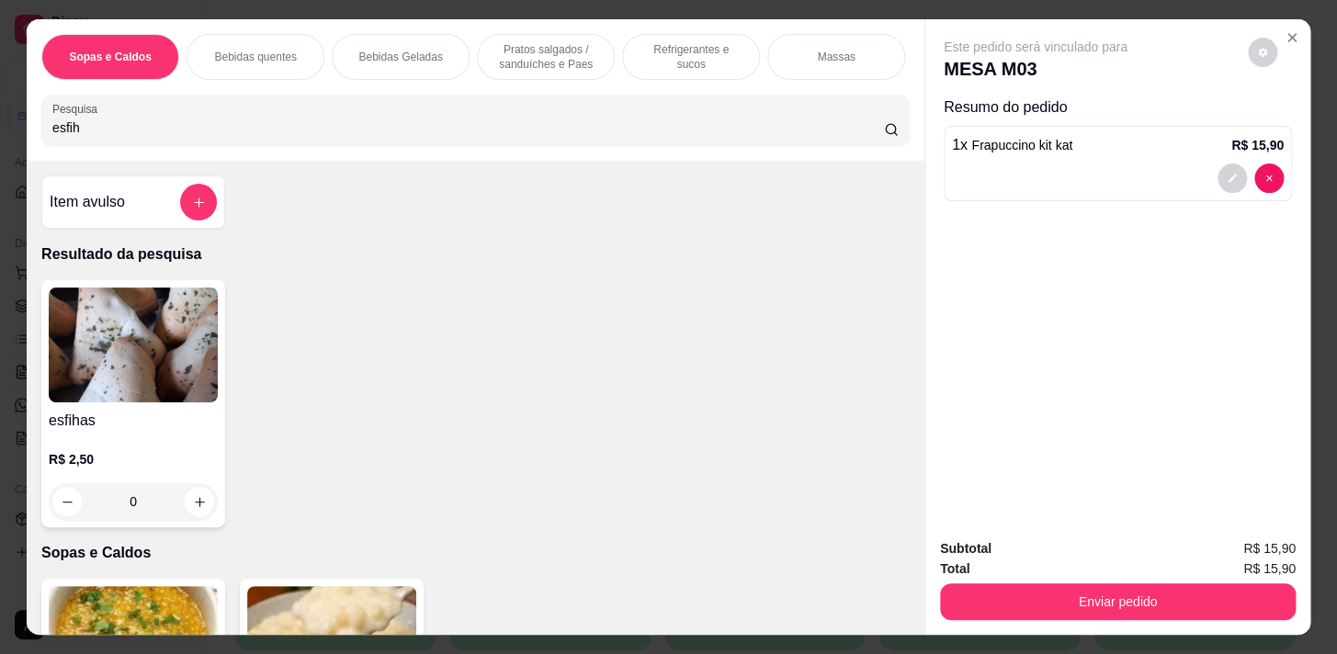
type input "esfih"
click at [201, 500] on div "0" at bounding box center [133, 501] width 169 height 37
click at [193, 205] on icon "add-separate-item" at bounding box center [199, 203] width 14 height 14
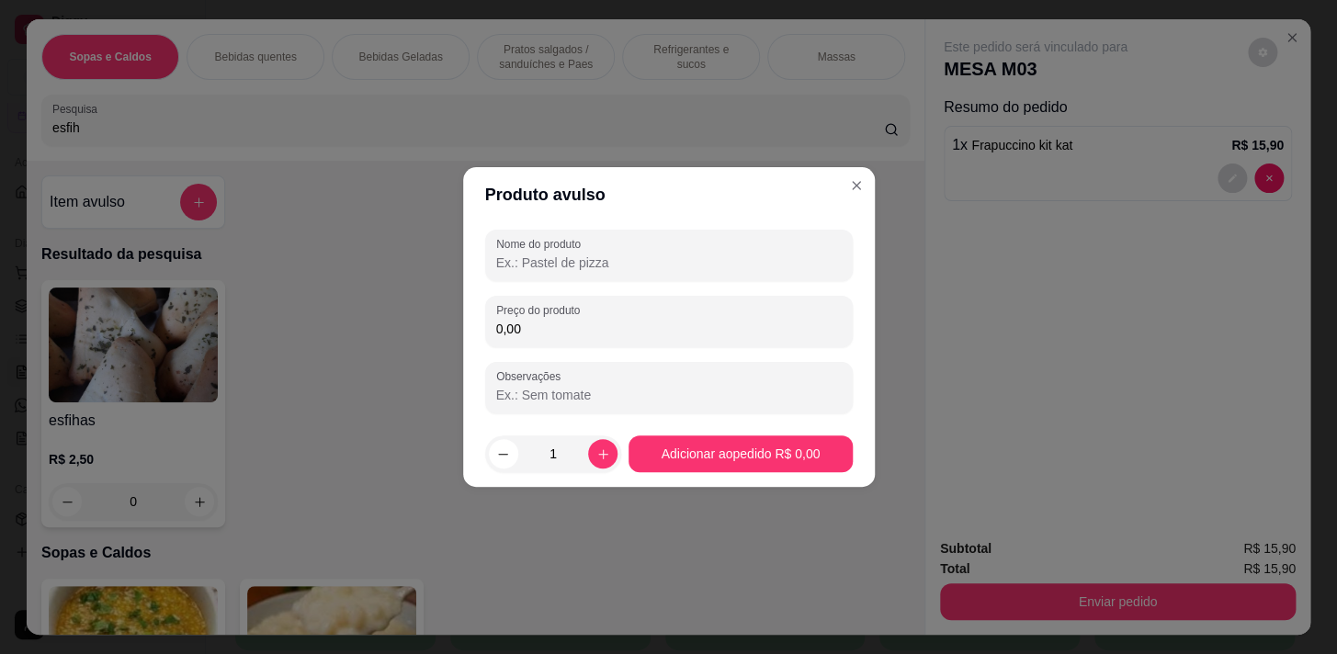
click at [595, 265] on input "Nome do produto" at bounding box center [669, 263] width 346 height 18
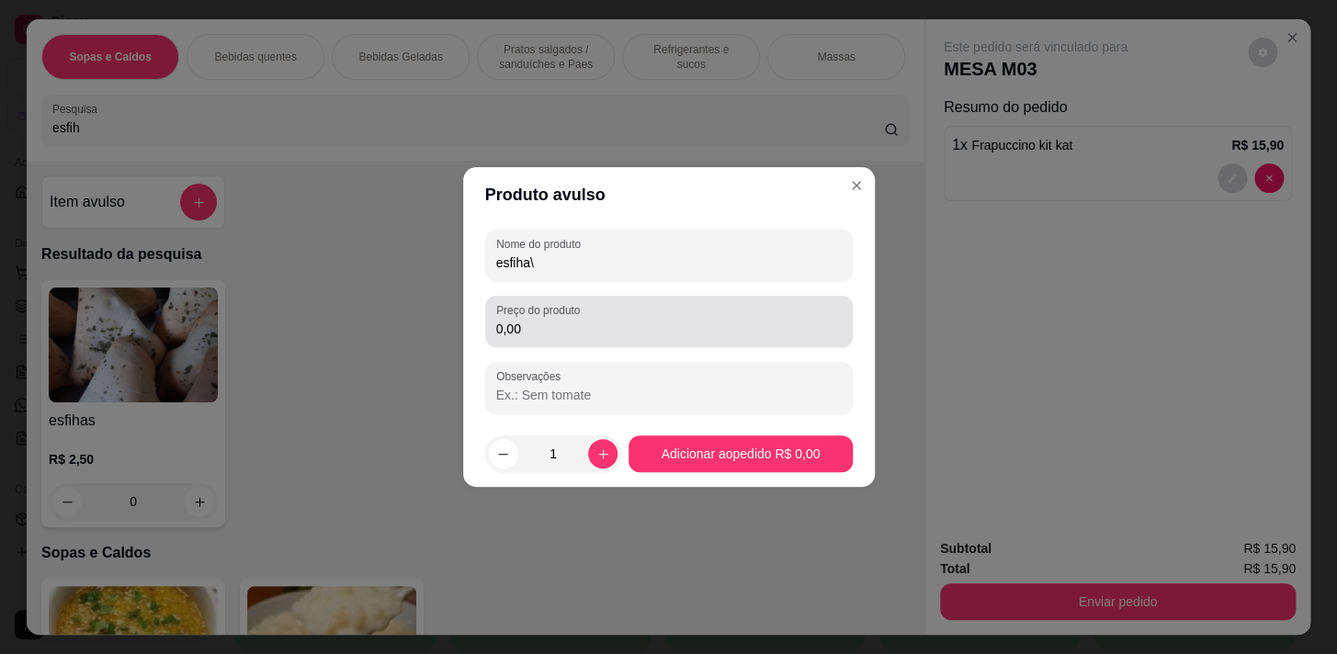
type input "esfiha\"
click at [632, 318] on div "0,00" at bounding box center [669, 321] width 346 height 37
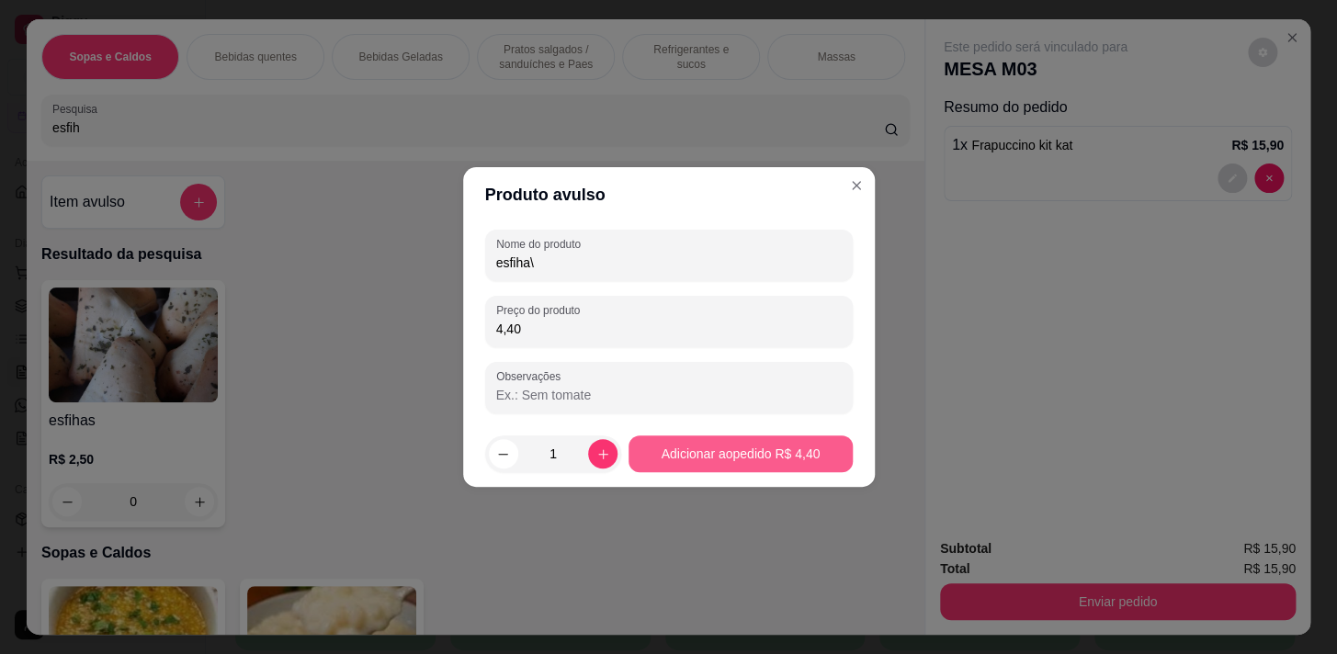
type input "4,40"
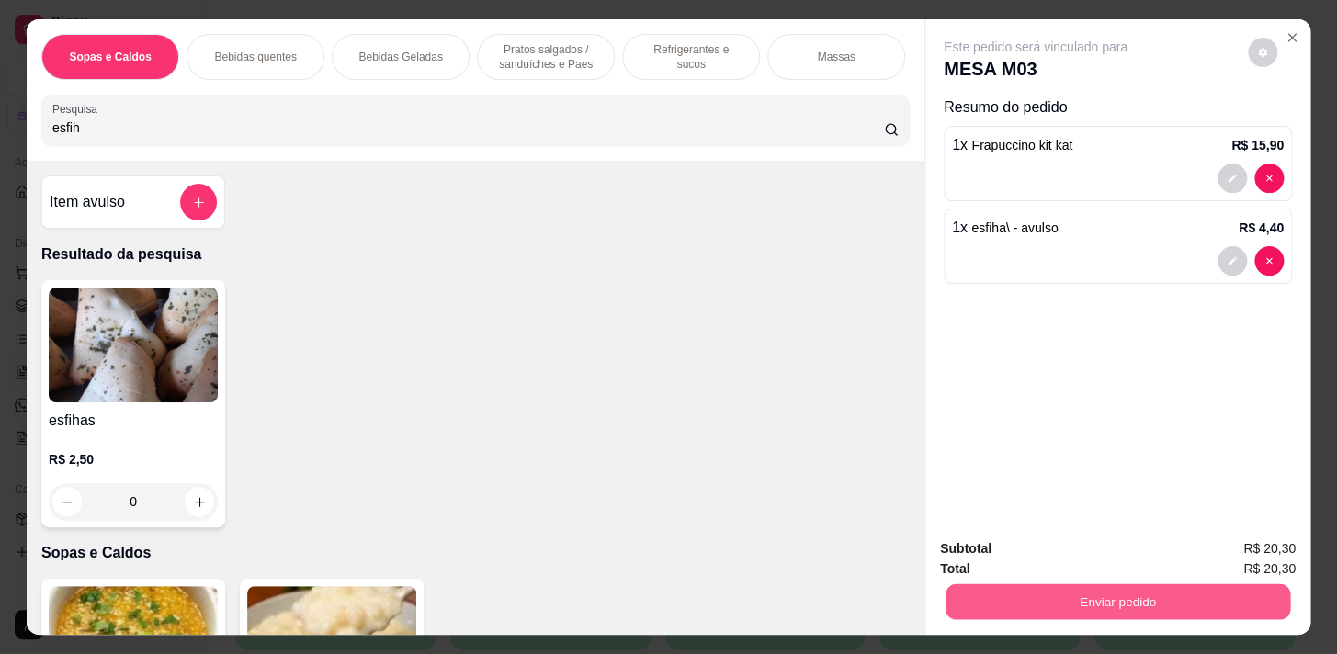
click at [1043, 598] on button "Enviar pedido" at bounding box center [1118, 602] width 345 height 36
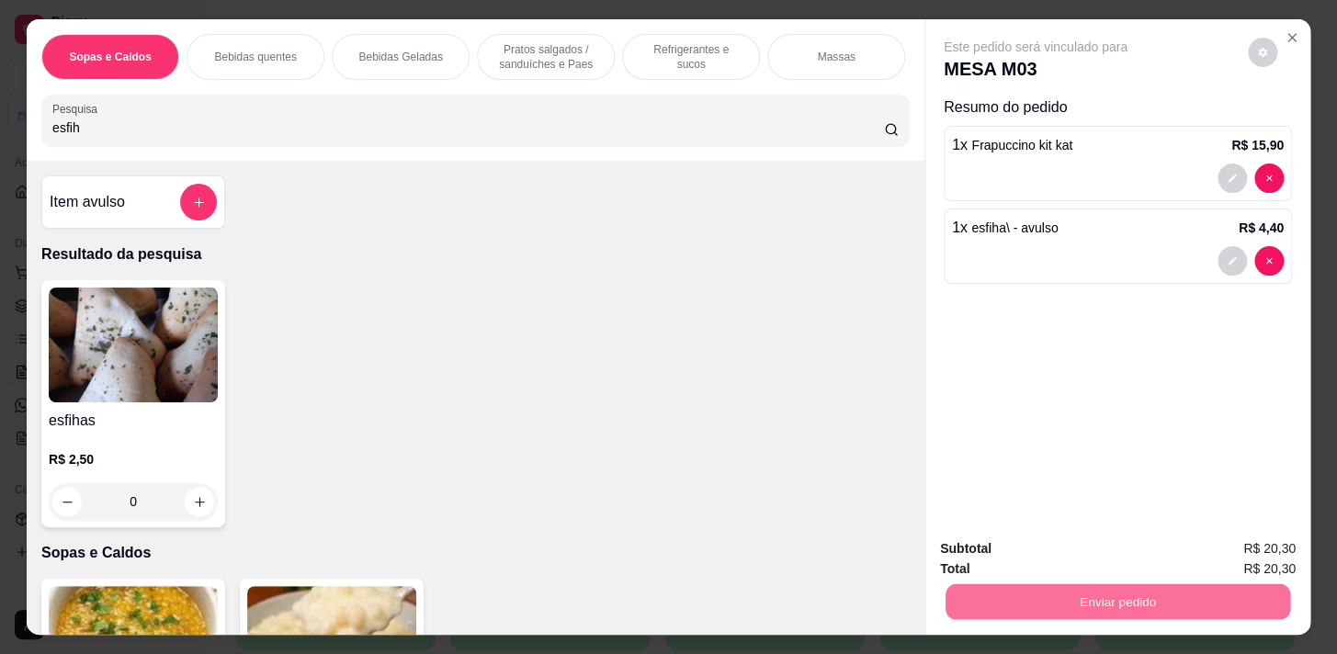
click at [1084, 551] on button "Não registrar e enviar pedido" at bounding box center [1056, 550] width 191 height 35
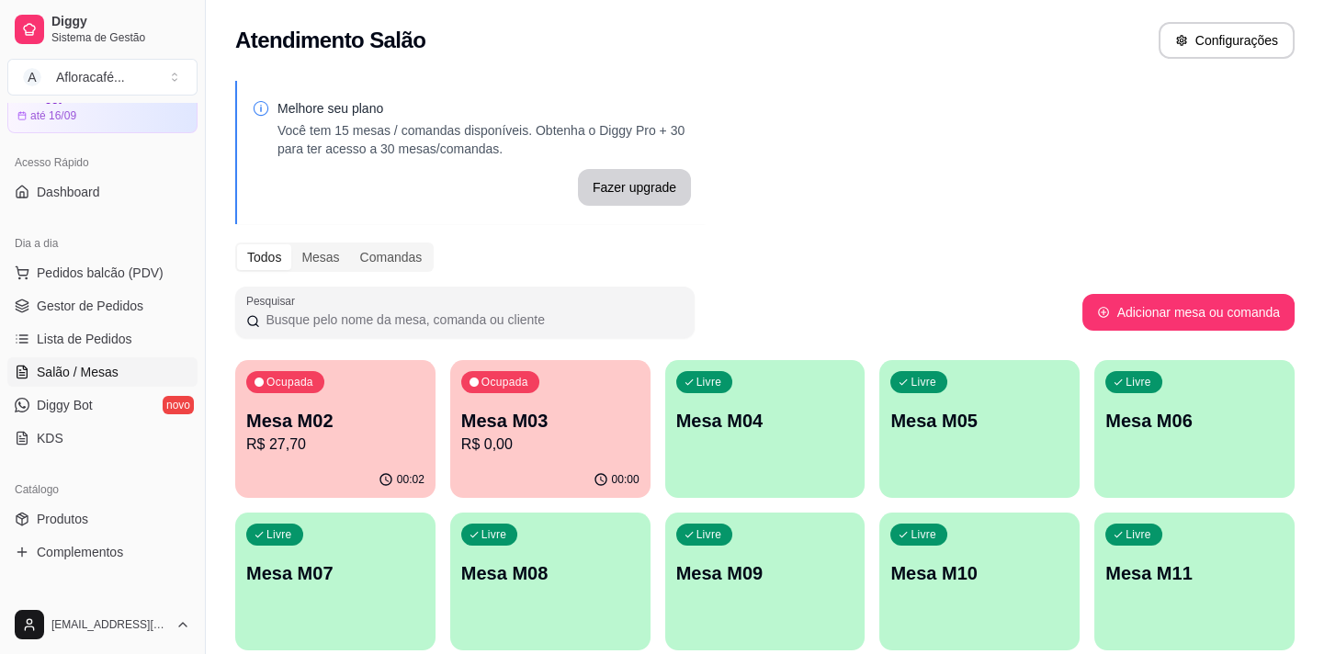
click at [751, 467] on div "Livre Mesa M04" at bounding box center [765, 418] width 200 height 116
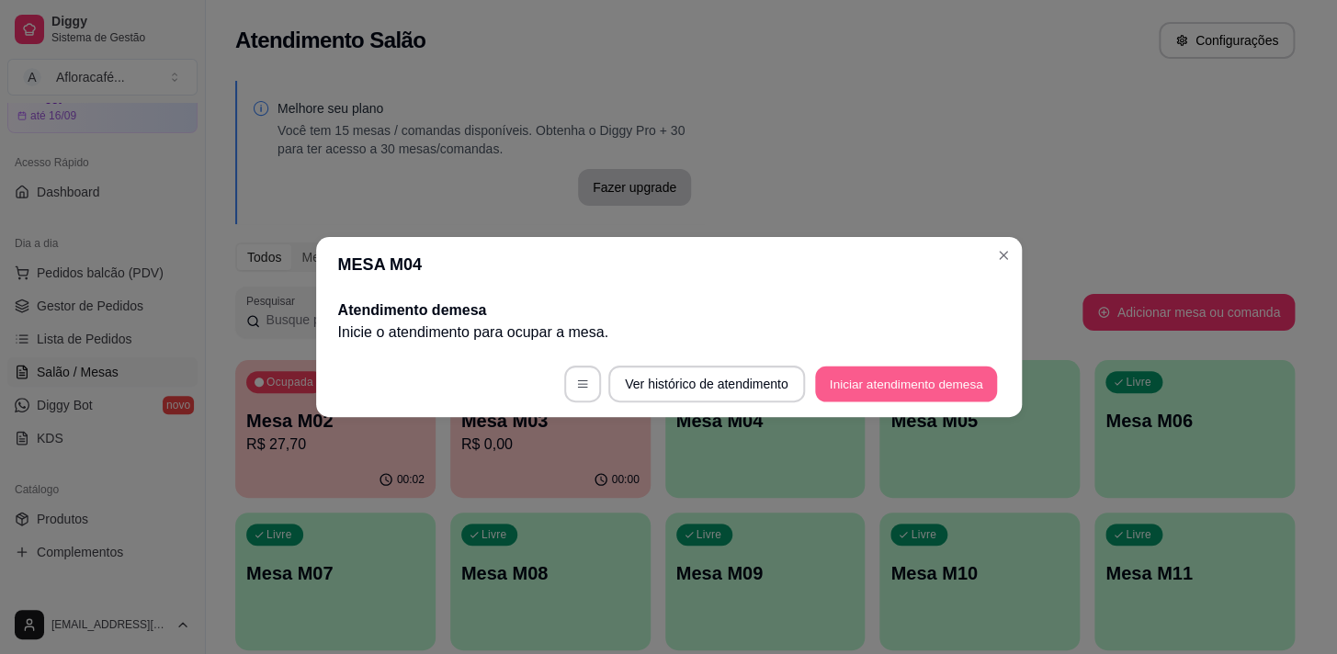
click at [903, 374] on button "Iniciar atendimento de mesa" at bounding box center [906, 385] width 182 height 36
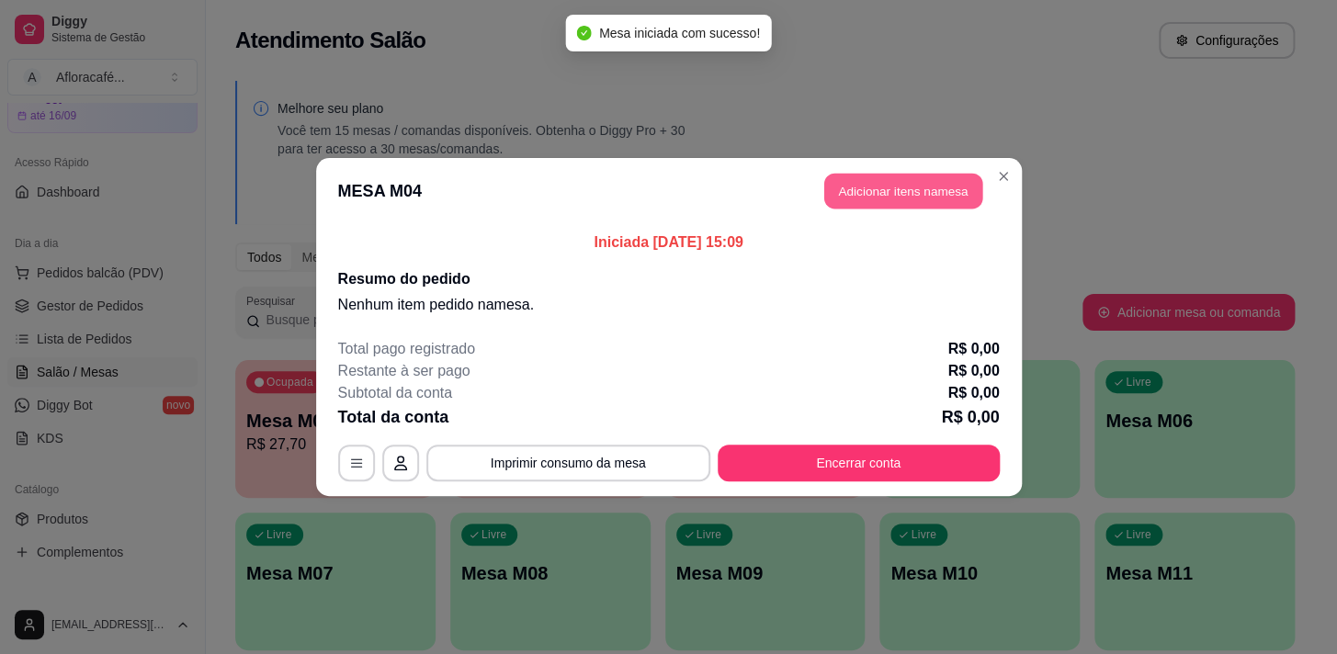
click at [857, 199] on button "Adicionar itens na mesa" at bounding box center [903, 192] width 158 height 36
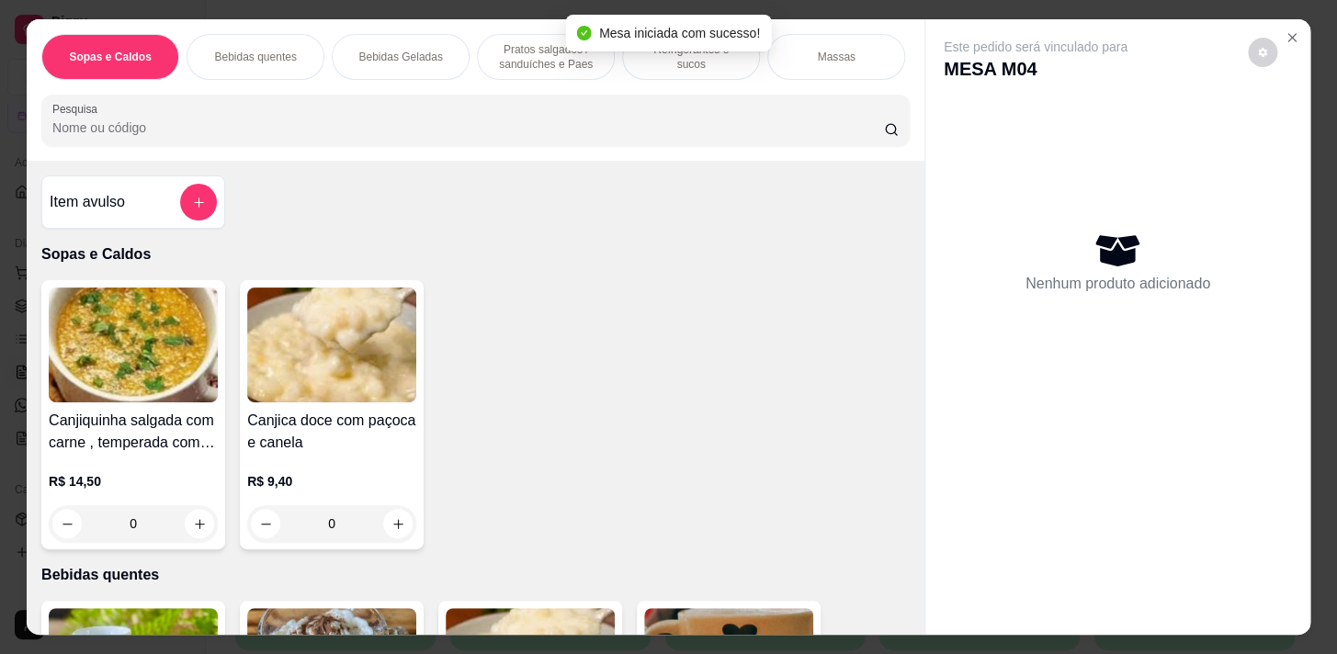
drag, startPoint x: 99, startPoint y: 98, endPoint x: 98, endPoint y: 126, distance: 27.6
click at [97, 102] on div "Sopas e Caldos Bebidas quentes Bebidas Geladas Pratos salgados / sanduíches e P…" at bounding box center [476, 90] width 898 height 142
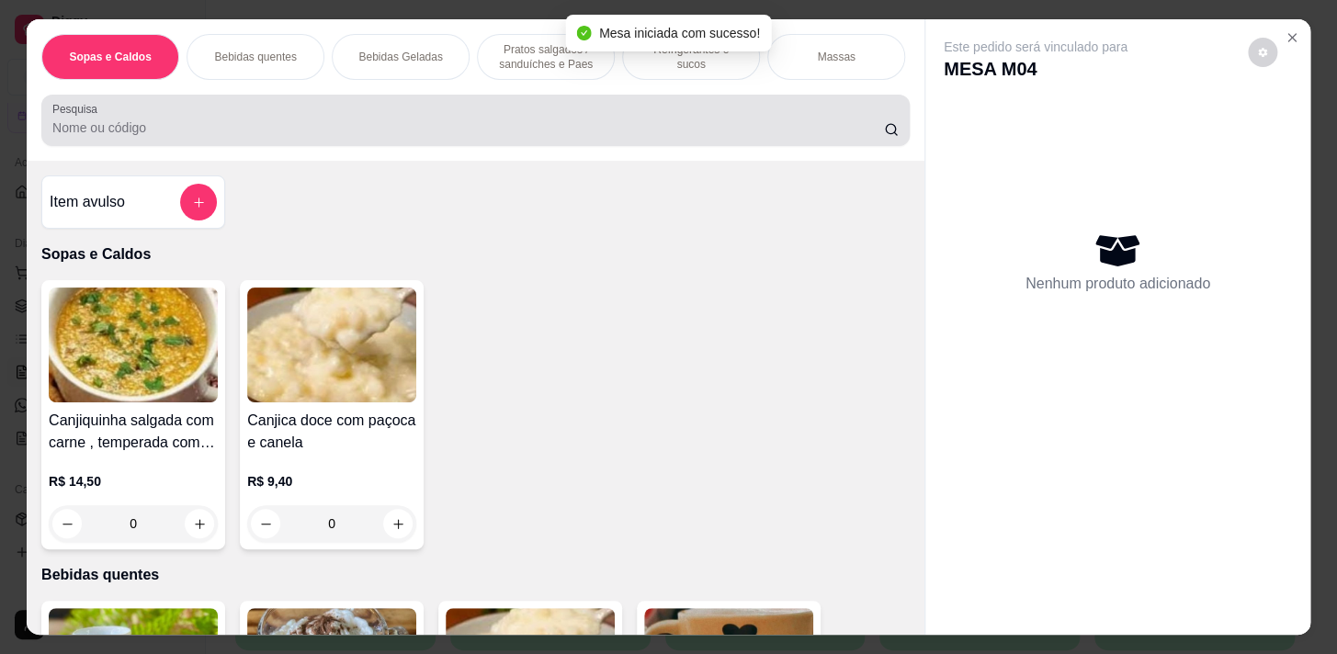
click at [99, 126] on input "Pesquisa" at bounding box center [468, 128] width 832 height 18
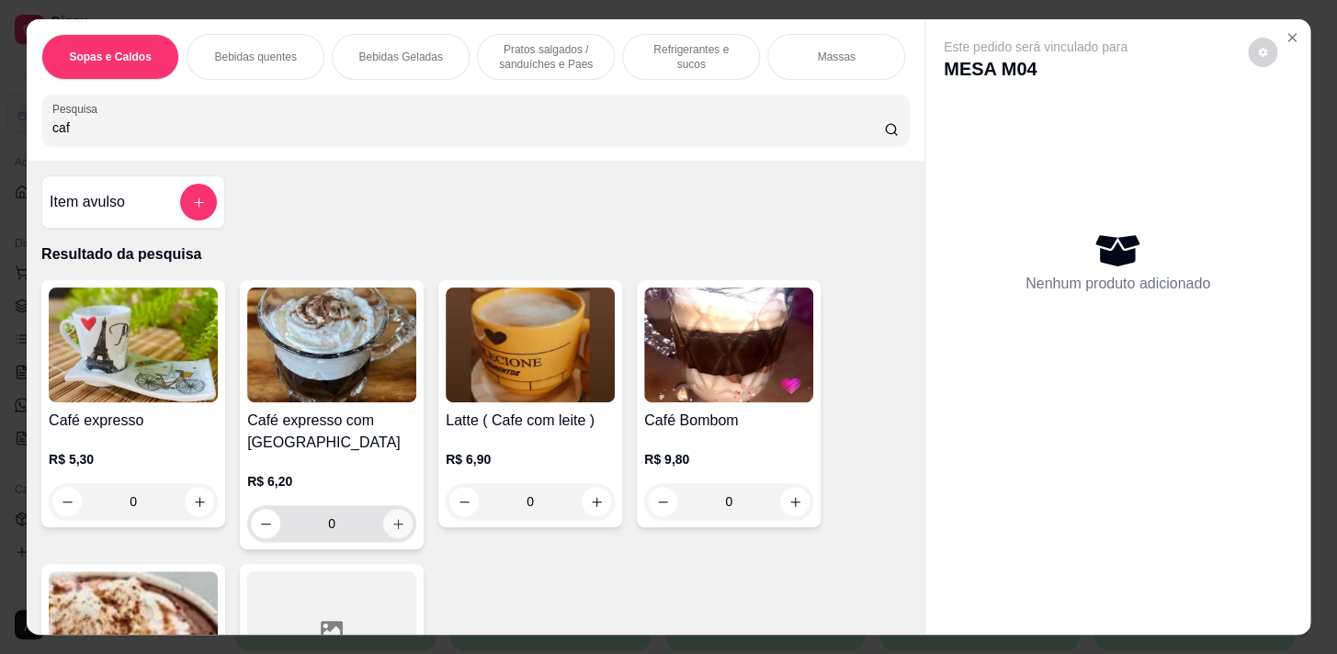
type input "caf"
click at [392, 531] on icon "increase-product-quantity" at bounding box center [399, 524] width 14 height 14
type input "1"
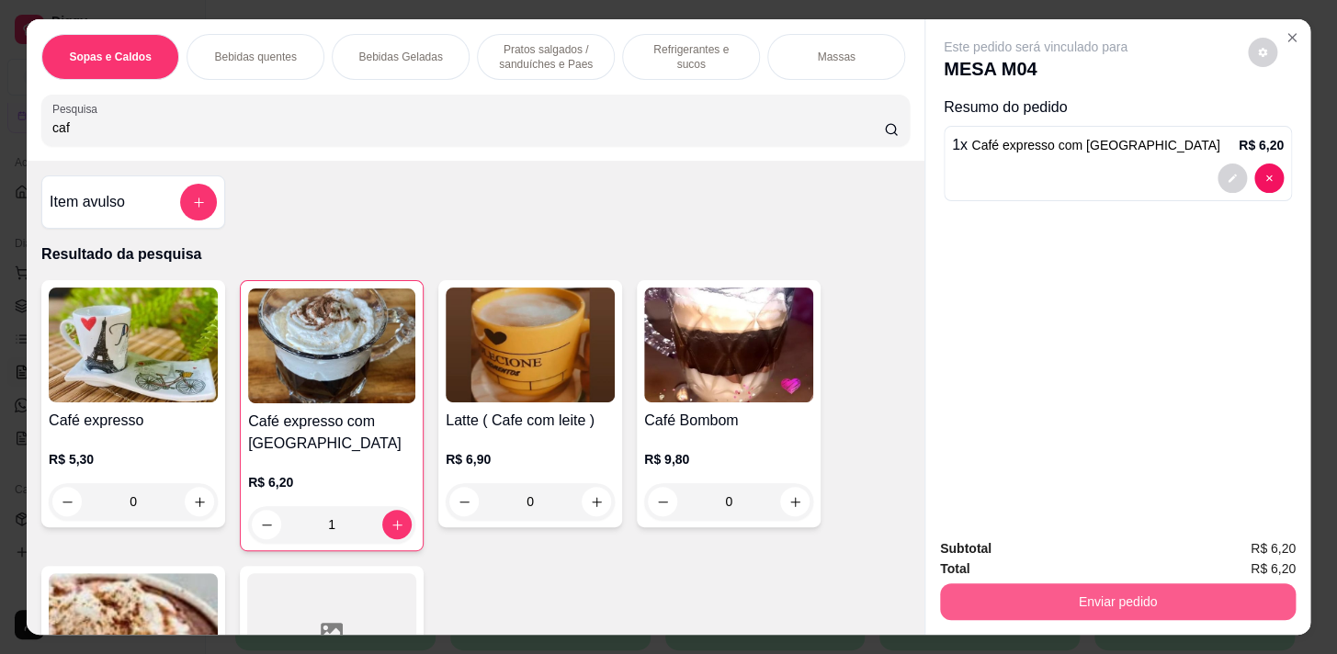
click at [1078, 587] on button "Enviar pedido" at bounding box center [1118, 602] width 356 height 37
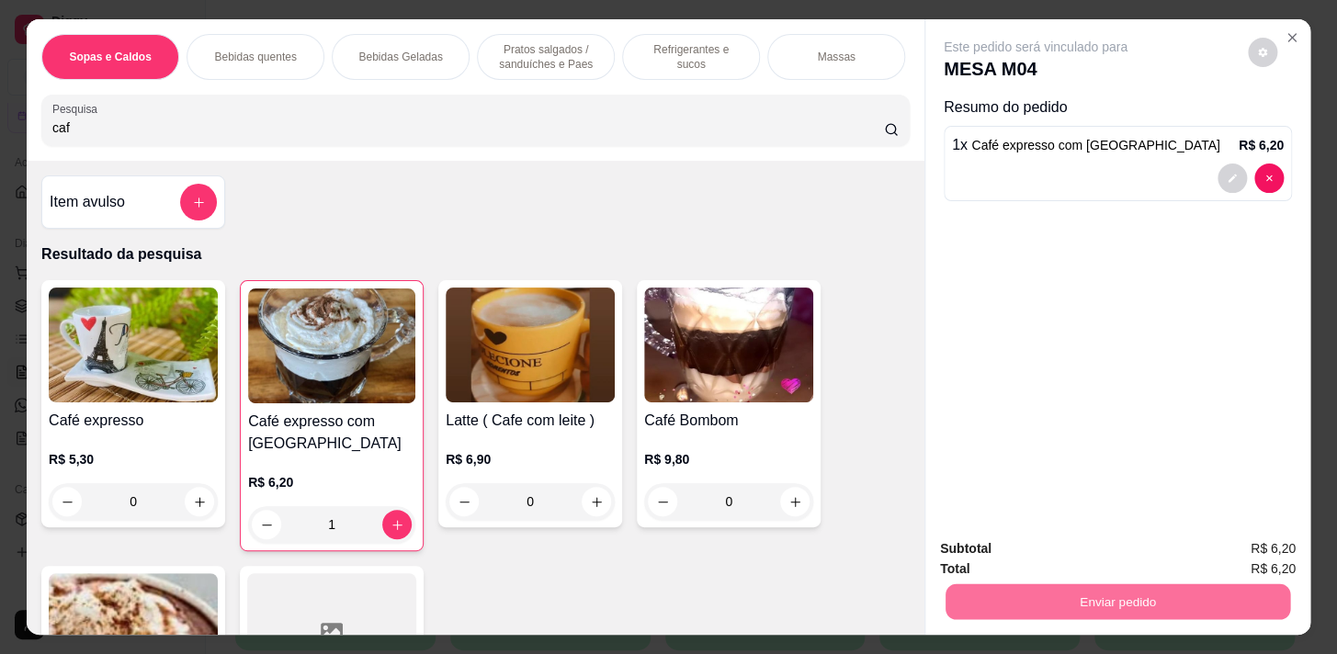
click at [1094, 549] on button "Não registrar e enviar pedido" at bounding box center [1057, 550] width 186 height 34
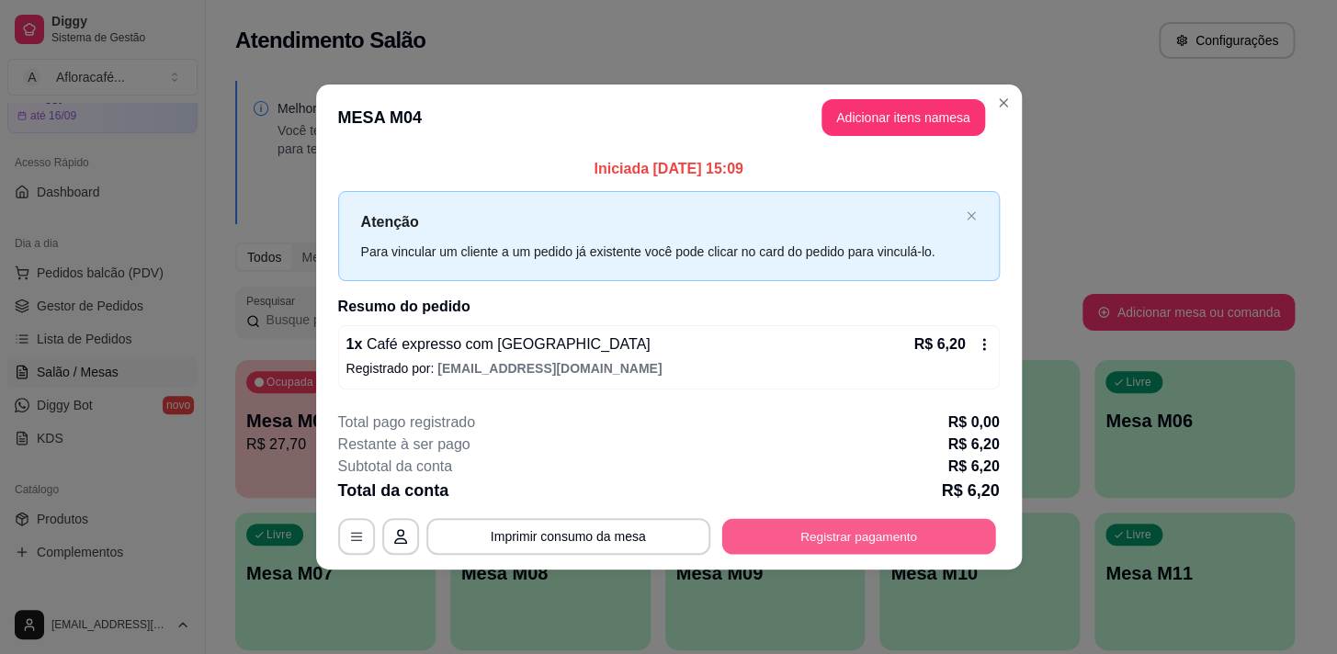
click at [845, 525] on button "Registrar pagamento" at bounding box center [858, 536] width 274 height 36
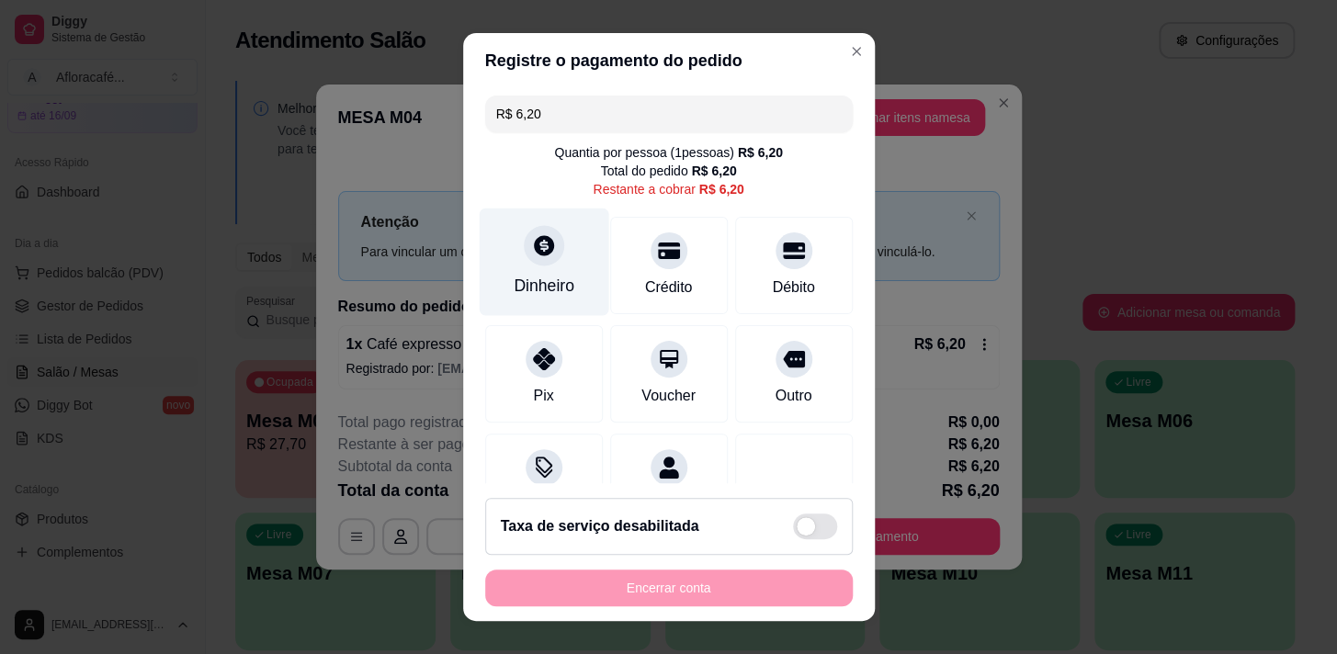
click at [536, 266] on div "Dinheiro" at bounding box center [544, 262] width 130 height 108
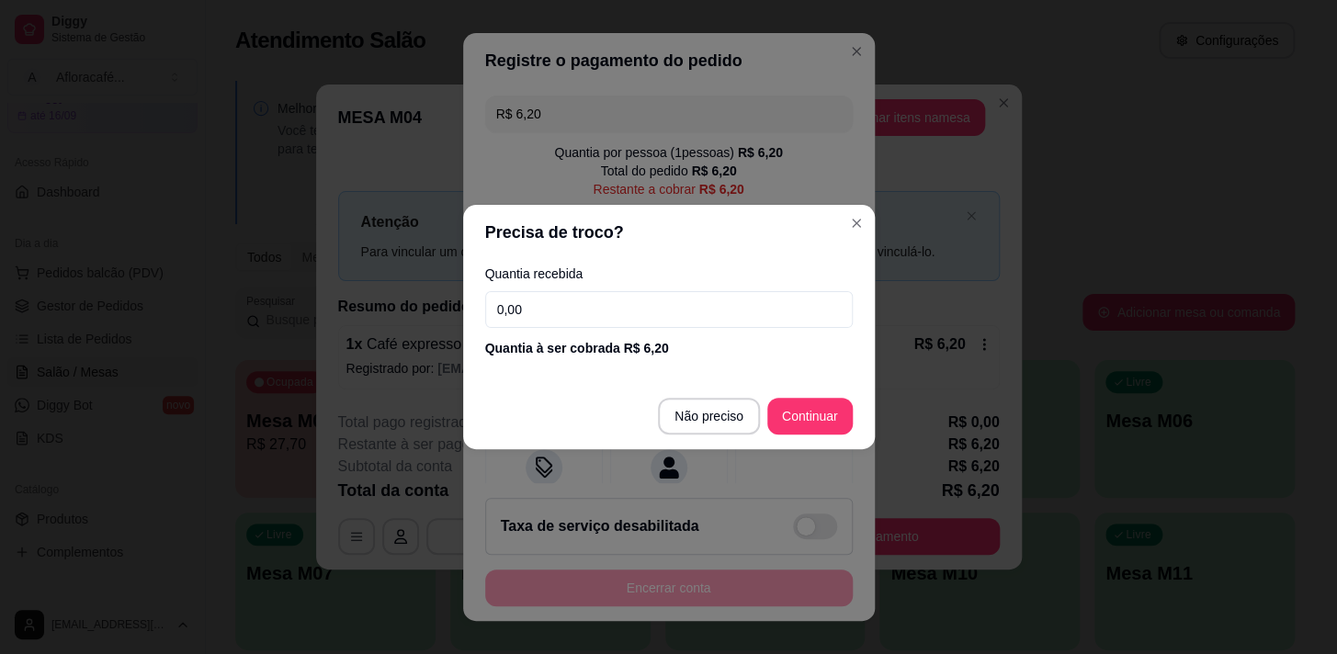
click at [610, 313] on input "0,00" at bounding box center [669, 309] width 368 height 37
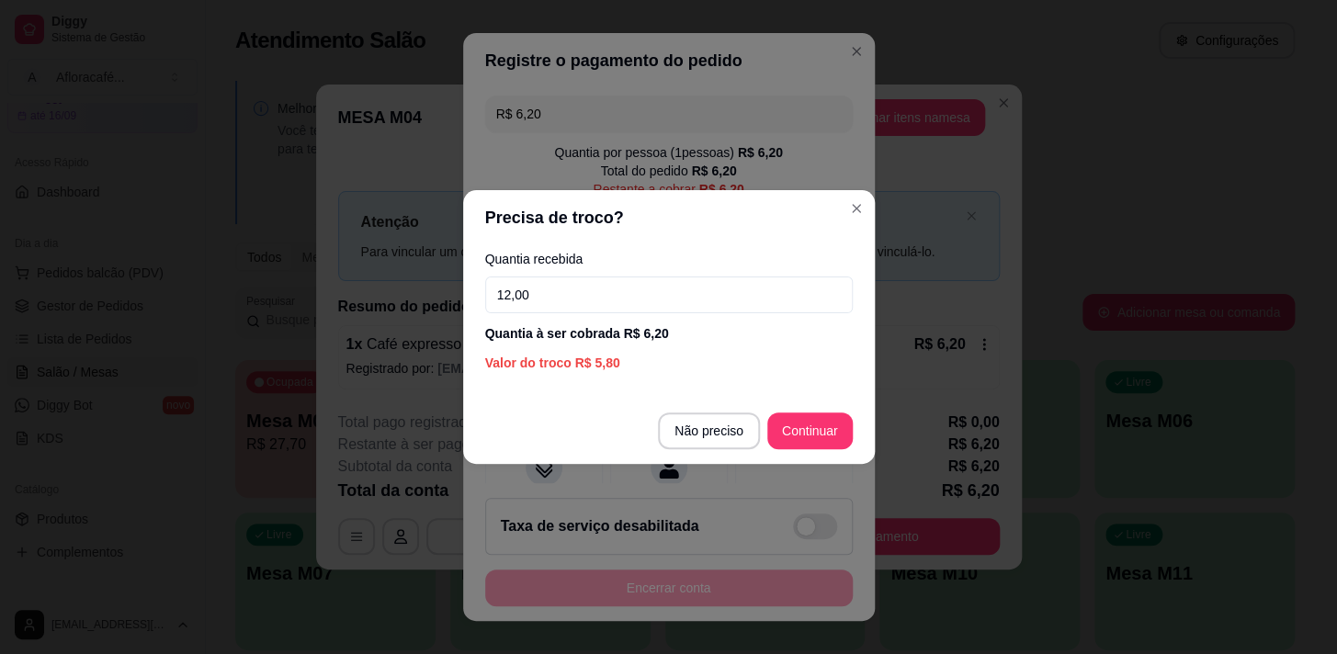
click at [587, 298] on input "12,00" at bounding box center [669, 295] width 368 height 37
type input "12,00"
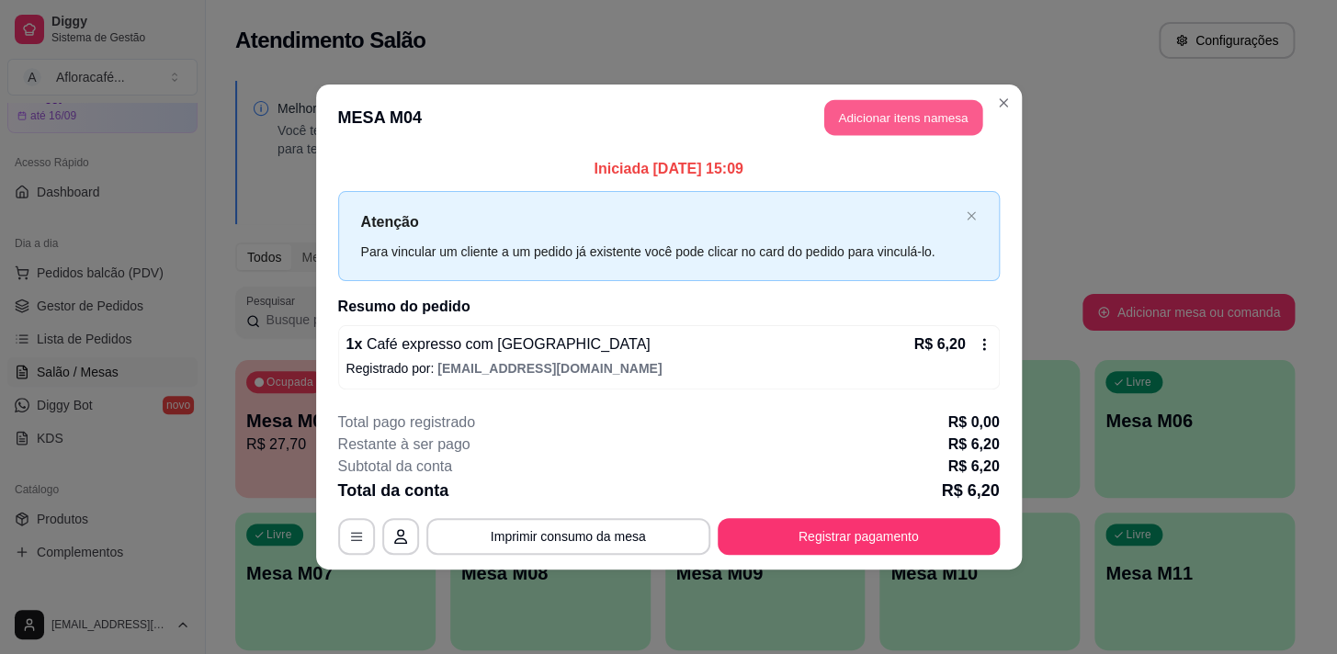
click at [916, 116] on button "Adicionar itens na mesa" at bounding box center [903, 118] width 158 height 36
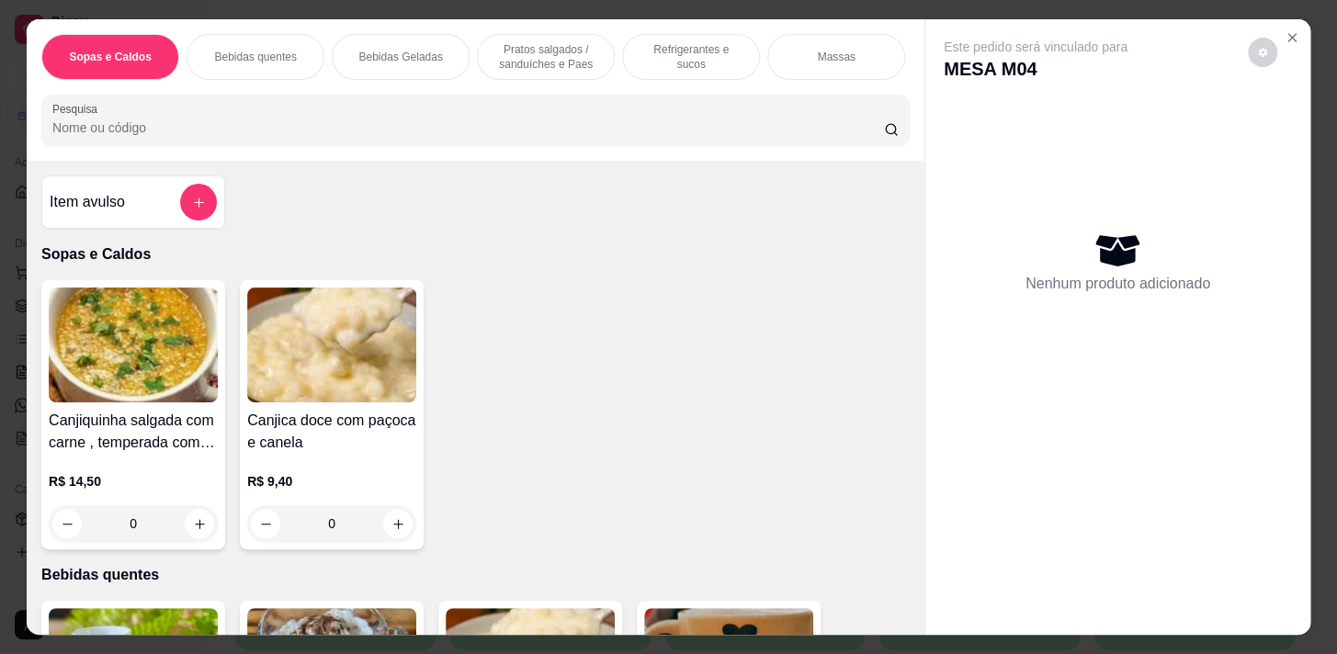
click at [201, 128] on input "Pesquisa" at bounding box center [468, 128] width 832 height 18
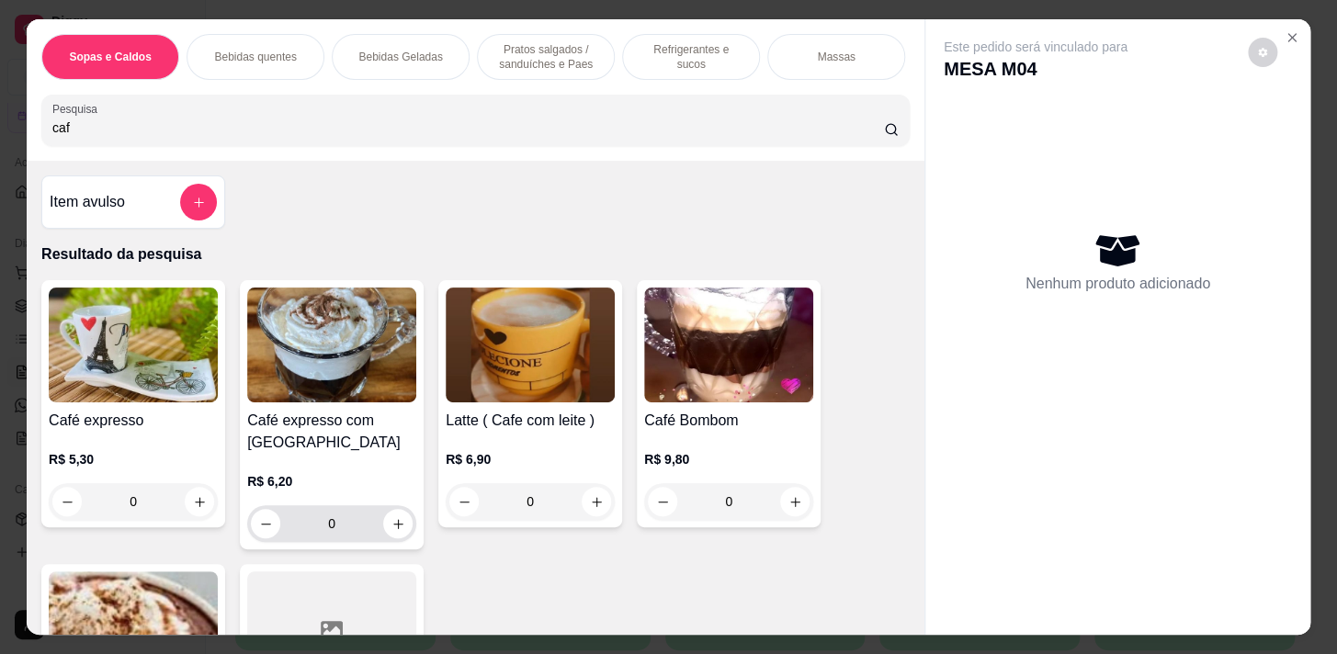
type input "caf"
click at [392, 539] on button "increase-product-quantity" at bounding box center [398, 524] width 28 height 28
type input "1"
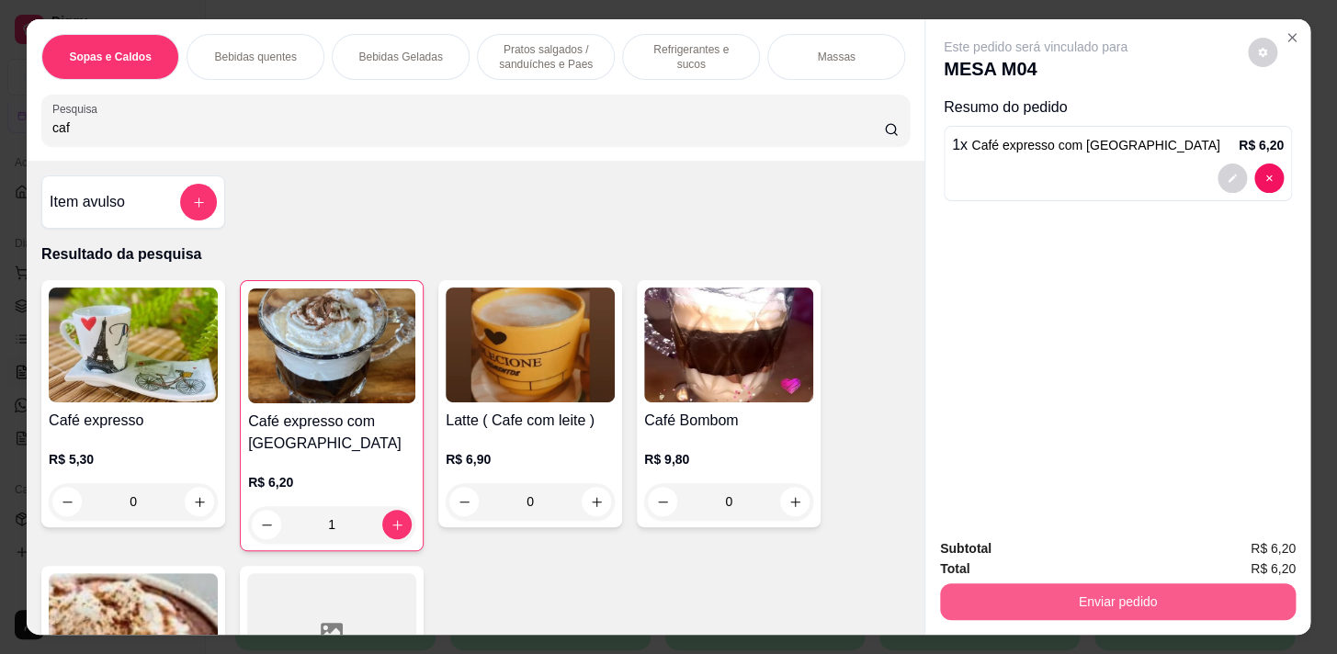
click at [974, 592] on button "Enviar pedido" at bounding box center [1118, 602] width 356 height 37
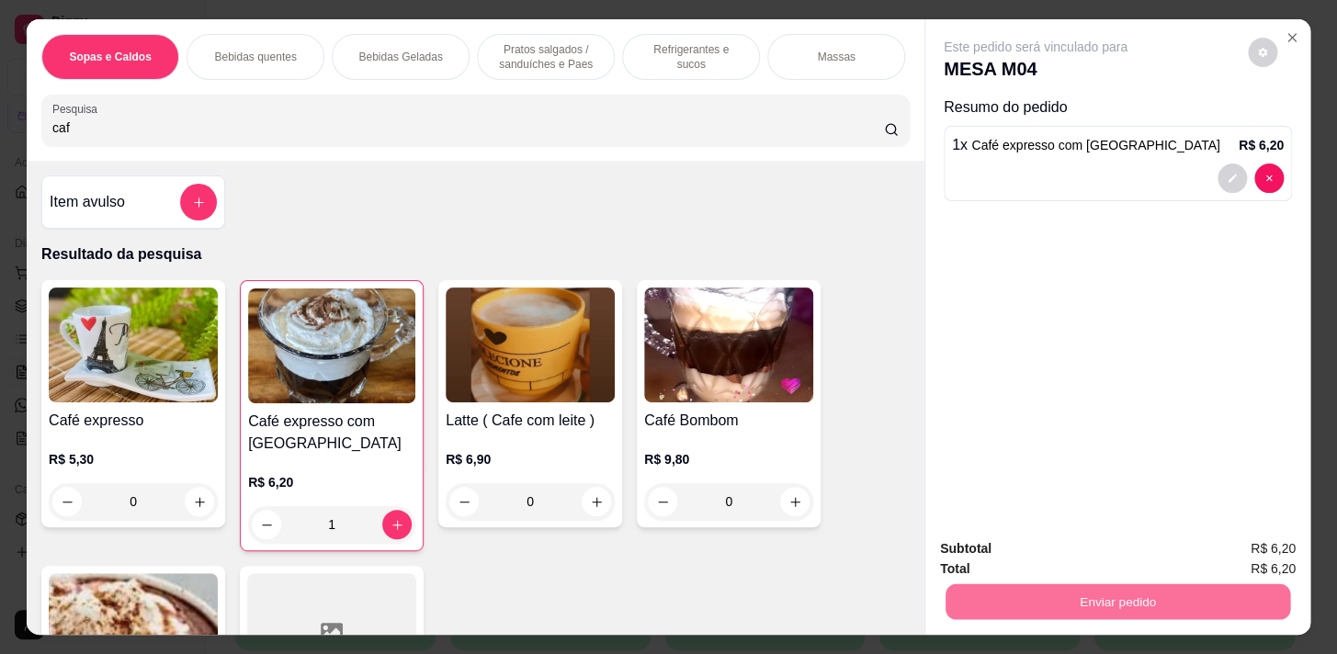
click at [1130, 538] on button "Não registrar e enviar pedido" at bounding box center [1056, 550] width 191 height 35
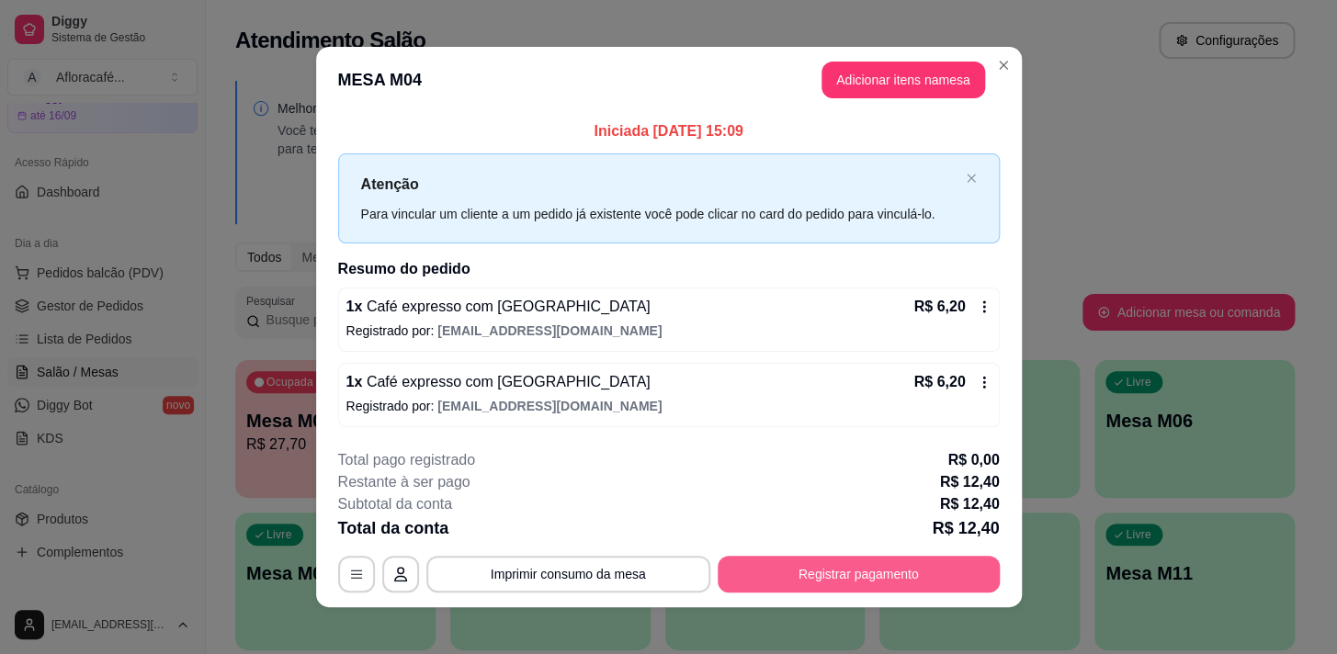
click at [857, 556] on button "Registrar pagamento" at bounding box center [859, 574] width 282 height 37
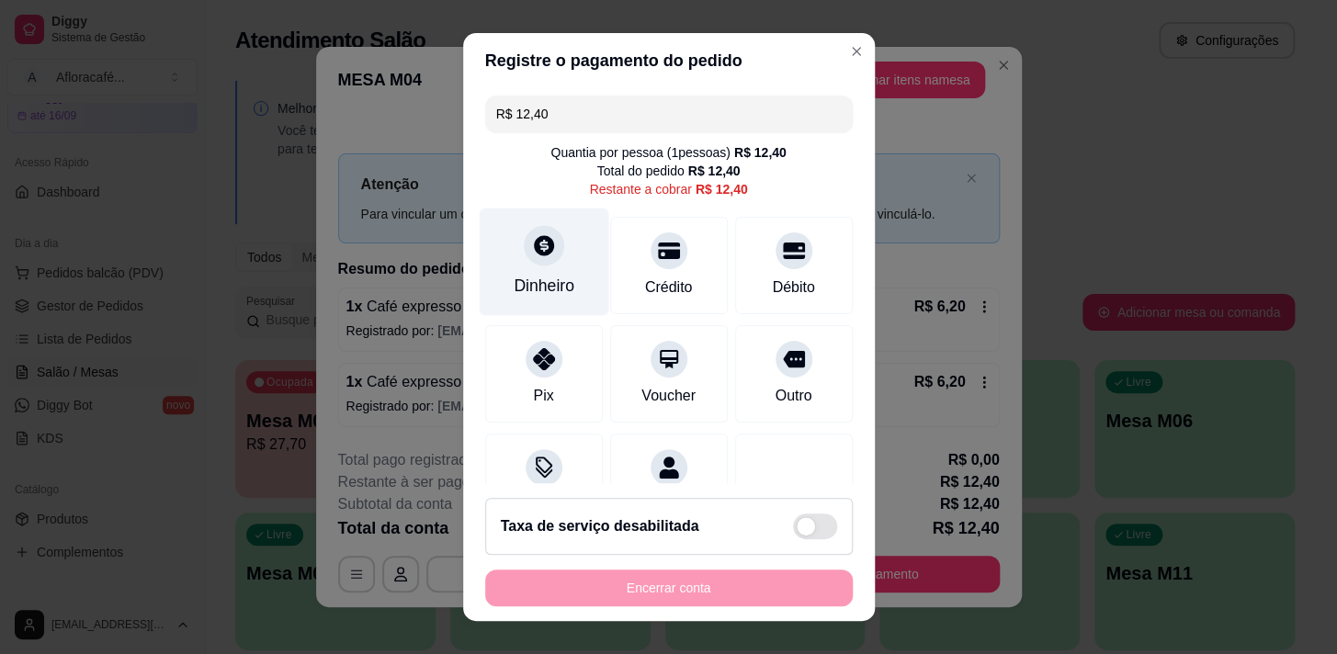
click at [539, 267] on div "Dinheiro" at bounding box center [544, 262] width 130 height 108
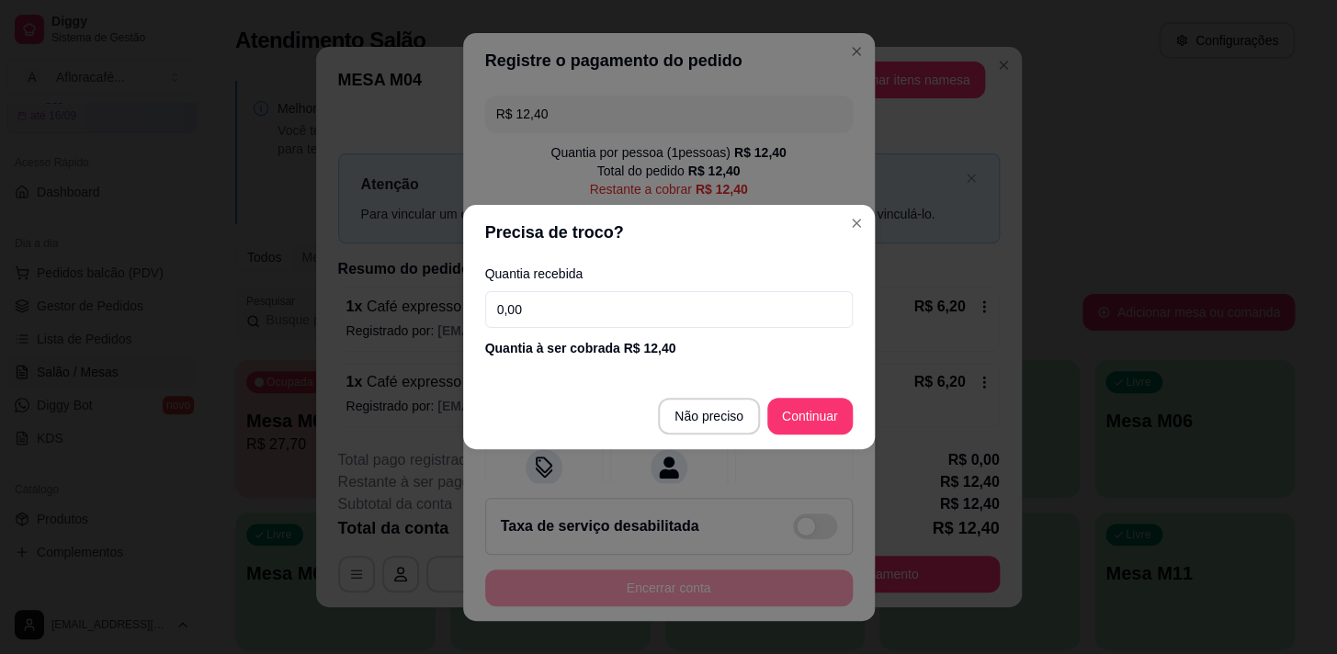
click at [607, 312] on input "0,00" at bounding box center [669, 309] width 368 height 37
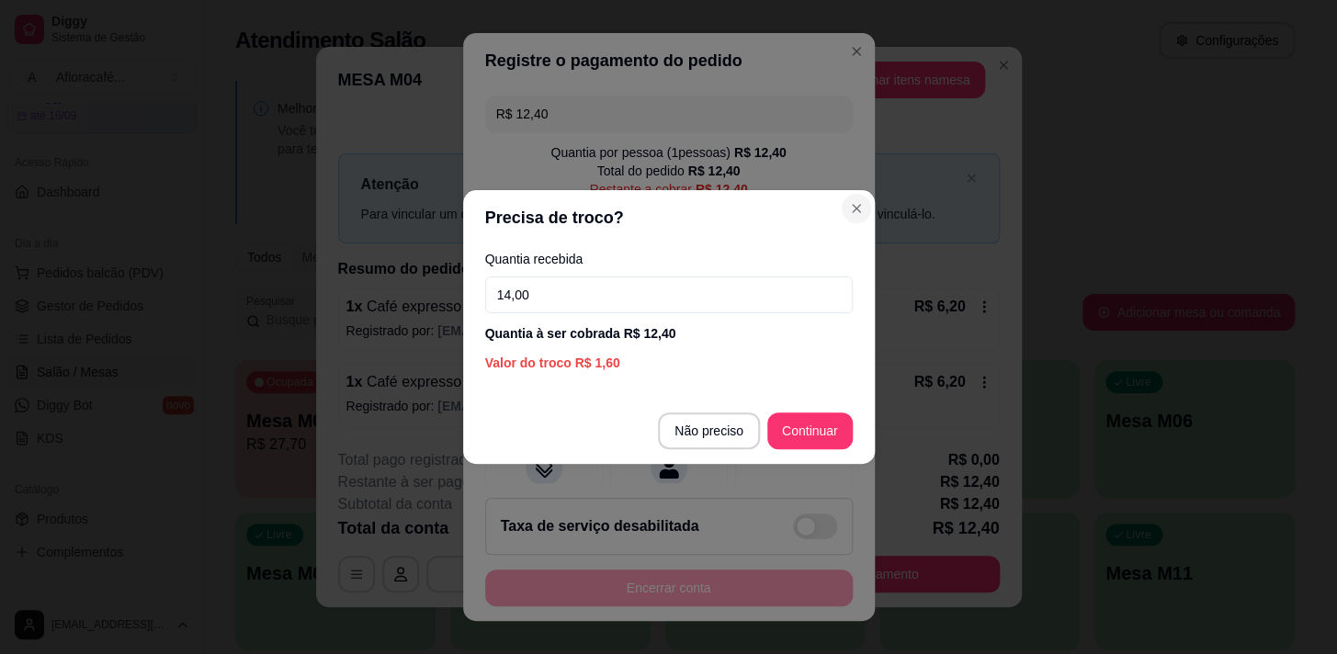
type input "14,00"
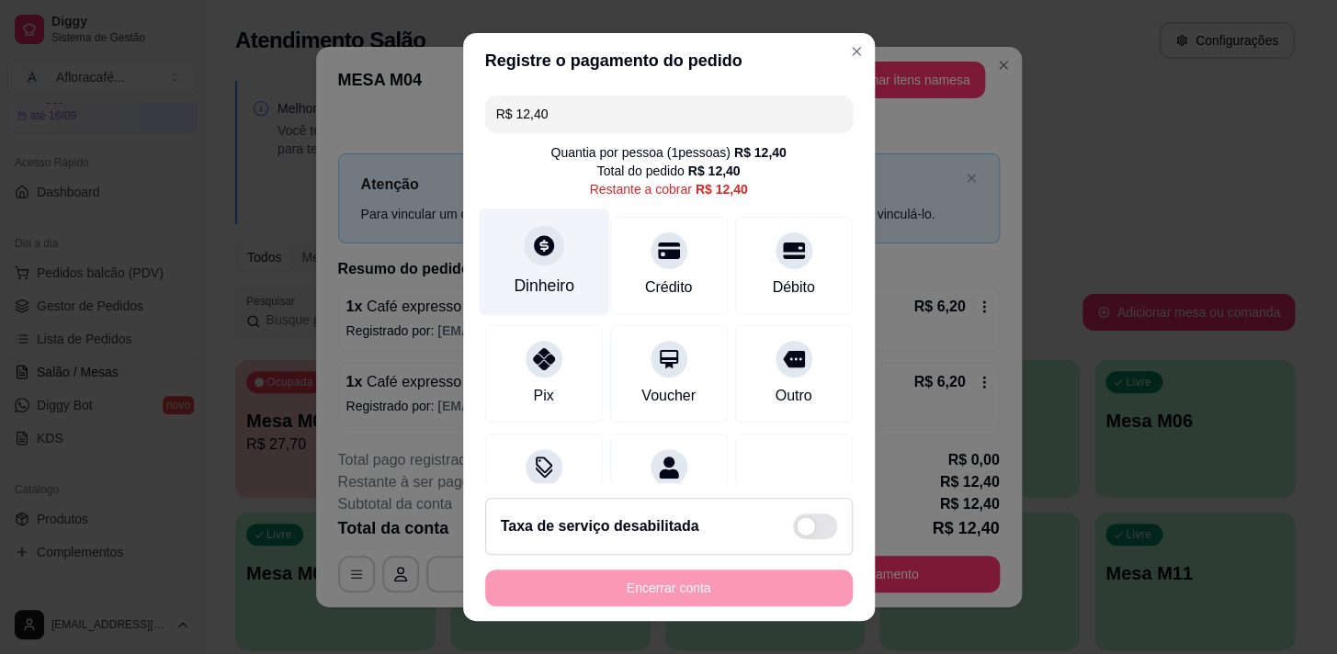
click at [531, 274] on div "Dinheiro" at bounding box center [544, 286] width 61 height 24
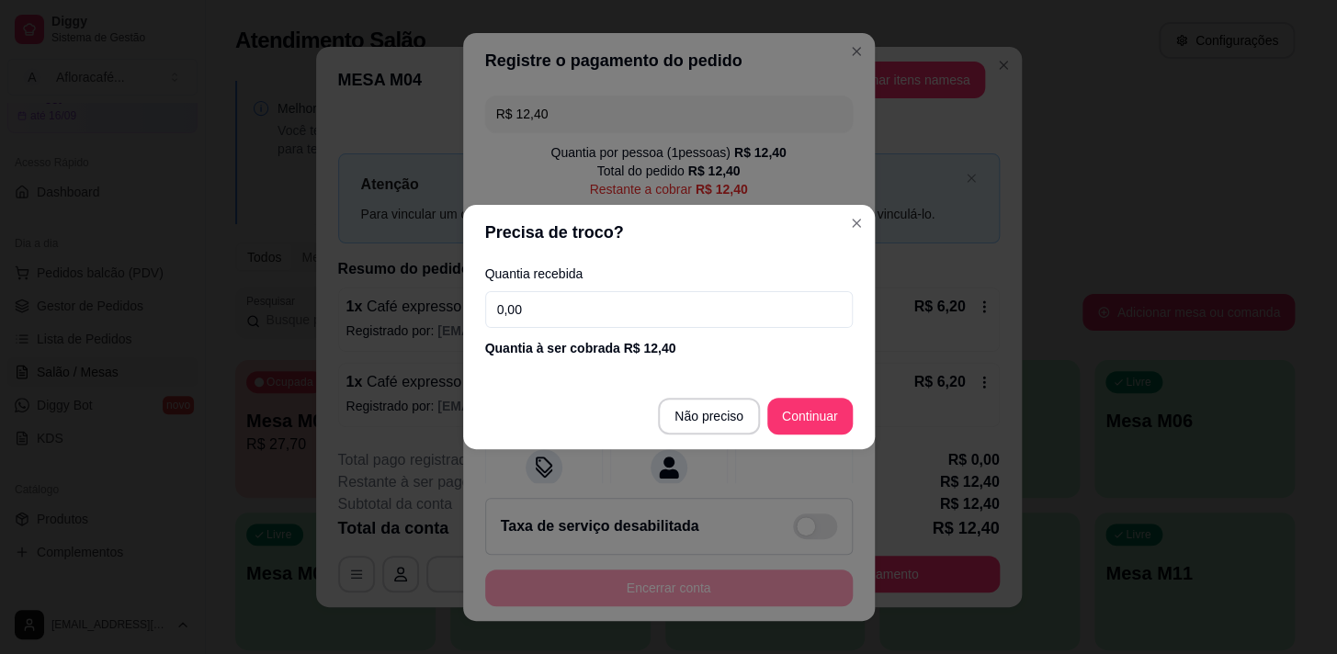
drag, startPoint x: 652, startPoint y: 308, endPoint x: 655, endPoint y: 275, distance: 33.3
click at [652, 305] on input "0,00" at bounding box center [669, 309] width 368 height 37
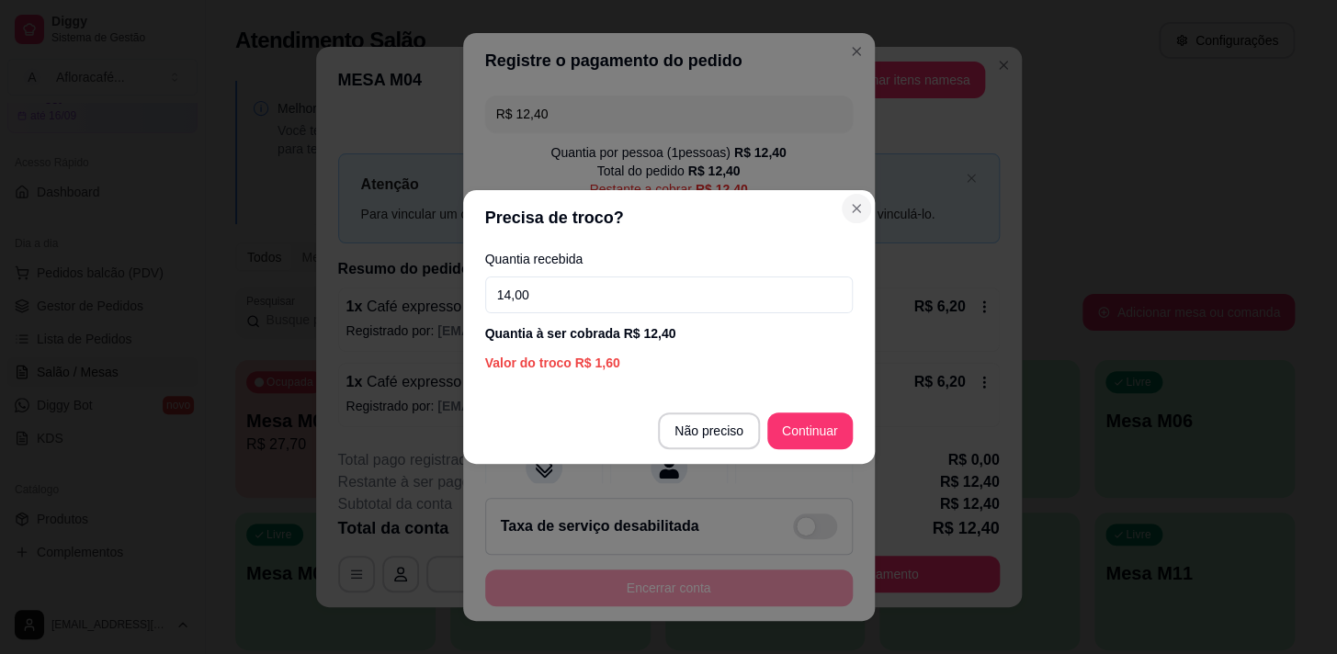
type input "14,00"
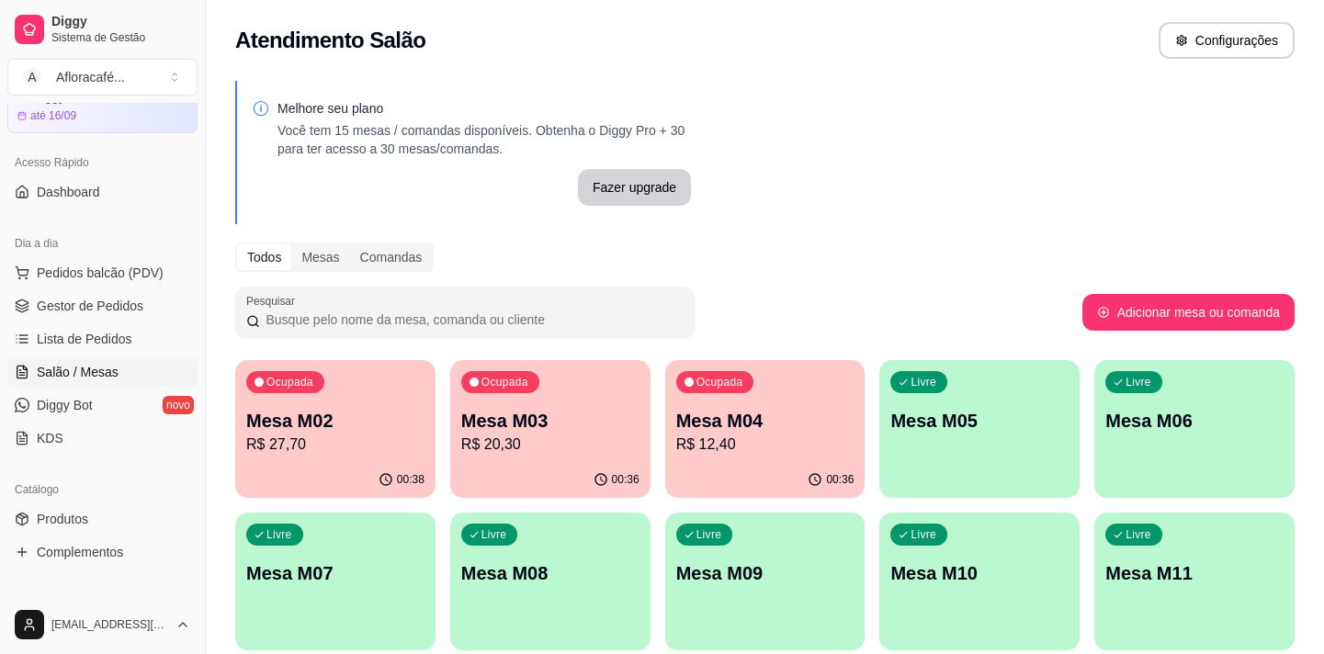
click at [369, 456] on div "Ocupada Mesa M02 R$ 27,70" at bounding box center [335, 411] width 200 height 102
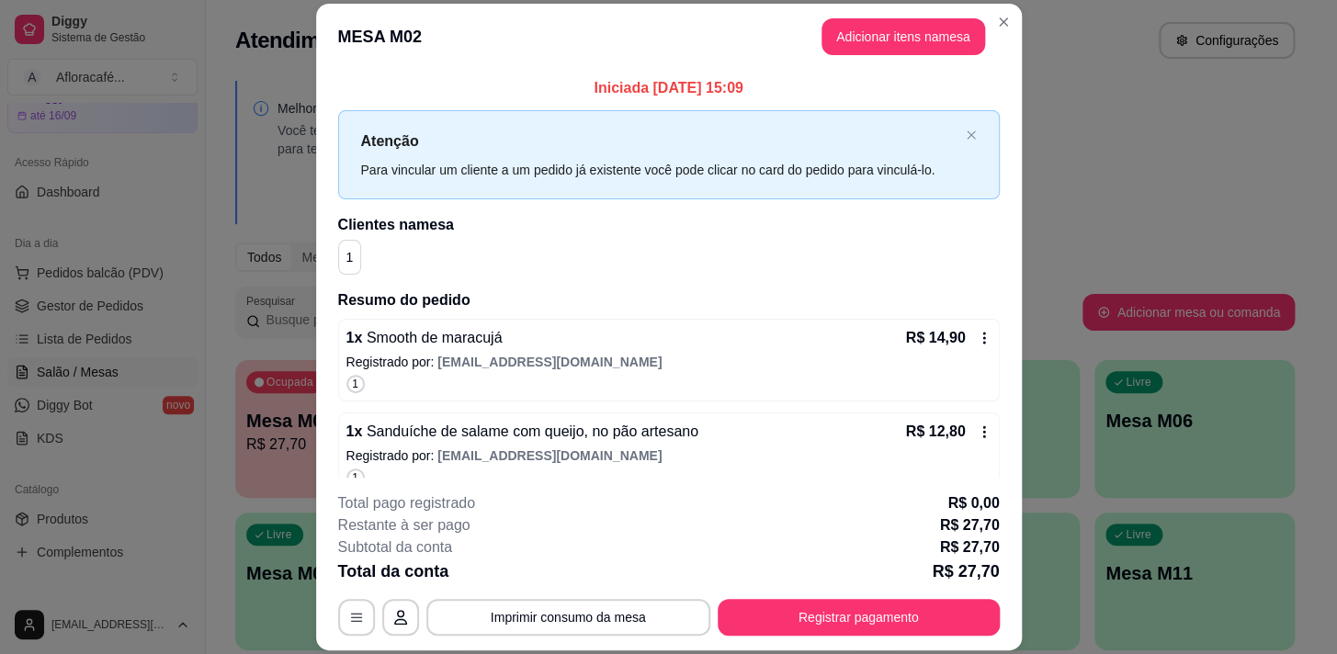
scroll to position [23, 0]
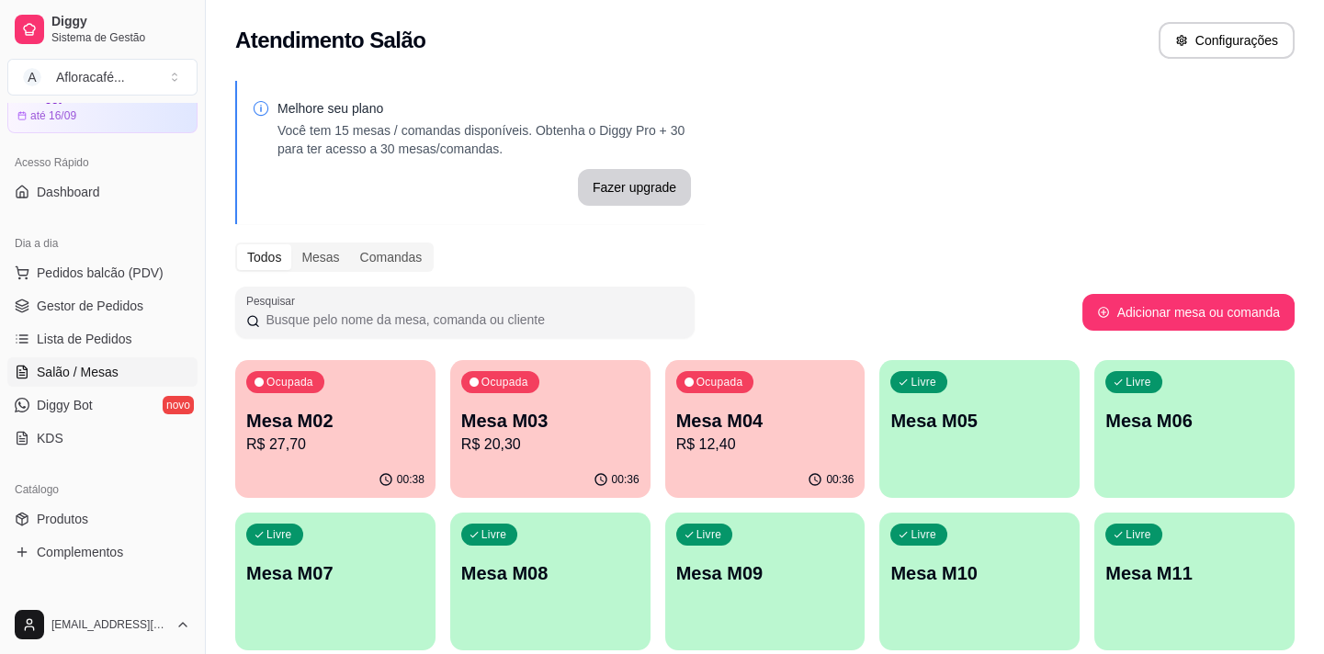
click at [591, 434] on p "R$ 20,30" at bounding box center [550, 445] width 178 height 22
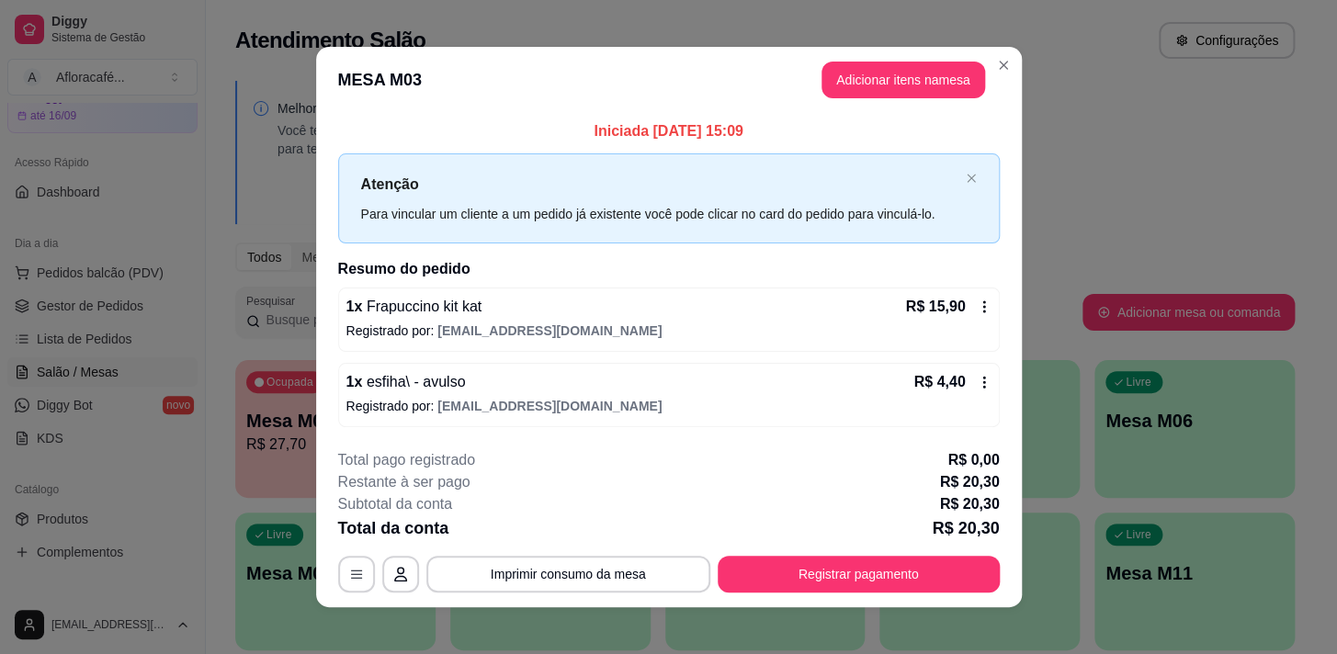
scroll to position [11, 0]
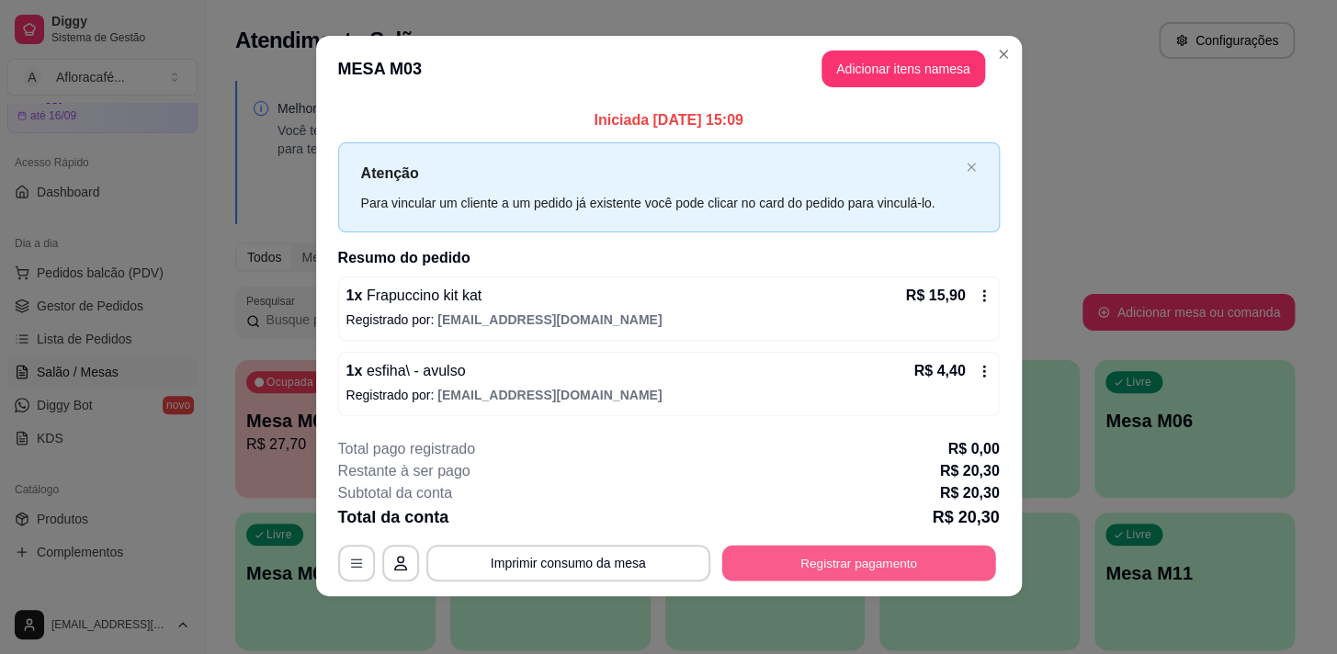
click at [825, 562] on button "Registrar pagamento" at bounding box center [858, 563] width 274 height 36
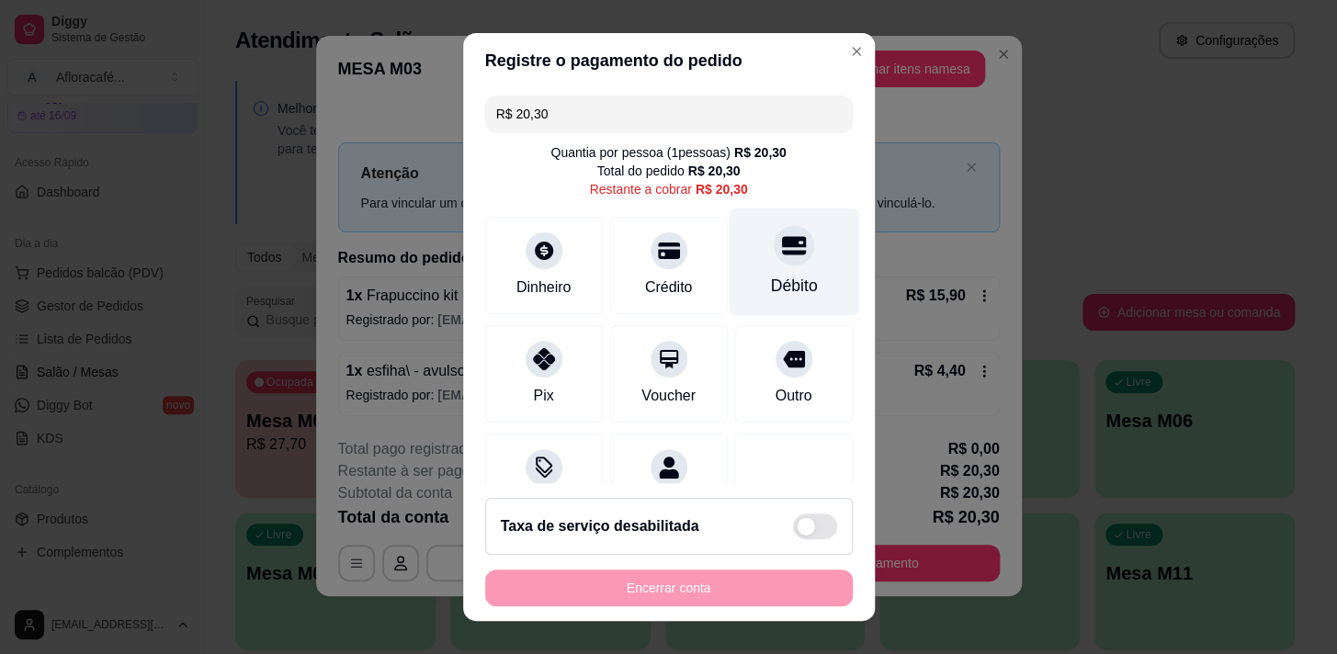
drag, startPoint x: 770, startPoint y: 267, endPoint x: 781, endPoint y: 264, distance: 11.4
click at [772, 267] on div "Débito" at bounding box center [794, 262] width 130 height 108
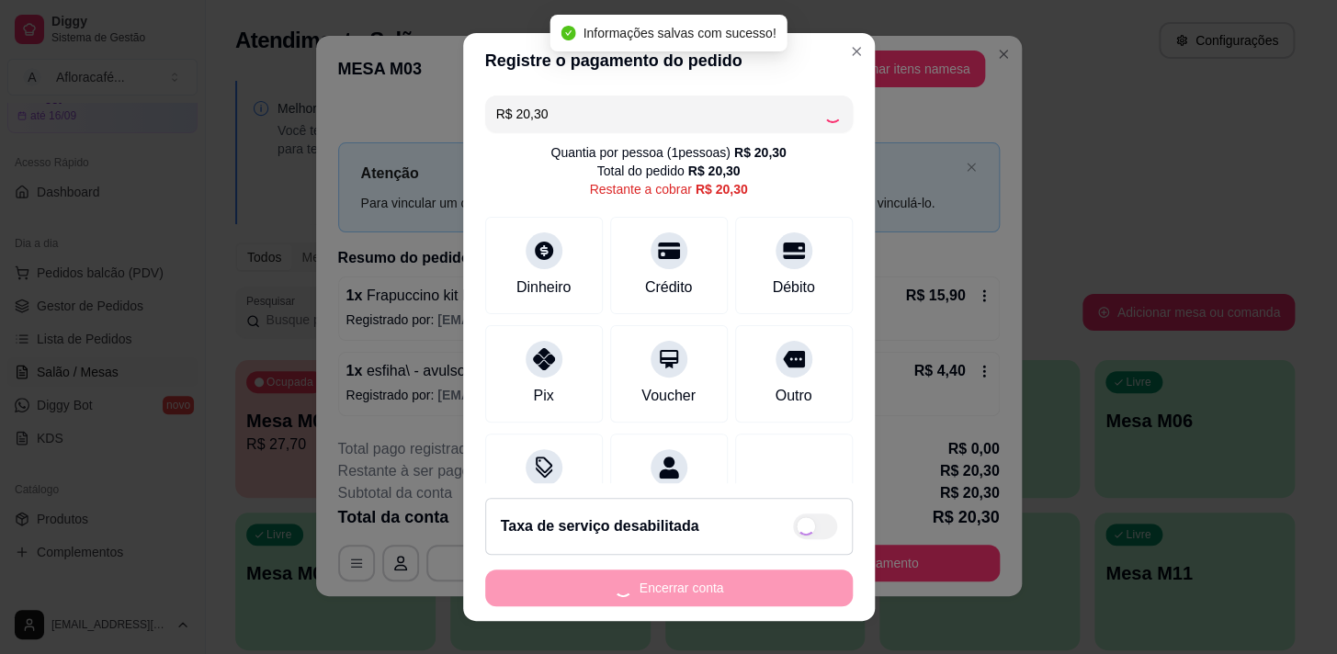
type input "R$ 0,00"
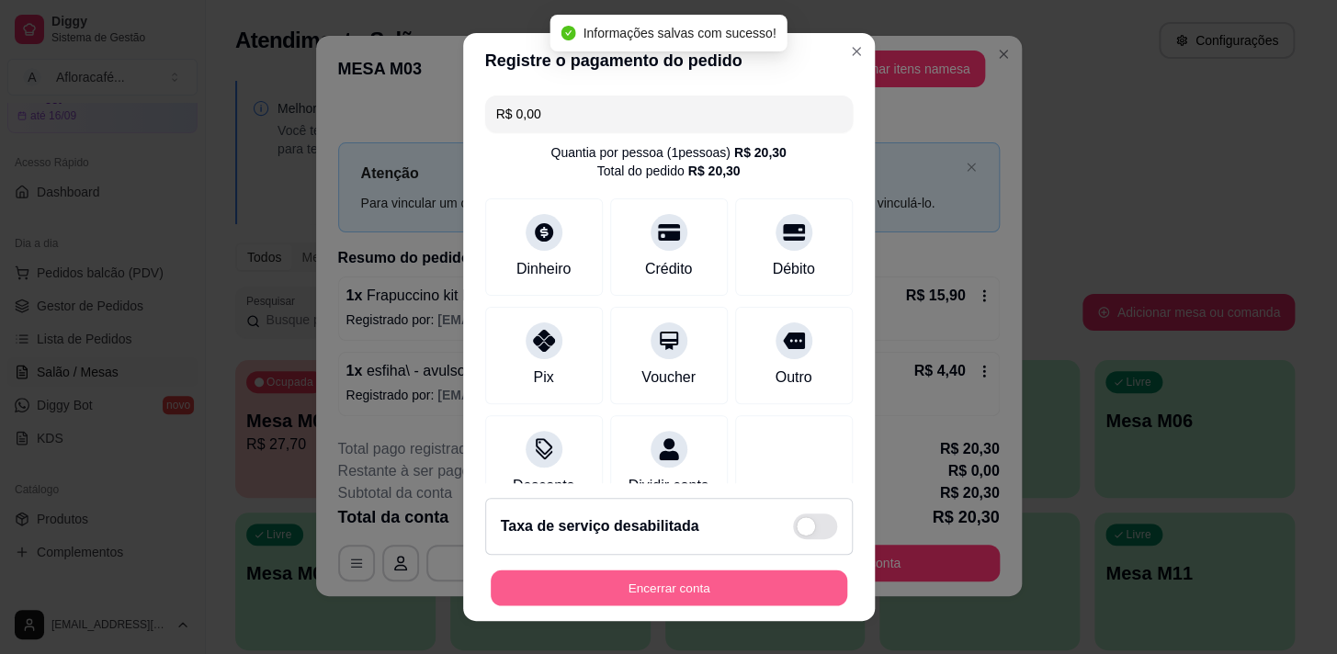
click at [723, 582] on button "Encerrar conta" at bounding box center [669, 589] width 357 height 36
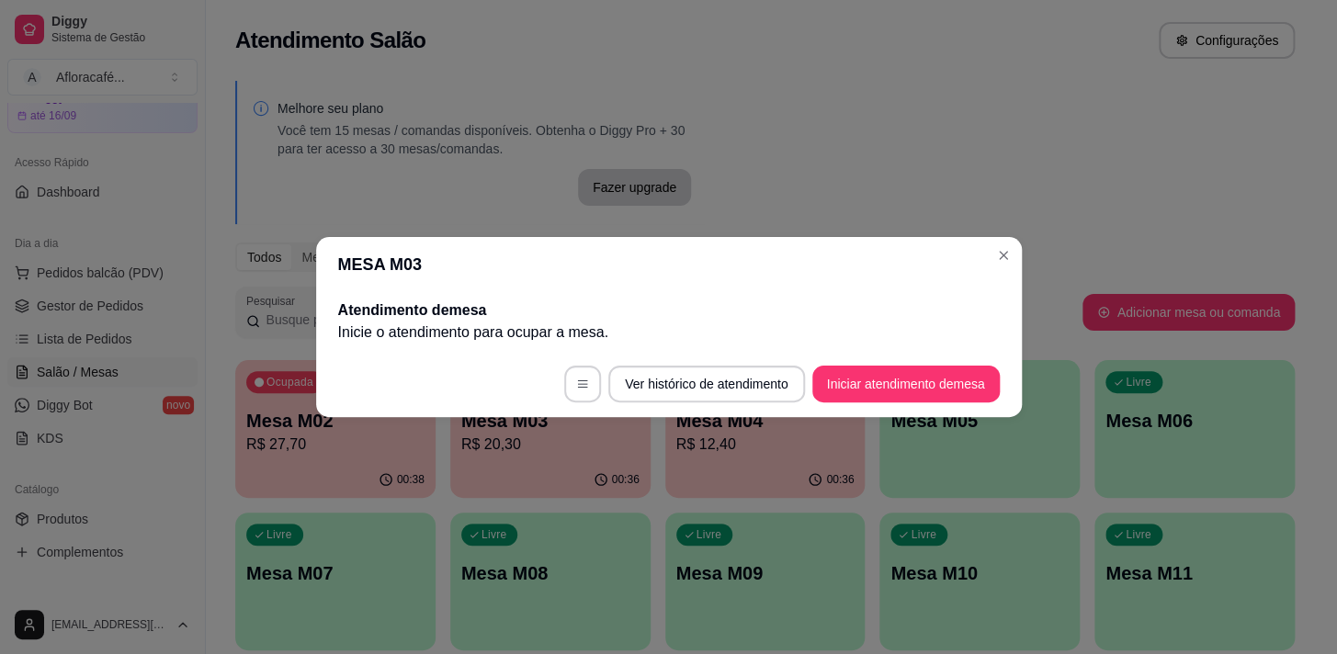
scroll to position [0, 0]
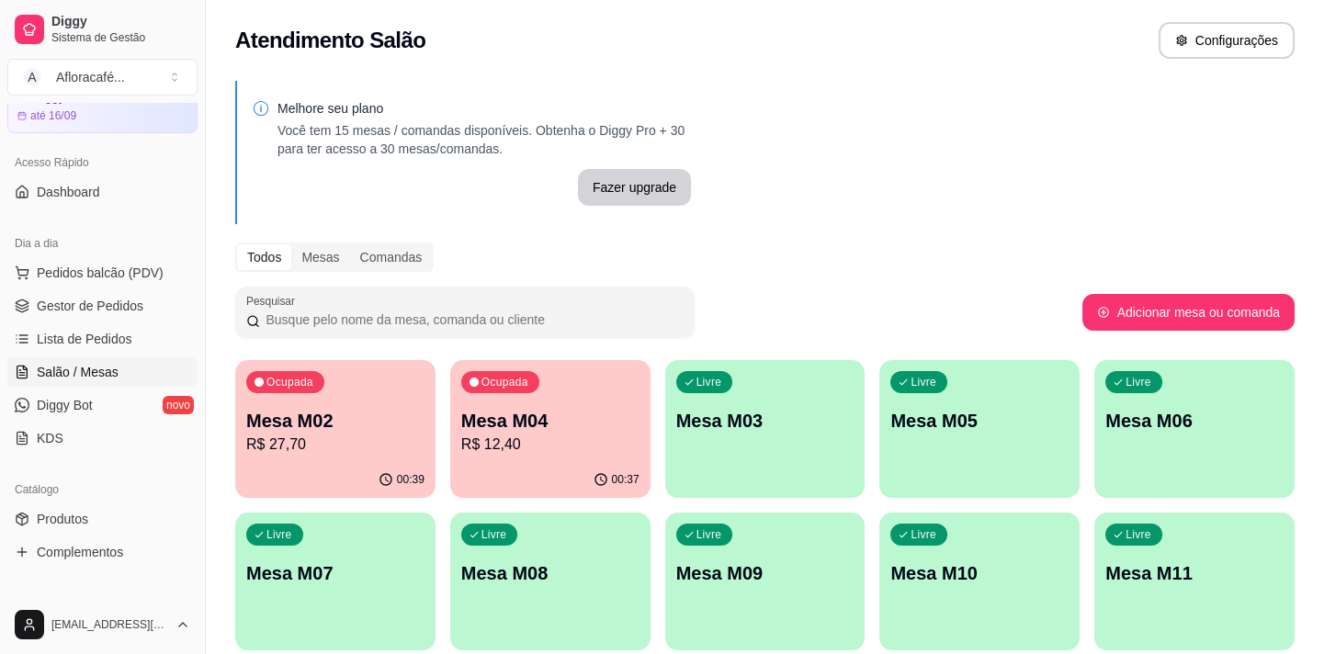
click at [309, 413] on p "Mesa M02" at bounding box center [335, 421] width 178 height 26
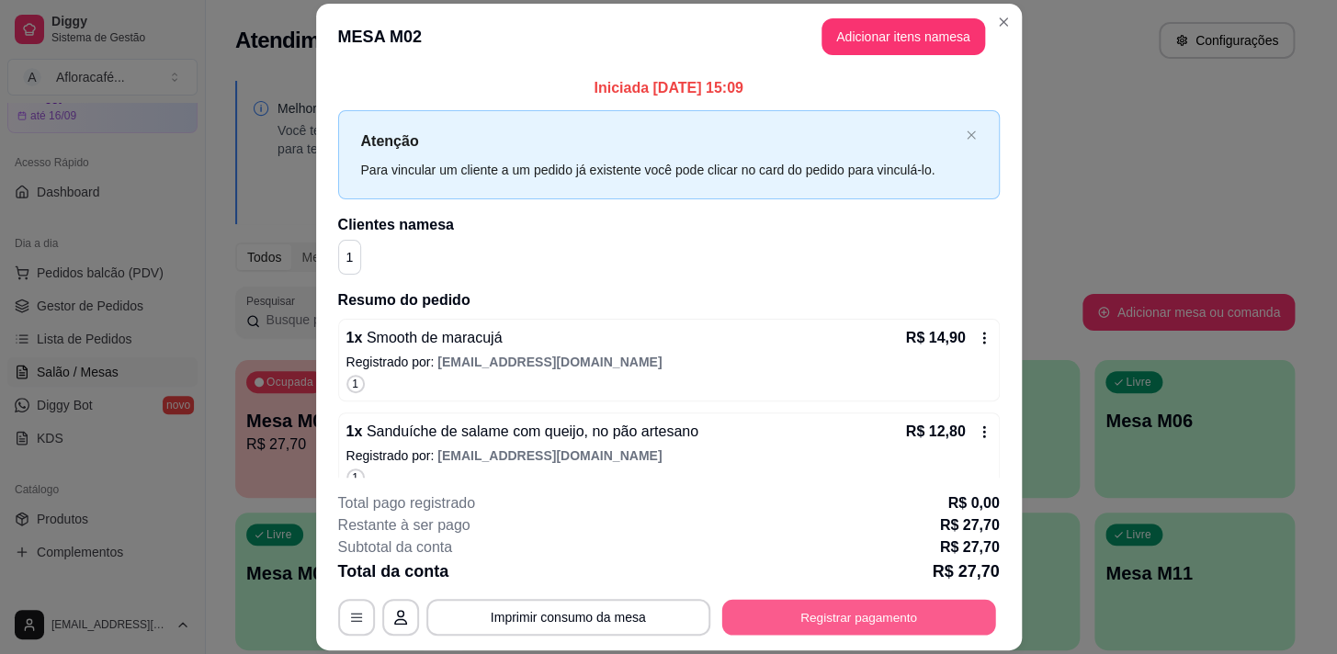
click at [791, 612] on button "Registrar pagamento" at bounding box center [858, 618] width 274 height 36
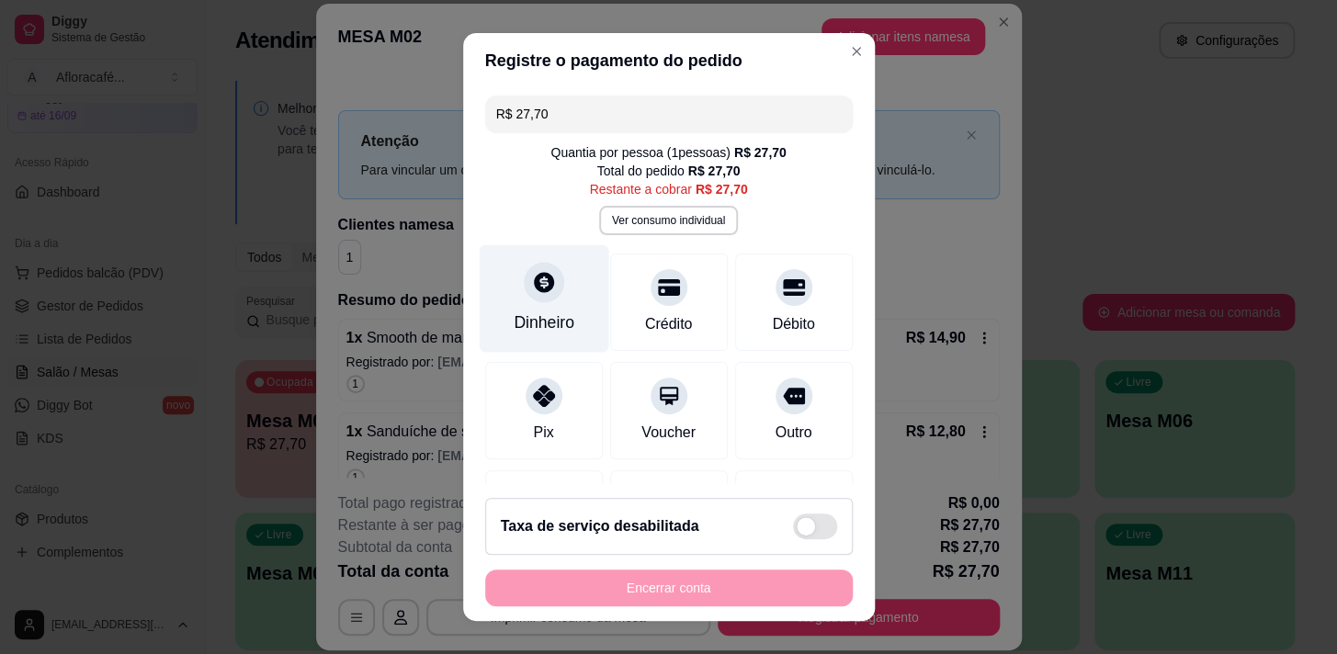
click at [538, 311] on div "Dinheiro" at bounding box center [544, 323] width 61 height 24
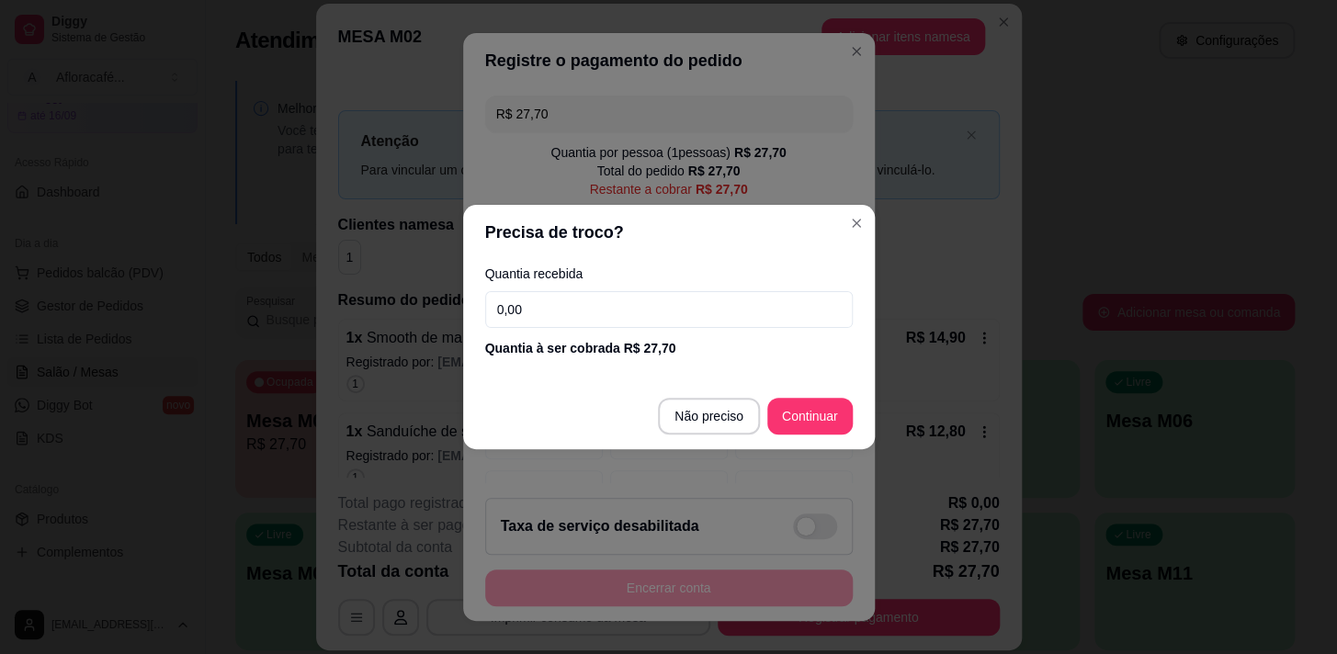
click at [631, 297] on input "0,00" at bounding box center [669, 309] width 368 height 37
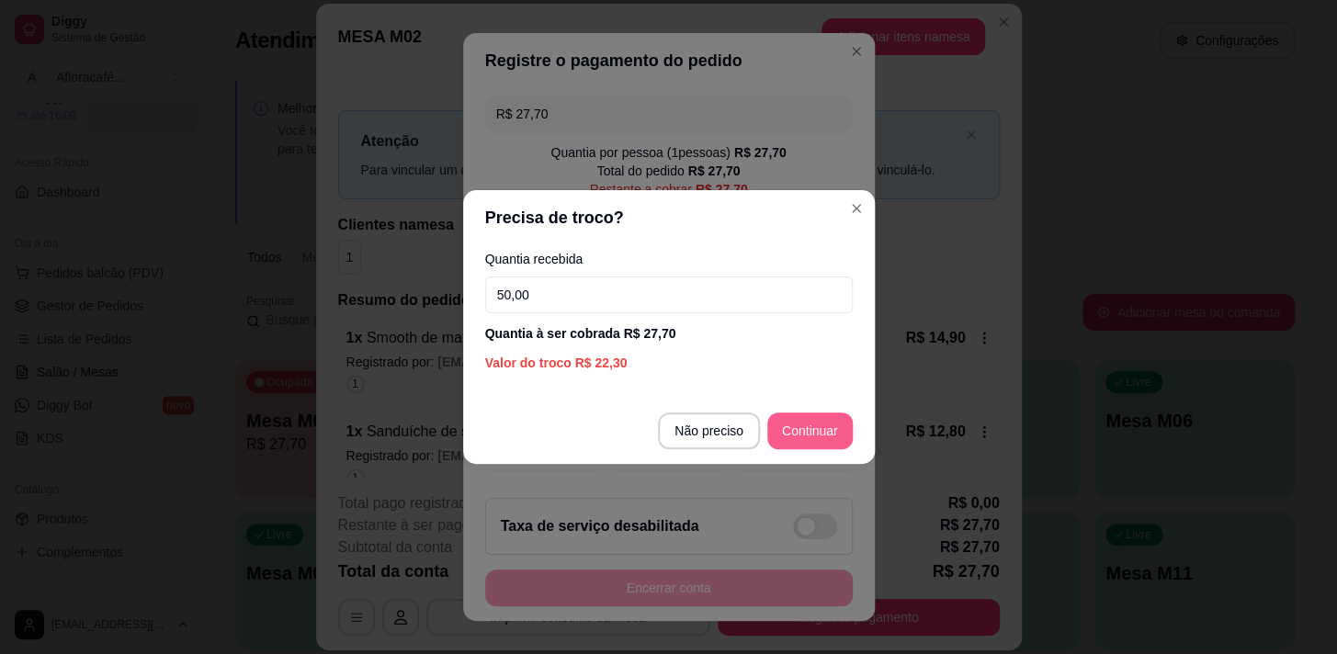
type input "50,00"
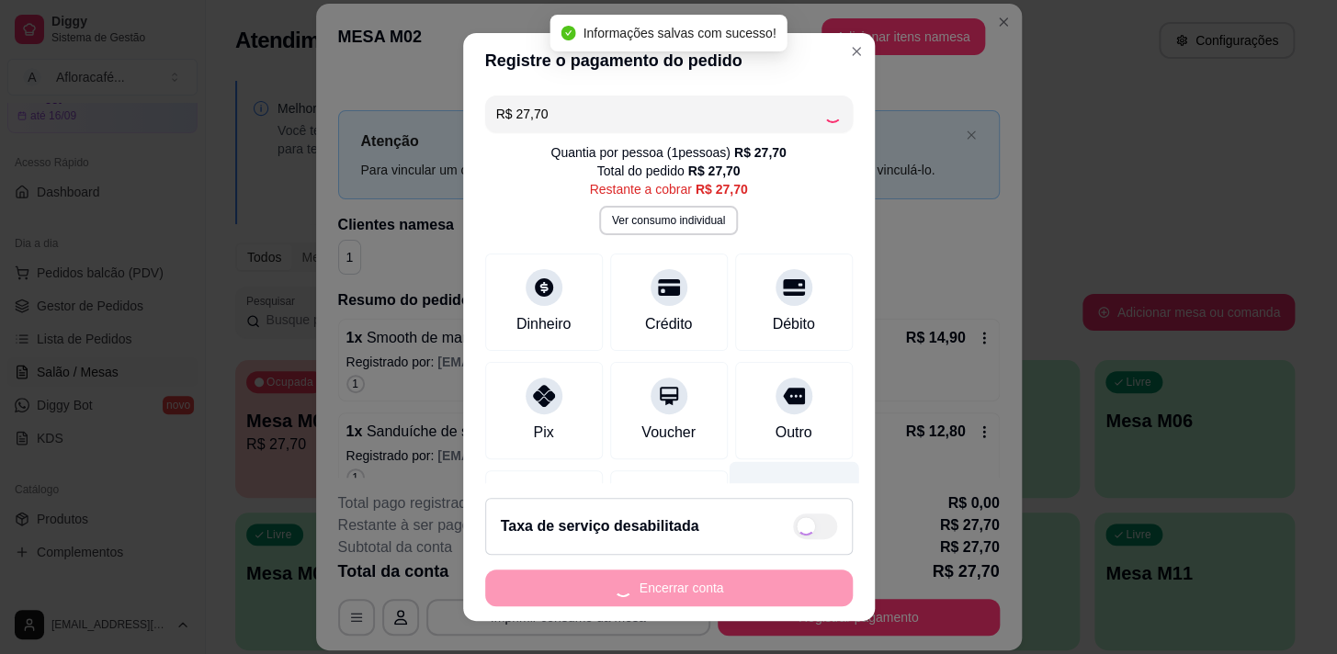
type input "R$ 0,00"
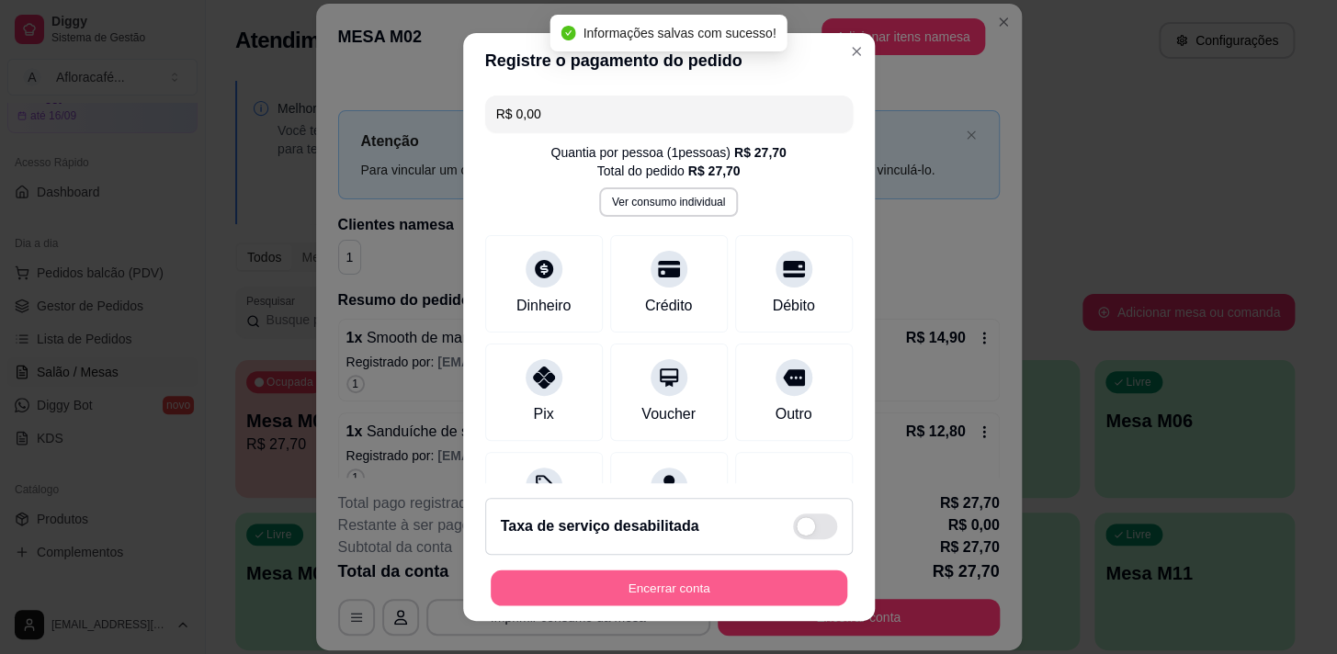
click at [709, 586] on button "Encerrar conta" at bounding box center [669, 589] width 357 height 36
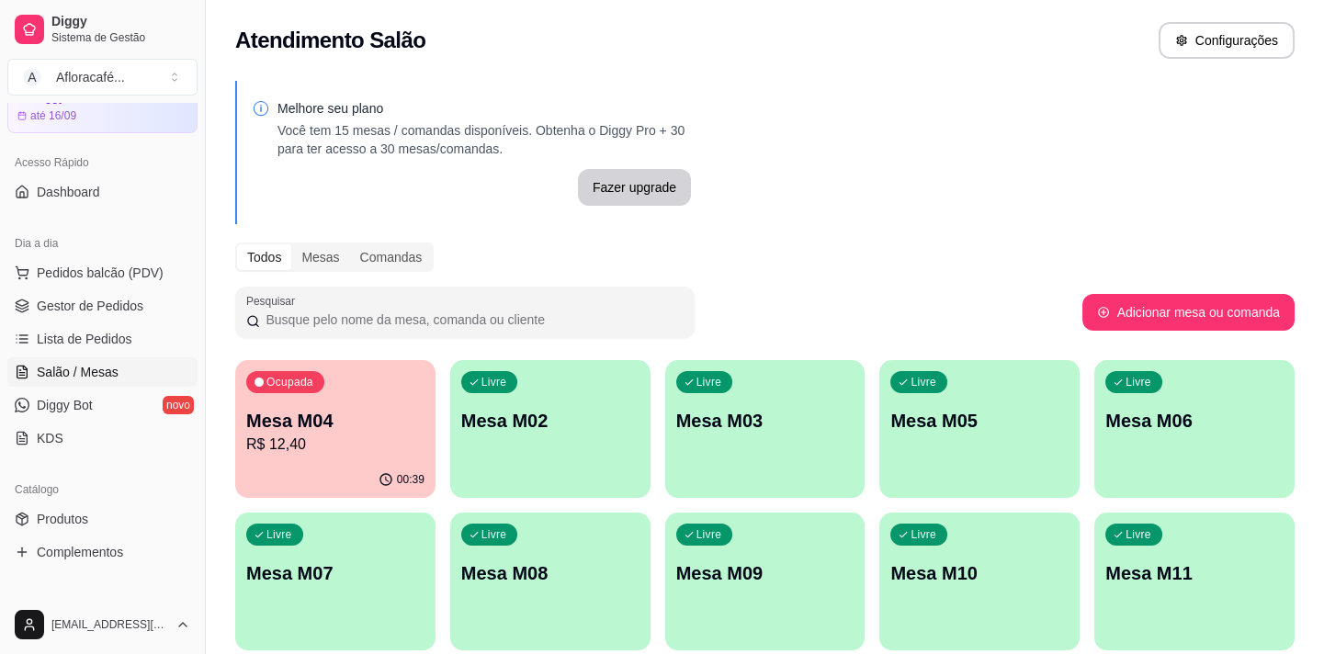
click at [322, 469] on div "00:39" at bounding box center [335, 480] width 200 height 36
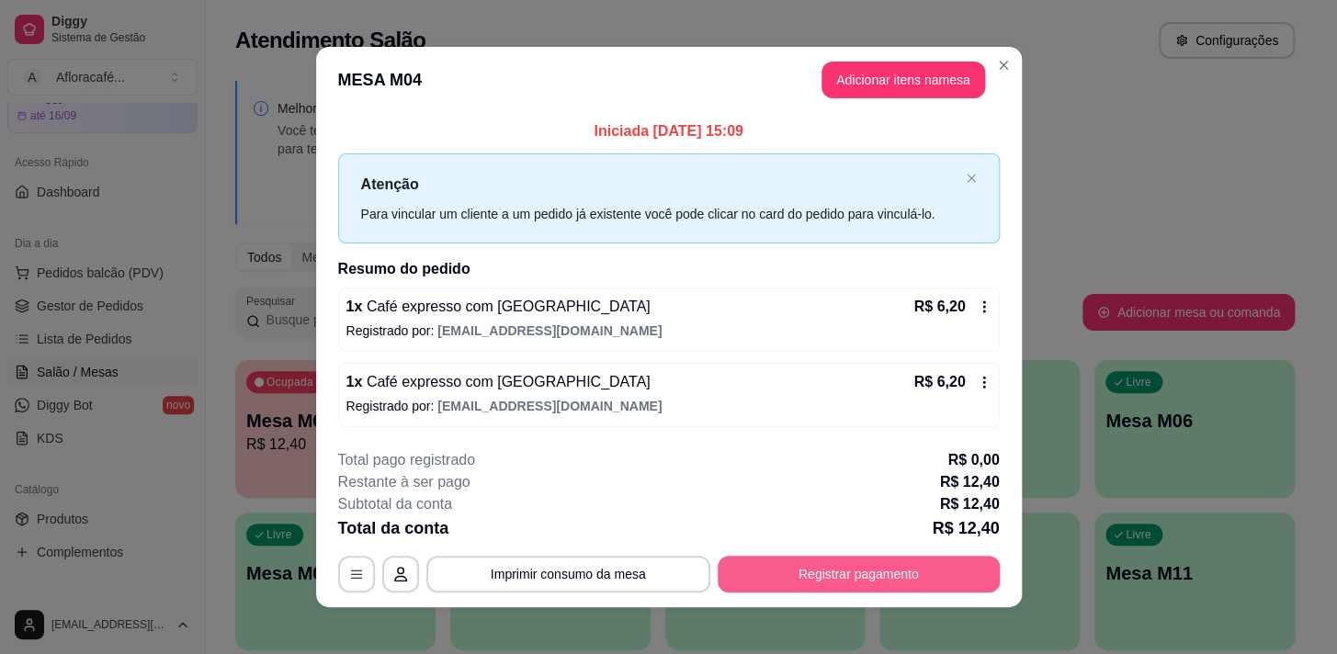
click at [781, 585] on button "Registrar pagamento" at bounding box center [859, 574] width 282 height 37
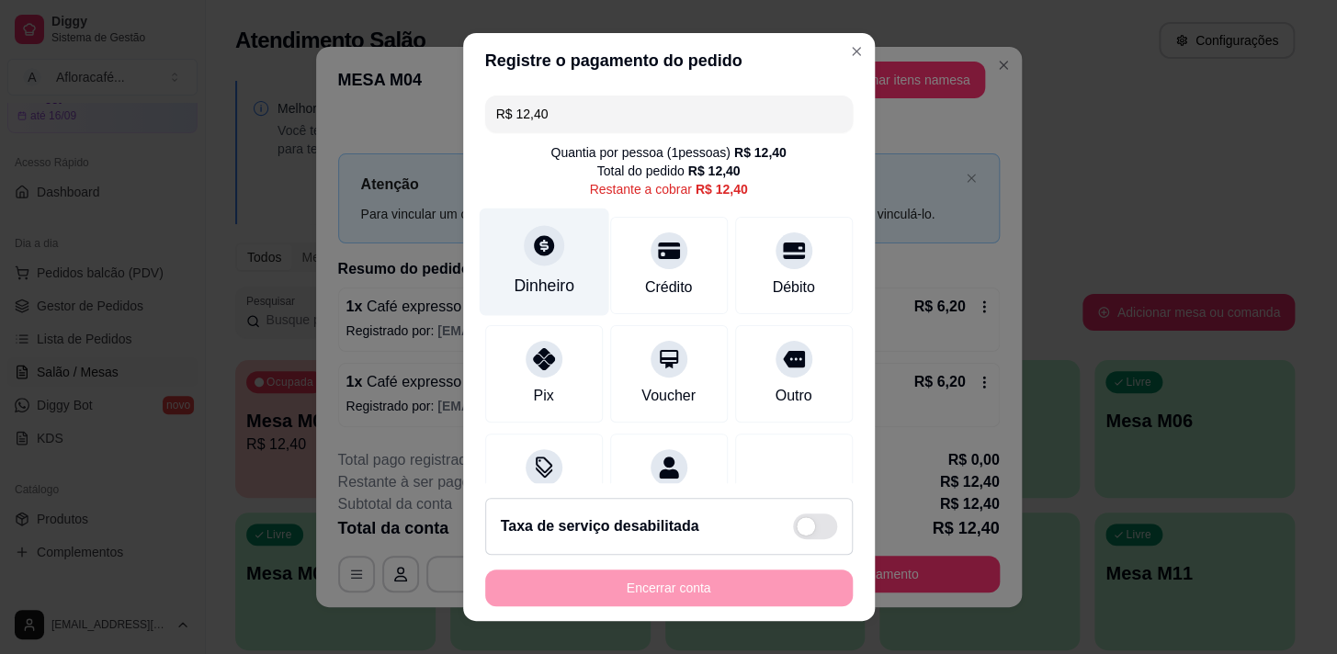
click at [549, 268] on div "Dinheiro" at bounding box center [544, 262] width 130 height 108
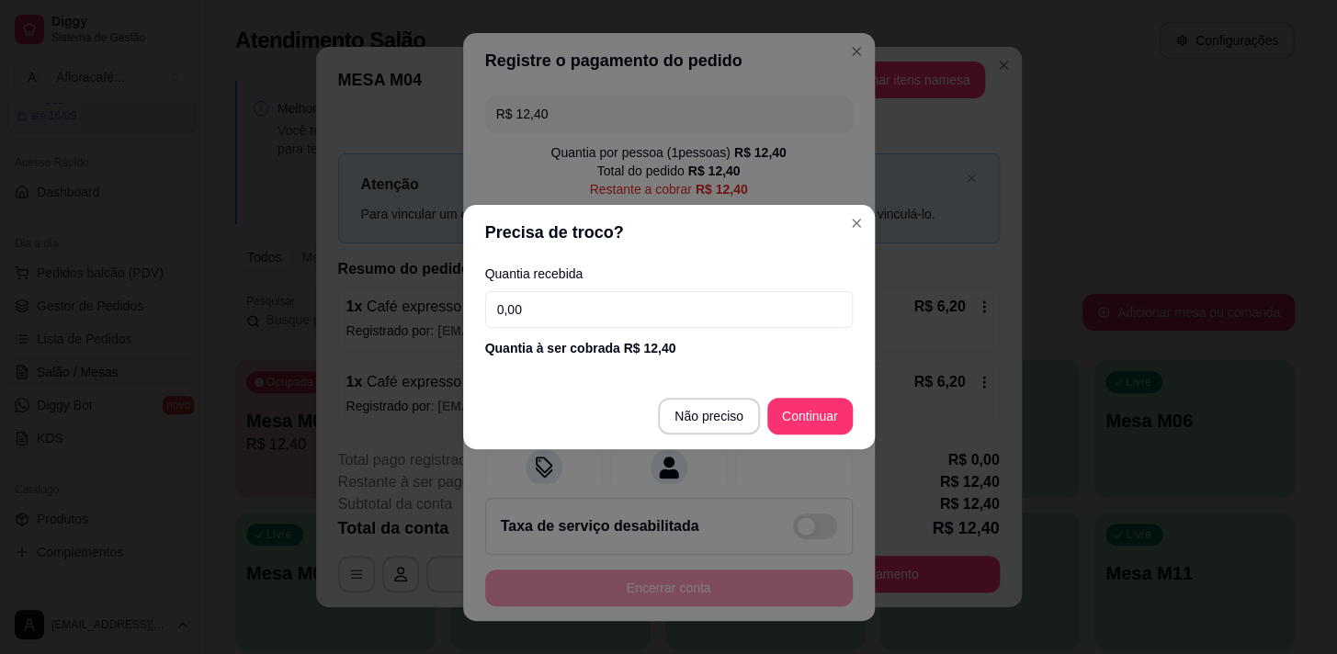
click at [585, 309] on input "0,00" at bounding box center [669, 309] width 368 height 37
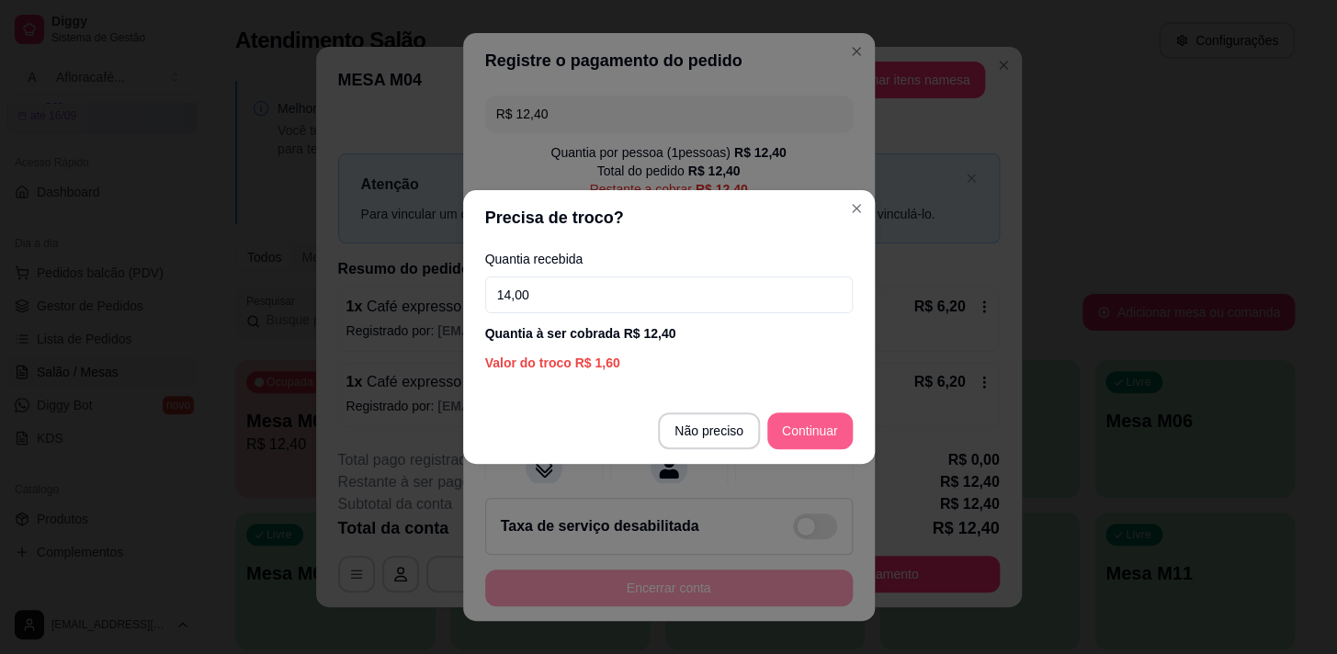
type input "14,00"
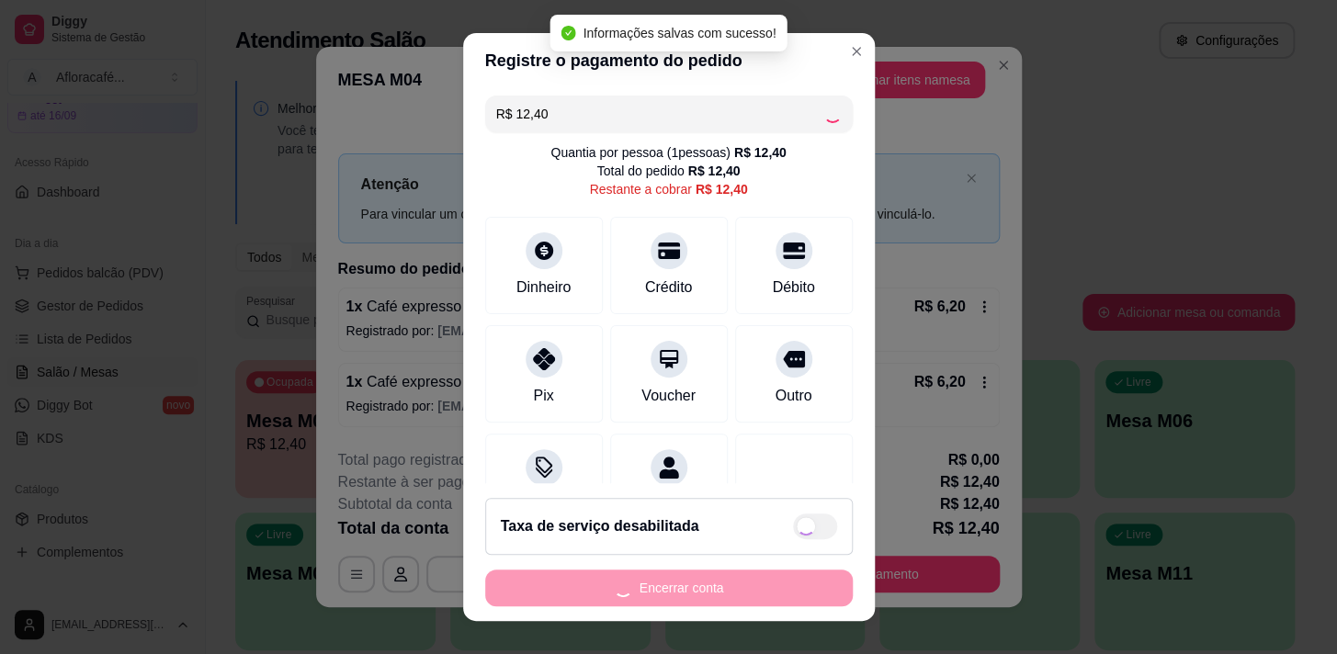
type input "R$ 0,00"
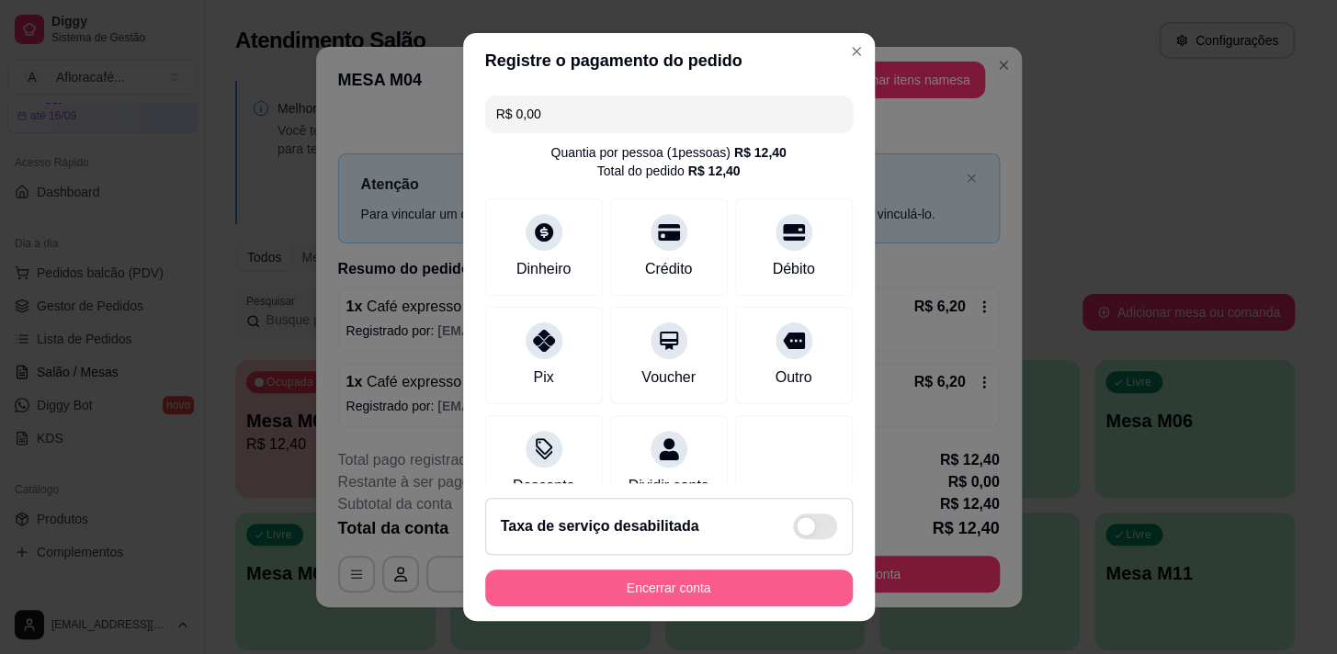
click at [680, 587] on button "Encerrar conta" at bounding box center [669, 588] width 368 height 37
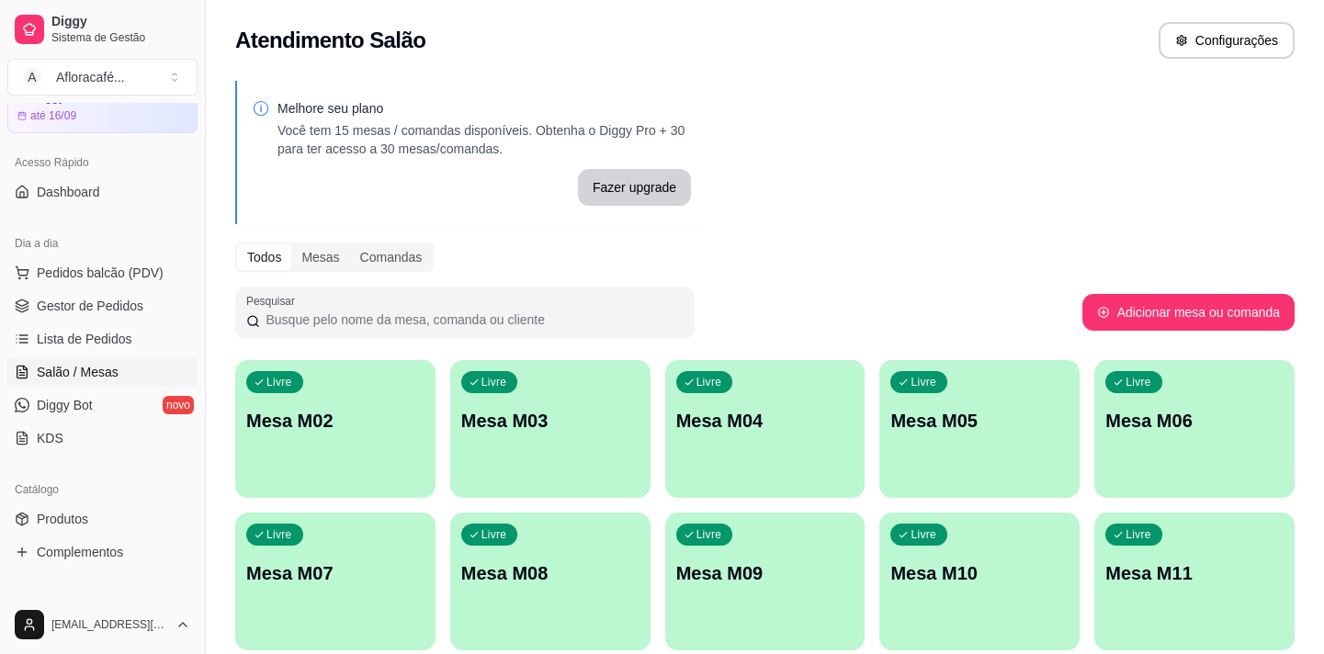
click at [410, 418] on p "Mesa M02" at bounding box center [335, 421] width 178 height 26
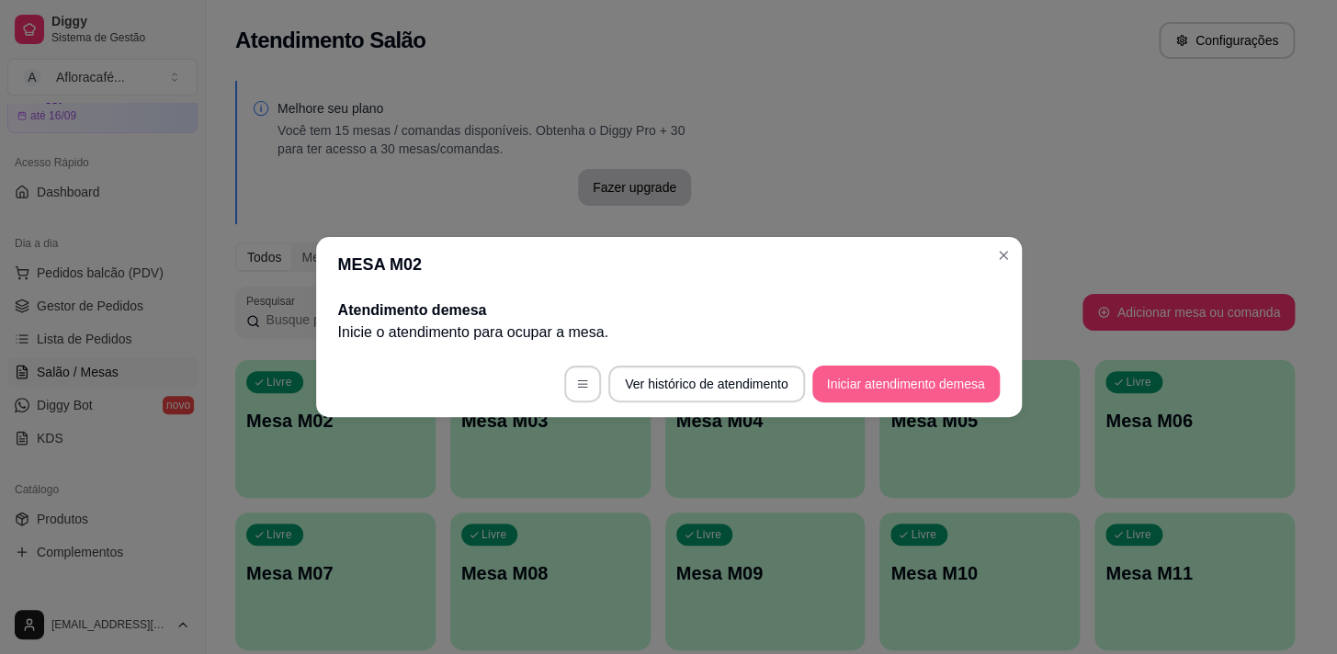
click at [848, 395] on button "Iniciar atendimento de mesa" at bounding box center [905, 384] width 187 height 37
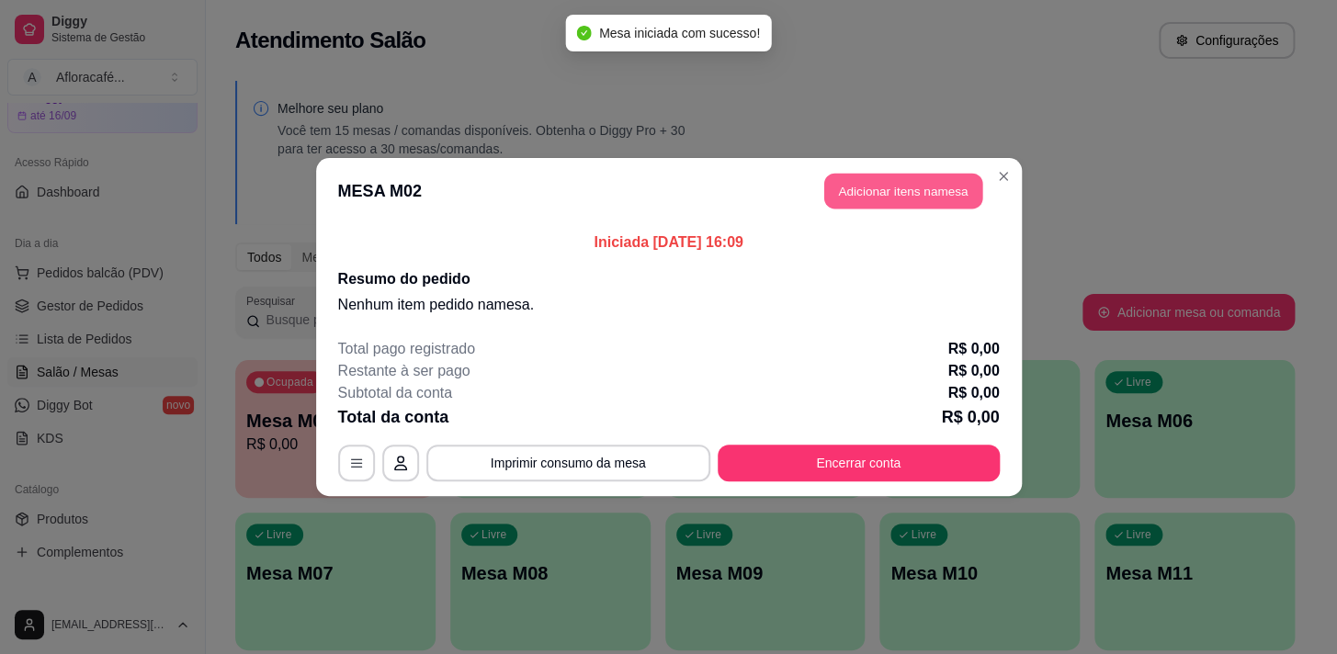
click at [956, 201] on button "Adicionar itens na mesa" at bounding box center [903, 192] width 158 height 36
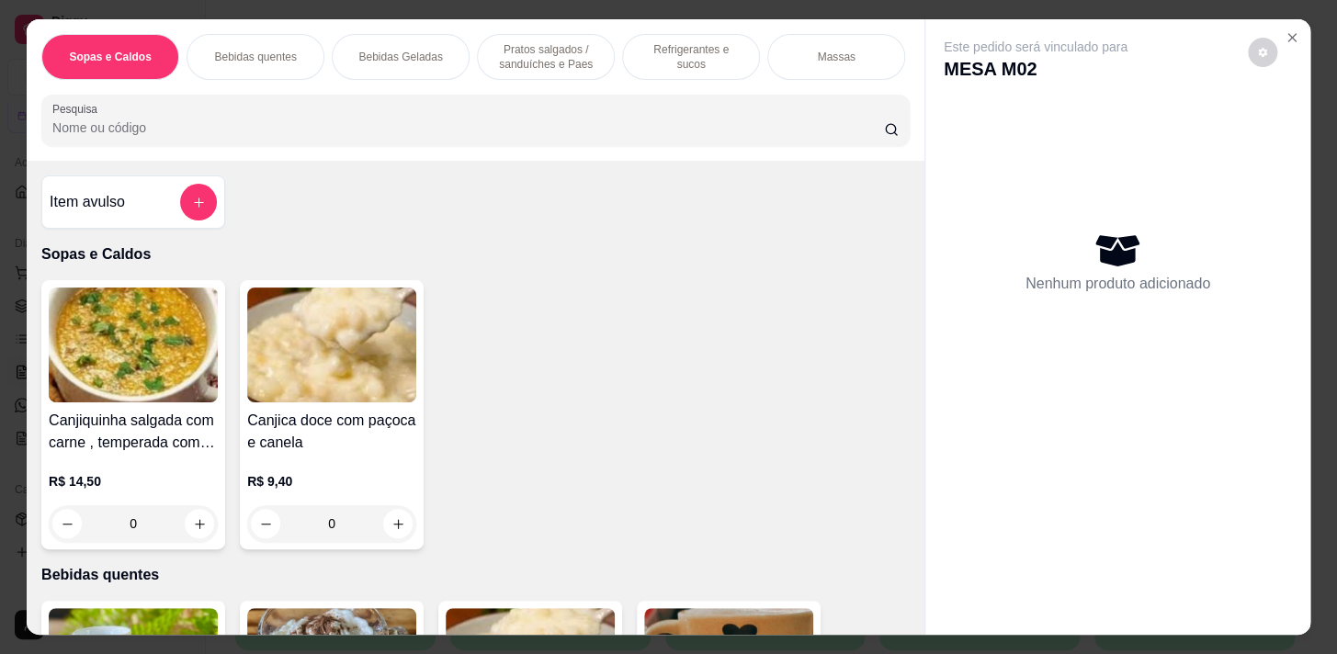
click at [585, 46] on p "Pratos salgados / sanduíches e Paes" at bounding box center [546, 56] width 107 height 29
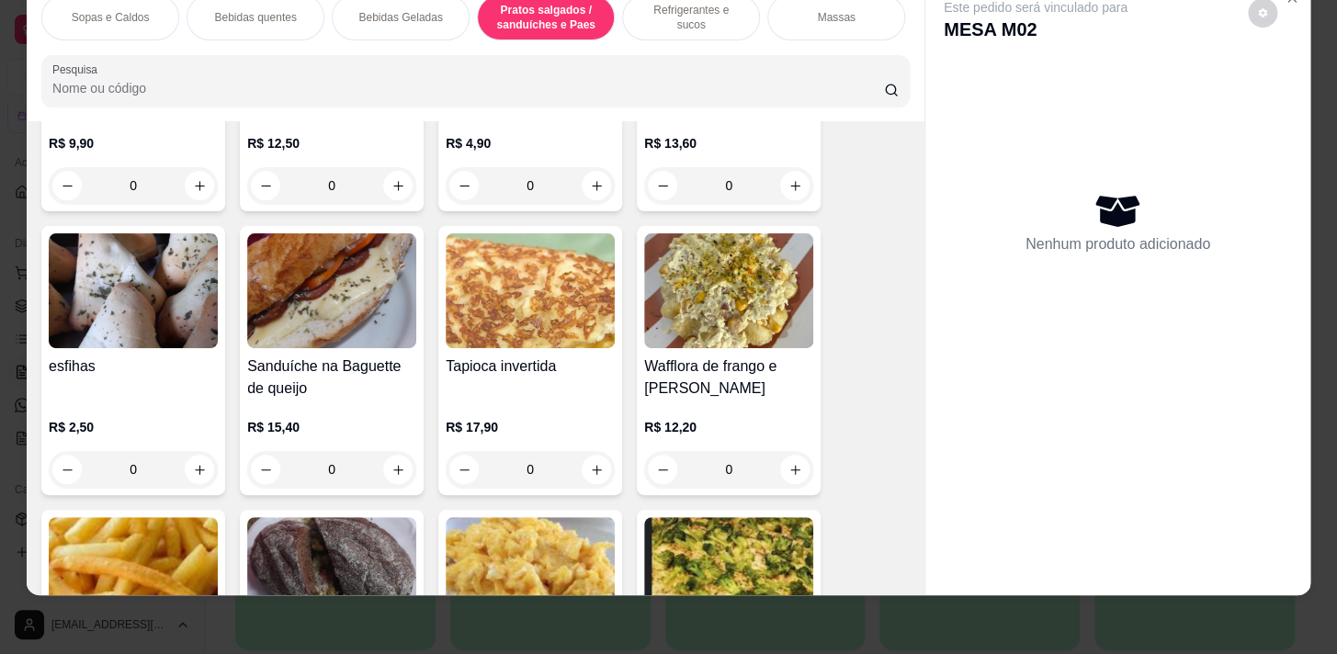
scroll to position [5705, 0]
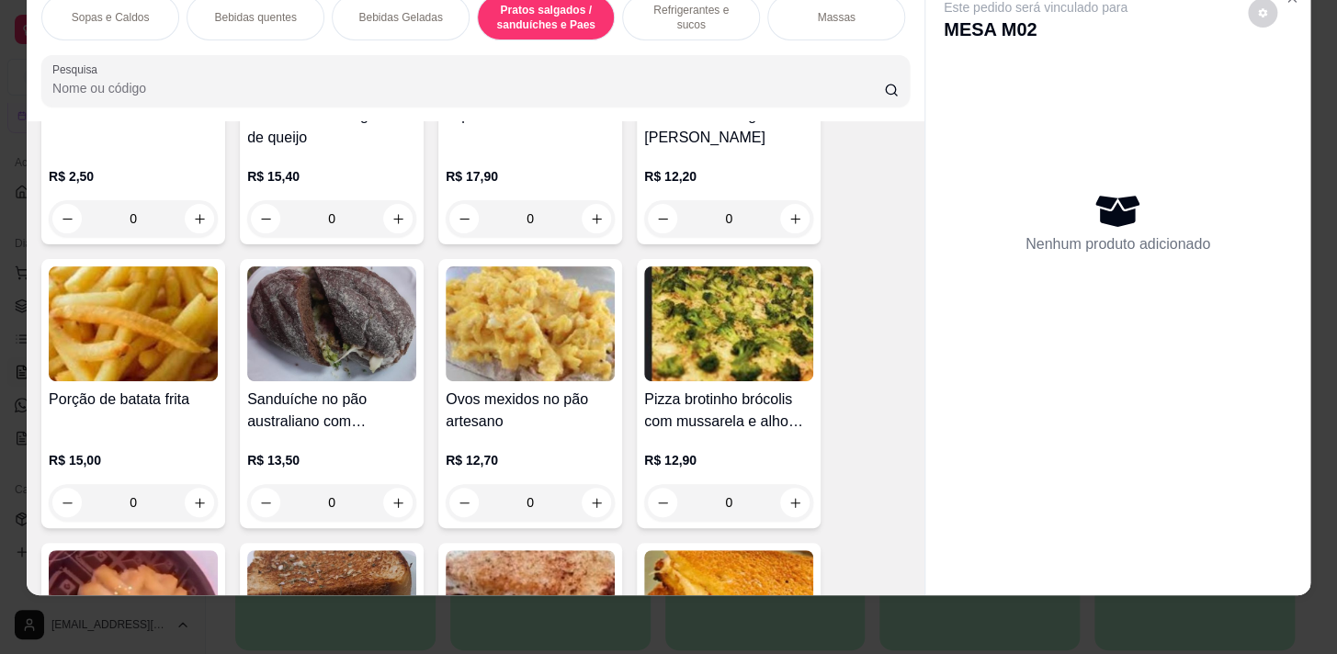
click at [199, 496] on div "0" at bounding box center [133, 502] width 169 height 37
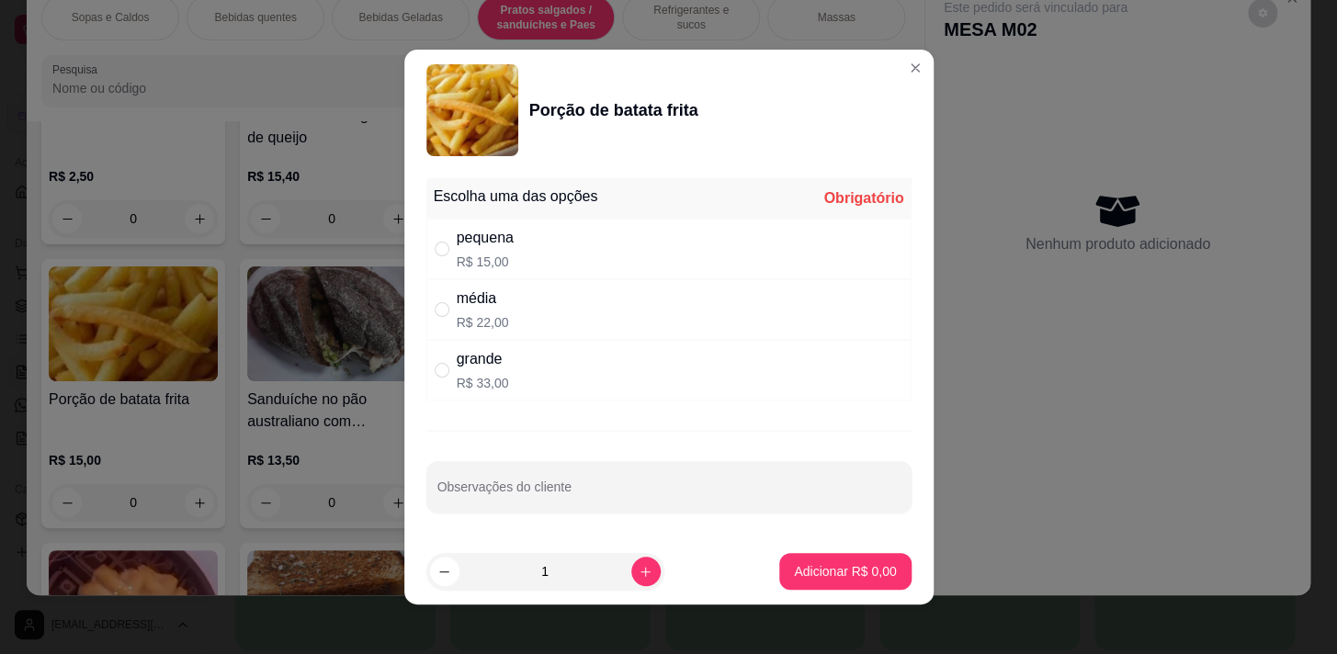
click at [542, 323] on div "média R$ 22,00" at bounding box center [668, 309] width 485 height 61
radio input "true"
click at [774, 557] on button "Adicionar R$ 22,00" at bounding box center [841, 571] width 139 height 37
type input "1"
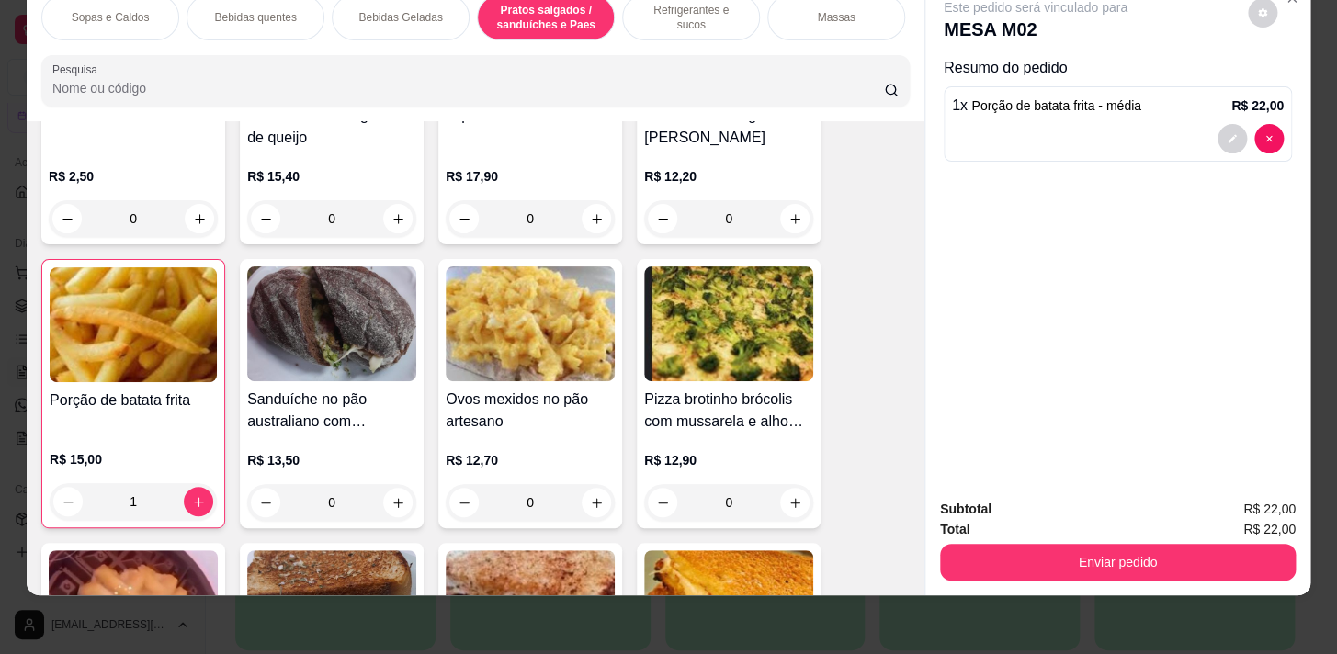
click at [410, 12] on p "Bebidas Geladas" at bounding box center [400, 17] width 84 height 15
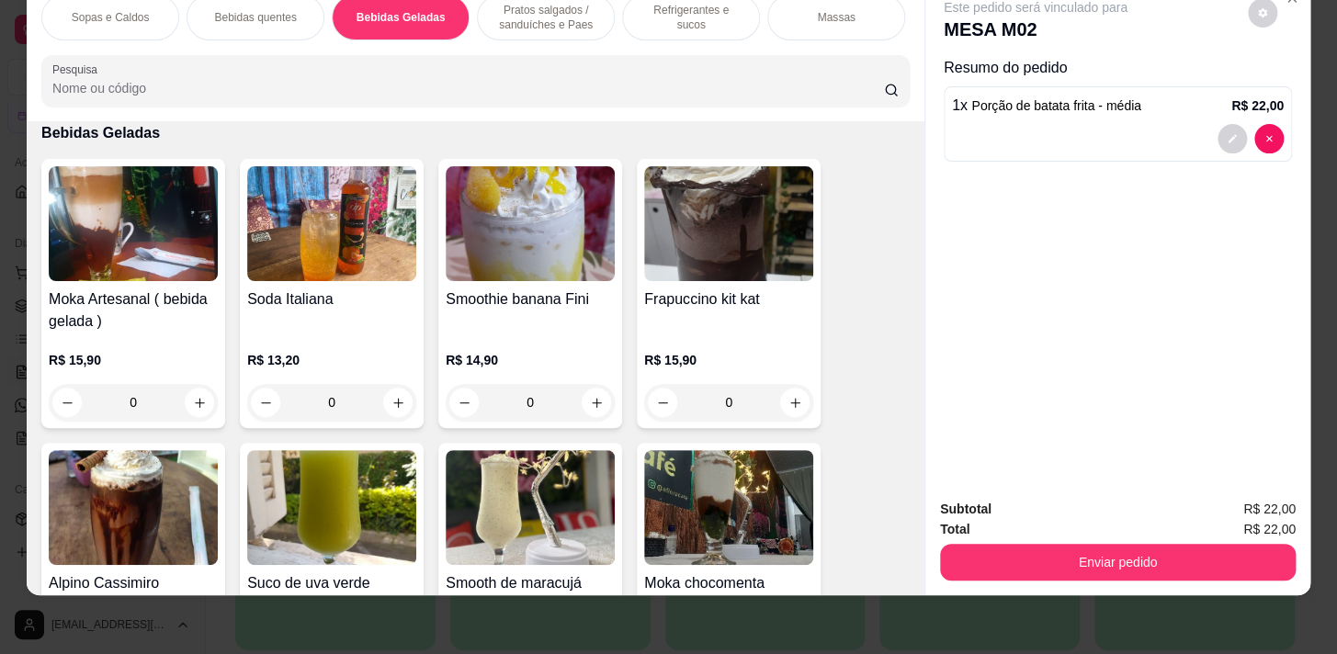
drag, startPoint x: 275, startPoint y: 14, endPoint x: 328, endPoint y: 92, distance: 94.6
click at [276, 16] on div "Bebidas quentes" at bounding box center [256, 17] width 138 height 46
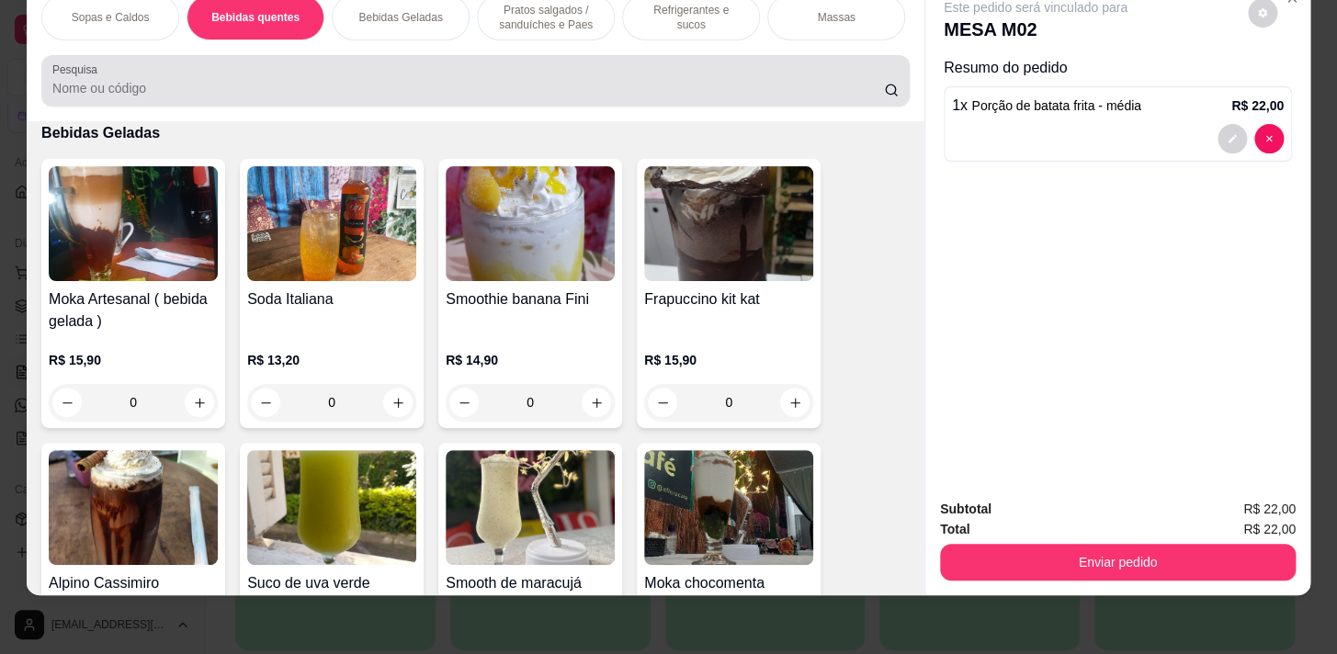
scroll to position [403, 0]
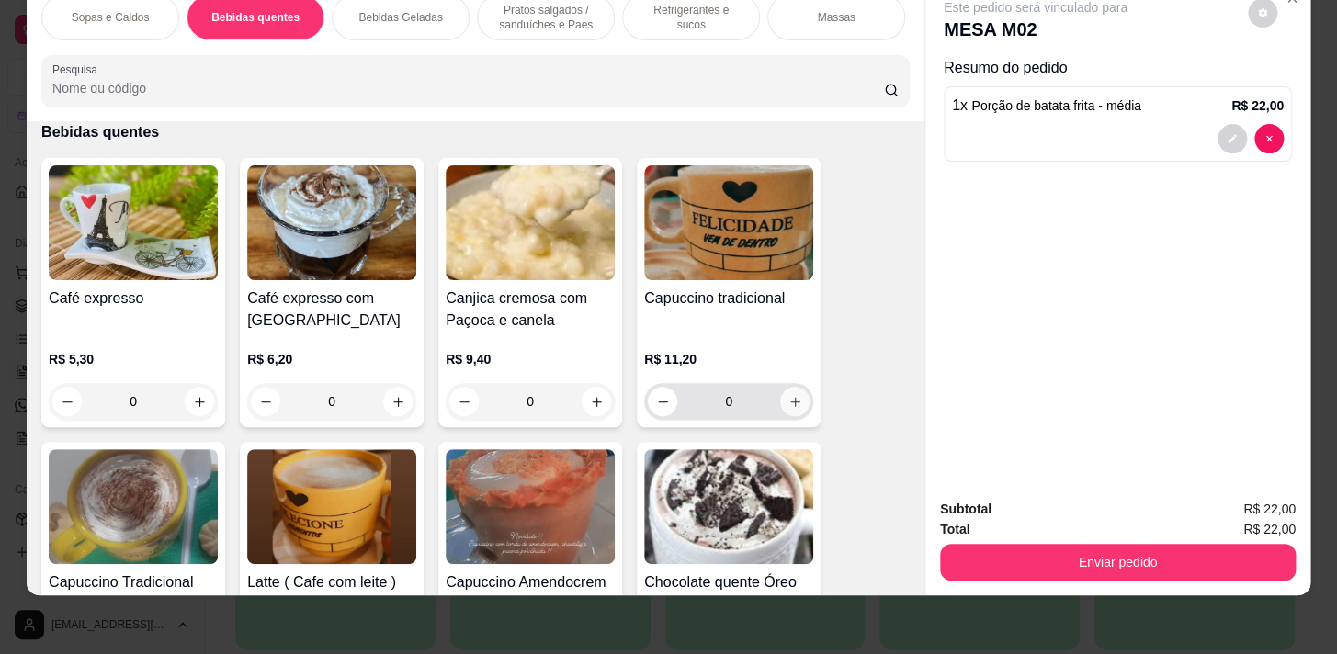
click at [781, 402] on button "increase-product-quantity" at bounding box center [794, 401] width 29 height 29
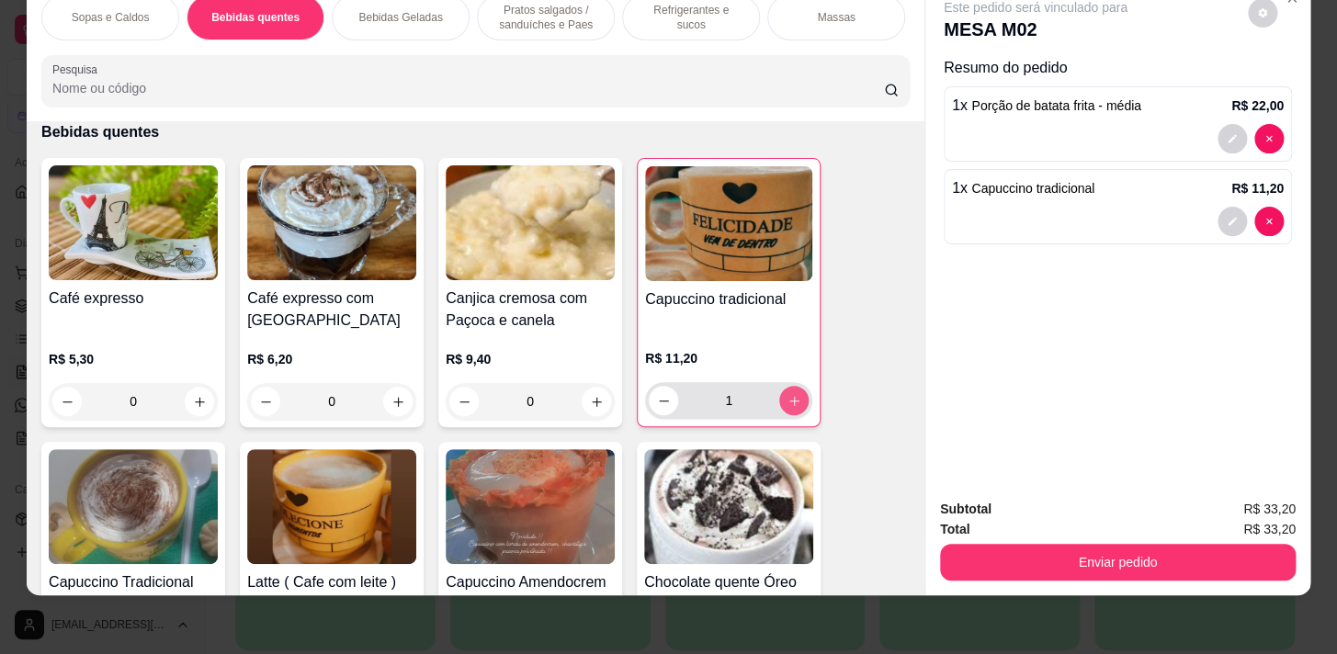
type input "1"
click at [643, 14] on div "Refrigerantes e sucos" at bounding box center [691, 17] width 138 height 46
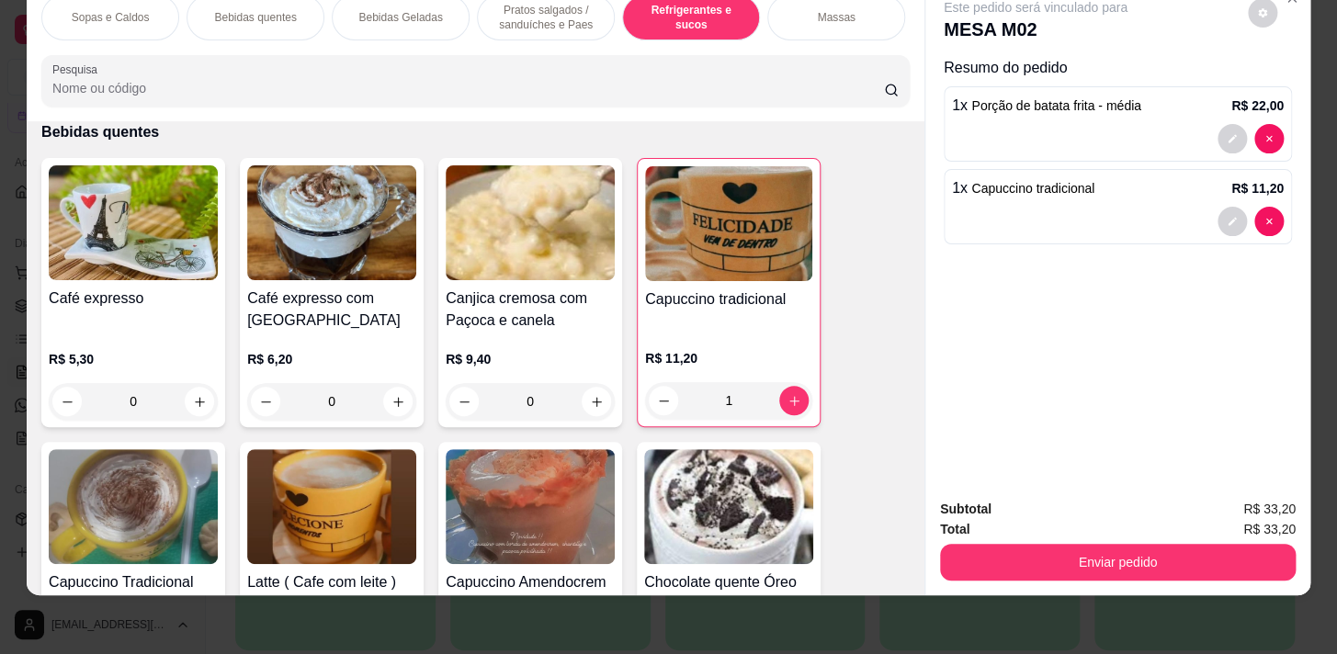
scroll to position [7545, 0]
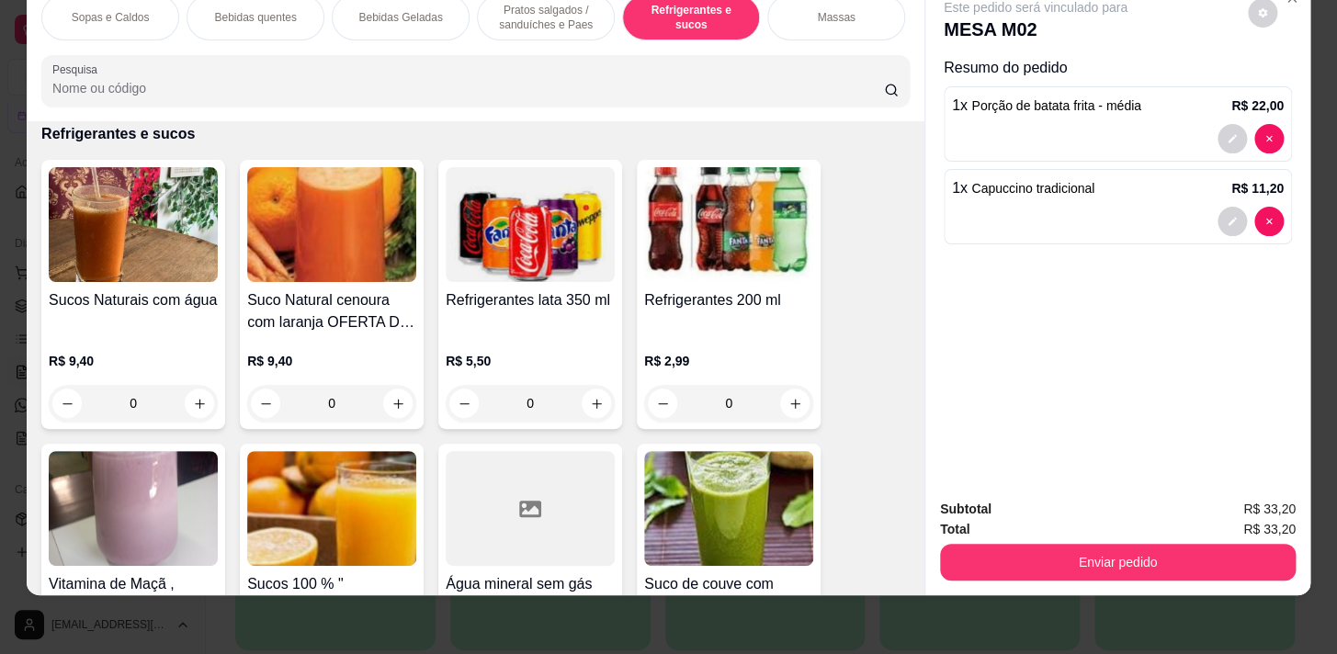
drag, startPoint x: 420, startPoint y: 12, endPoint x: 544, endPoint y: 402, distance: 409.0
click at [421, 13] on div "Bebidas Geladas" at bounding box center [401, 17] width 138 height 46
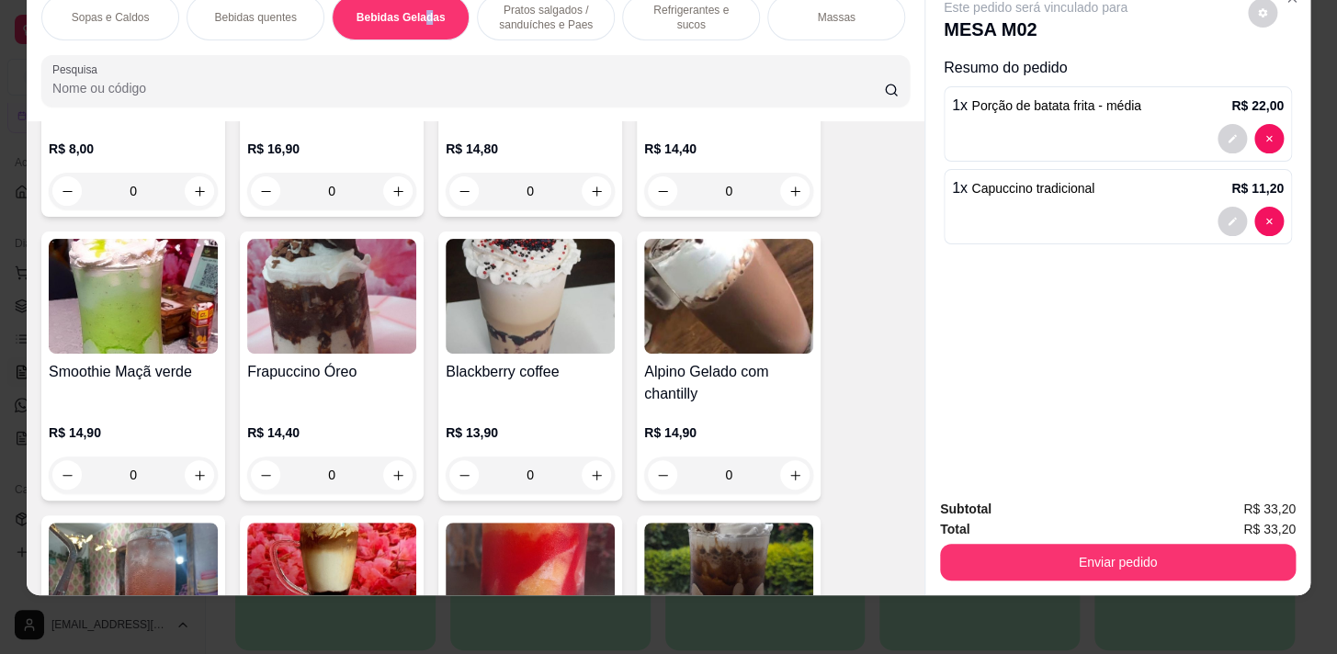
scroll to position [4076, 0]
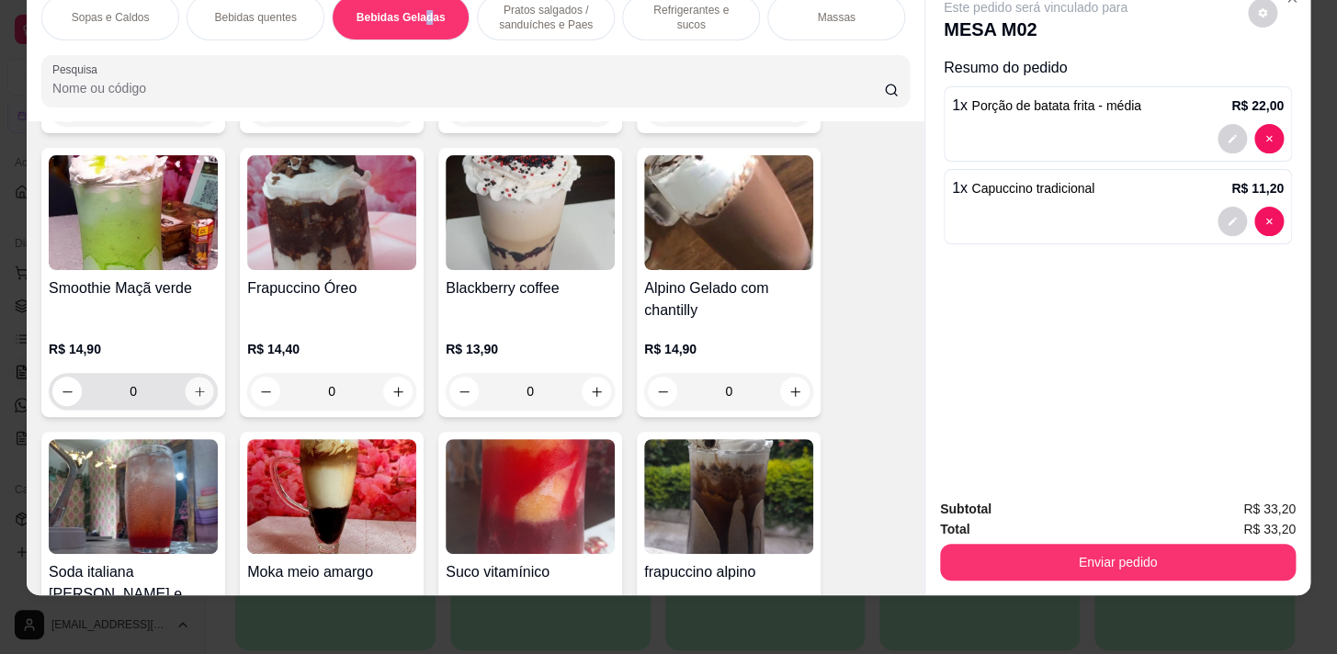
click at [202, 384] on button "increase-product-quantity" at bounding box center [200, 392] width 28 height 28
type input "1"
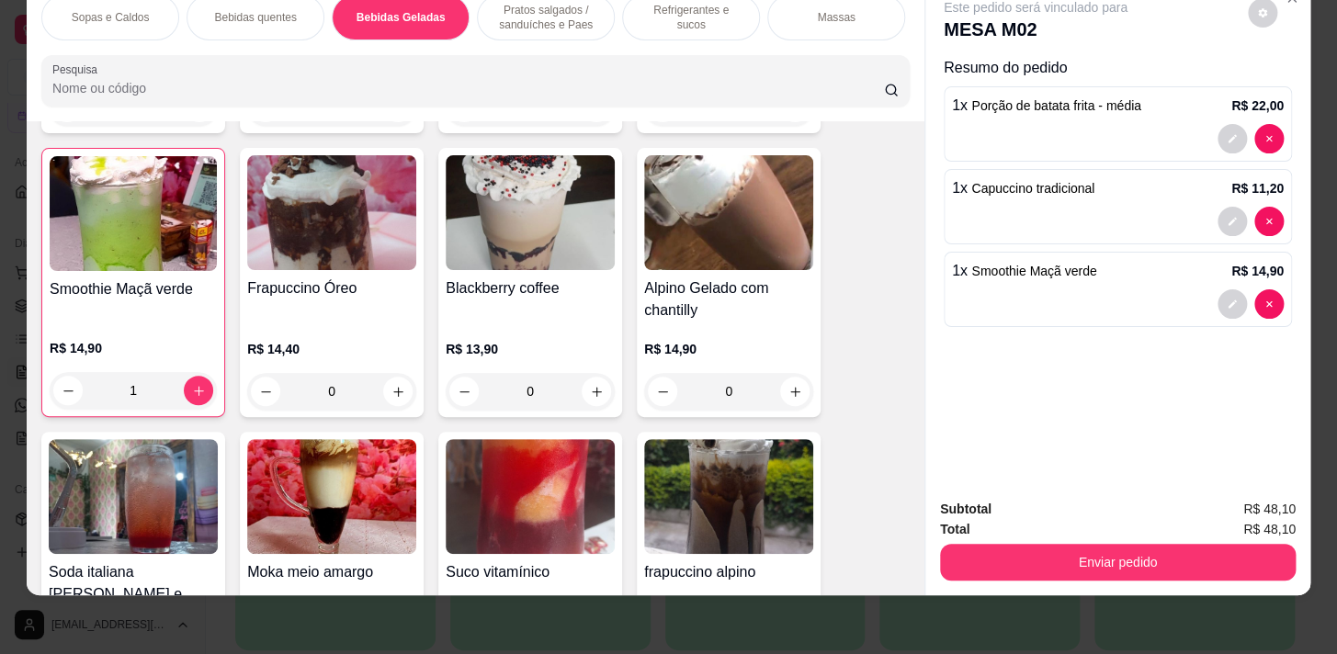
click at [625, 19] on div "Refrigerantes e sucos" at bounding box center [691, 17] width 138 height 46
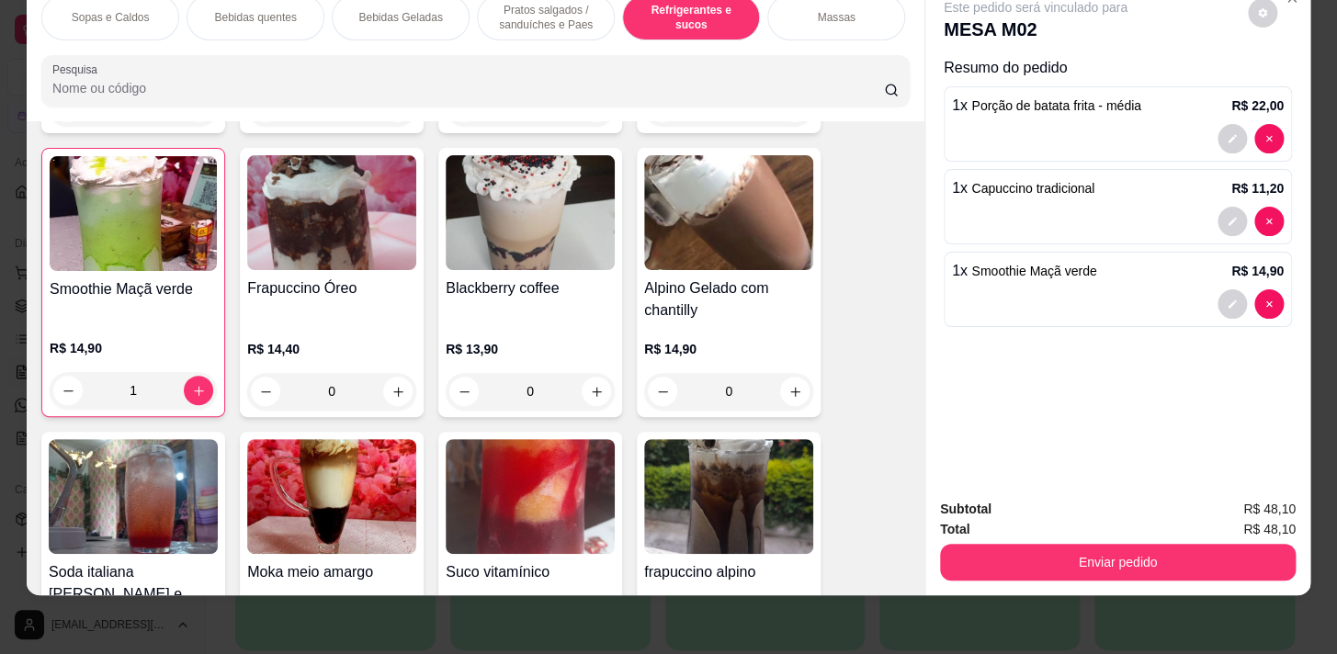
scroll to position [7545, 0]
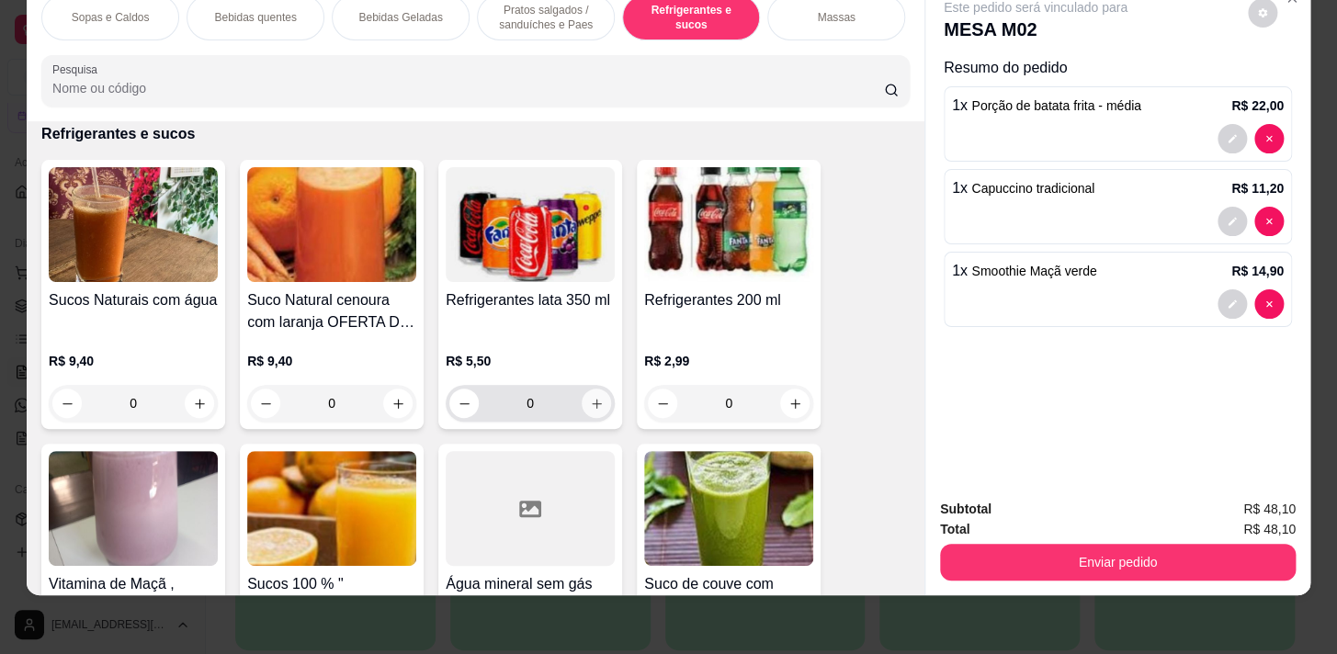
click at [595, 392] on button "increase-product-quantity" at bounding box center [596, 403] width 29 height 29
type input "1"
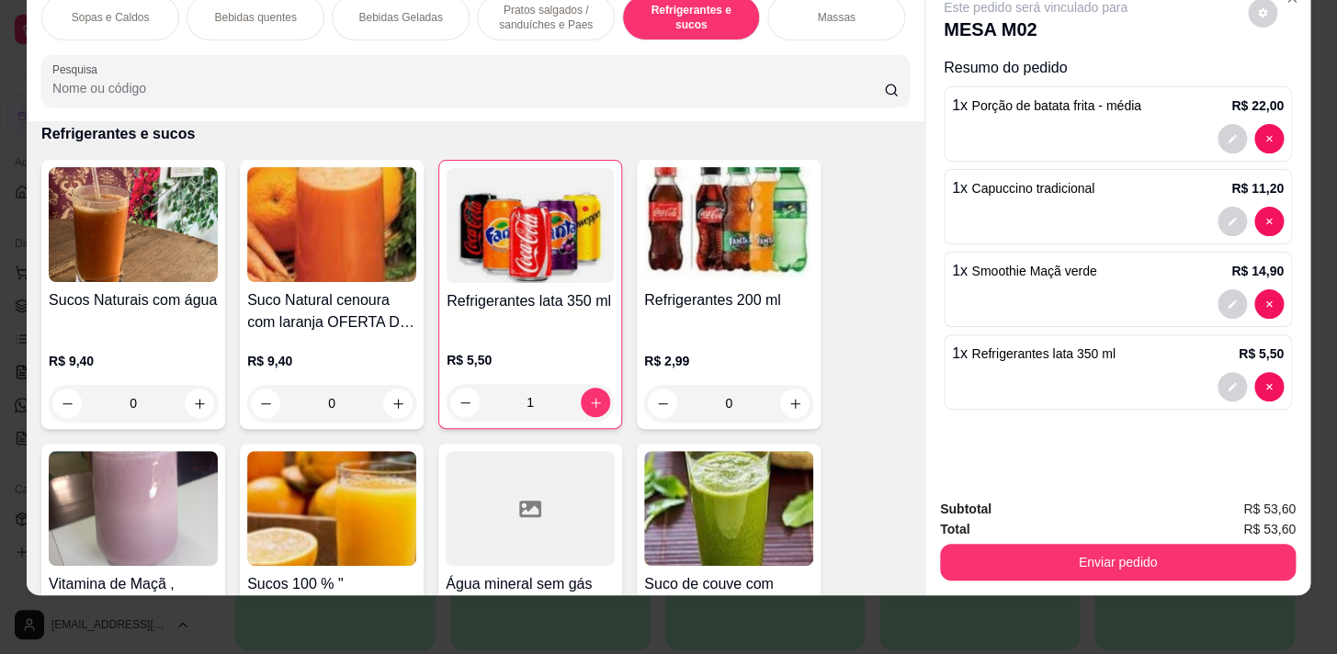
click at [512, 9] on p "Pratos salgados / sanduíches e Paes" at bounding box center [546, 17] width 107 height 29
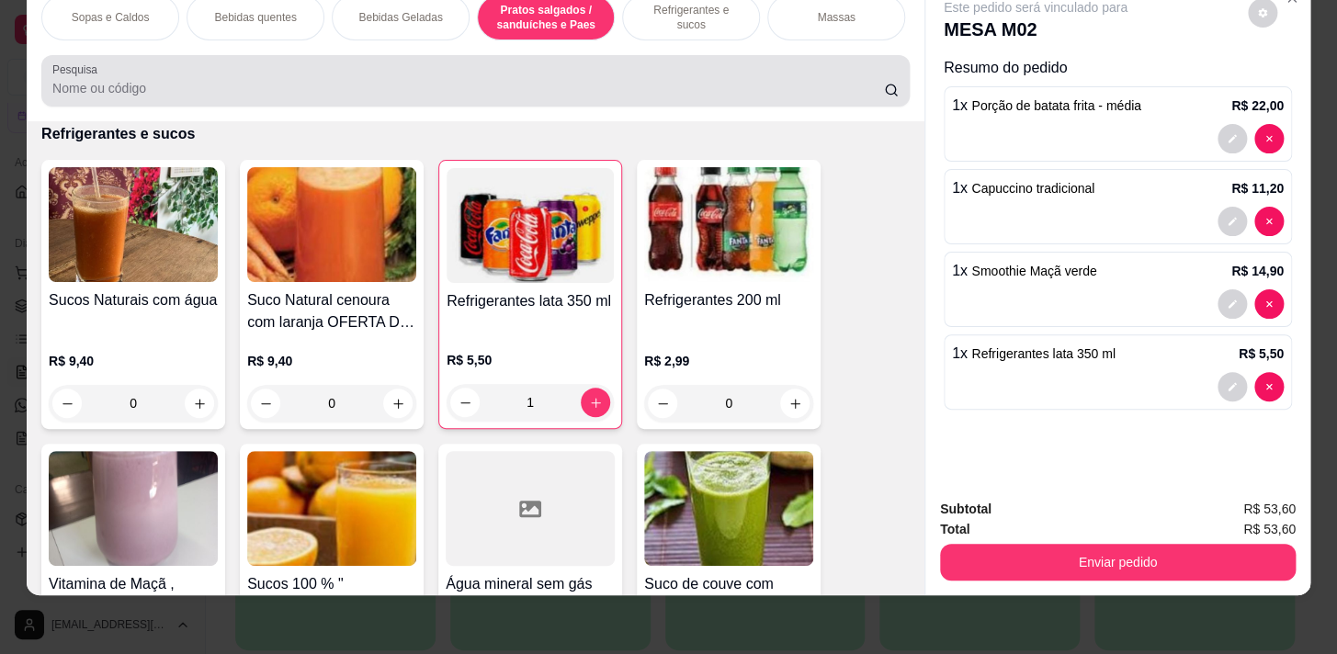
scroll to position [4954, 0]
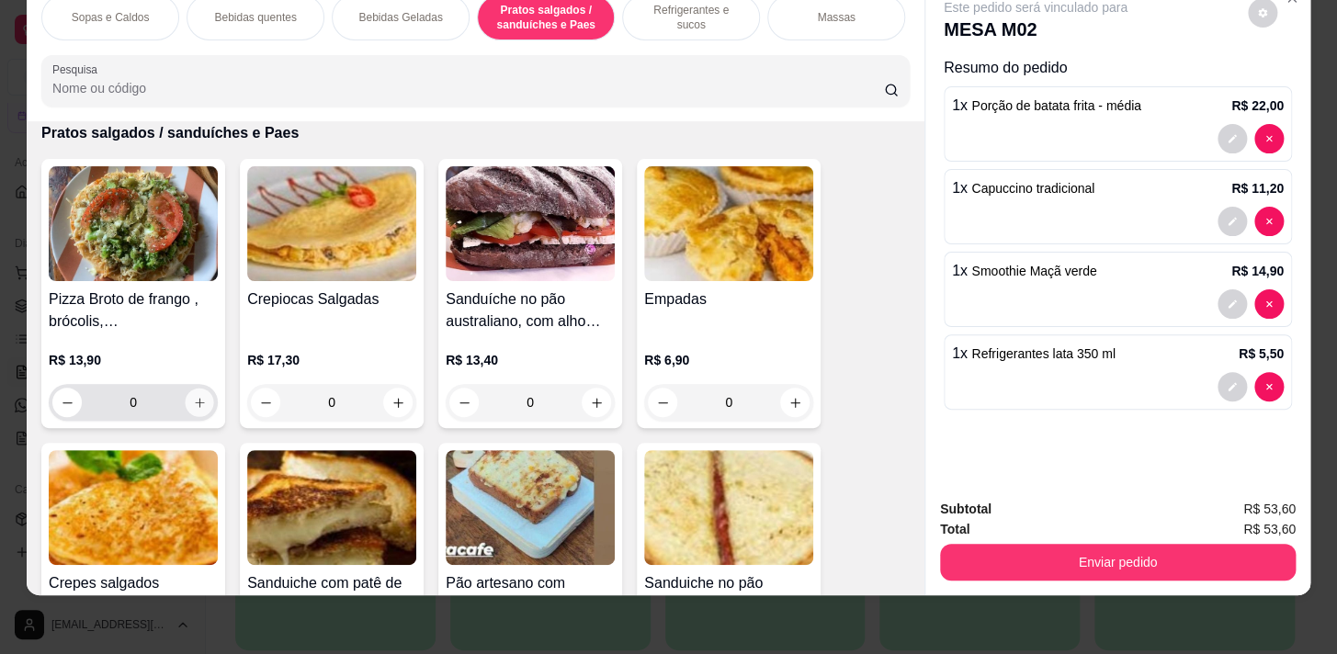
click at [201, 402] on button "increase-product-quantity" at bounding box center [200, 403] width 28 height 28
type input "1"
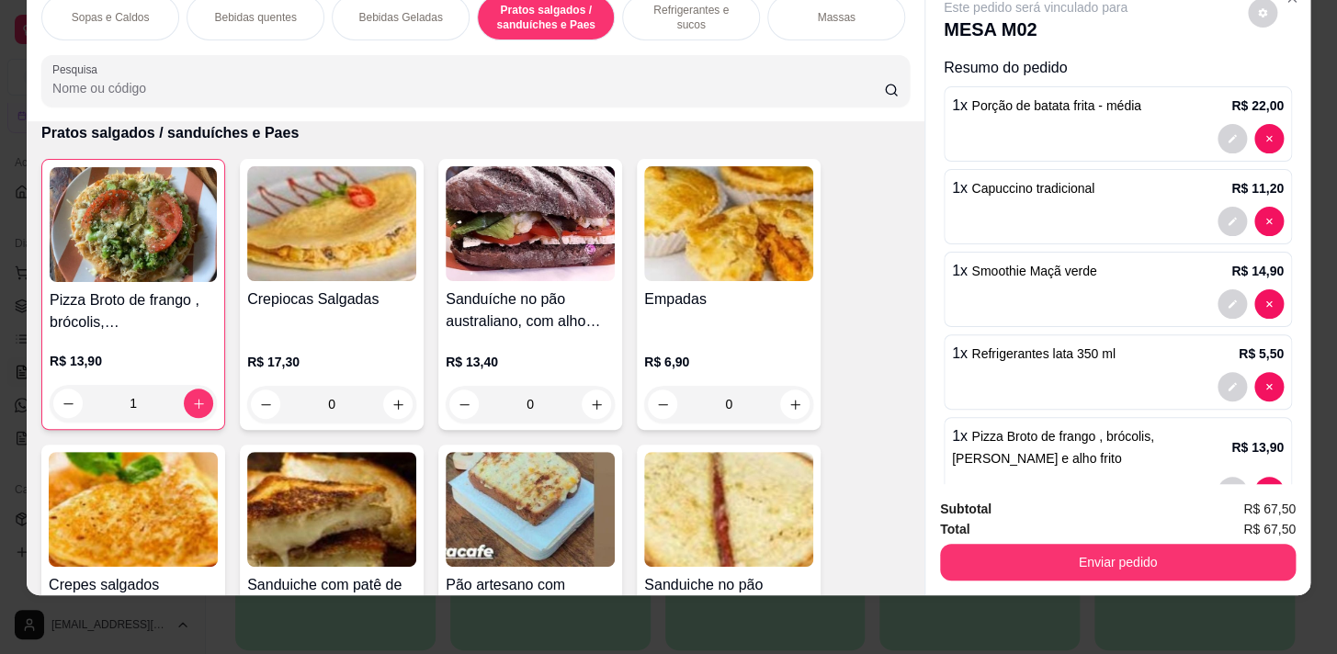
scroll to position [4870, 0]
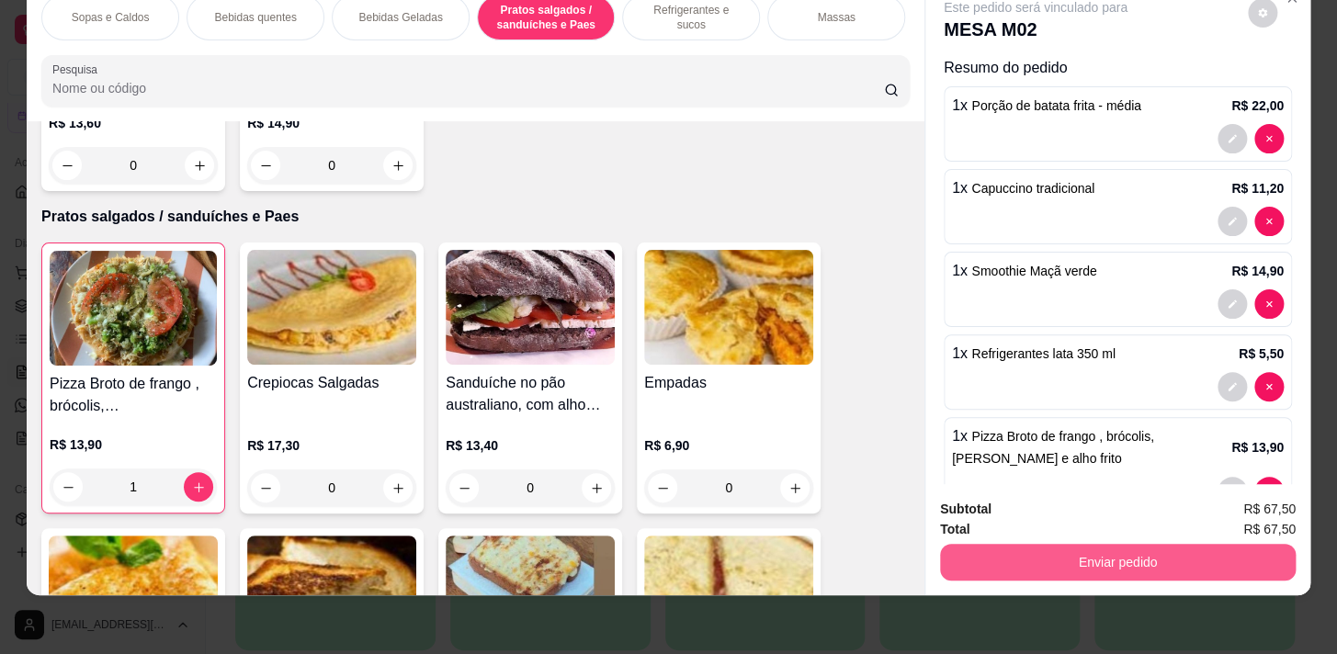
click at [1182, 544] on button "Enviar pedido" at bounding box center [1118, 562] width 356 height 37
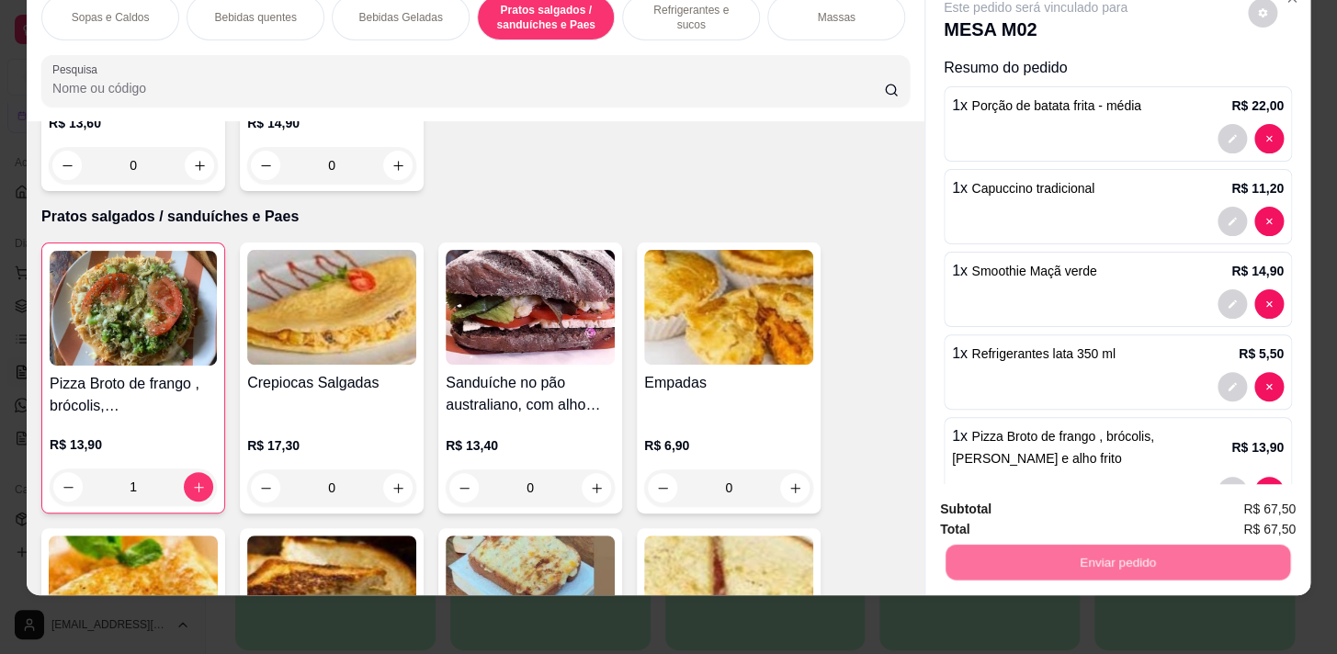
click at [1047, 499] on button "Não registrar e enviar pedido" at bounding box center [1057, 505] width 186 height 34
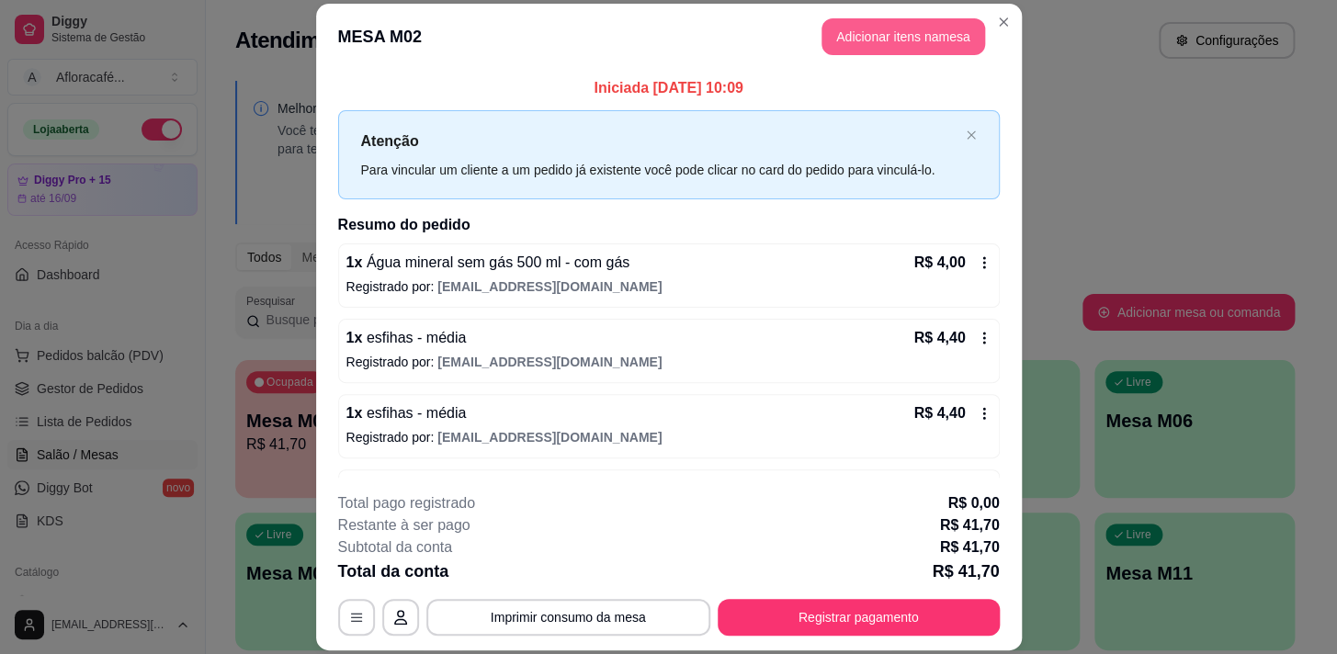
click at [857, 50] on button "Adicionar itens na mesa" at bounding box center [904, 36] width 164 height 37
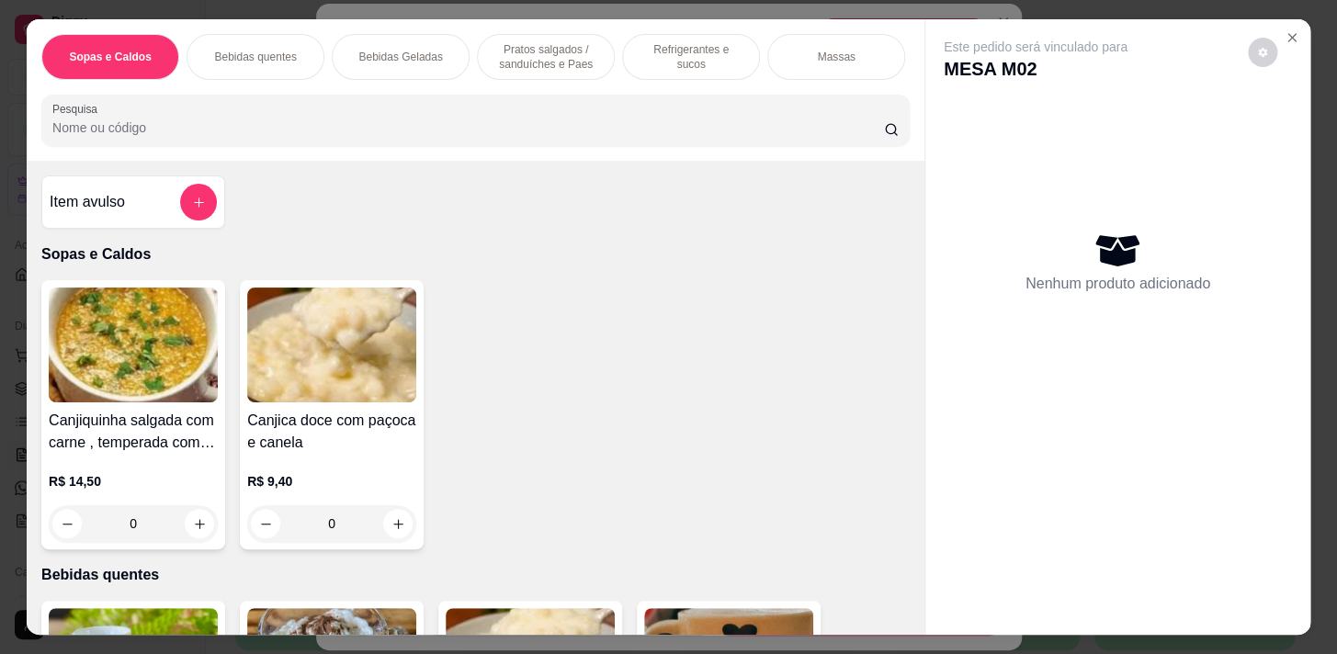
click at [688, 105] on div "Pesquisa" at bounding box center [475, 120] width 869 height 51
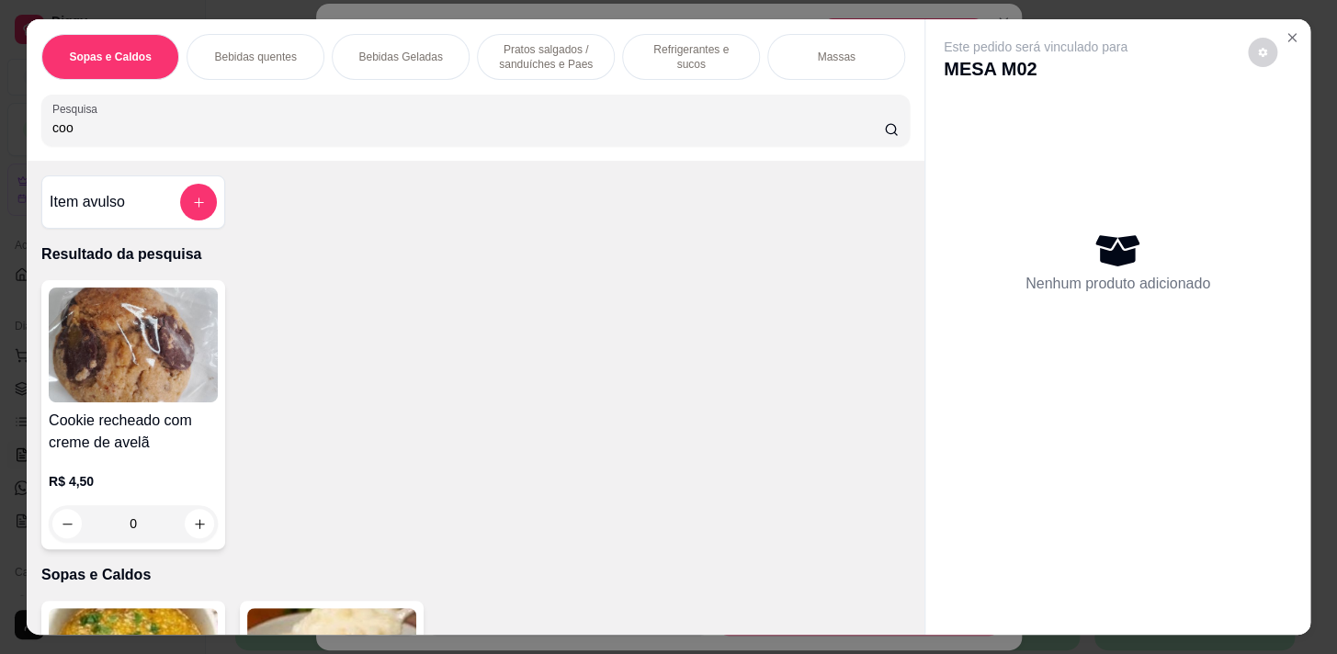
type input "coo"
click at [575, 117] on div "coo" at bounding box center [475, 120] width 846 height 37
click at [193, 531] on icon "increase-product-quantity" at bounding box center [200, 524] width 14 height 14
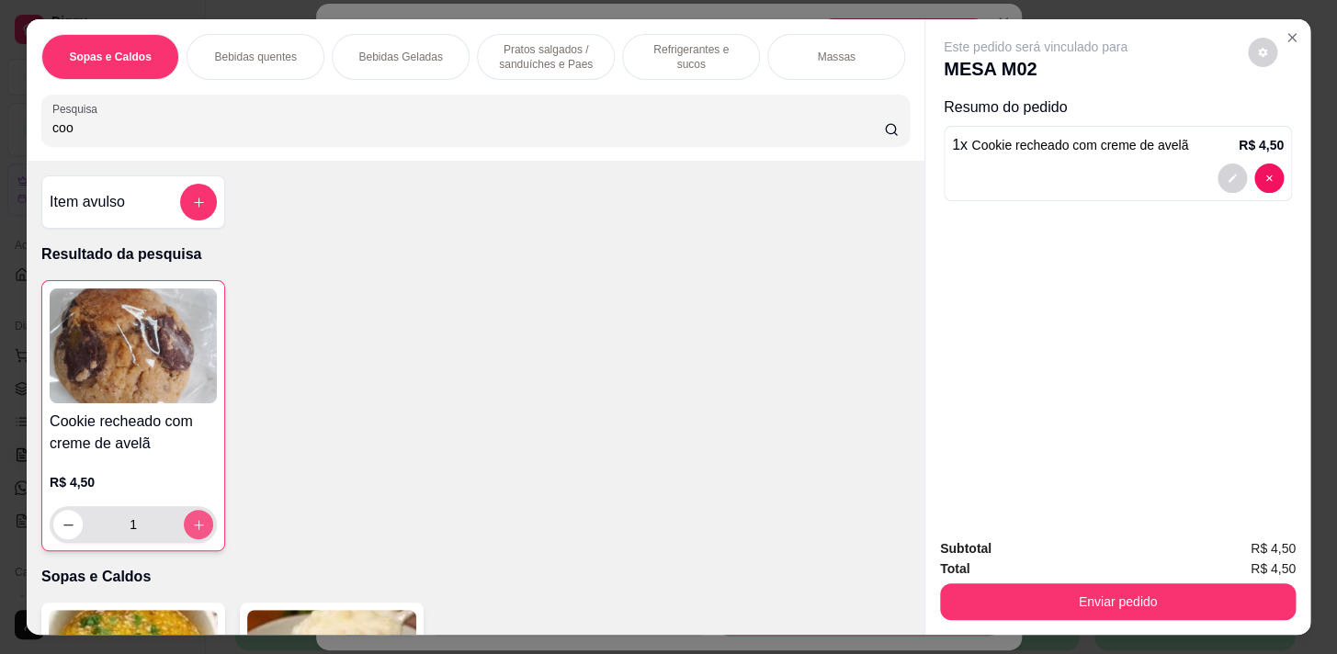
type input "1"
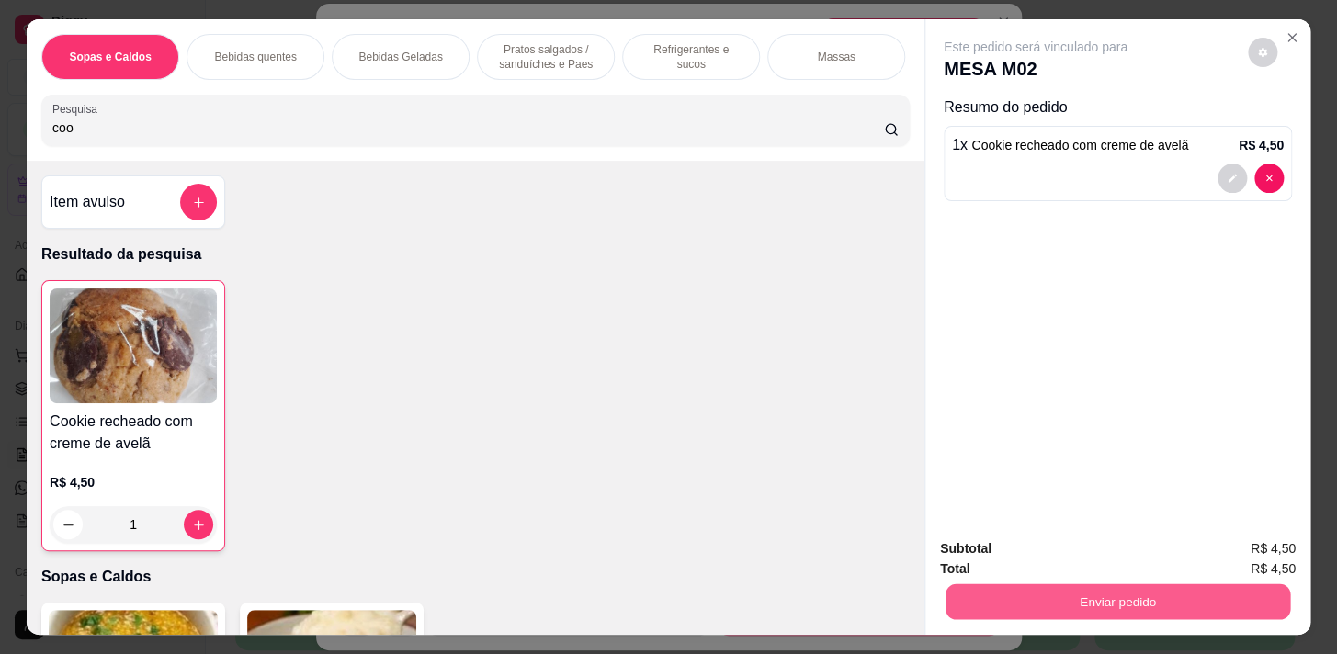
click at [1106, 587] on button "Enviar pedido" at bounding box center [1118, 602] width 345 height 36
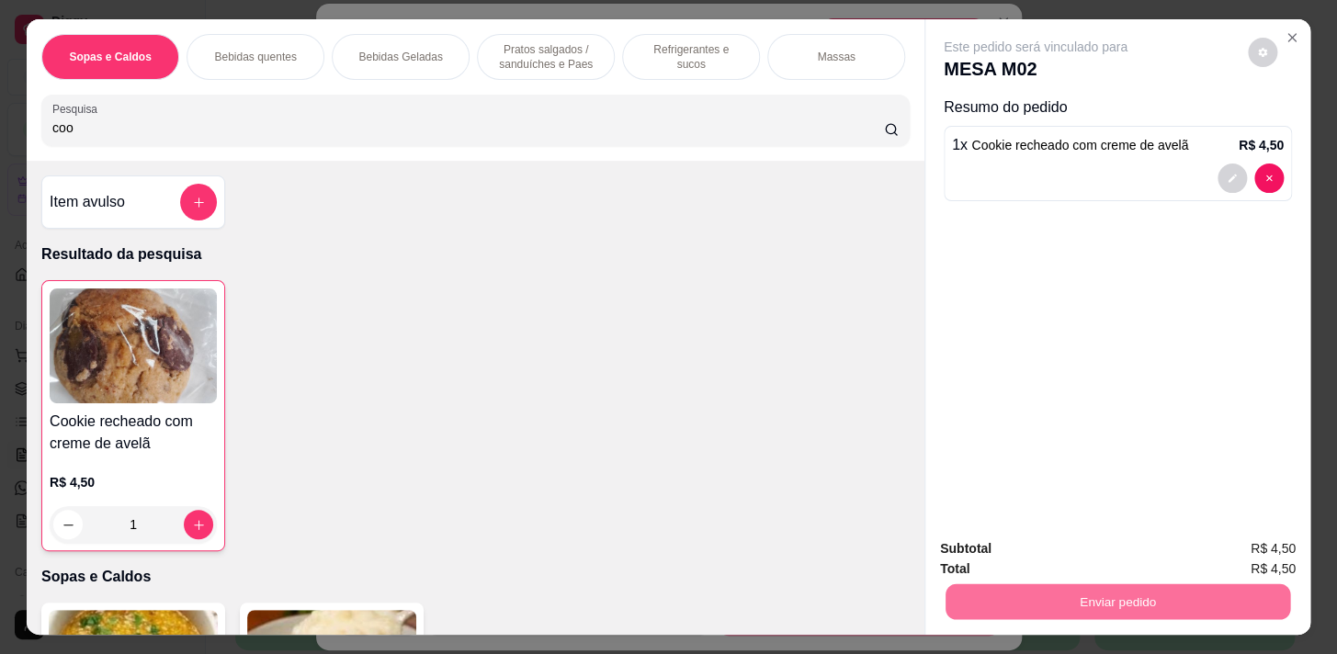
click at [1073, 554] on button "Não registrar e enviar pedido" at bounding box center [1056, 550] width 191 height 35
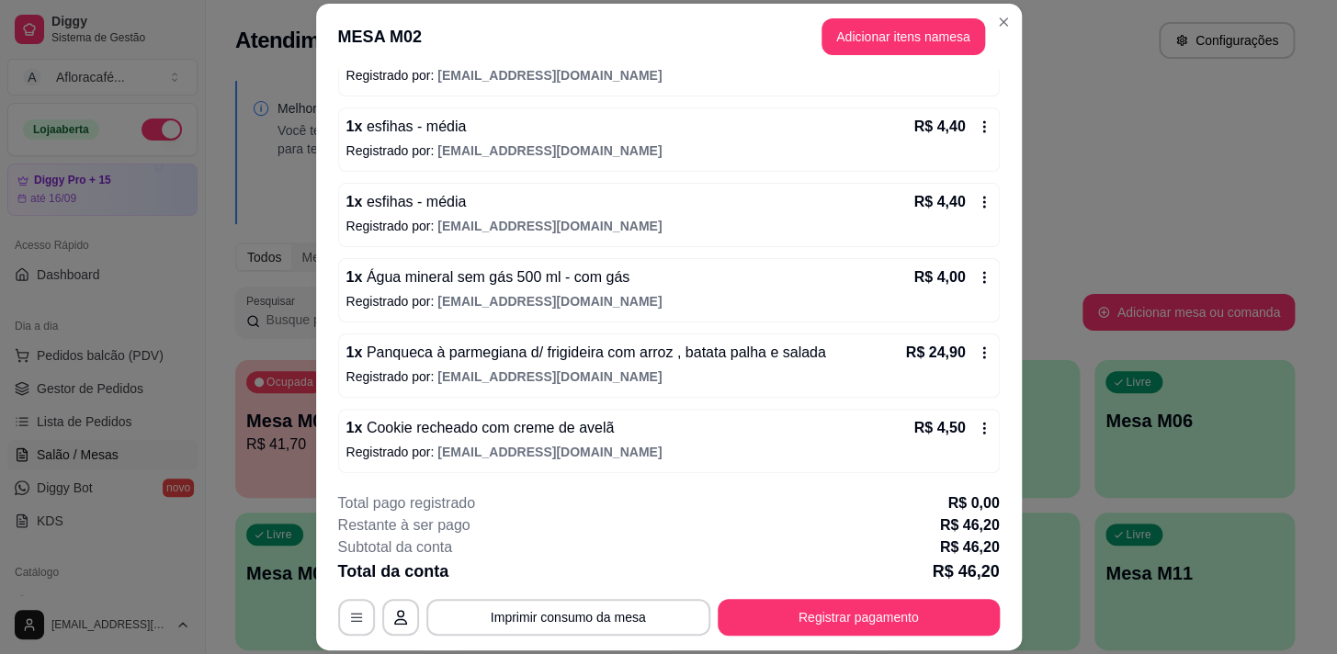
scroll to position [55, 0]
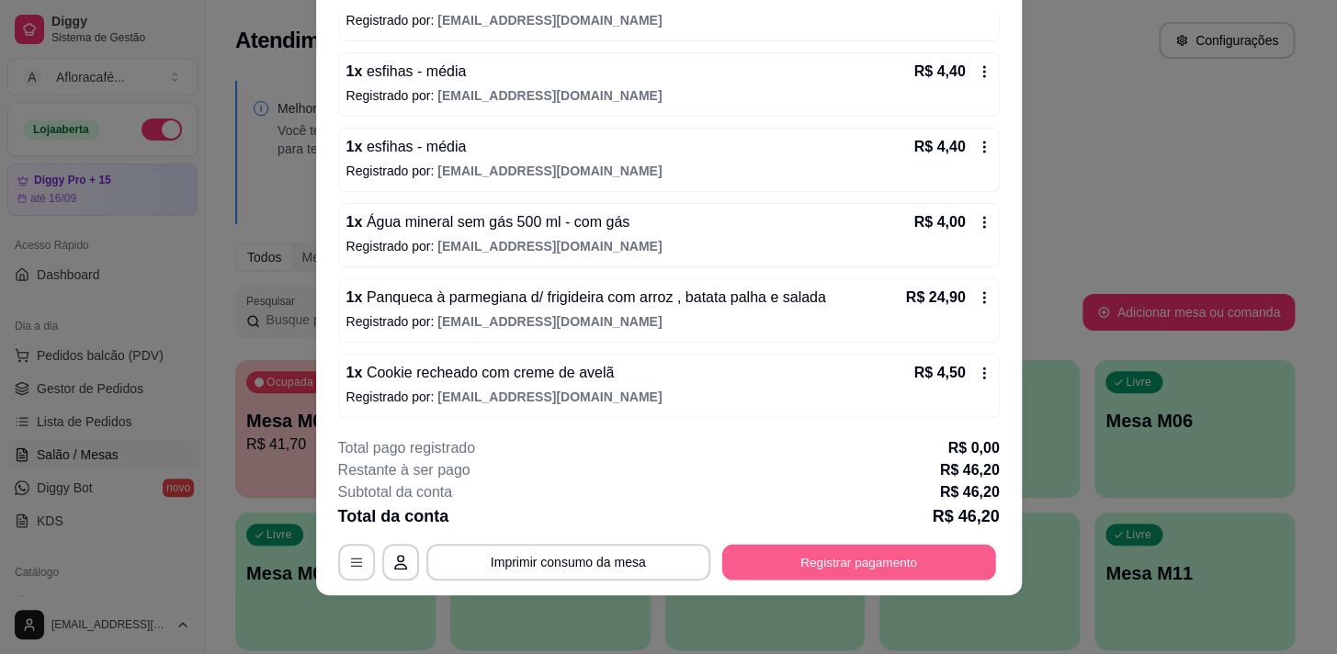
click at [811, 576] on button "Registrar pagamento" at bounding box center [858, 563] width 274 height 36
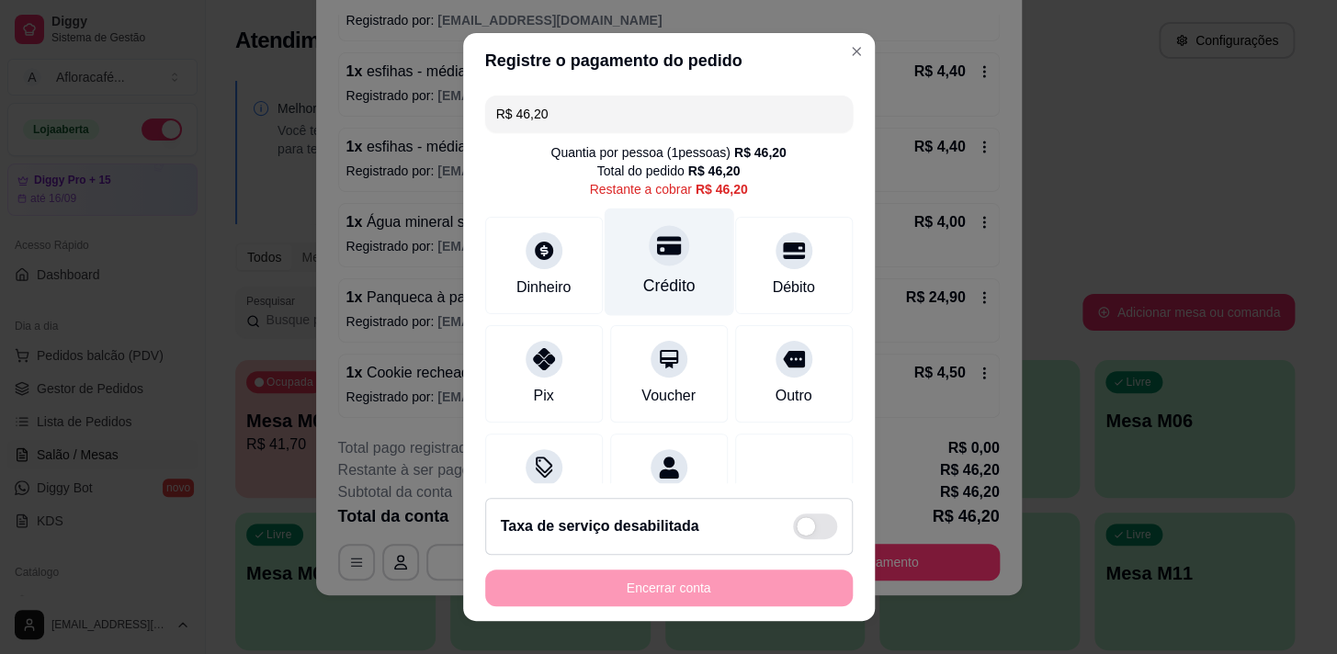
click at [656, 246] on icon at bounding box center [668, 245] width 24 height 18
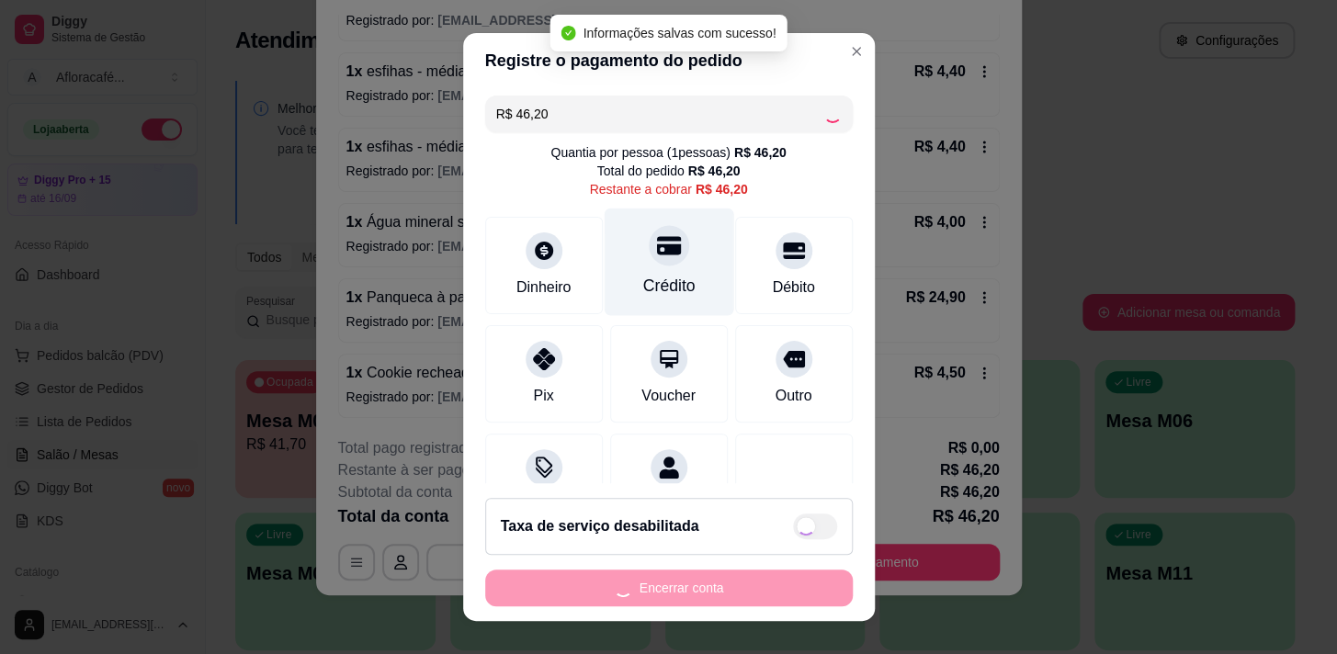
type input "R$ 0,00"
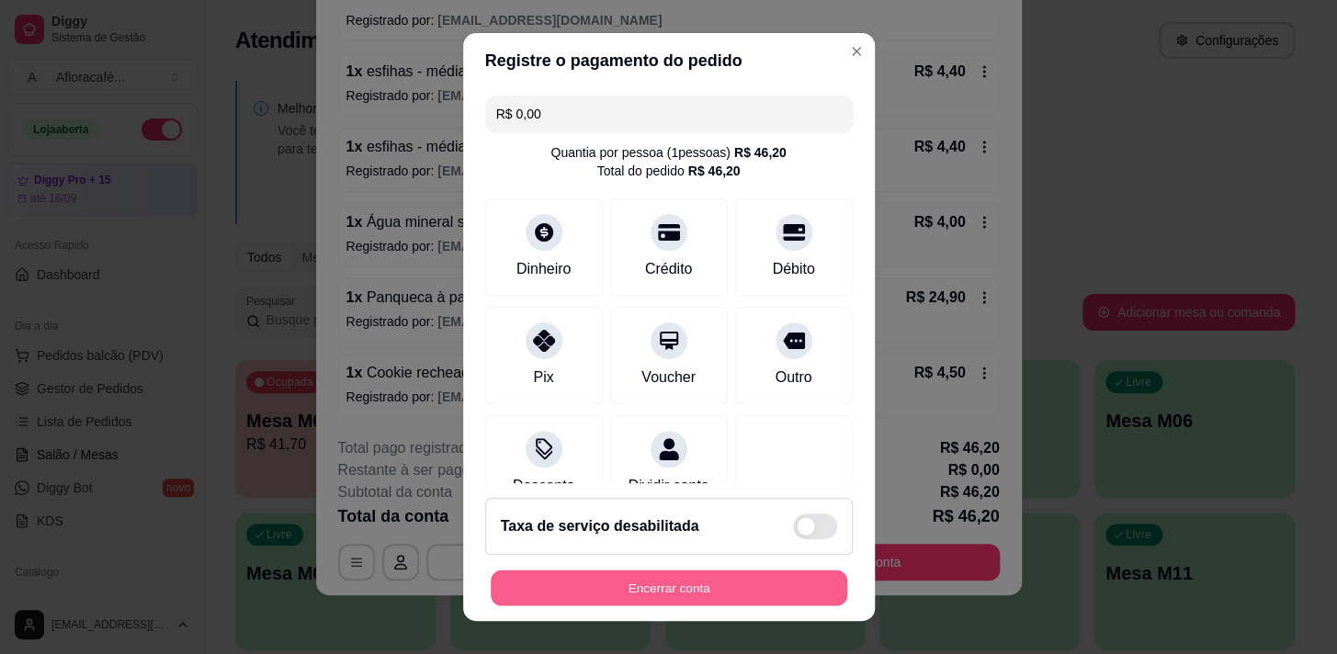
click at [766, 604] on button "Encerrar conta" at bounding box center [669, 589] width 357 height 36
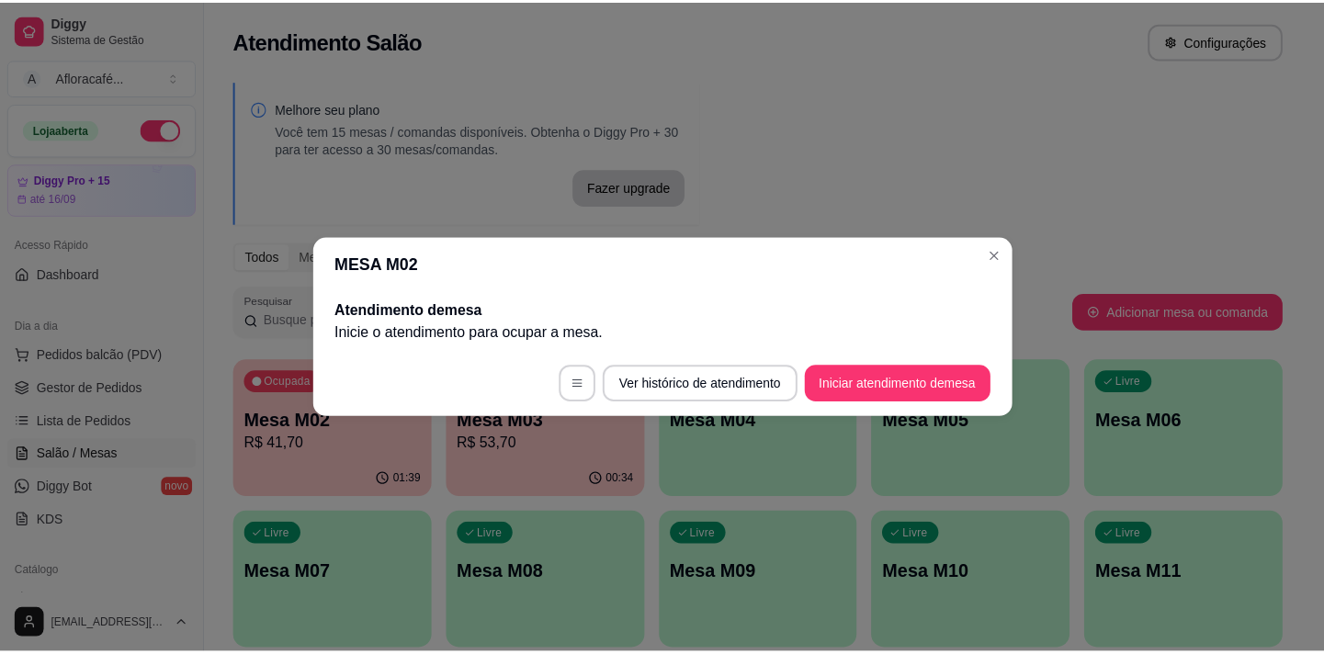
scroll to position [0, 0]
